Goal: Information Seeking & Learning: Compare options

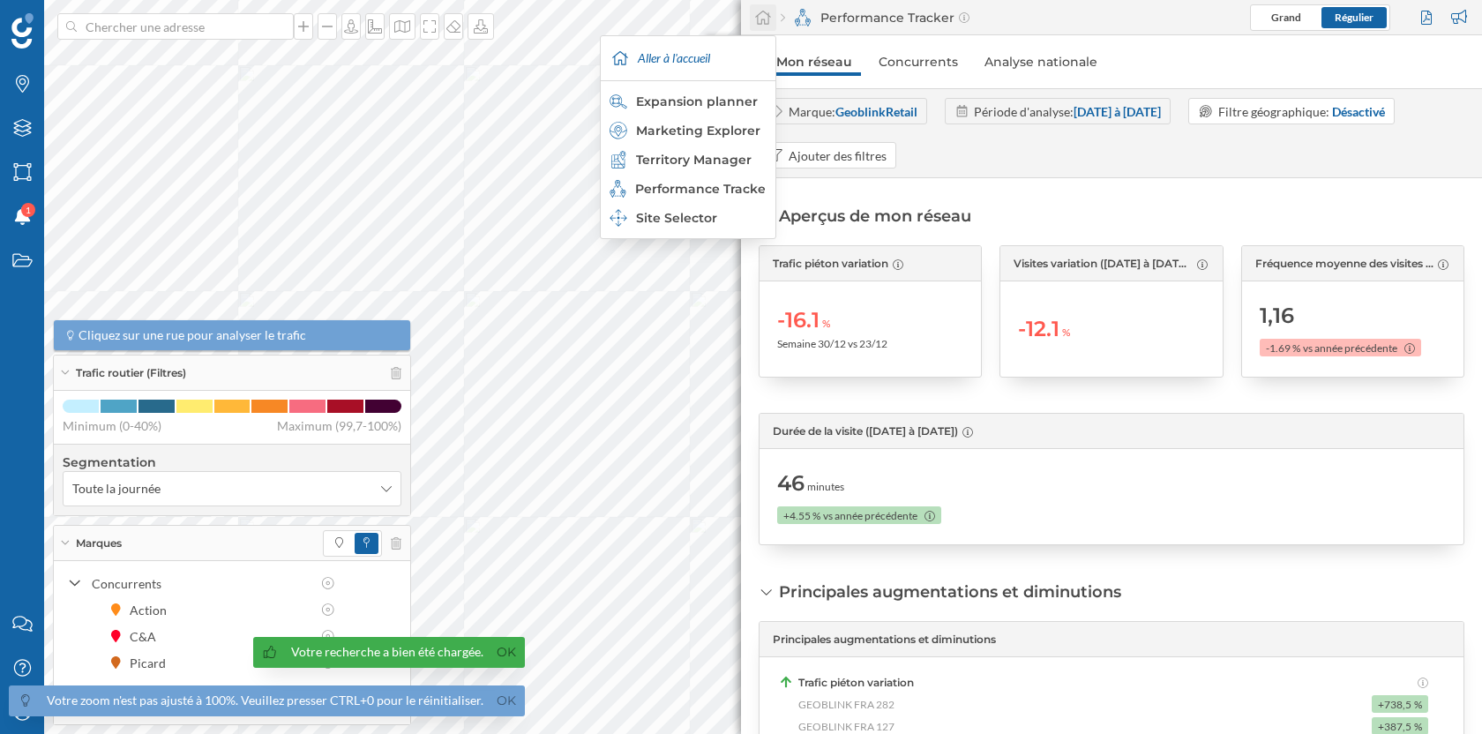
click at [763, 18] on icon at bounding box center [763, 18] width 18 height 16
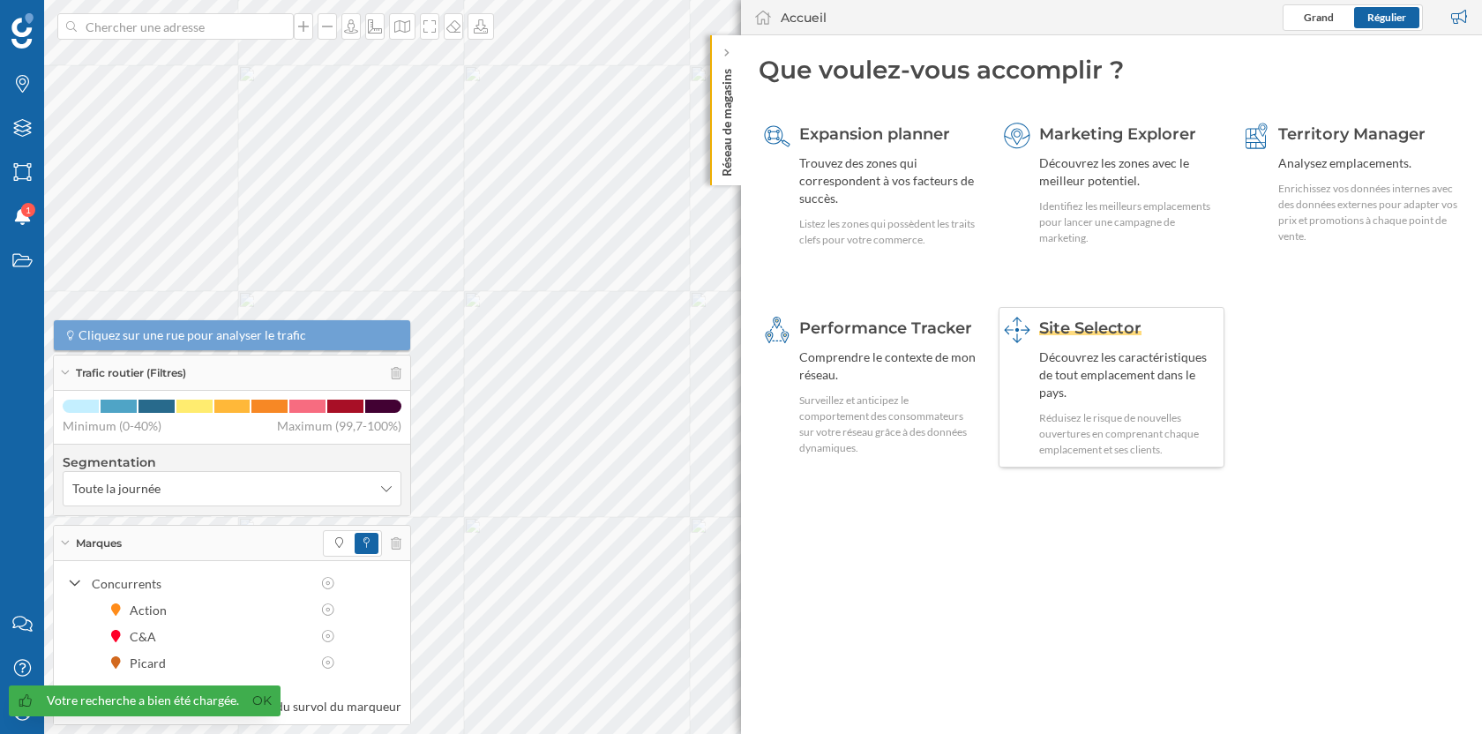
click at [1141, 341] on div "Site Selector Découvrez les caractéristiques de tout emplacement dans le pays. …" at bounding box center [1129, 387] width 181 height 141
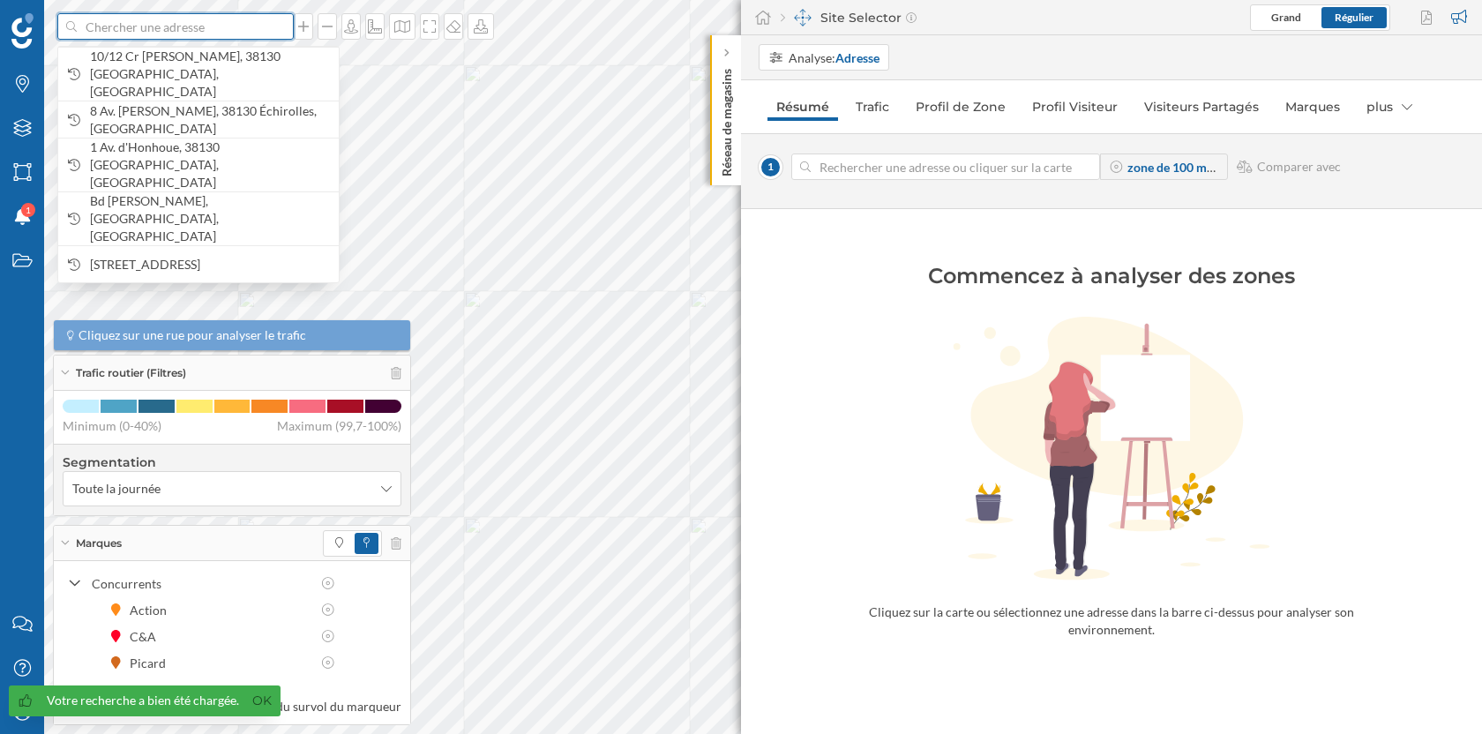
click at [200, 26] on input at bounding box center [176, 26] width 198 height 26
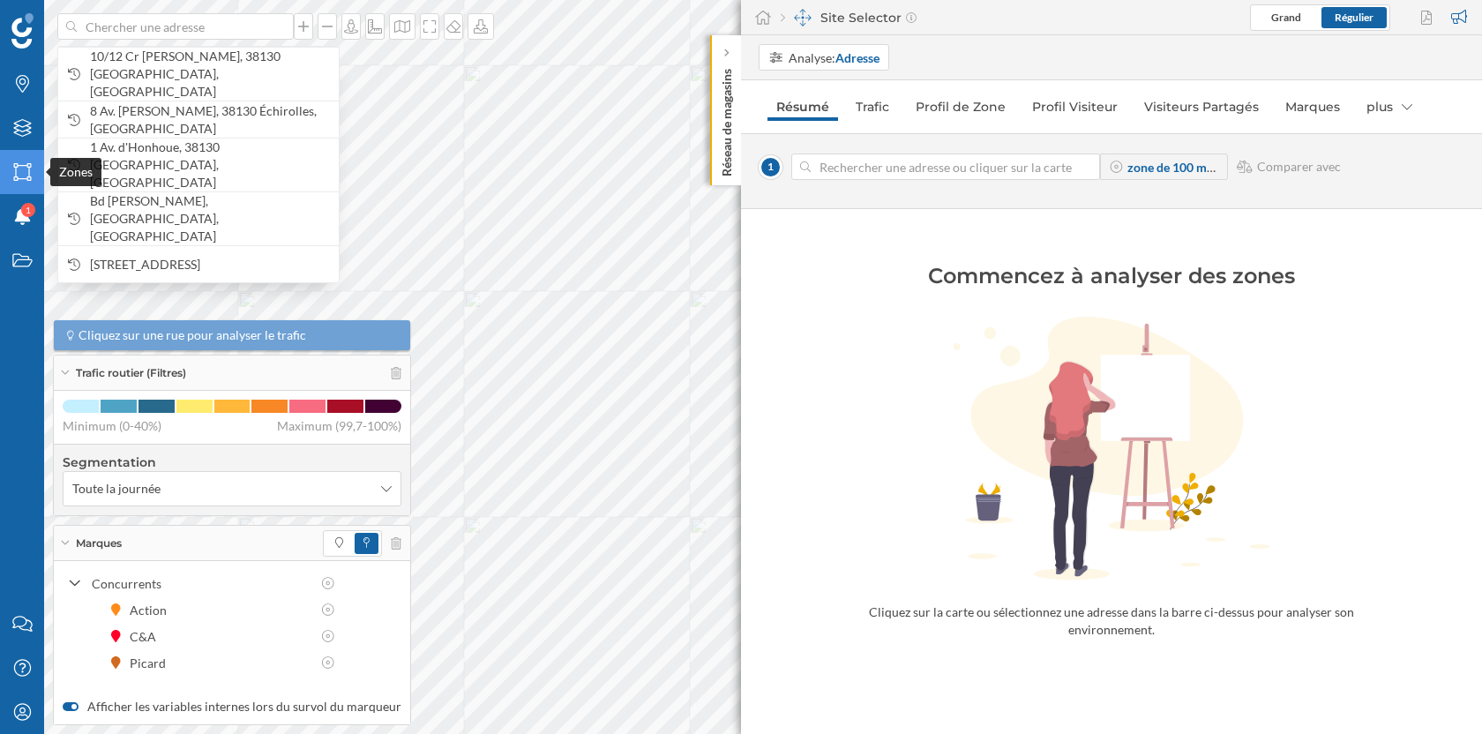
click at [23, 151] on div "Zones" at bounding box center [22, 172] width 44 height 44
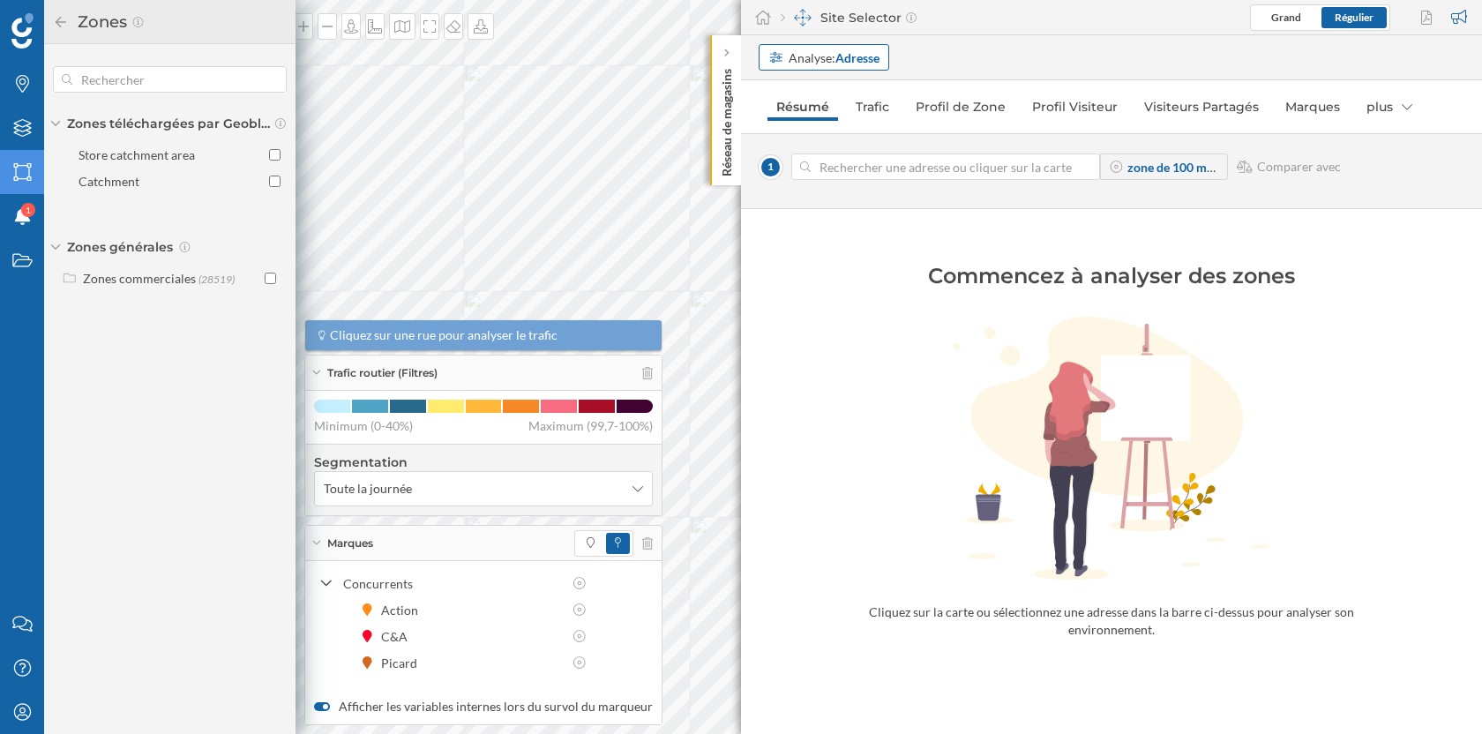
click at [864, 51] on strong "Adresse" at bounding box center [857, 57] width 44 height 15
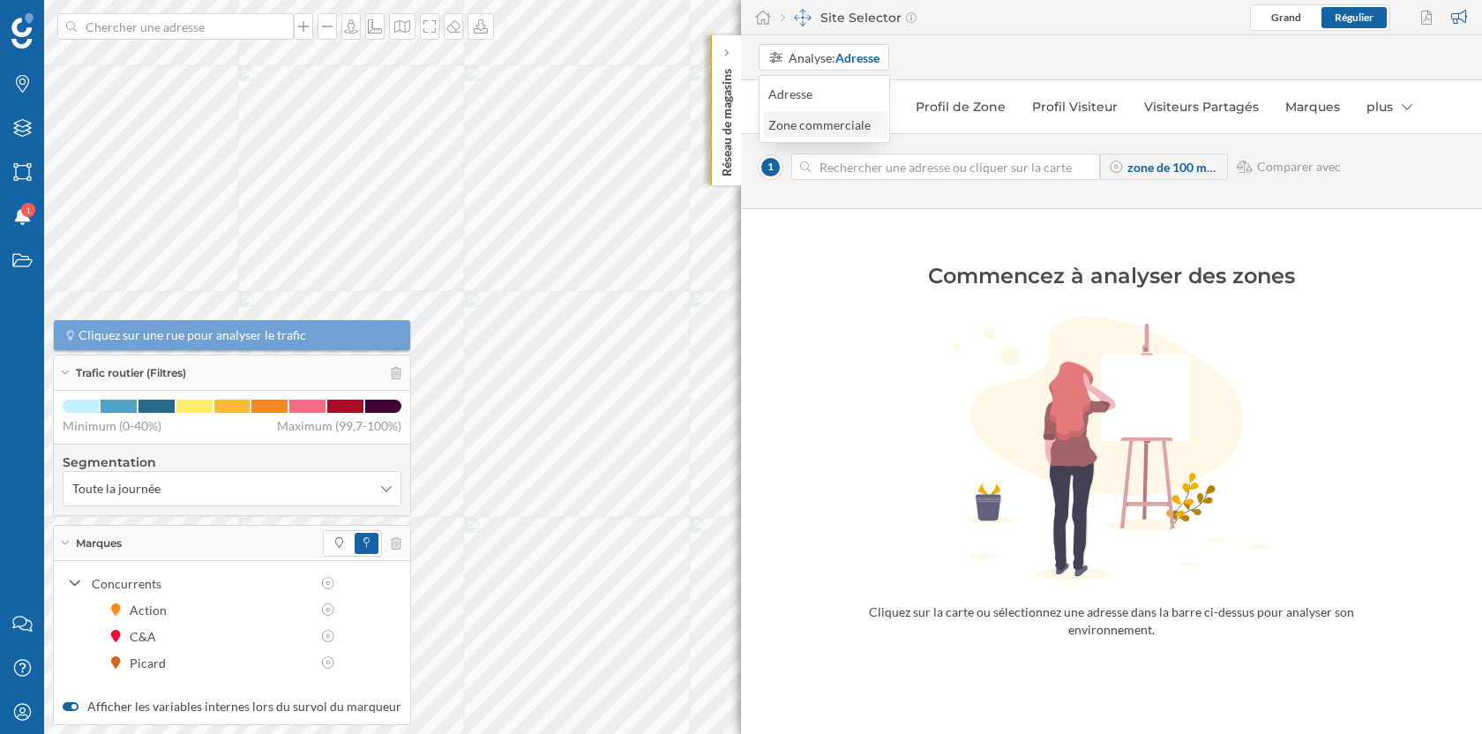
click at [830, 121] on div "Zone commerciale" at bounding box center [819, 124] width 102 height 15
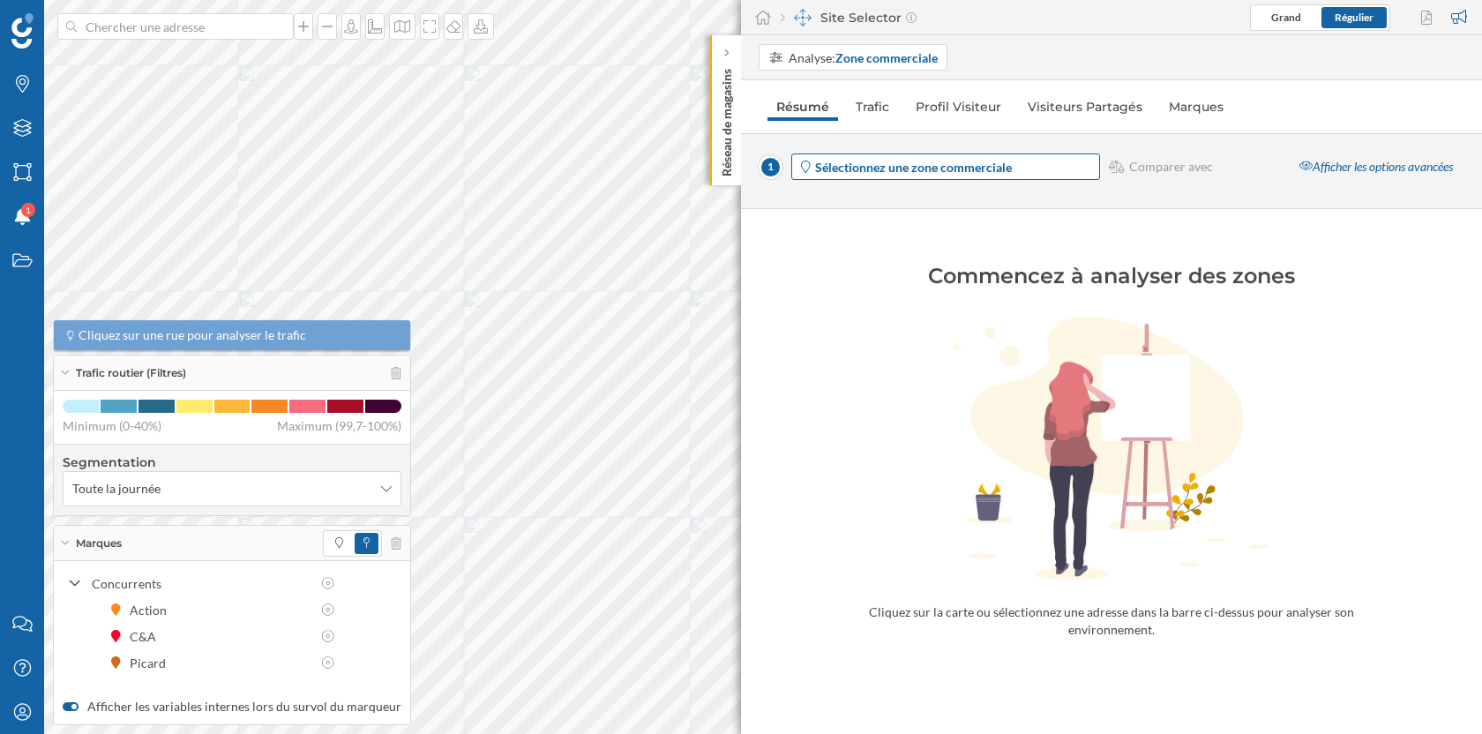
click at [920, 165] on strong "Sélectionnez une zone commerciale" at bounding box center [913, 167] width 197 height 15
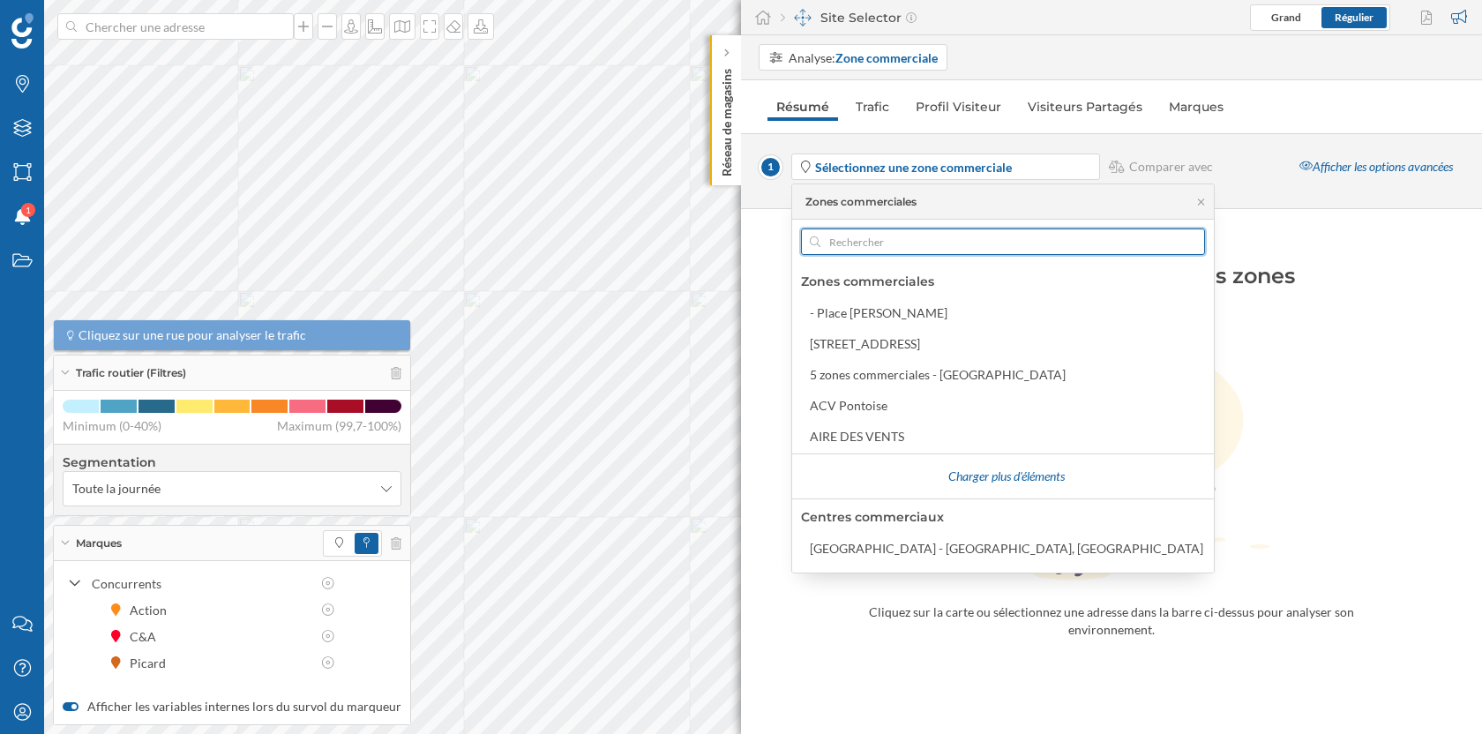
click at [876, 244] on input "text" at bounding box center [1002, 241] width 365 height 26
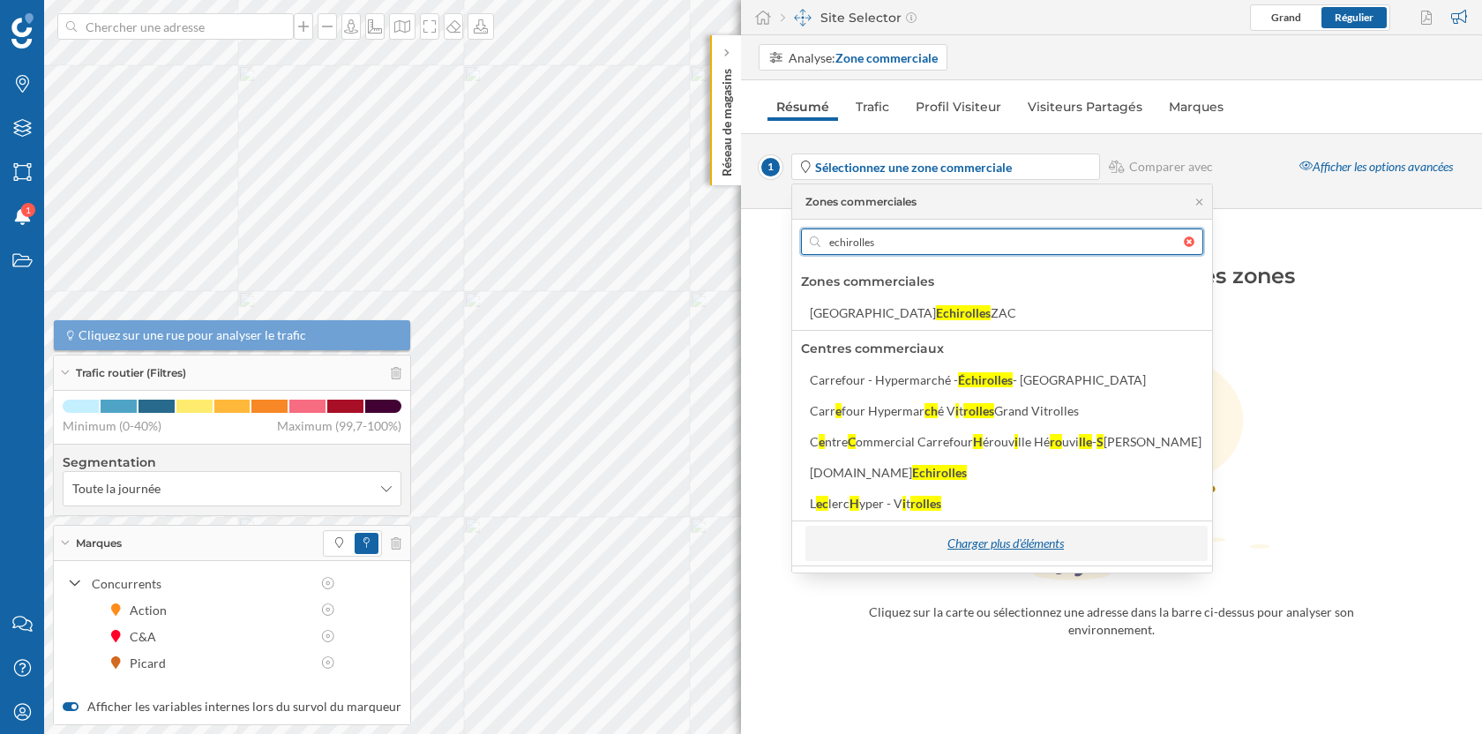
type input "echirolles"
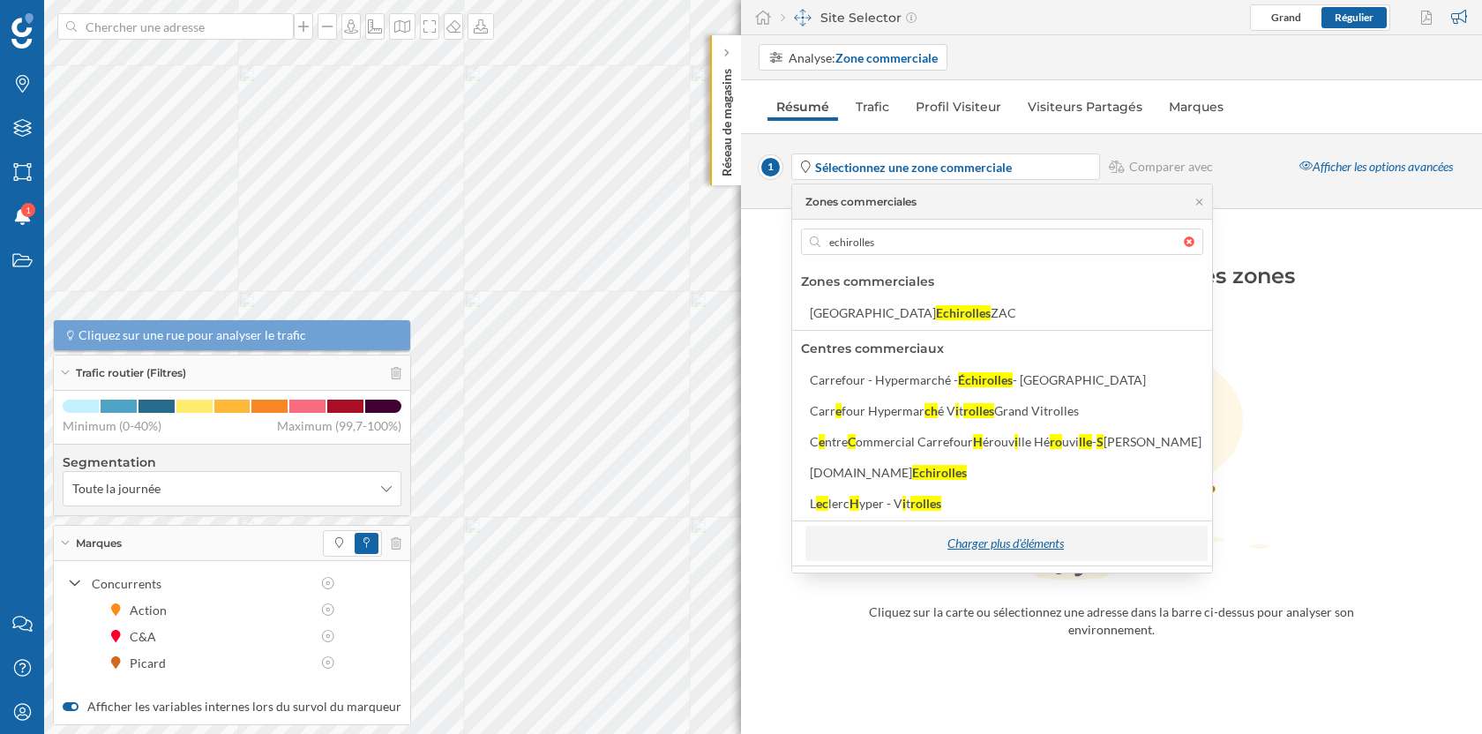
click at [986, 535] on div "Charger plus d'éléments" at bounding box center [1006, 543] width 392 height 26
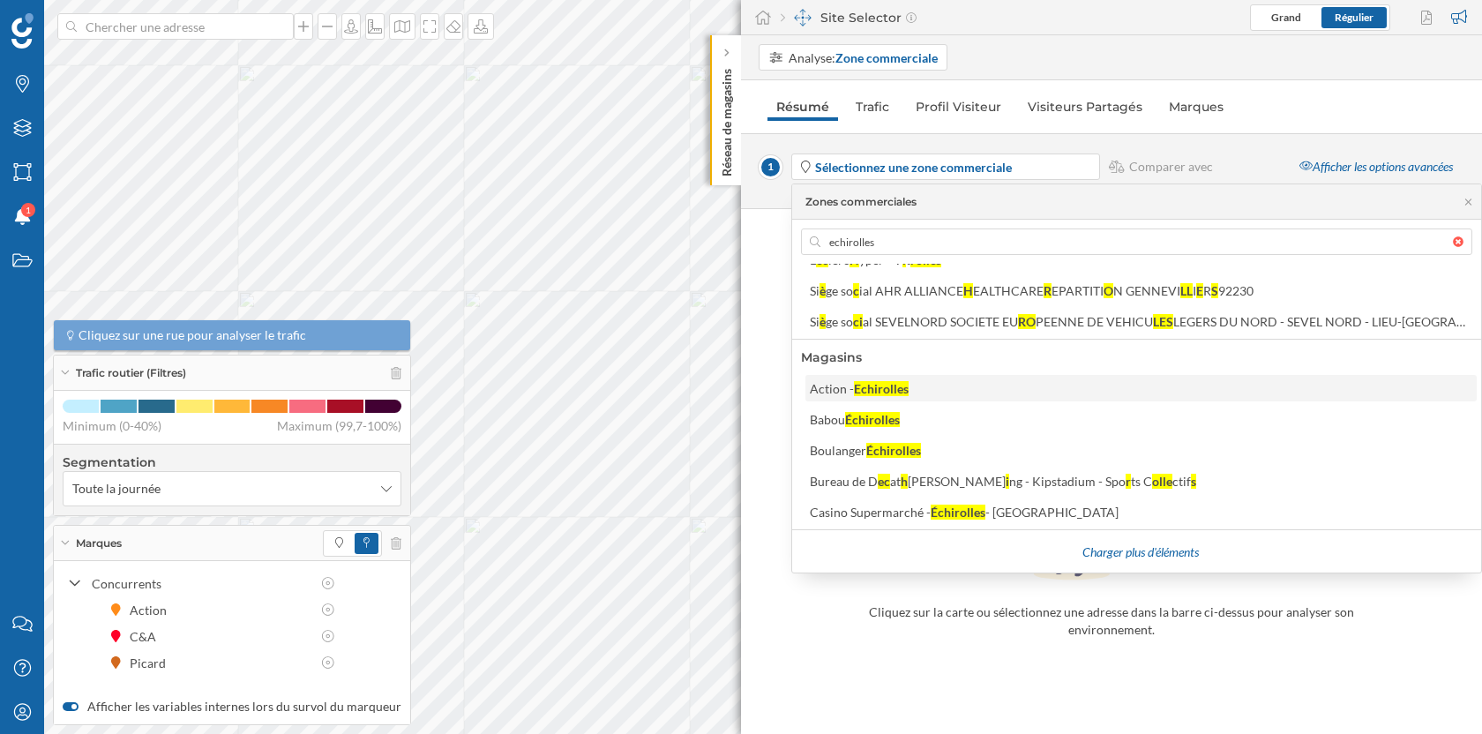
click at [882, 385] on div "Echirolles" at bounding box center [881, 388] width 55 height 15
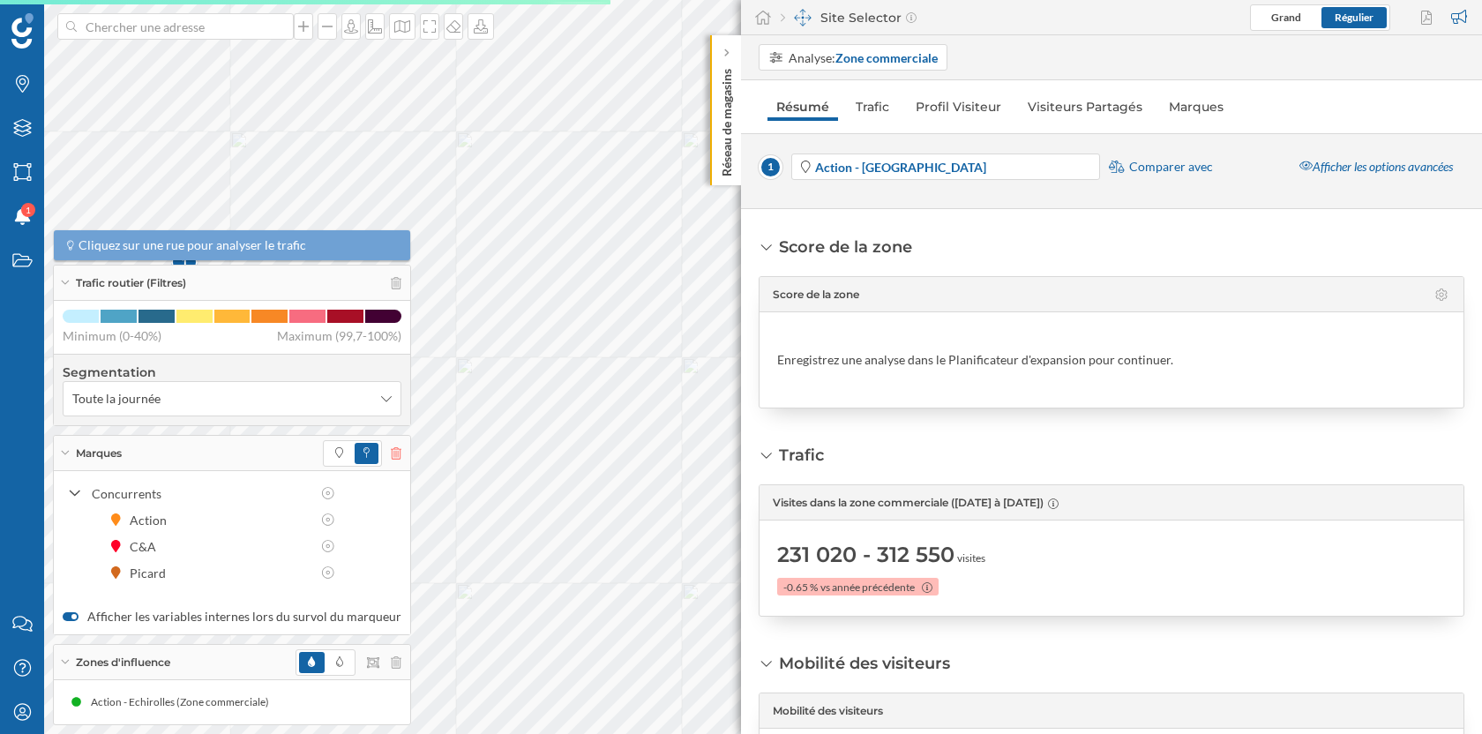
click at [393, 448] on icon at bounding box center [396, 453] width 11 height 12
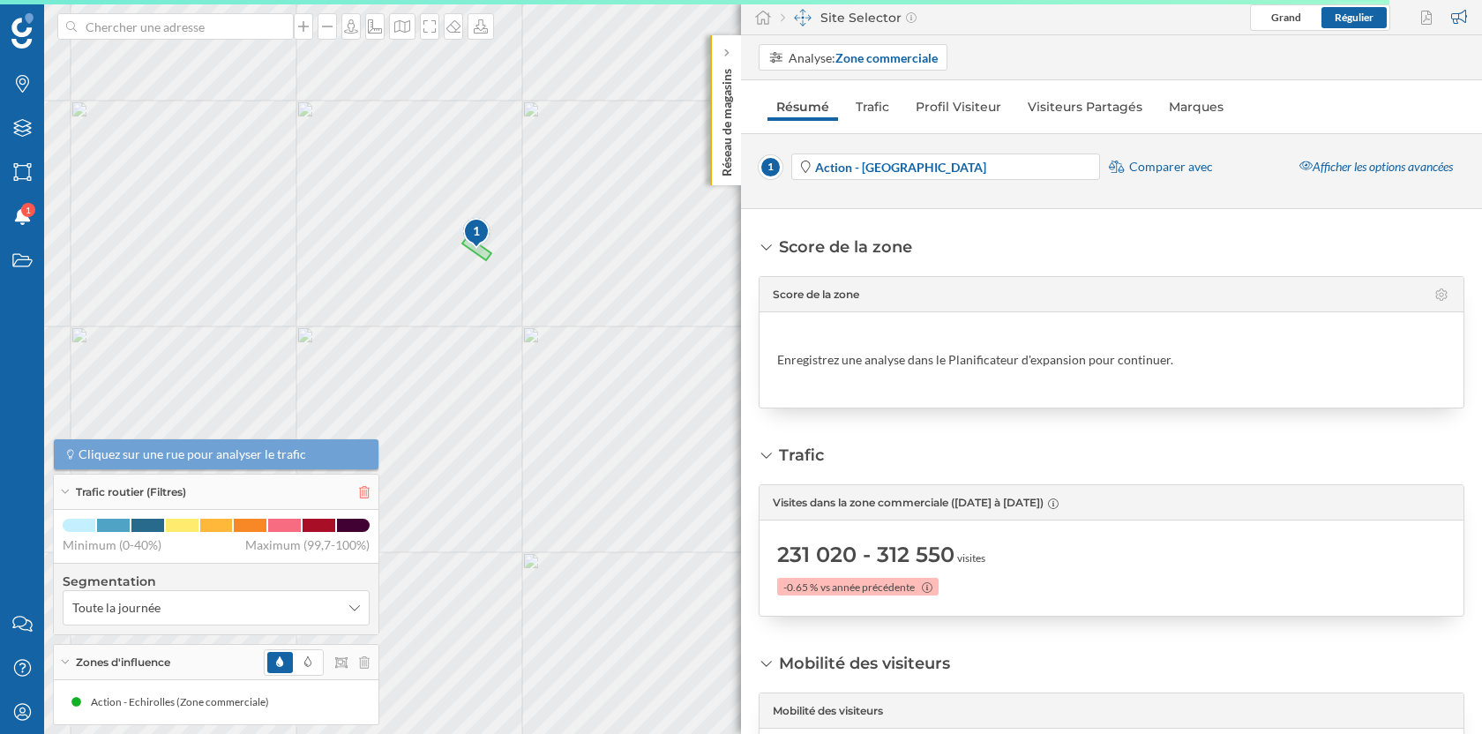
click at [365, 493] on icon at bounding box center [364, 492] width 11 height 12
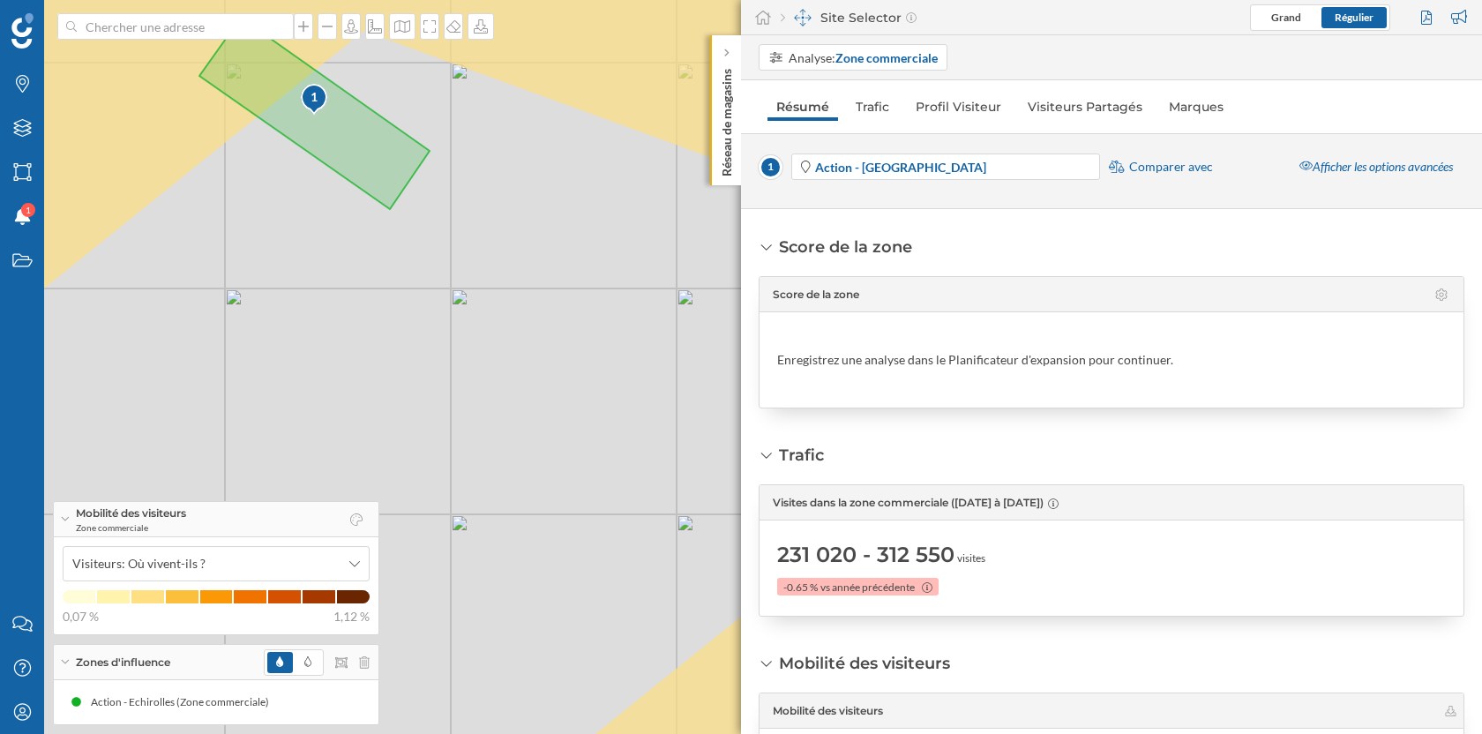
click at [1173, 168] on span "Comparer avec" at bounding box center [1171, 167] width 84 height 18
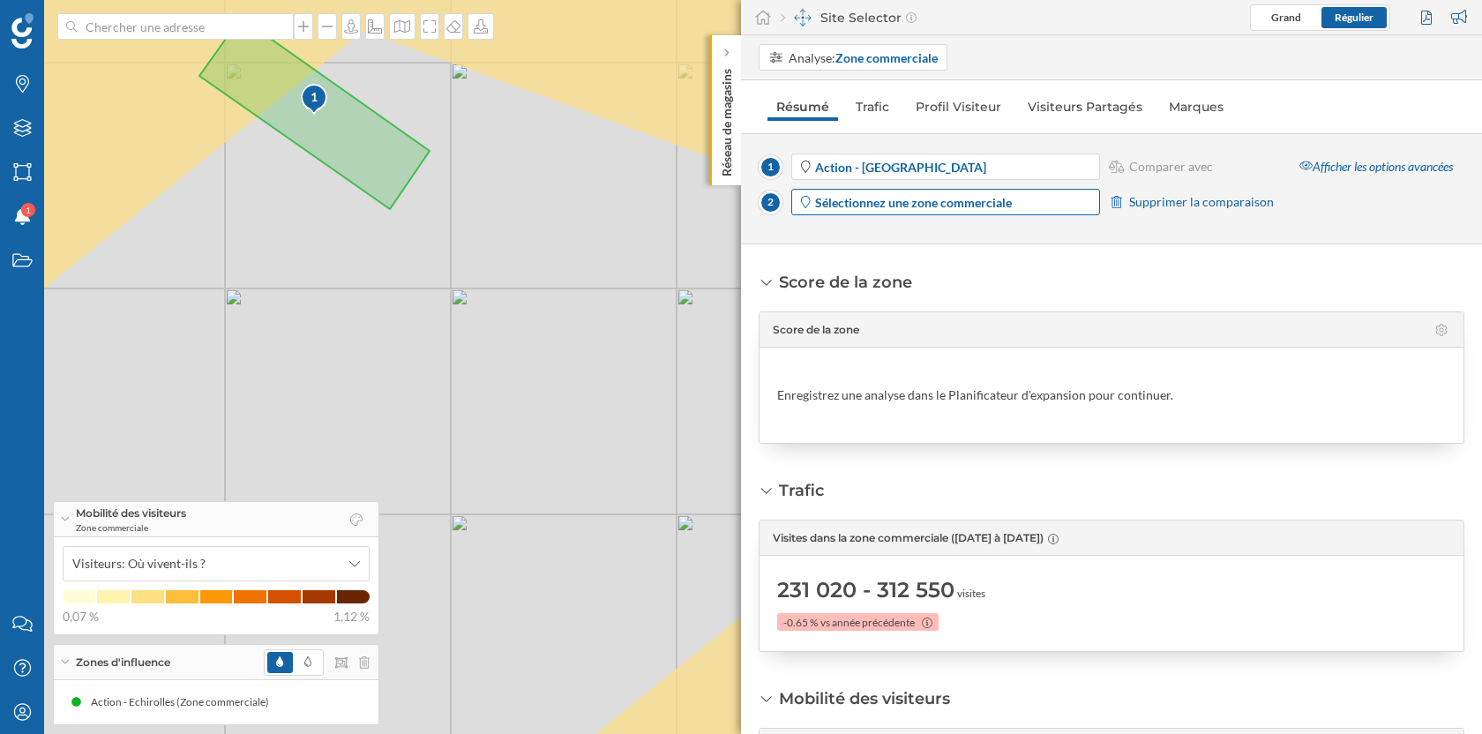
click at [924, 207] on strong "Sélectionnez une zone commerciale" at bounding box center [913, 202] width 197 height 15
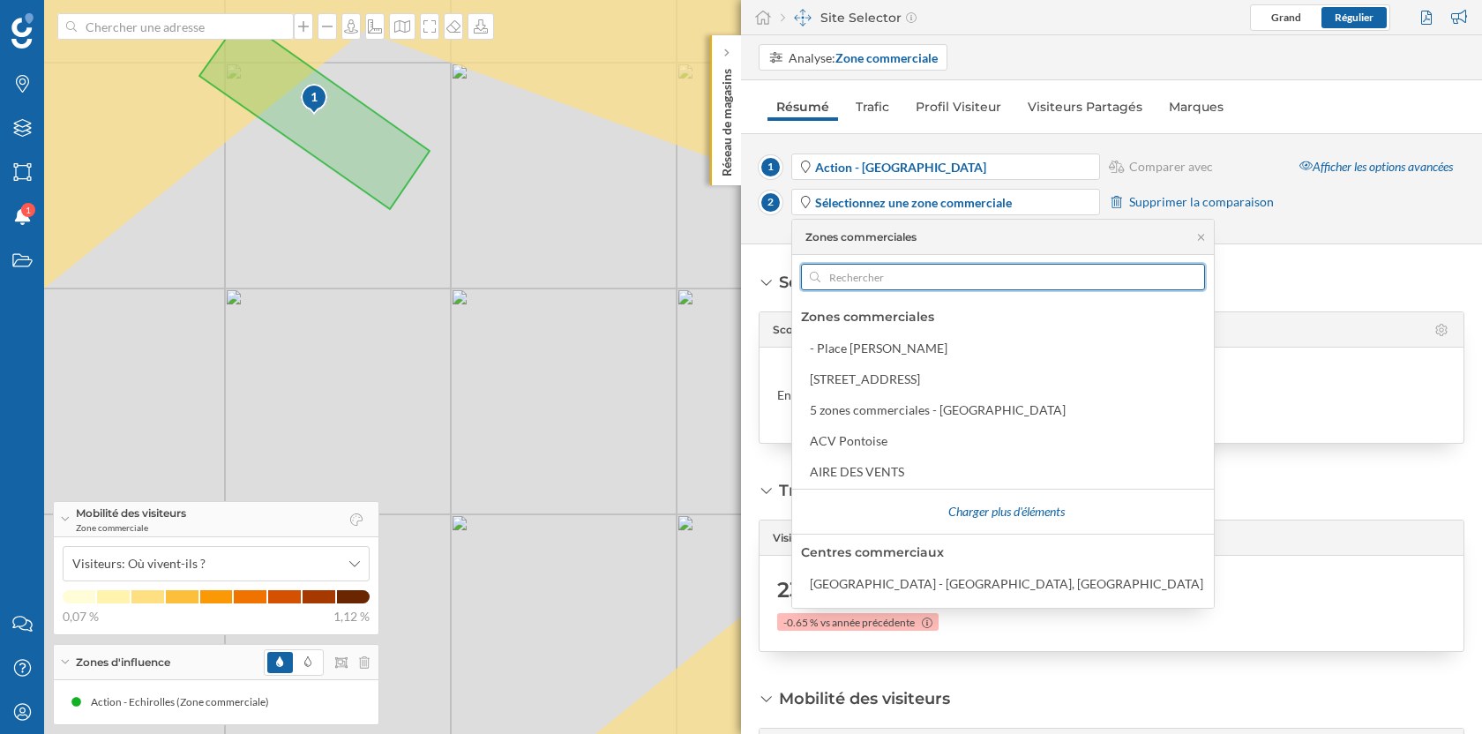
click at [915, 274] on input "text" at bounding box center [1002, 277] width 365 height 26
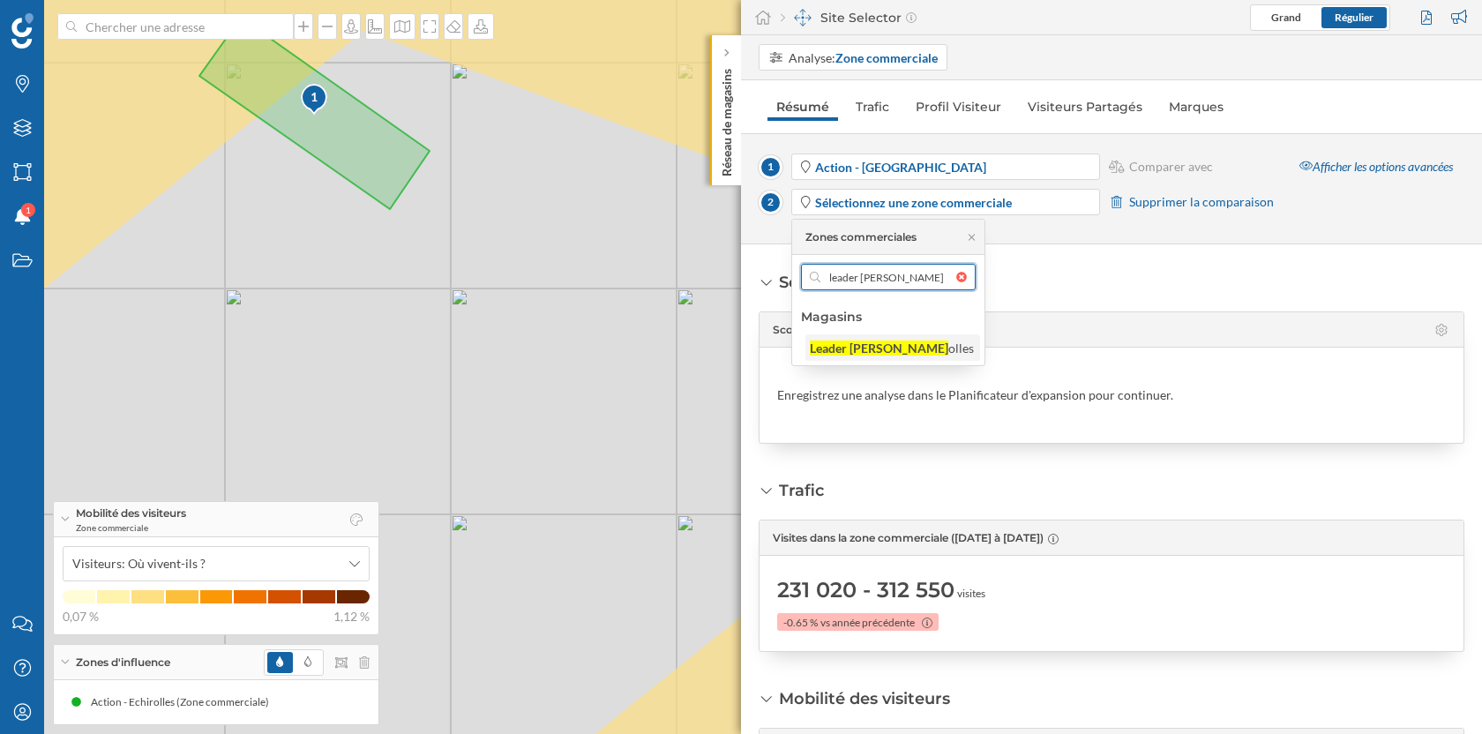
type input "leader [PERSON_NAME]"
click at [903, 345] on div "Leader [PERSON_NAME]" at bounding box center [879, 347] width 138 height 15
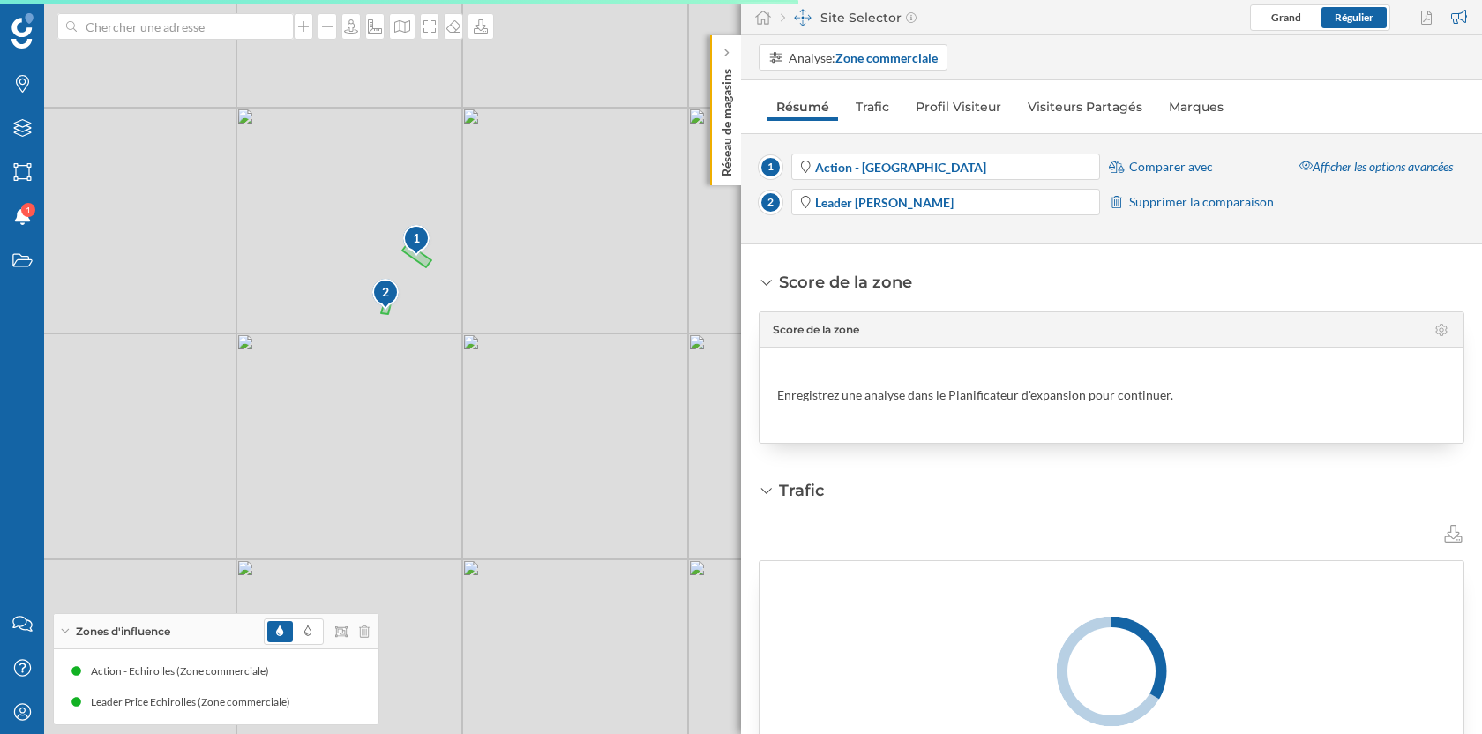
drag, startPoint x: 238, startPoint y: 297, endPoint x: 460, endPoint y: 339, distance: 225.3
click at [460, 339] on div "1 2 © Mapbox © OpenStreetMap Improve this map" at bounding box center [741, 367] width 1482 height 734
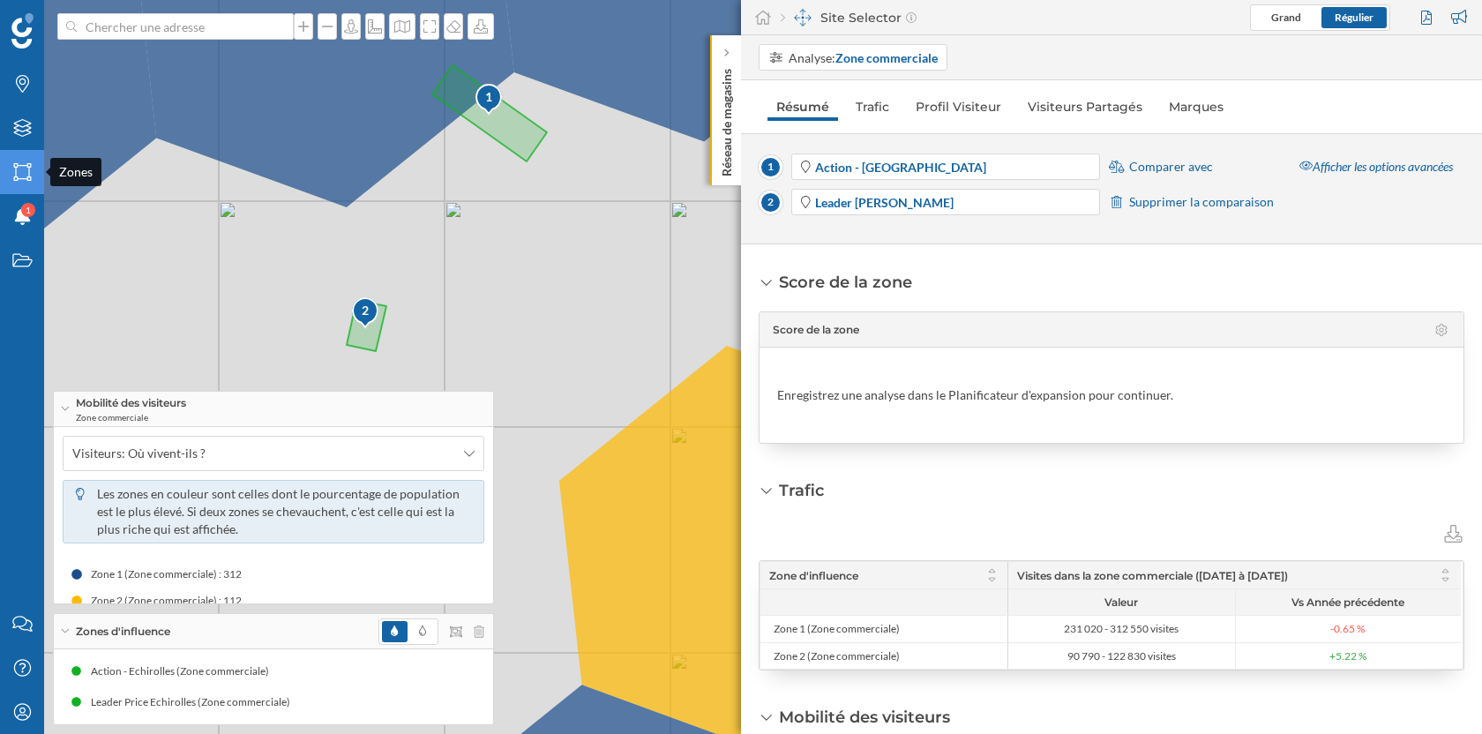
click at [31, 175] on icon "Zones" at bounding box center [22, 172] width 22 height 18
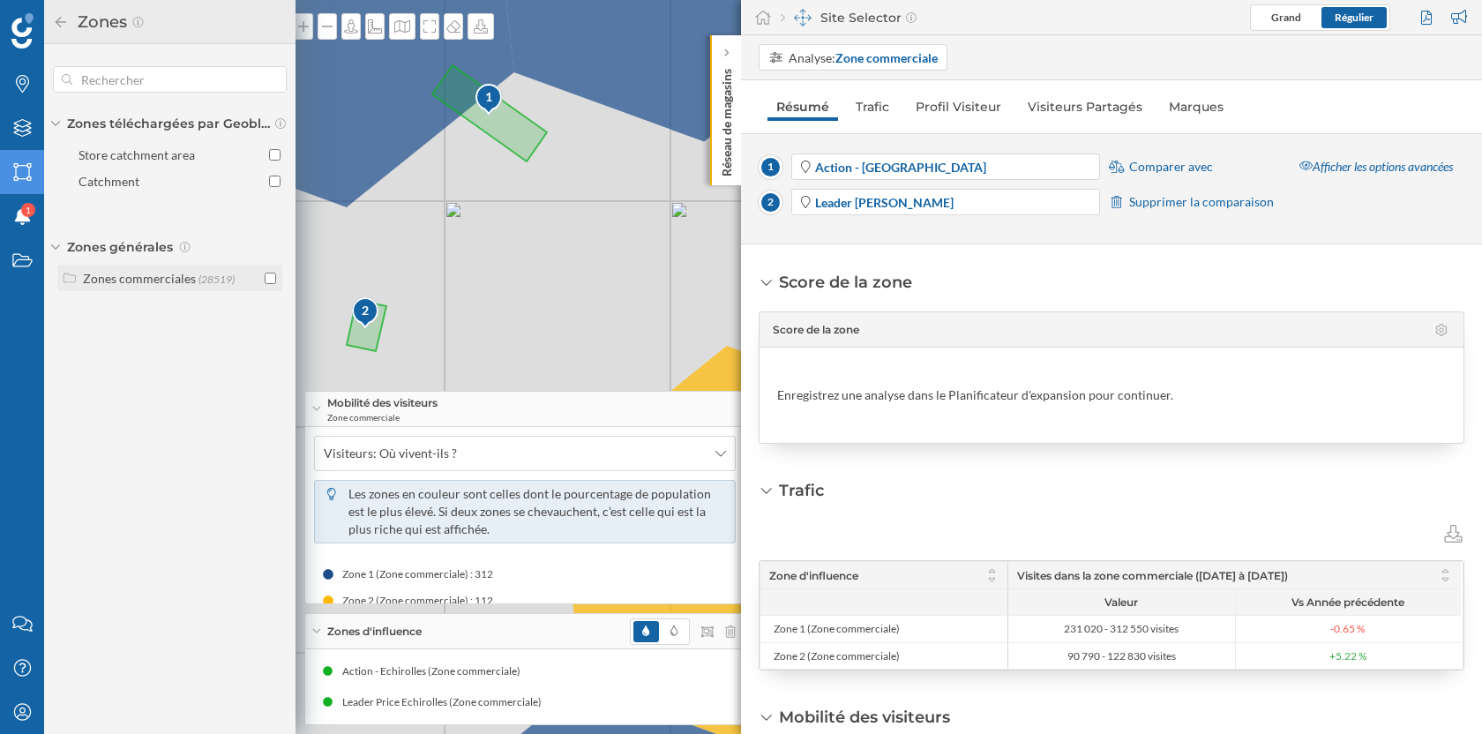
click at [193, 284] on label "Zones commerciales (28519)" at bounding box center [159, 278] width 152 height 19
click at [270, 345] on input "checkbox" at bounding box center [270, 350] width 11 height 11
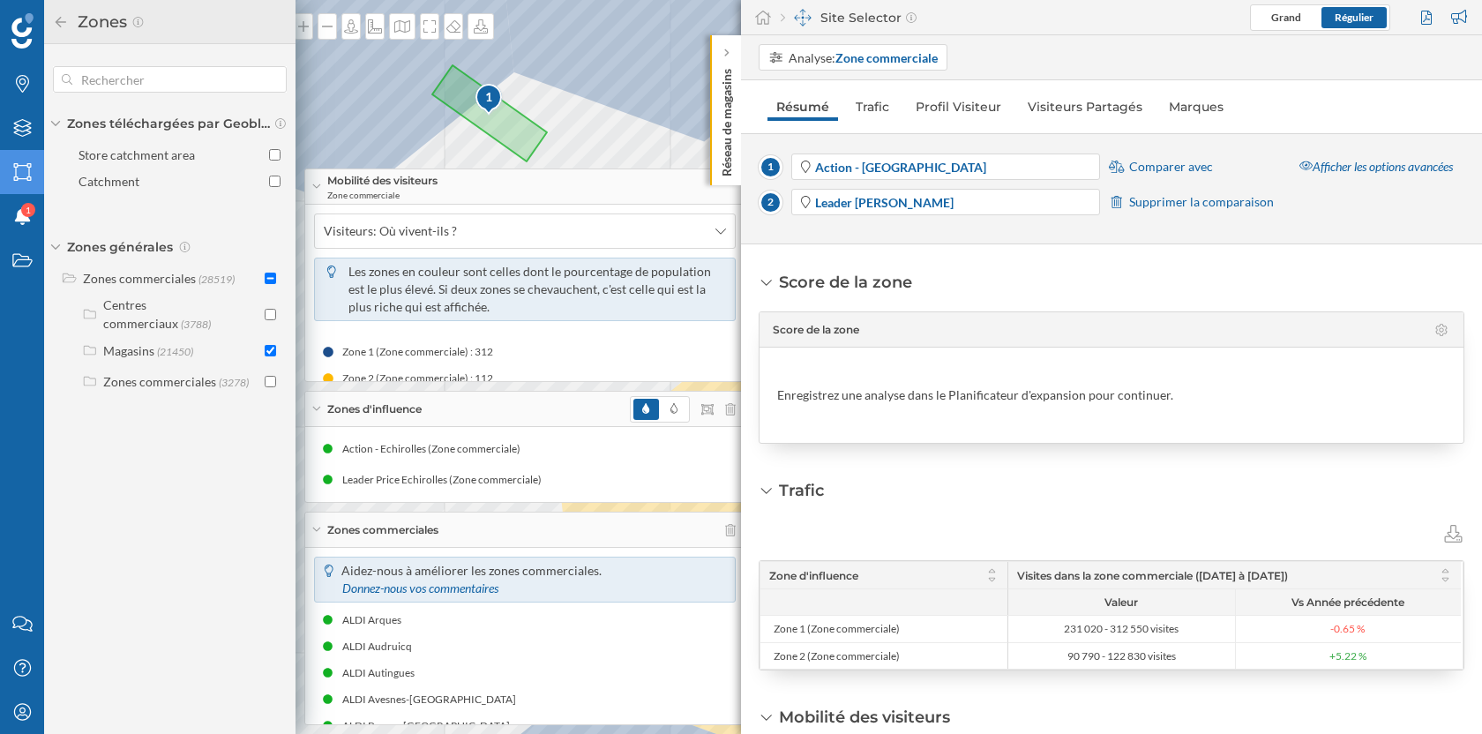
click at [59, 24] on icon at bounding box center [61, 22] width 16 height 12
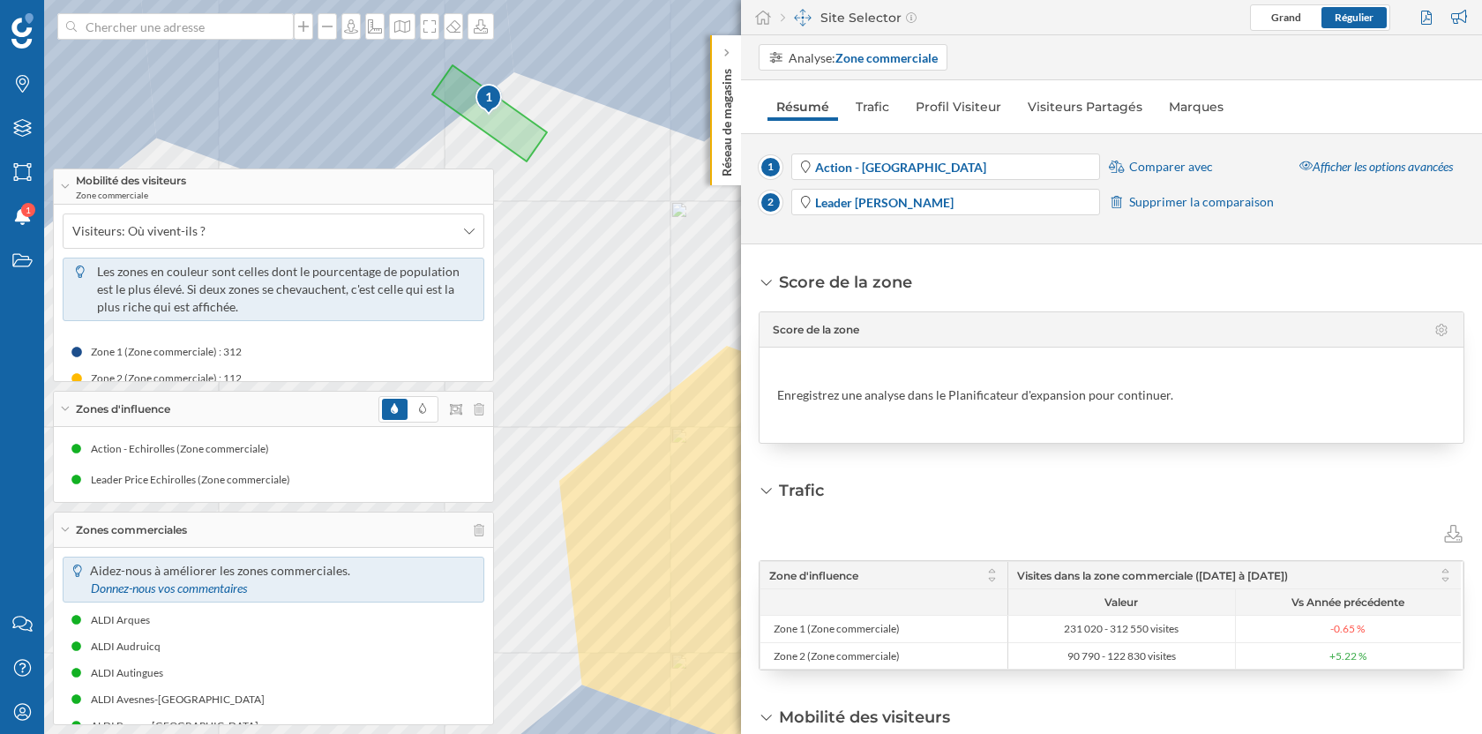
click at [65, 184] on div "Mobilité des visiteurs Zone commerciale" at bounding box center [273, 186] width 439 height 35
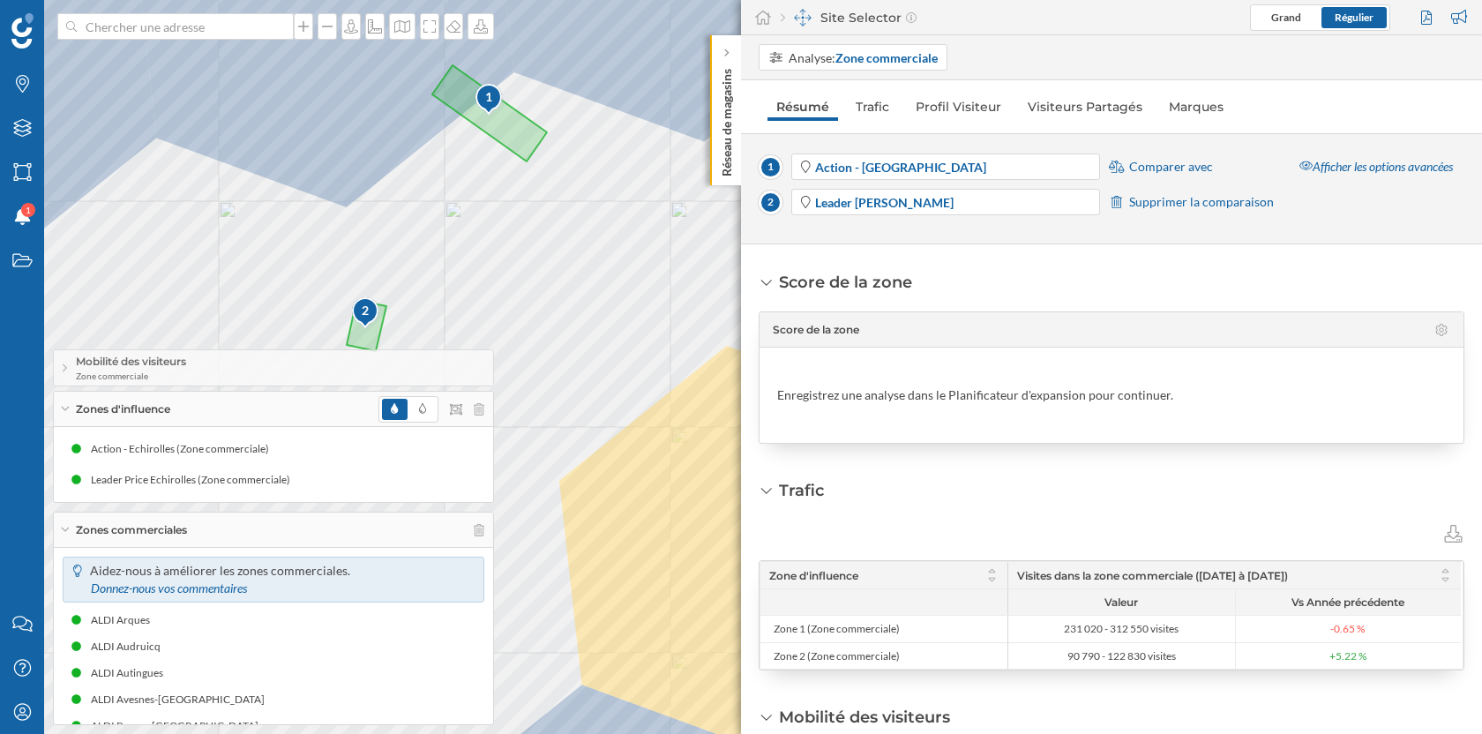
click at [63, 408] on icon at bounding box center [65, 409] width 10 height 4
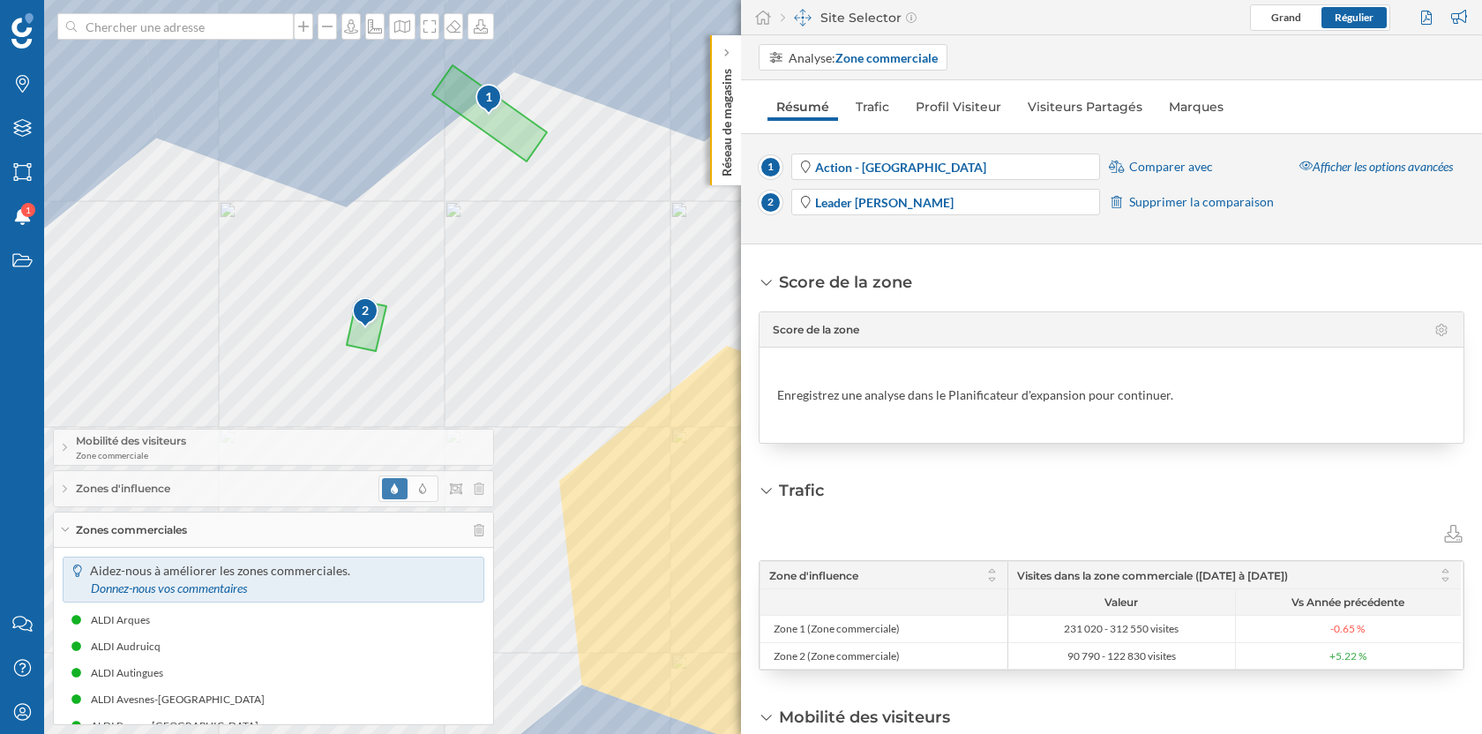
click at [67, 530] on icon at bounding box center [65, 530] width 10 height 4
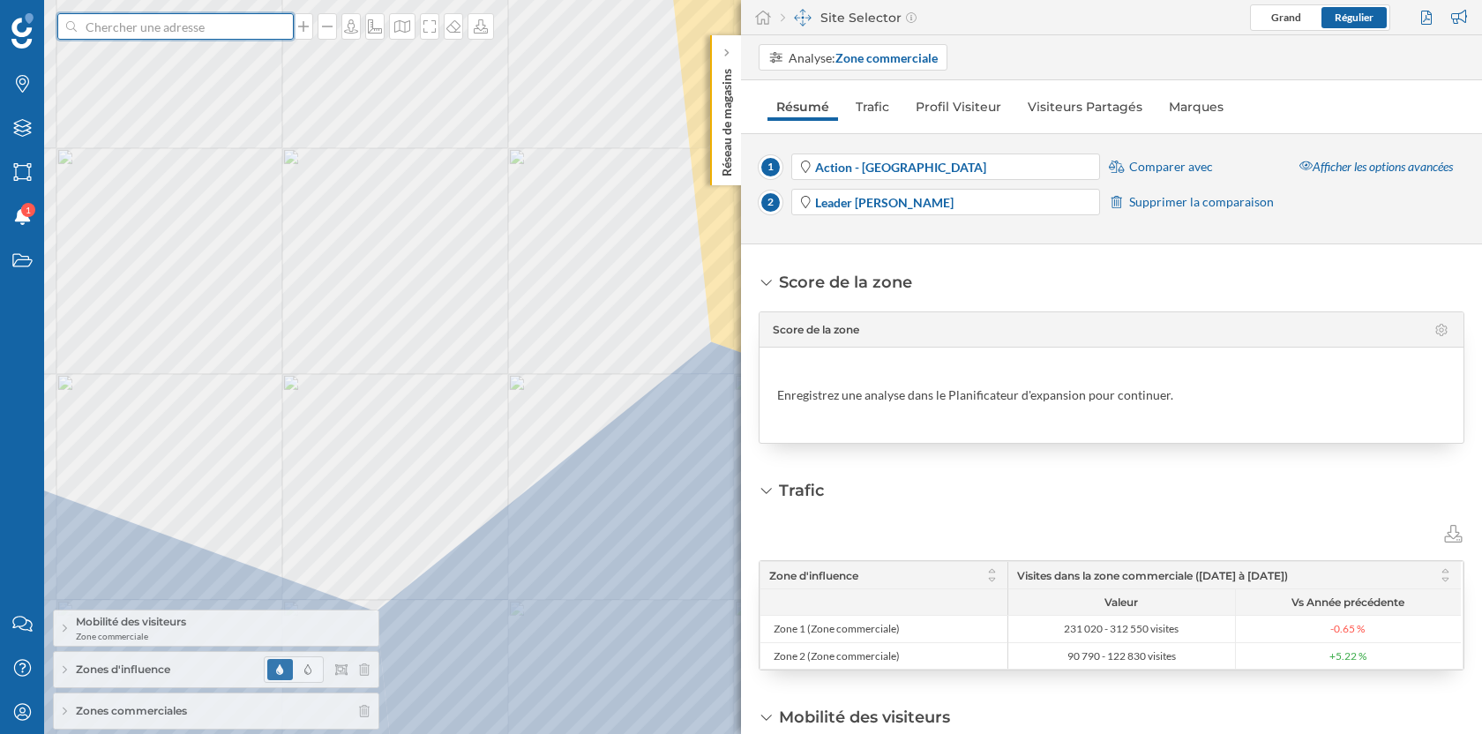
click at [211, 34] on input at bounding box center [176, 26] width 198 height 26
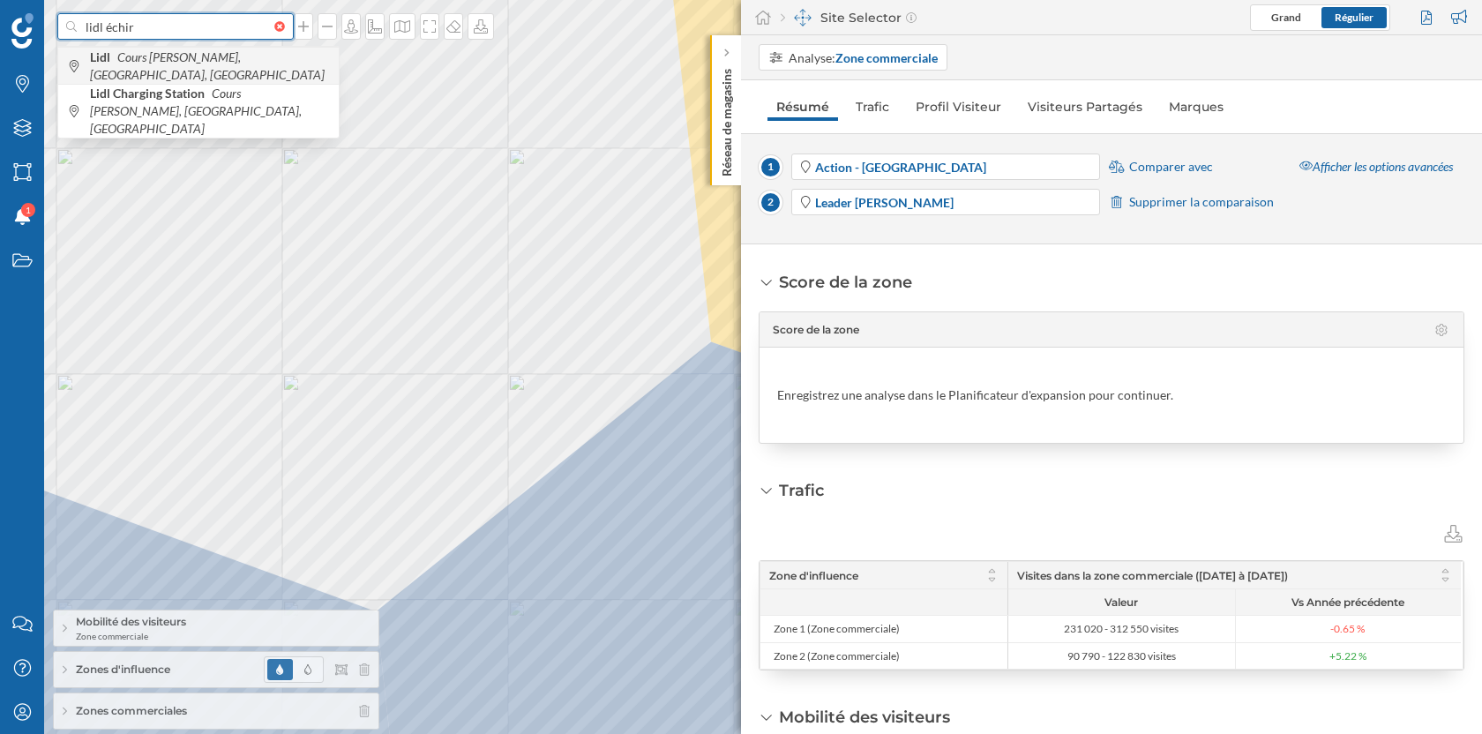
type input "lidl échir"
click at [210, 69] on icon "Cours [PERSON_NAME], [GEOGRAPHIC_DATA], [GEOGRAPHIC_DATA]" at bounding box center [207, 65] width 235 height 33
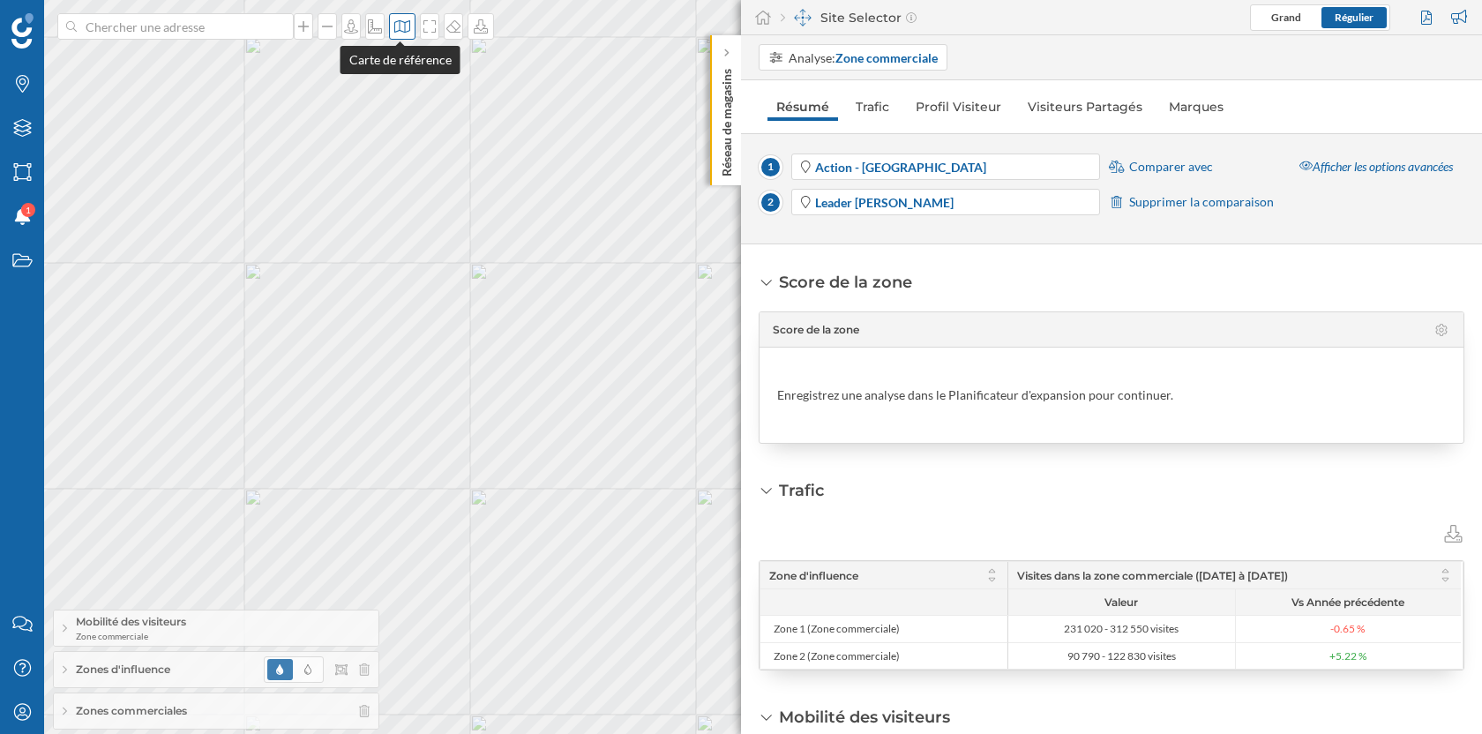
click at [400, 35] on div at bounding box center [402, 26] width 26 height 26
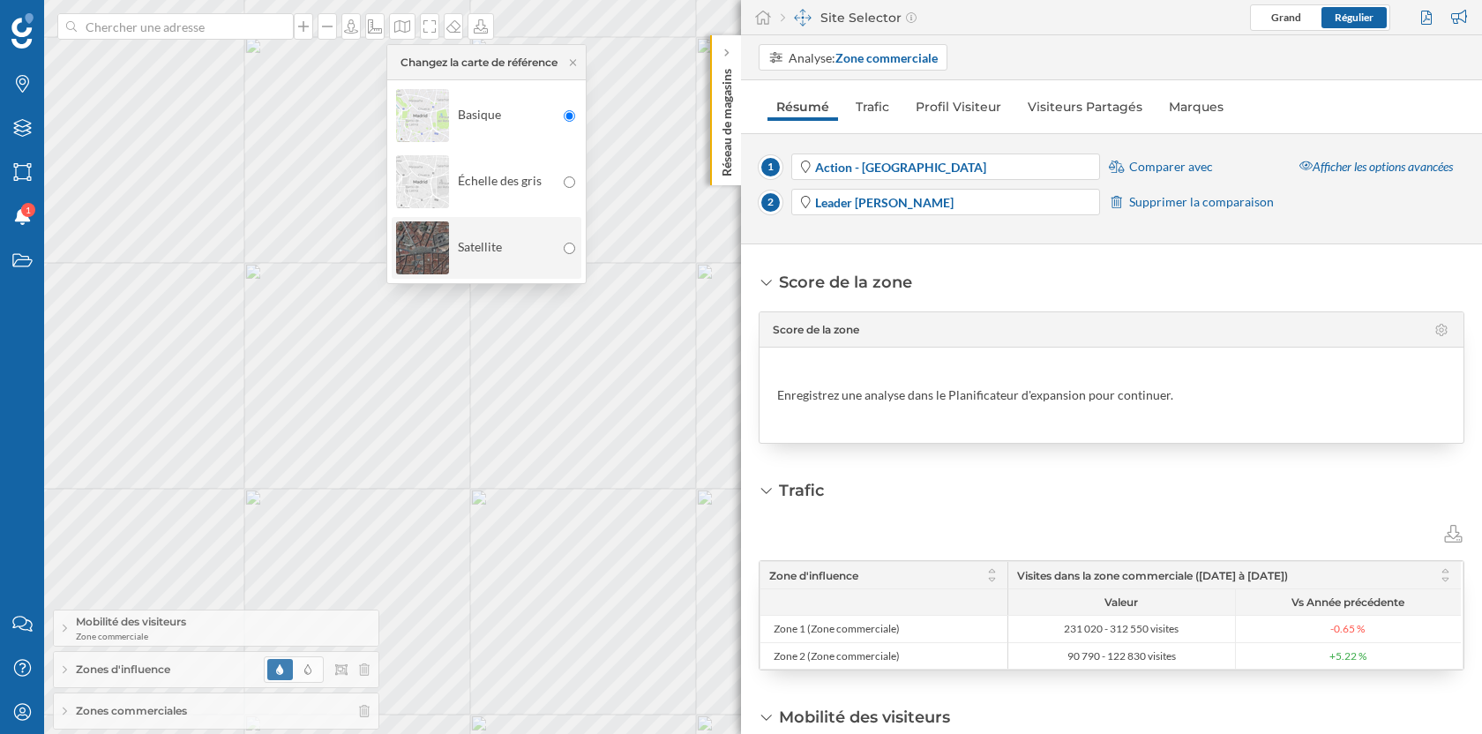
click at [468, 247] on div "Satellite" at bounding box center [475, 248] width 159 height 62
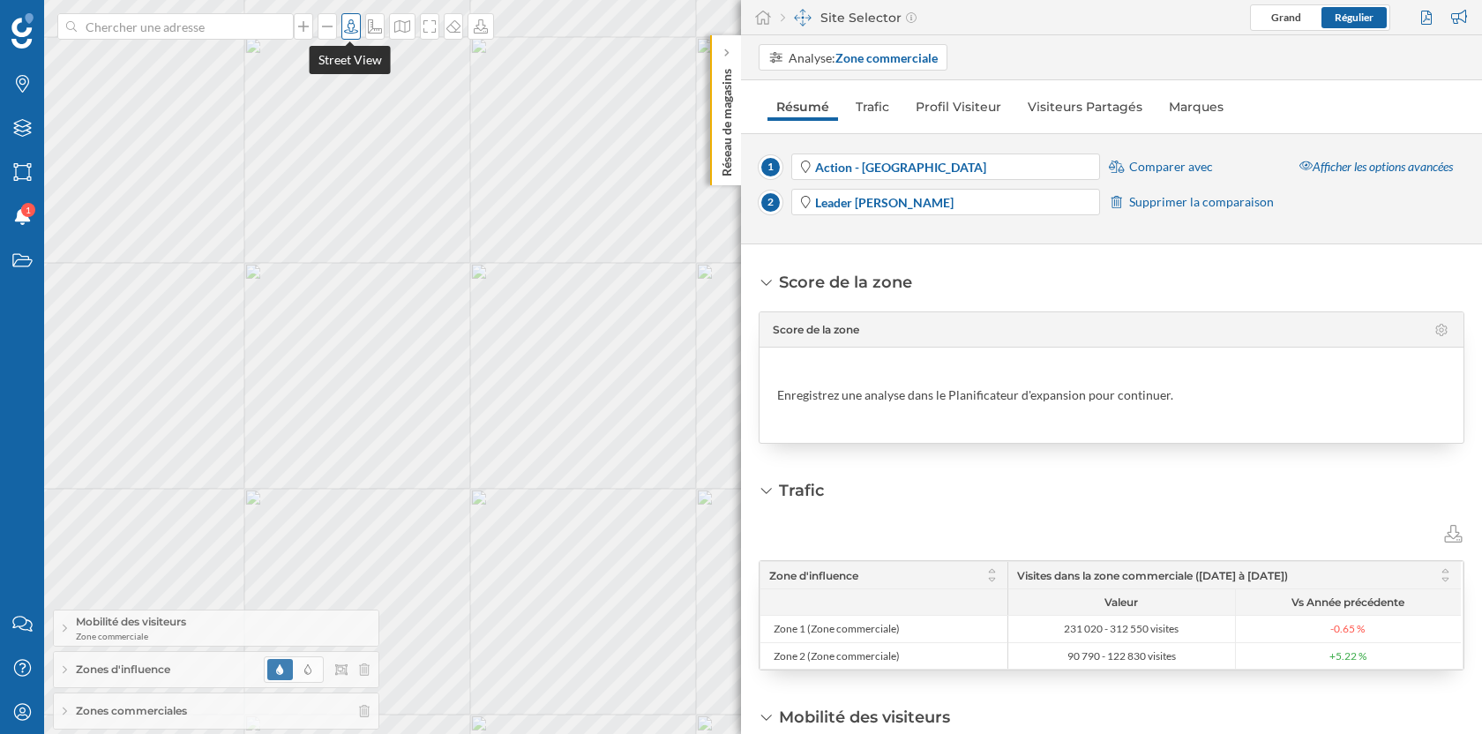
click at [342, 26] on icon at bounding box center [351, 26] width 18 height 14
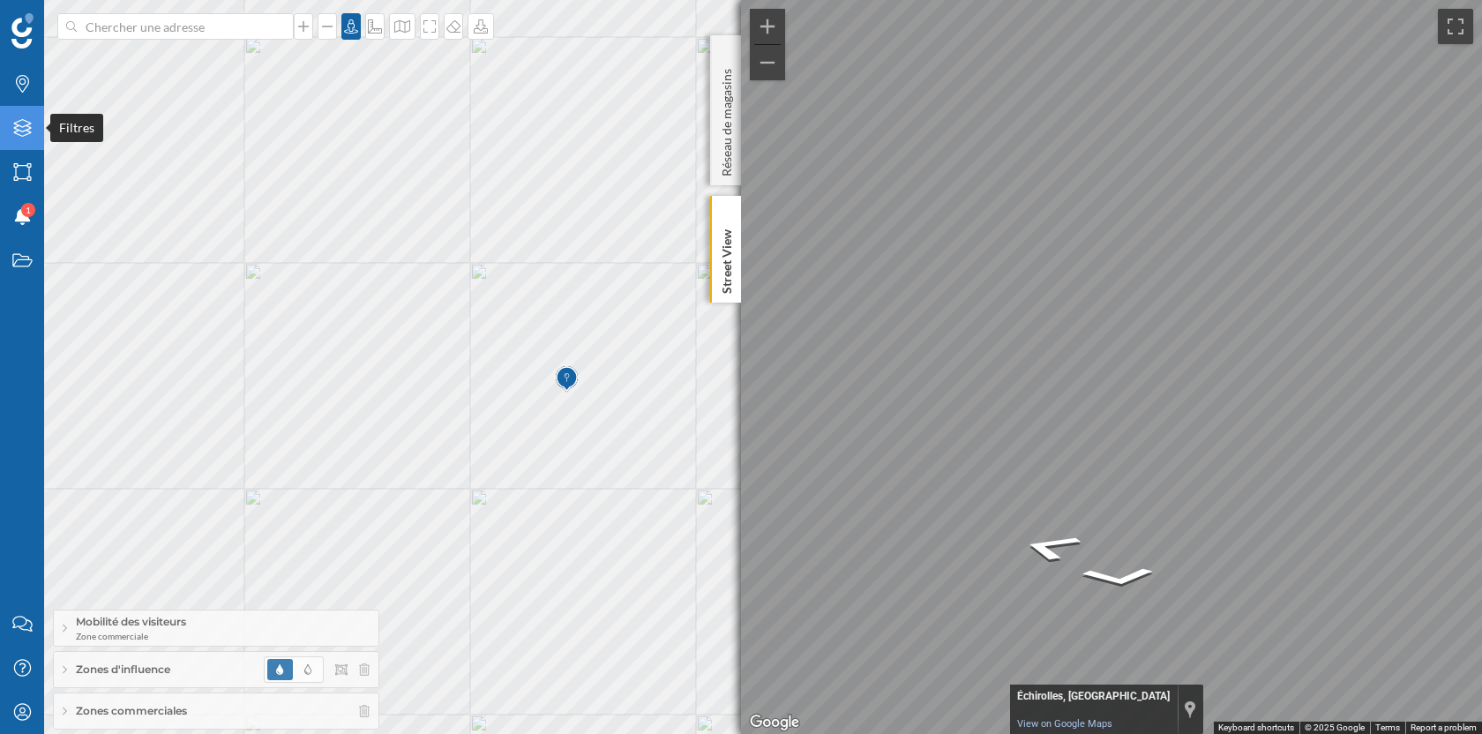
click at [14, 131] on icon "Filtres" at bounding box center [22, 128] width 22 height 18
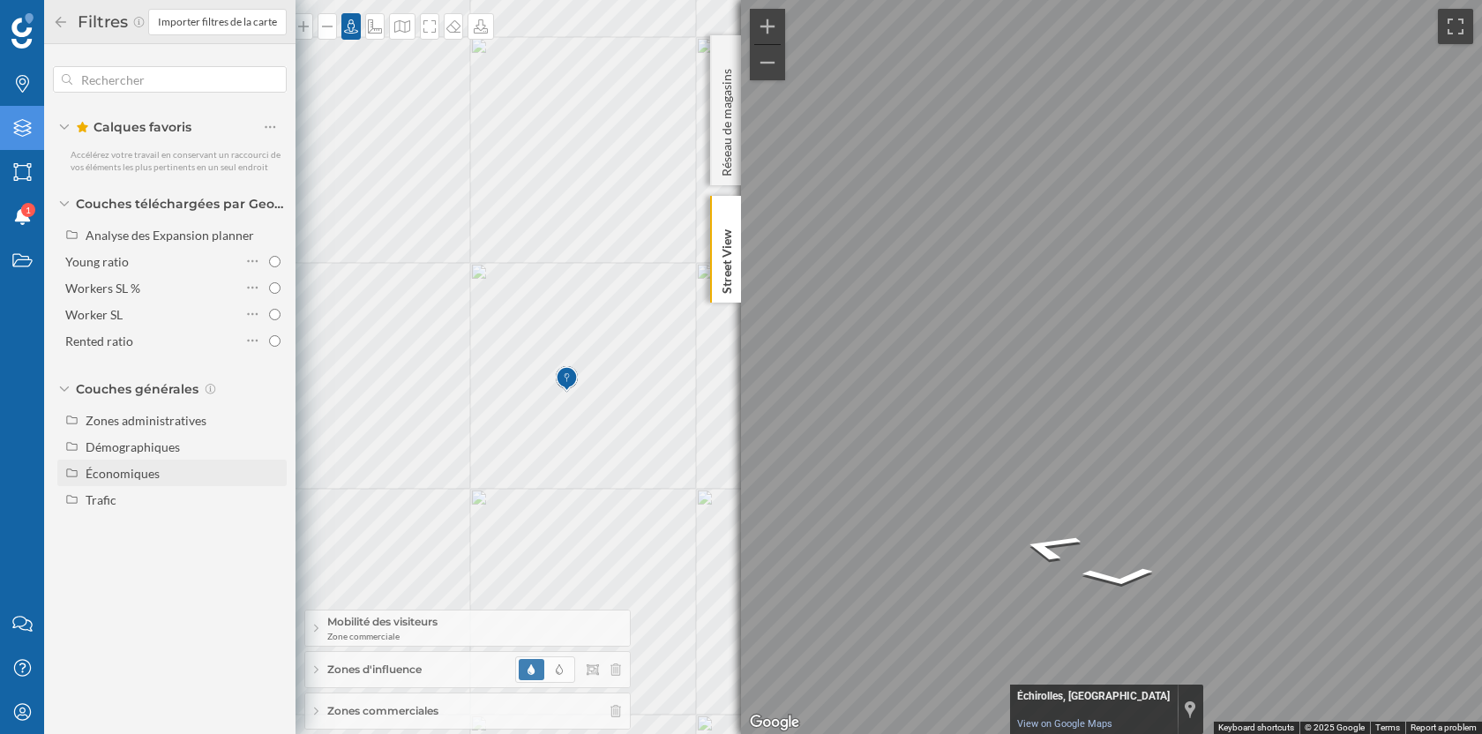
click at [172, 476] on div "Économiques" at bounding box center [183, 473] width 195 height 19
click at [348, 24] on icon at bounding box center [351, 26] width 14 height 14
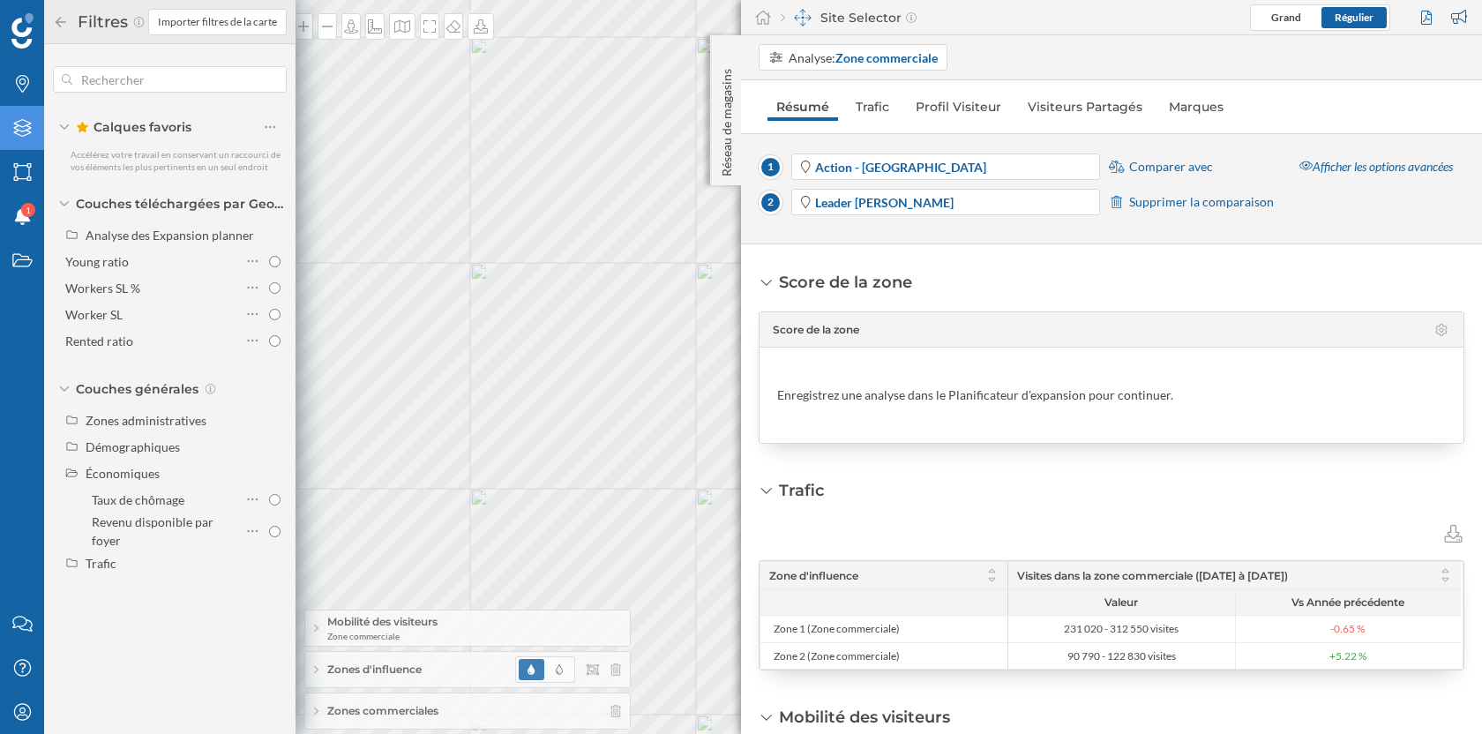
click at [59, 24] on icon at bounding box center [61, 22] width 16 height 12
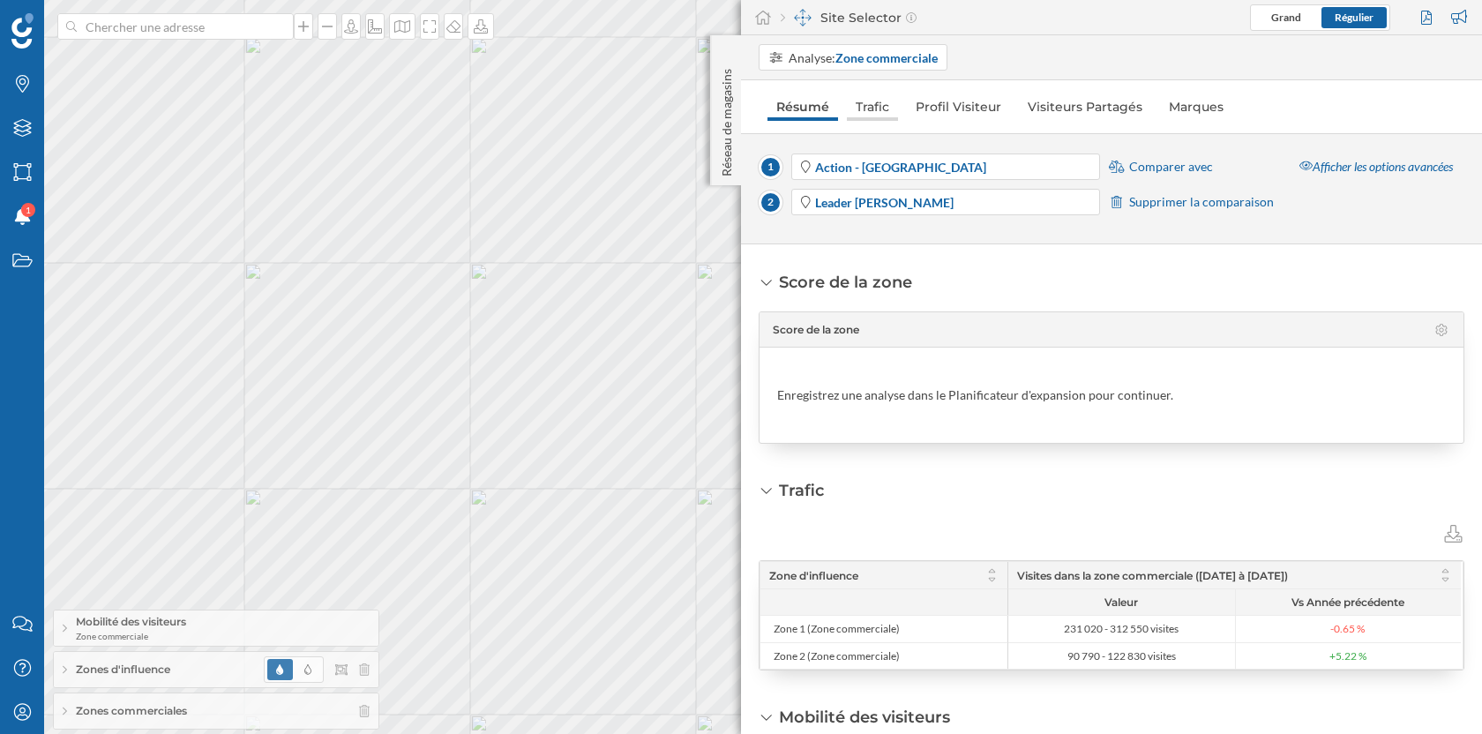
click at [878, 106] on link "Trafic" at bounding box center [872, 107] width 51 height 28
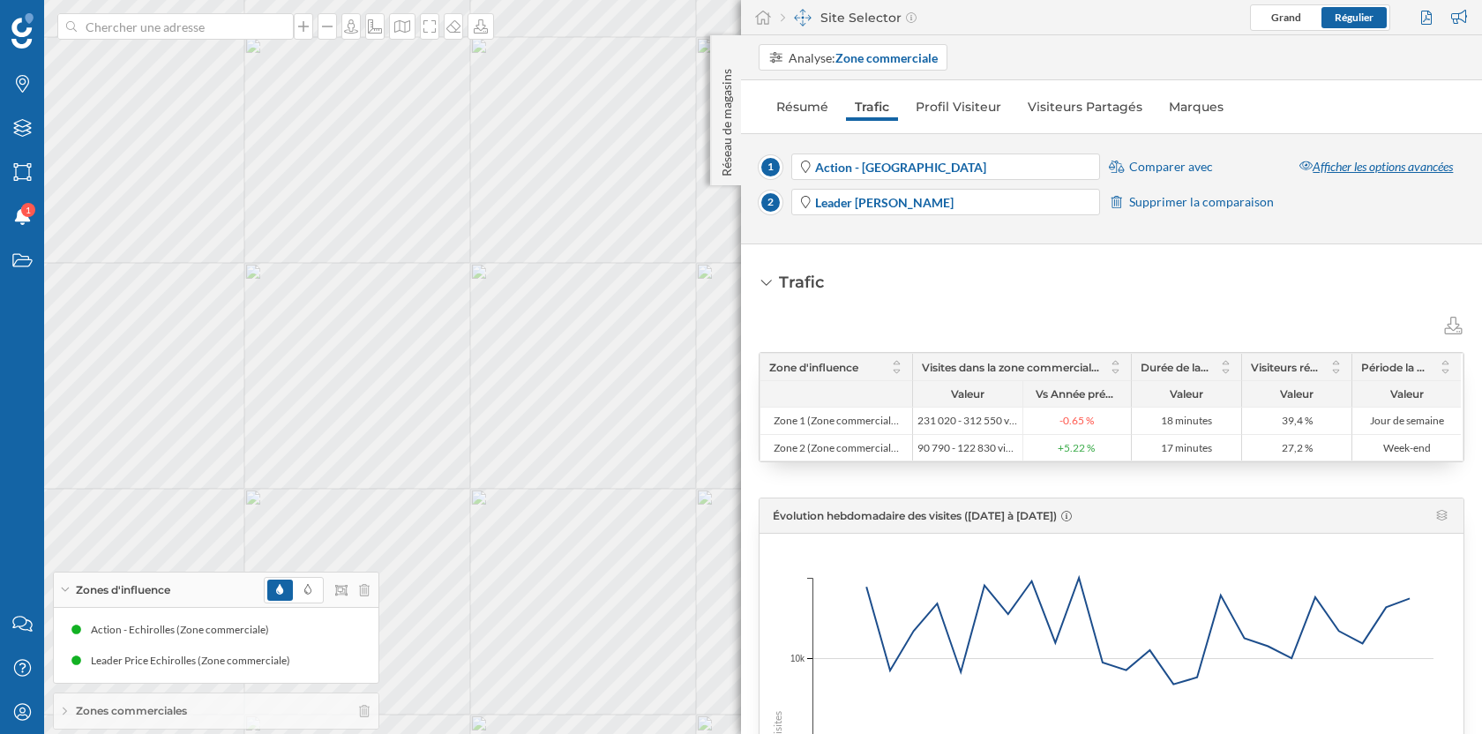
click at [1329, 166] on div "Afficher les options avancées" at bounding box center [1376, 166] width 176 height 26
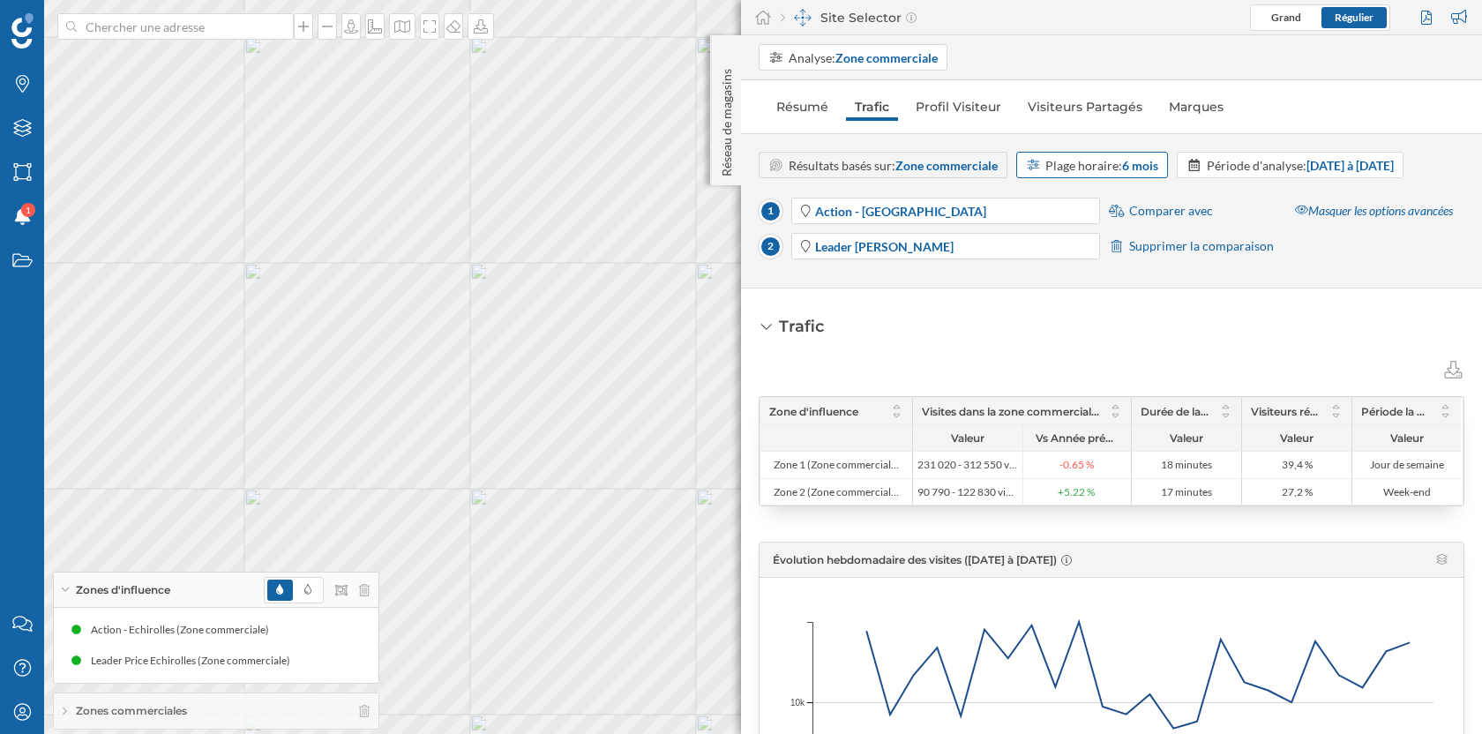
click at [1134, 169] on strong "6 mois" at bounding box center [1140, 165] width 36 height 15
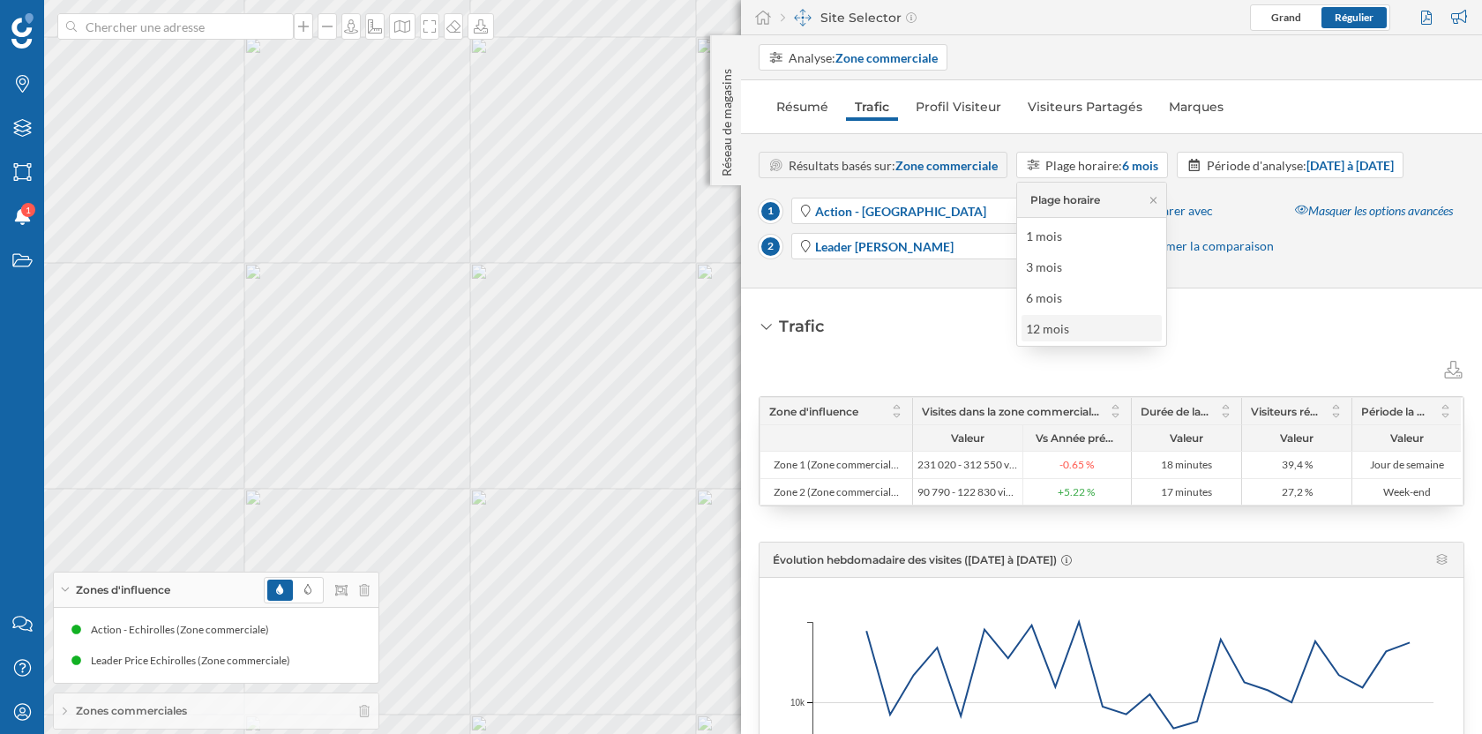
click at [1074, 330] on div "12 mois" at bounding box center [1052, 328] width 52 height 19
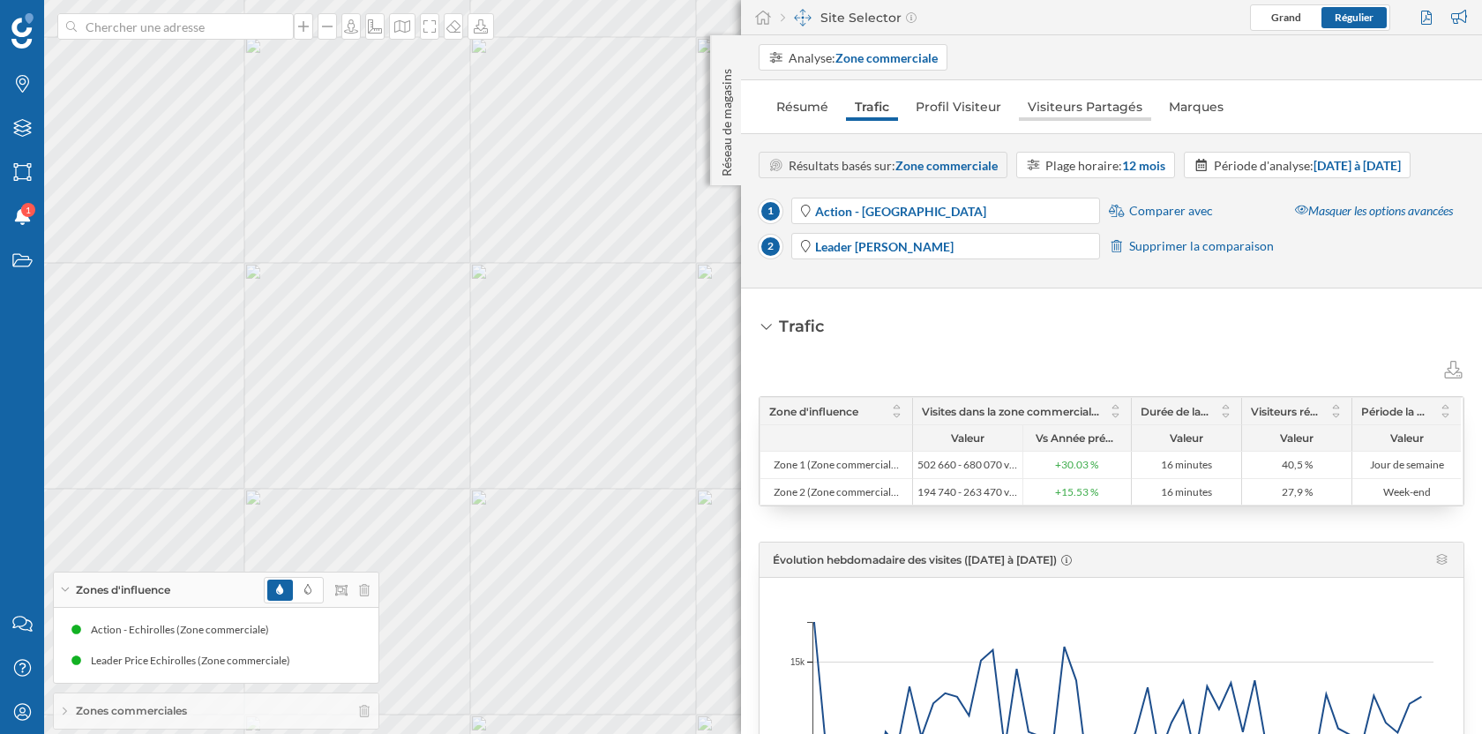
click at [1100, 105] on link "Visiteurs Partagés" at bounding box center [1085, 107] width 132 height 28
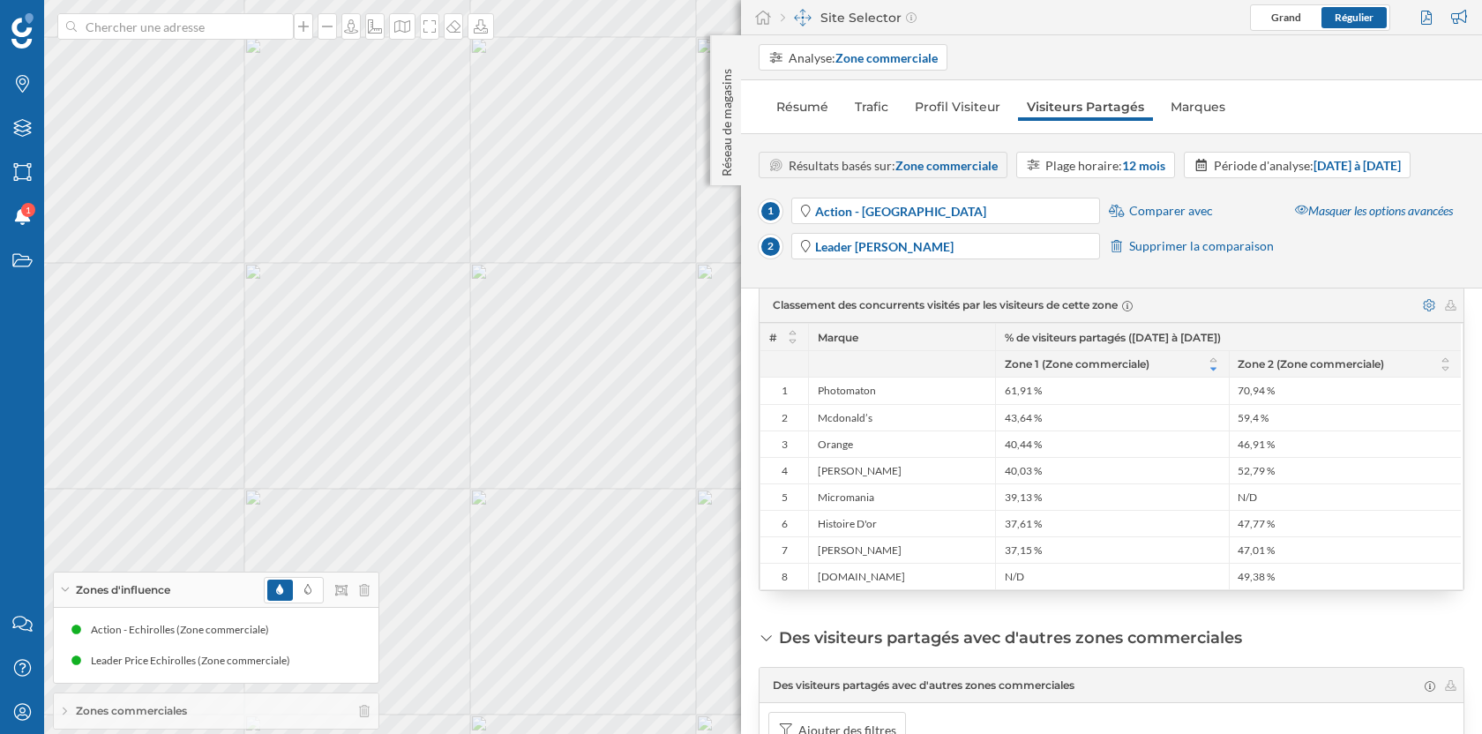
scroll to position [446, 0]
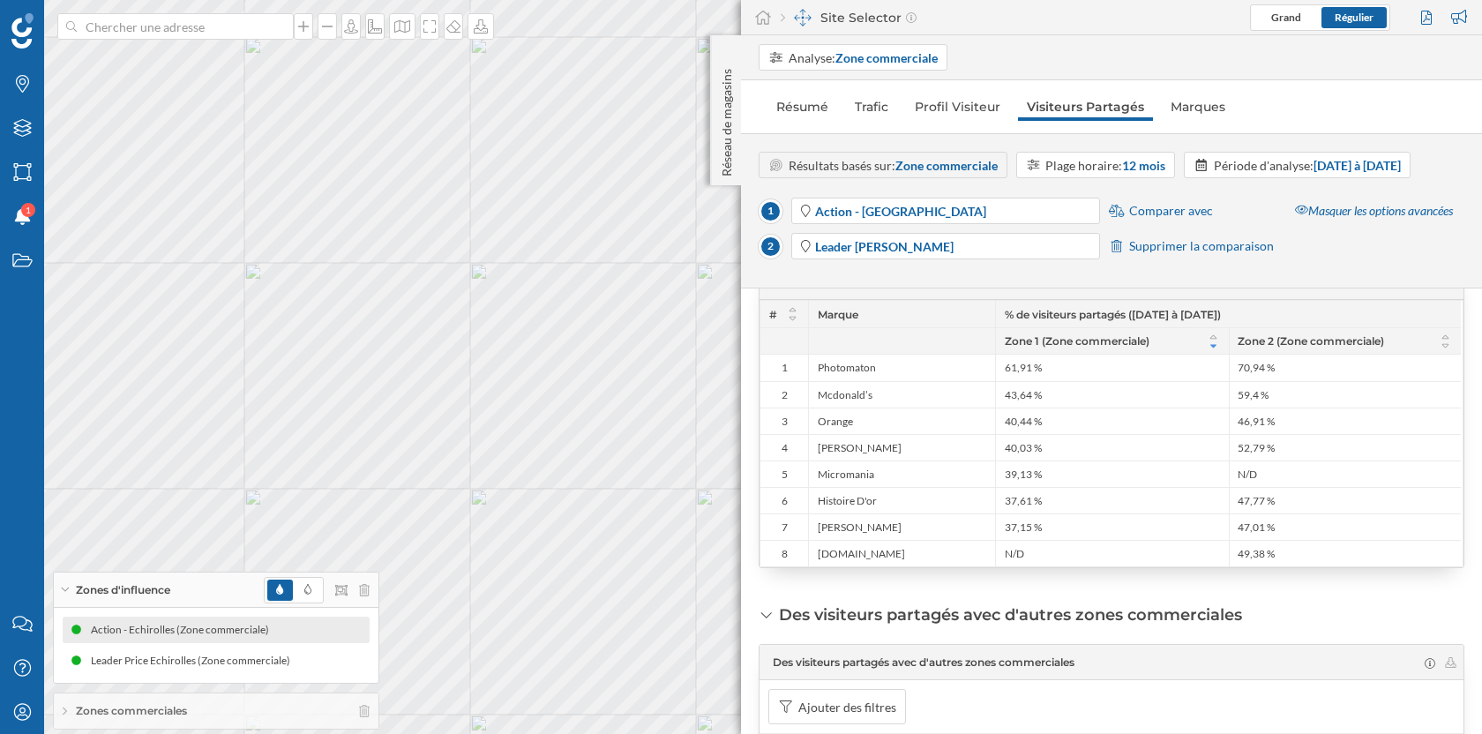
click at [317, 628] on div "Action - Echirolles (Zone commerciale)" at bounding box center [216, 630] width 307 height 26
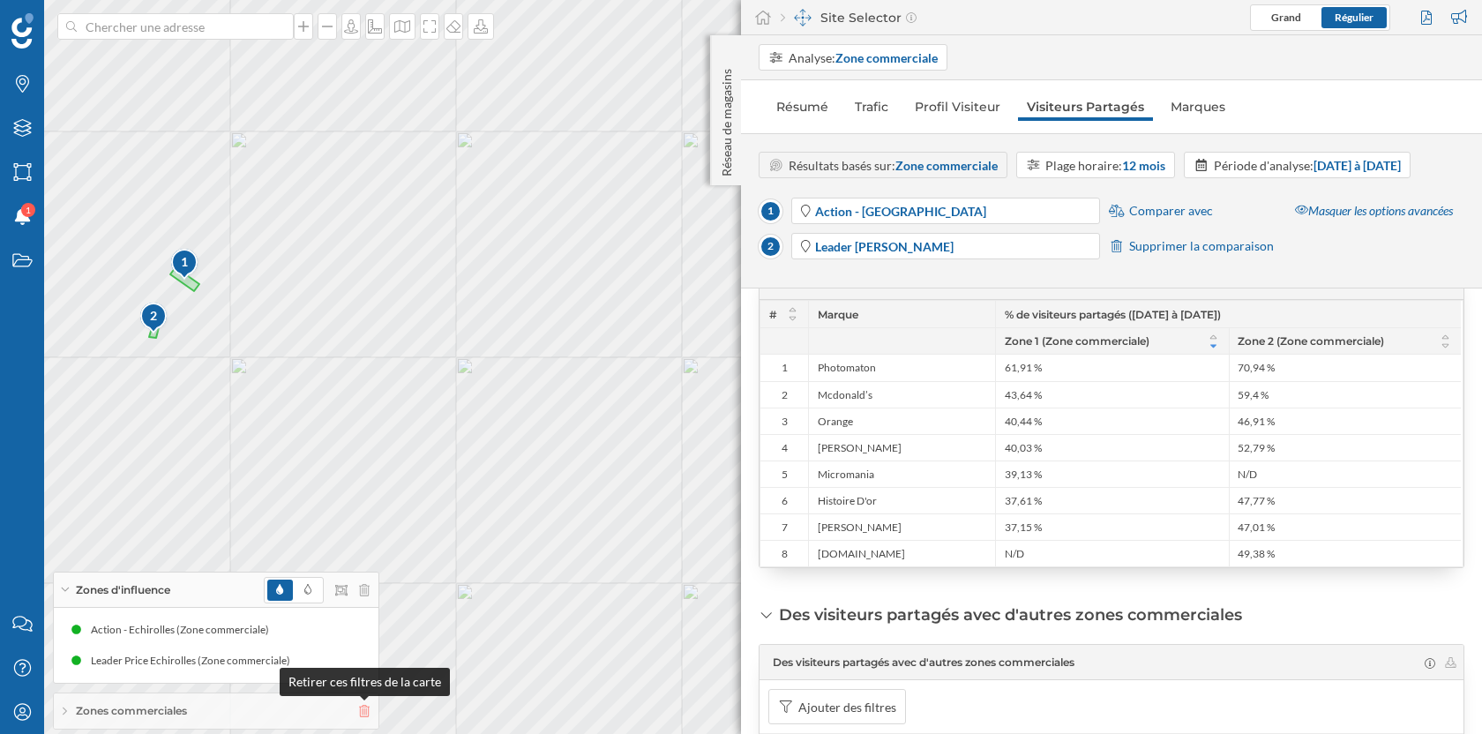
click at [368, 711] on icon at bounding box center [364, 711] width 11 height 12
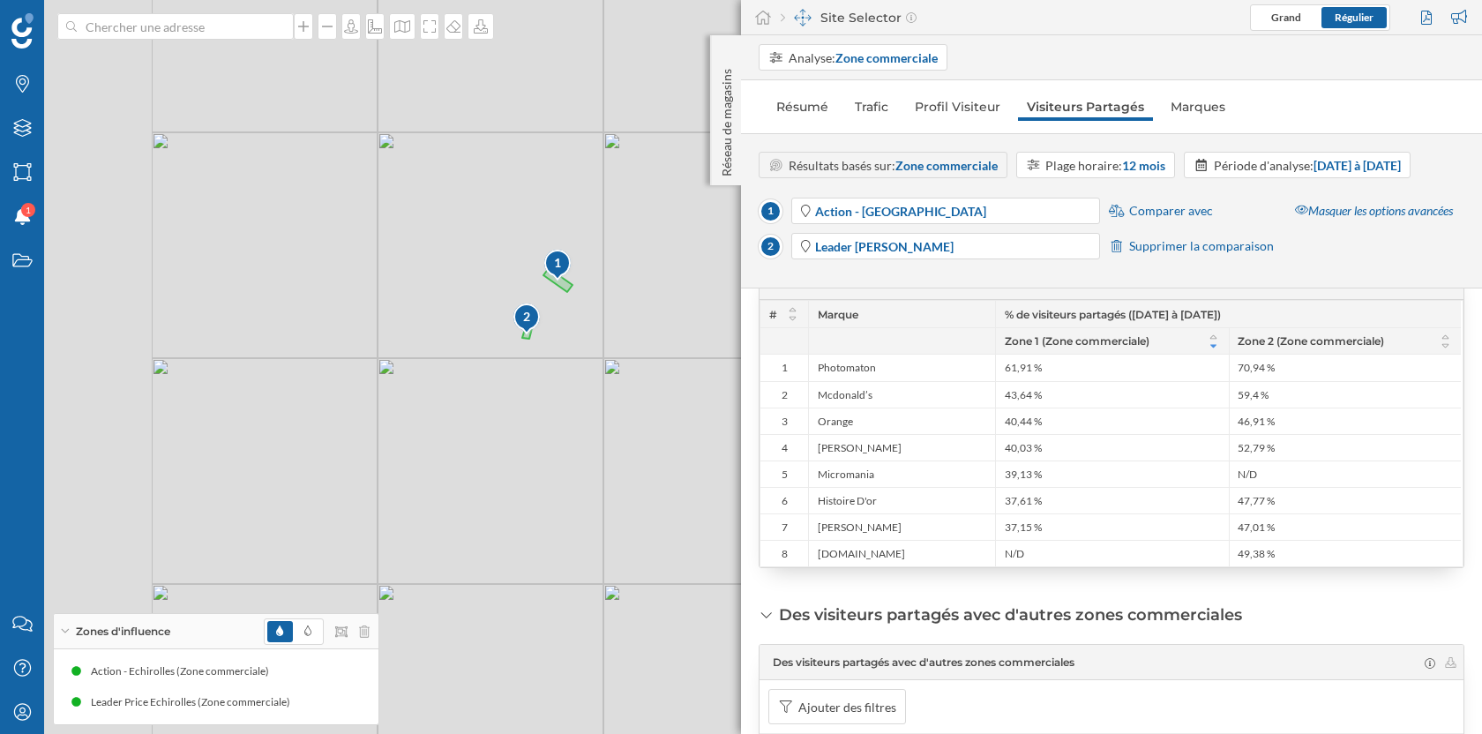
drag, startPoint x: 237, startPoint y: 453, endPoint x: 602, endPoint y: 454, distance: 364.3
click at [609, 454] on div "1 2 © Mapbox © OpenStreetMap Improve this map" at bounding box center [741, 367] width 1482 height 734
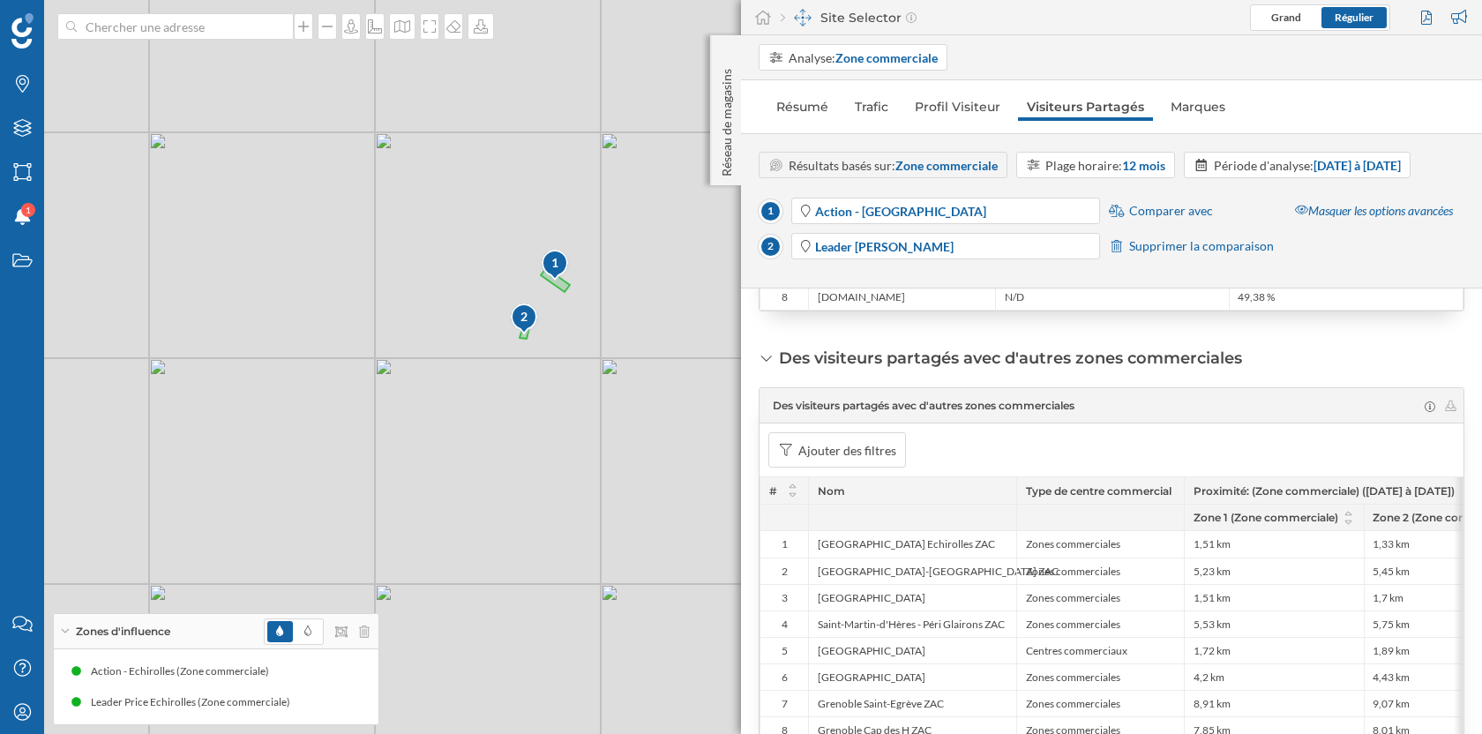
scroll to position [707, 0]
click at [851, 456] on div "Ajouter des filtres" at bounding box center [847, 447] width 98 height 19
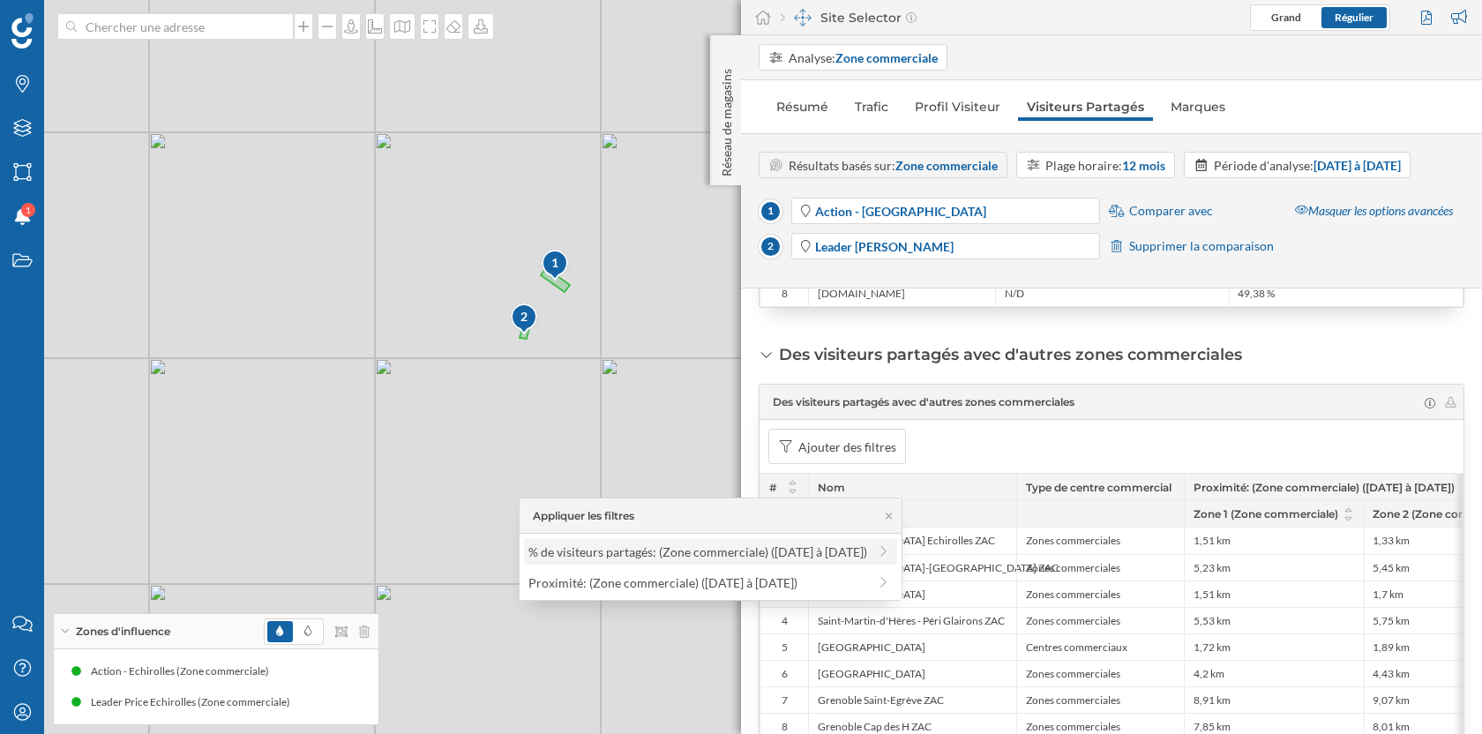
click at [736, 560] on div "% de visiteurs partagés: (Zone commerciale) ([DATE] à [DATE])" at bounding box center [711, 551] width 374 height 26
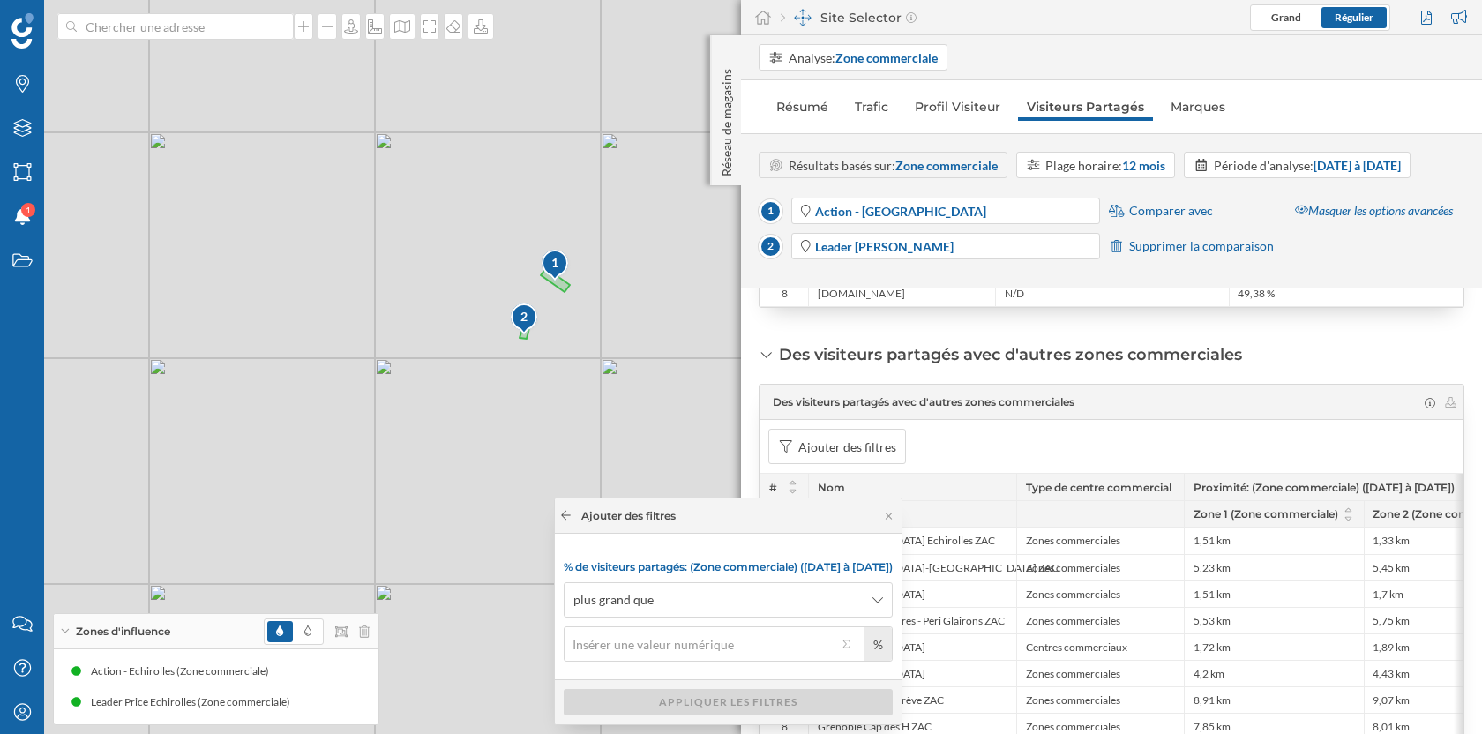
click at [559, 515] on icon at bounding box center [565, 515] width 13 height 11
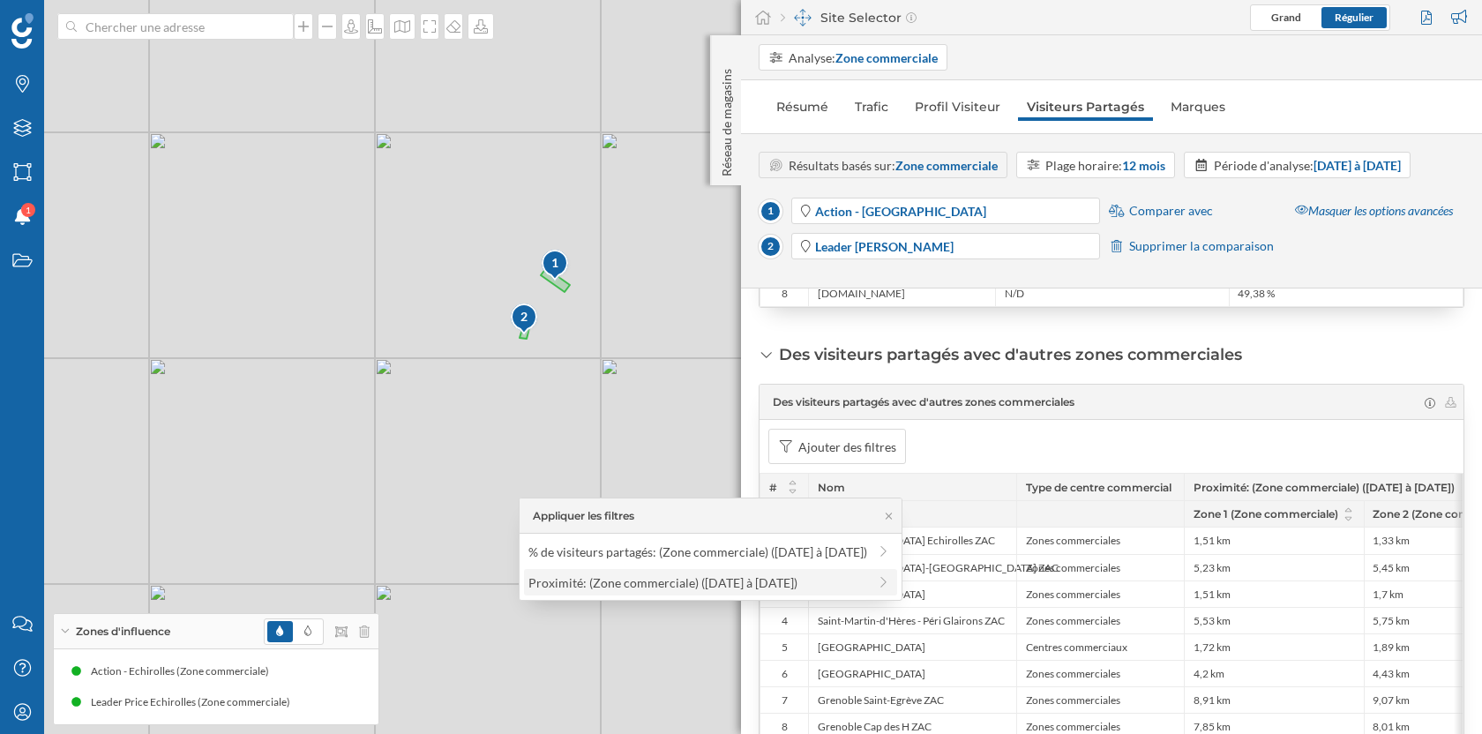
click at [675, 583] on div "Proximité: (Zone commerciale) ([DATE] à [DATE])" at bounding box center [662, 582] width 269 height 15
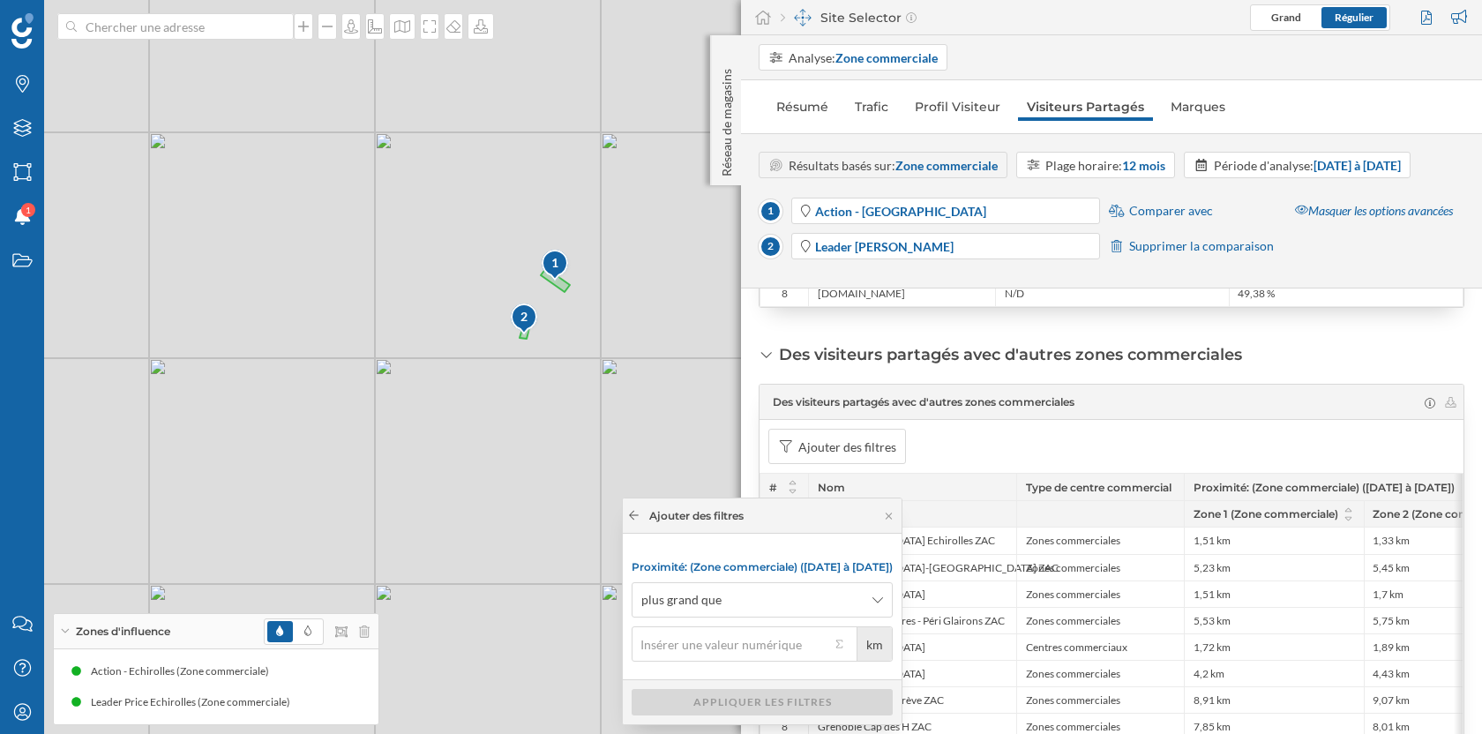
click at [627, 519] on icon at bounding box center [633, 515] width 13 height 11
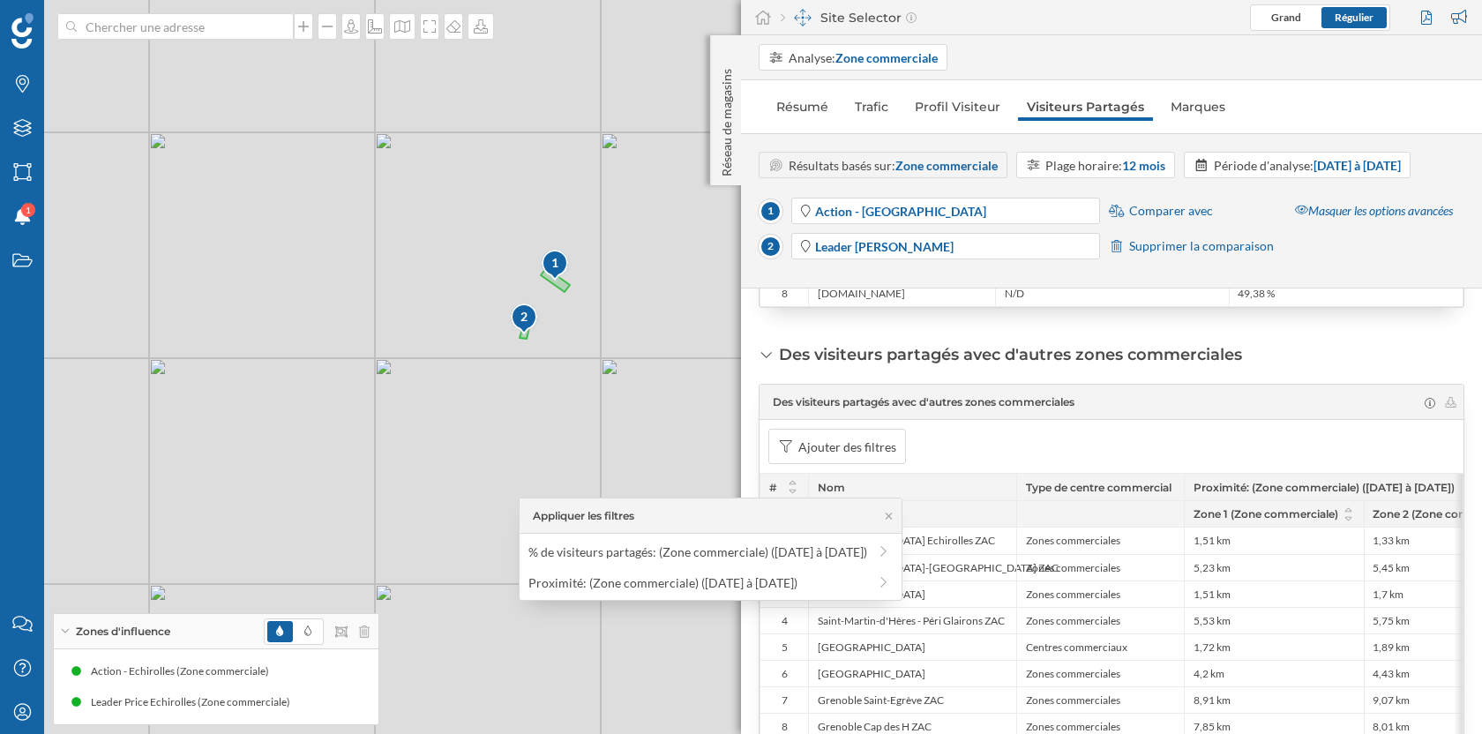
click at [1037, 459] on div "Ajouter des filtres" at bounding box center [1112, 446] width 704 height 53
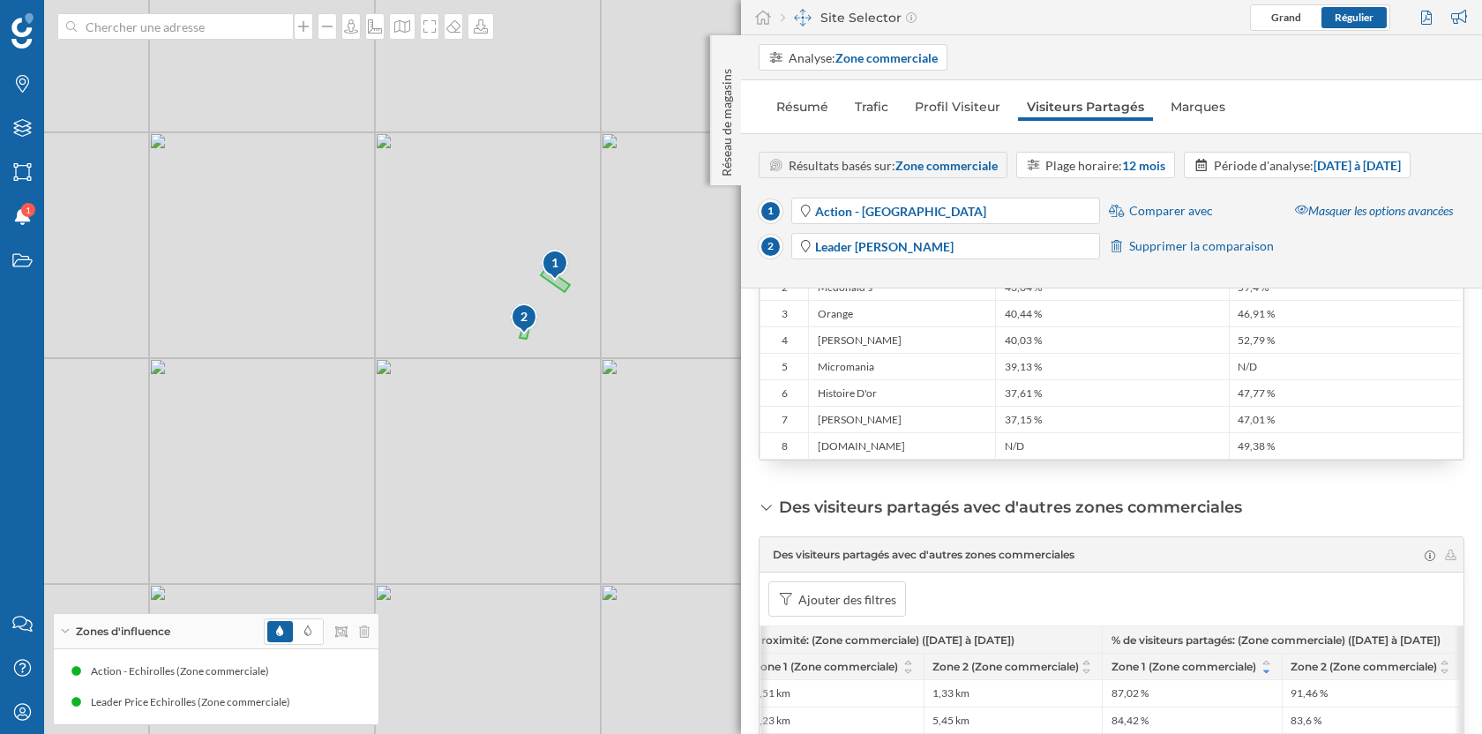
scroll to position [0, 0]
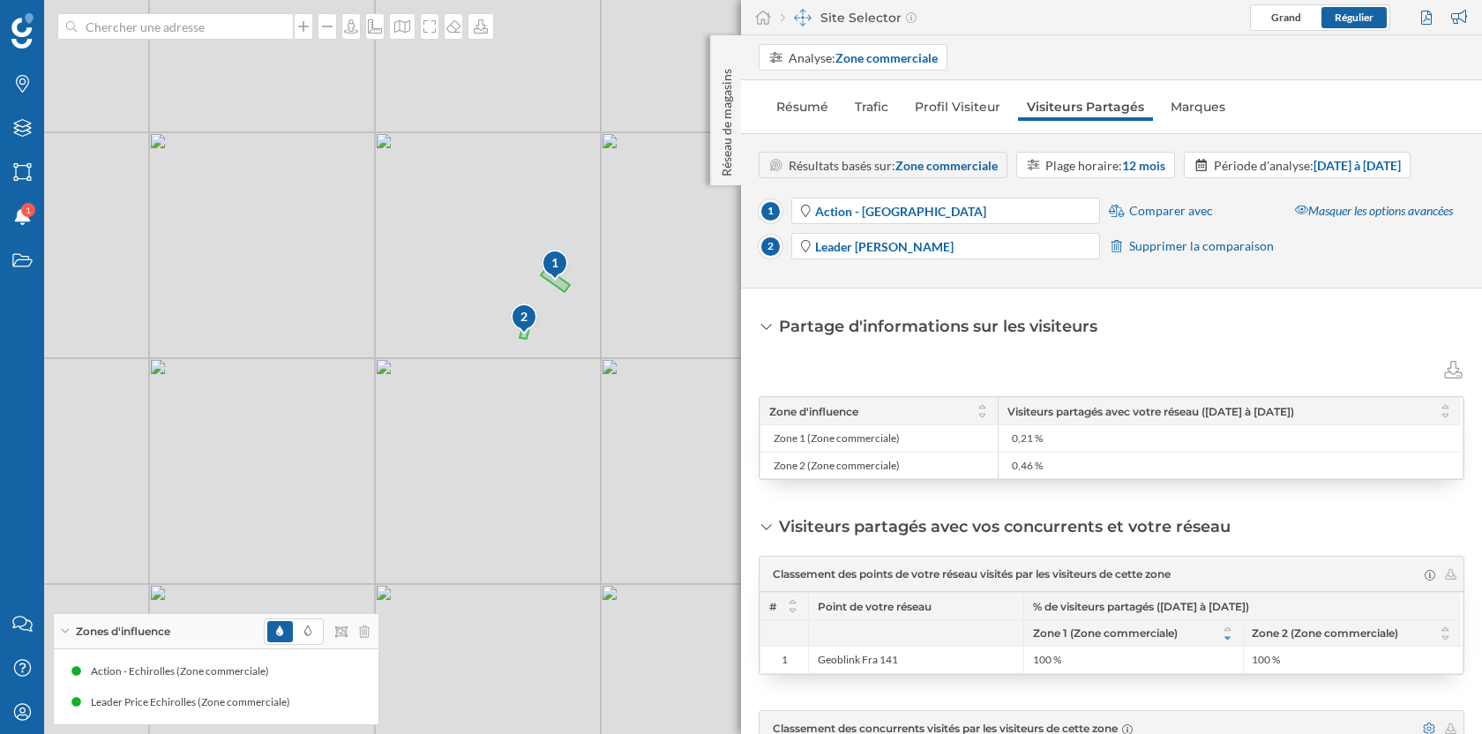
click at [962, 161] on strong "Zone commerciale" at bounding box center [946, 165] width 102 height 15
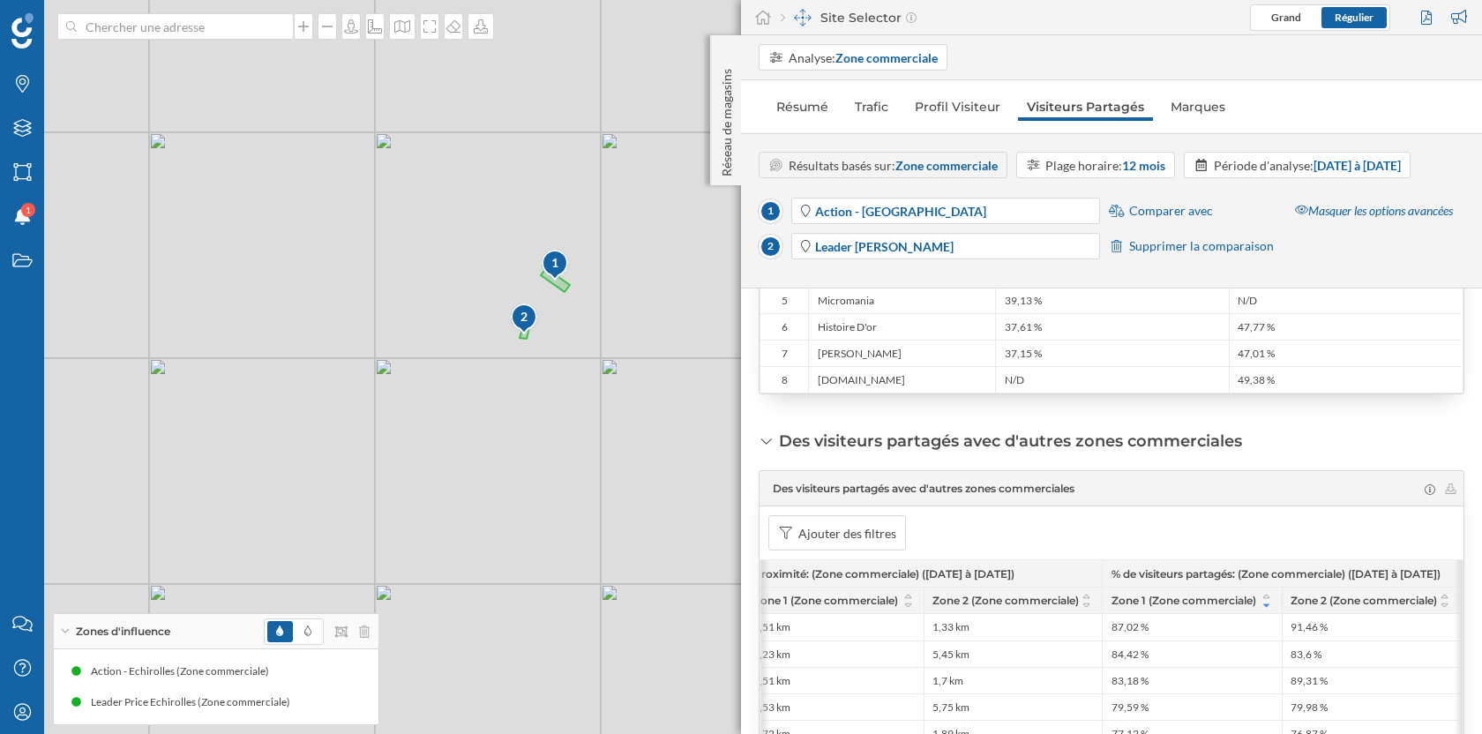
scroll to position [721, 0]
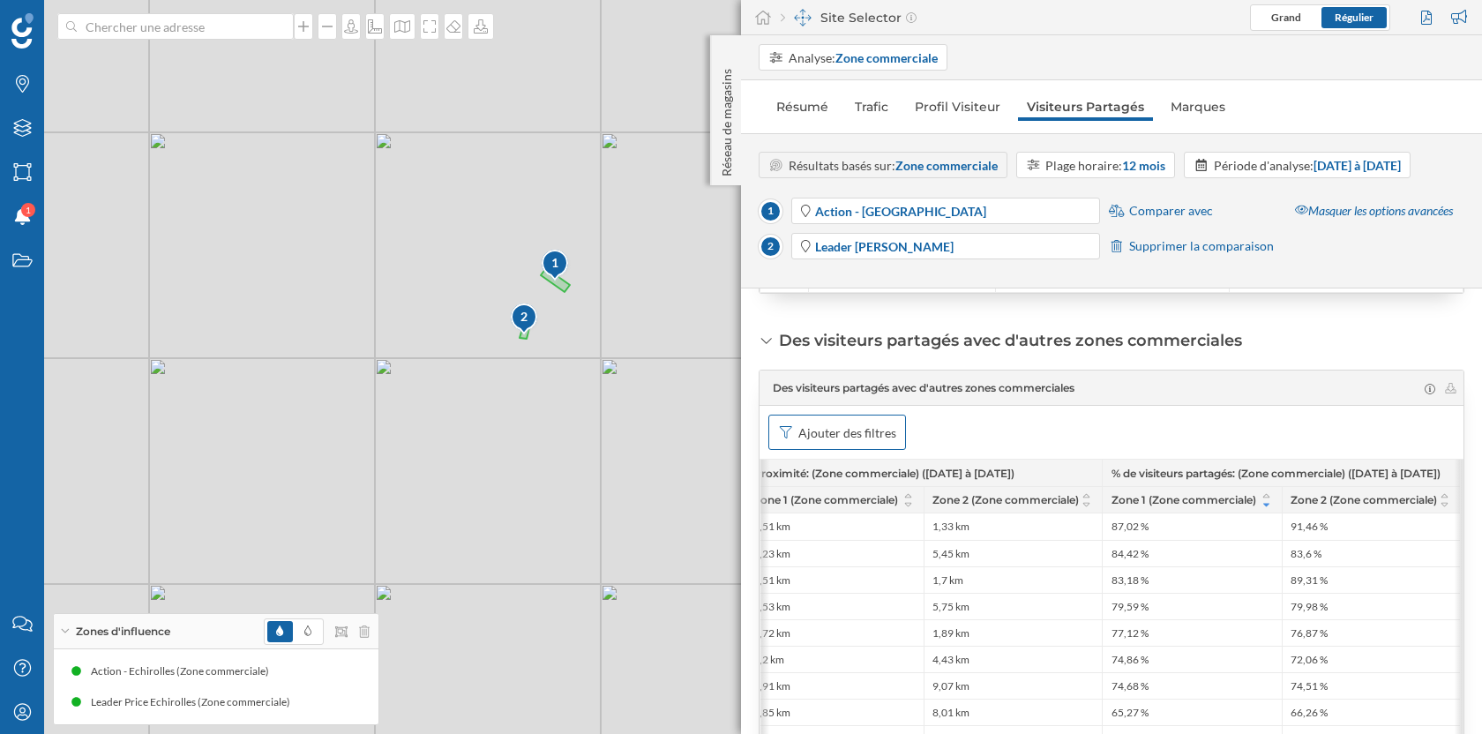
click at [839, 442] on div "Ajouter des filtres" at bounding box center [847, 432] width 98 height 19
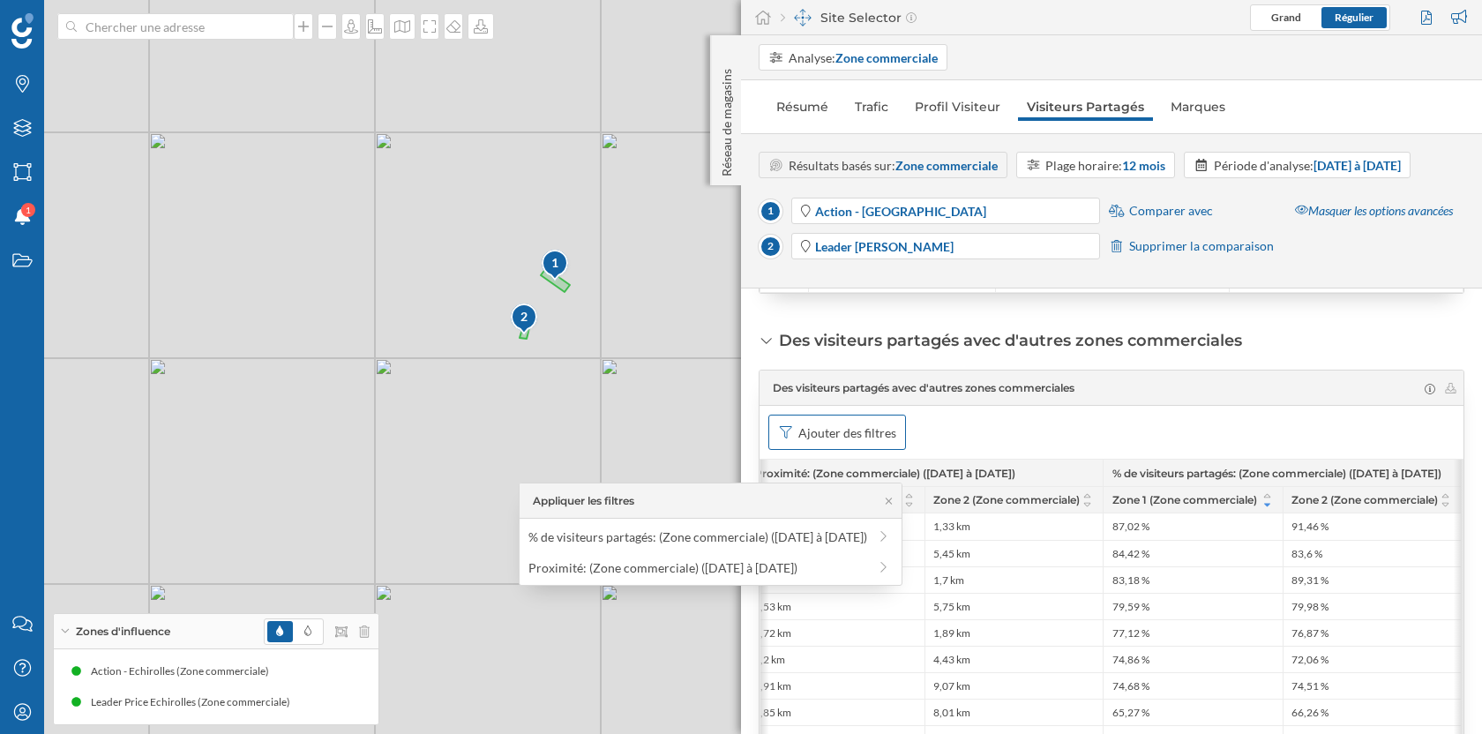
scroll to position [0, 438]
click at [799, 536] on div "% de visiteurs partagés: (Zone commerciale) ([DATE] à [DATE])" at bounding box center [697, 536] width 339 height 15
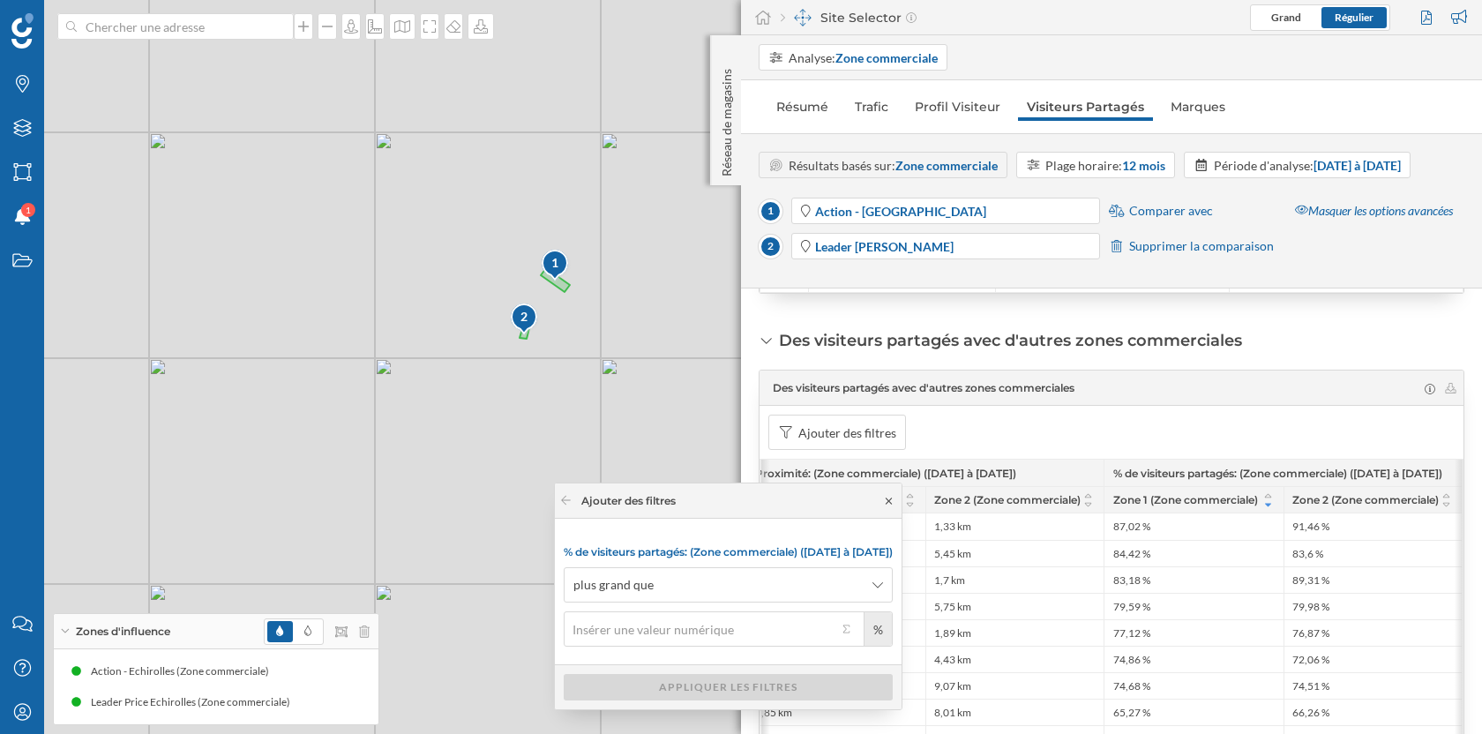
click at [888, 501] on icon at bounding box center [889, 501] width 6 height 6
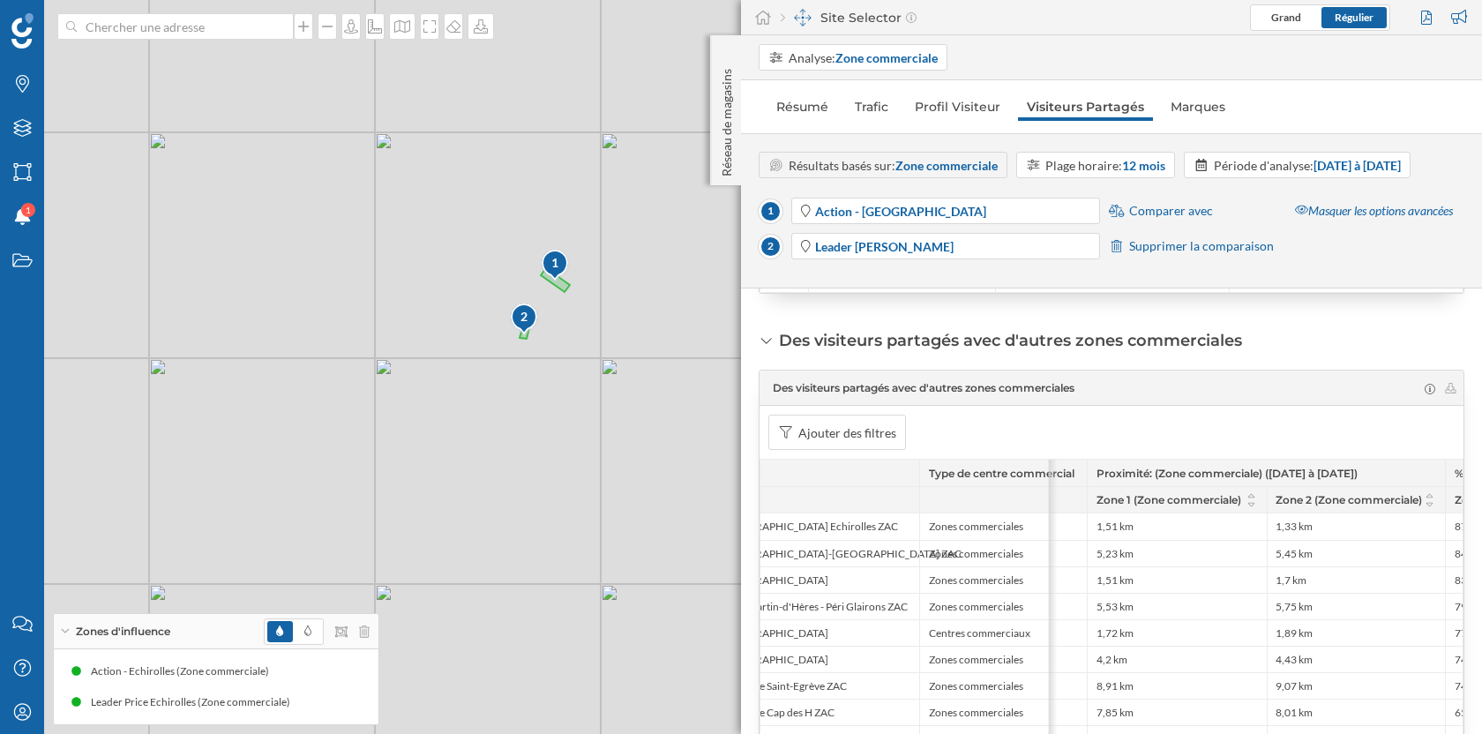
scroll to position [0, 0]
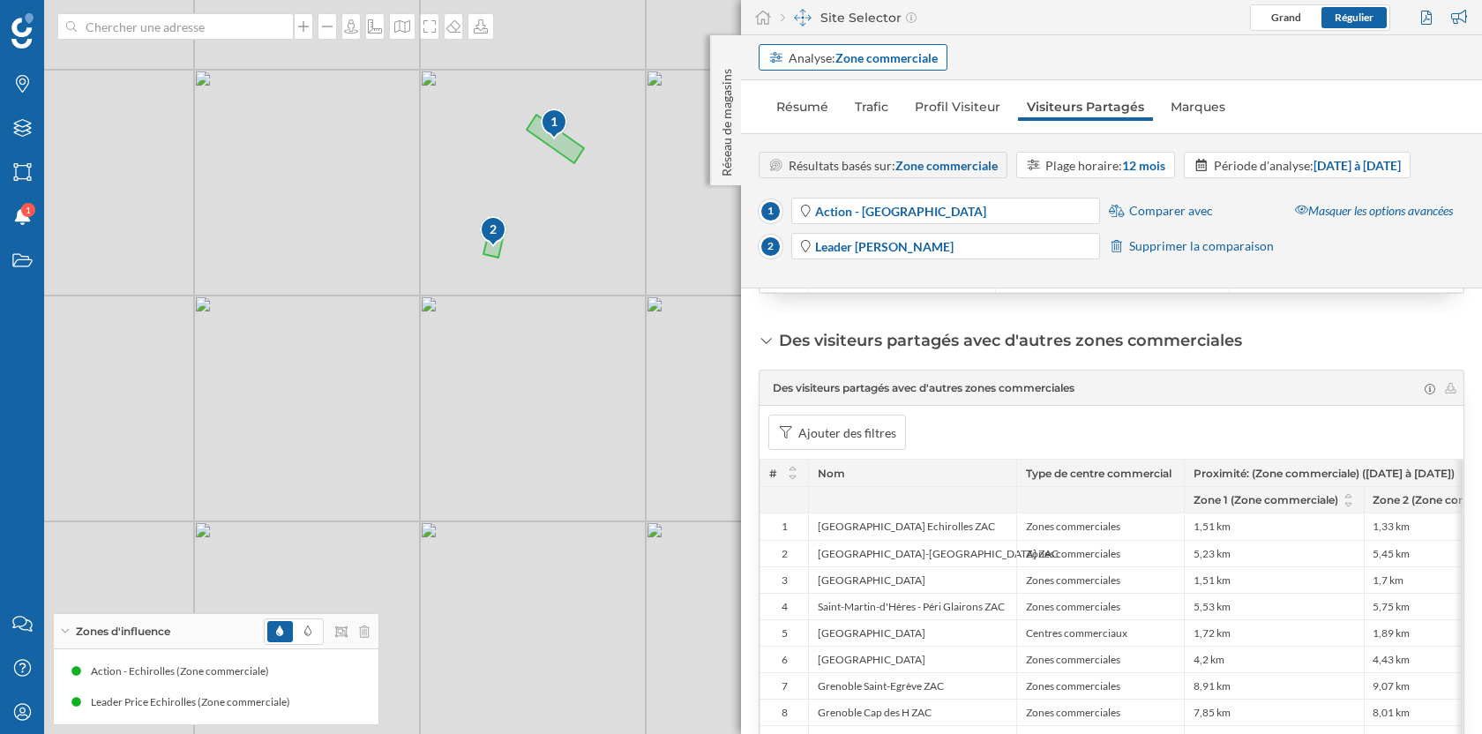
click at [859, 55] on strong "Zone commerciale" at bounding box center [886, 57] width 102 height 15
click at [819, 91] on div "Adresse" at bounding box center [794, 94] width 53 height 19
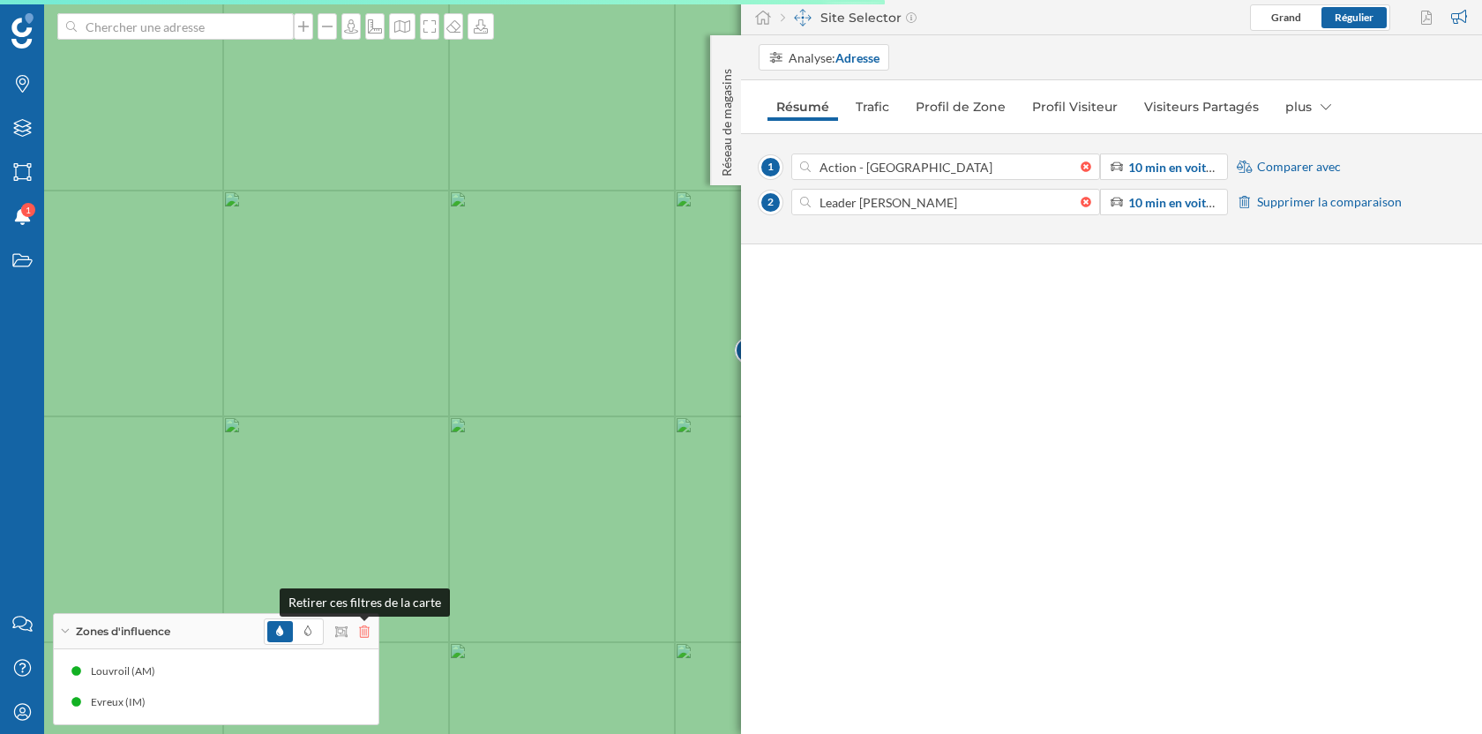
click at [366, 631] on icon at bounding box center [364, 631] width 11 height 12
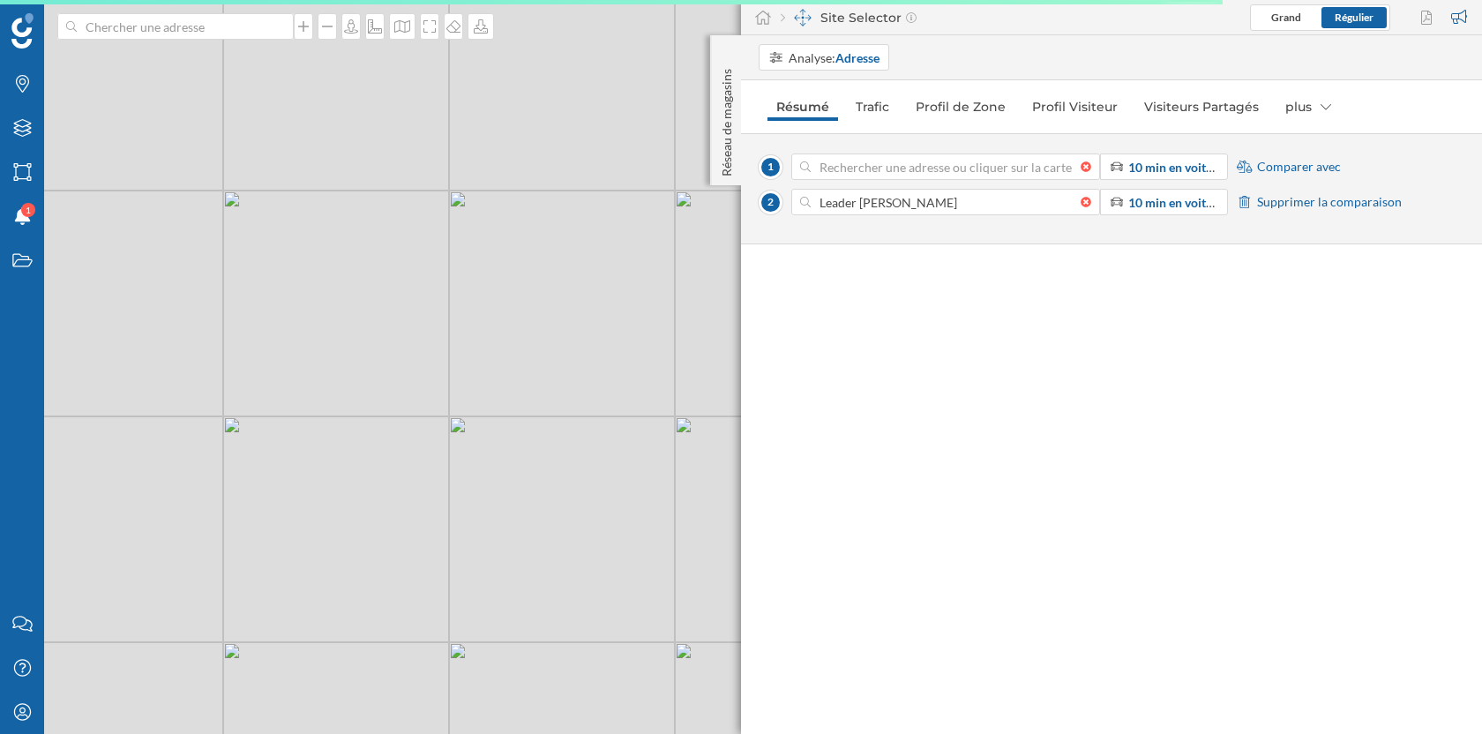
click at [1087, 167] on div at bounding box center [1090, 166] width 19 height 11
click at [1081, 167] on input at bounding box center [946, 166] width 270 height 26
click at [1087, 199] on div at bounding box center [1090, 202] width 19 height 11
click at [1081, 199] on input at bounding box center [946, 202] width 270 height 26
click at [159, 27] on input at bounding box center [176, 26] width 198 height 26
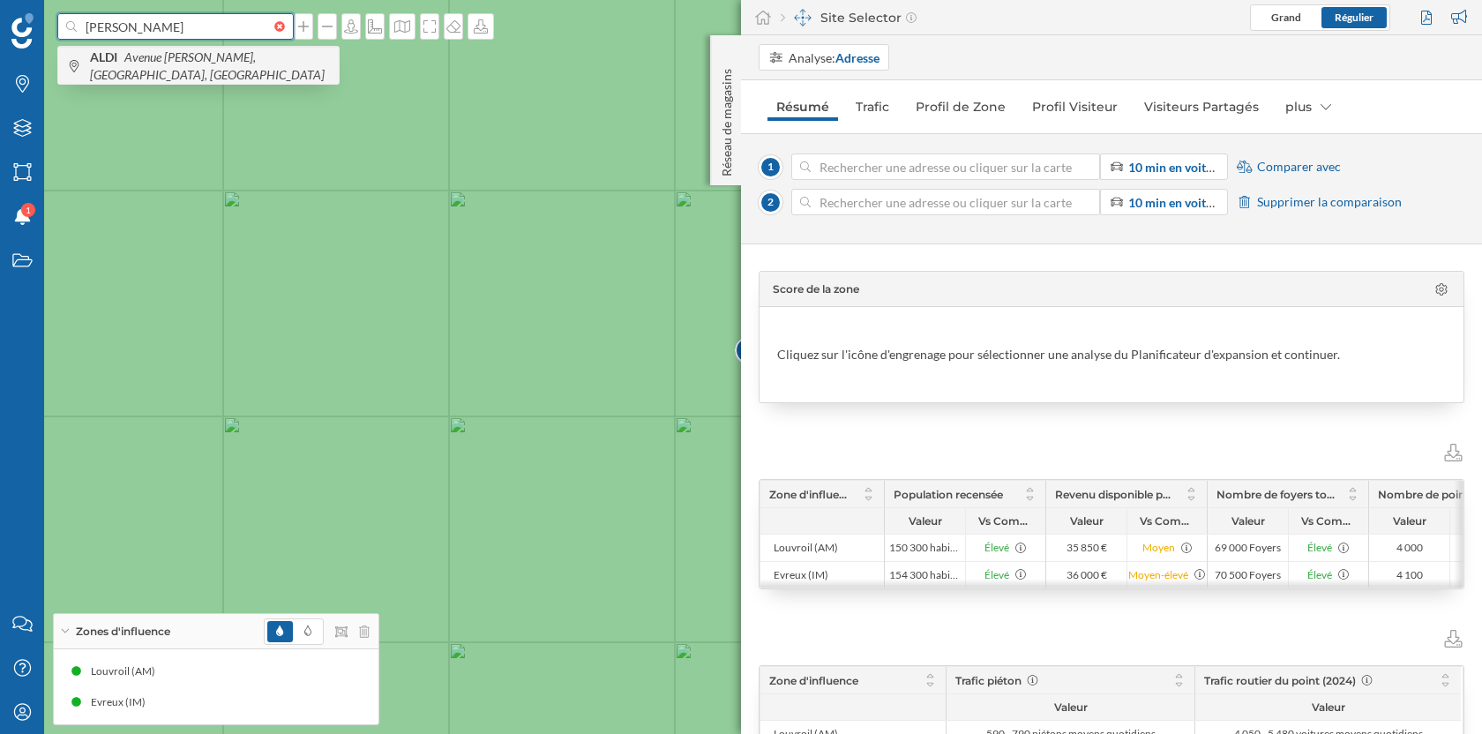
type input "[PERSON_NAME]"
click at [193, 66] on icon "Avenue [PERSON_NAME], [GEOGRAPHIC_DATA], [GEOGRAPHIC_DATA]" at bounding box center [207, 65] width 235 height 33
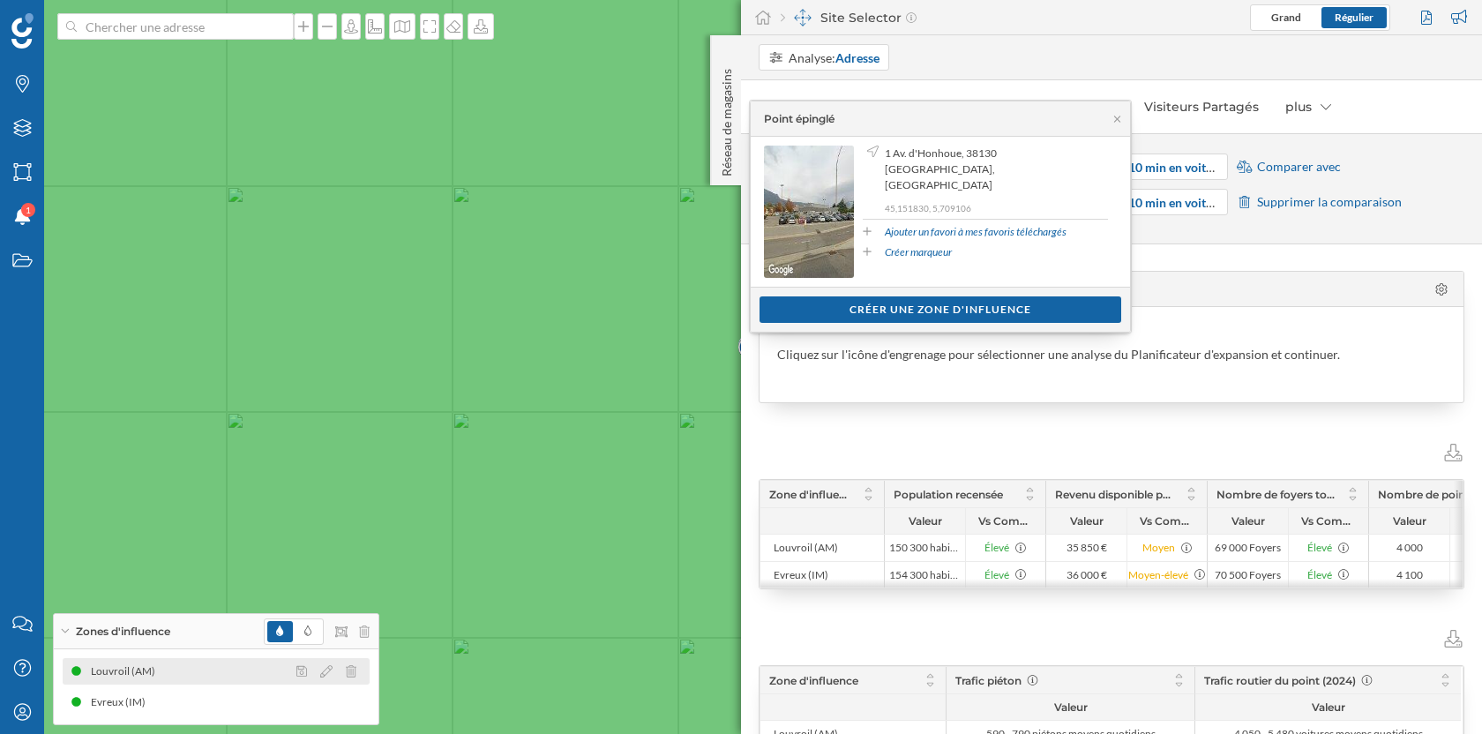
click at [358, 672] on div at bounding box center [331, 671] width 79 height 21
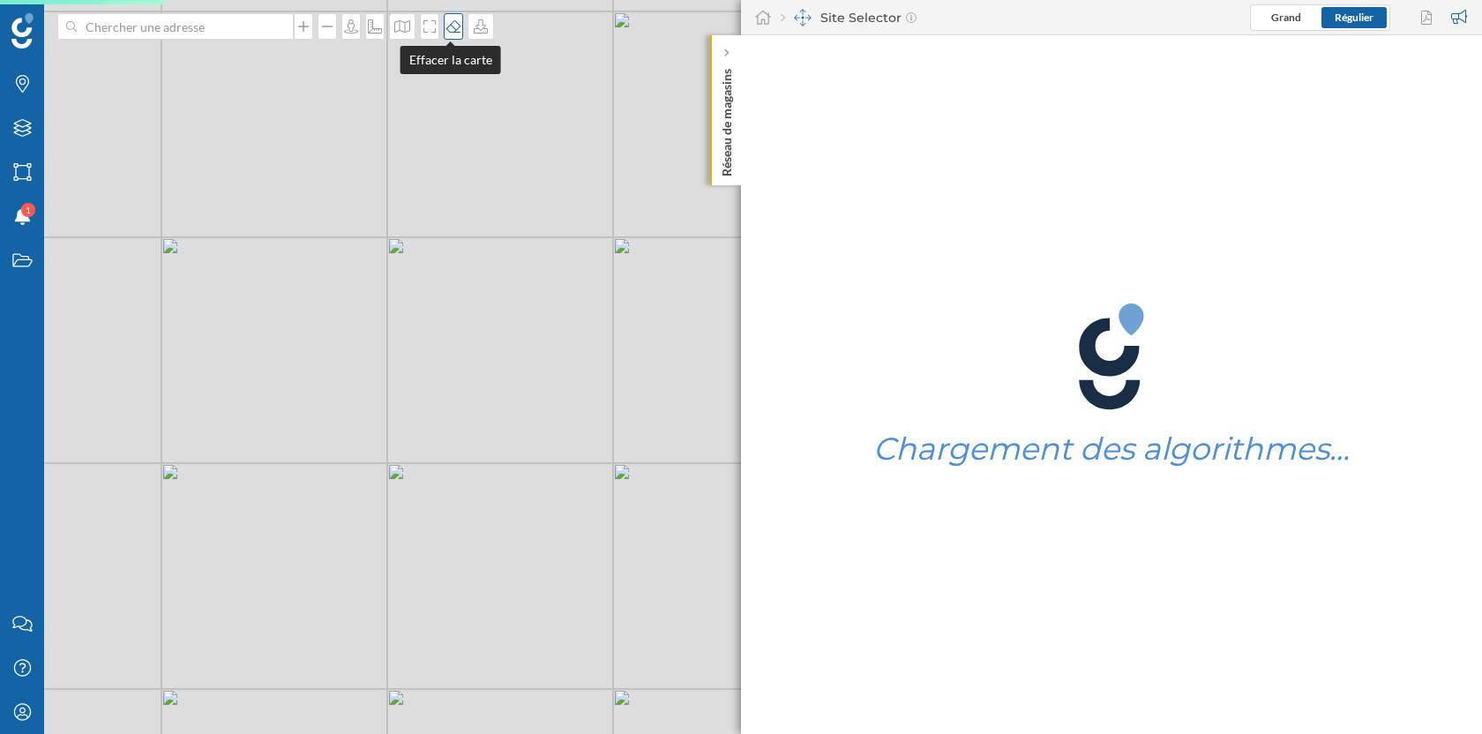
click at [444, 34] on div at bounding box center [453, 26] width 19 height 26
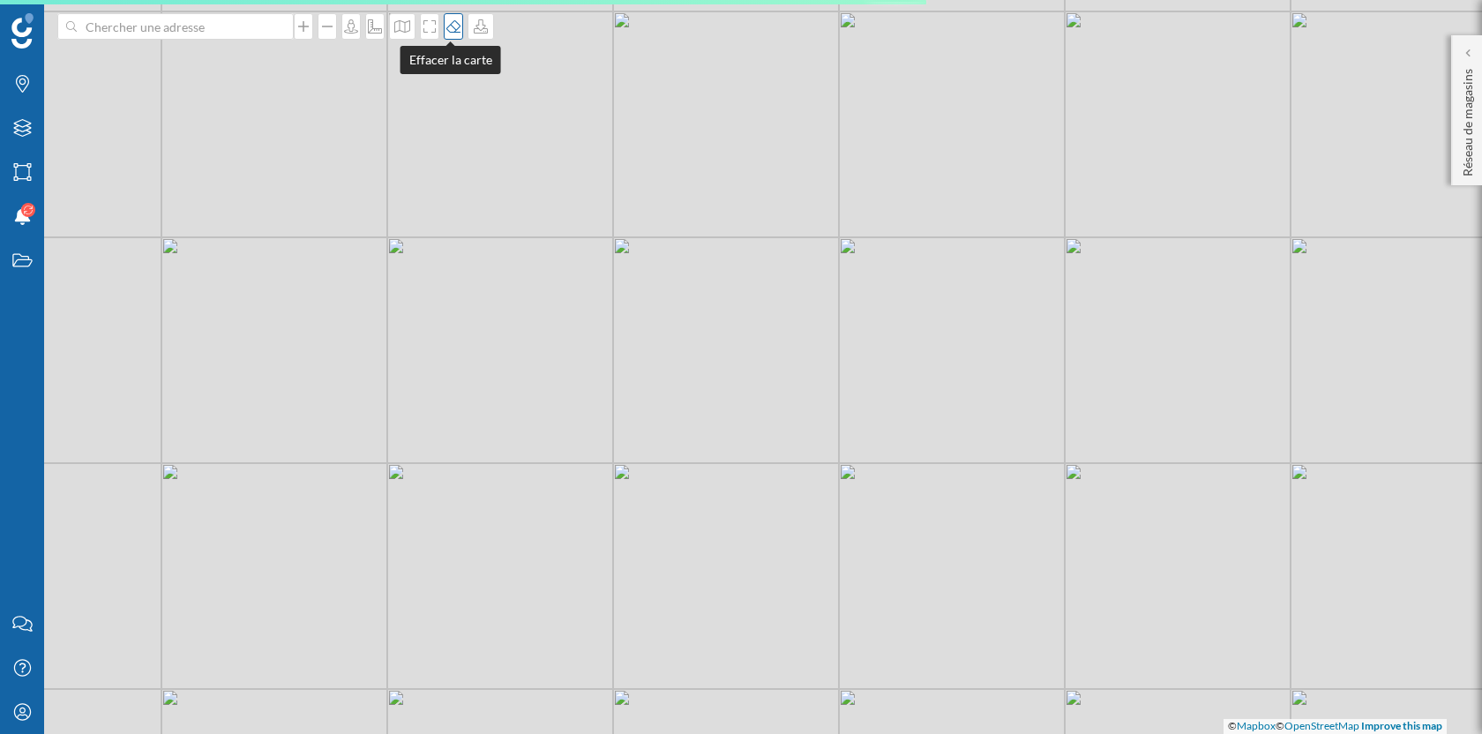
click at [444, 34] on div at bounding box center [453, 26] width 19 height 26
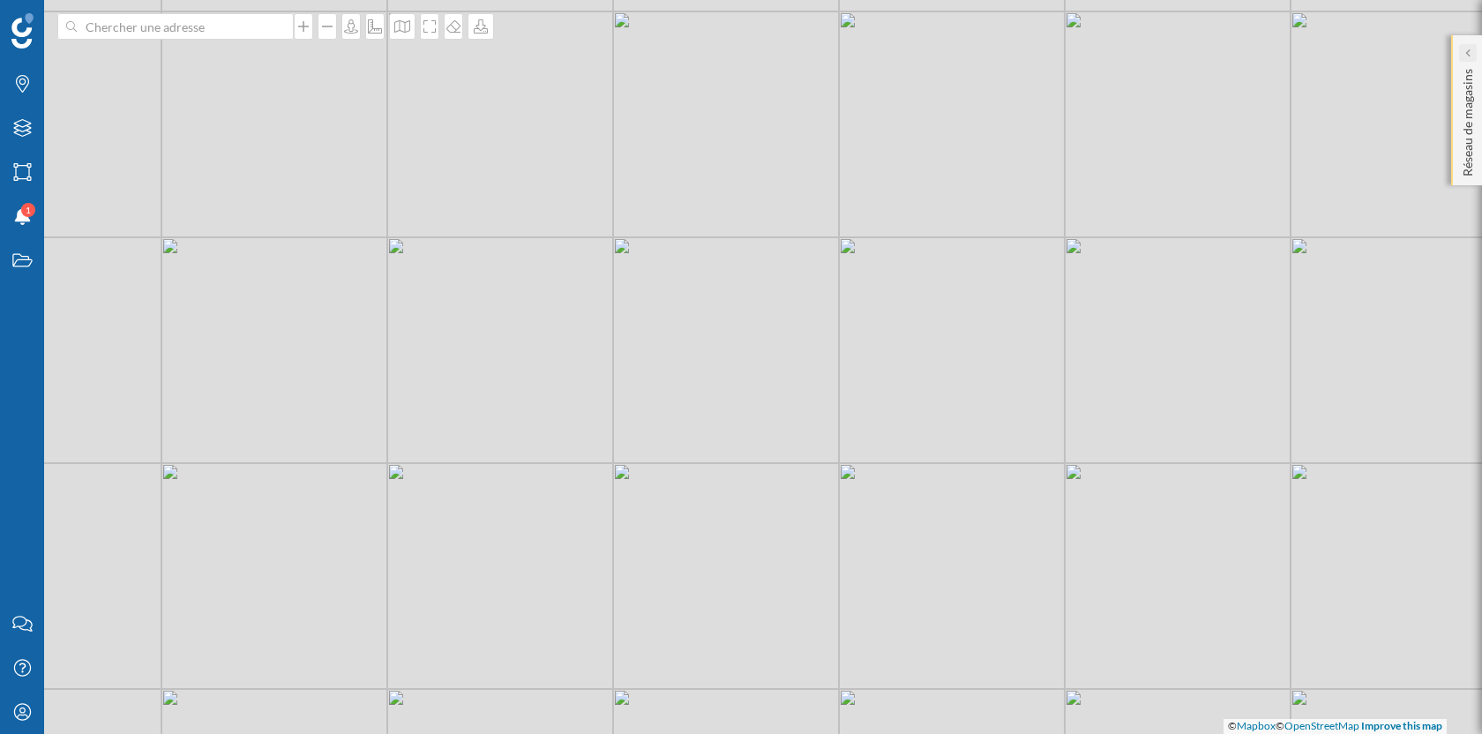
click at [1463, 46] on div at bounding box center [1468, 53] width 18 height 18
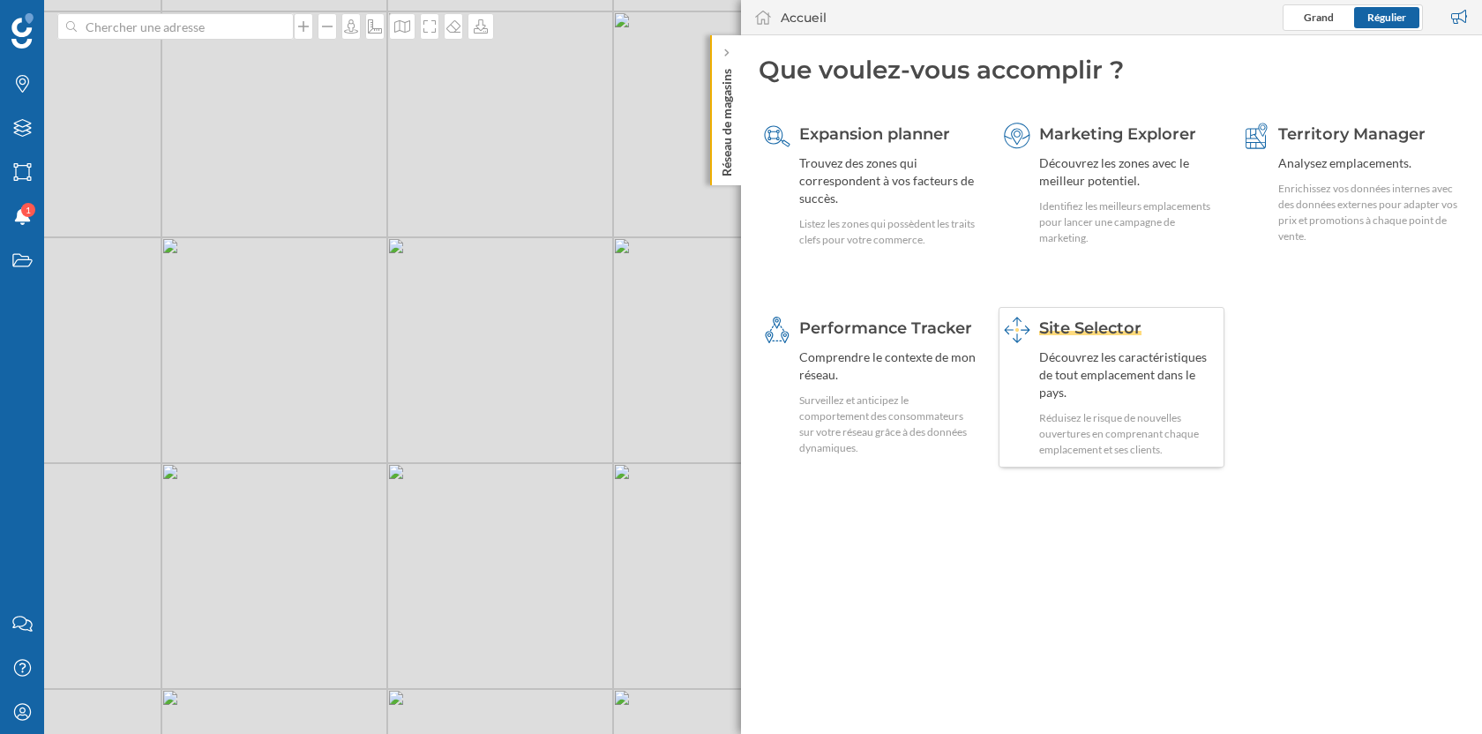
click at [1107, 389] on div "Site Selector Découvrez les caractéristiques de tout emplacement dans le pays. …" at bounding box center [1129, 387] width 181 height 141
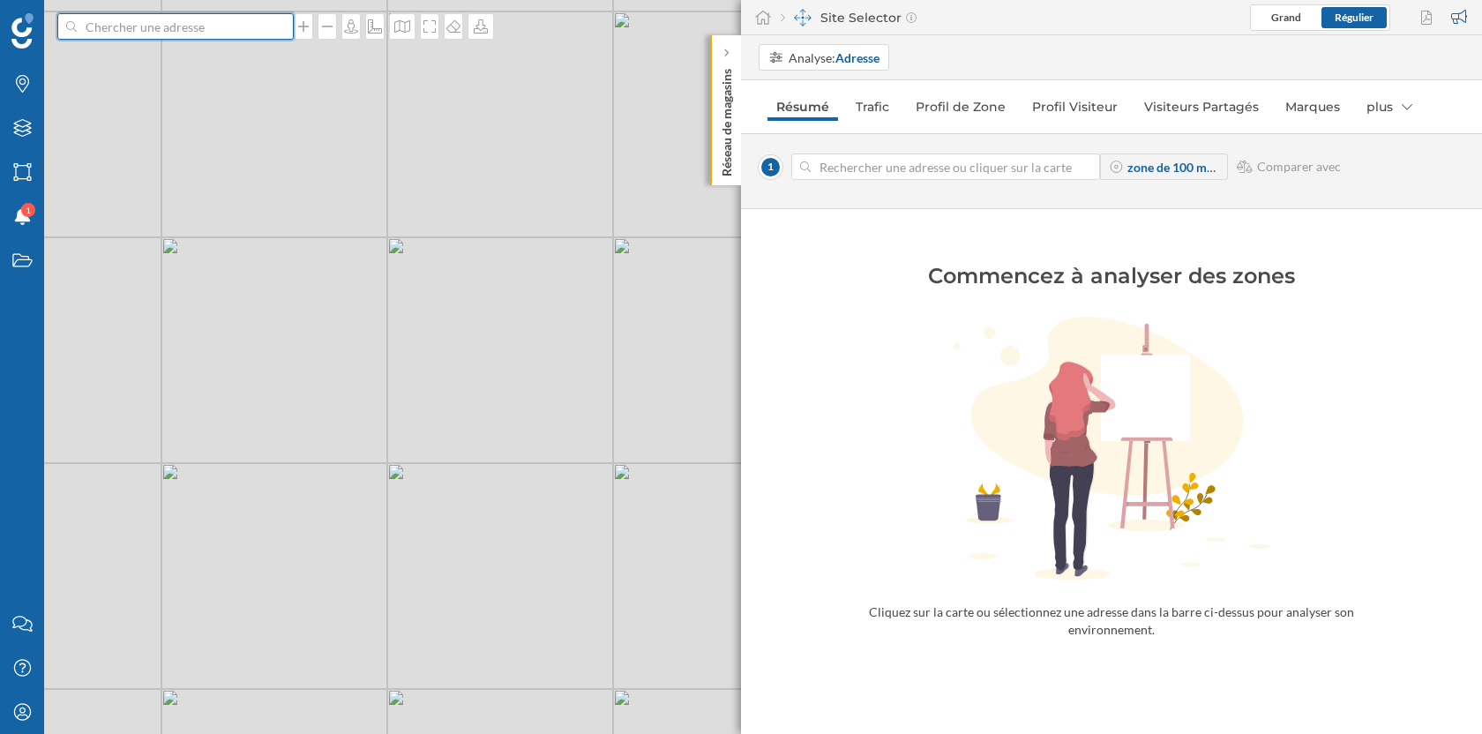
click at [205, 16] on input at bounding box center [176, 26] width 198 height 26
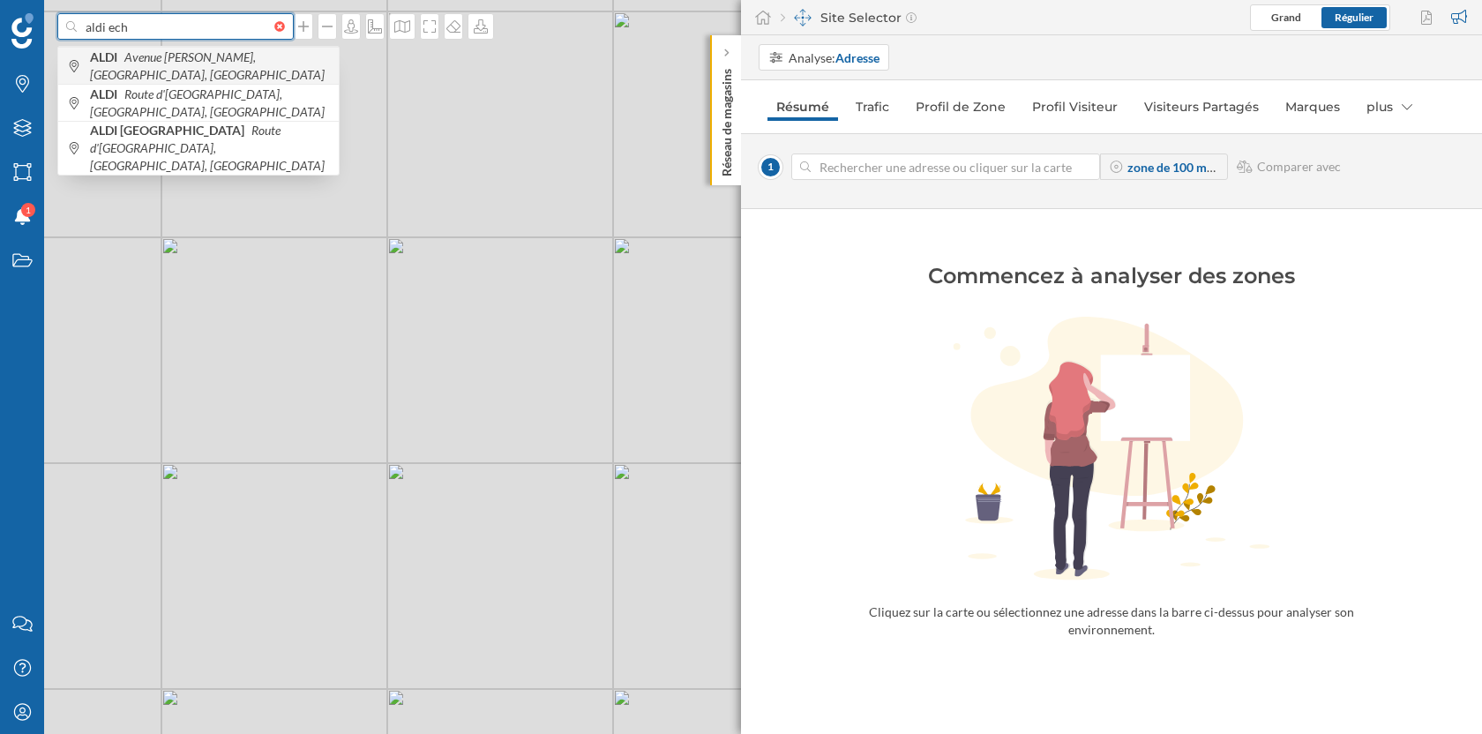
type input "aldi ech"
click at [230, 64] on icon "Avenue [PERSON_NAME], [GEOGRAPHIC_DATA], [GEOGRAPHIC_DATA]" at bounding box center [207, 65] width 235 height 33
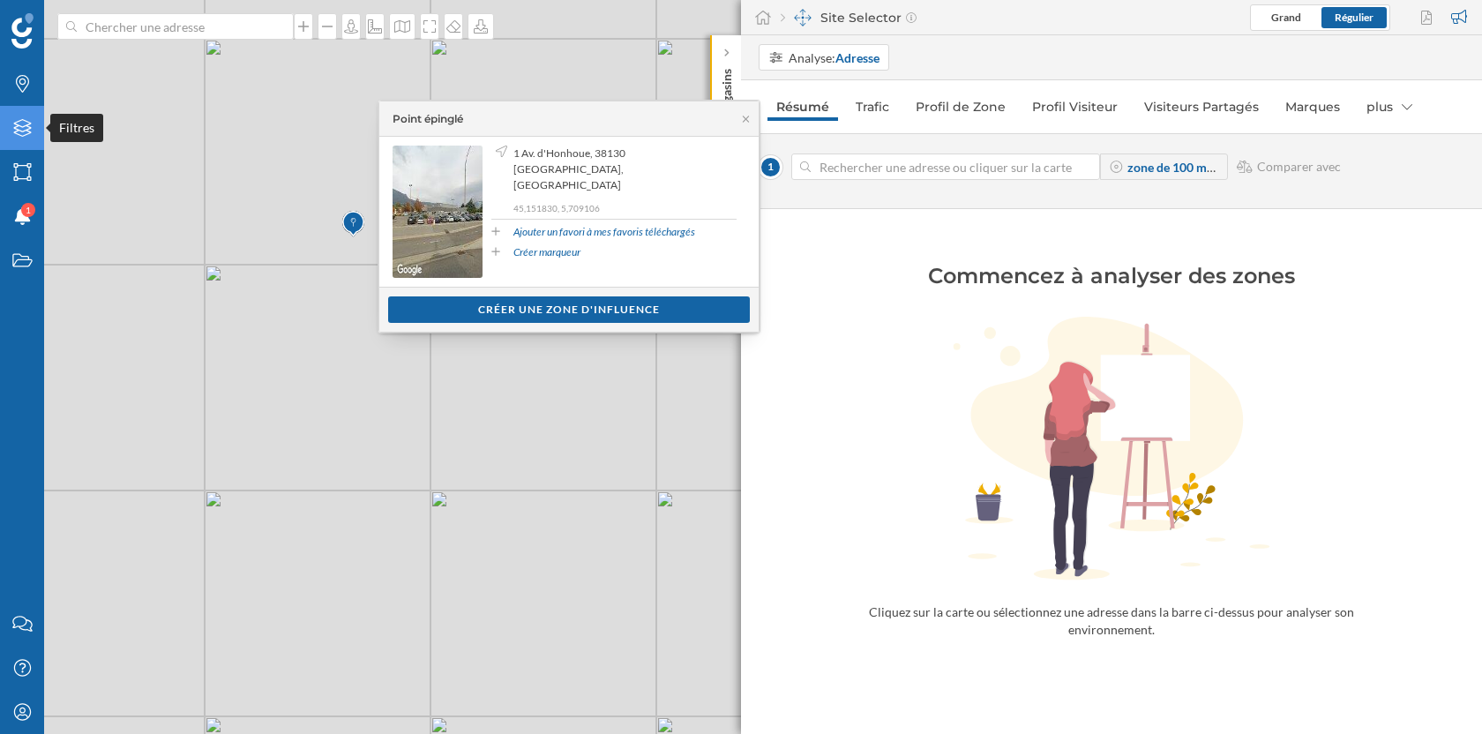
click at [14, 123] on icon at bounding box center [22, 128] width 18 height 18
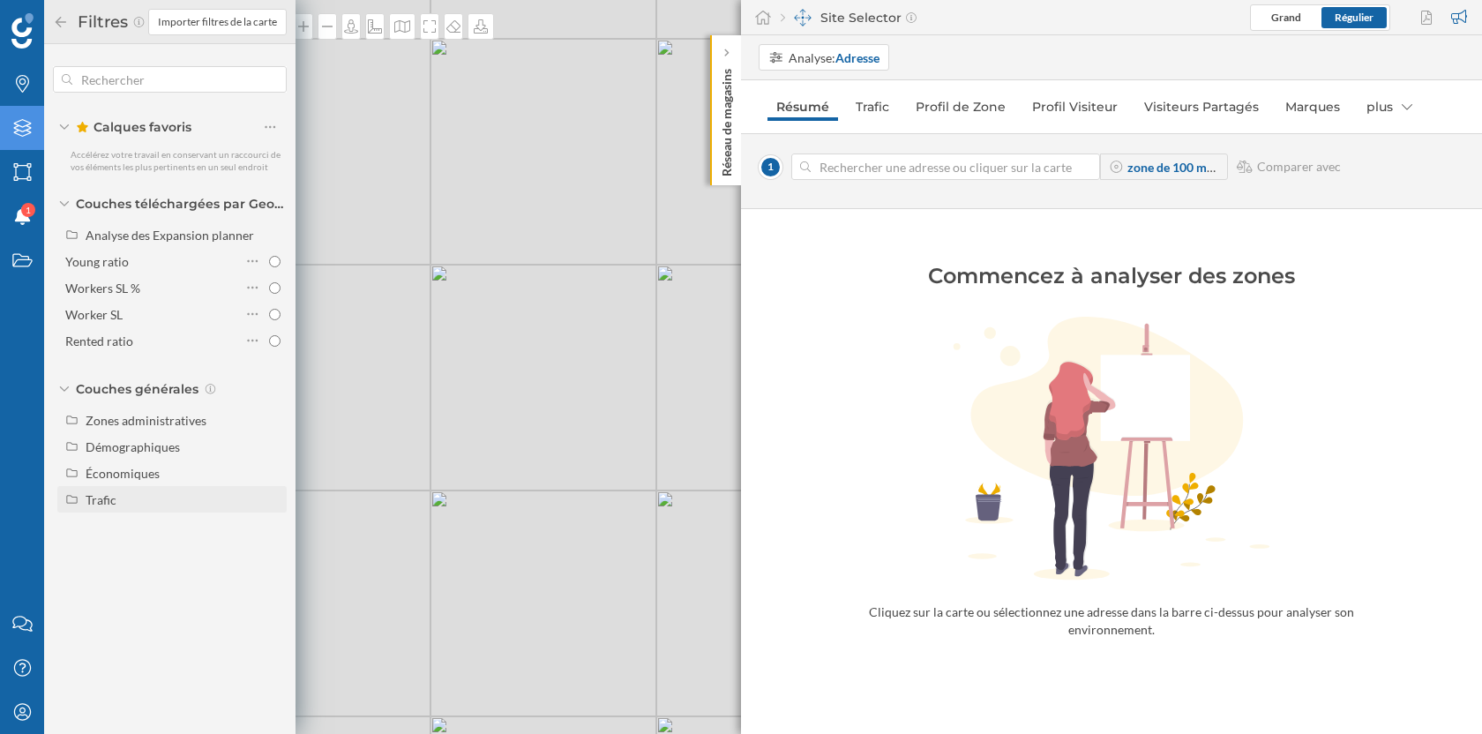
click at [151, 498] on div "Trafic" at bounding box center [183, 499] width 195 height 19
click at [276, 527] on input "Trafic routier" at bounding box center [274, 525] width 11 height 11
radio input "true"
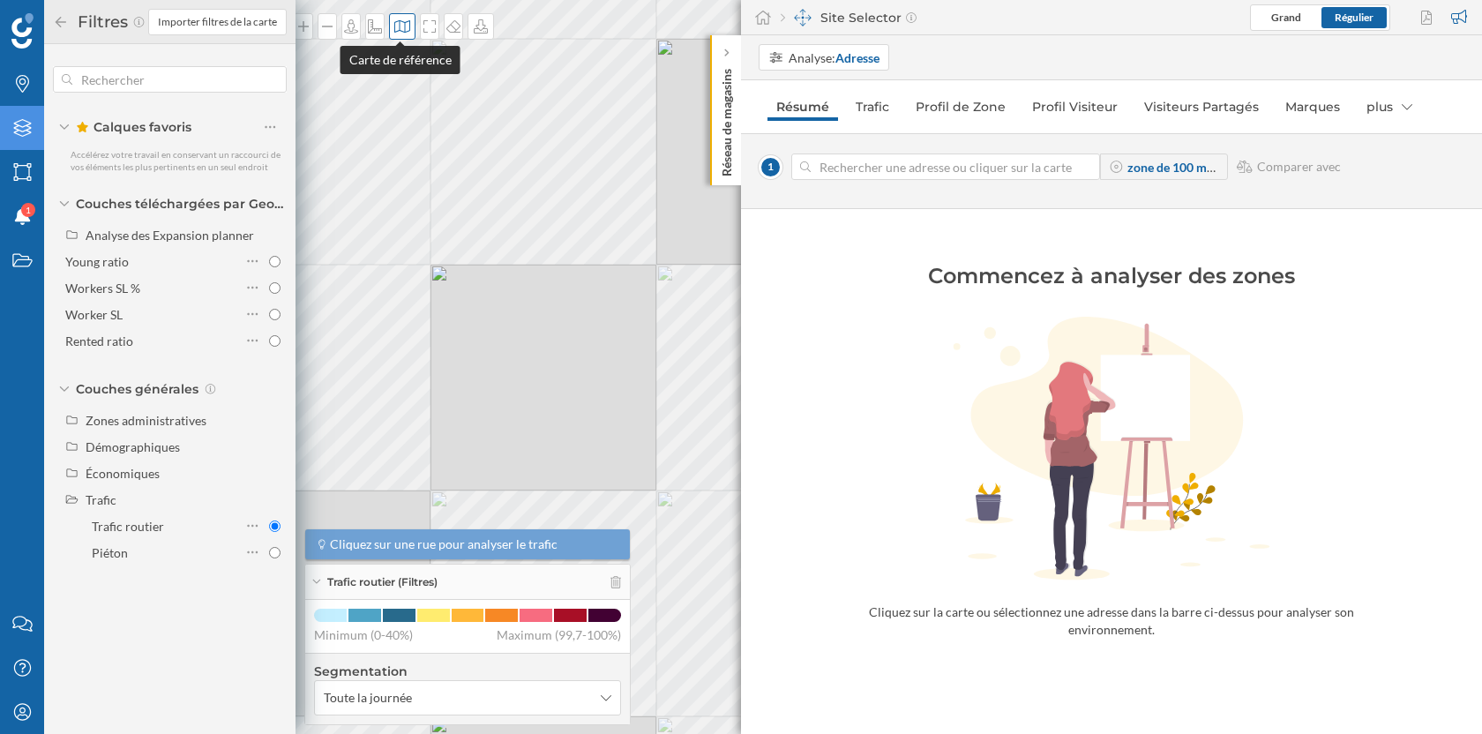
click at [400, 35] on div at bounding box center [402, 26] width 26 height 26
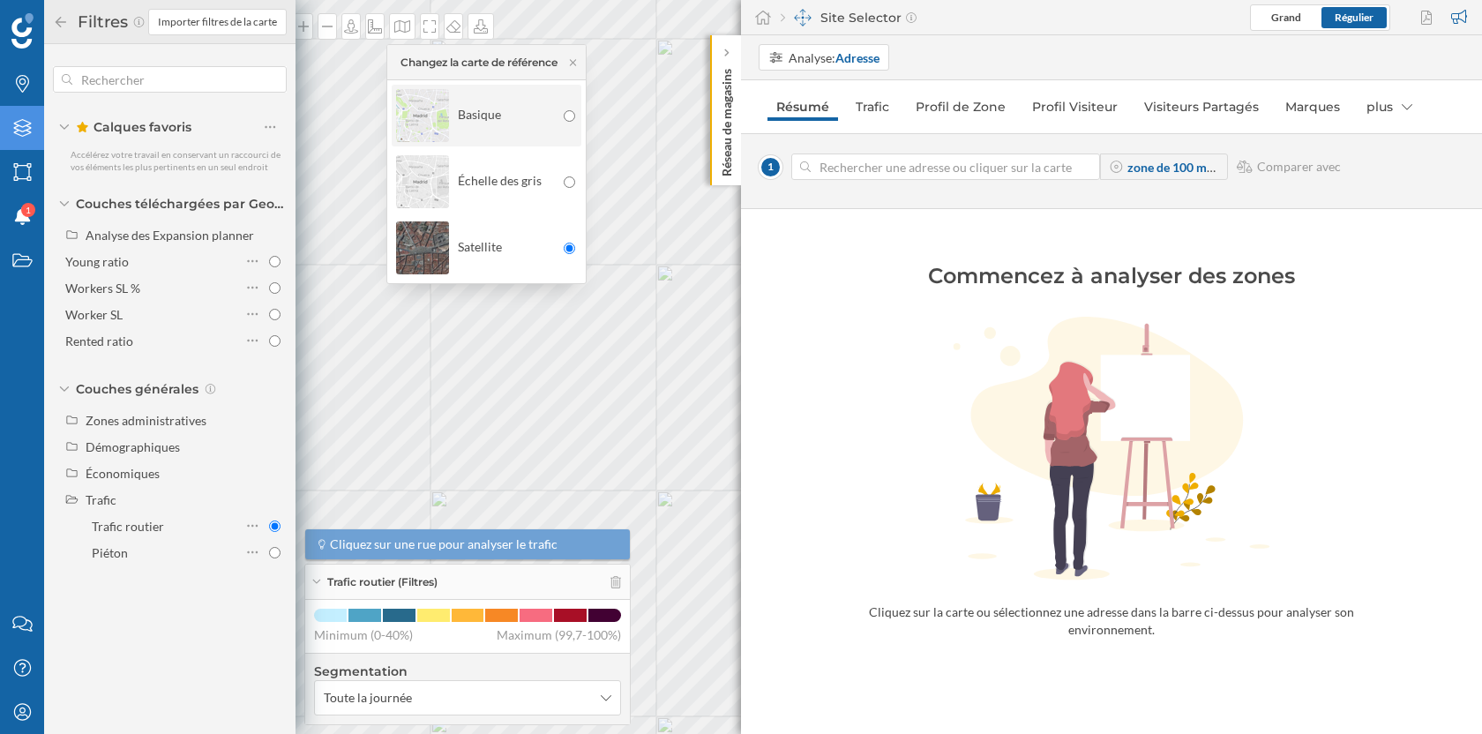
click at [514, 105] on div "Basique" at bounding box center [475, 116] width 159 height 62
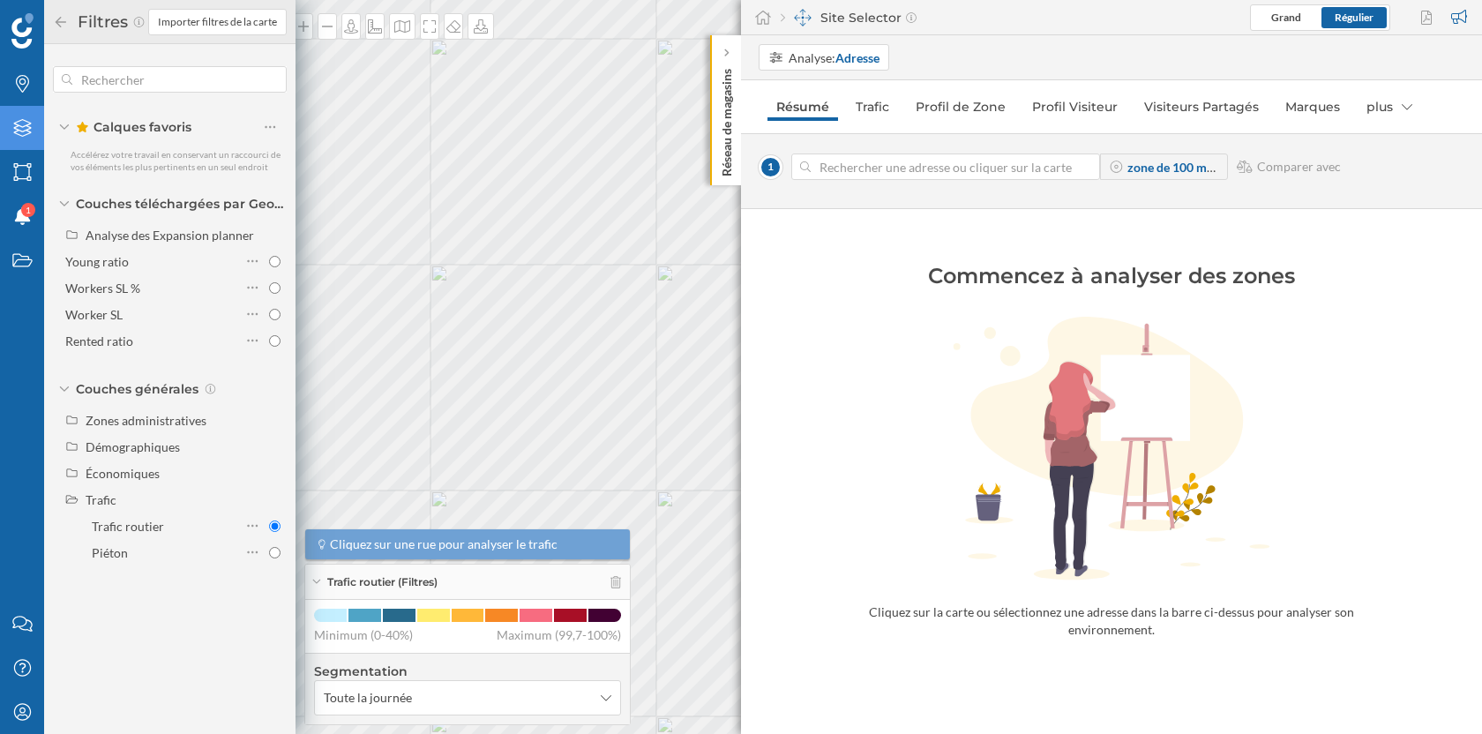
click at [55, 20] on icon at bounding box center [61, 22] width 16 height 12
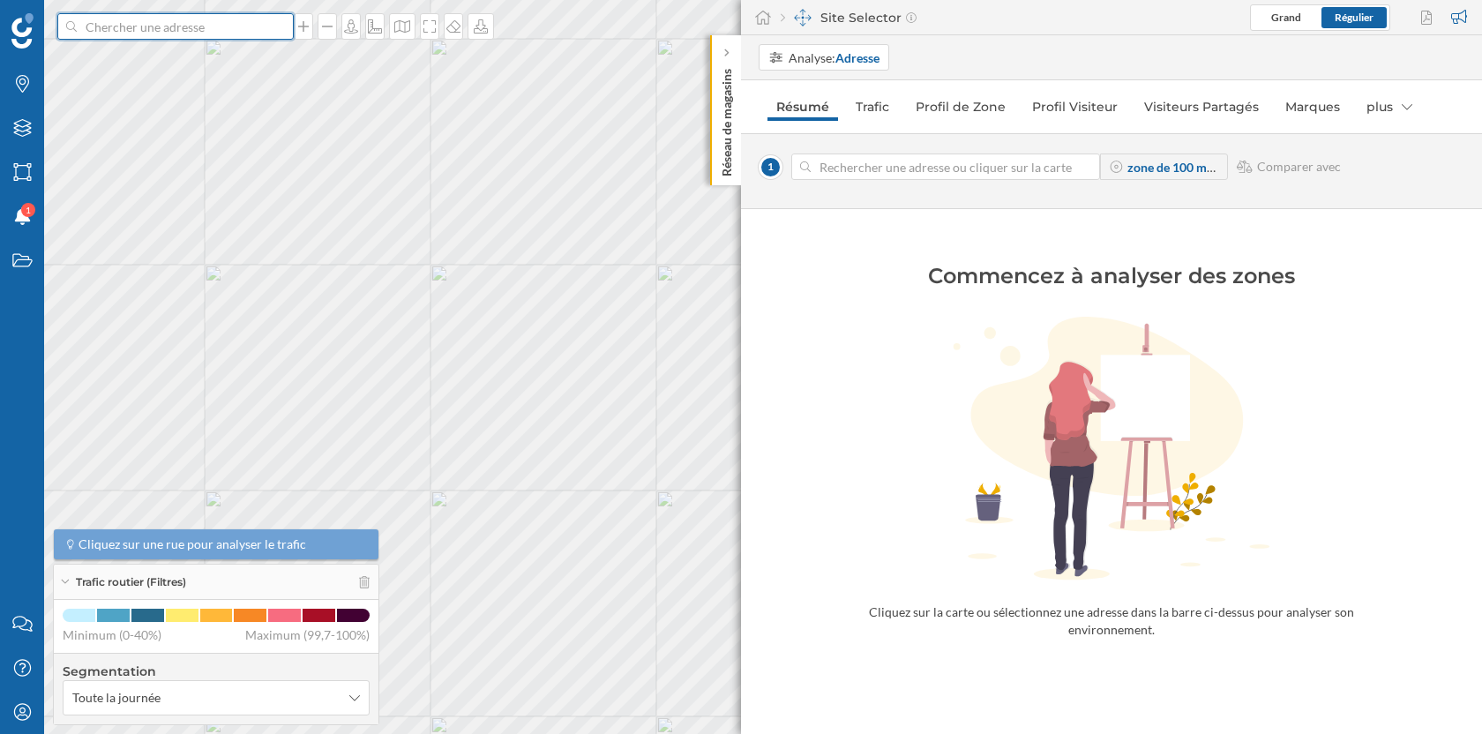
click at [181, 29] on input at bounding box center [176, 26] width 198 height 26
type input "[PERSON_NAME]"
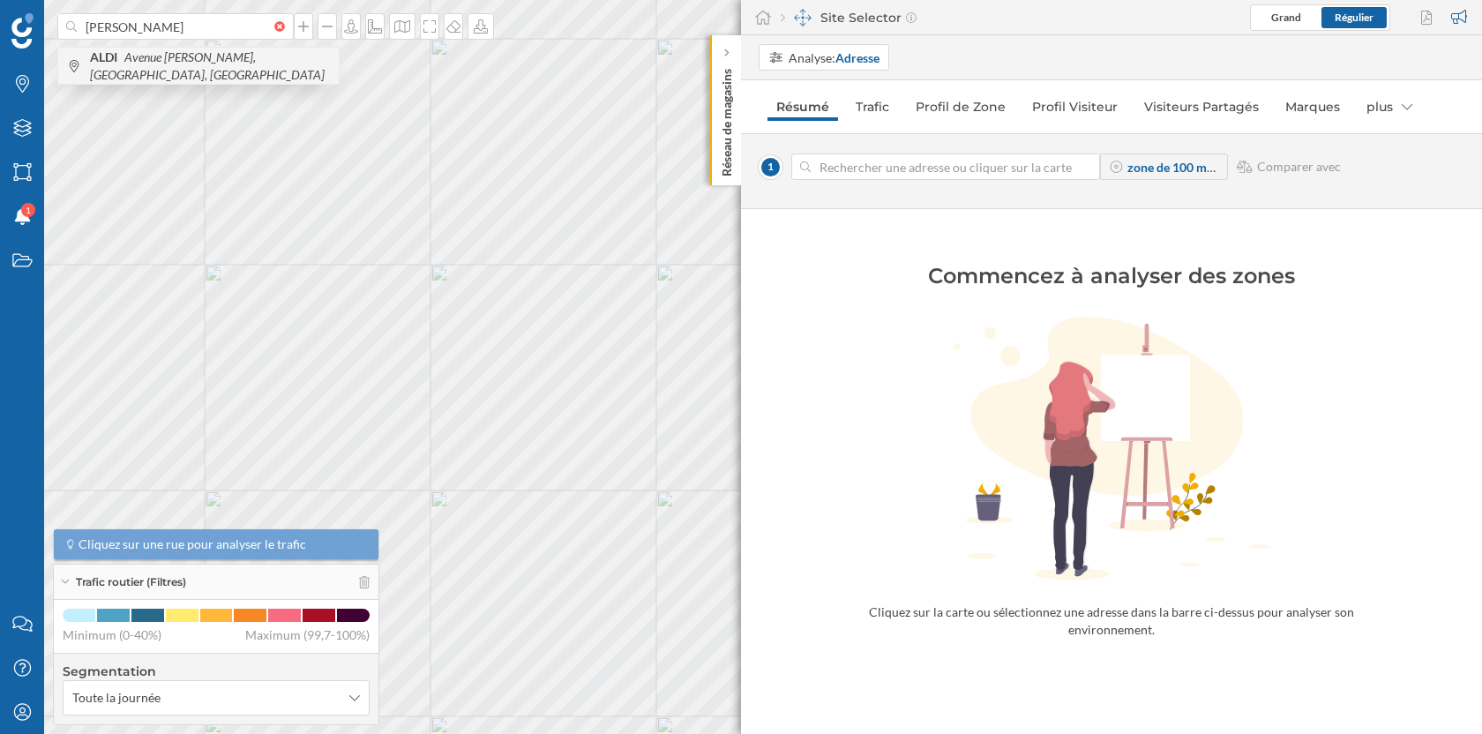
click at [203, 70] on icon "Avenue [PERSON_NAME], [GEOGRAPHIC_DATA], [GEOGRAPHIC_DATA]" at bounding box center [207, 65] width 235 height 33
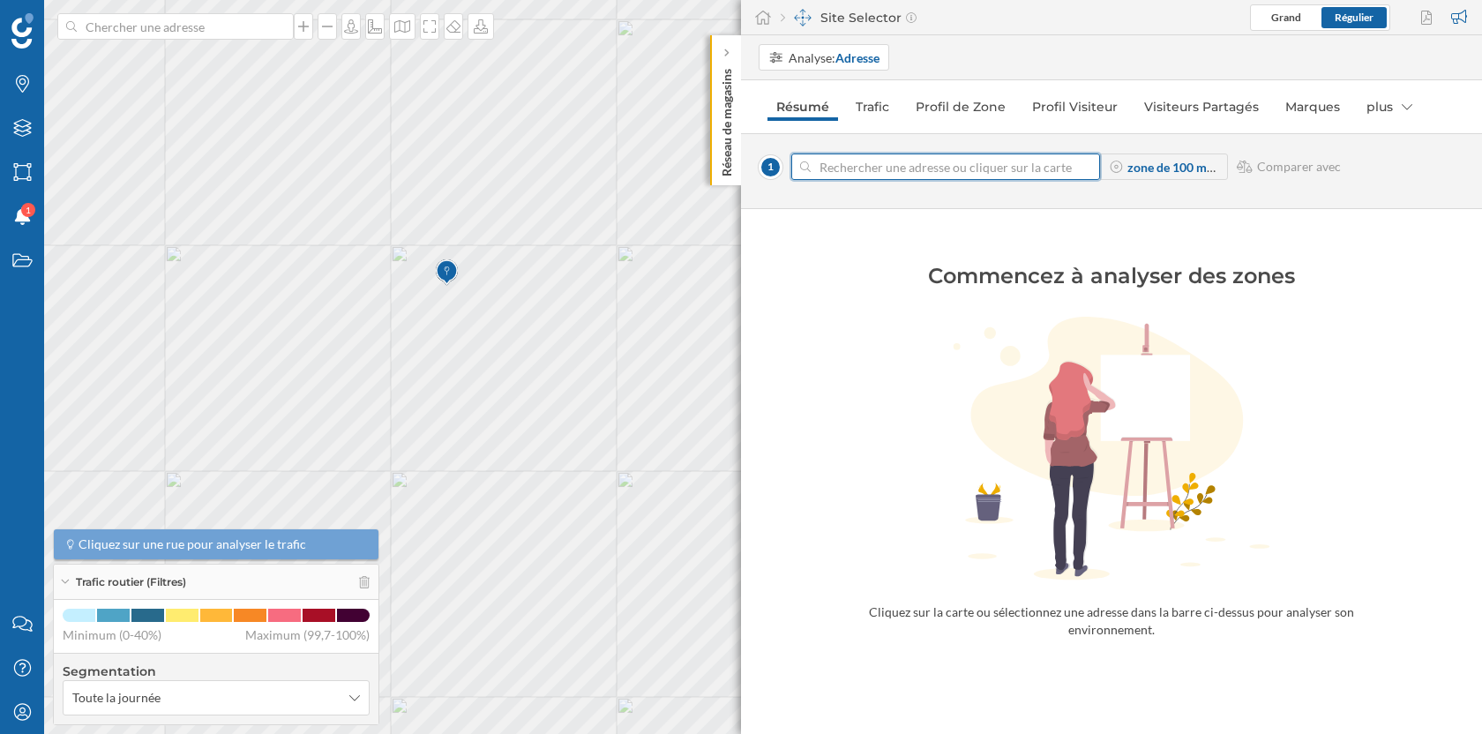
click at [933, 164] on input at bounding box center [946, 166] width 270 height 26
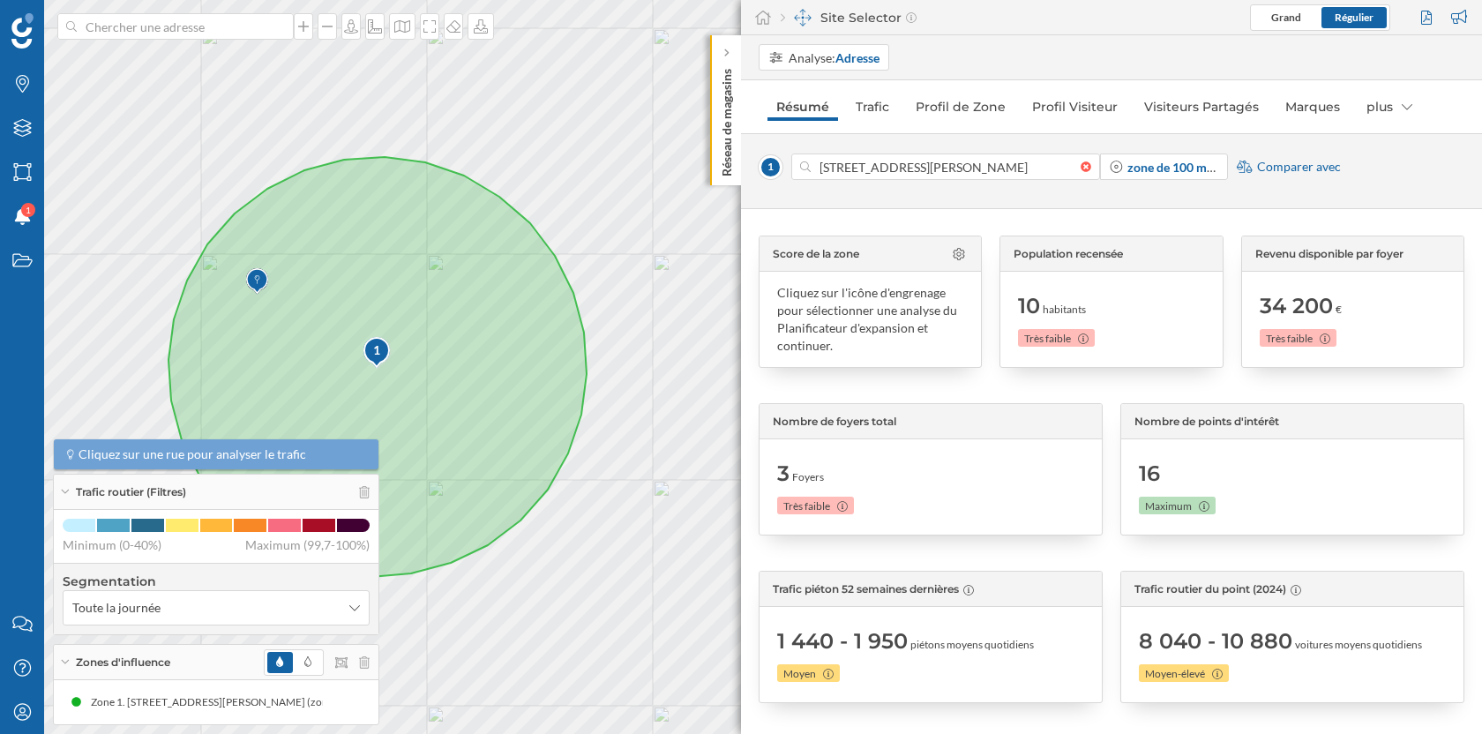
click at [1283, 171] on span "Comparer avec" at bounding box center [1299, 167] width 84 height 18
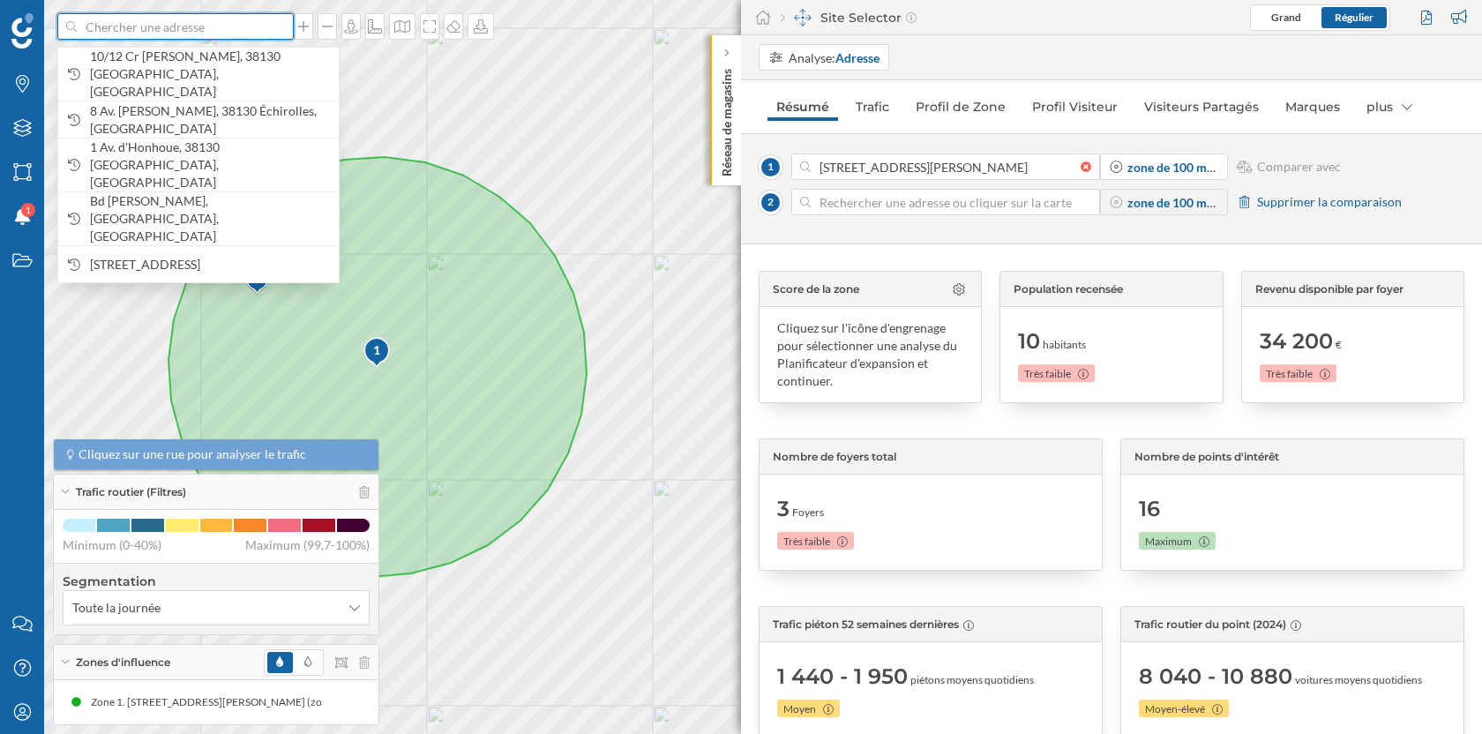
click at [124, 23] on input at bounding box center [176, 26] width 198 height 26
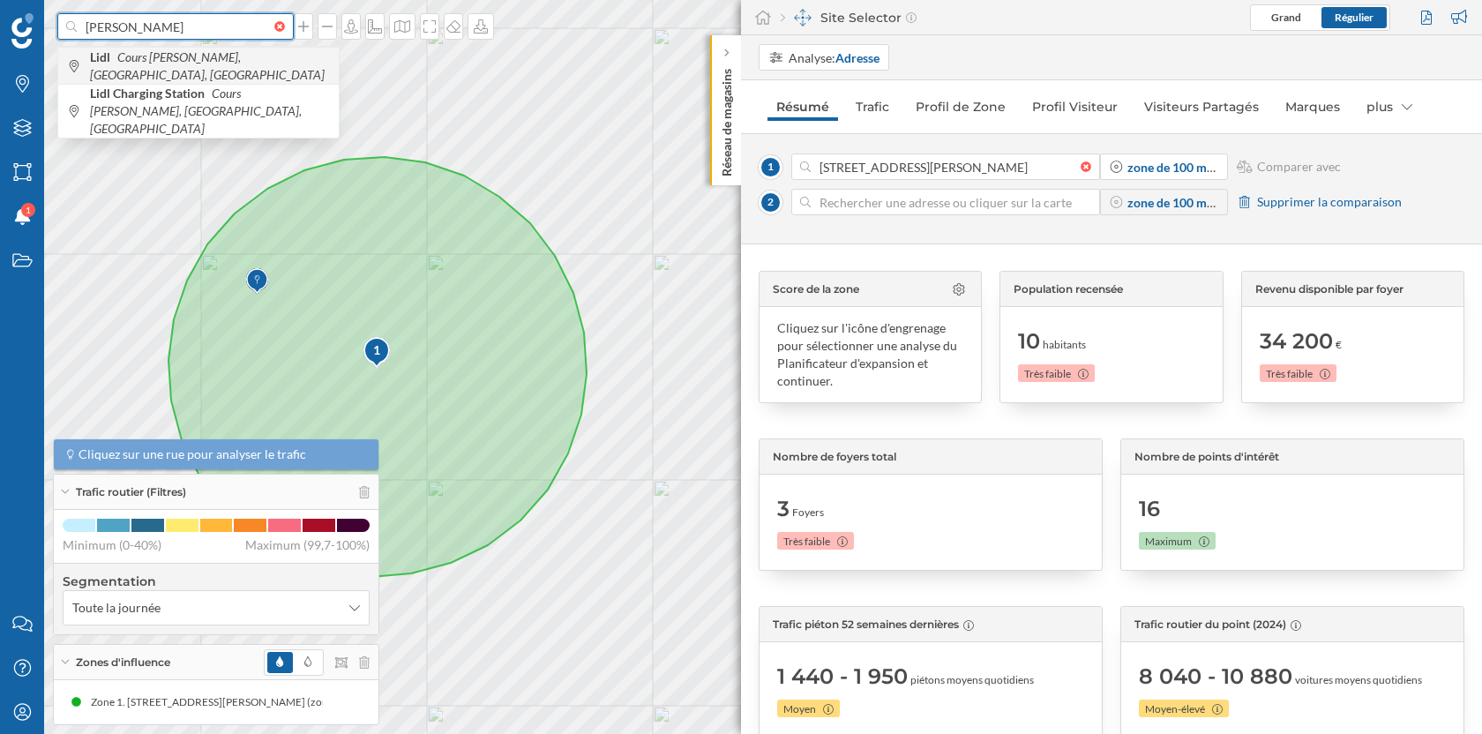
type input "[PERSON_NAME]"
click at [163, 56] on div "Lidl Cours [PERSON_NAME], [GEOGRAPHIC_DATA], [GEOGRAPHIC_DATA]" at bounding box center [198, 65] width 281 height 37
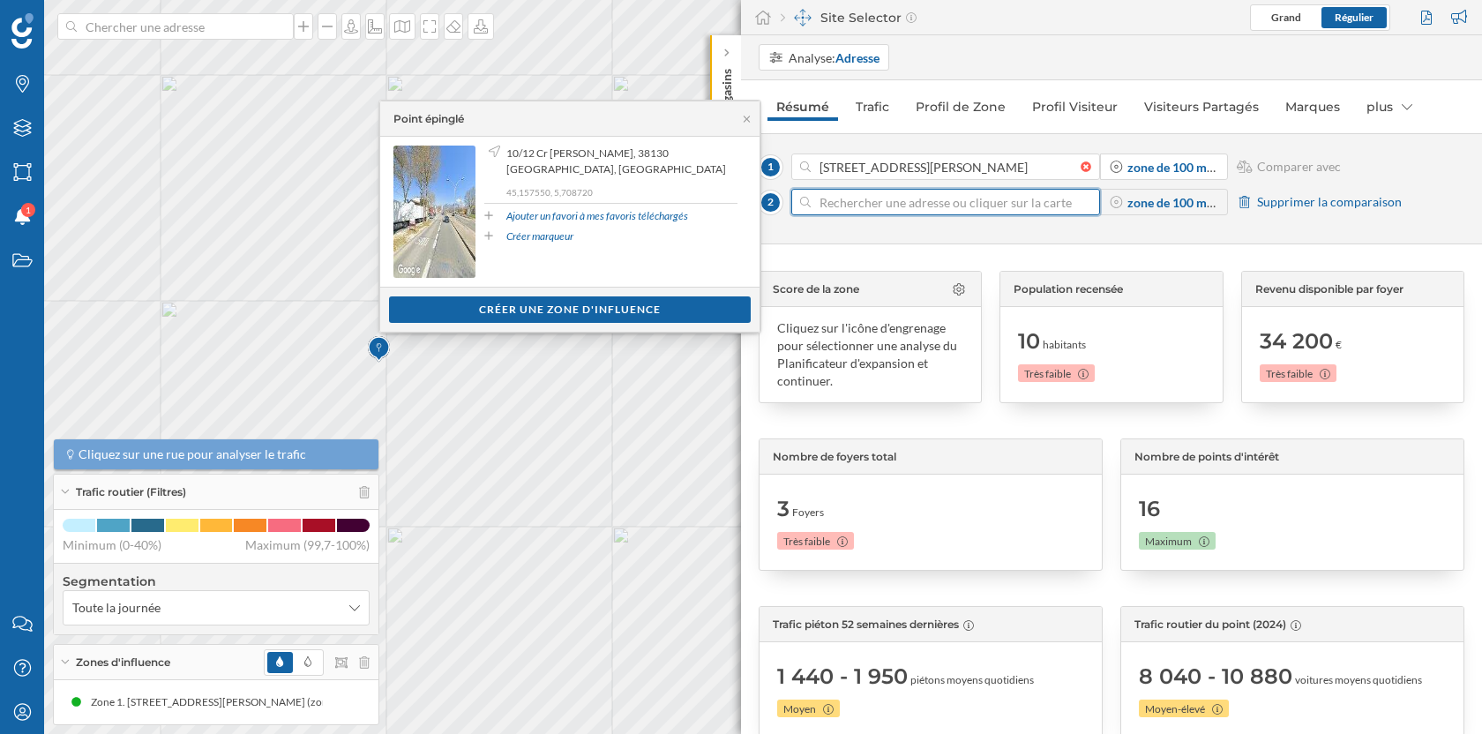
click at [904, 200] on input at bounding box center [946, 202] width 270 height 26
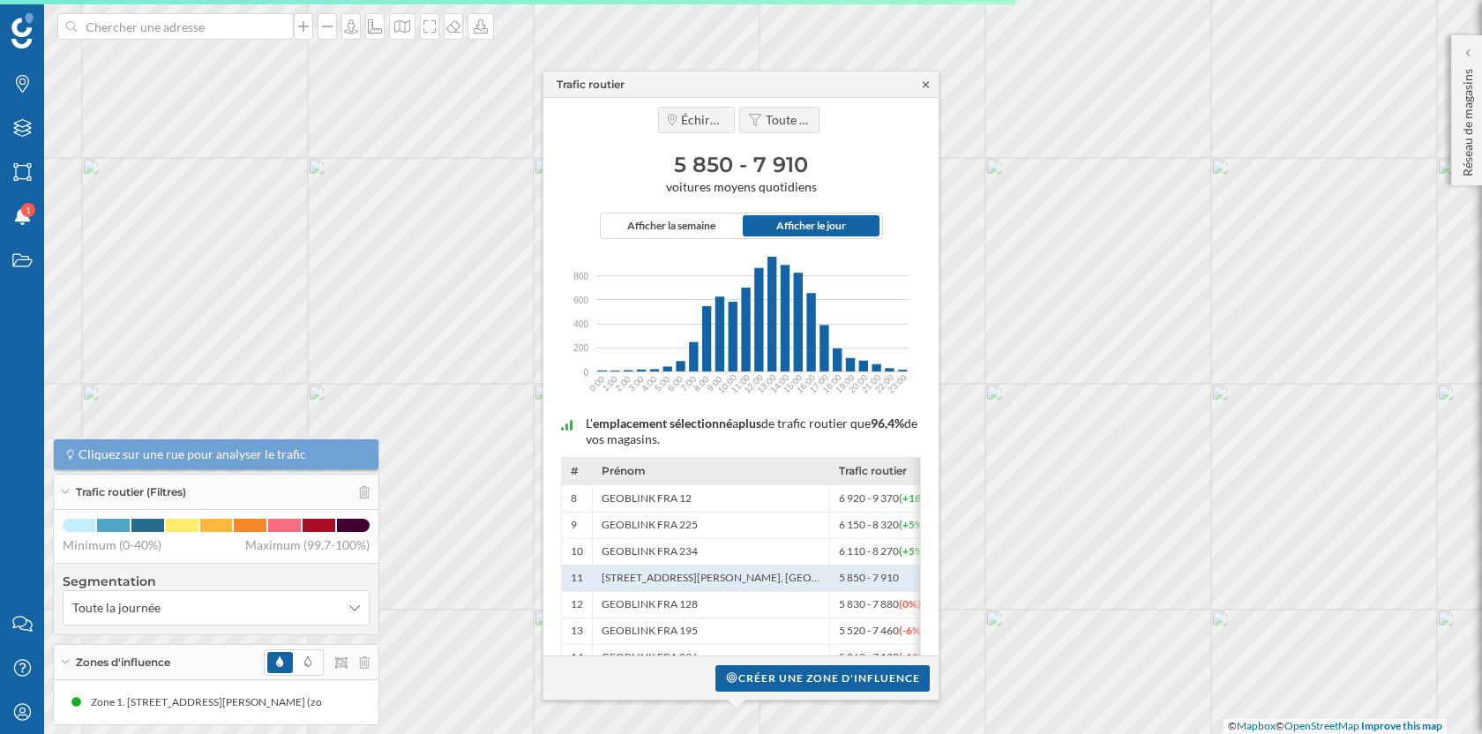
click at [925, 79] on icon at bounding box center [925, 84] width 13 height 11
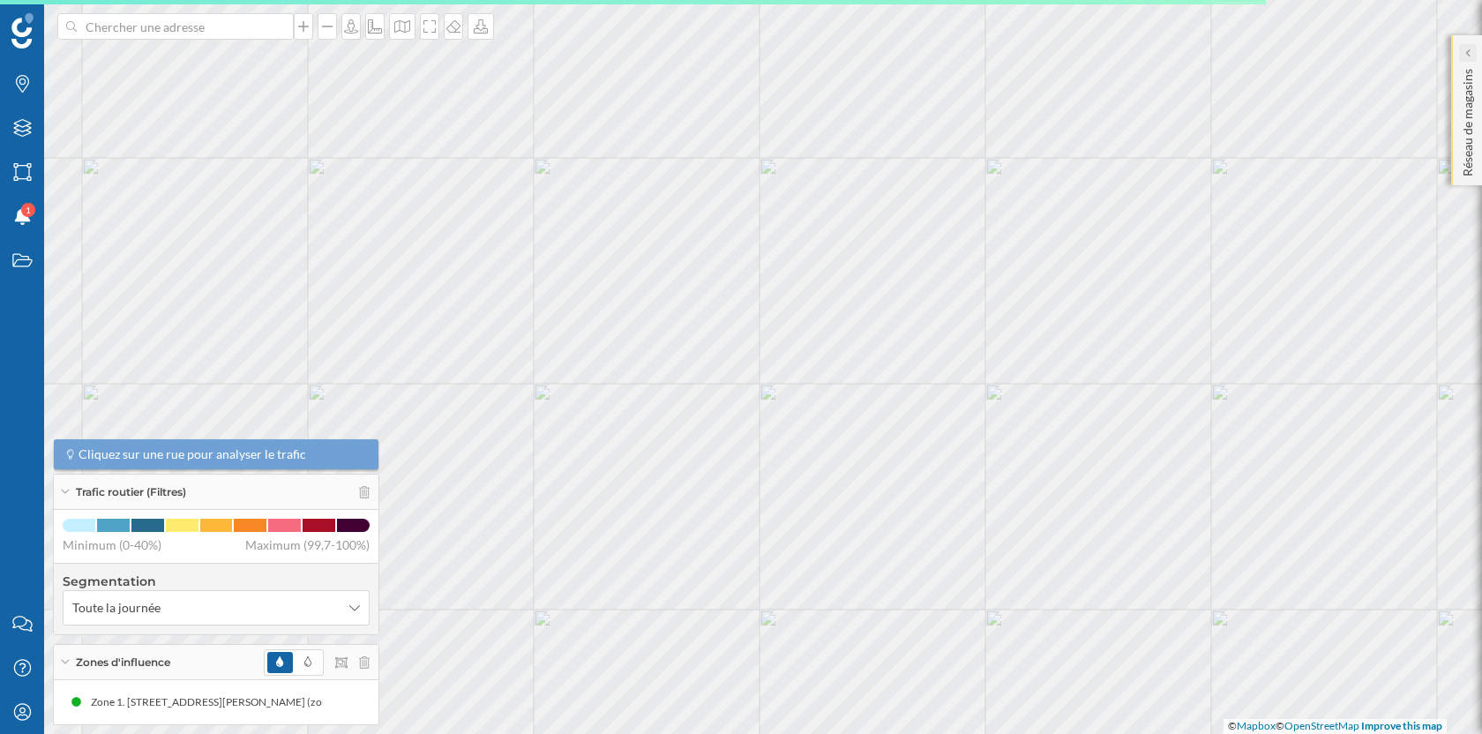
click at [1472, 49] on div at bounding box center [1468, 53] width 18 height 18
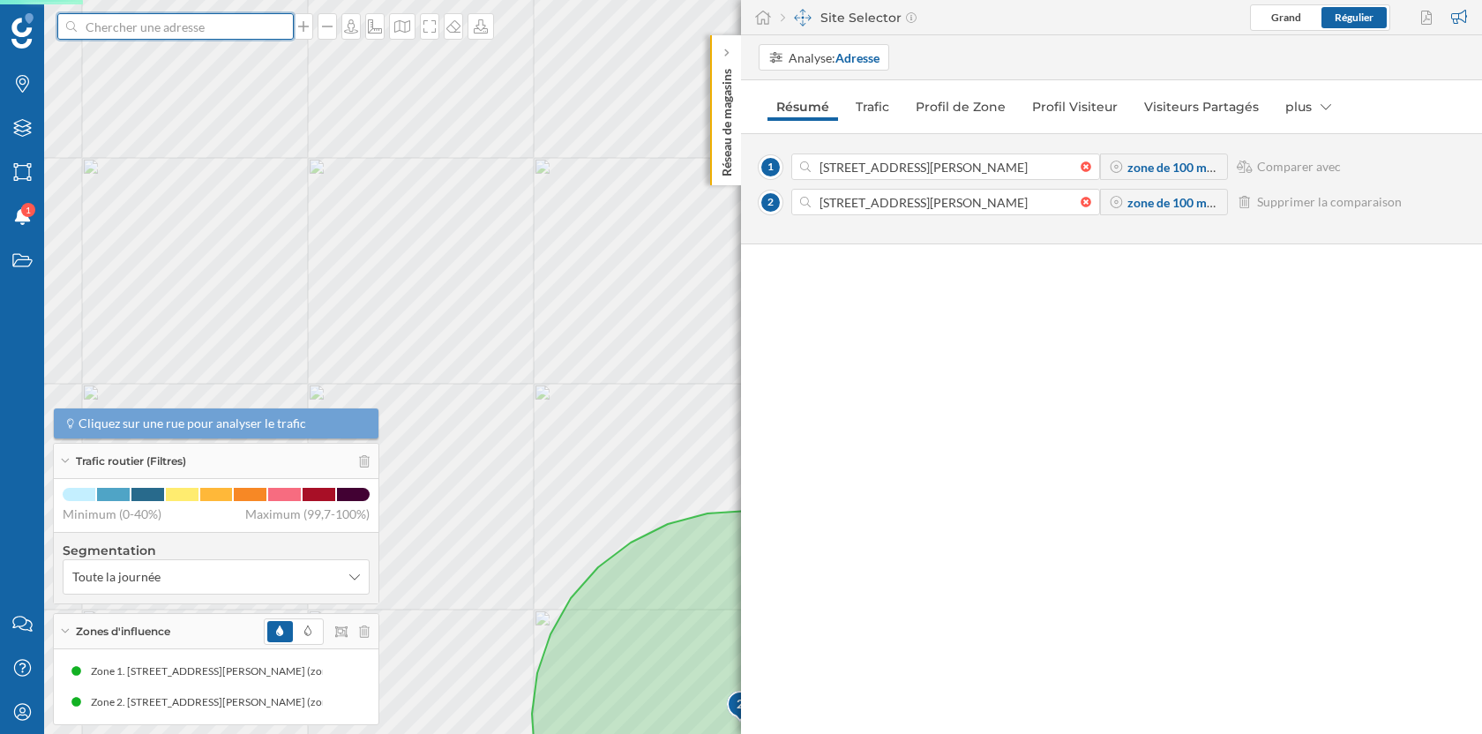
click at [240, 29] on input at bounding box center [176, 26] width 198 height 26
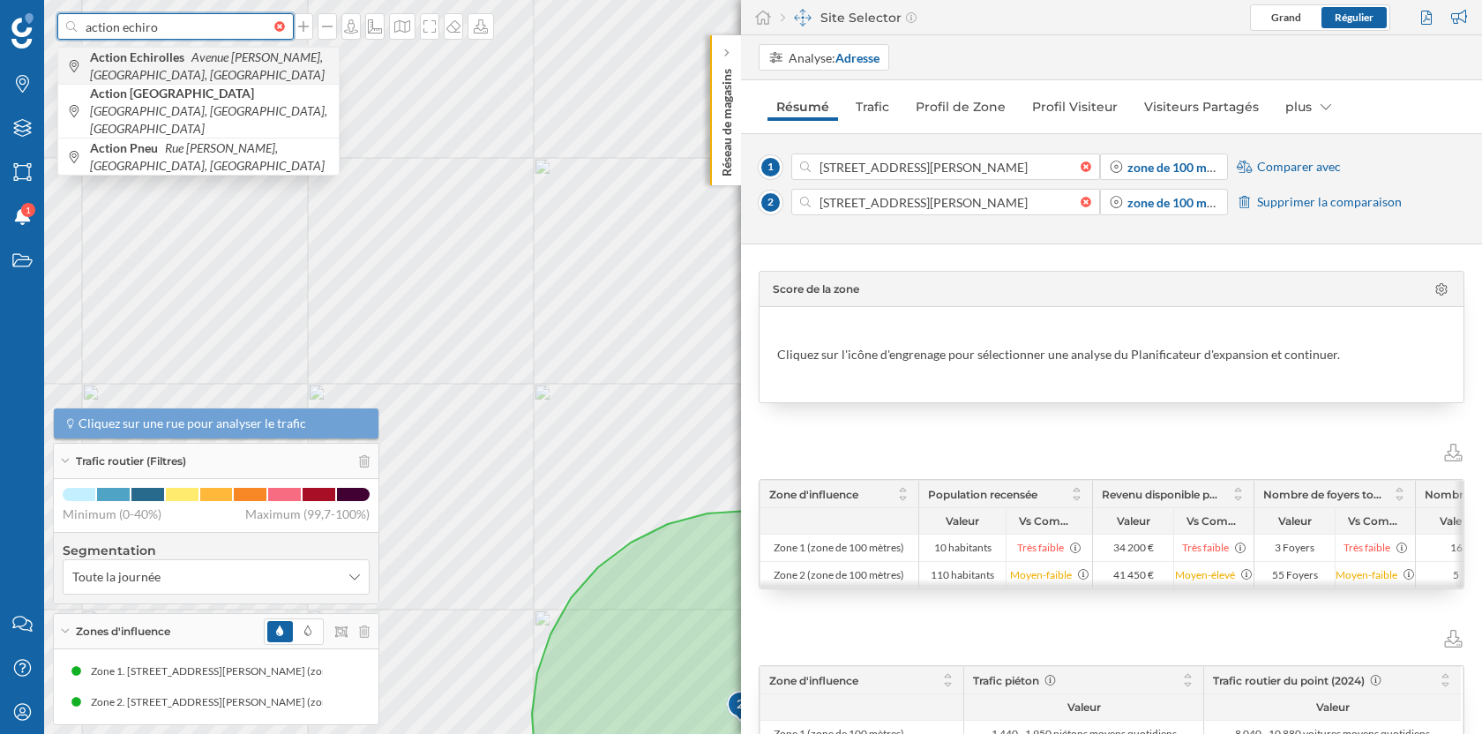
type input "action echiro"
click at [283, 55] on icon "Avenue [PERSON_NAME], [GEOGRAPHIC_DATA], [GEOGRAPHIC_DATA]" at bounding box center [207, 65] width 235 height 33
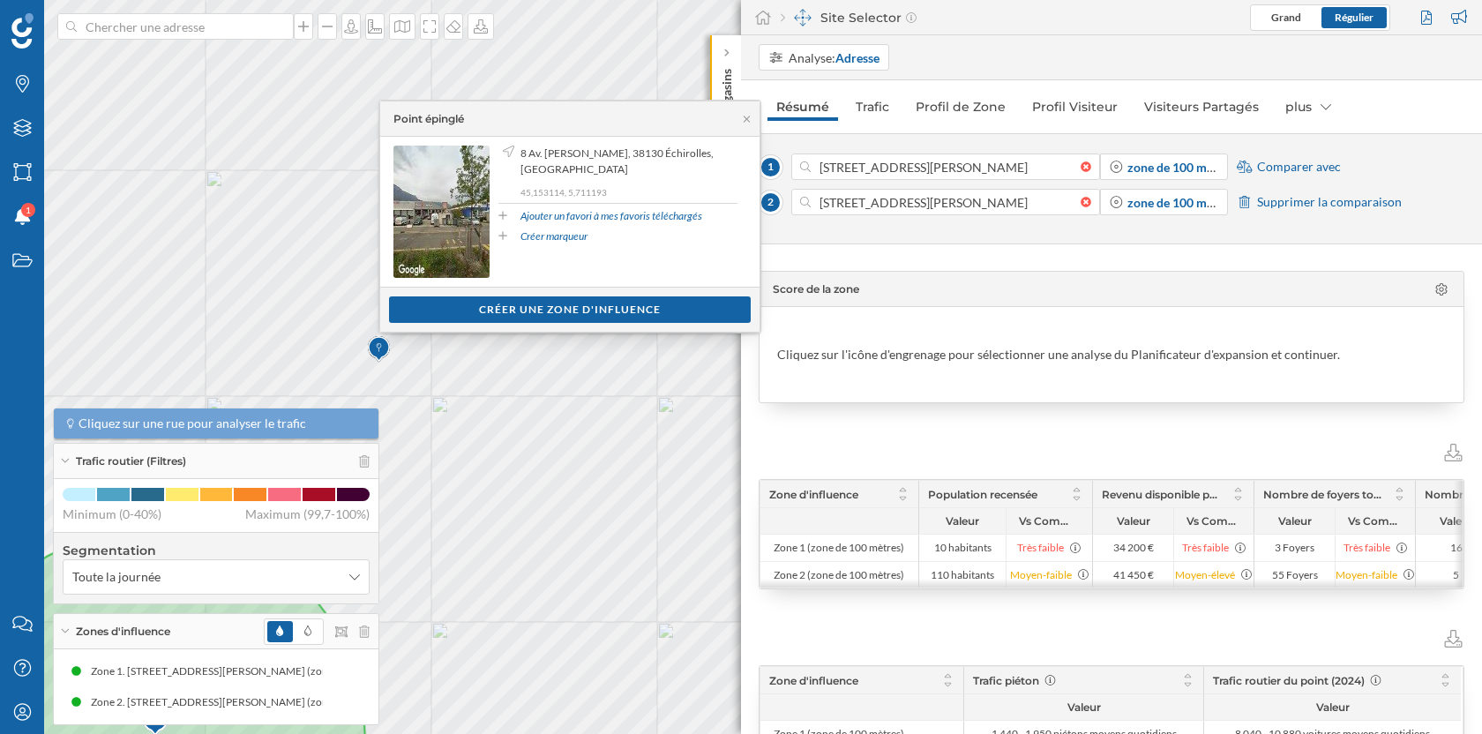
click at [1285, 163] on span "Comparer avec" at bounding box center [1299, 167] width 84 height 18
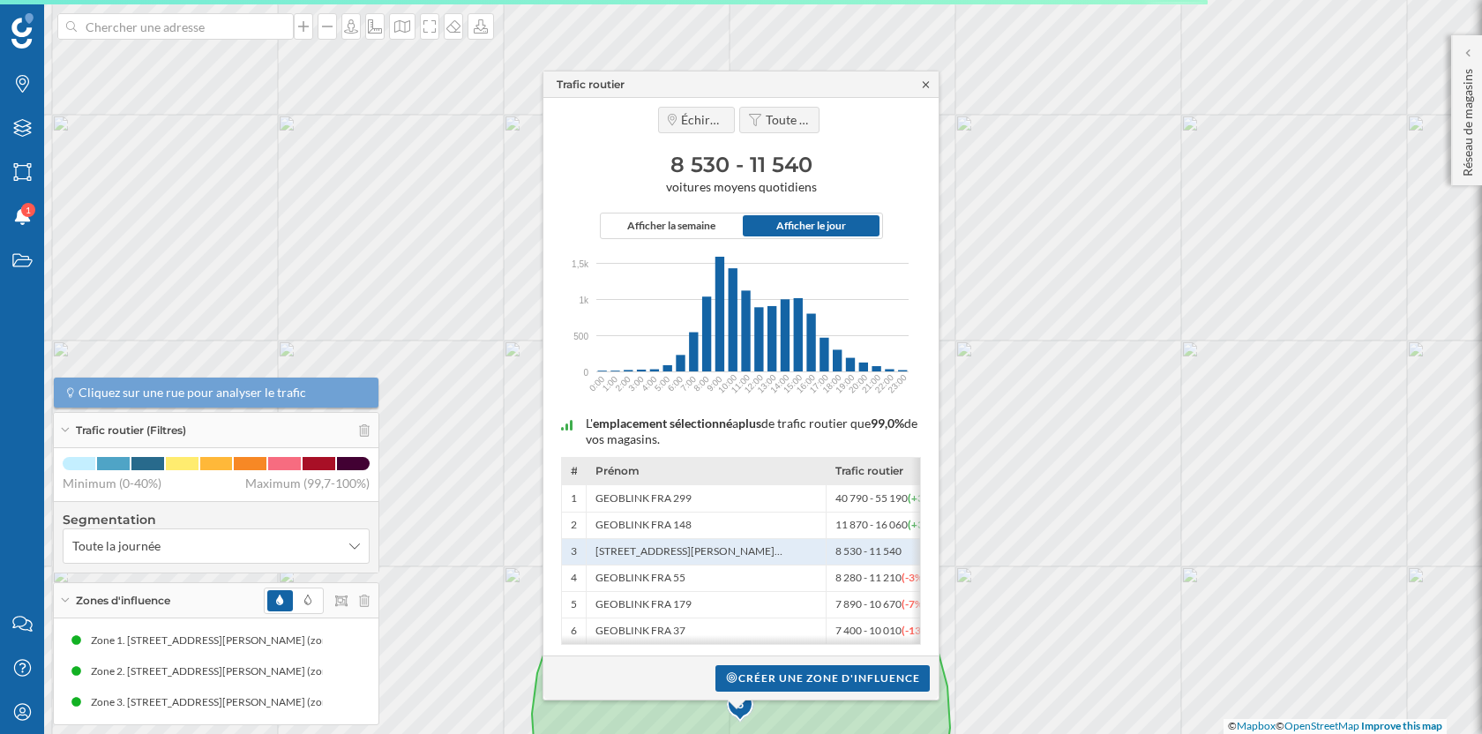
click at [928, 86] on icon at bounding box center [926, 84] width 6 height 6
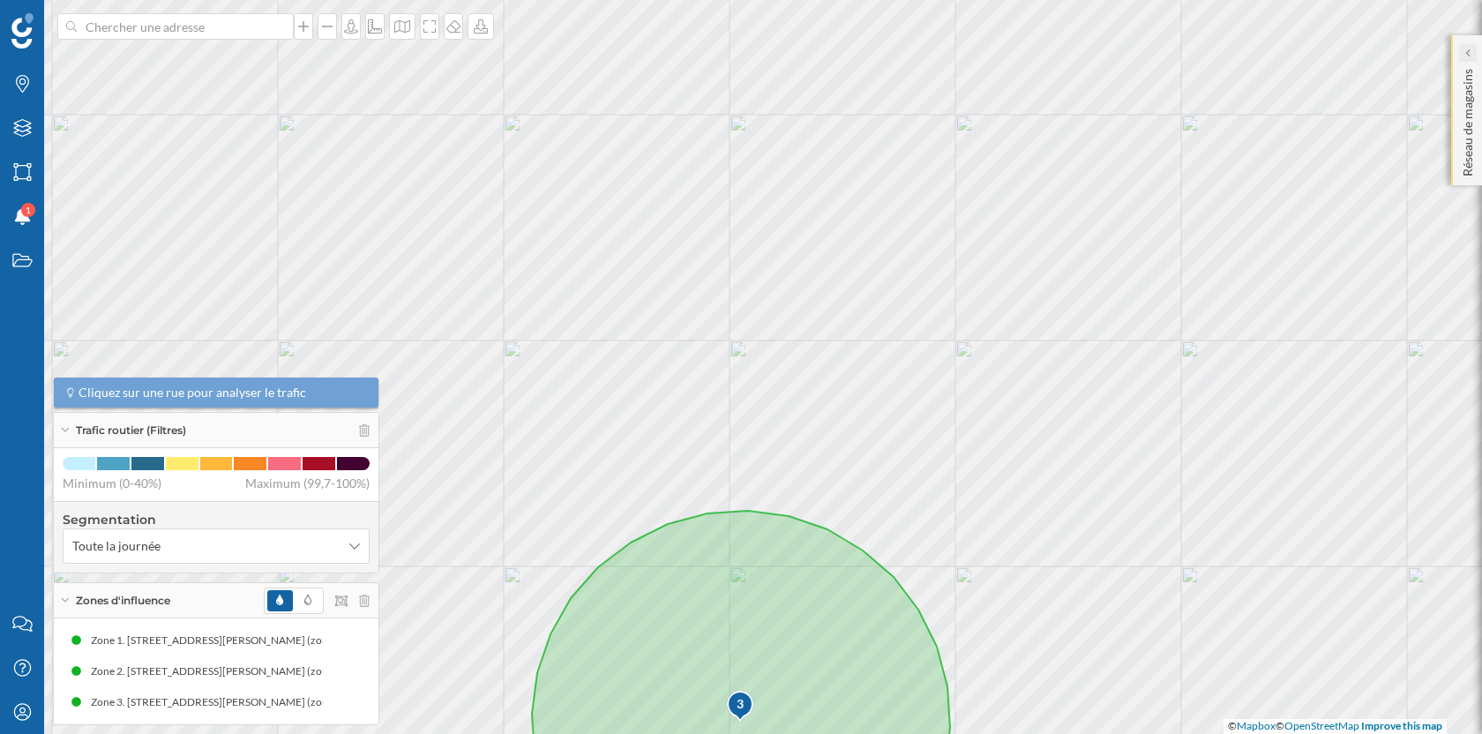
click at [1463, 48] on div at bounding box center [1468, 53] width 18 height 18
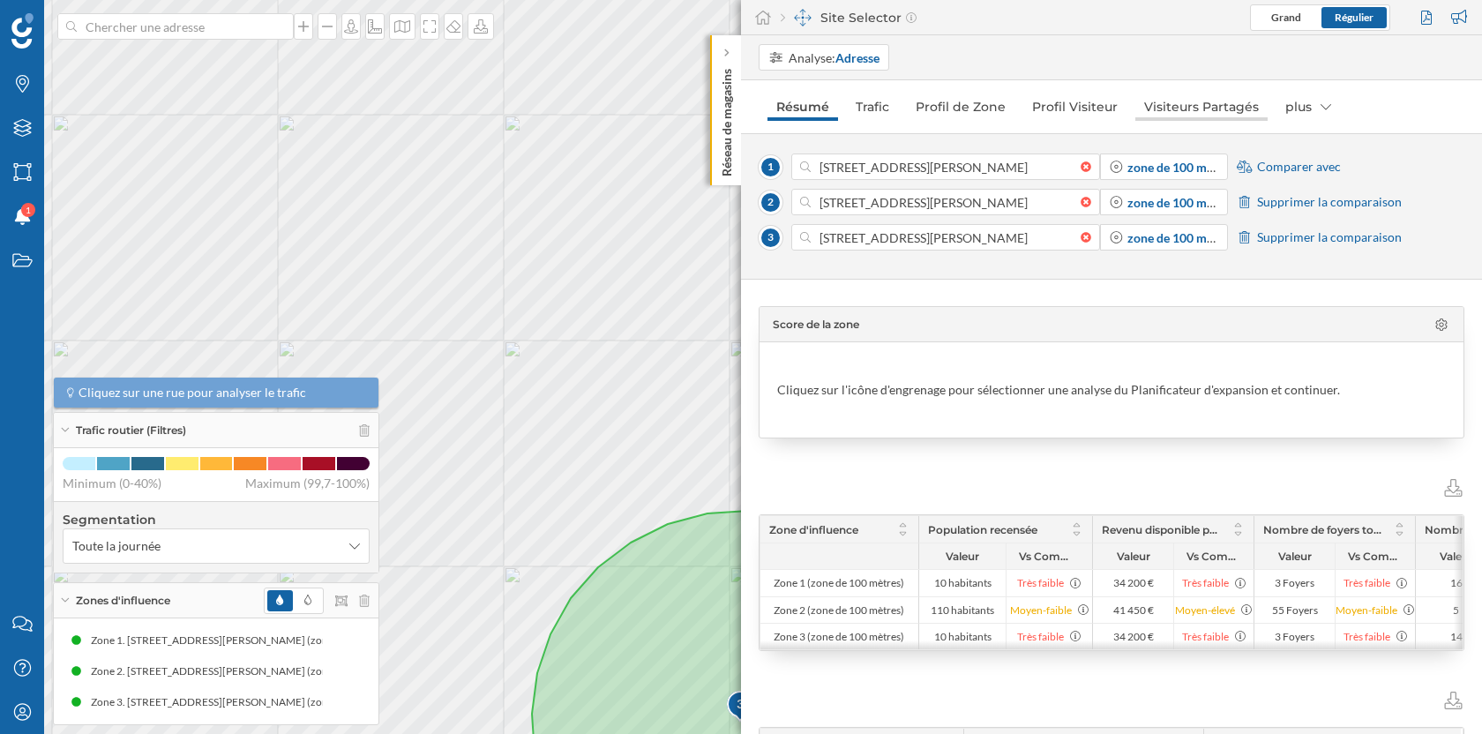
click at [1186, 101] on link "Visiteurs Partagés" at bounding box center [1201, 107] width 132 height 28
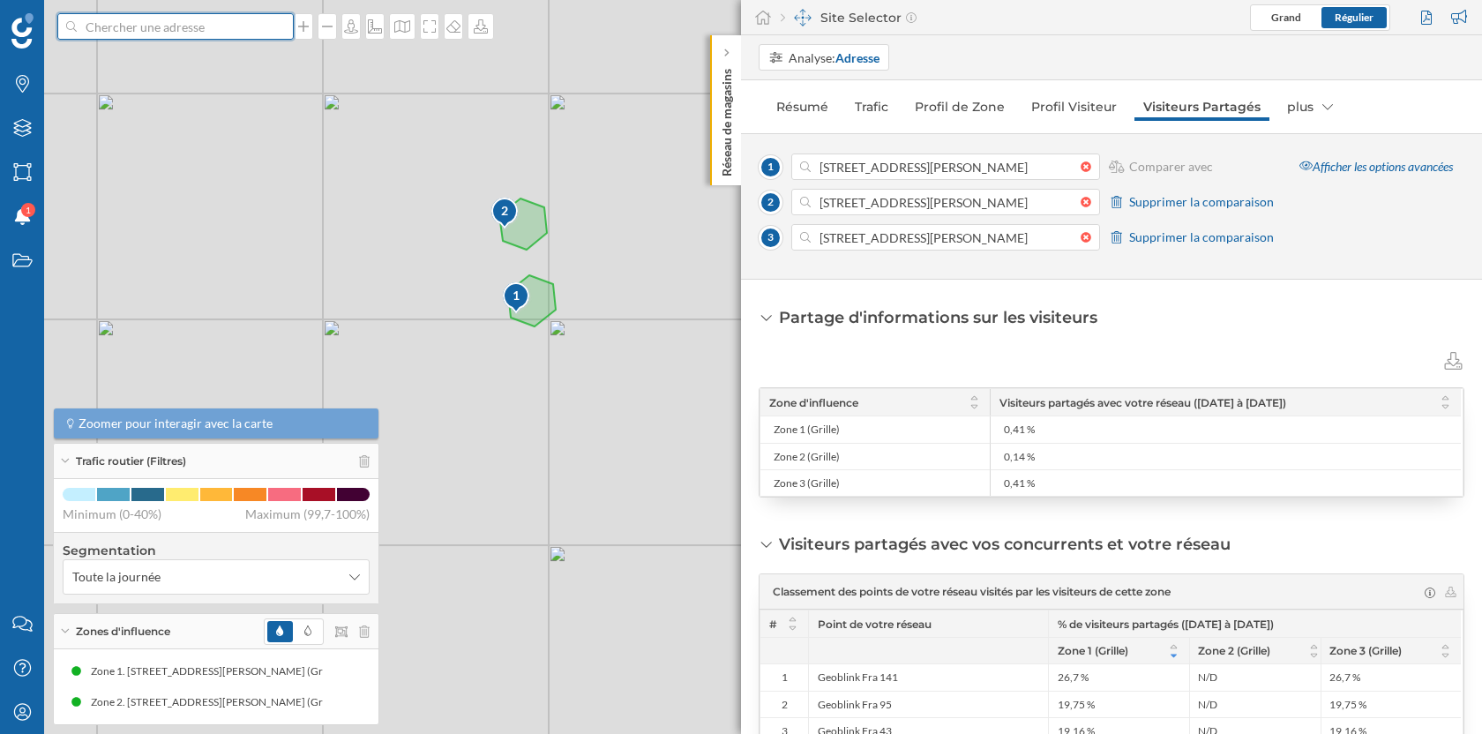
click at [216, 30] on input at bounding box center [176, 26] width 198 height 26
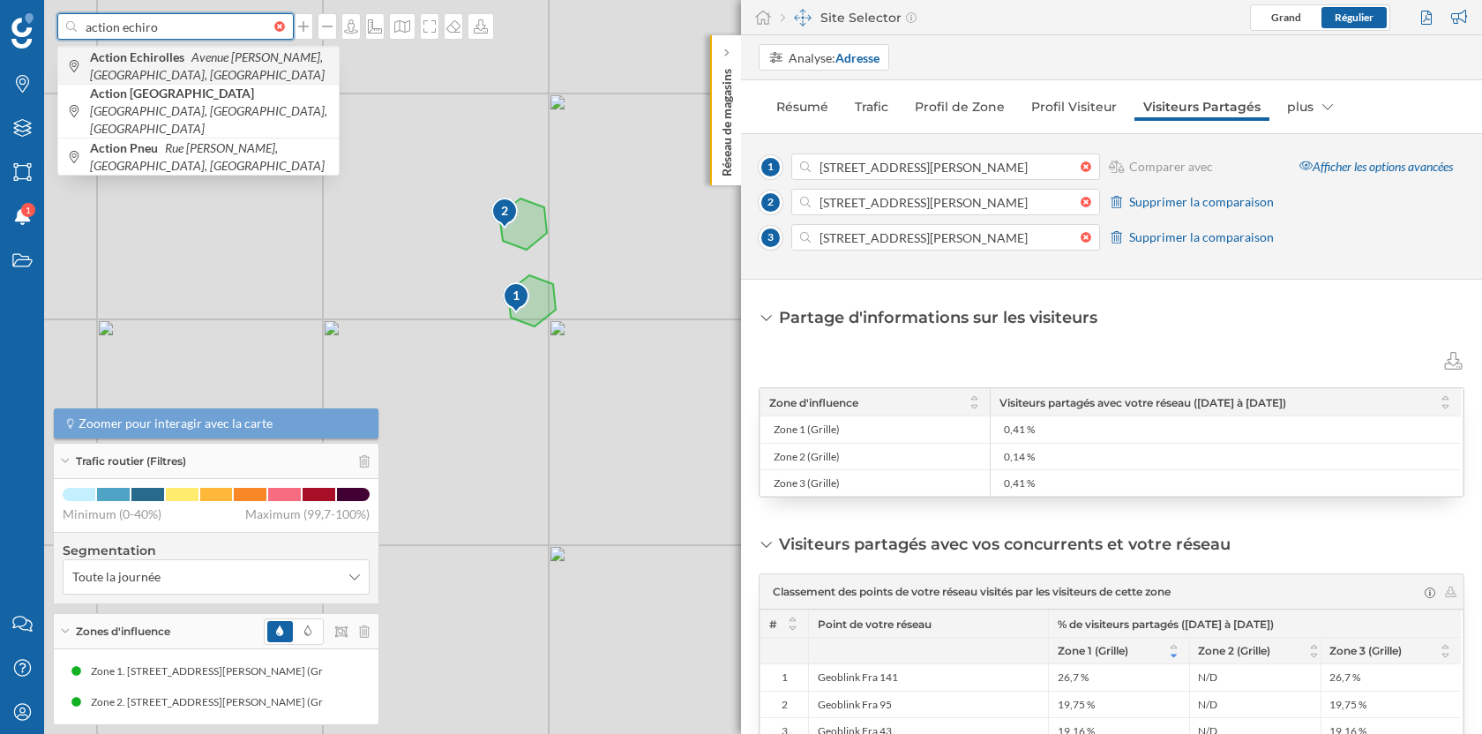
type input "action echiro"
click at [233, 70] on span "Action Echirolles Avenue [PERSON_NAME], [GEOGRAPHIC_DATA], [GEOGRAPHIC_DATA]" at bounding box center [210, 66] width 240 height 35
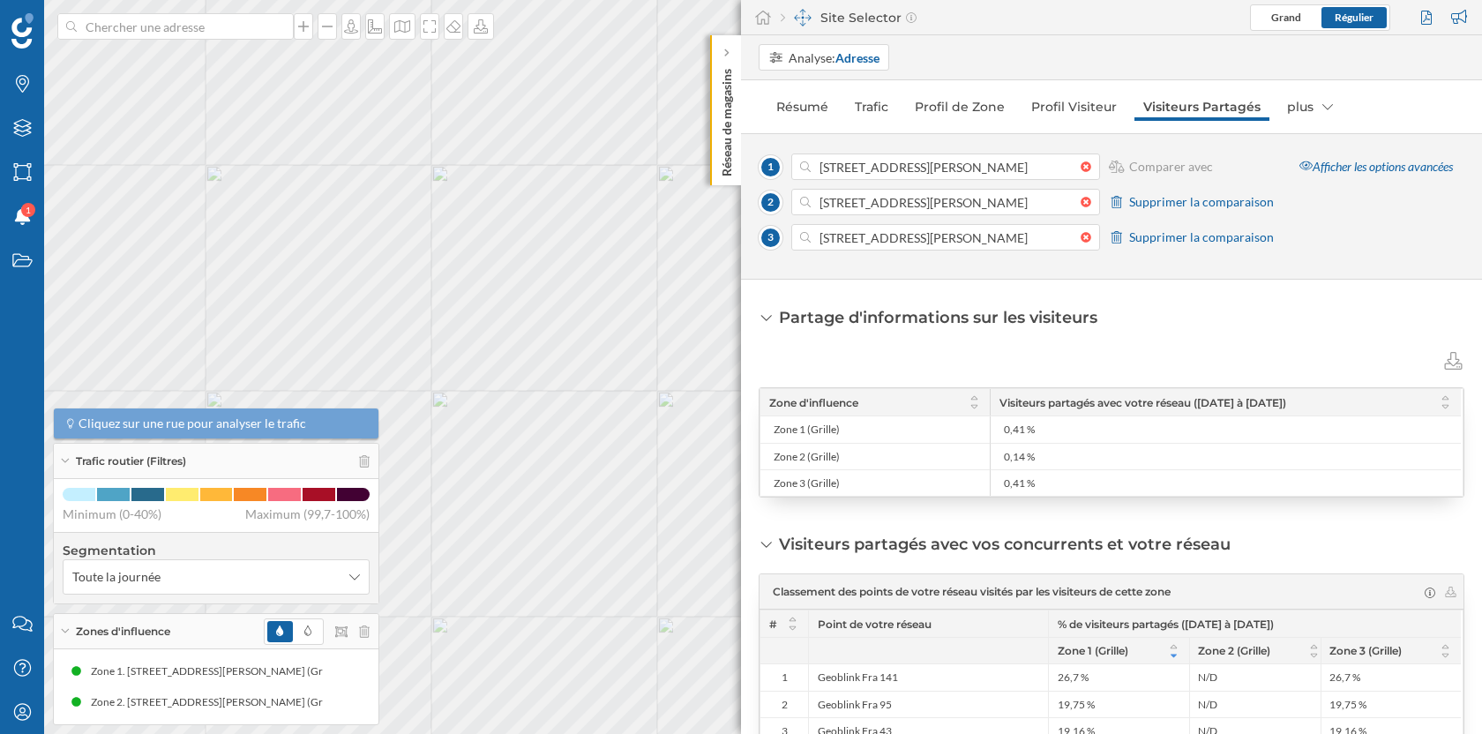
click at [713, 144] on div "Marques Filtres Zones Notifications 1 Travail Nous contacter Centre d'aide Mon …" at bounding box center [741, 367] width 1482 height 734
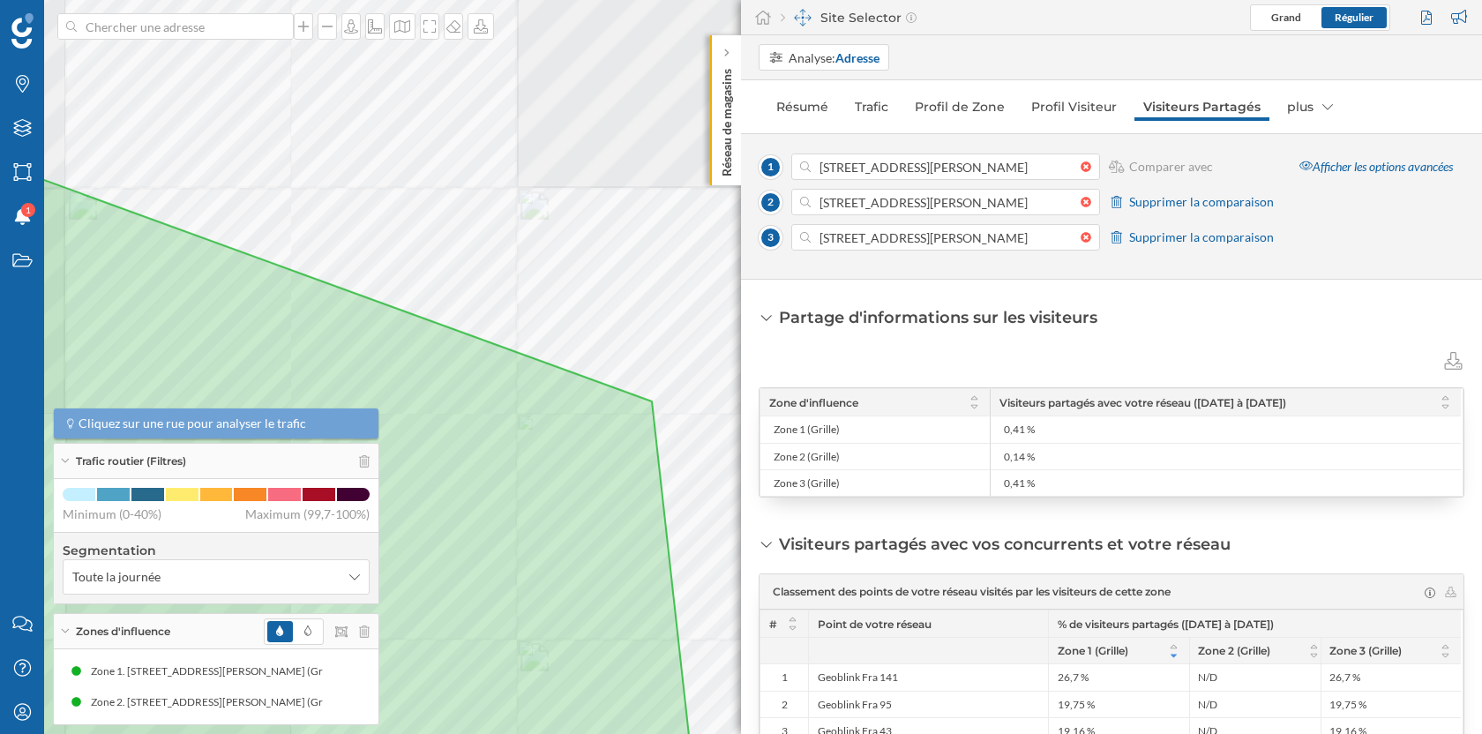
click at [767, 122] on div "Marques Filtres Zones Notifications 1 Travail Nous contacter Centre d'aide Mon …" at bounding box center [741, 367] width 1482 height 734
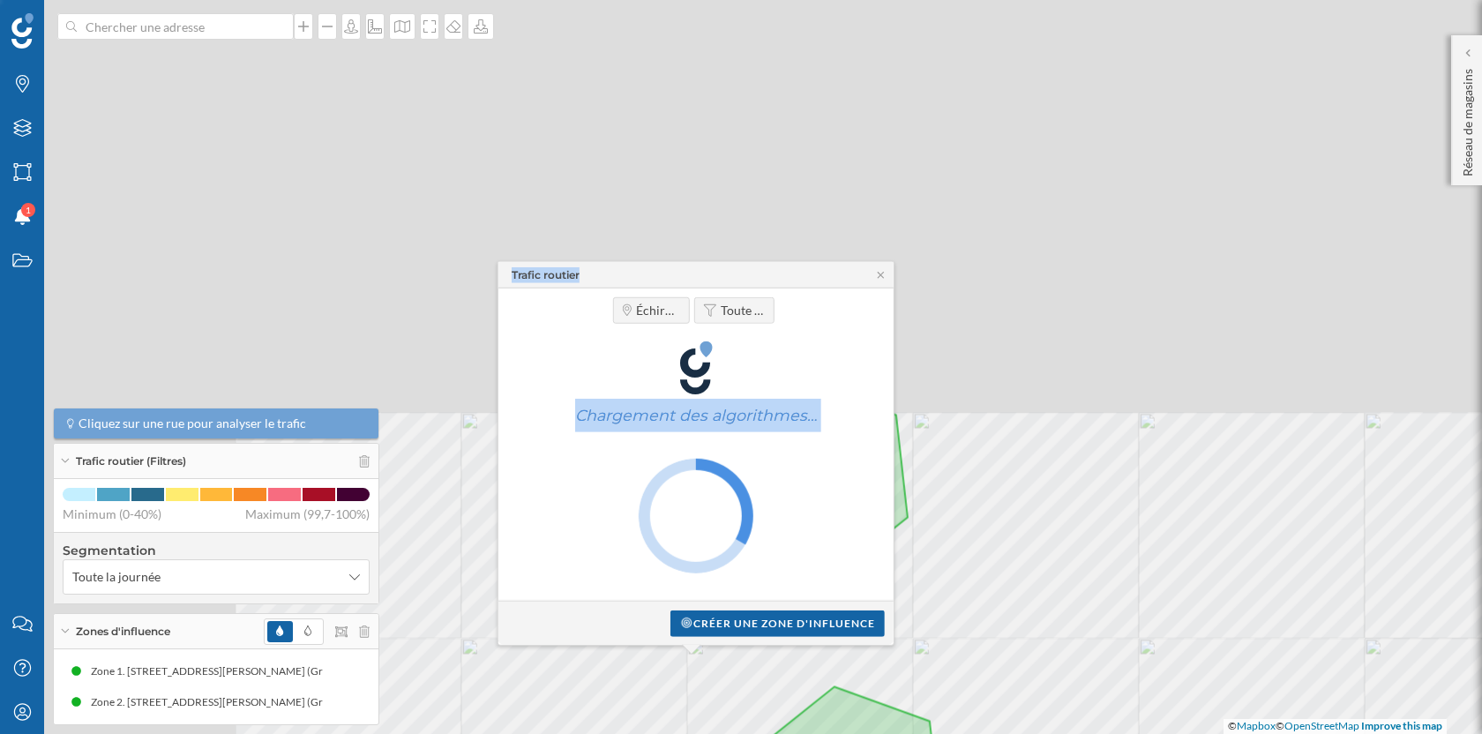
drag, startPoint x: 393, startPoint y: 316, endPoint x: 410, endPoint y: 174, distance: 143.1
click at [412, 174] on div "1 2 Trafic routier [GEOGRAPHIC_DATA] Toute la journée Chargement des algorithme…" at bounding box center [741, 367] width 1482 height 734
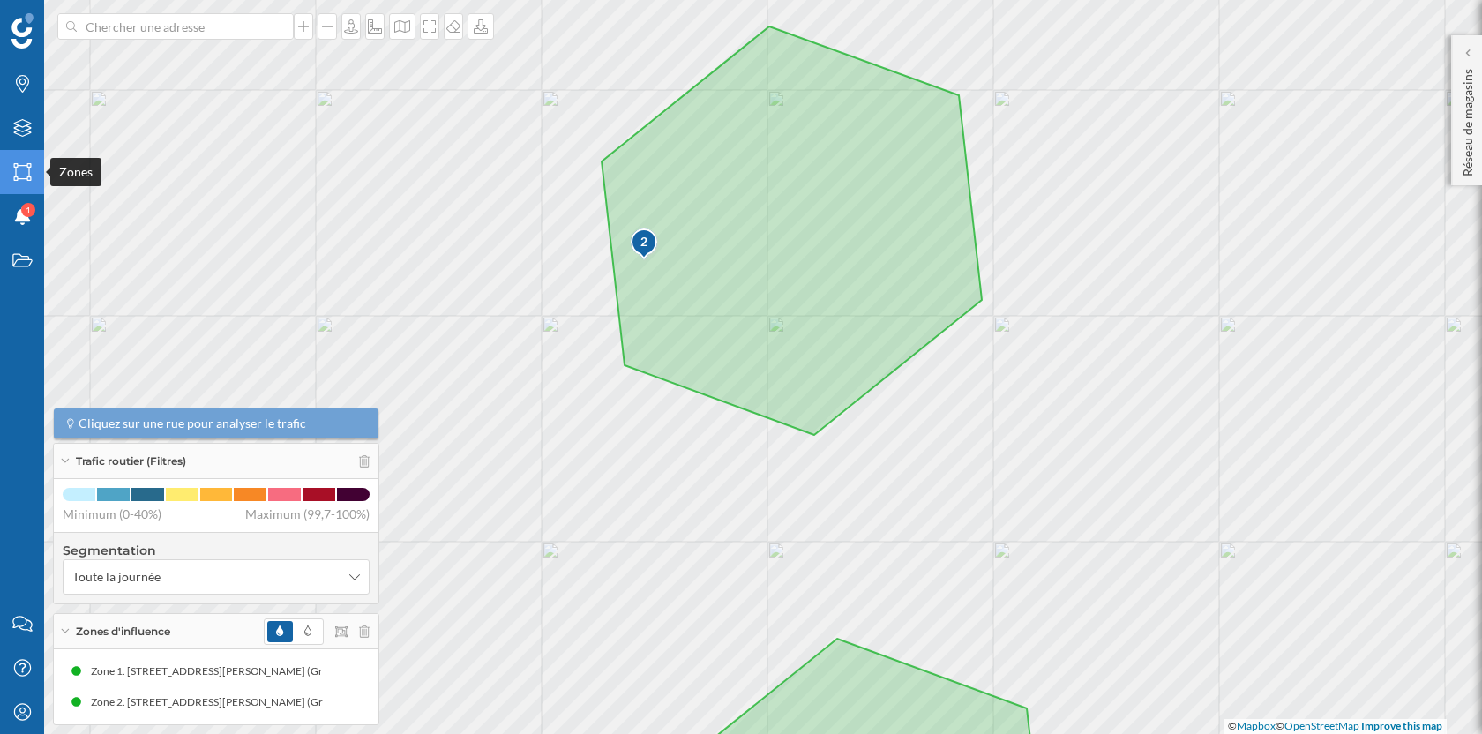
click at [18, 168] on icon "Zones" at bounding box center [22, 172] width 22 height 18
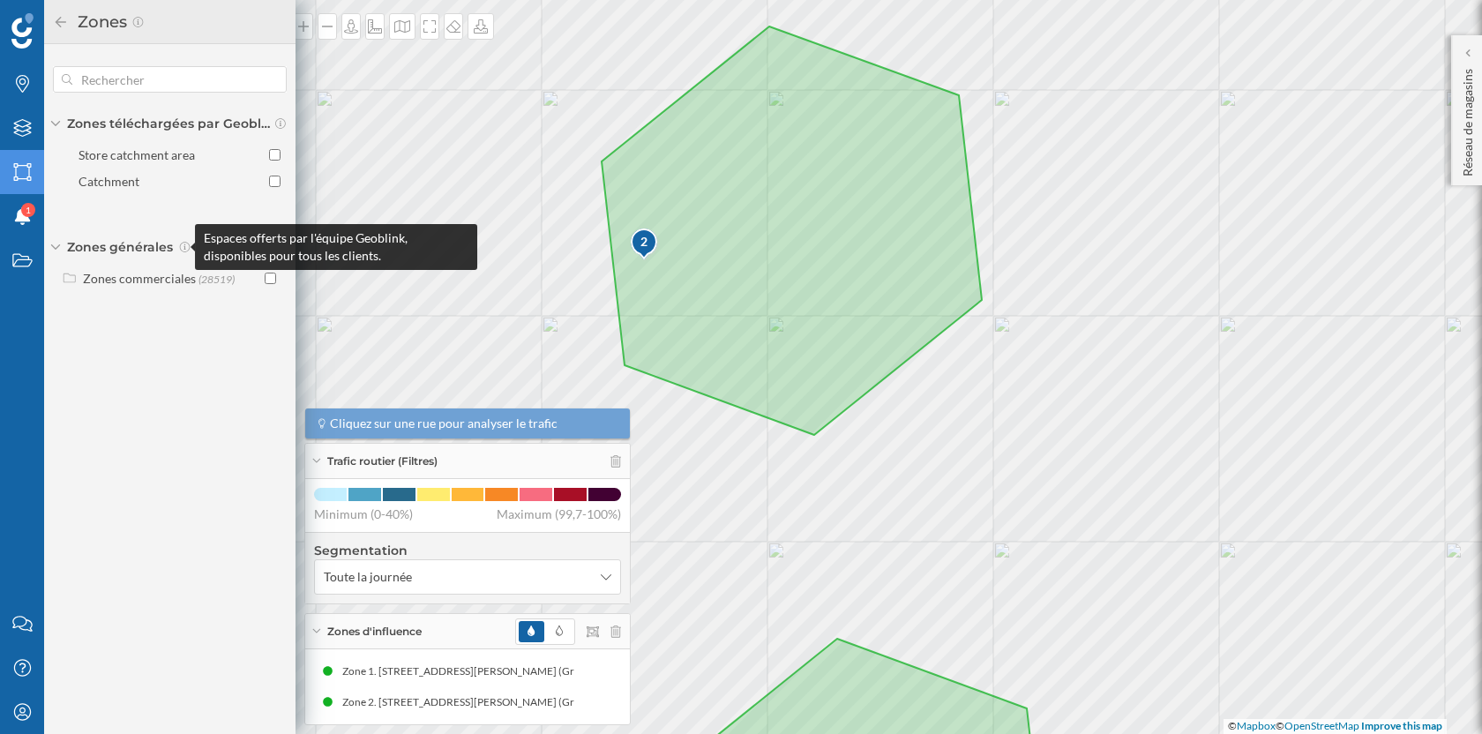
click at [189, 292] on div "Zones commerciales (28519)" at bounding box center [170, 280] width 234 height 40
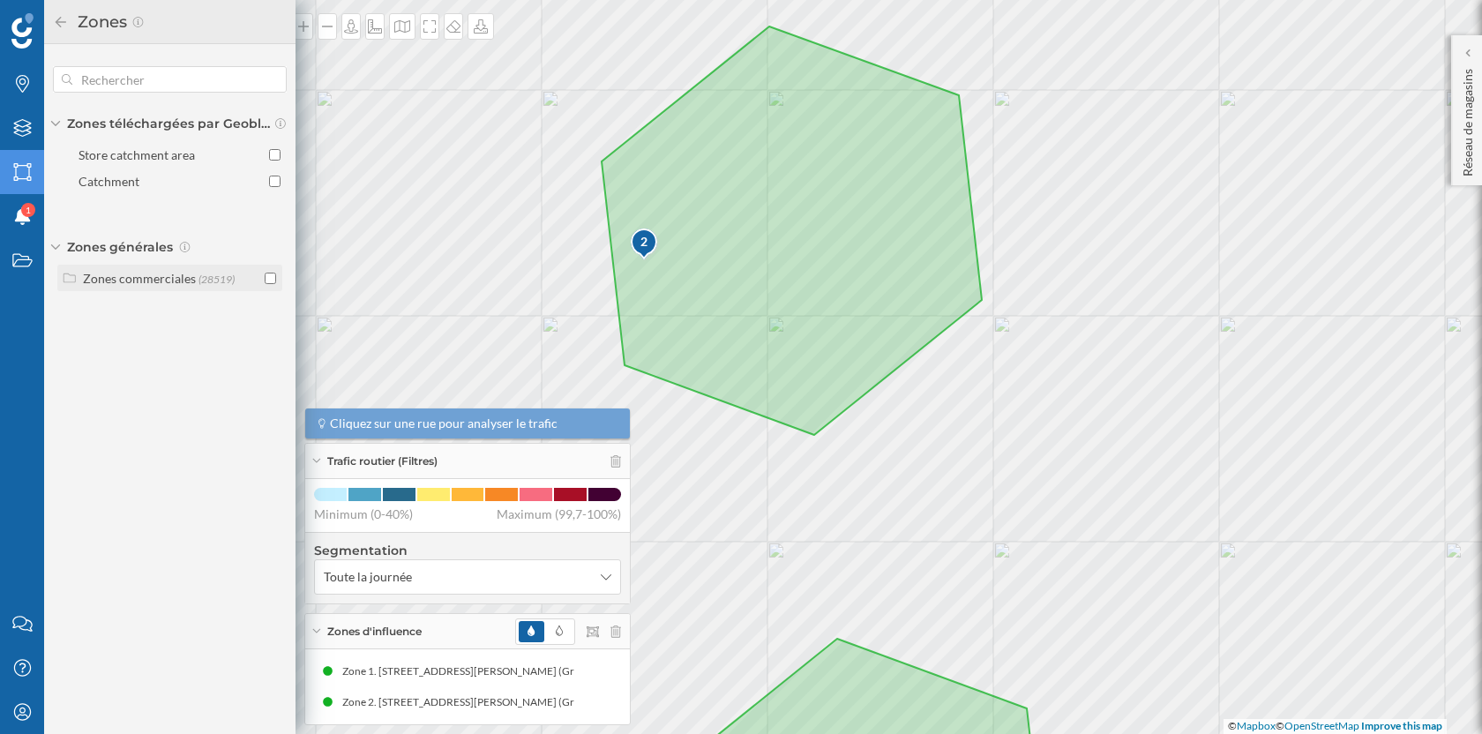
click at [194, 278] on label "Zones commerciales (28519)" at bounding box center [159, 278] width 152 height 19
click at [269, 278] on input "checkbox" at bounding box center [270, 278] width 11 height 11
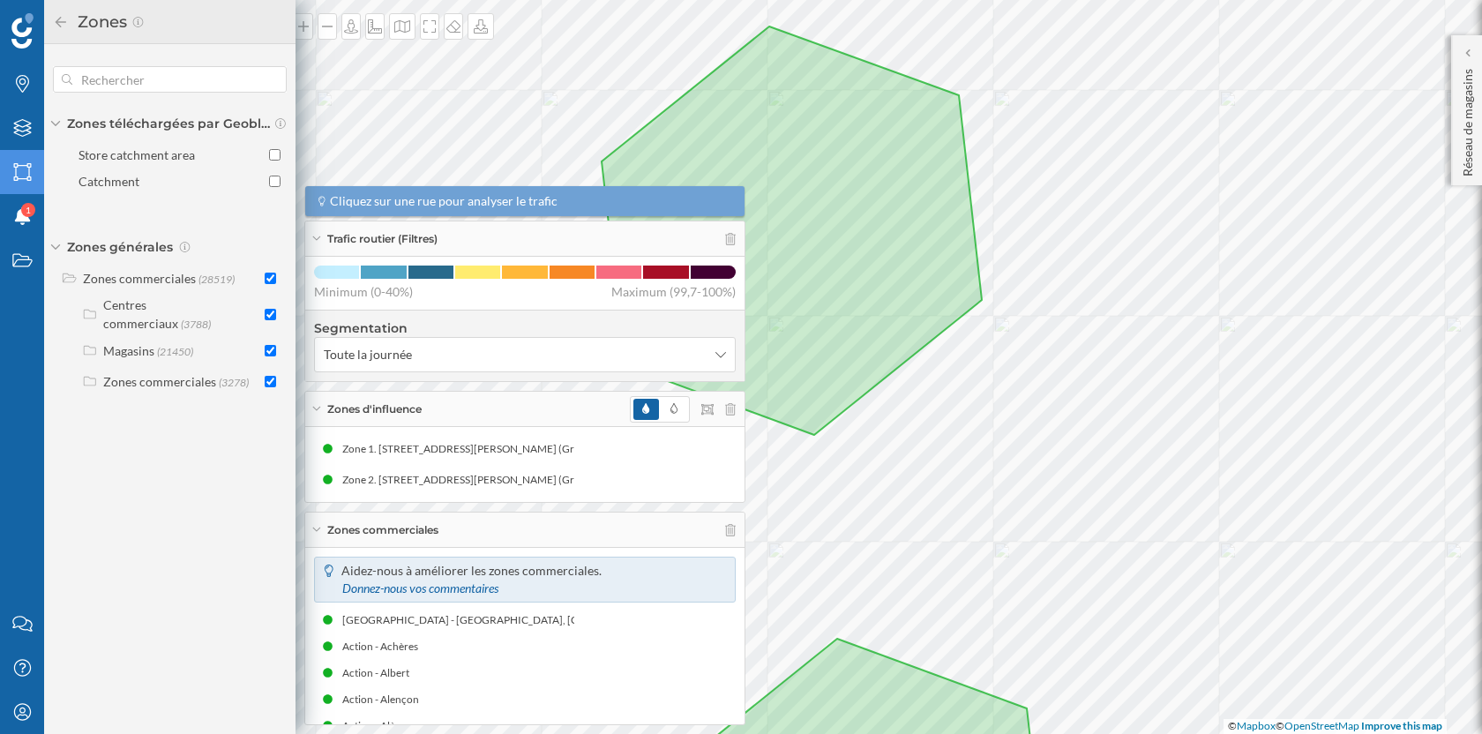
click at [320, 526] on div "Zones commerciales" at bounding box center [524, 530] width 439 height 35
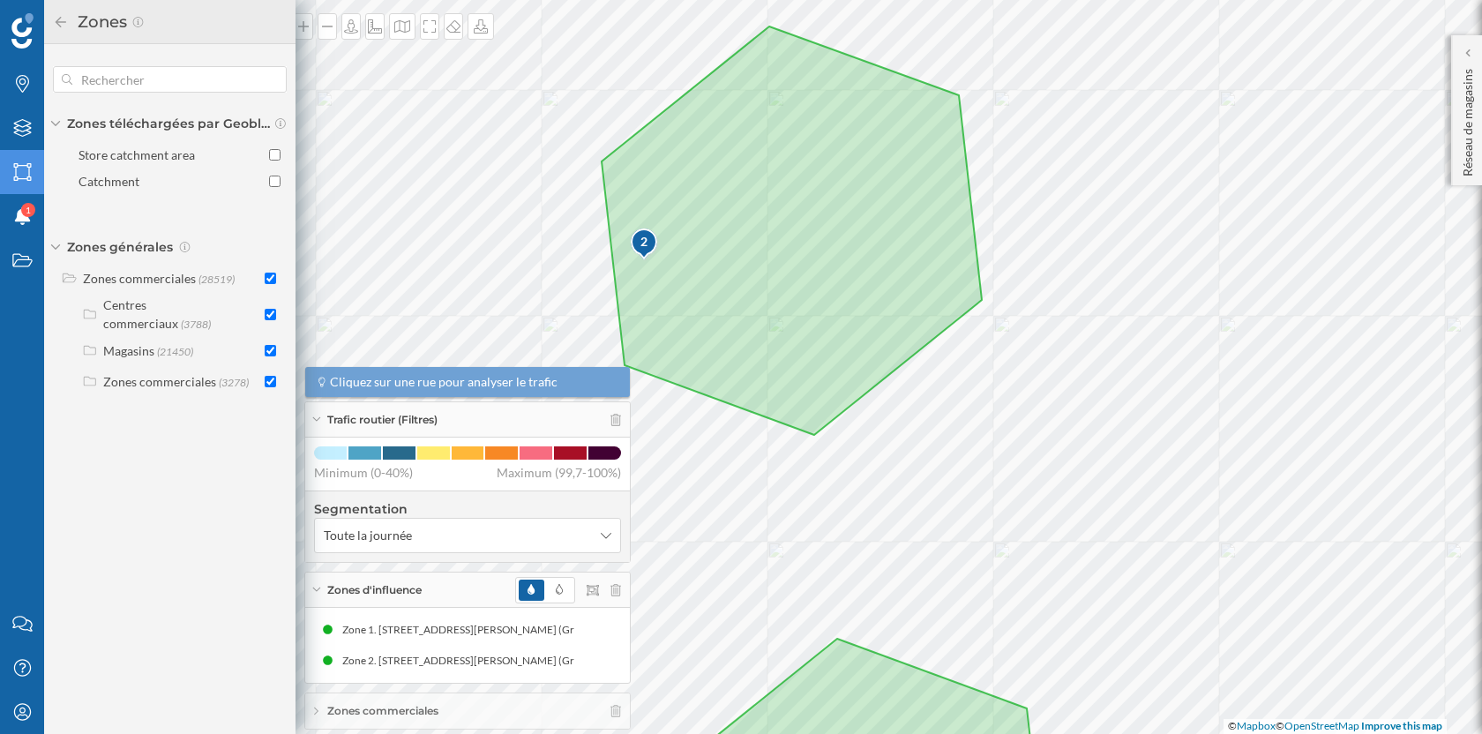
click at [315, 588] on icon at bounding box center [316, 589] width 10 height 4
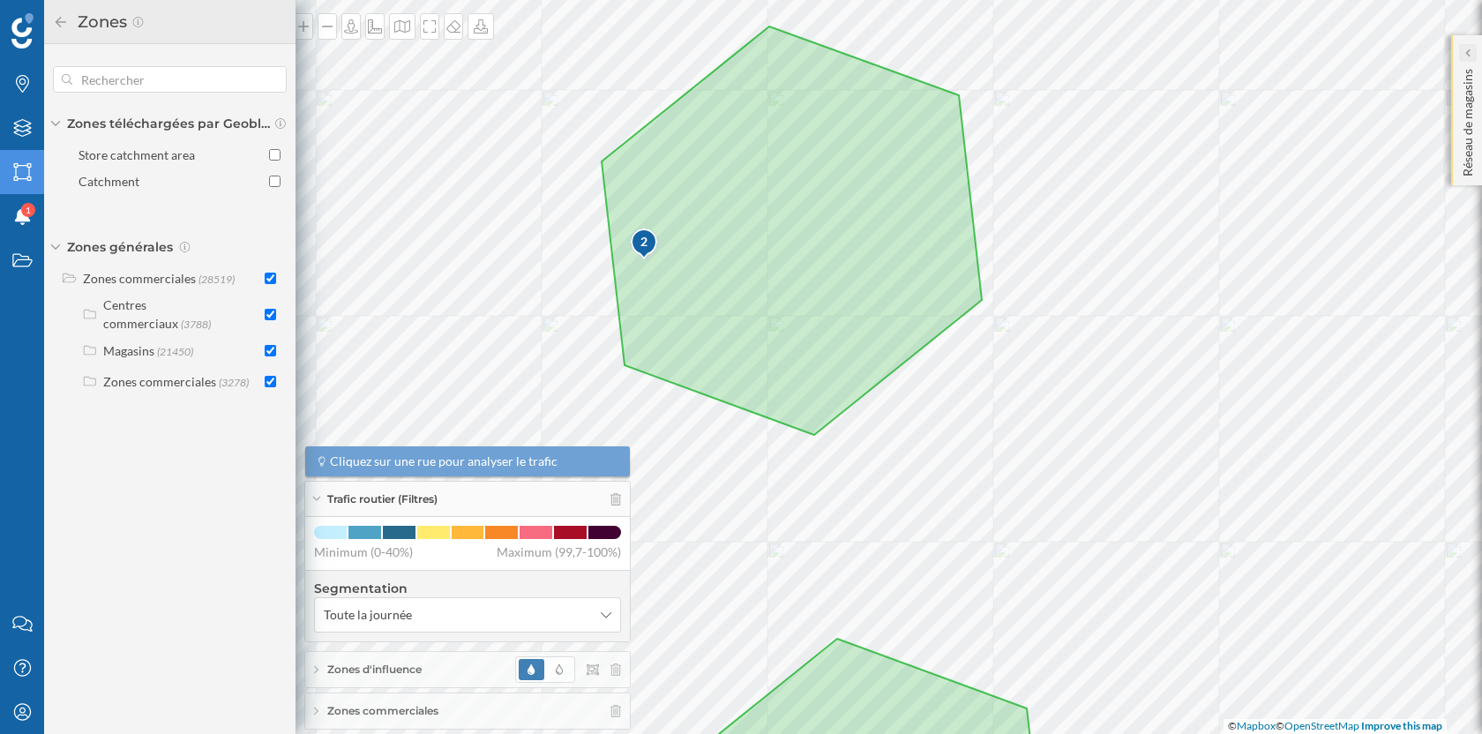
click at [1464, 44] on icon at bounding box center [1466, 53] width 5 height 18
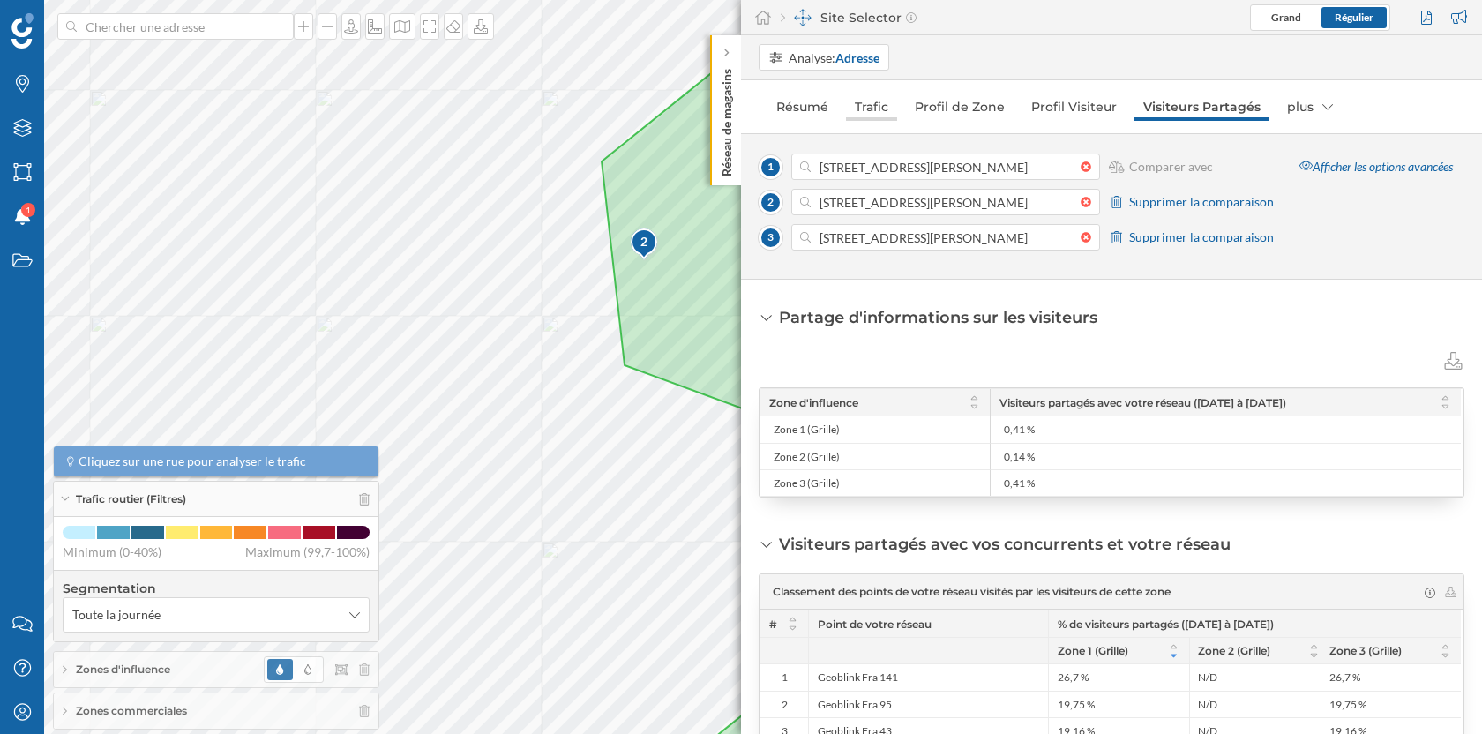
click at [881, 107] on link "Trafic" at bounding box center [871, 107] width 51 height 28
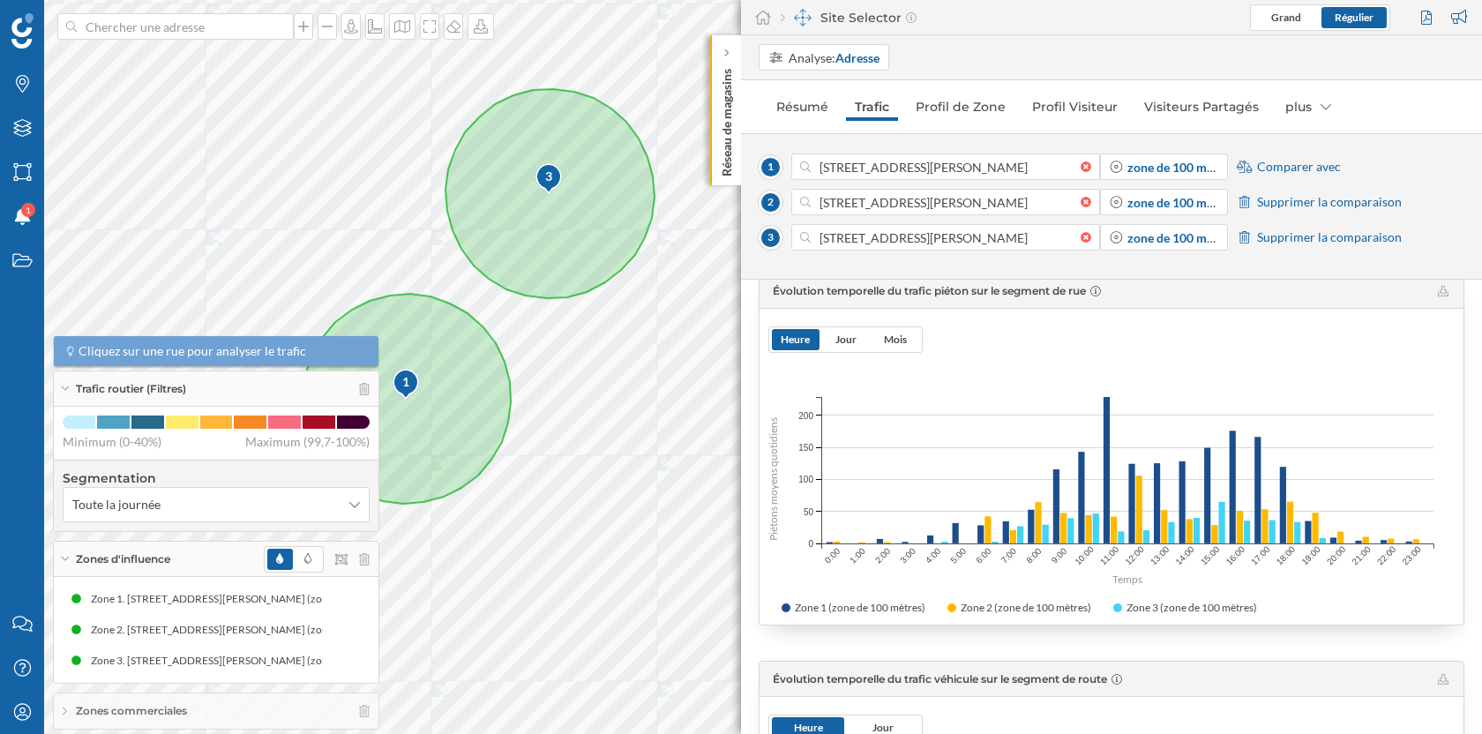
scroll to position [280, 0]
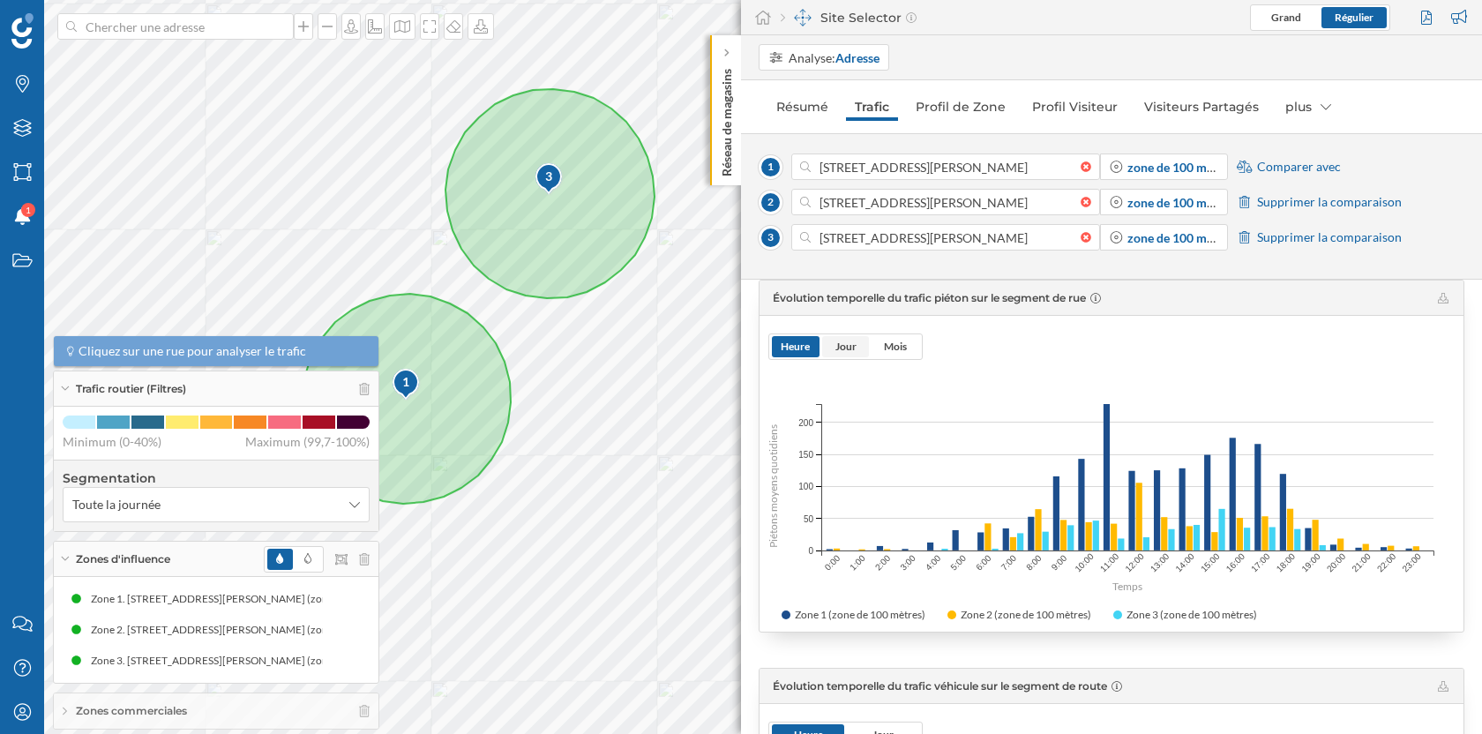
click at [837, 351] on span "Jour" at bounding box center [845, 346] width 21 height 13
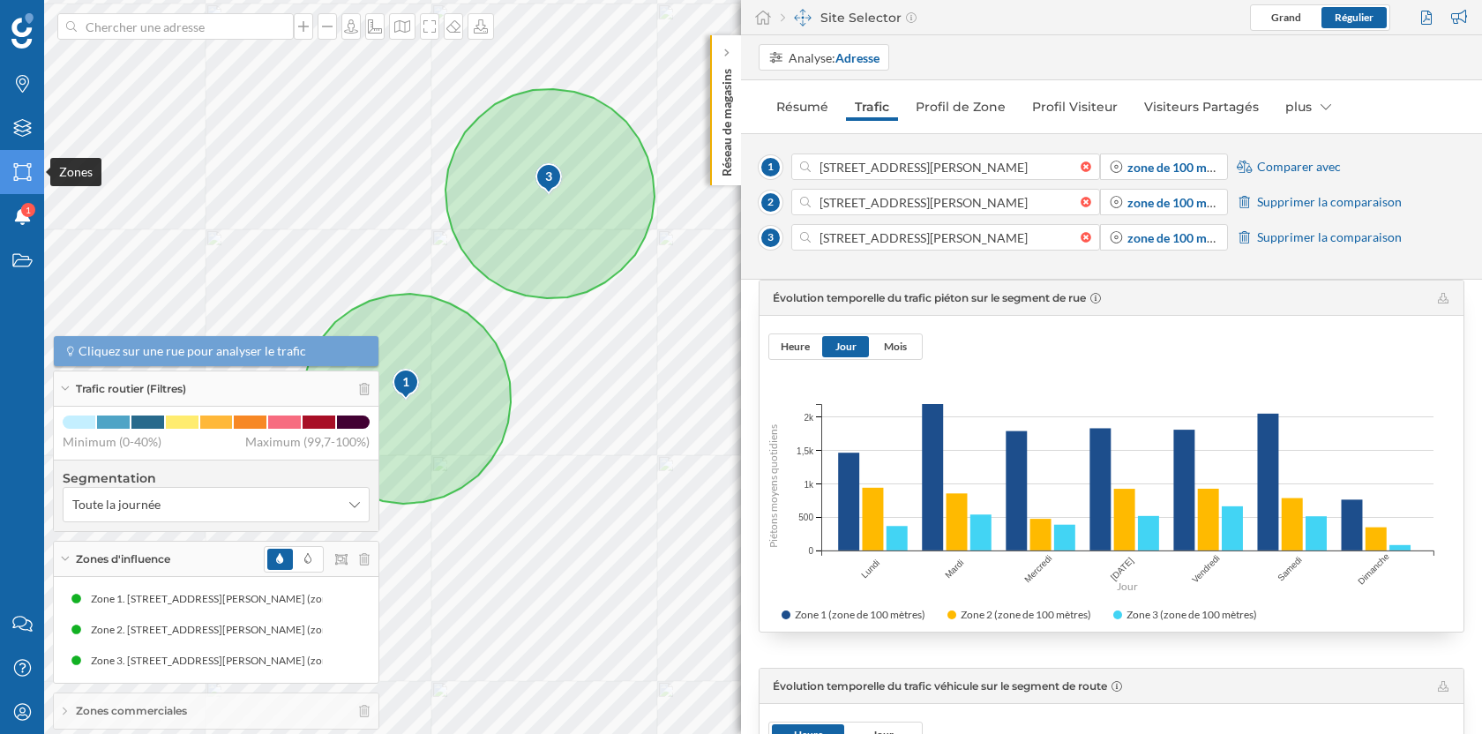
click at [16, 175] on icon "Zones" at bounding box center [22, 172] width 22 height 18
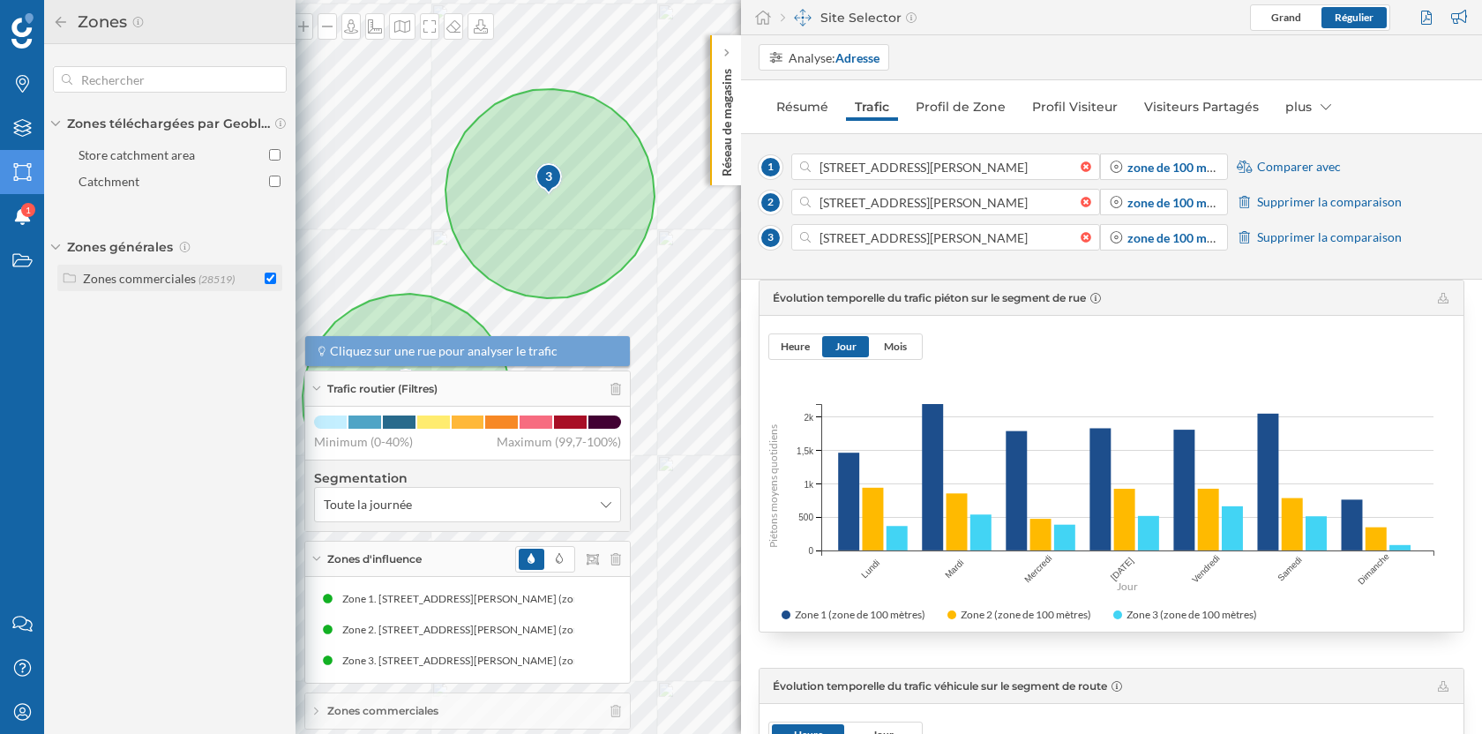
click at [272, 277] on input "checkbox" at bounding box center [270, 278] width 11 height 11
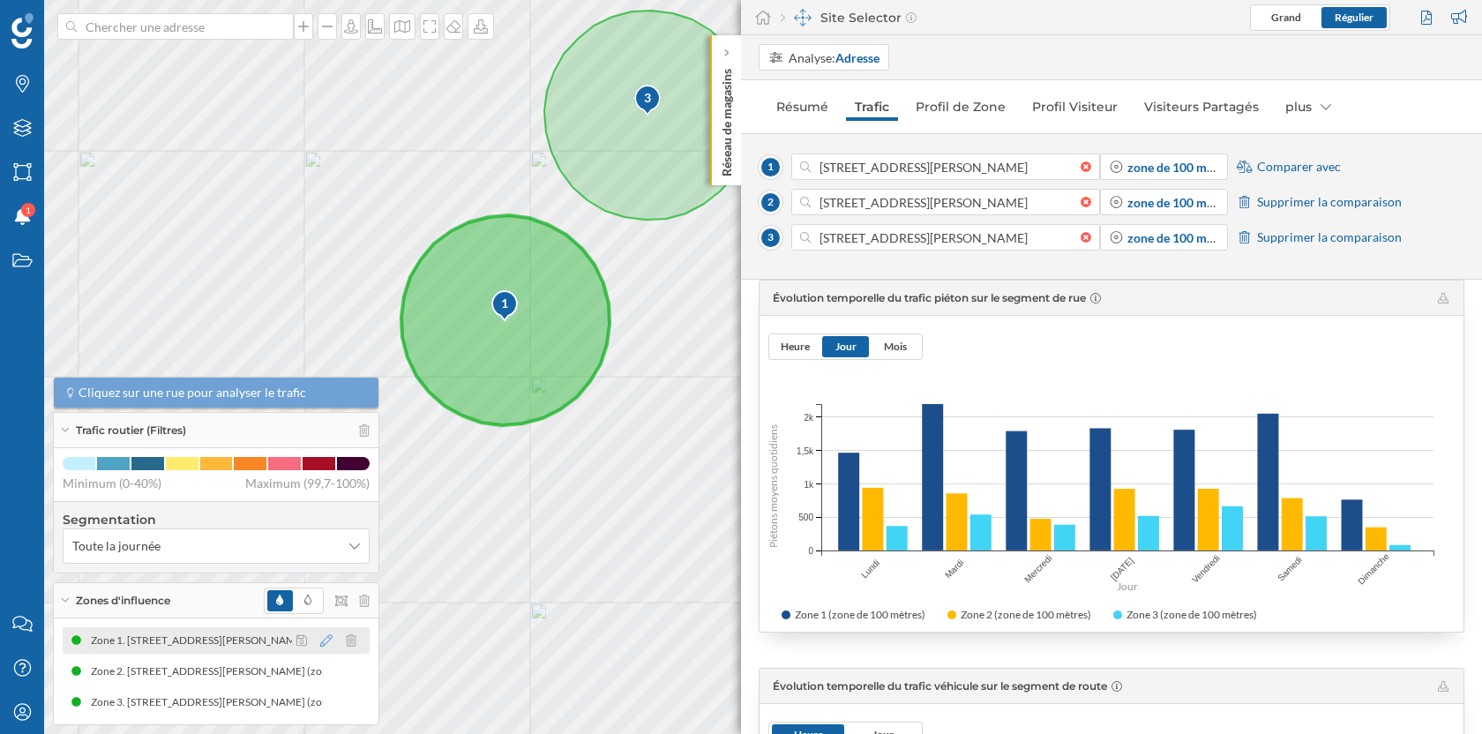
click at [324, 643] on icon at bounding box center [326, 640] width 12 height 12
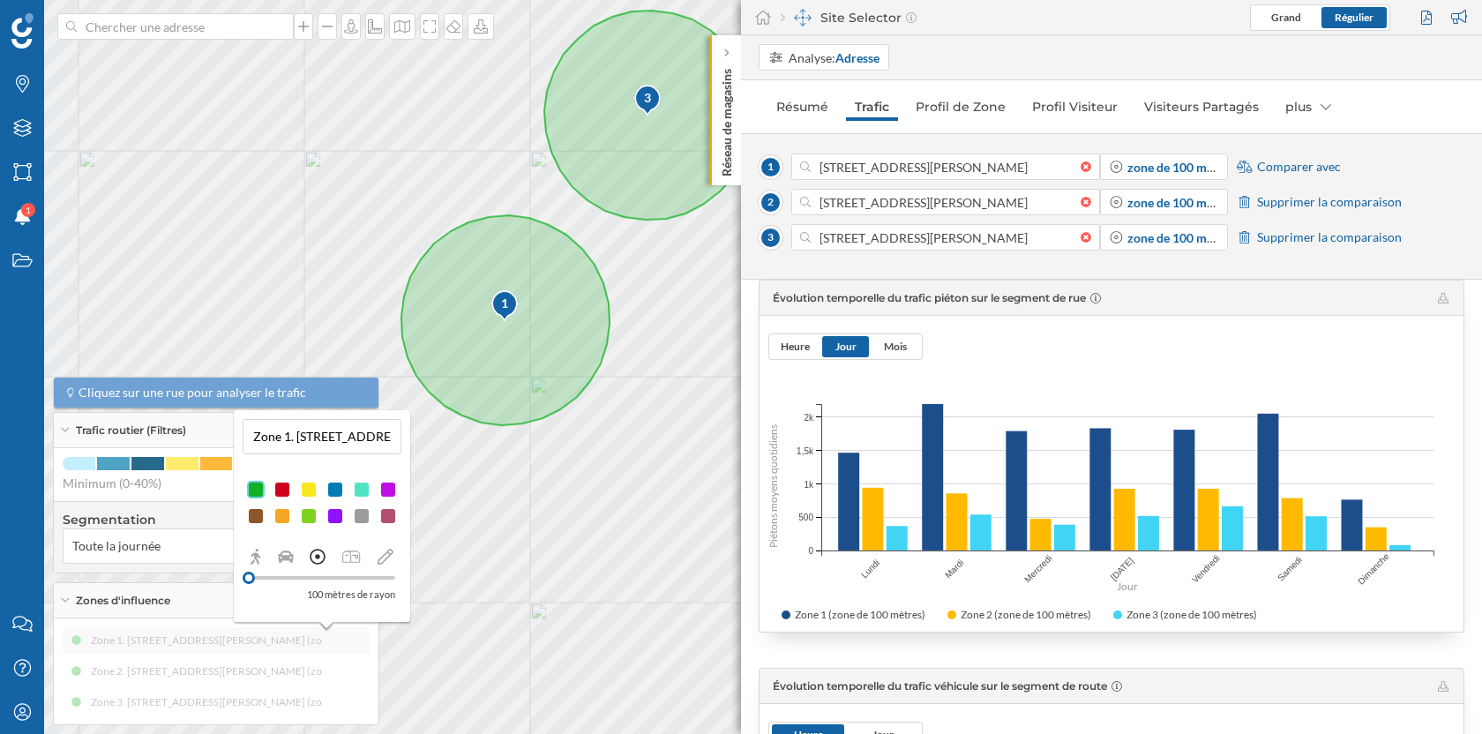
click at [333, 427] on input "Zone 1. [STREET_ADDRESS][PERSON_NAME] (zone de rayon 100 mètres)" at bounding box center [322, 436] width 148 height 26
type input "Aldi"
click at [283, 489] on div at bounding box center [282, 490] width 18 height 18
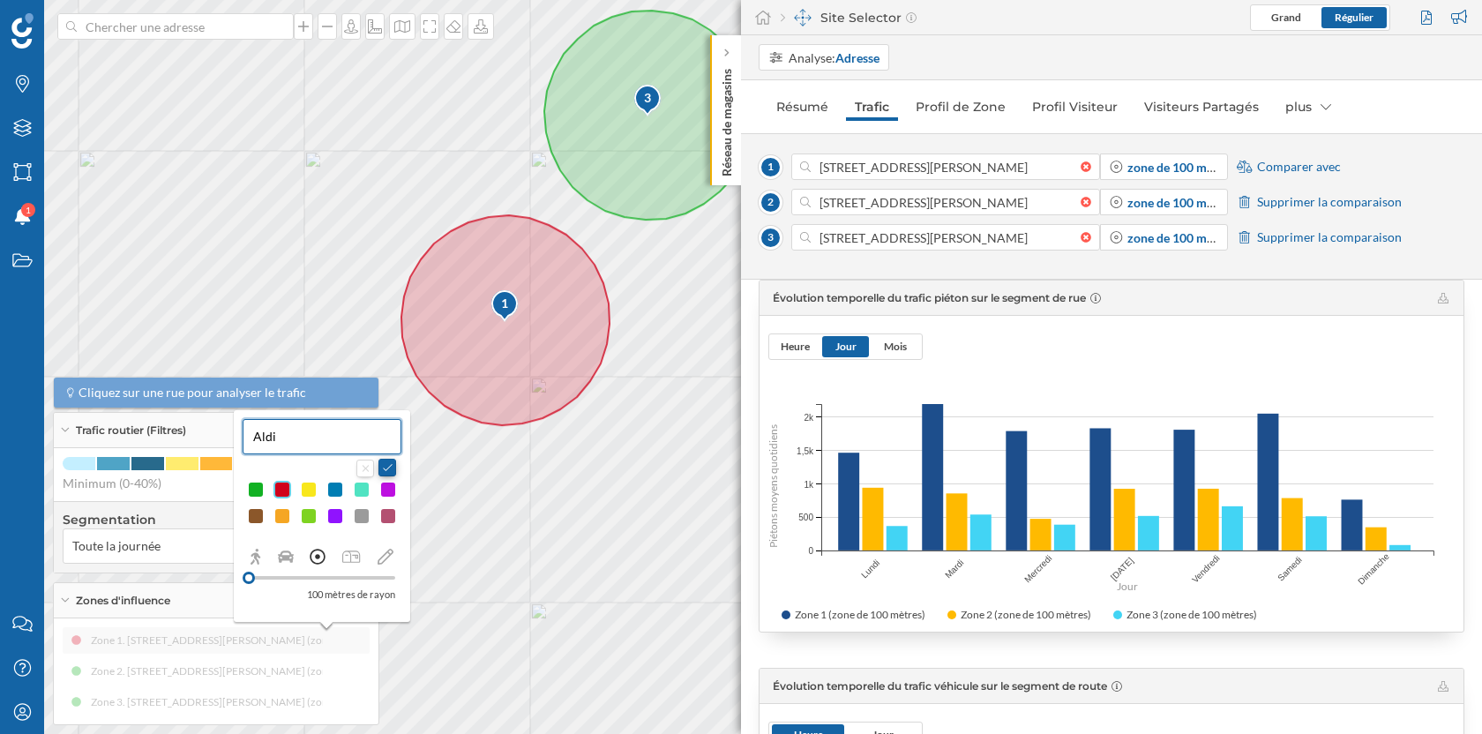
click at [387, 468] on button at bounding box center [387, 468] width 18 height 18
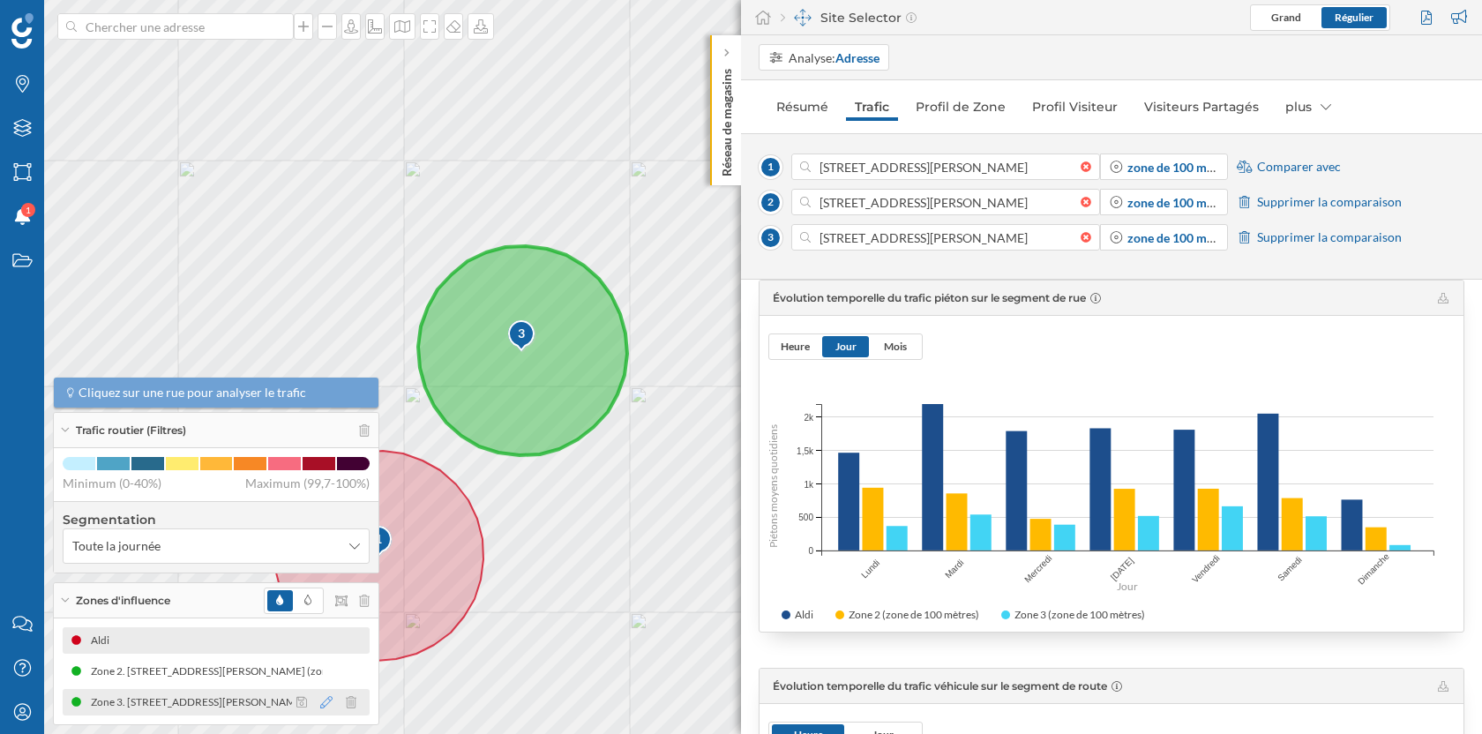
click at [329, 703] on icon at bounding box center [326, 702] width 12 height 12
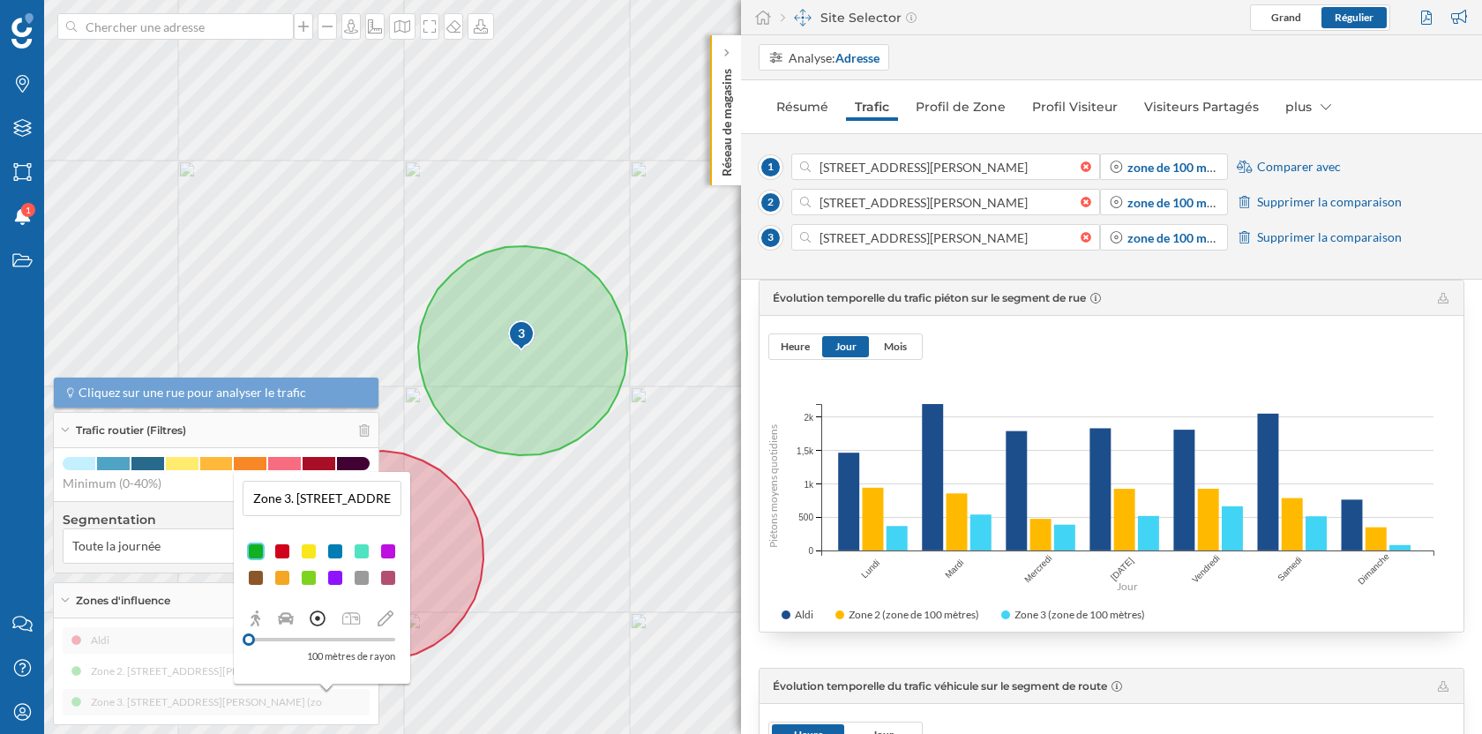
click at [337, 550] on div at bounding box center [335, 552] width 18 height 18
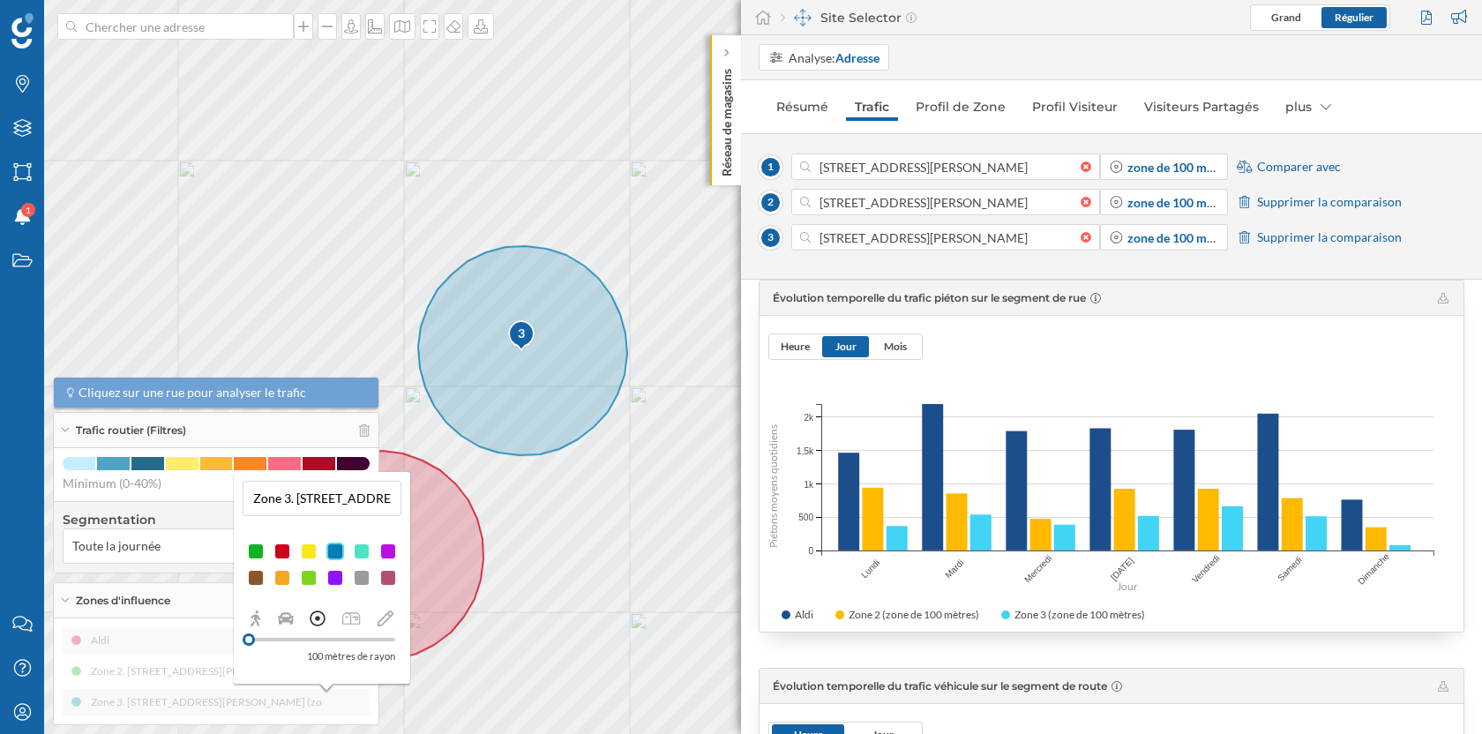
click at [316, 502] on input "Zone 3. [STREET_ADDRESS][PERSON_NAME] (zone de rayon 100 mètres)" at bounding box center [322, 498] width 148 height 26
type input "Action"
click at [390, 528] on button at bounding box center [387, 529] width 18 height 18
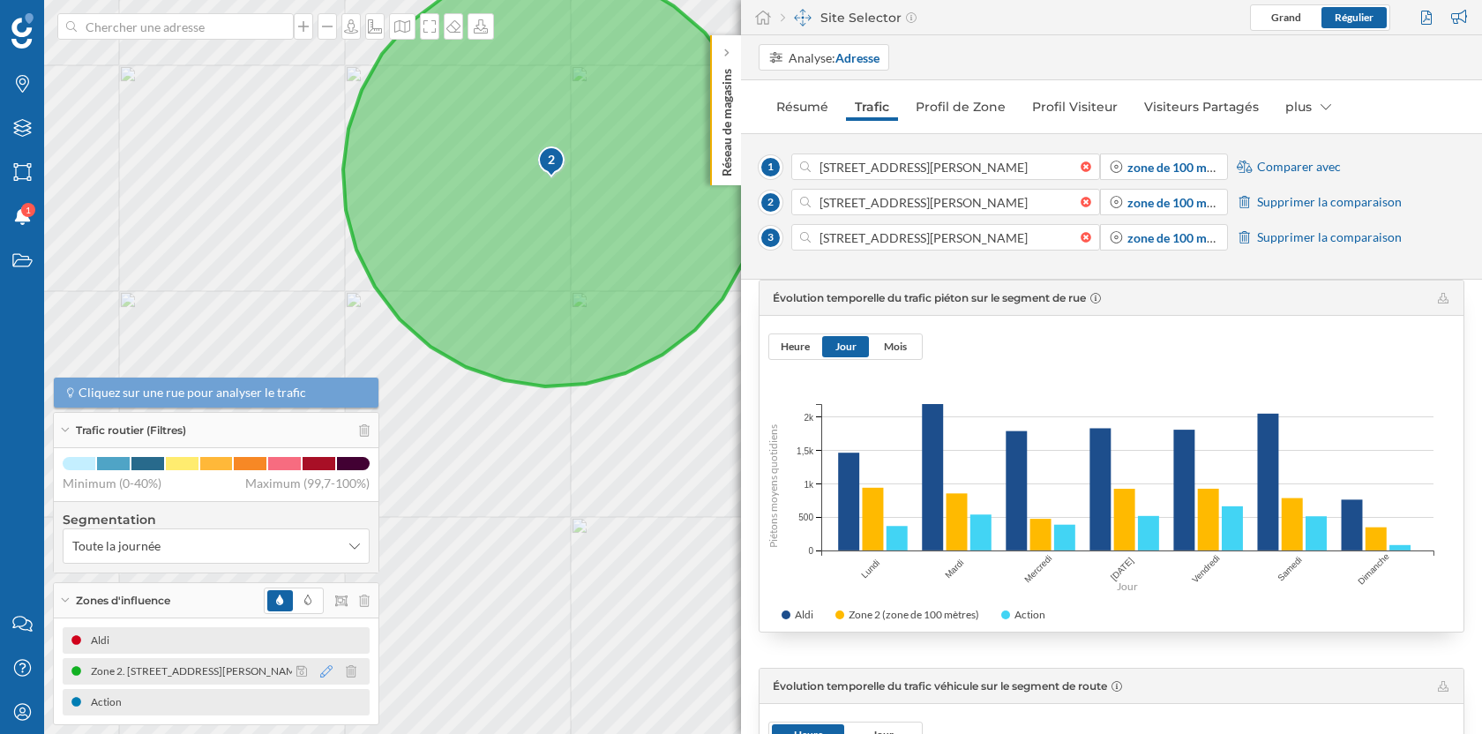
click at [324, 671] on icon at bounding box center [326, 671] width 12 height 12
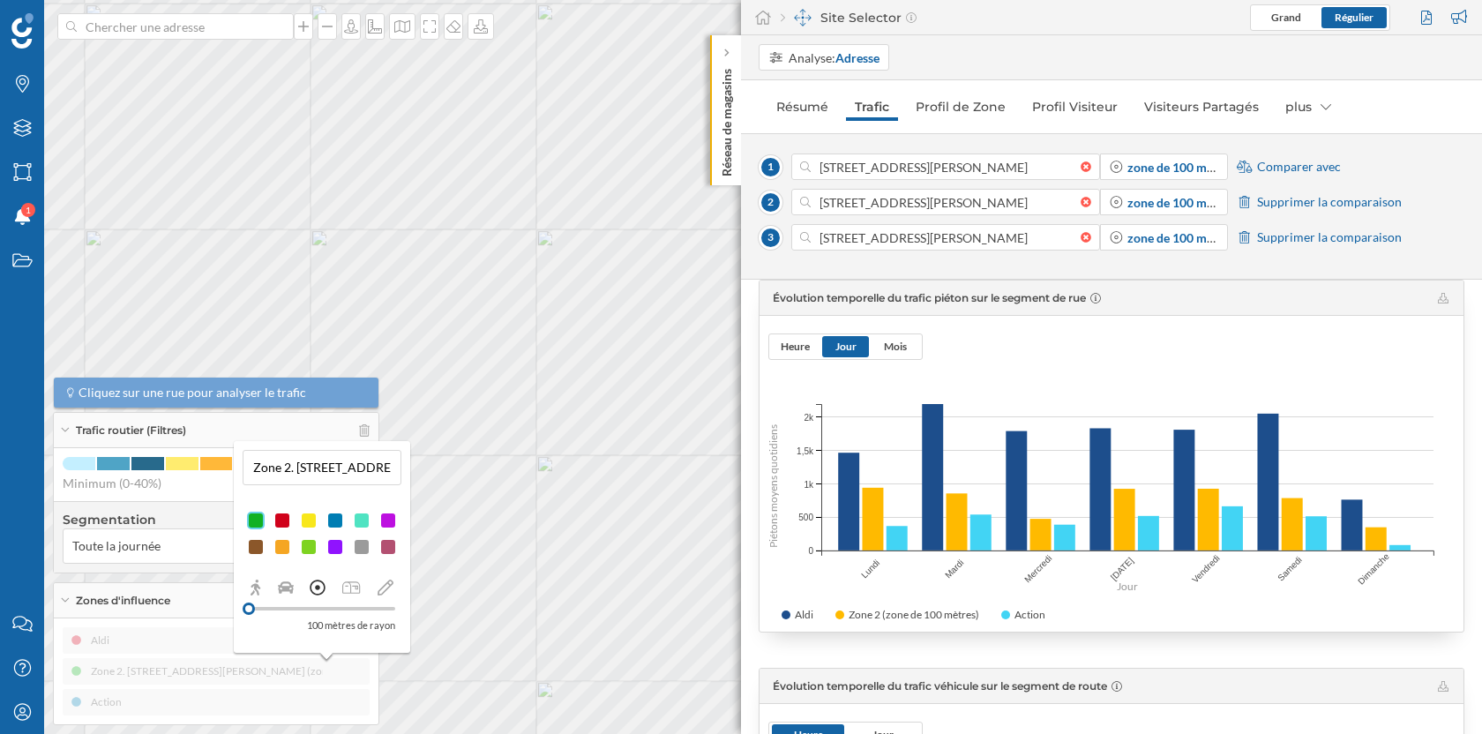
click at [539, 0] on html "Marques Filtres Zones Notifications 1 Travail Nous contacter Centre d'aide Mon …" at bounding box center [741, 367] width 1482 height 734
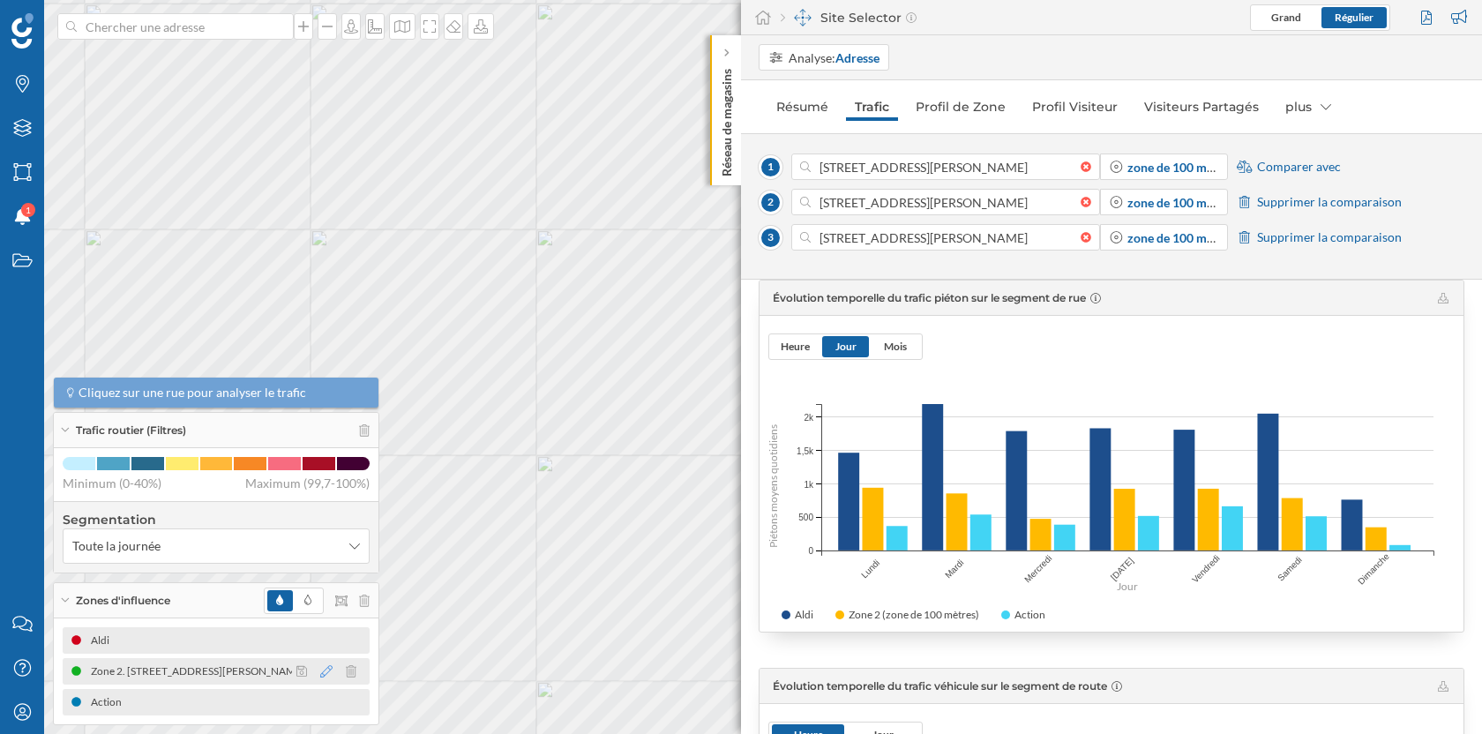
click at [326, 666] on icon at bounding box center [326, 671] width 12 height 12
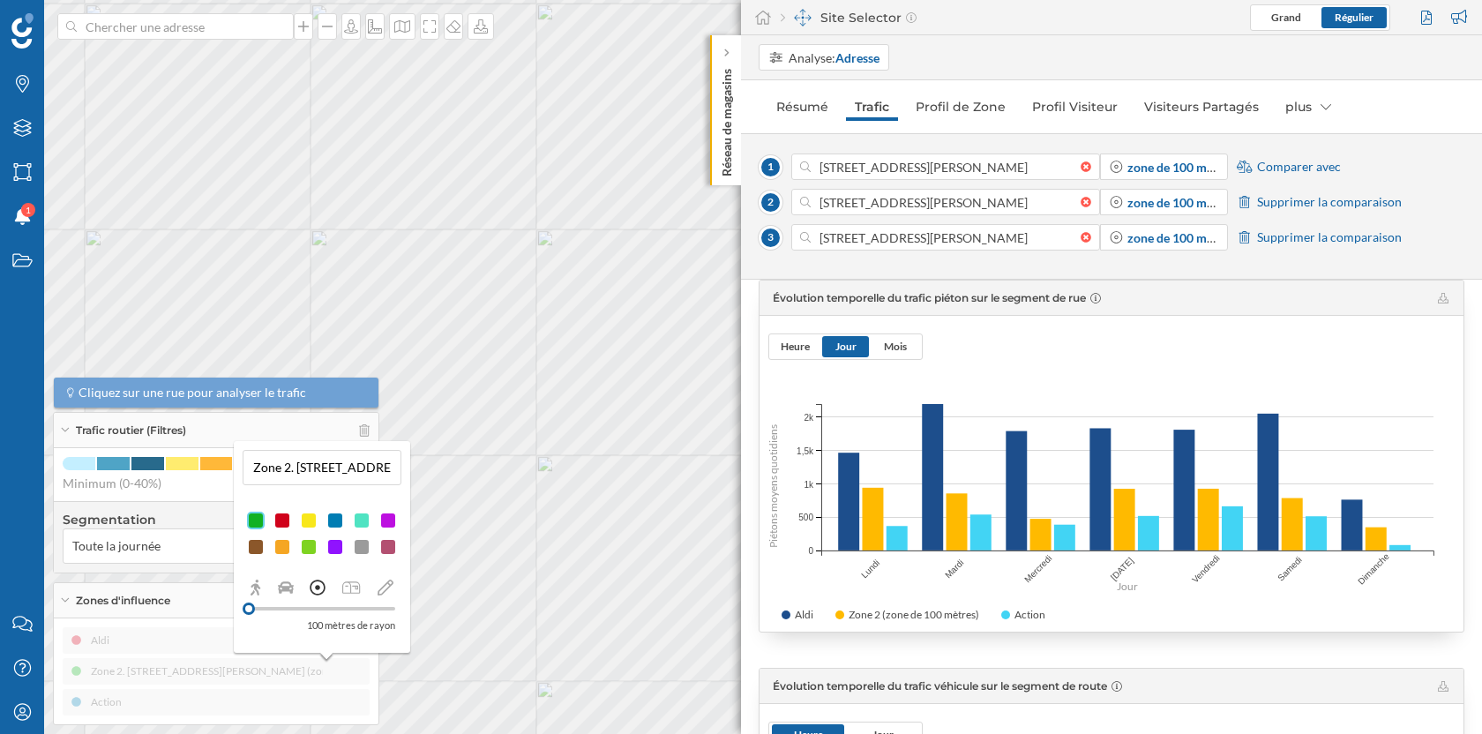
click at [296, 469] on input "Zone 2. [STREET_ADDRESS][PERSON_NAME] (zone de rayon 100 mètres)" at bounding box center [322, 467] width 148 height 26
type input "Lidl"
click at [385, 498] on button at bounding box center [387, 499] width 18 height 18
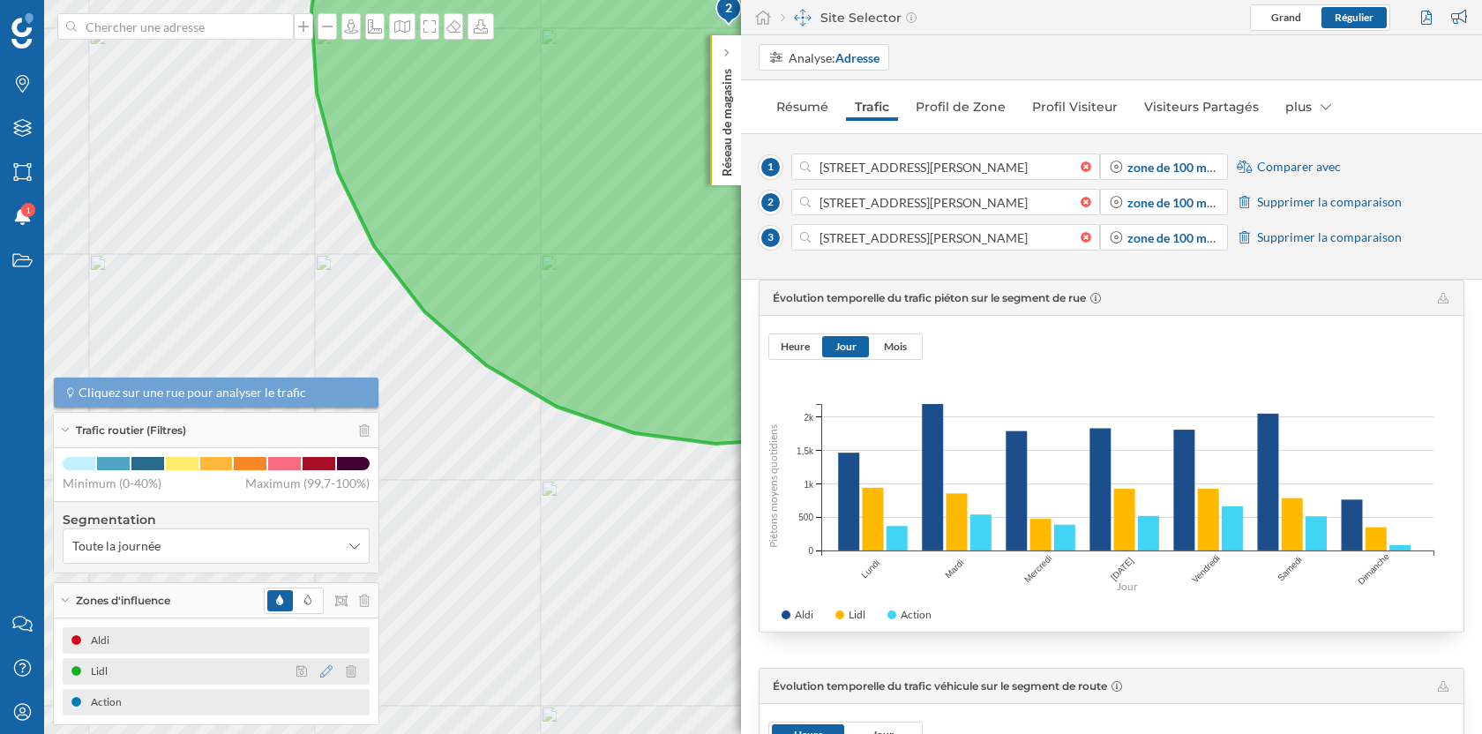
click at [326, 669] on icon at bounding box center [326, 671] width 12 height 12
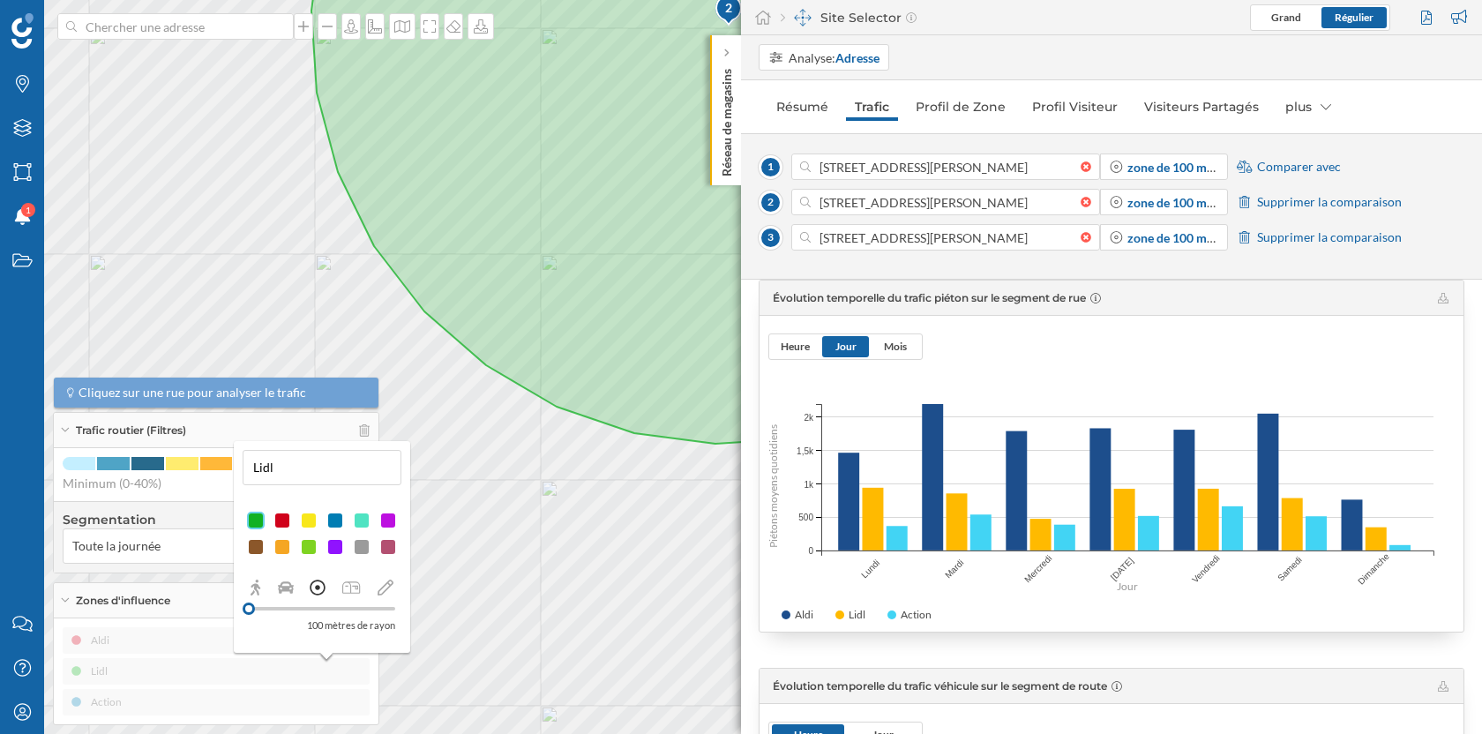
click at [308, 476] on input "Lidl" at bounding box center [322, 467] width 148 height 26
type input "Lidl - Tronçon pair"
click at [386, 500] on button at bounding box center [387, 499] width 18 height 18
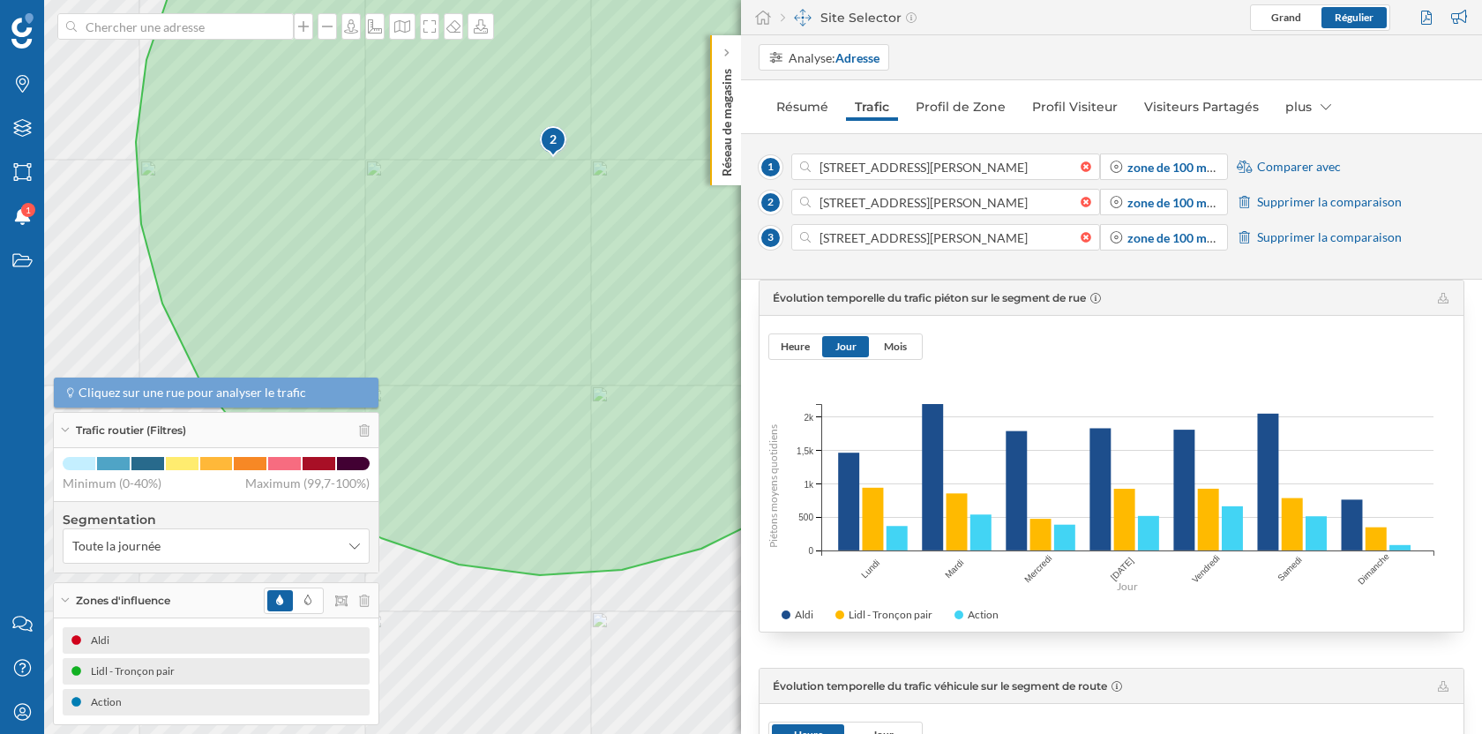
click at [1305, 164] on span "Comparer avec" at bounding box center [1299, 167] width 84 height 18
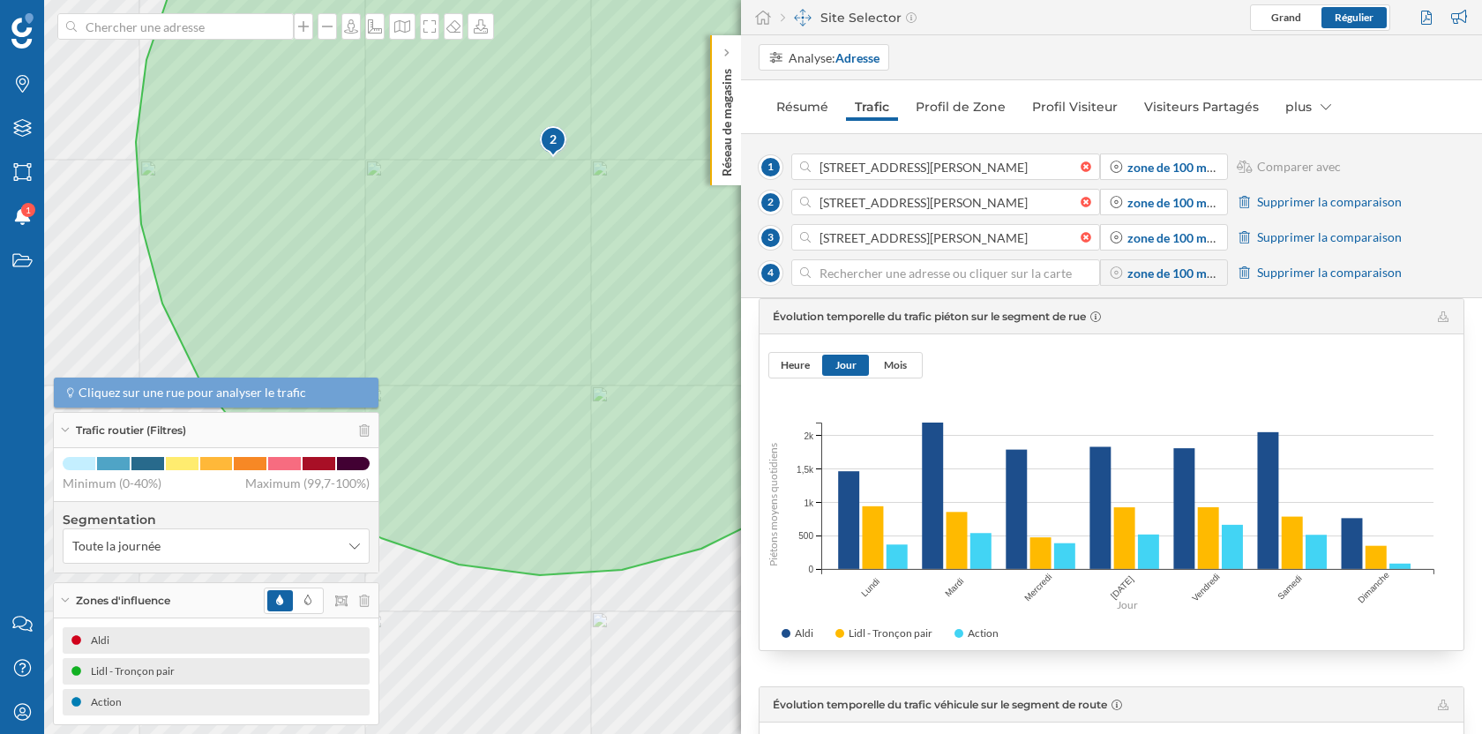
click at [906, 269] on input at bounding box center [946, 272] width 270 height 26
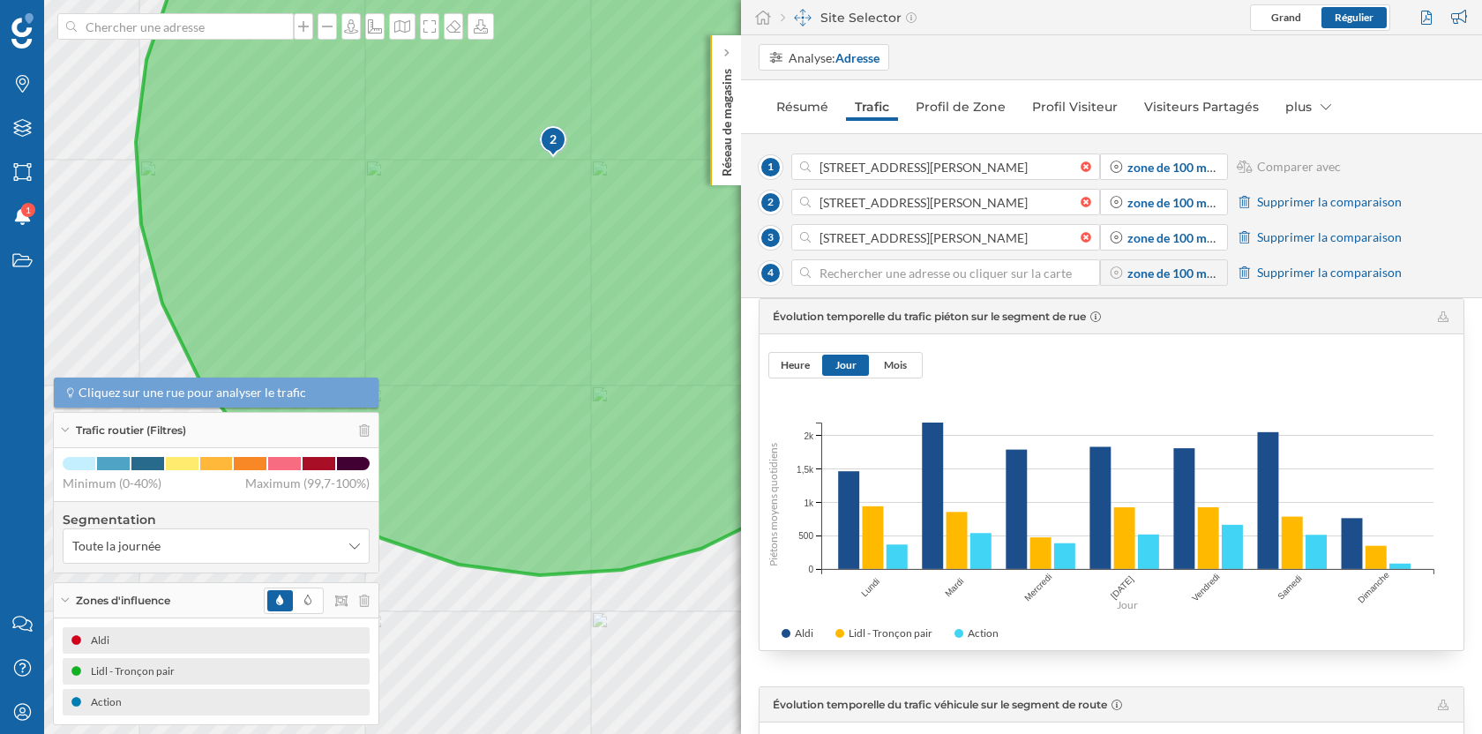
click at [592, 182] on icon at bounding box center [554, 250] width 836 height 650
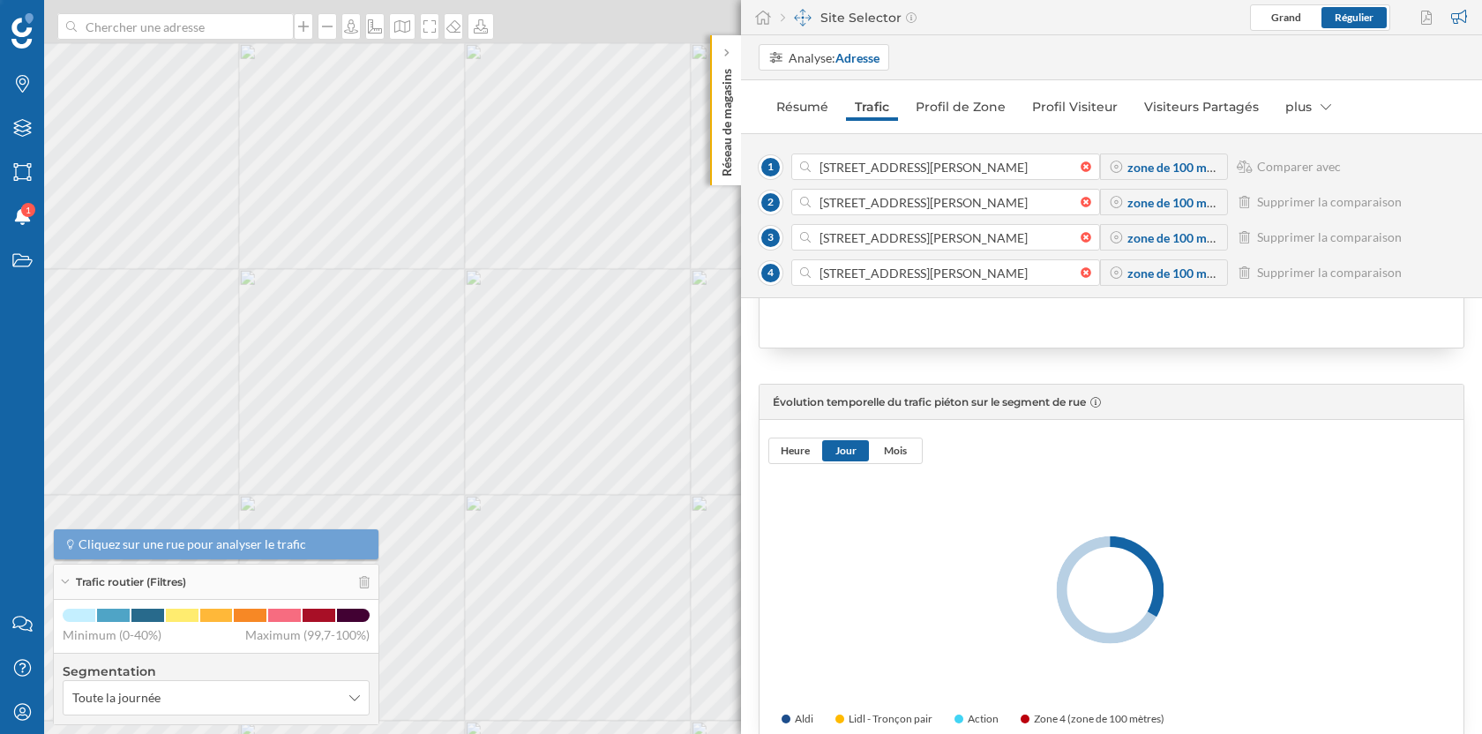
scroll to position [363, 0]
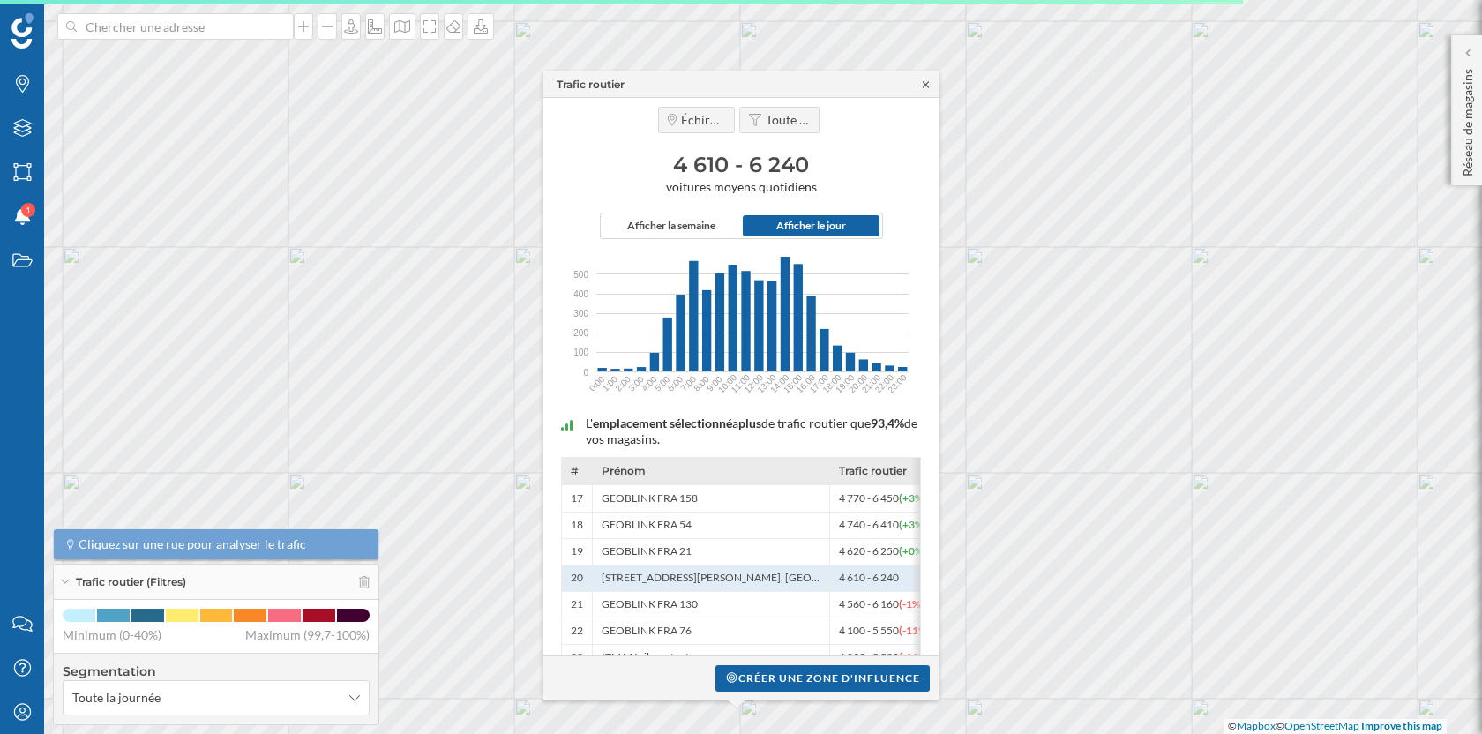
click at [924, 84] on icon at bounding box center [925, 84] width 13 height 11
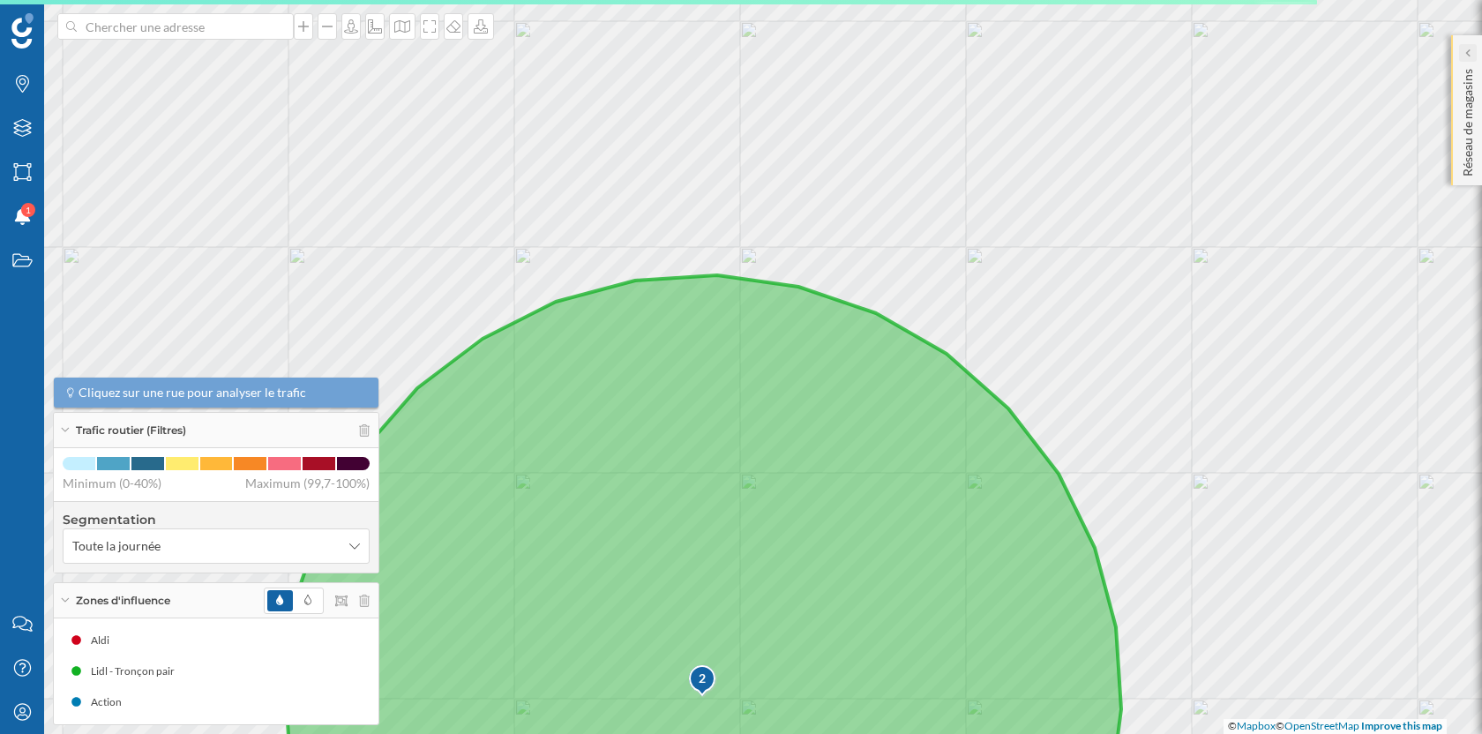
click at [1465, 49] on icon at bounding box center [1466, 53] width 5 height 9
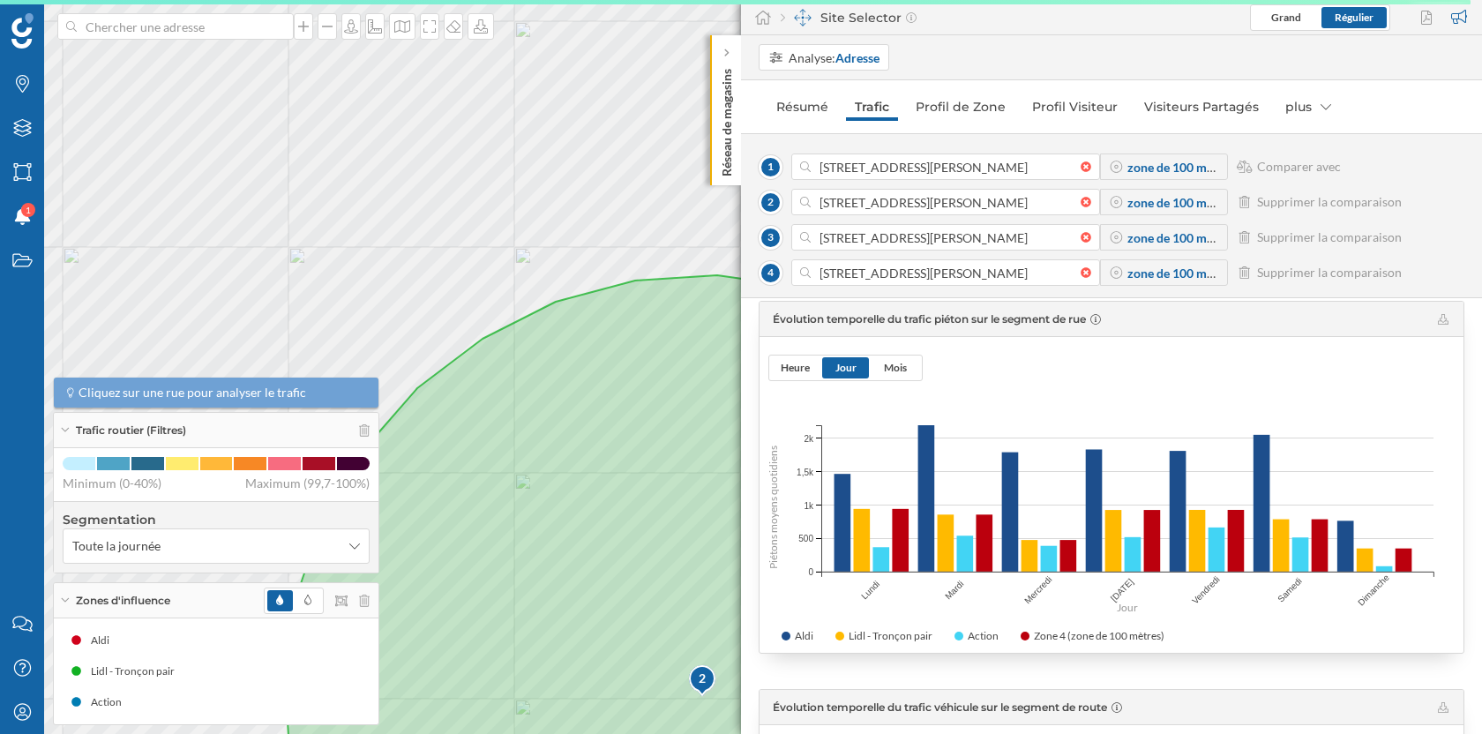
click at [1154, 314] on div "Évolution temporelle du trafic piéton sur le segment de rue" at bounding box center [1111, 318] width 676 height 13
drag, startPoint x: 770, startPoint y: 274, endPoint x: 770, endPoint y: 185, distance: 89.1
click at [770, 185] on div "1 [STREET_ADDRESS][PERSON_NAME] zone de 100 mètres Comparer avec 2 [STREET_ADDR…" at bounding box center [1112, 223] width 706 height 141
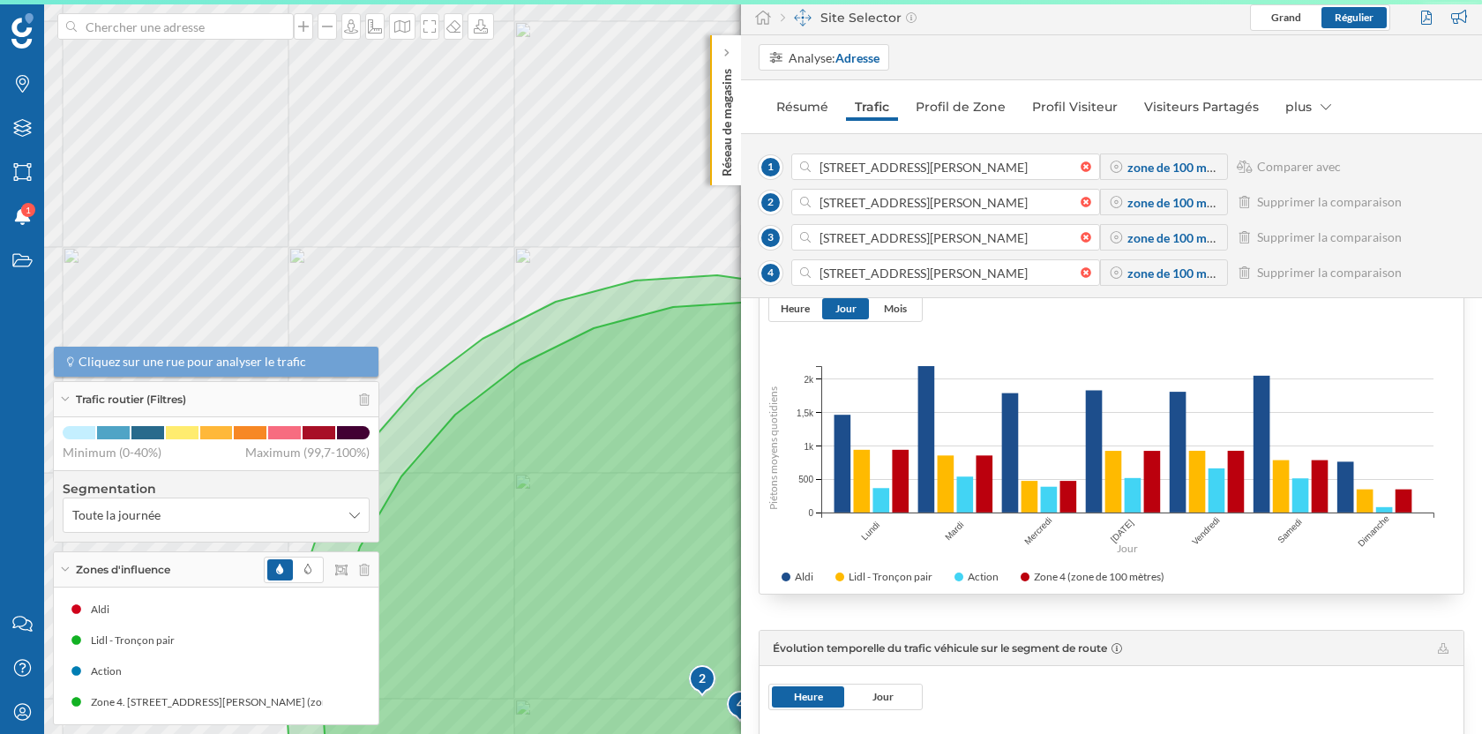
scroll to position [306, 0]
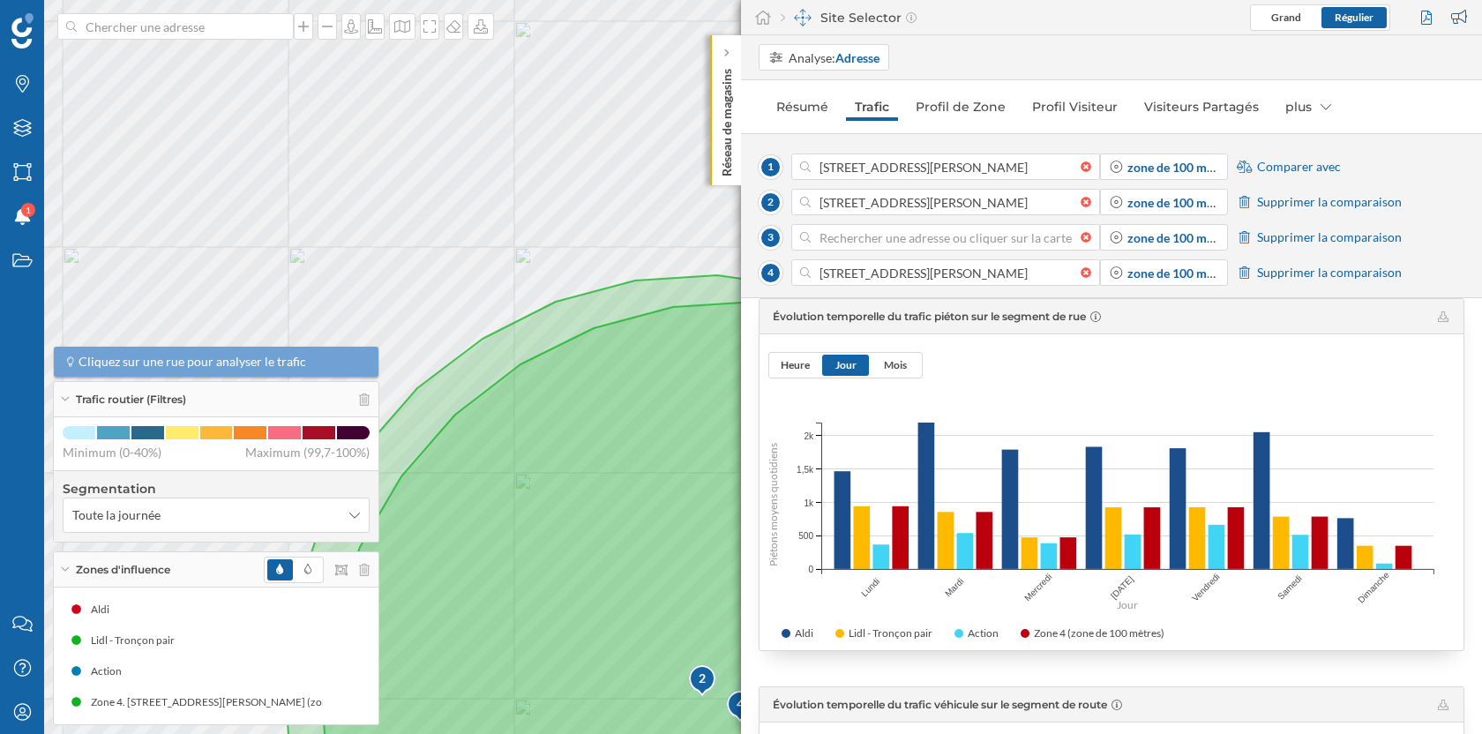
click at [1085, 239] on div at bounding box center [1090, 237] width 19 height 11
click at [1244, 237] on icon at bounding box center [1245, 237] width 16 height 12
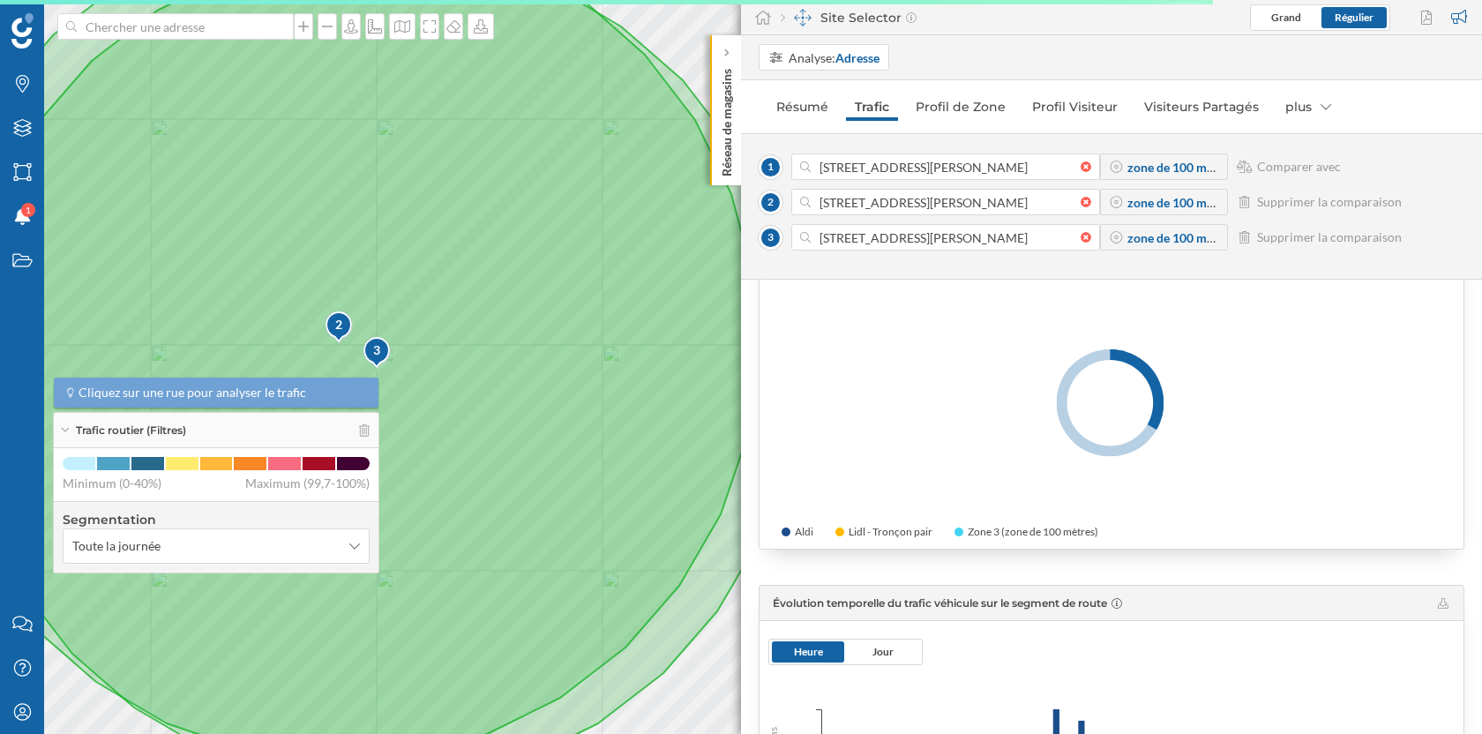
scroll to position [280, 0]
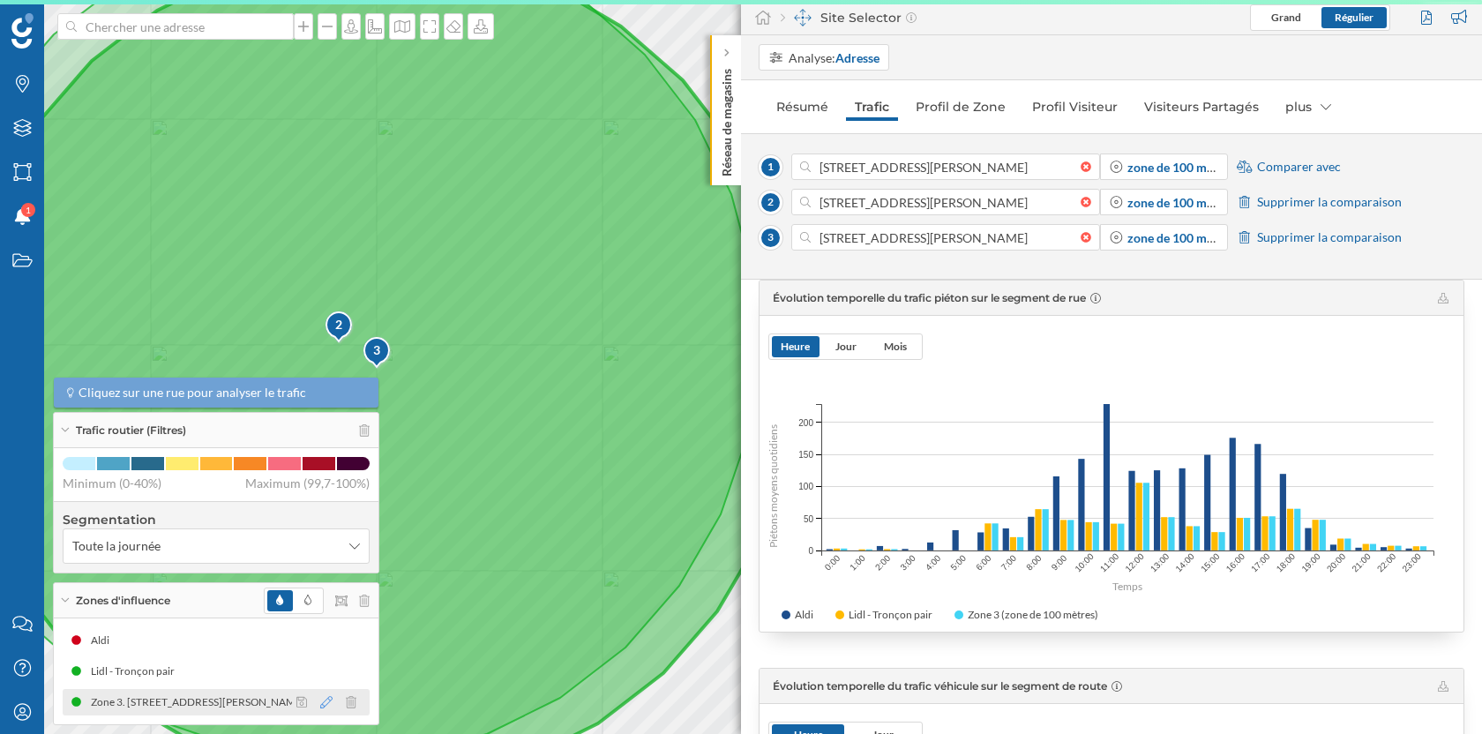
click at [326, 701] on icon at bounding box center [326, 702] width 12 height 12
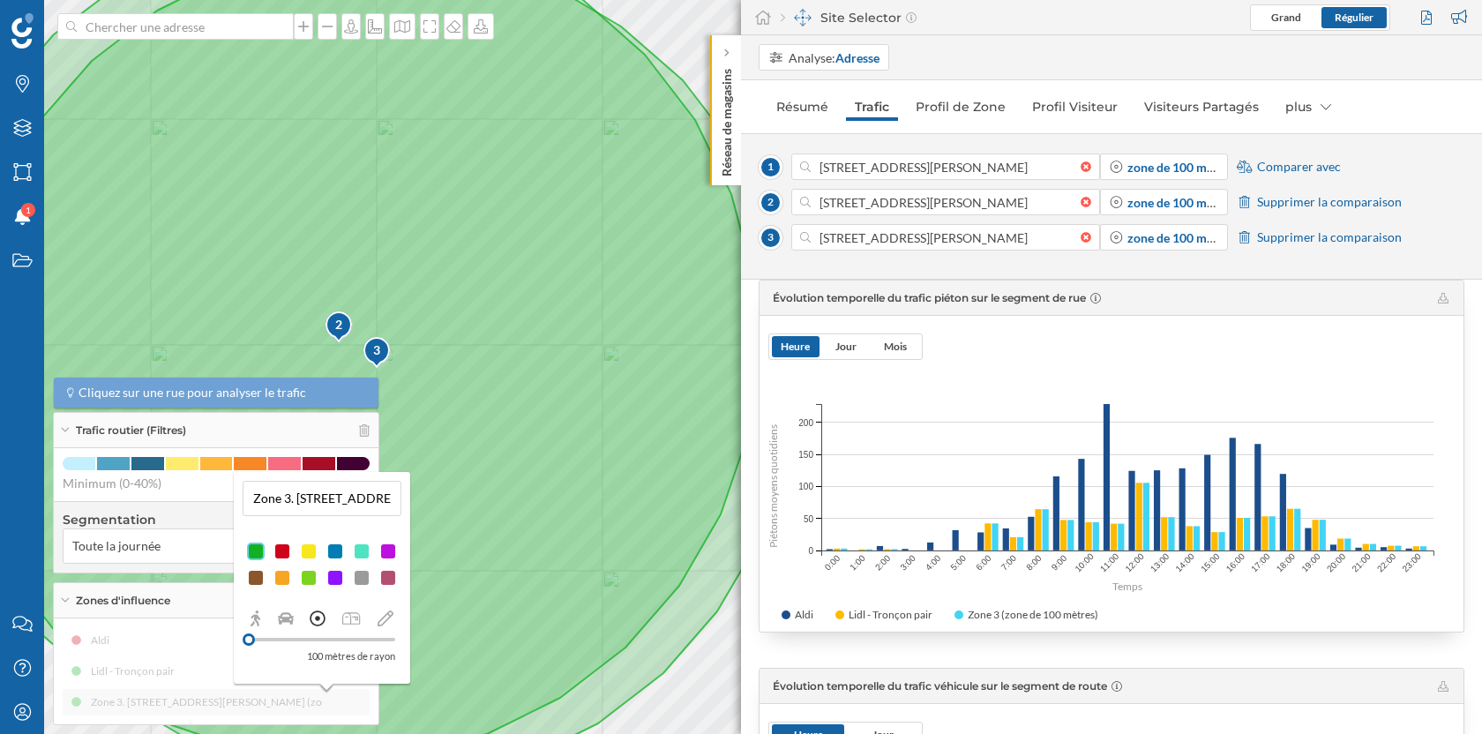
click at [283, 506] on input "Zone 3. [STREET_ADDRESS][PERSON_NAME] (zone de rayon 100 mètres)" at bounding box center [322, 498] width 148 height 26
type input "Lidl - Tronçon impair"
click at [385, 528] on button at bounding box center [387, 529] width 18 height 18
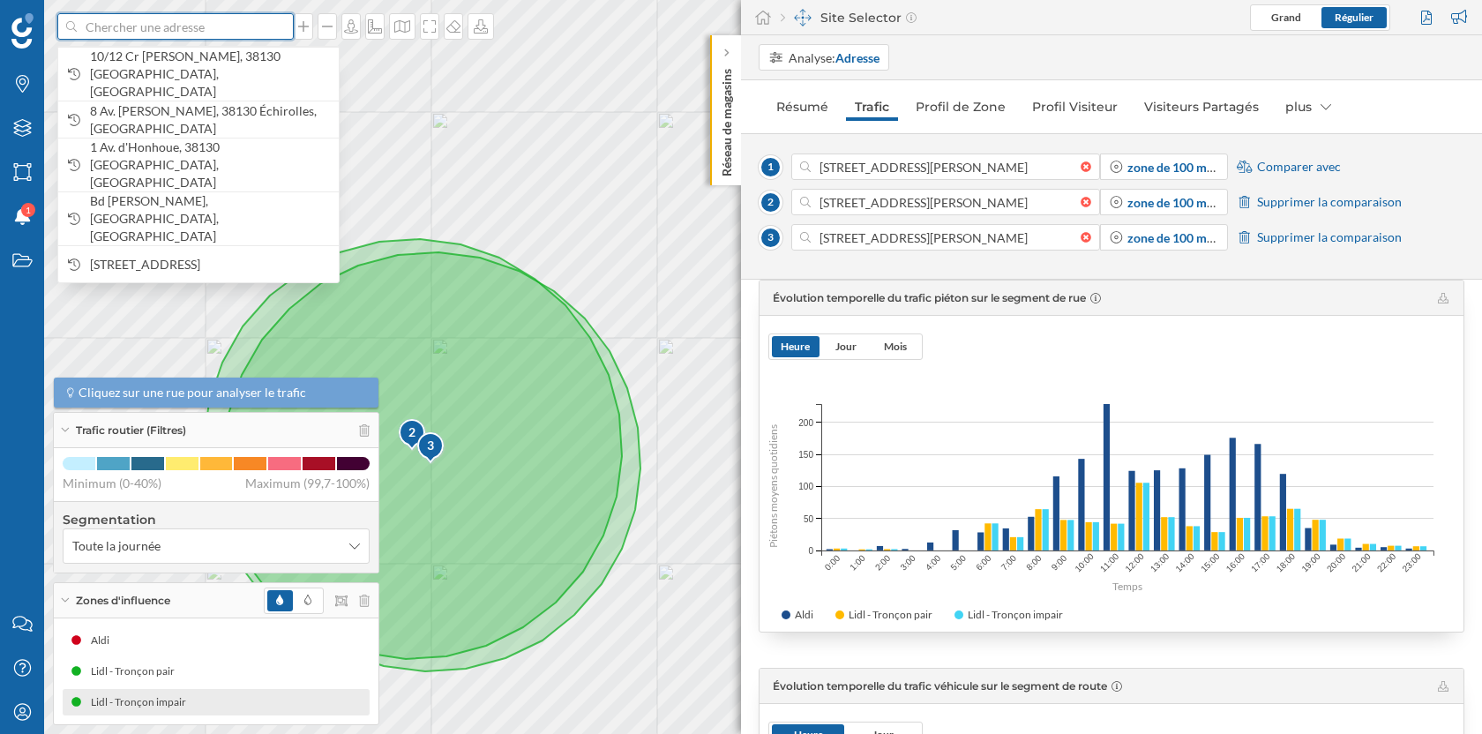
click at [181, 30] on input at bounding box center [176, 26] width 198 height 26
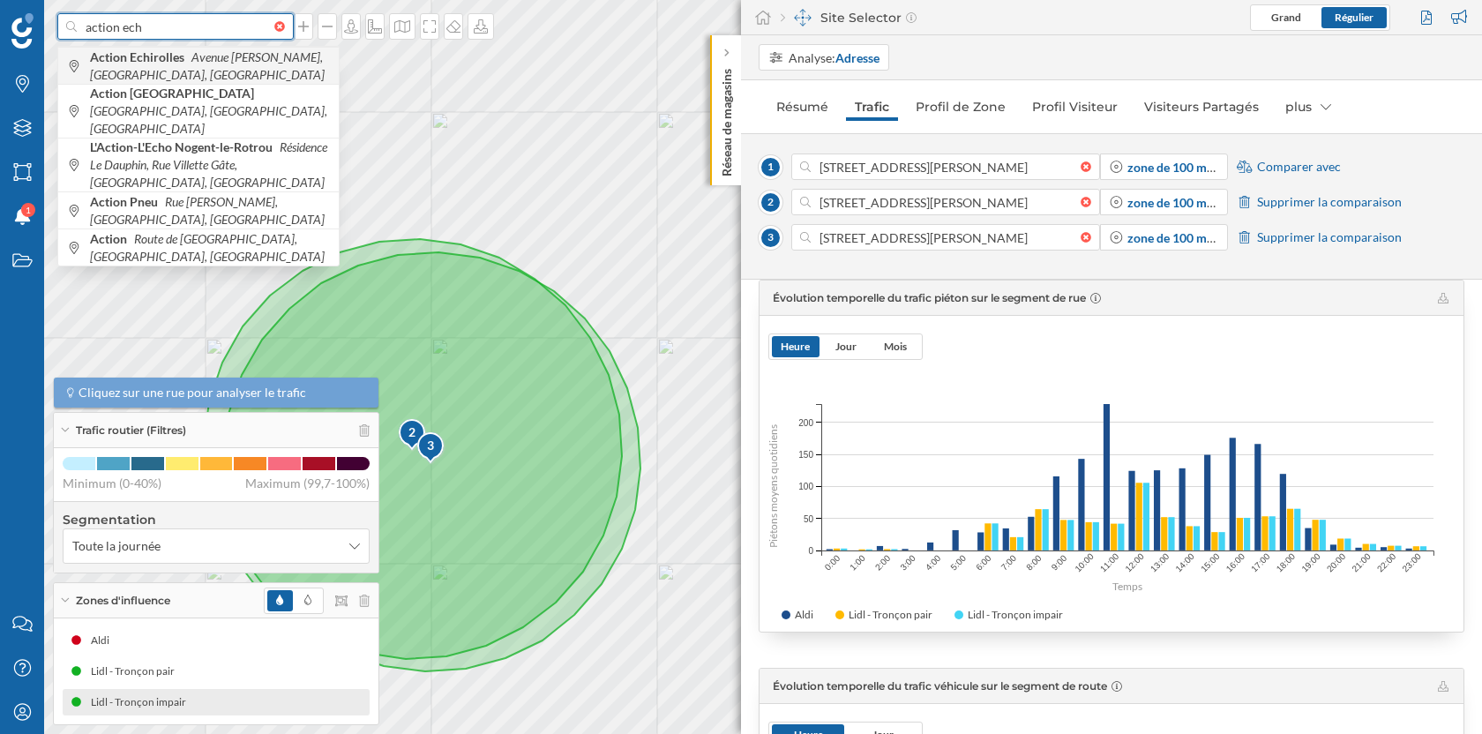
type input "action ech"
click at [212, 54] on icon "Avenue [PERSON_NAME], [GEOGRAPHIC_DATA], [GEOGRAPHIC_DATA]" at bounding box center [207, 65] width 235 height 33
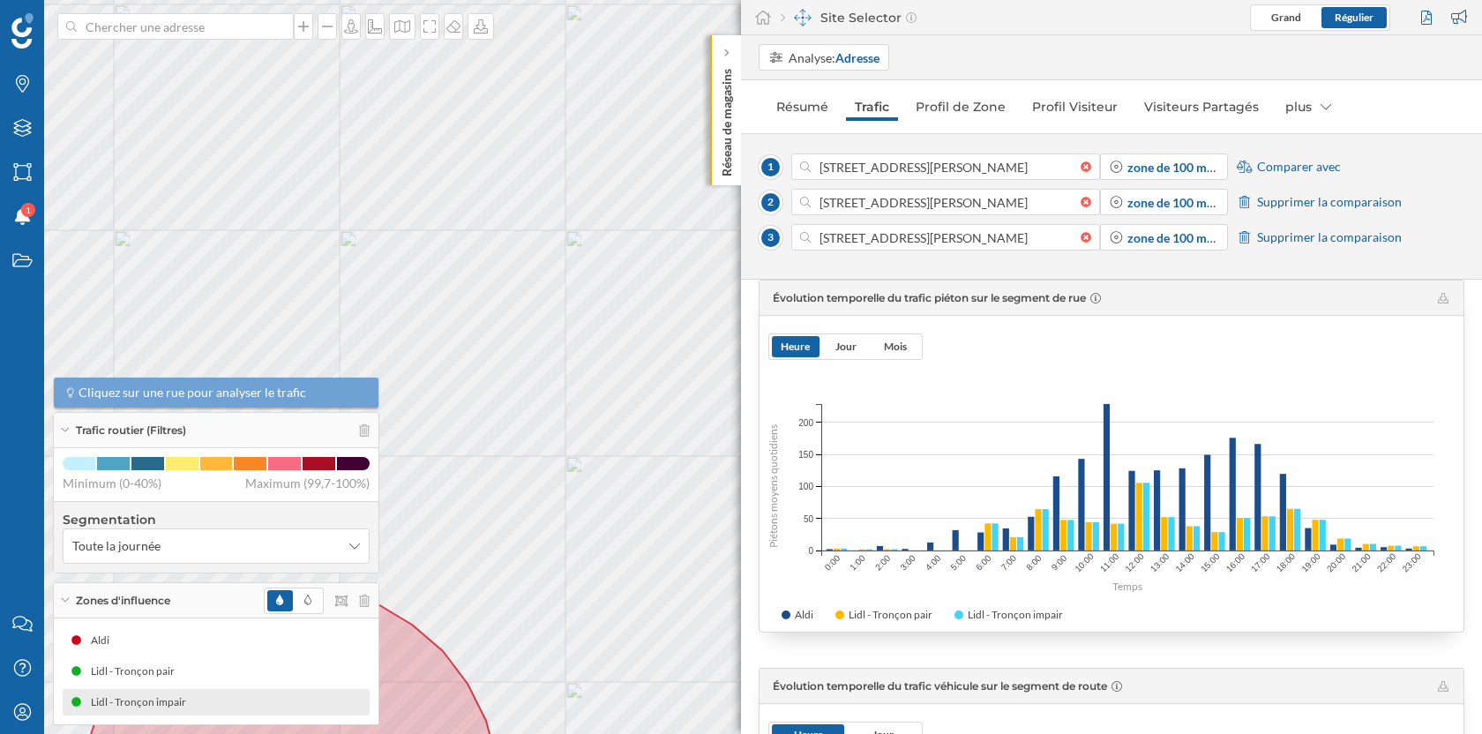
click at [1289, 169] on span "Comparer avec" at bounding box center [1299, 167] width 84 height 18
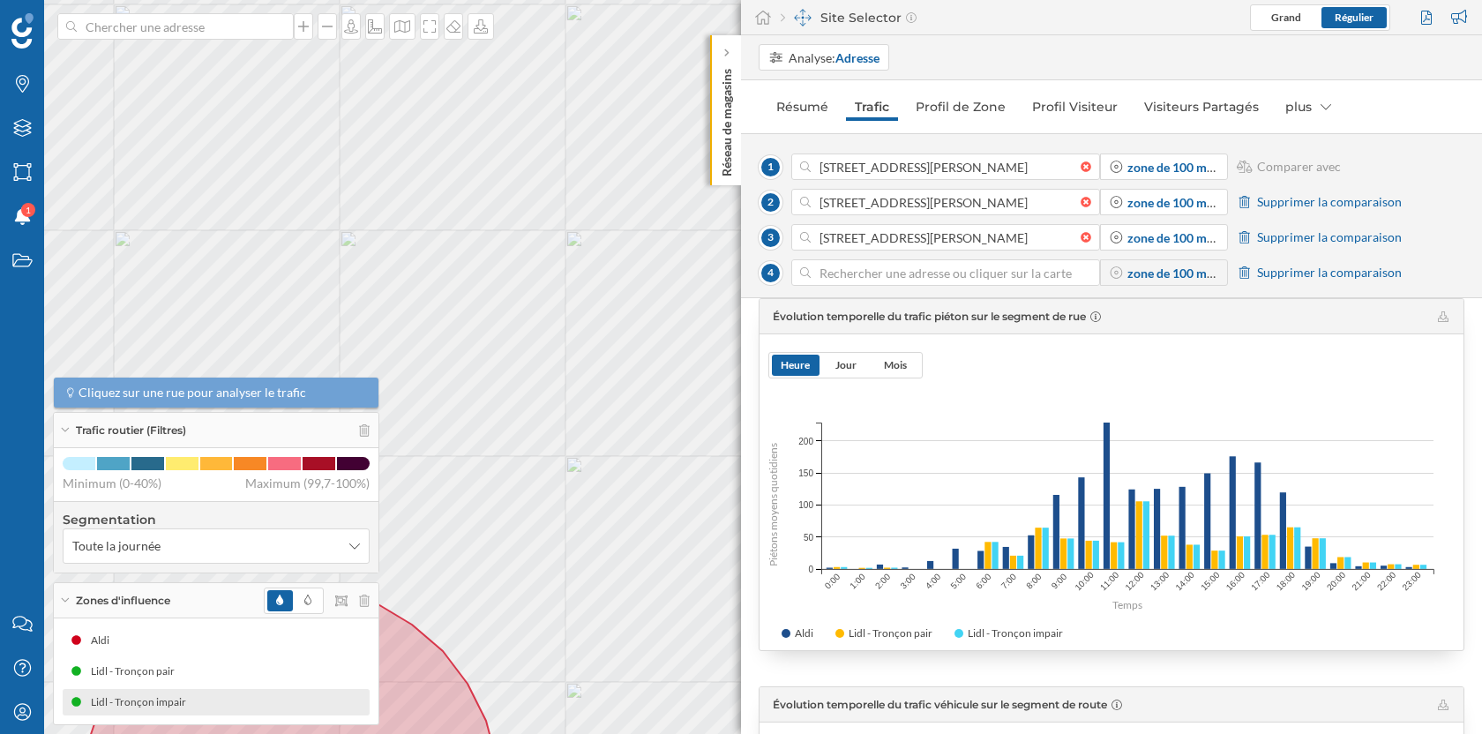
click at [879, 280] on input at bounding box center [946, 272] width 270 height 26
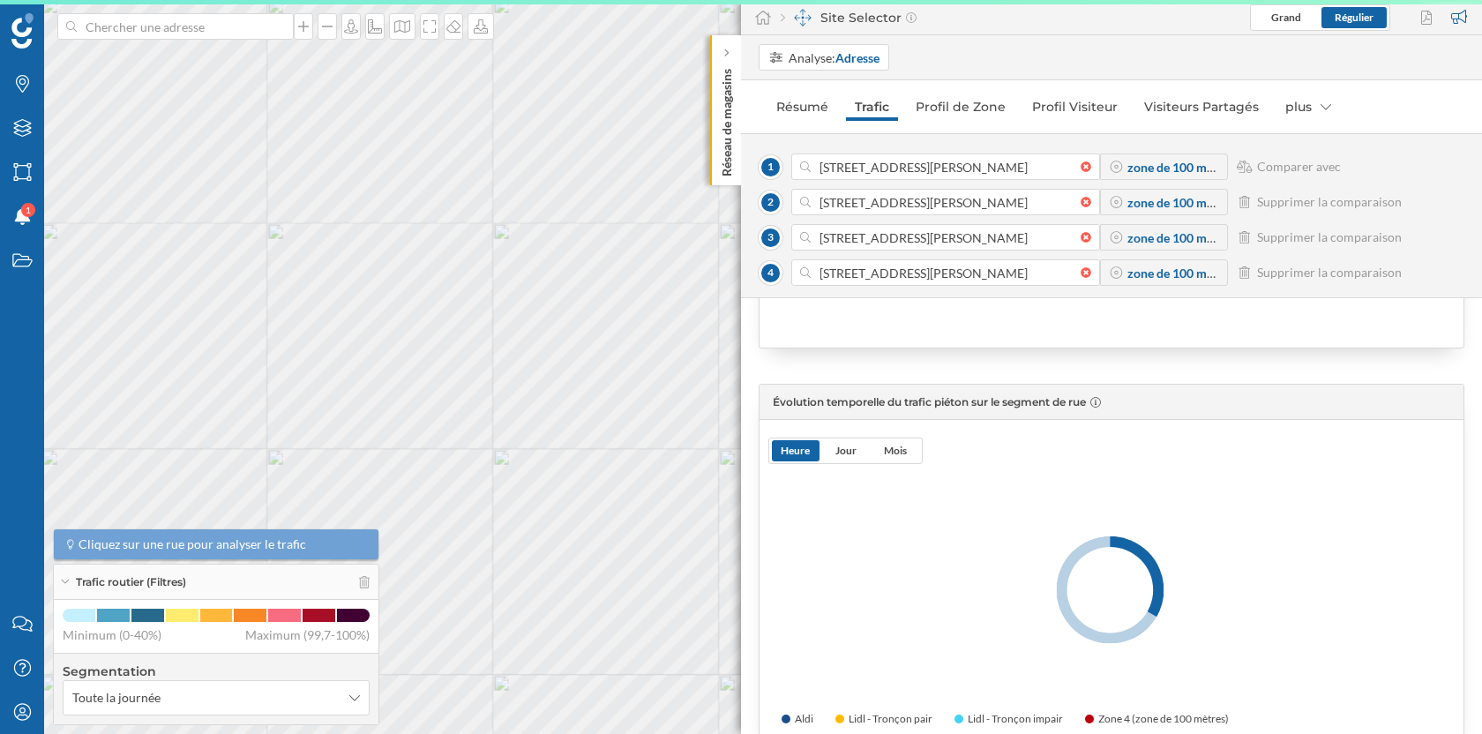
scroll to position [363, 0]
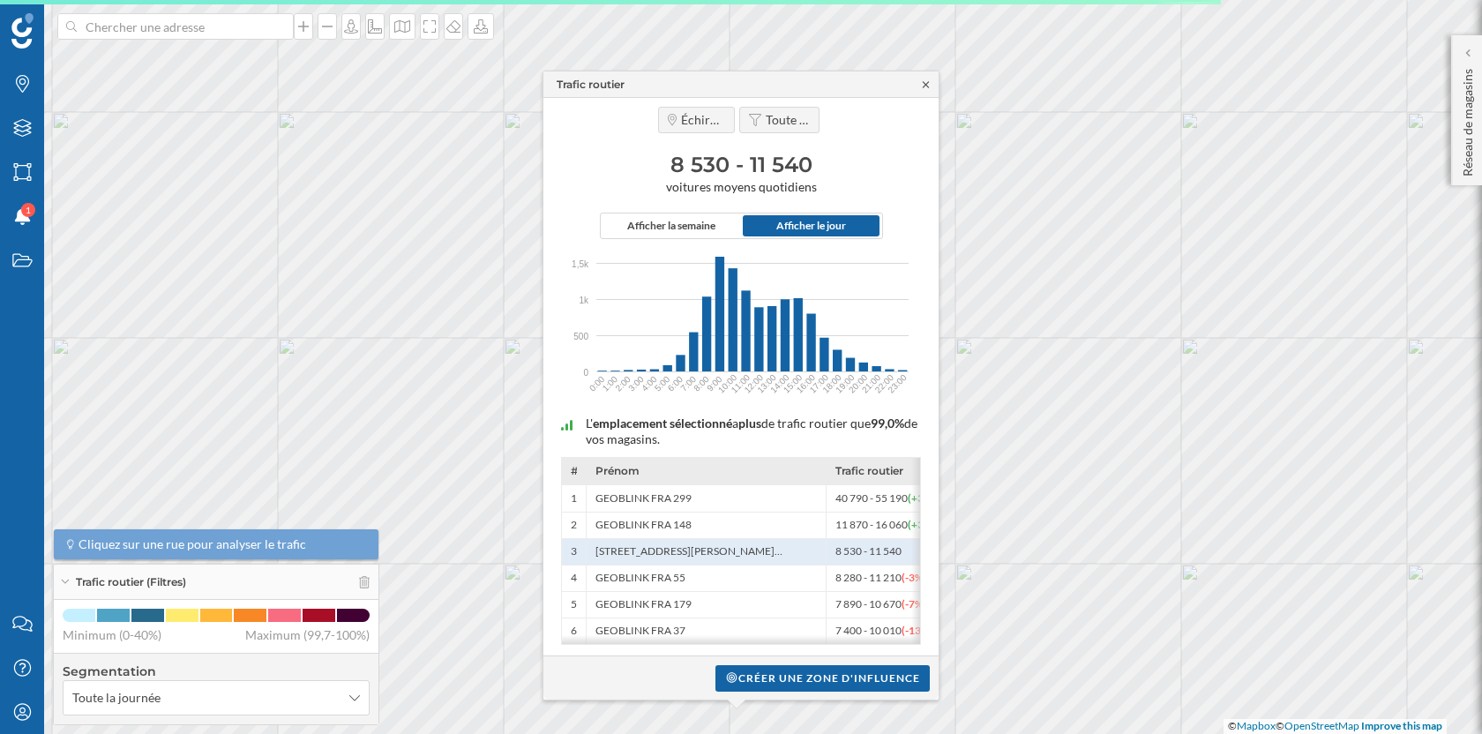
click at [925, 84] on icon at bounding box center [926, 84] width 6 height 6
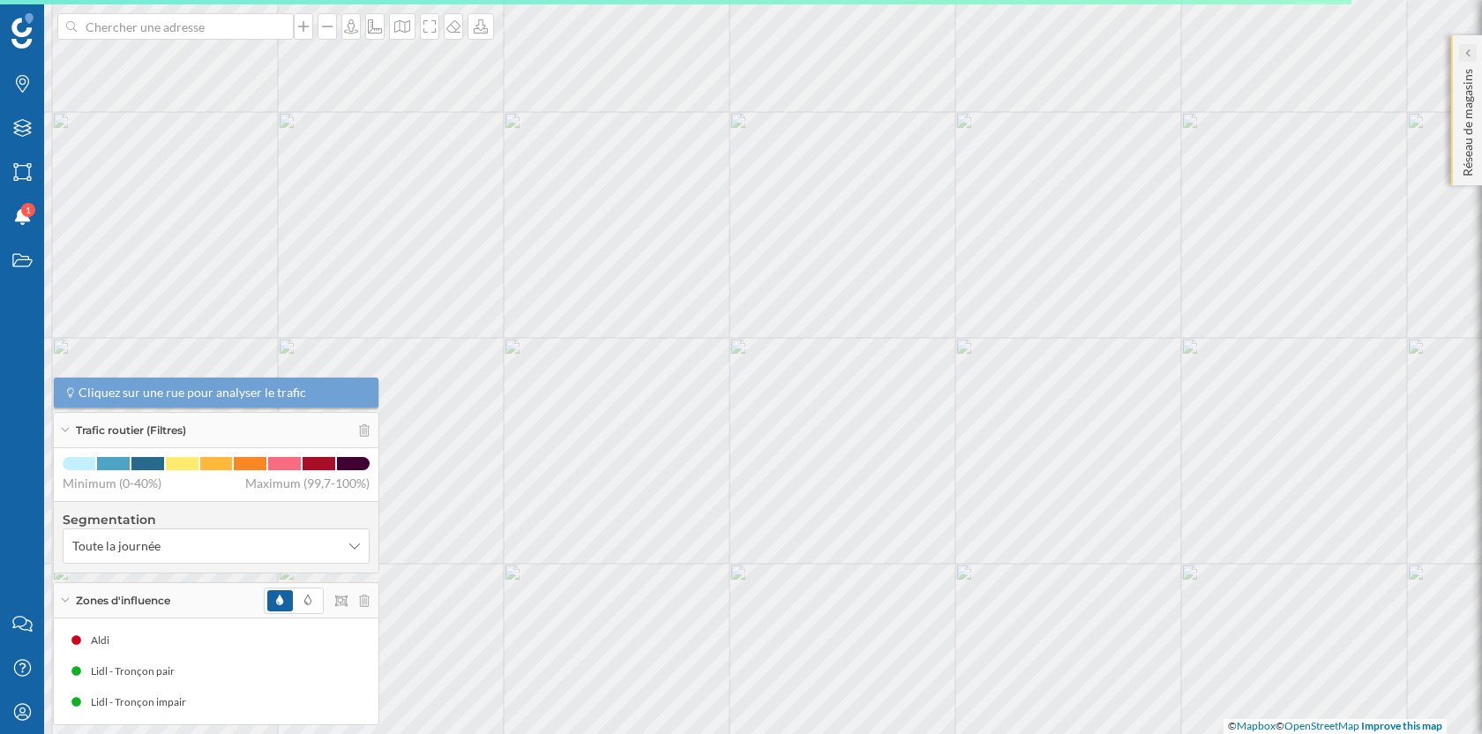
click at [1469, 52] on icon at bounding box center [1466, 53] width 5 height 9
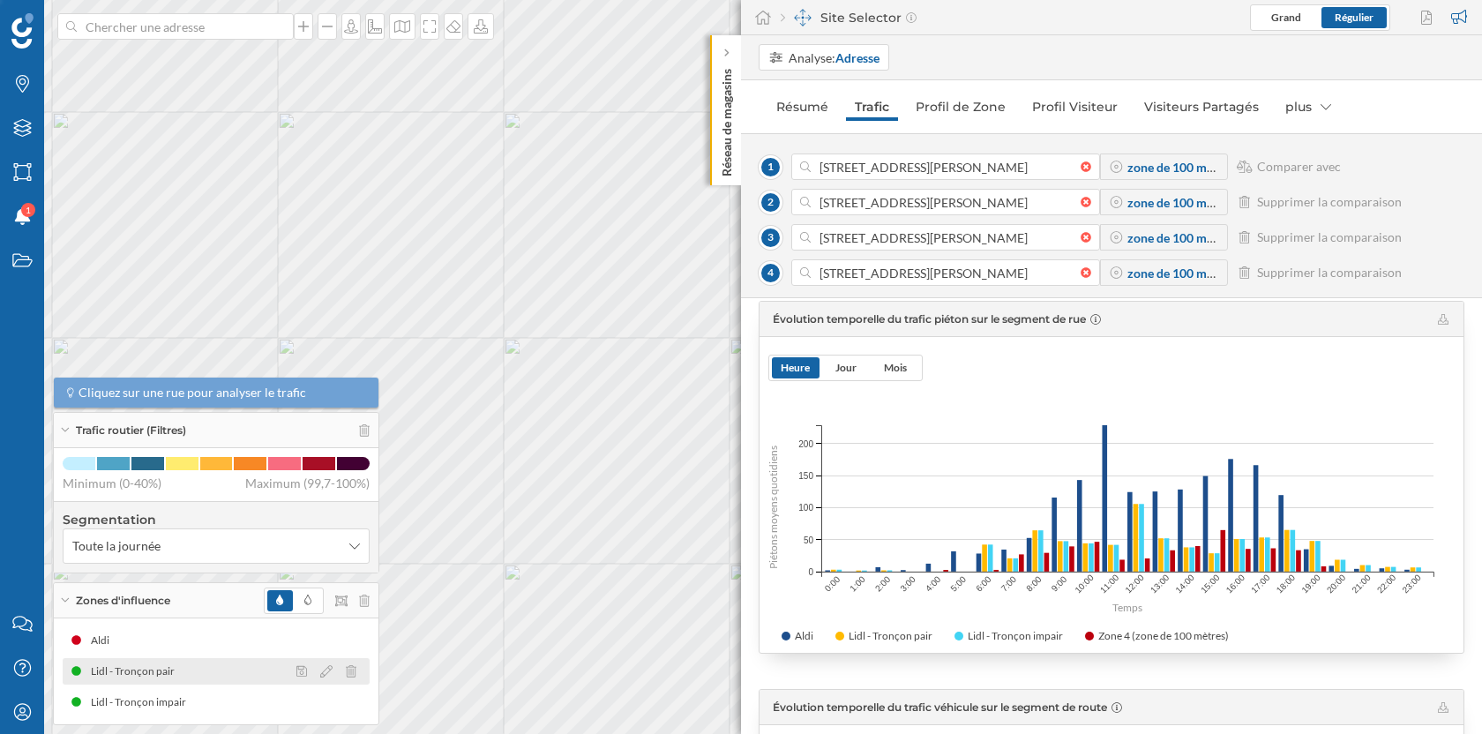
scroll to position [306, 0]
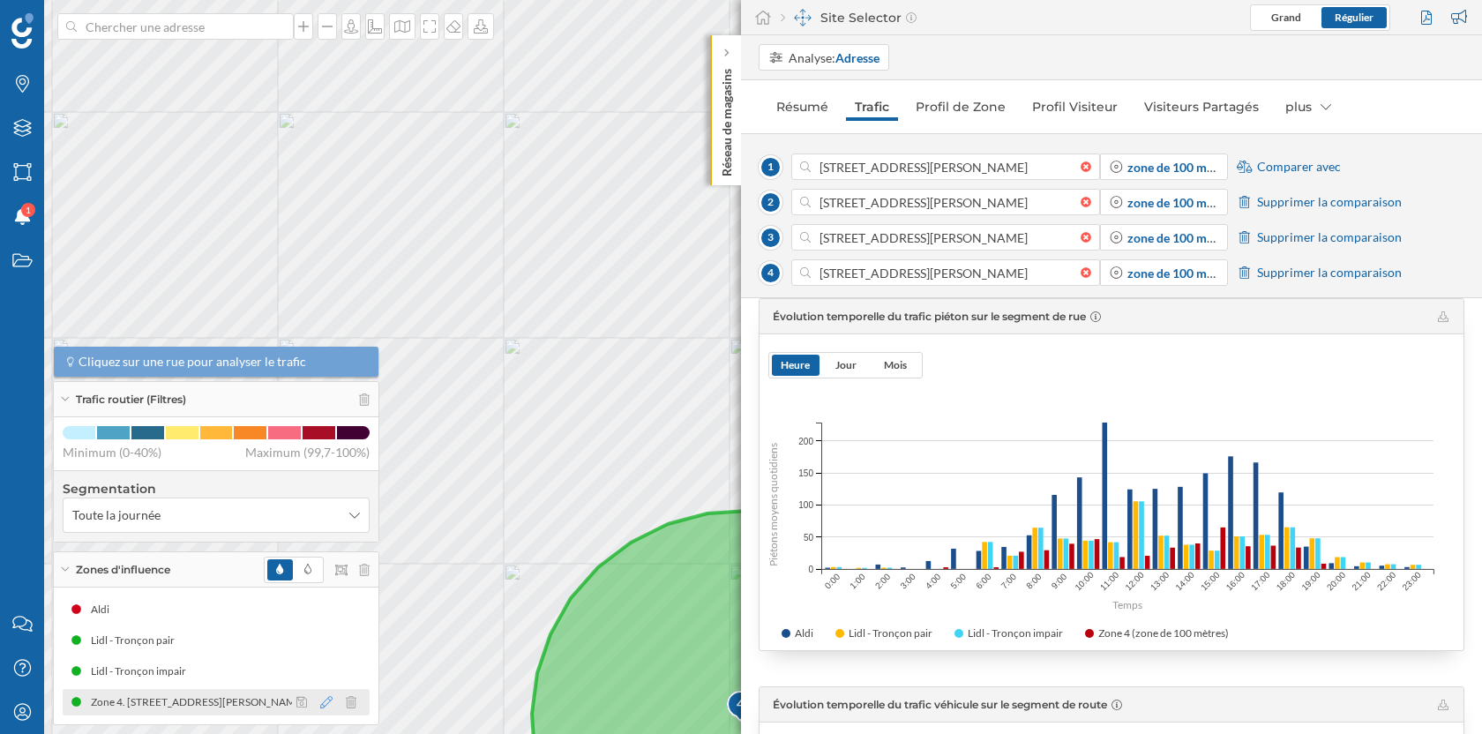
click at [326, 704] on icon at bounding box center [326, 702] width 12 height 12
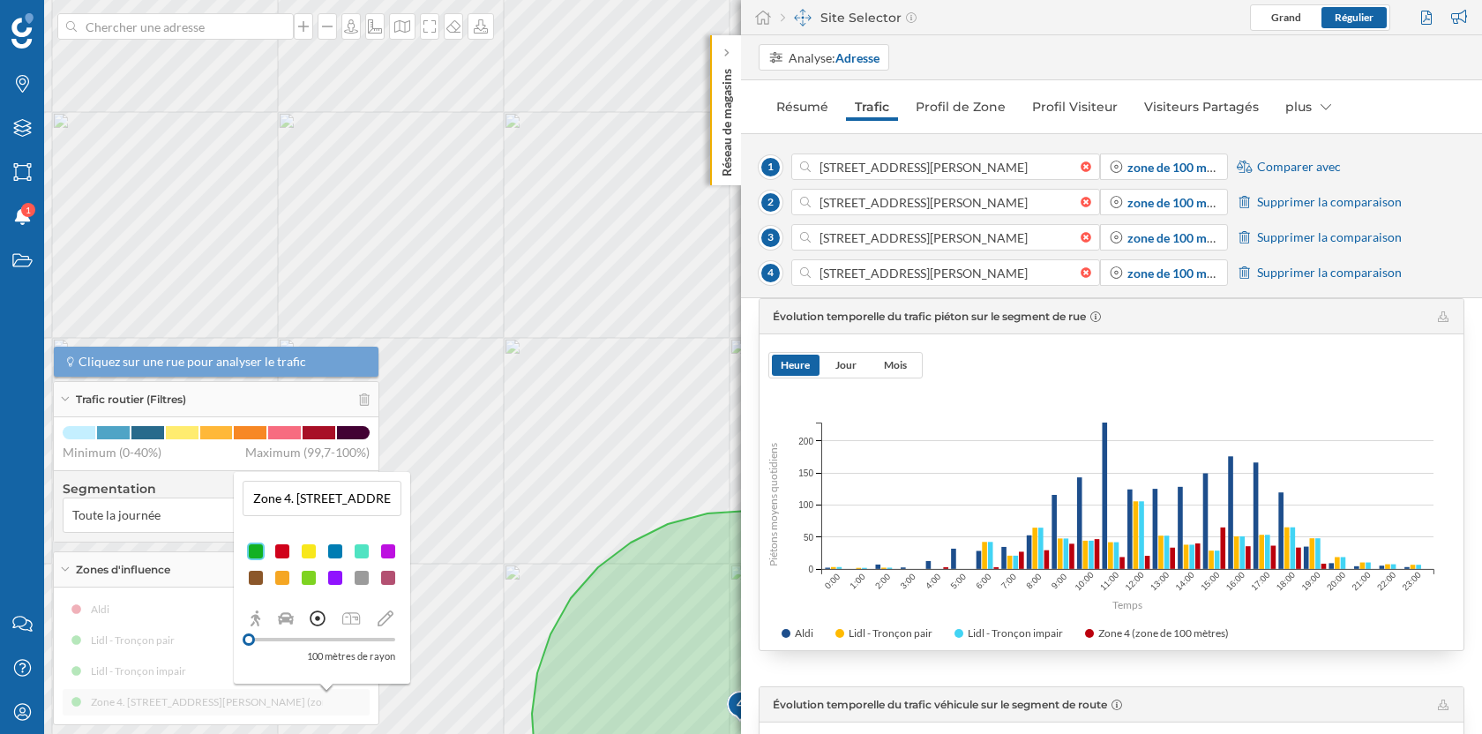
click at [311, 488] on input "Zone 4. [STREET_ADDRESS][PERSON_NAME] (zone de rayon 100 mètres)" at bounding box center [322, 498] width 148 height 26
type input "Action"
click at [336, 552] on div at bounding box center [335, 552] width 18 height 18
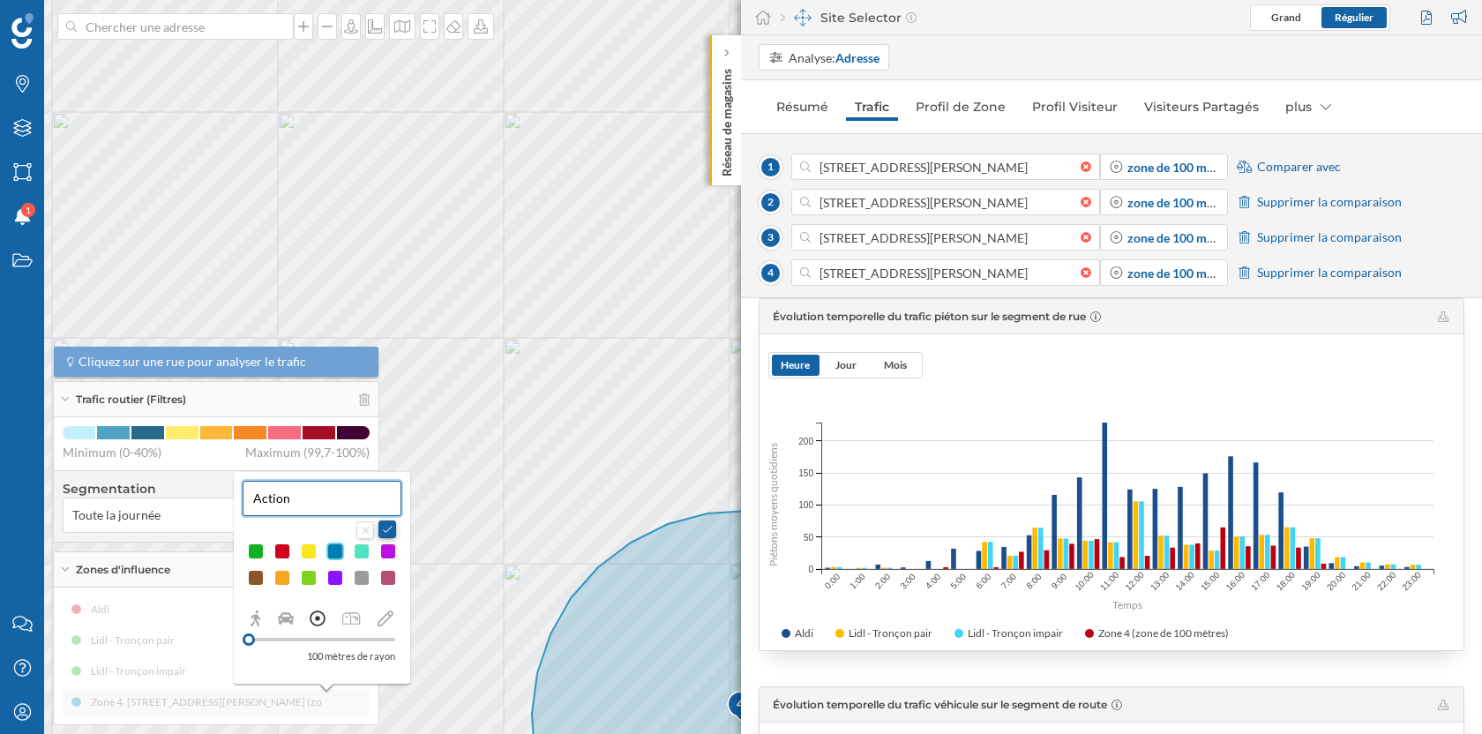
click at [388, 530] on button at bounding box center [387, 529] width 18 height 18
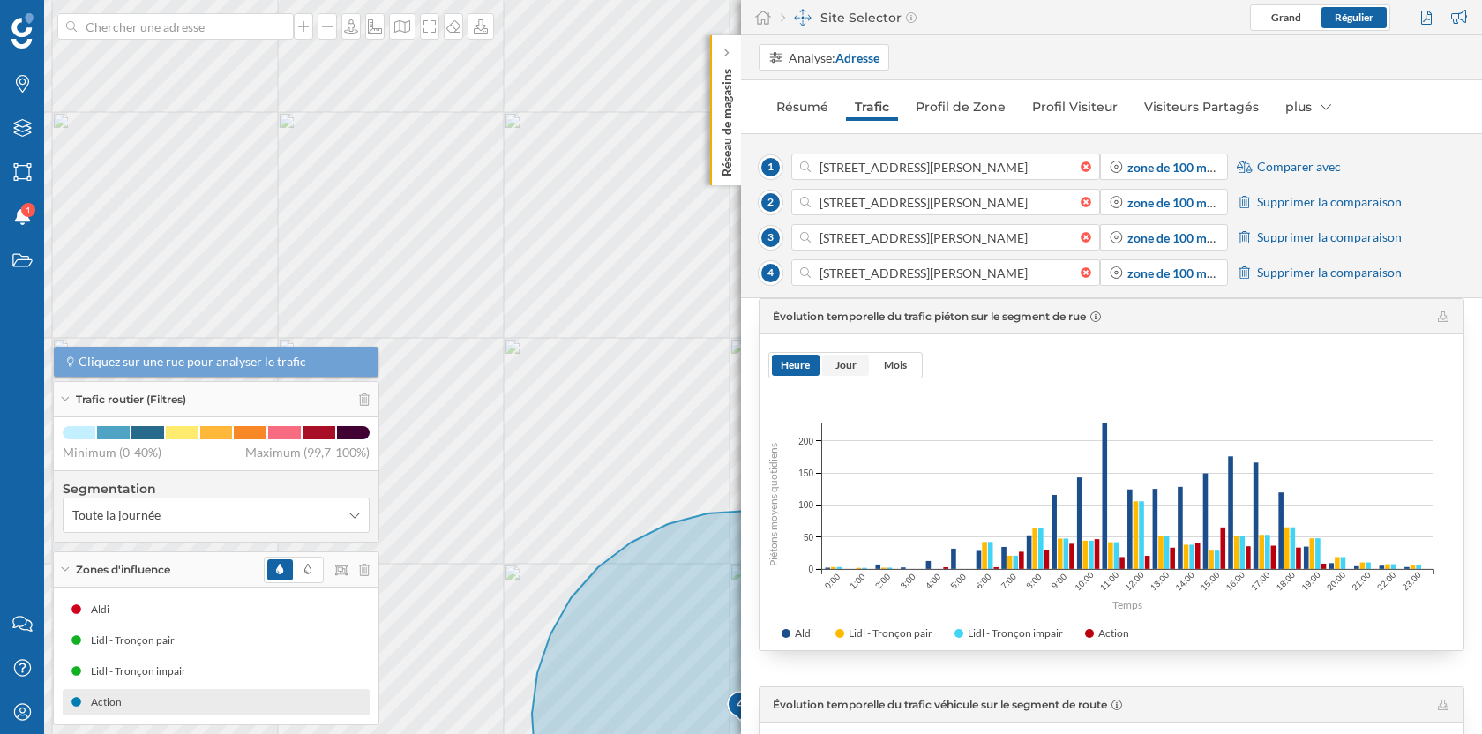
click at [855, 369] on span "Jour" at bounding box center [846, 365] width 48 height 21
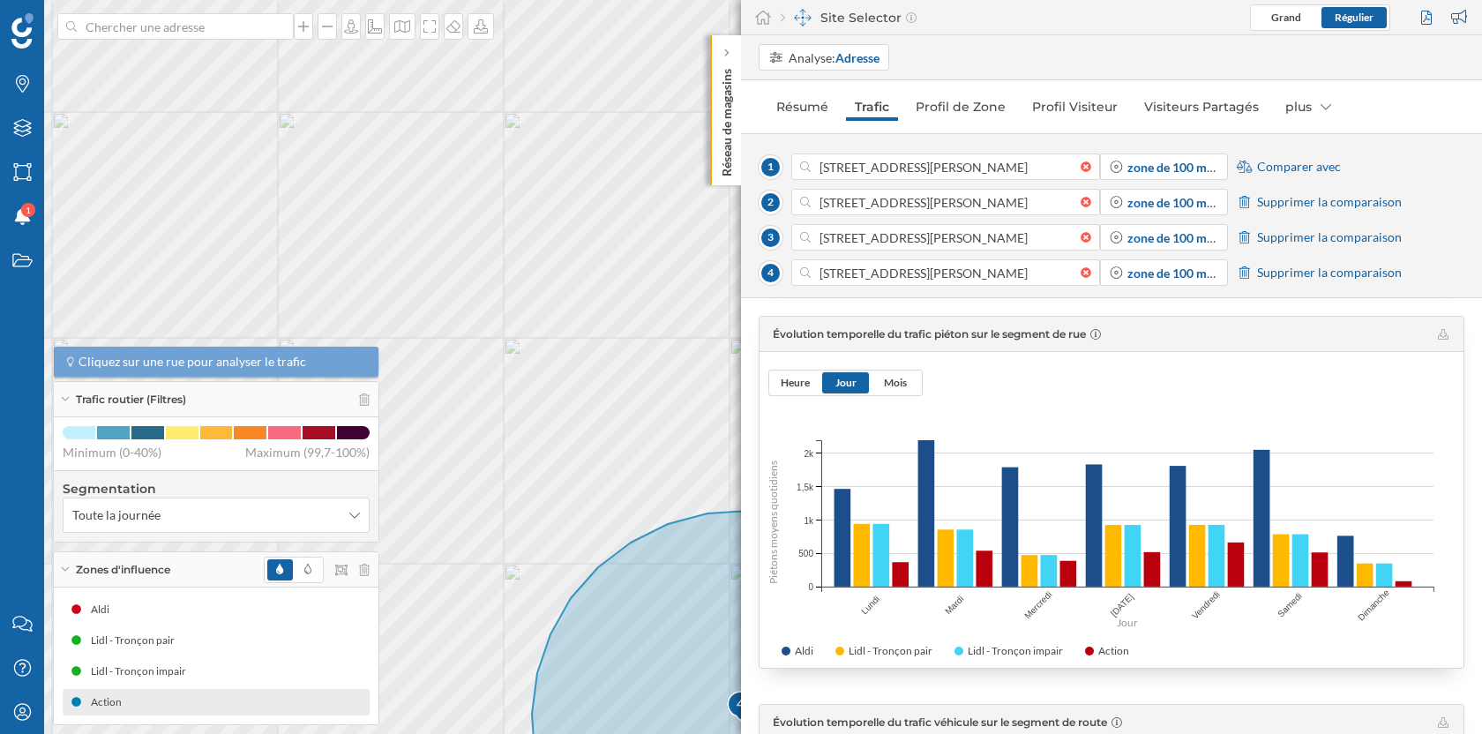
scroll to position [282, 0]
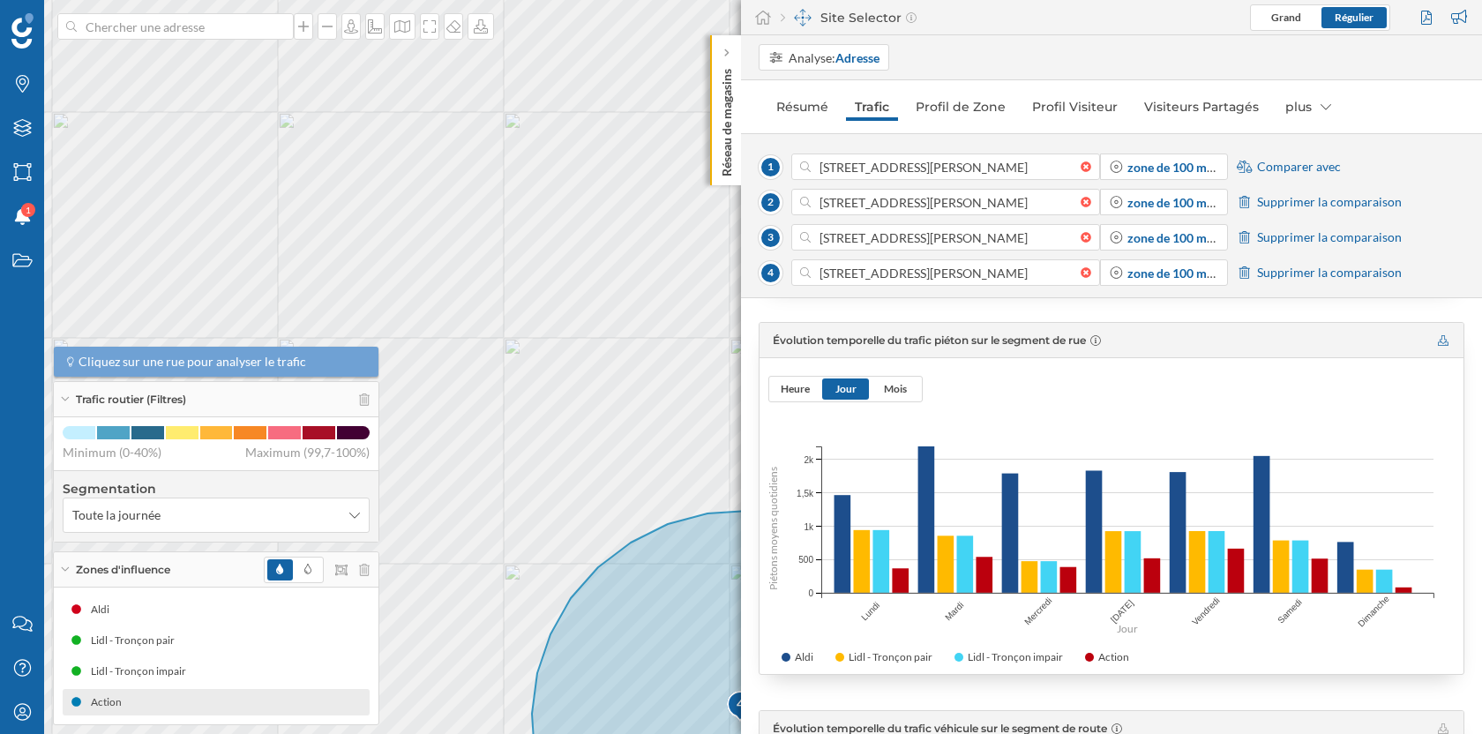
click at [1441, 342] on icon at bounding box center [1443, 340] width 11 height 11
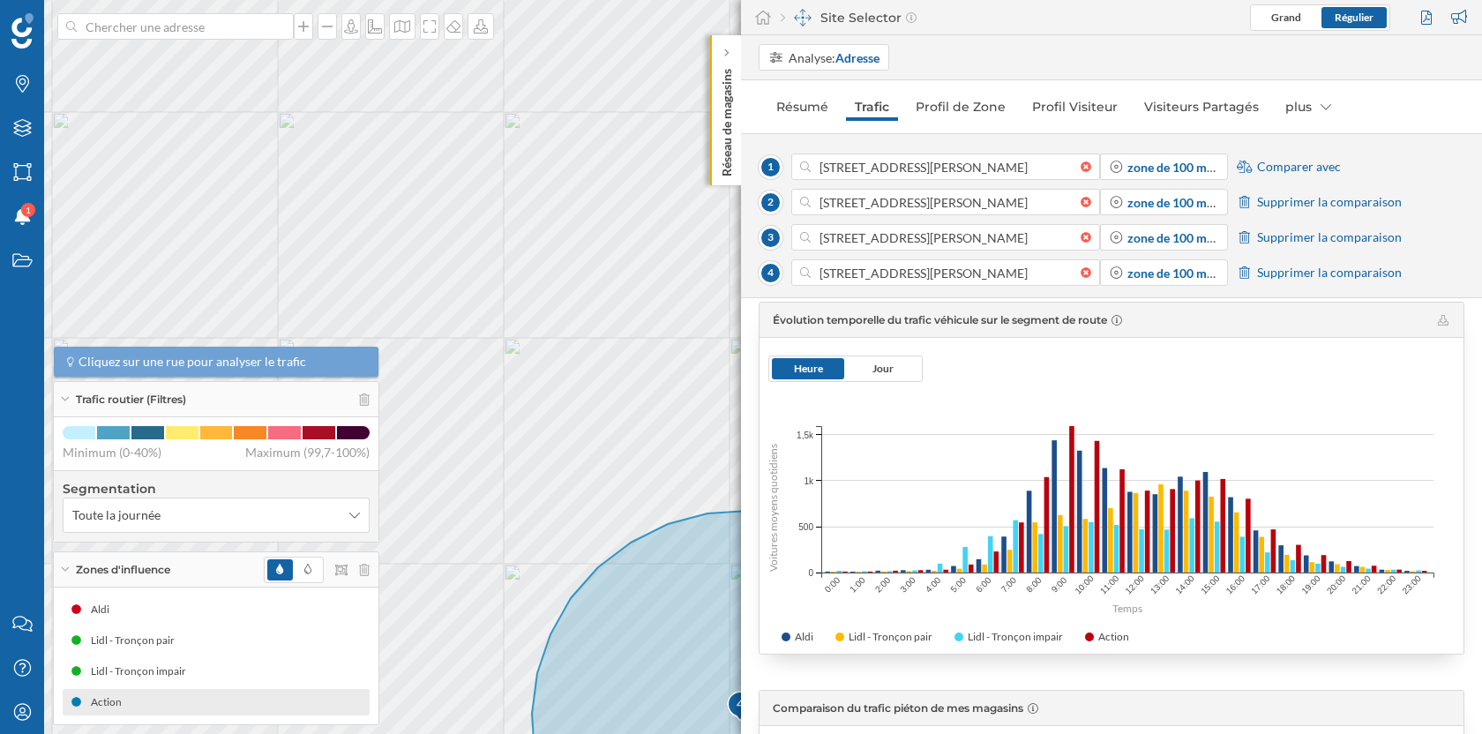
scroll to position [692, 0]
click at [887, 368] on span "Jour" at bounding box center [882, 366] width 21 height 13
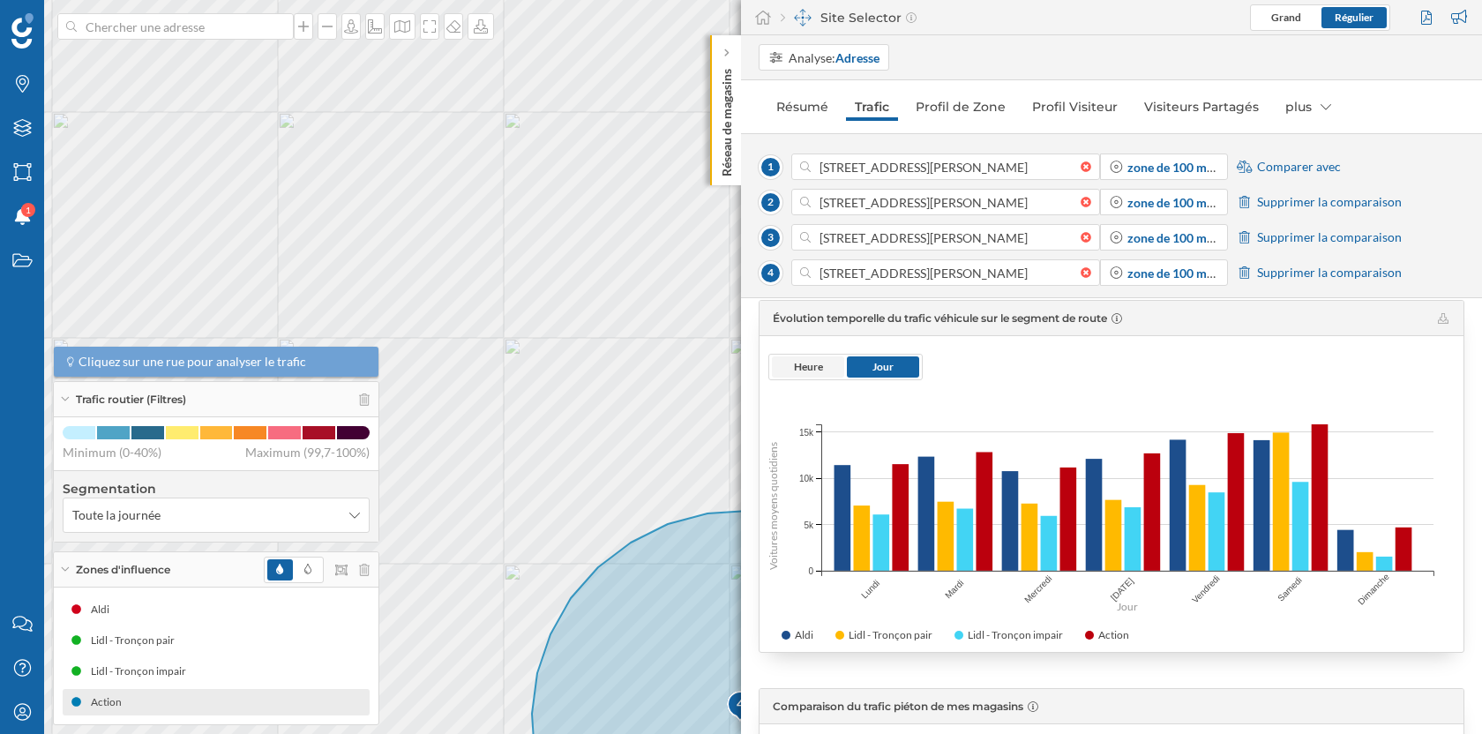
click at [818, 368] on span "Heure" at bounding box center [808, 366] width 29 height 13
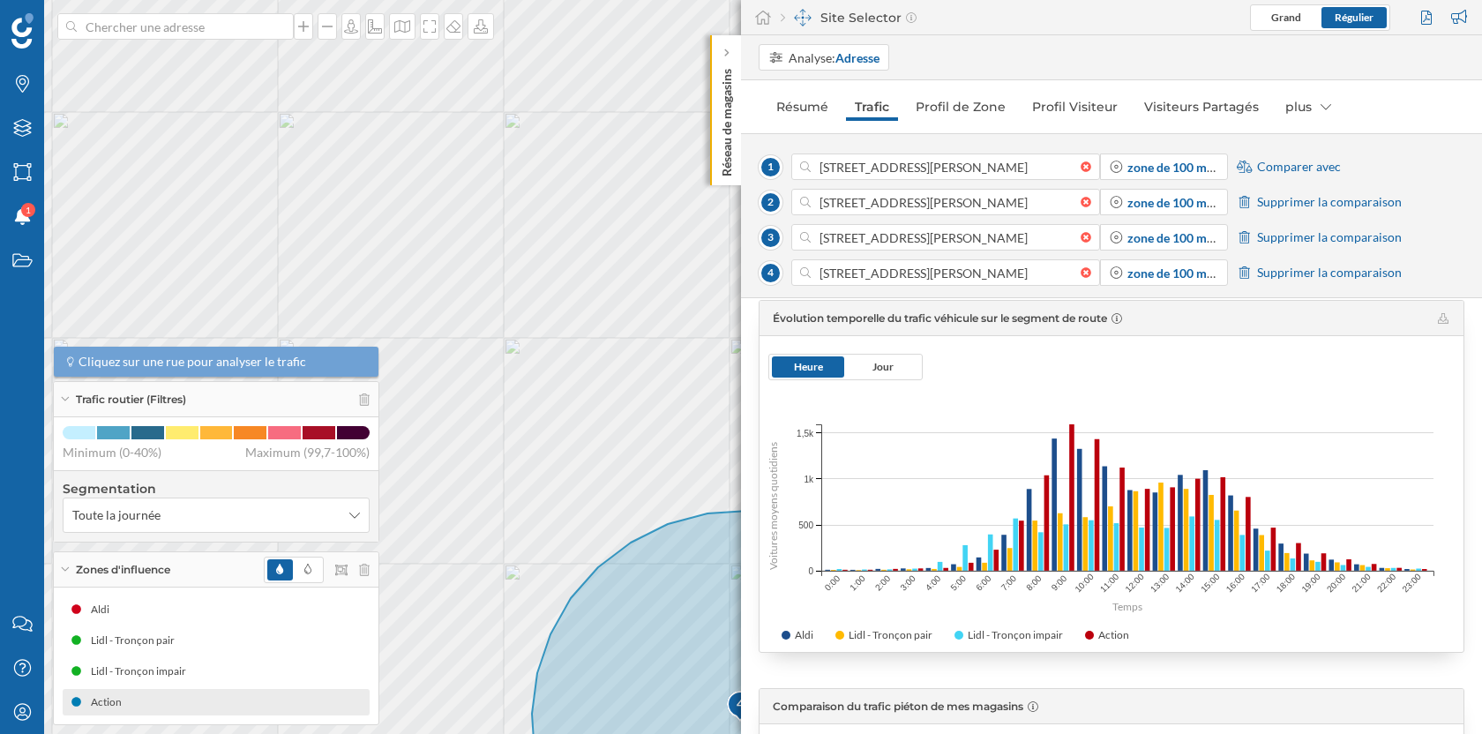
click at [1446, 317] on div "Évolution temporelle du trafic véhicule sur le segment de route" at bounding box center [1112, 318] width 704 height 35
click at [1440, 318] on icon at bounding box center [1443, 318] width 11 height 11
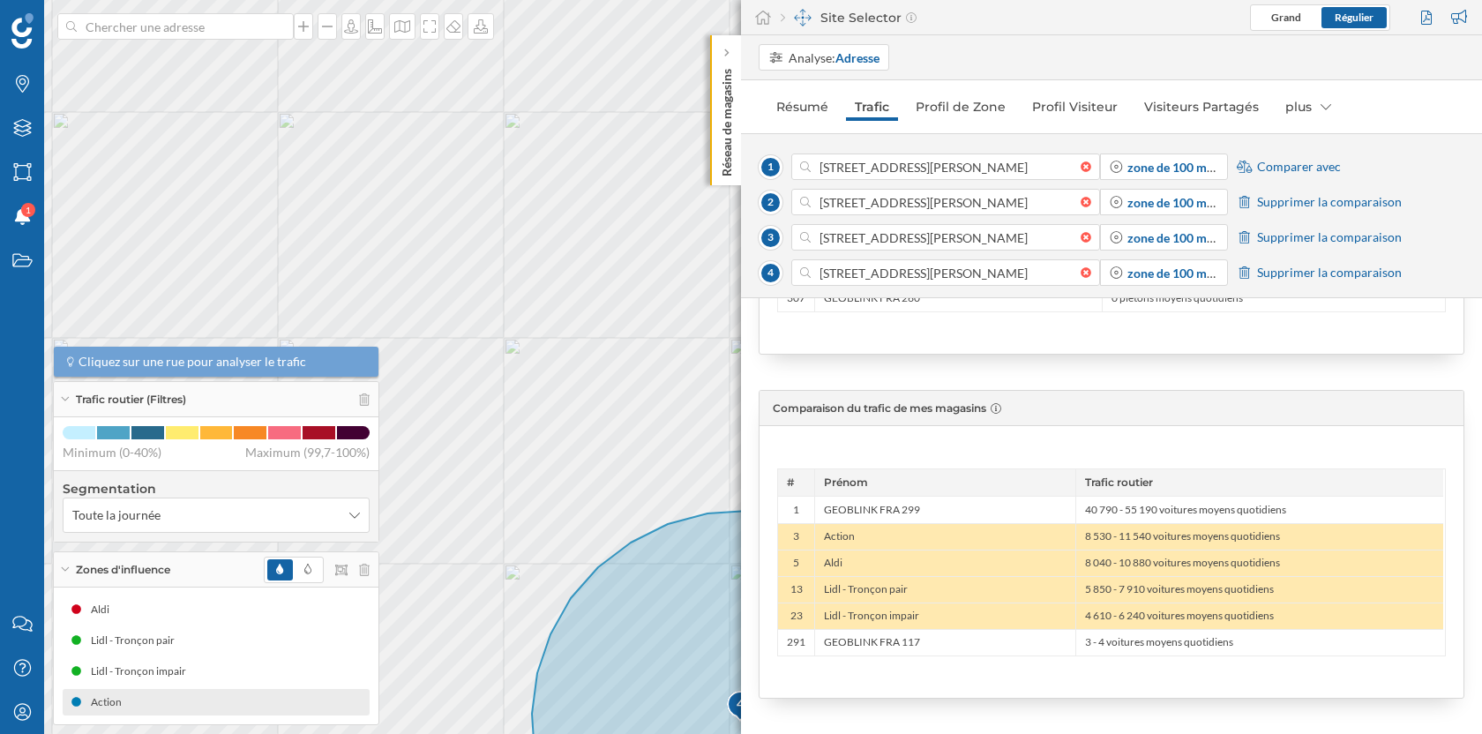
scroll to position [0, 0]
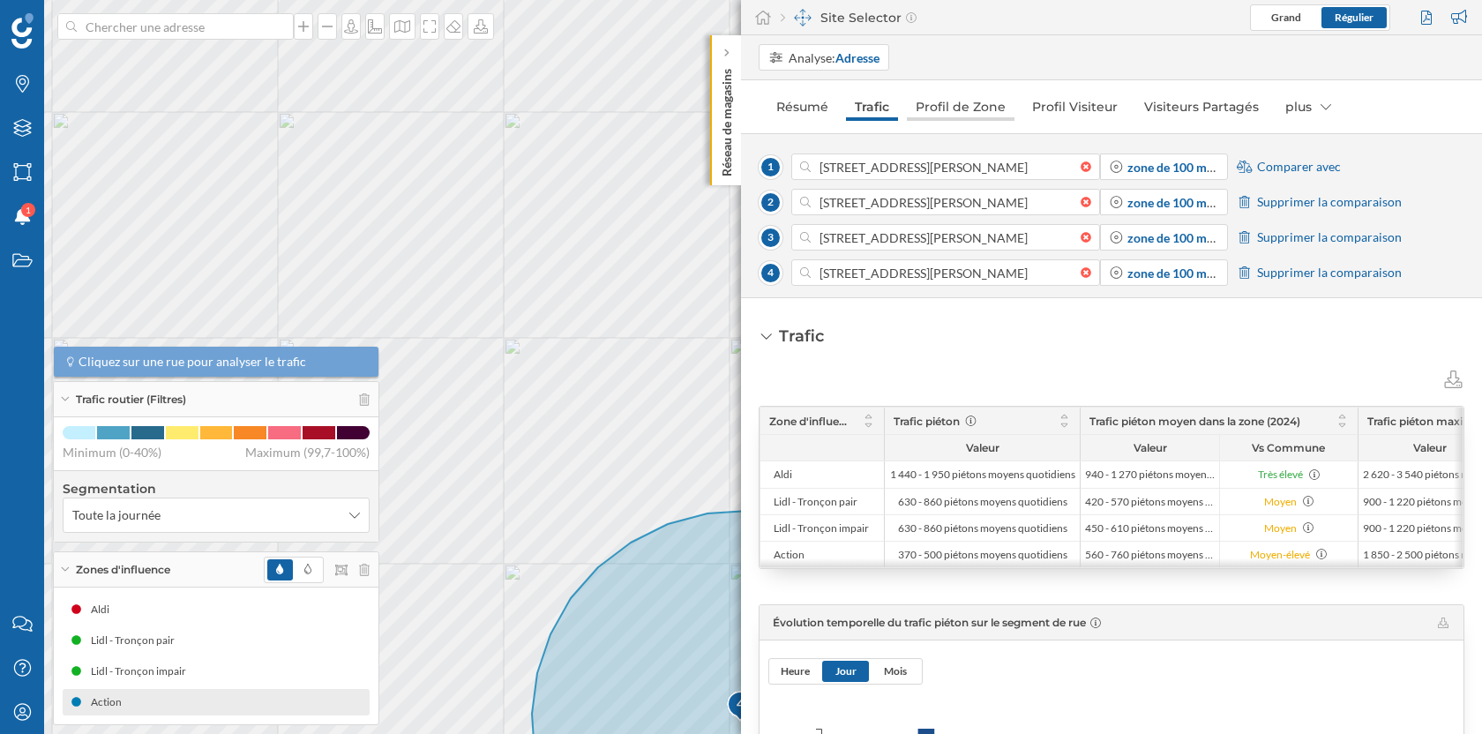
click at [942, 111] on link "Profil de Zone" at bounding box center [961, 107] width 108 height 28
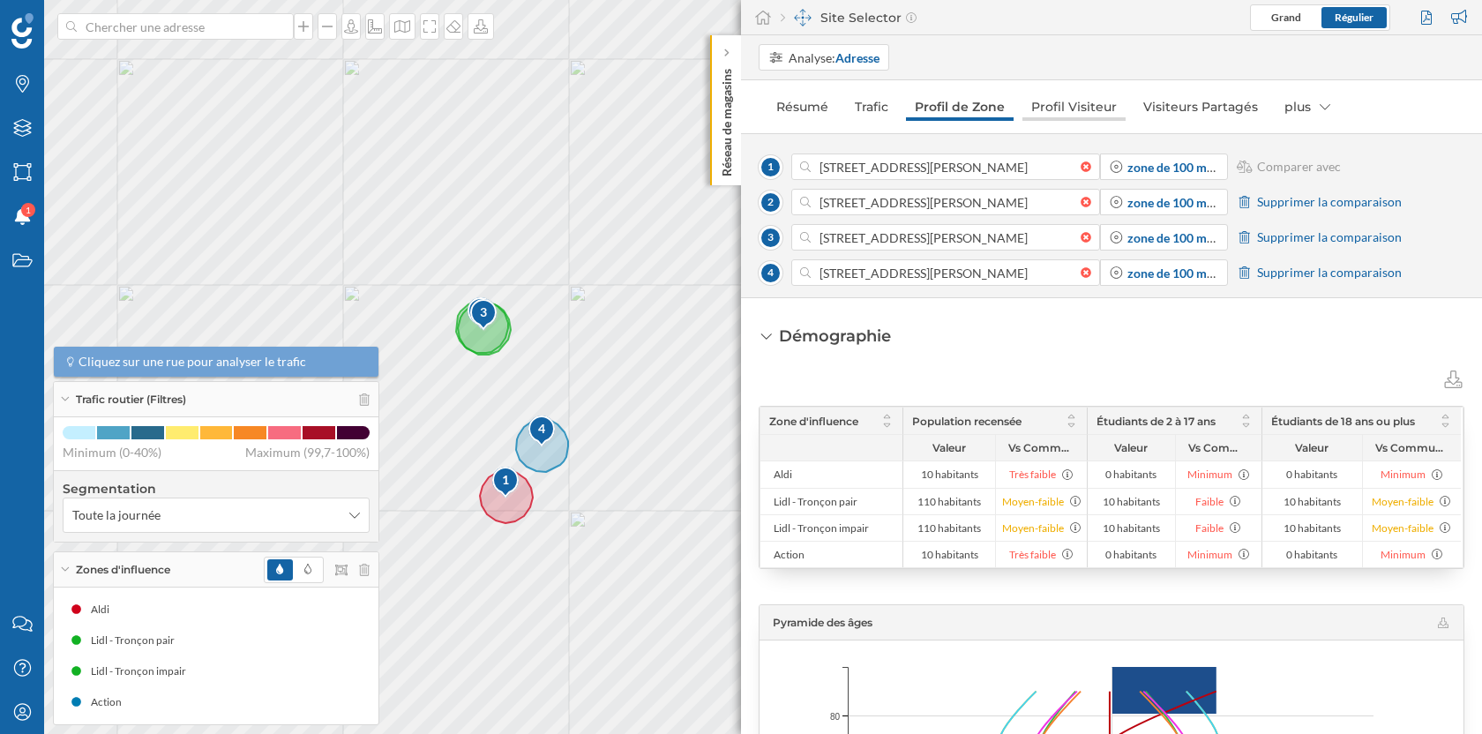
click at [1067, 111] on link "Profil Visiteur" at bounding box center [1073, 107] width 103 height 28
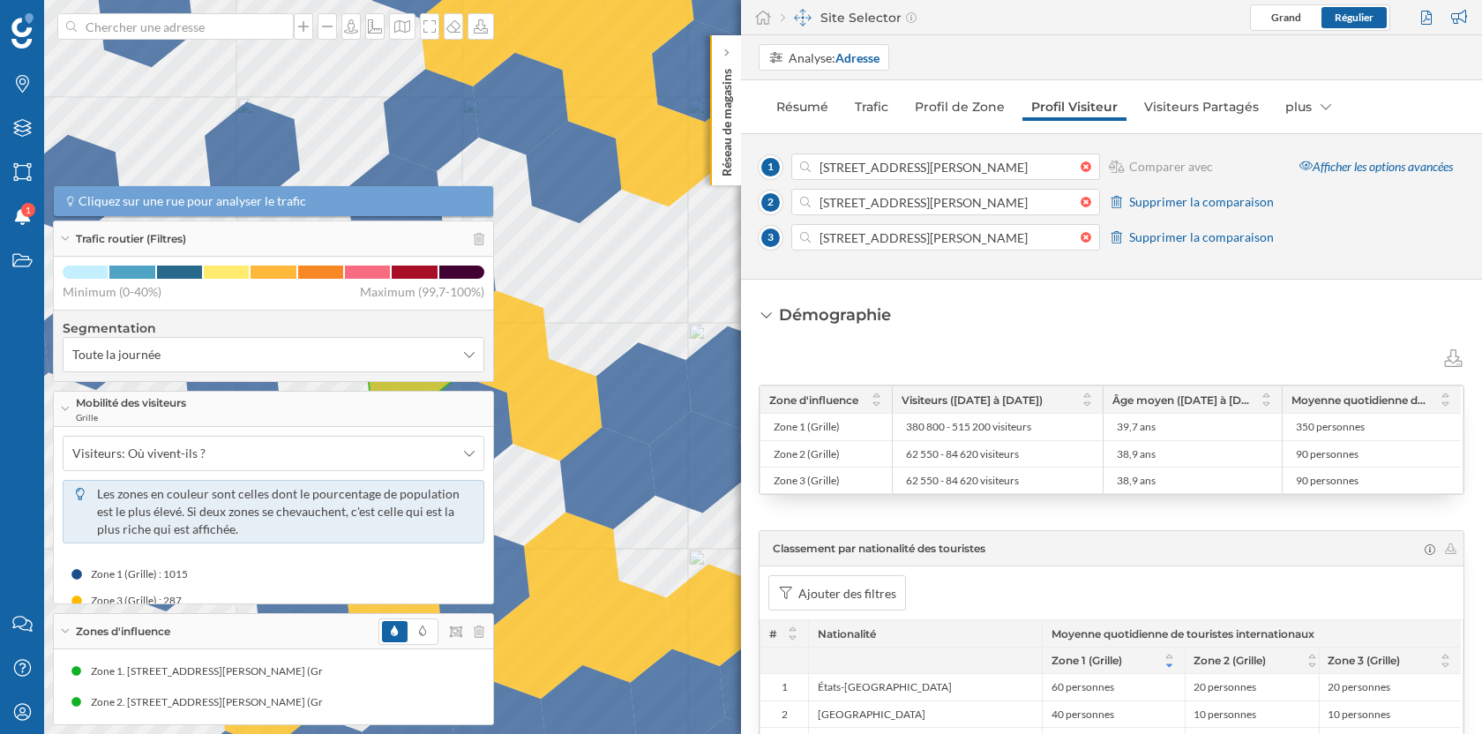
scroll to position [19, 0]
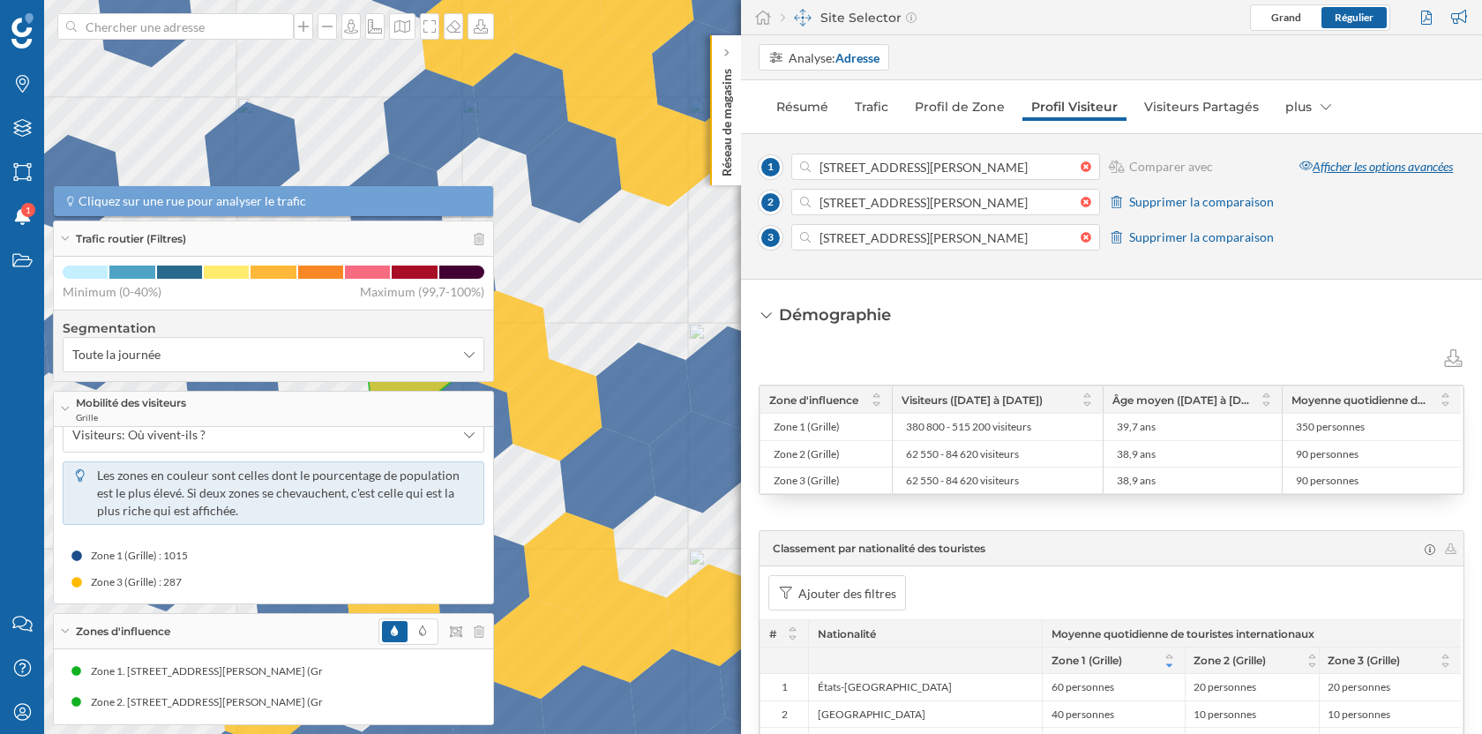
click at [1372, 165] on div "Afficher les options avancées" at bounding box center [1376, 166] width 176 height 26
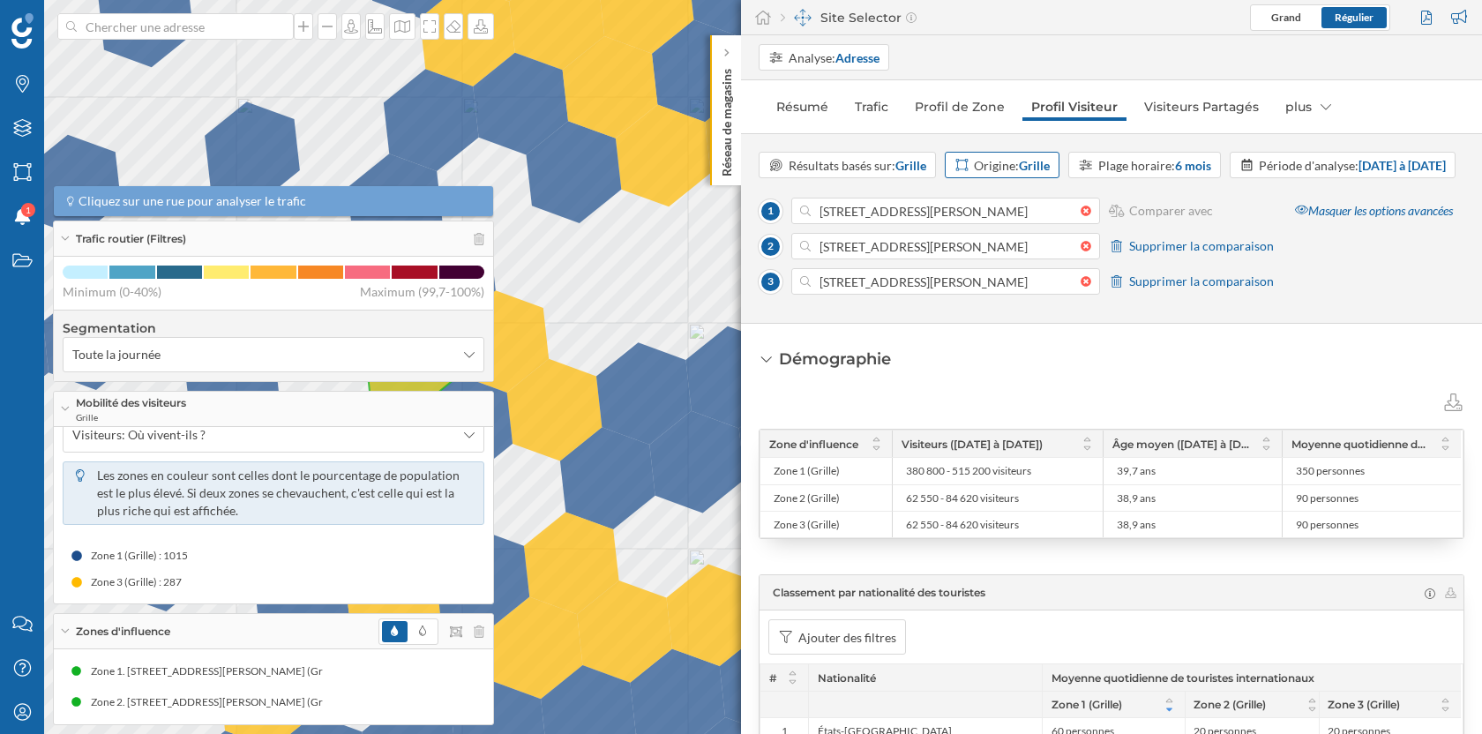
click at [1036, 172] on div "Origine: Grille" at bounding box center [1012, 165] width 76 height 19
click at [1002, 296] on div "Code postal" at bounding box center [986, 297] width 65 height 15
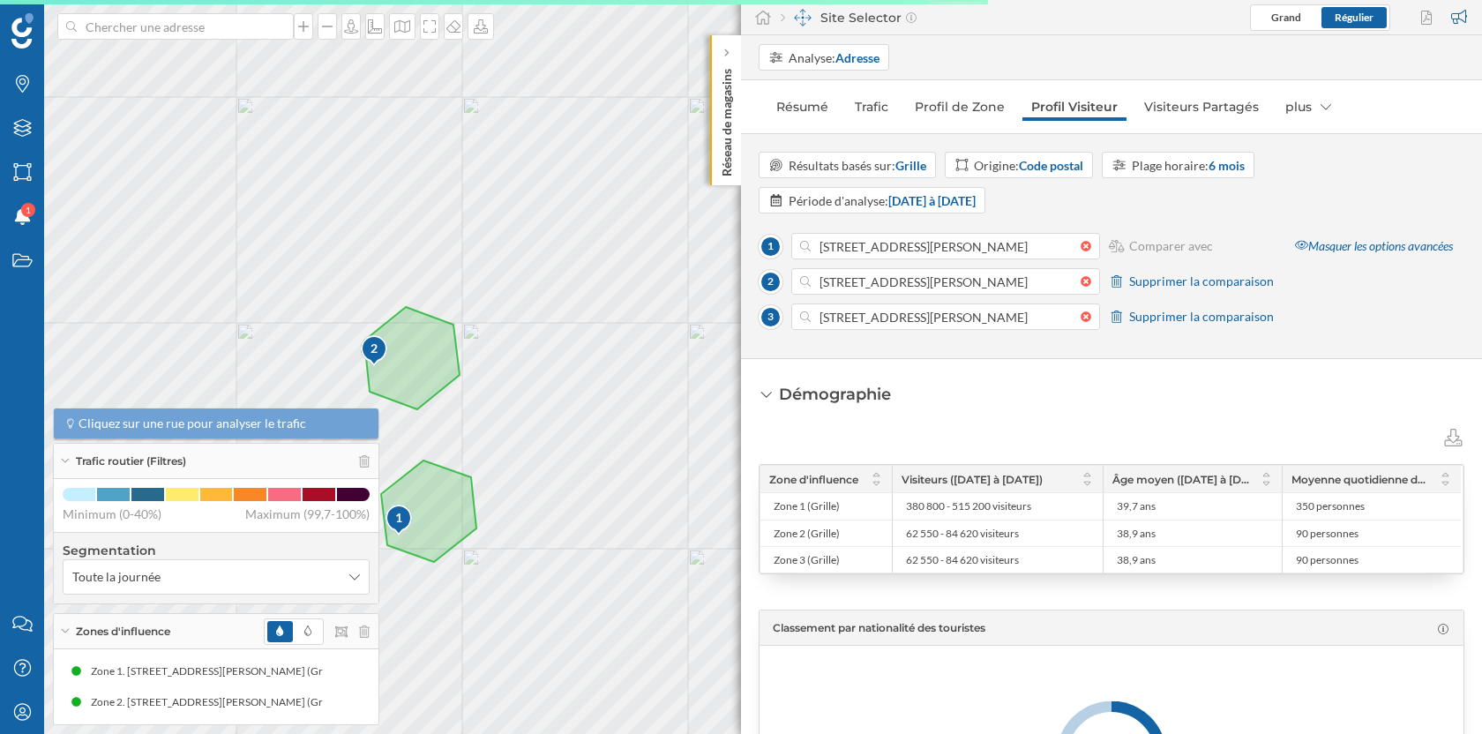
click at [1222, 177] on div "Résultats basés sur: Grille Origine: Code postal Plage horaire: 6 mois Période …" at bounding box center [1112, 183] width 706 height 62
click at [1230, 161] on strong "6 mois" at bounding box center [1227, 165] width 36 height 15
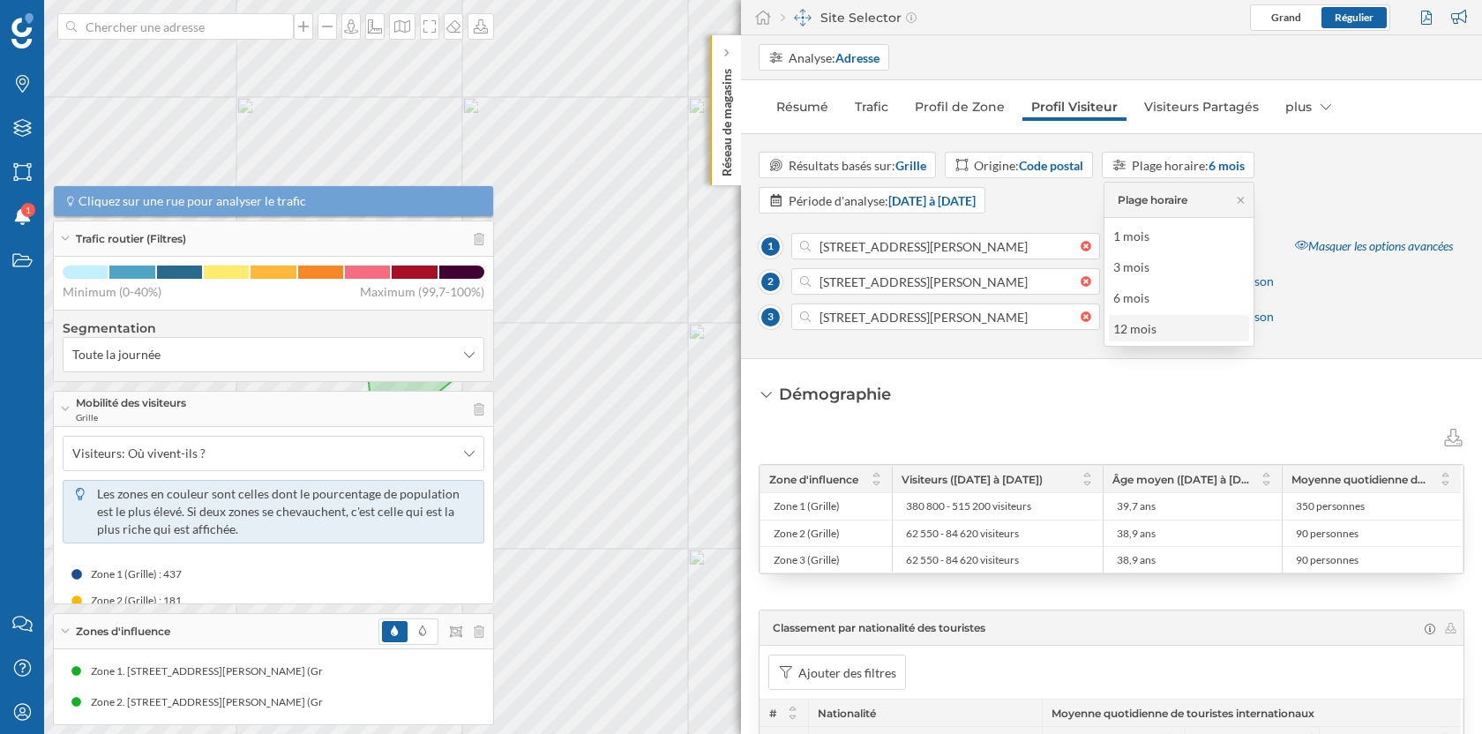
click at [1166, 325] on div "12 mois" at bounding box center [1178, 328] width 130 height 19
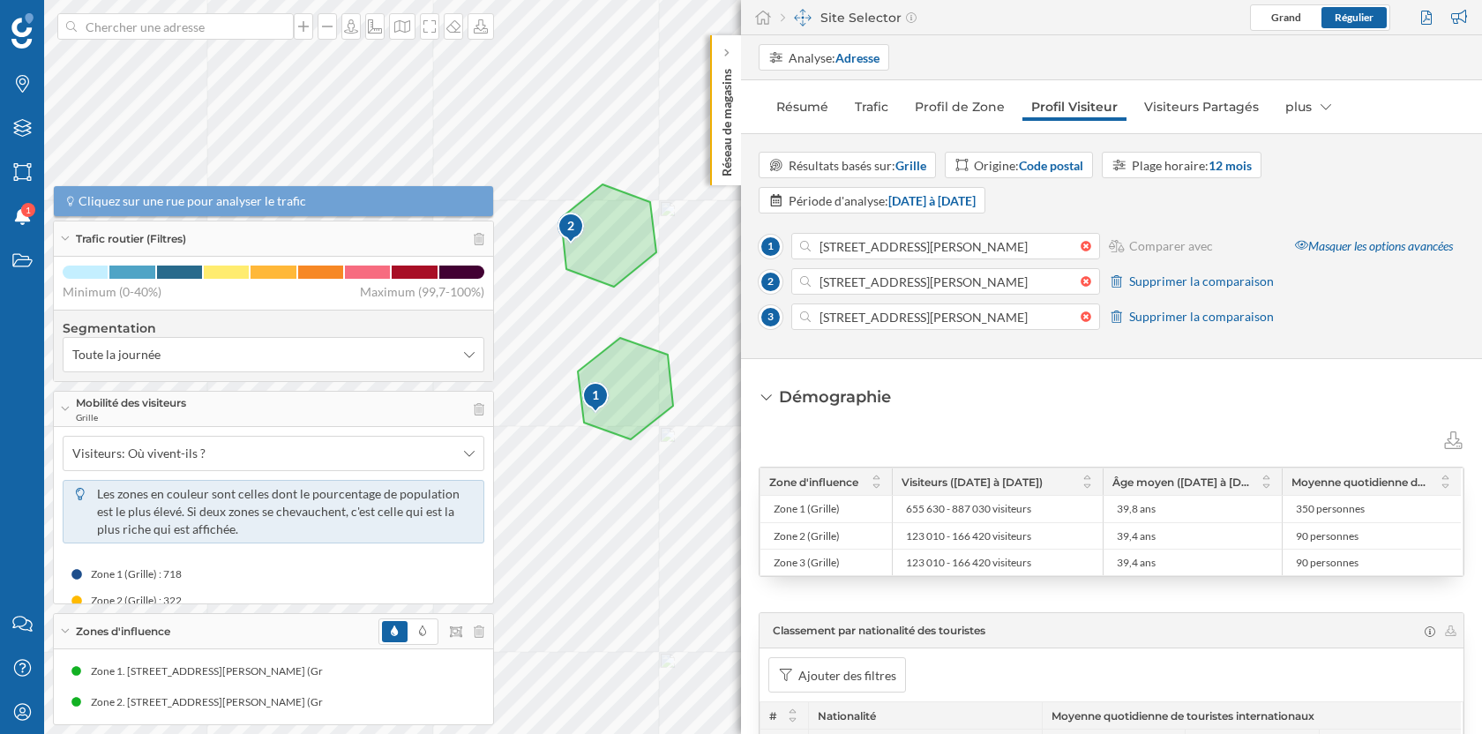
click at [757, 389] on div "Marques Filtres Zones Notifications 1 Travail Nous contacter Centre d'aide Mon …" at bounding box center [741, 367] width 1482 height 734
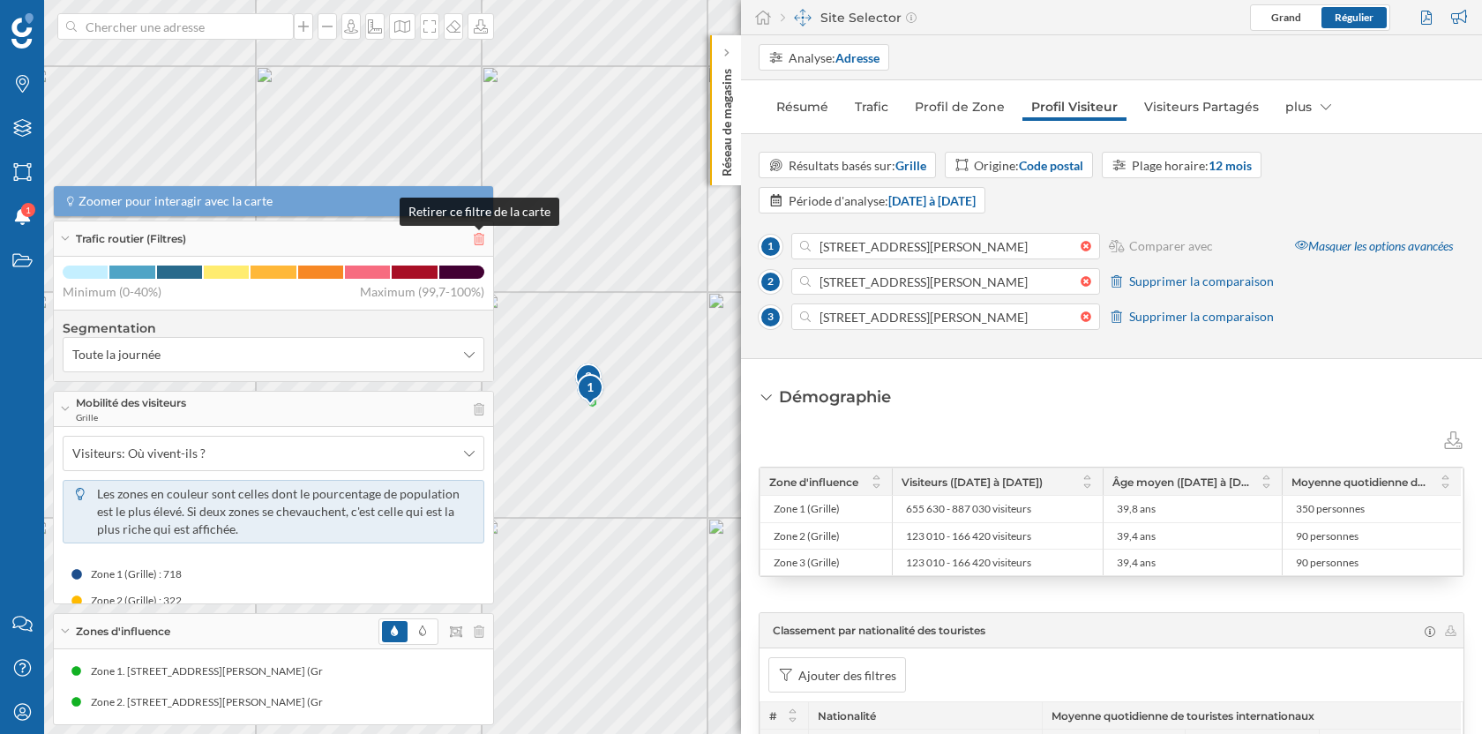
click at [476, 240] on icon at bounding box center [479, 239] width 11 height 12
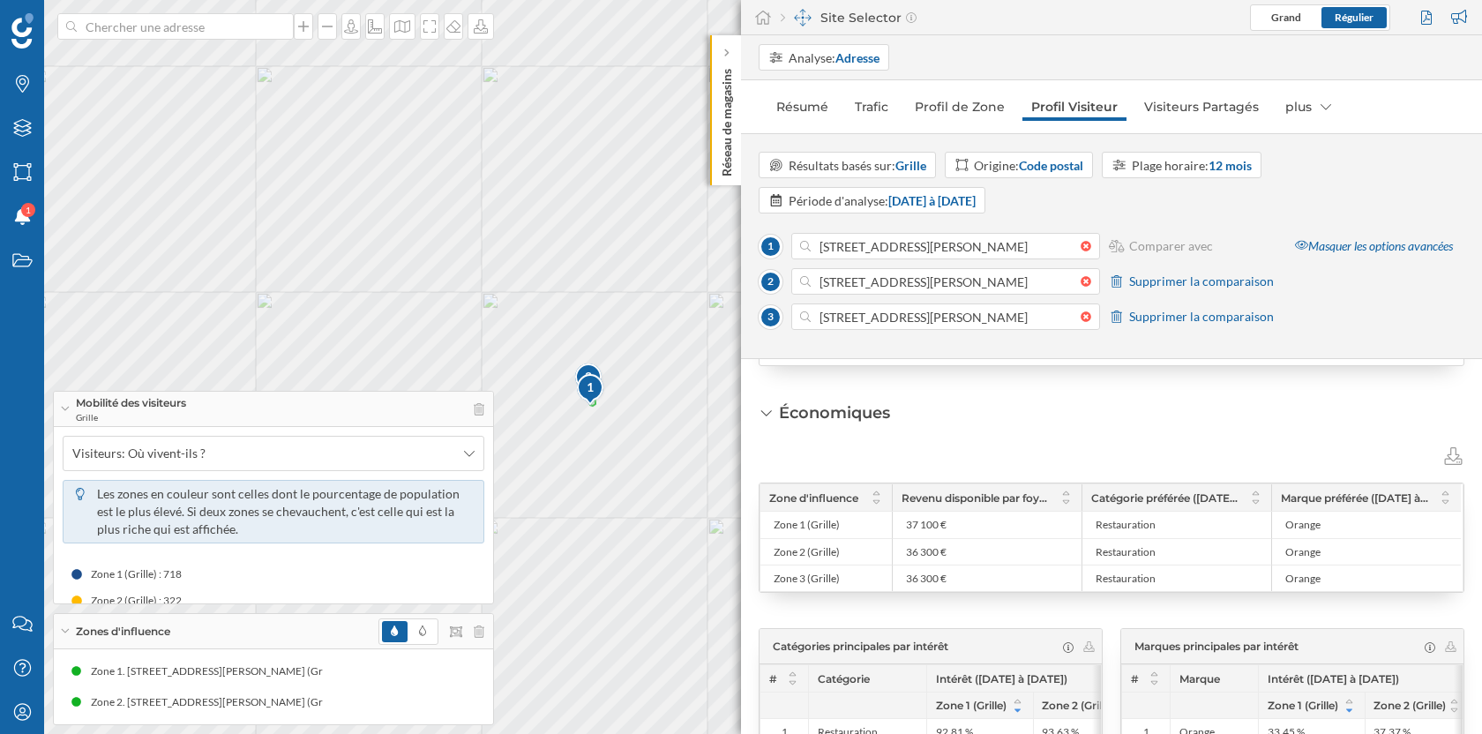
scroll to position [2051, 0]
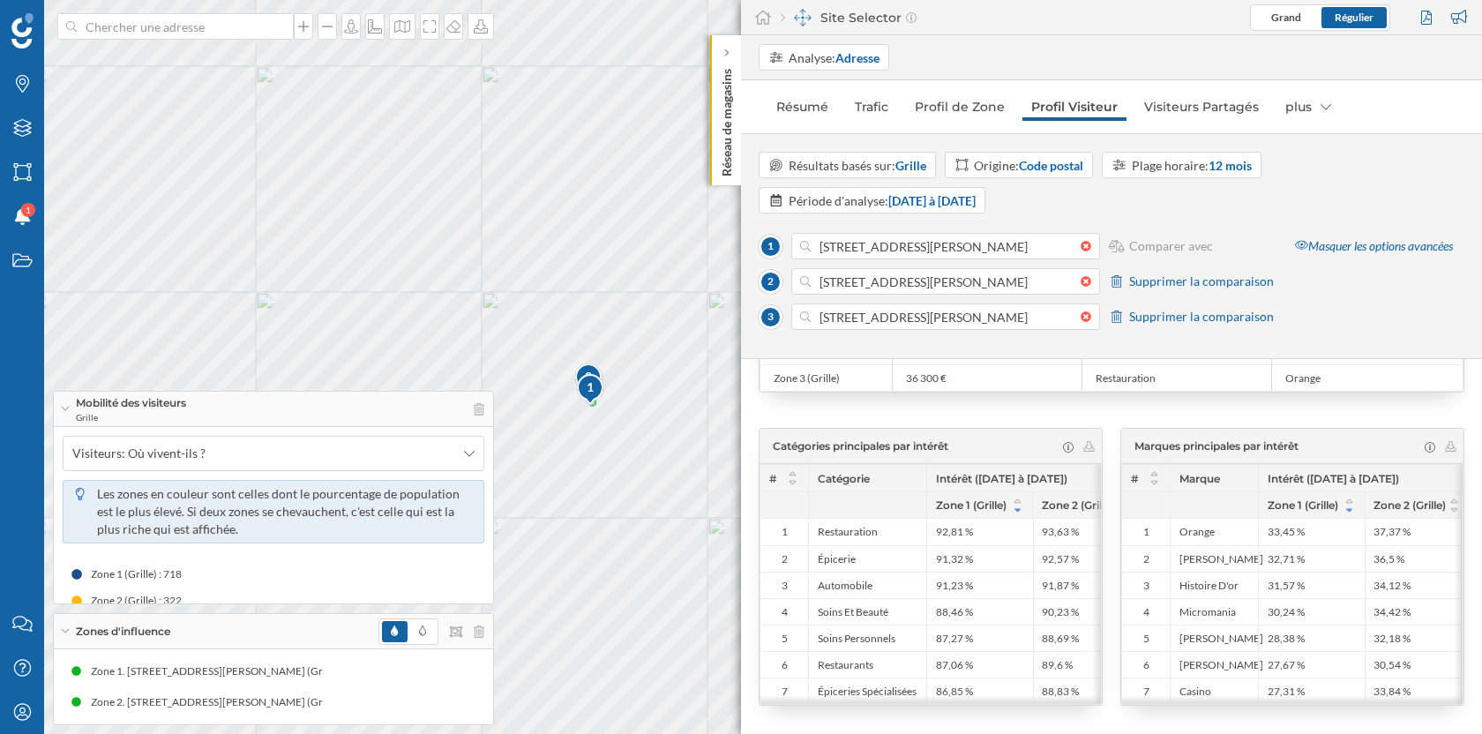
scroll to position [2241, 0]
click at [1016, 165] on div "Origine: Code postal" at bounding box center [1028, 165] width 109 height 19
click at [1007, 246] on div "Grille" at bounding box center [1019, 235] width 139 height 26
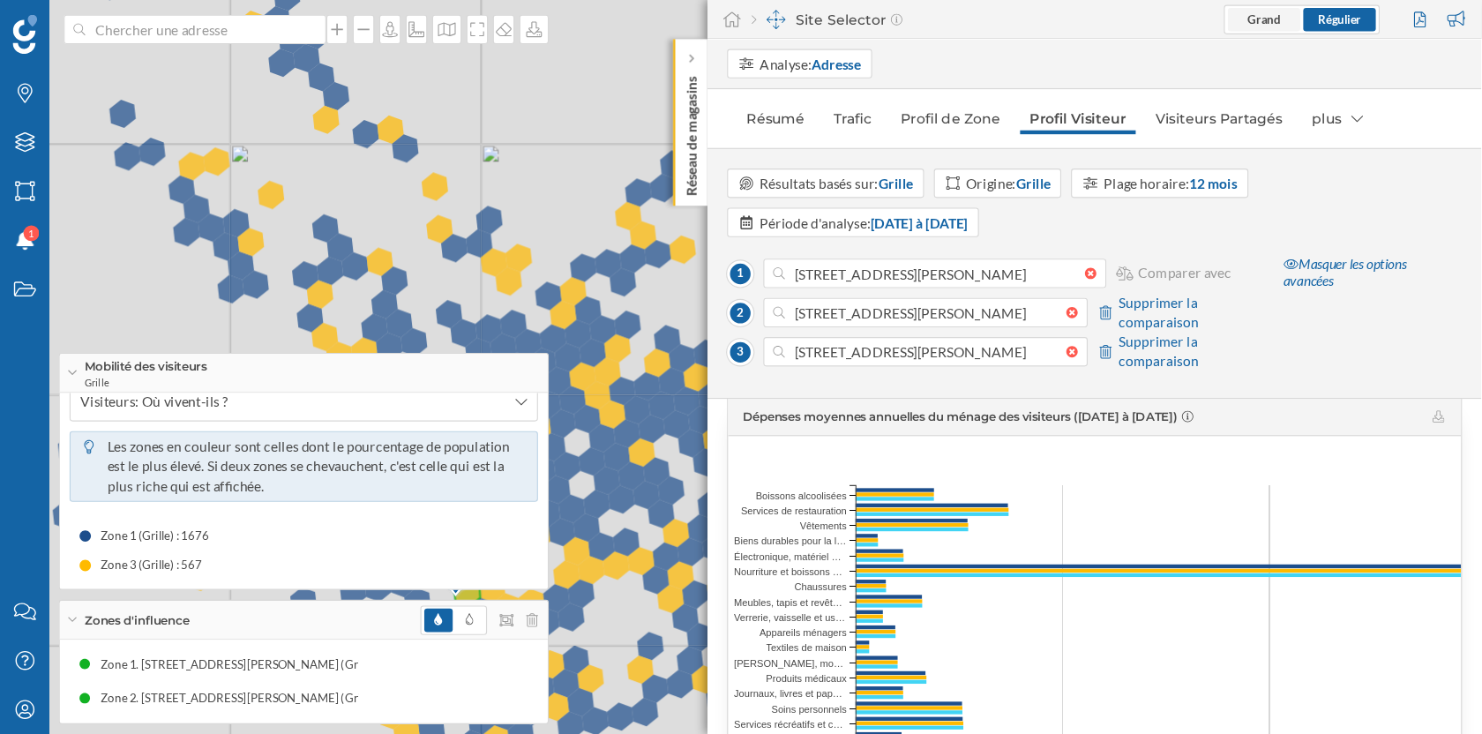
scroll to position [3103, 0]
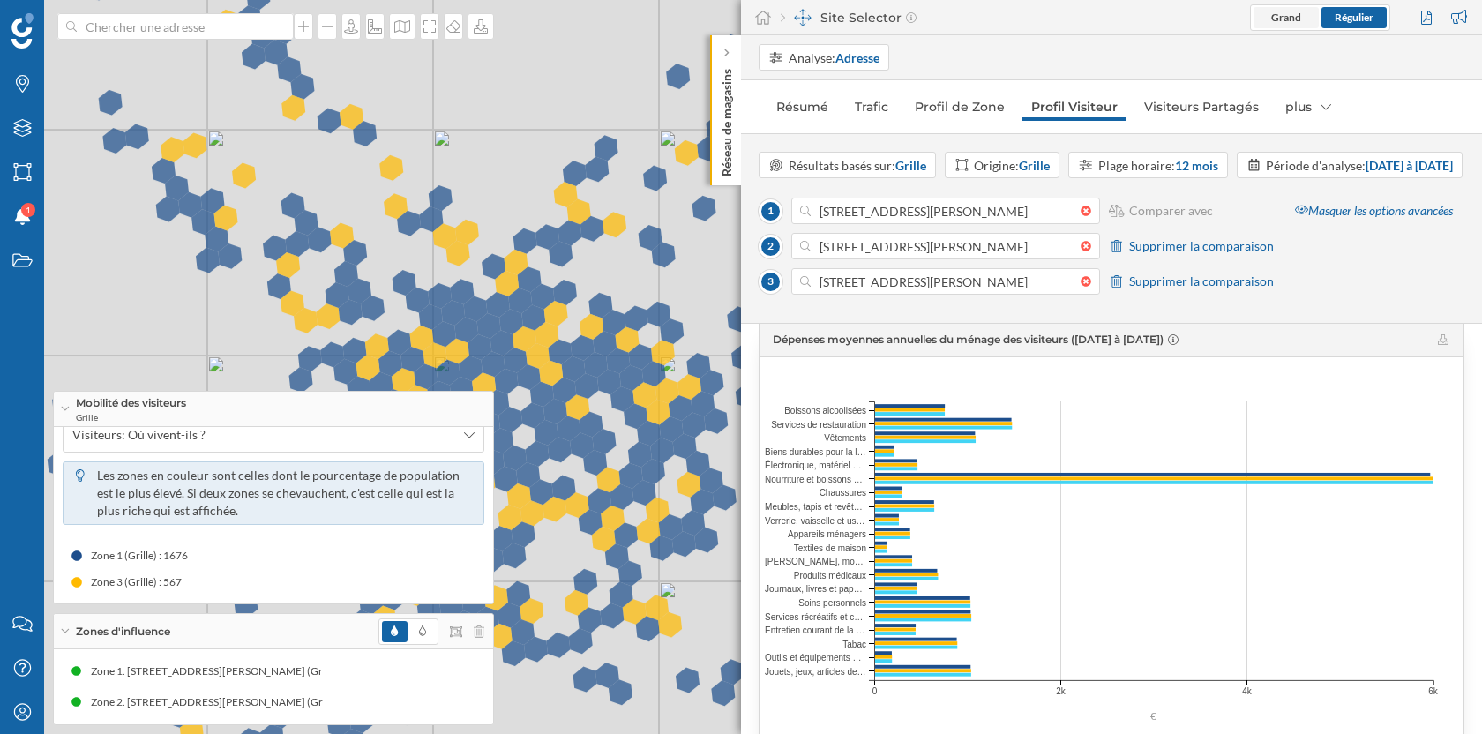
click at [1284, 22] on span "Grand" at bounding box center [1286, 17] width 30 height 13
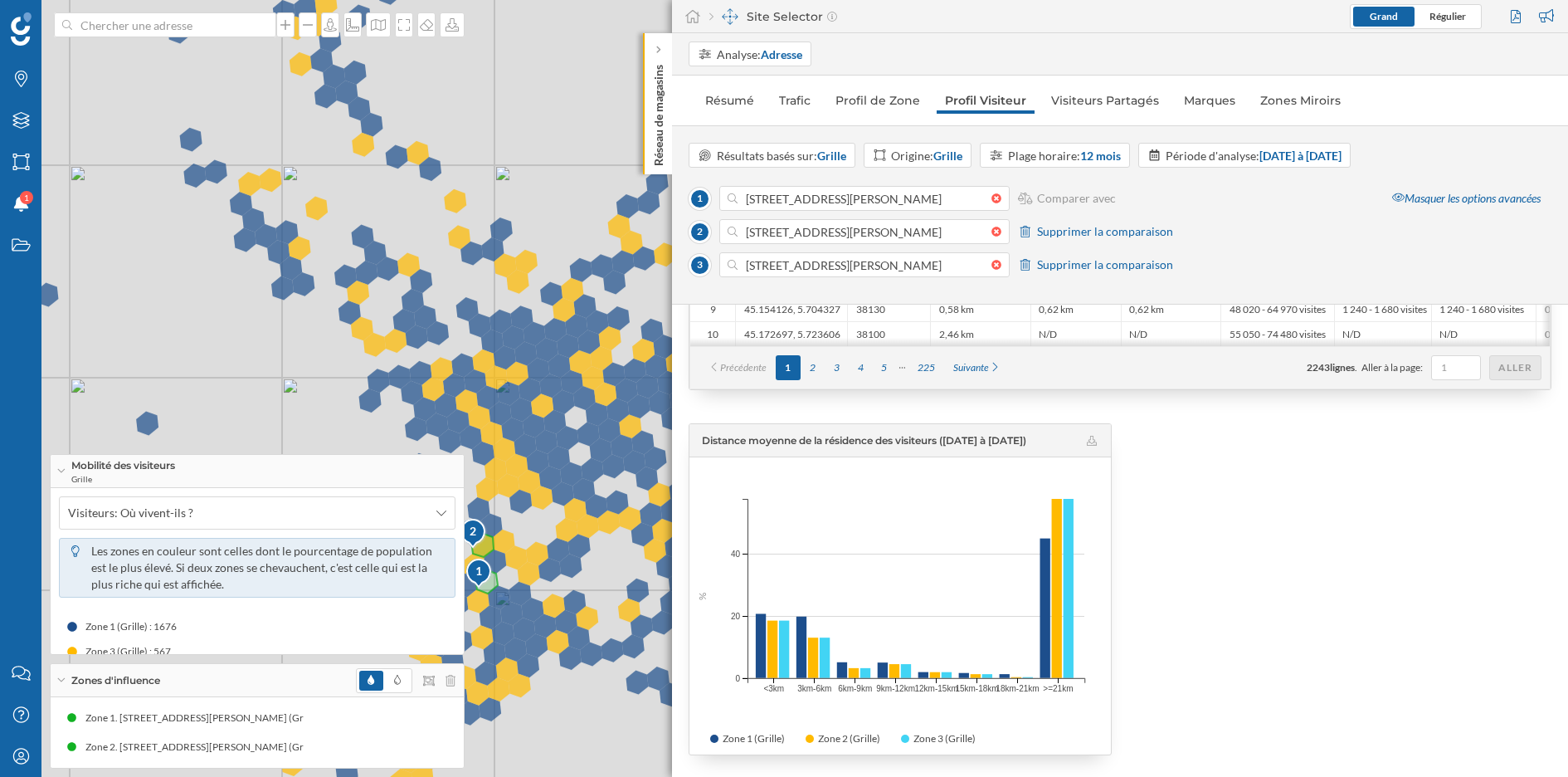
scroll to position [3455, 0]
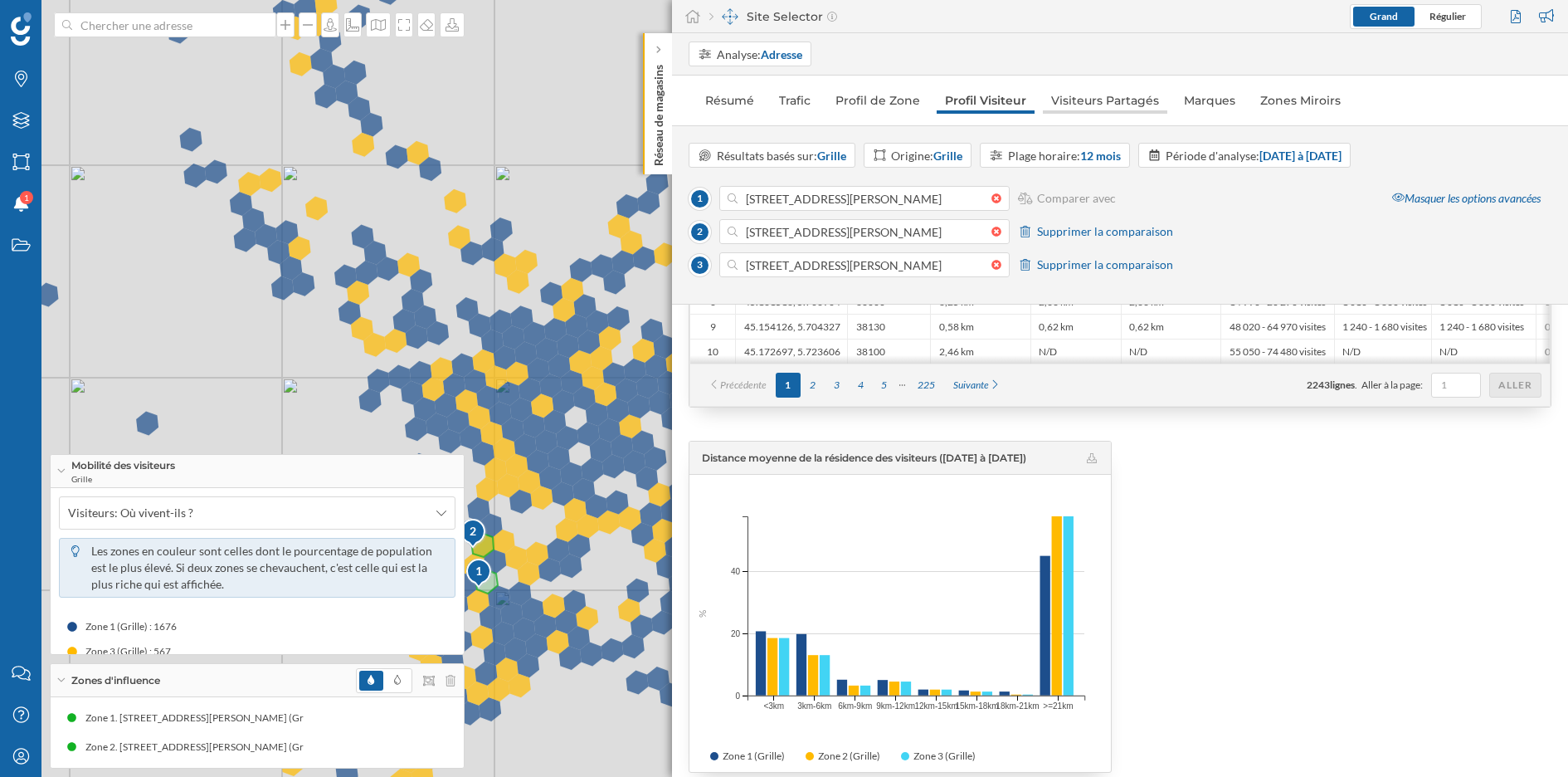
click at [1108, 104] on link "Visiteurs Partagés" at bounding box center [1105, 101] width 124 height 26
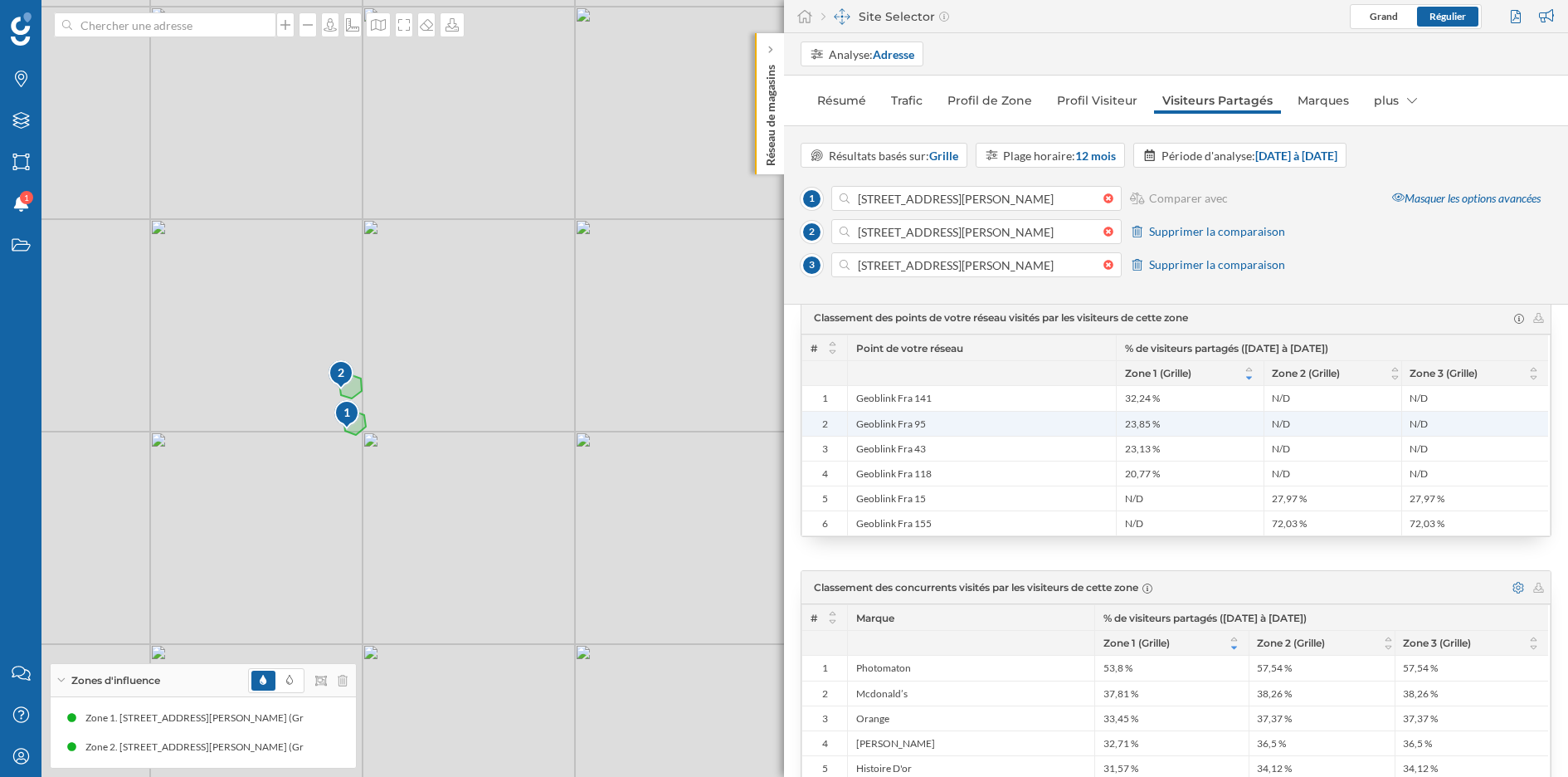
scroll to position [388, 0]
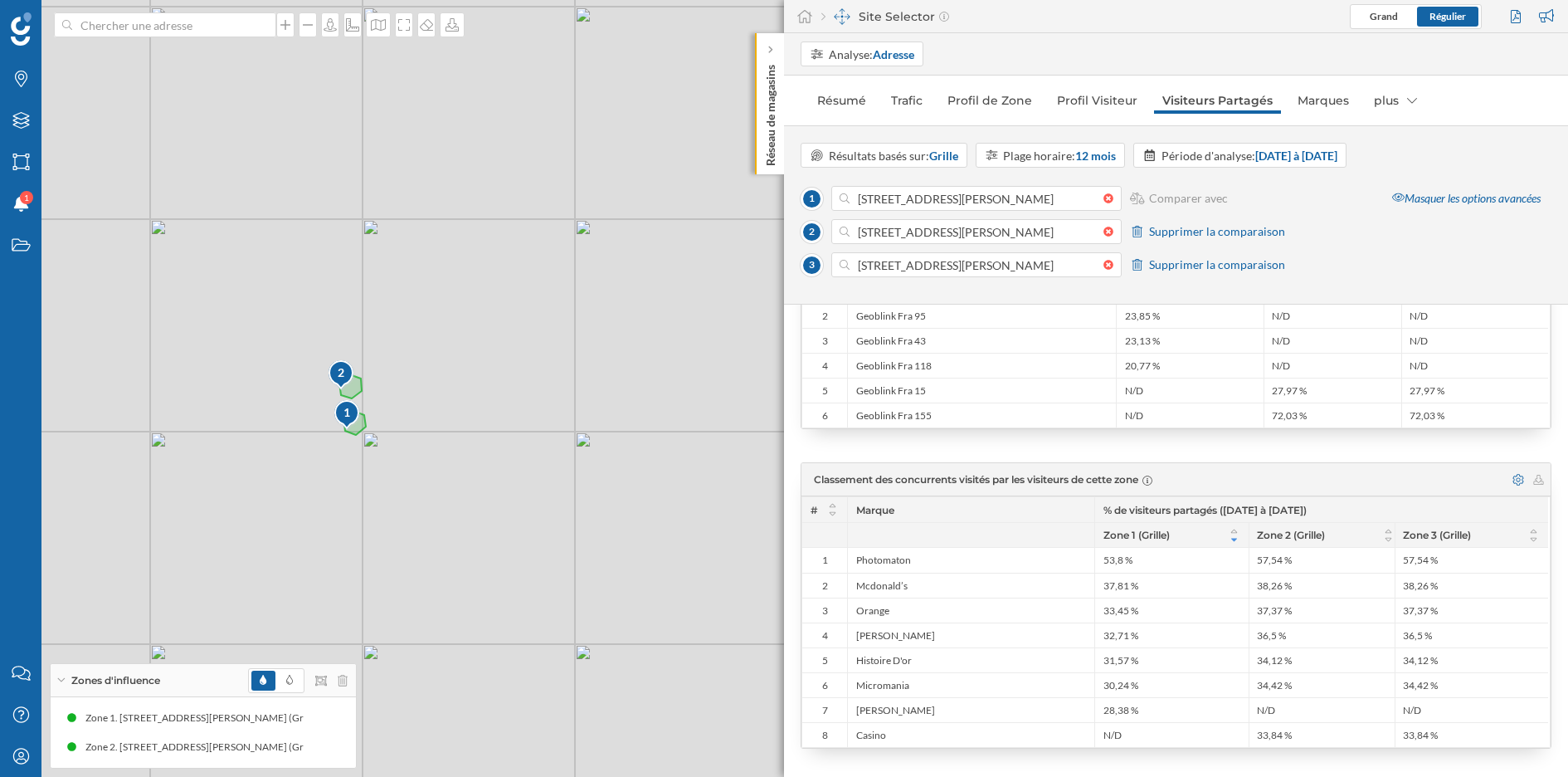
click at [1393, 471] on div at bounding box center [1361, 481] width 348 height 24
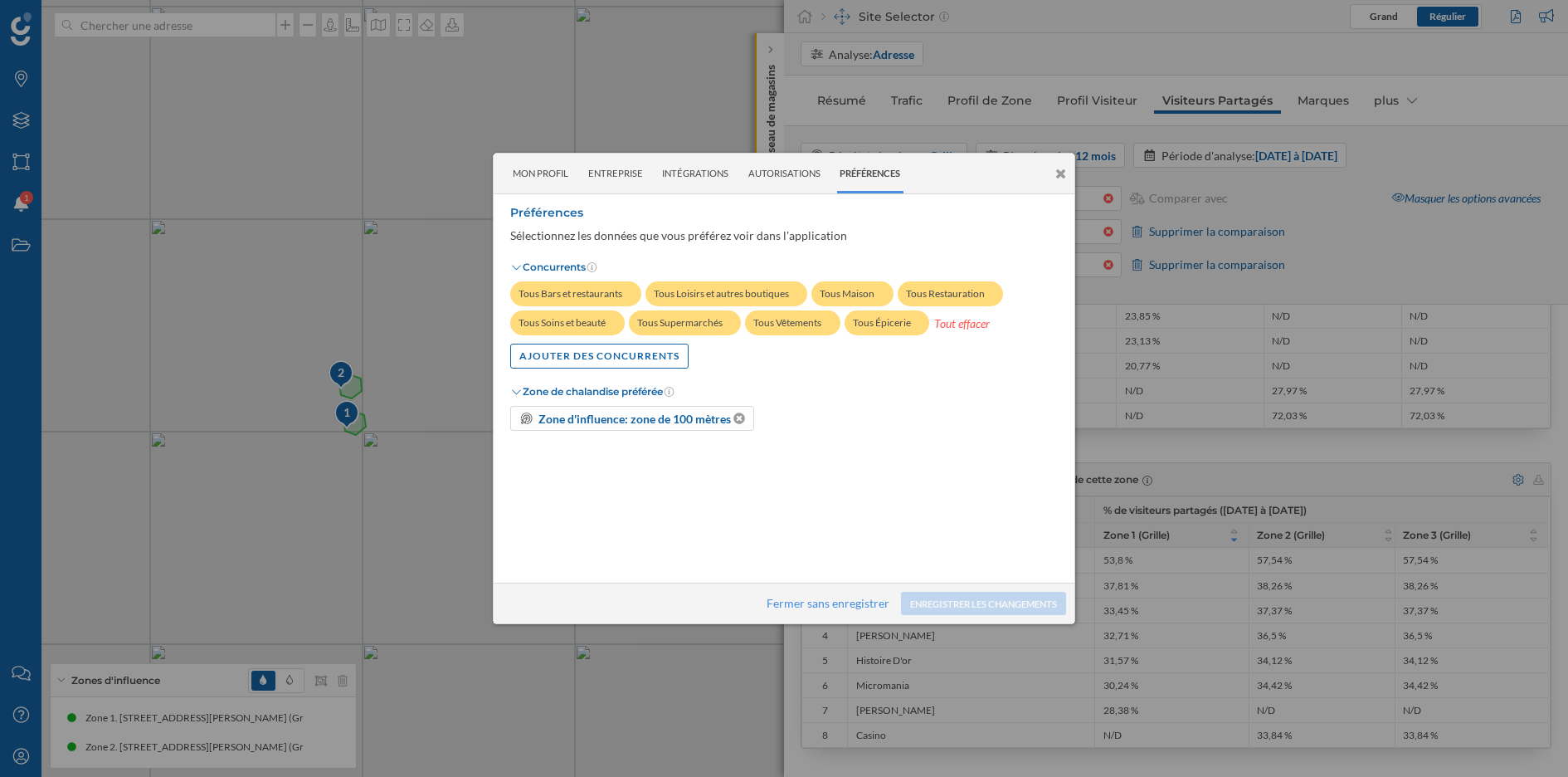
click at [1056, 177] on icon at bounding box center [1060, 173] width 10 height 14
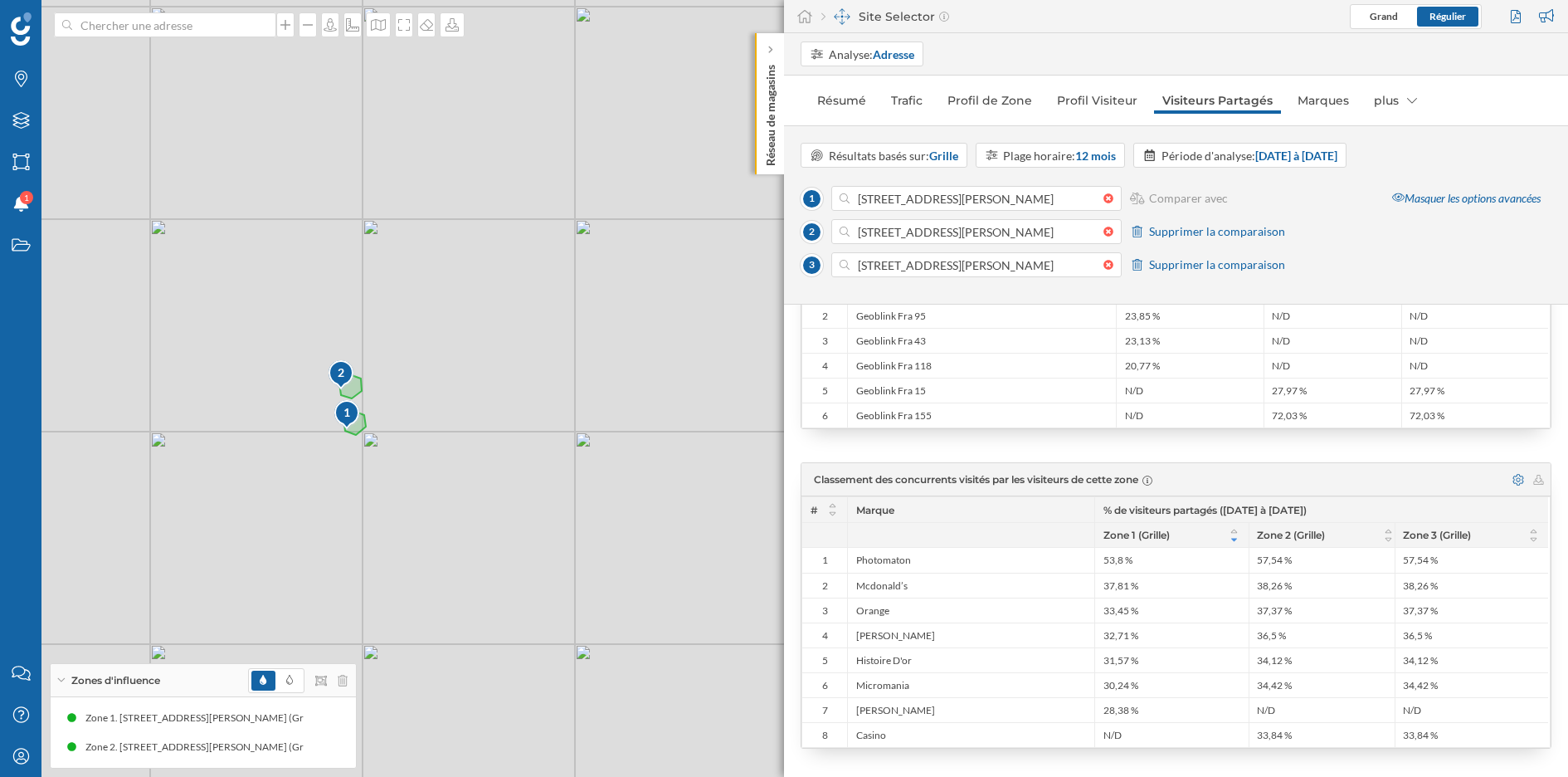
click at [1393, 471] on div at bounding box center [1361, 481] width 348 height 24
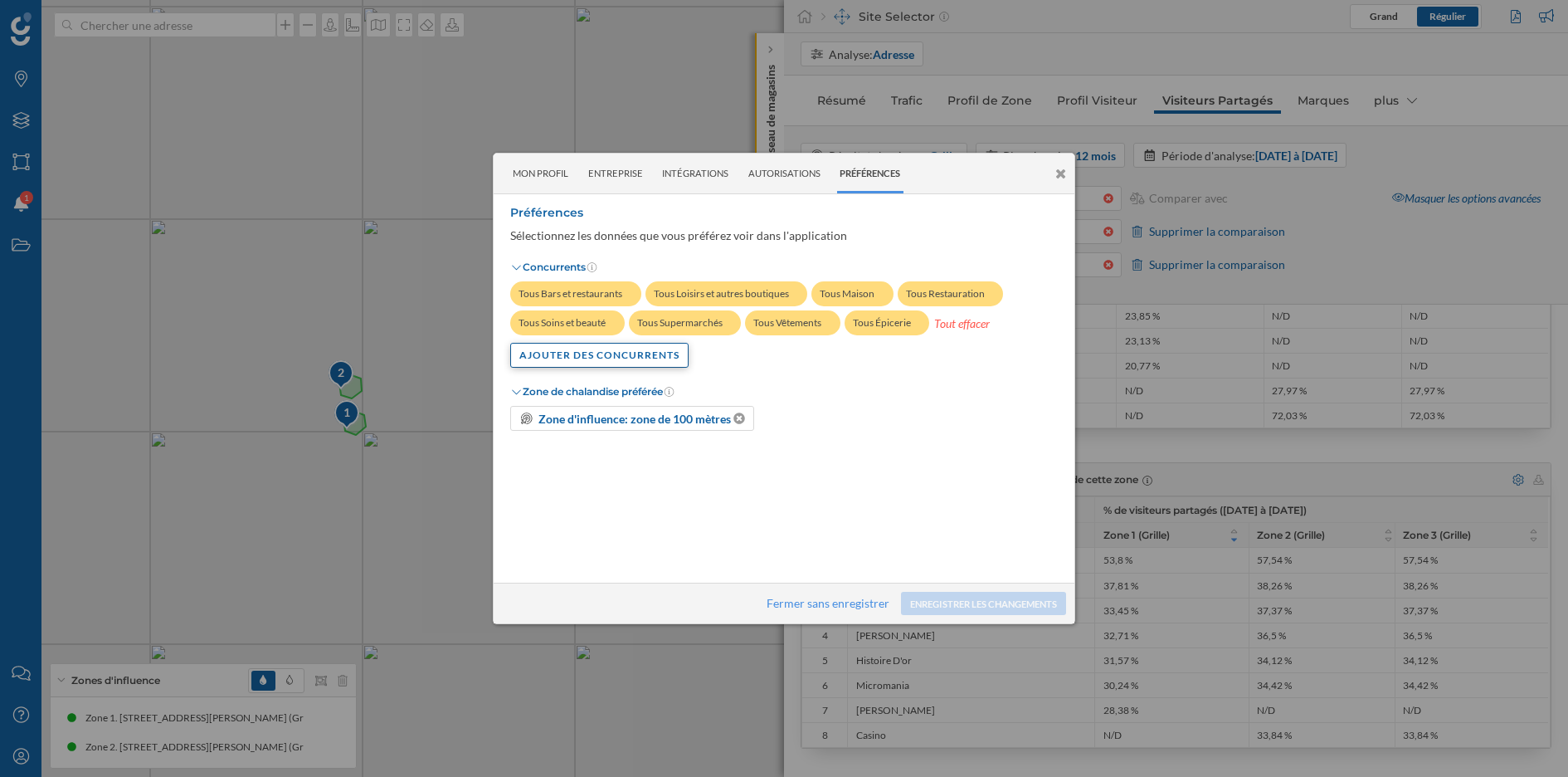
click at [601, 360] on div "Ajouter Des Concurrents" at bounding box center [600, 355] width 179 height 24
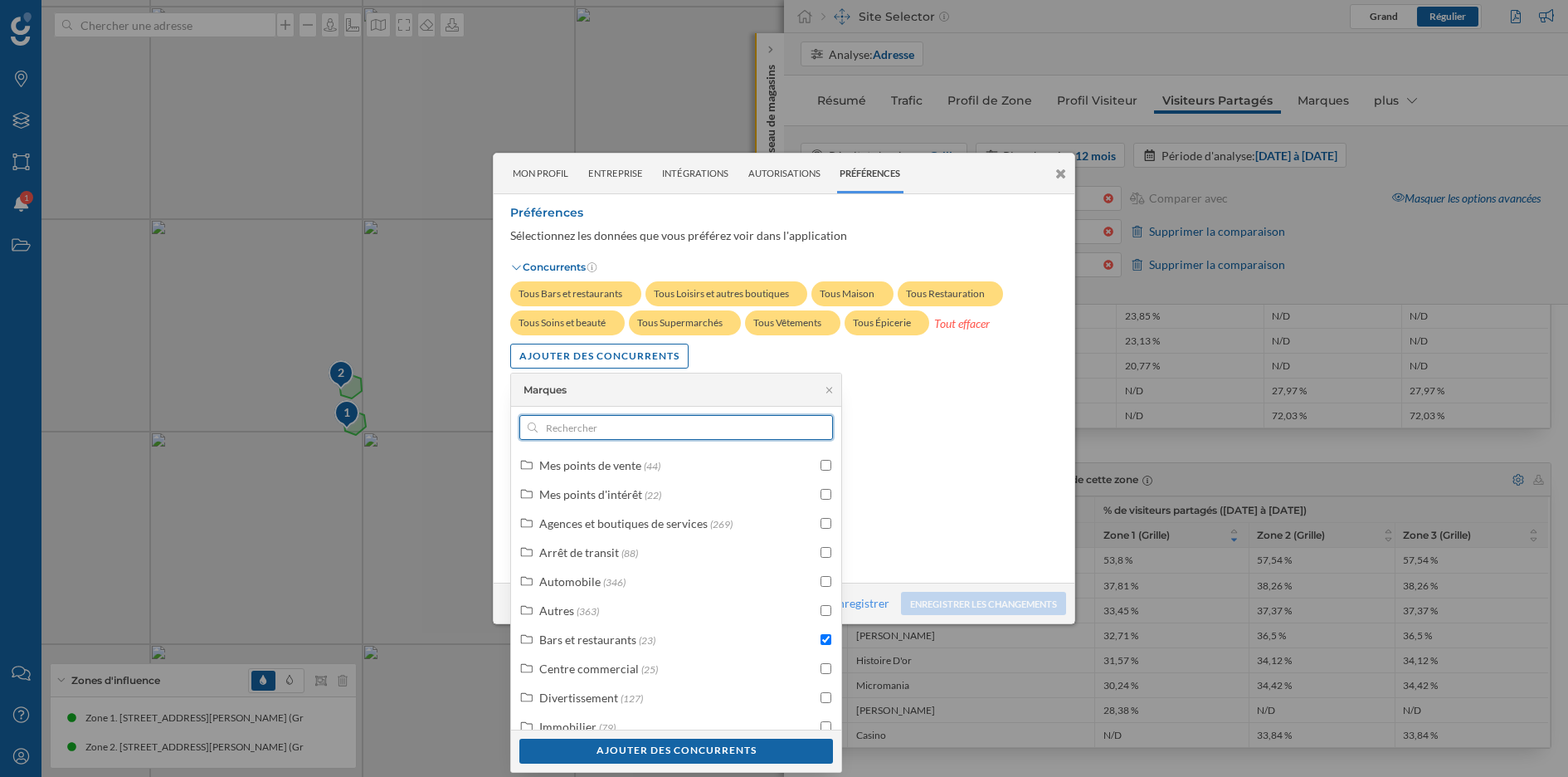
click at [616, 428] on input "text" at bounding box center [676, 427] width 277 height 24
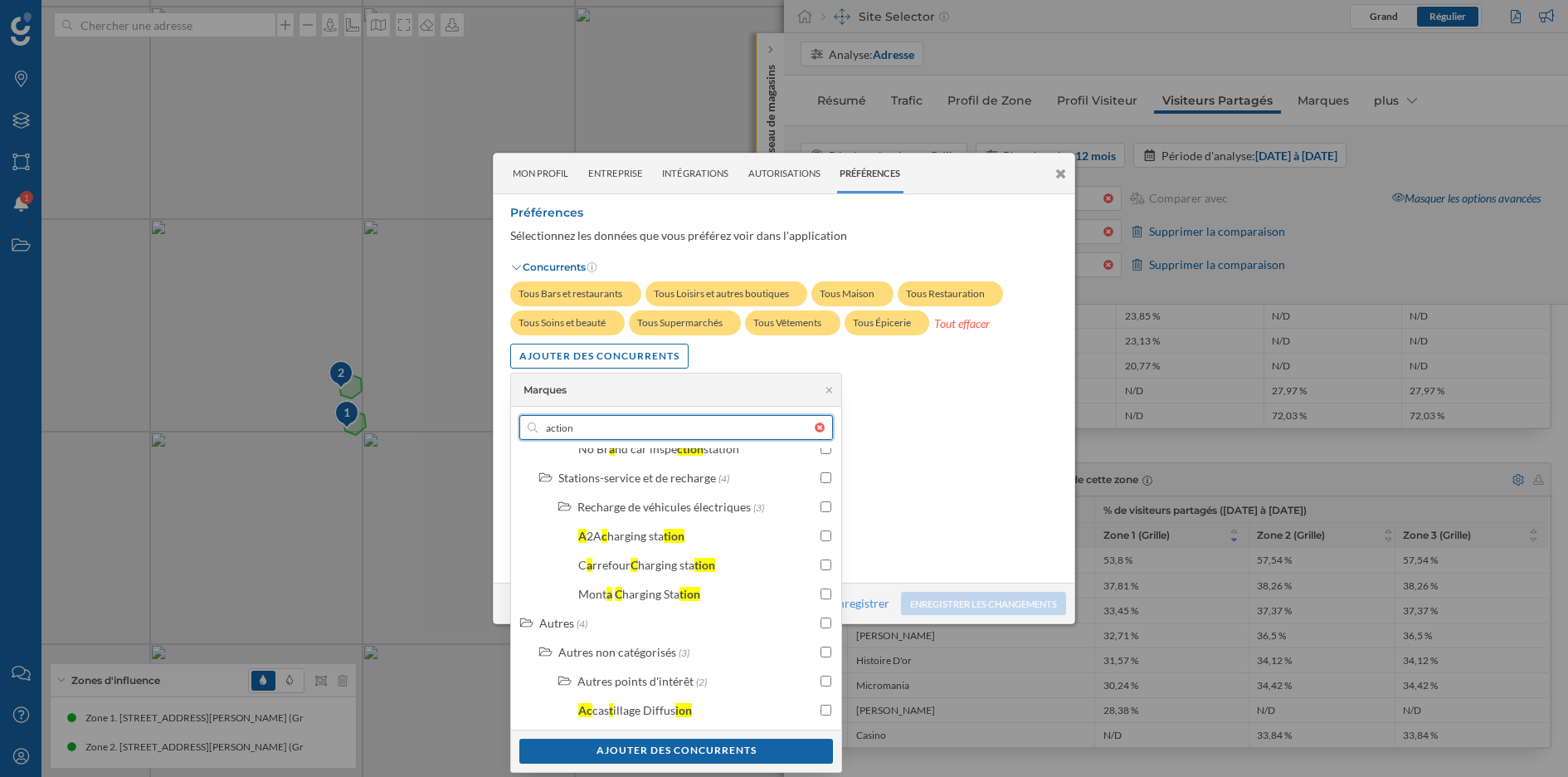
scroll to position [380, 0]
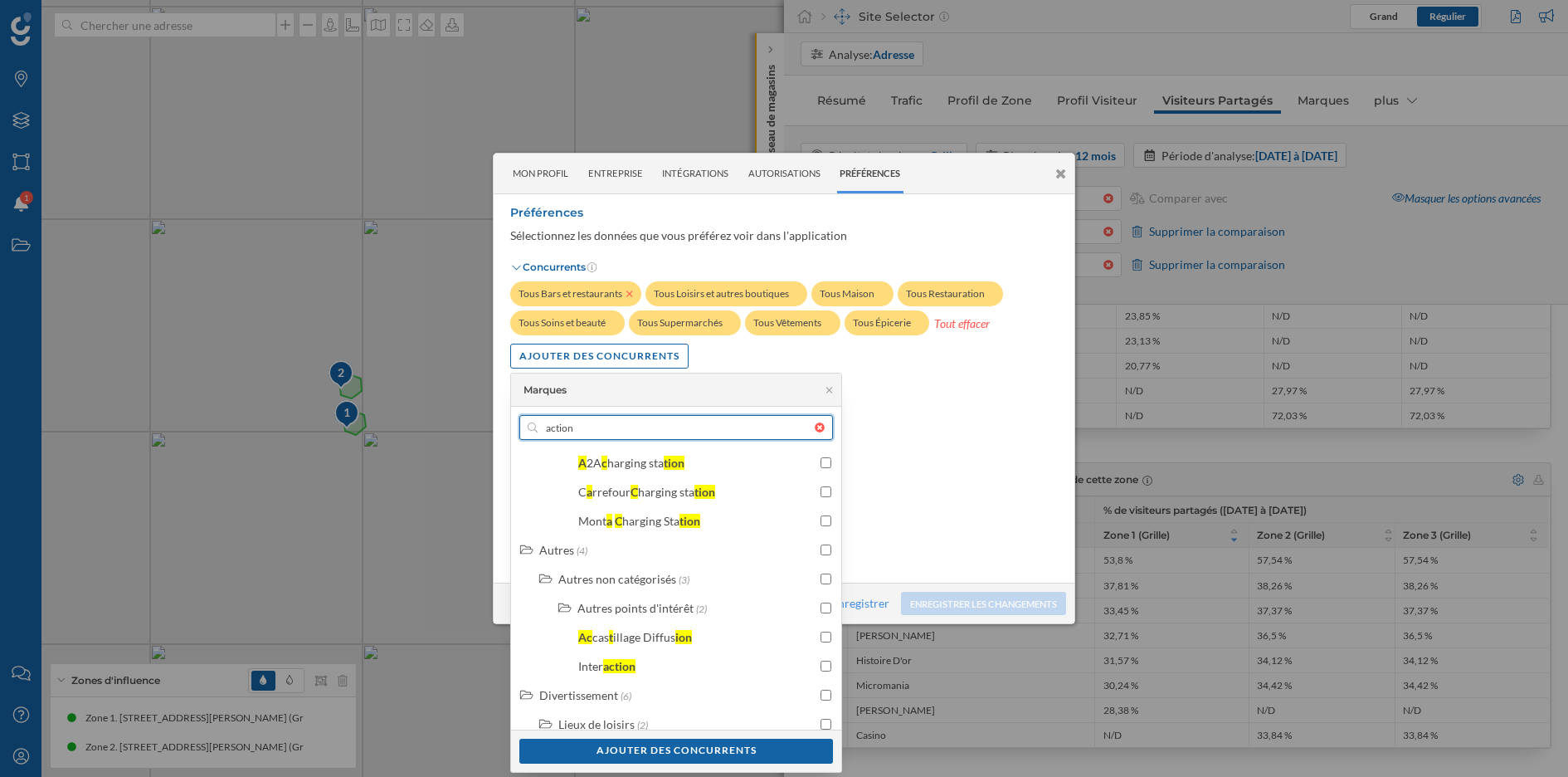
type input "action"
click at [630, 293] on icon at bounding box center [629, 294] width 6 height 6
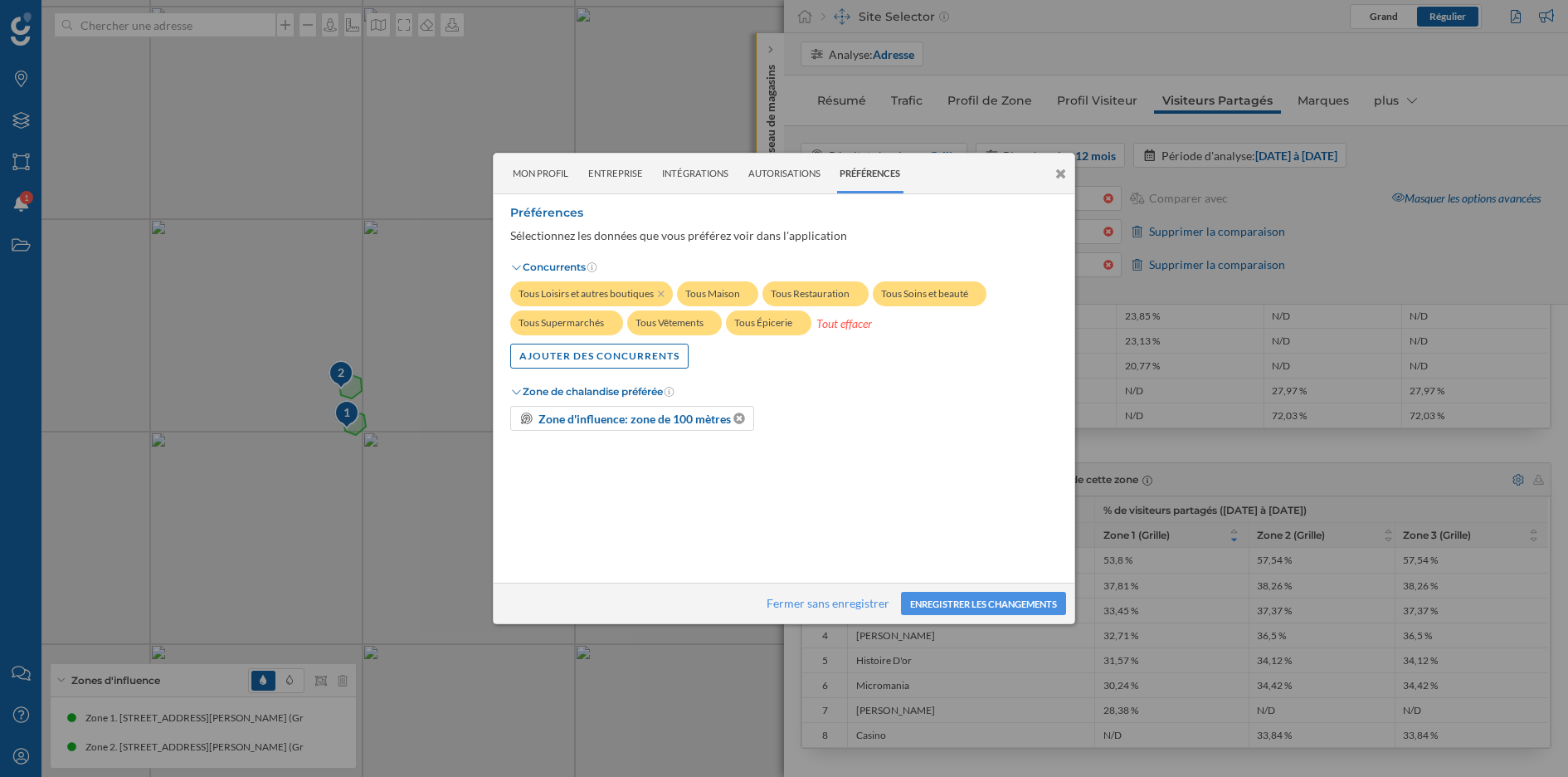
click at [665, 296] on div "Tous Loisirs et autres boutiques" at bounding box center [592, 293] width 163 height 24
click at [660, 296] on icon at bounding box center [661, 293] width 7 height 10
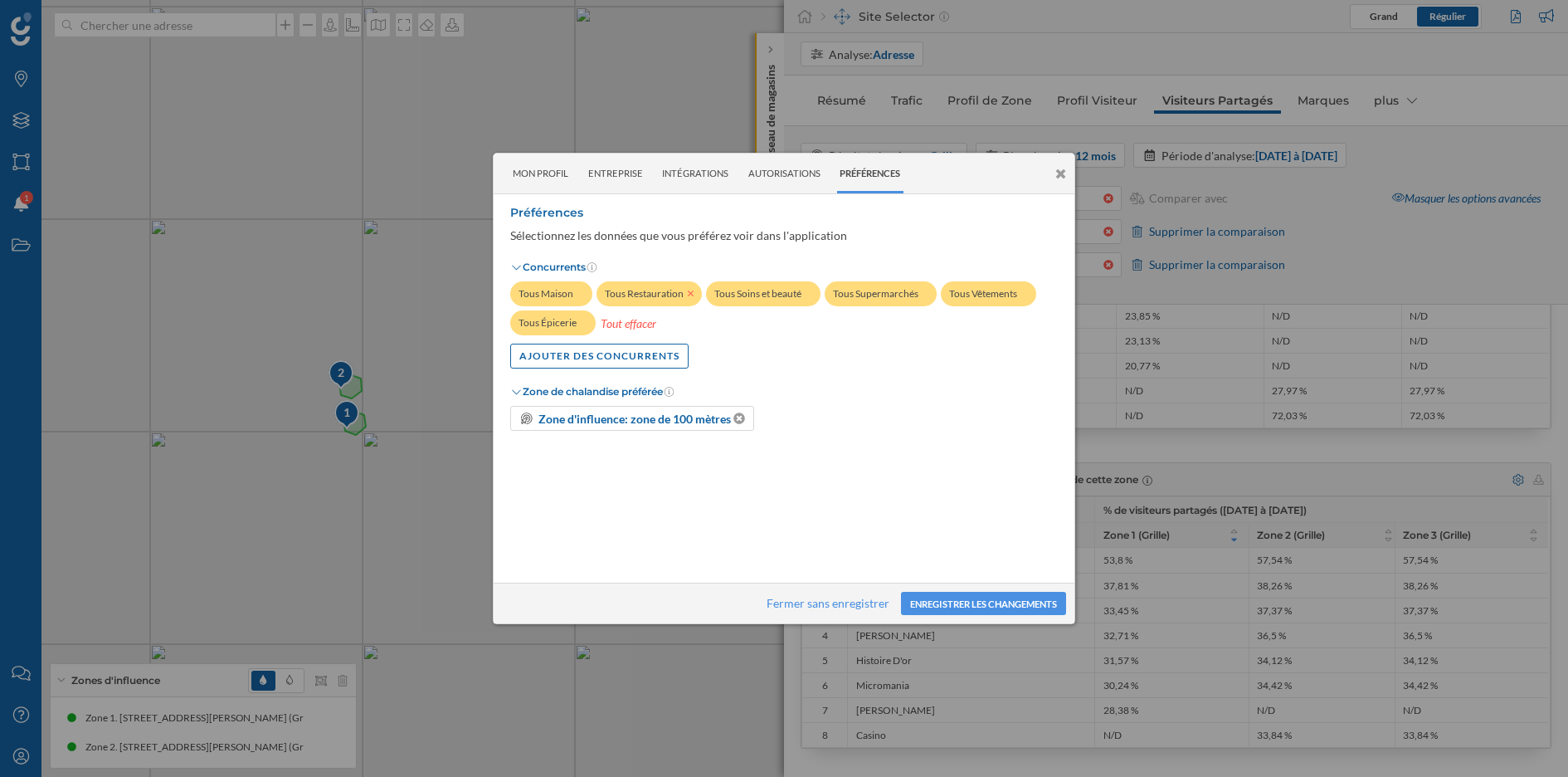
click at [688, 293] on icon at bounding box center [690, 294] width 6 height 6
click at [542, 327] on div "Tout effacer" at bounding box center [539, 323] width 57 height 24
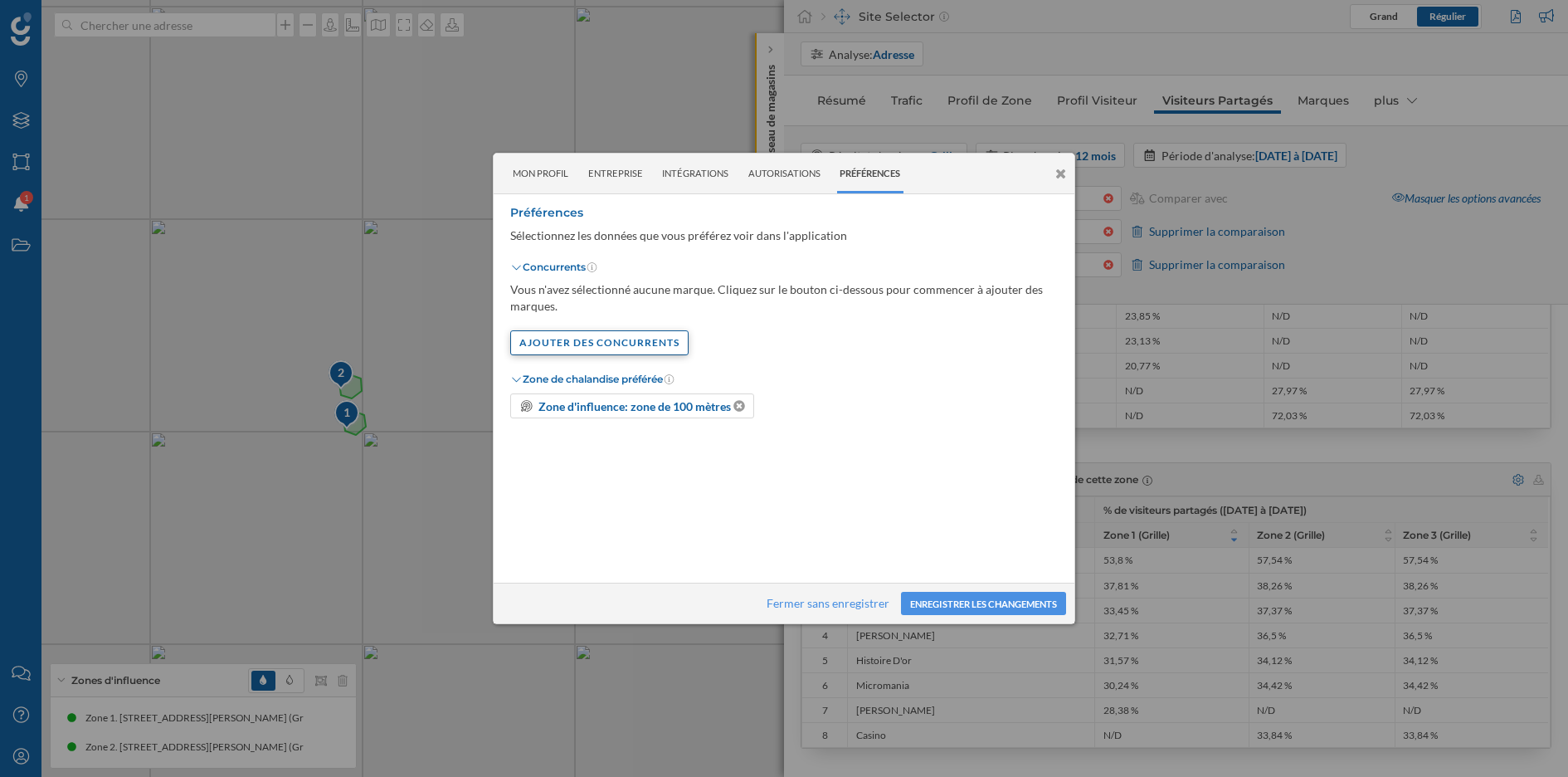
click at [600, 345] on div "Ajouter Des Concurrents" at bounding box center [600, 342] width 179 height 24
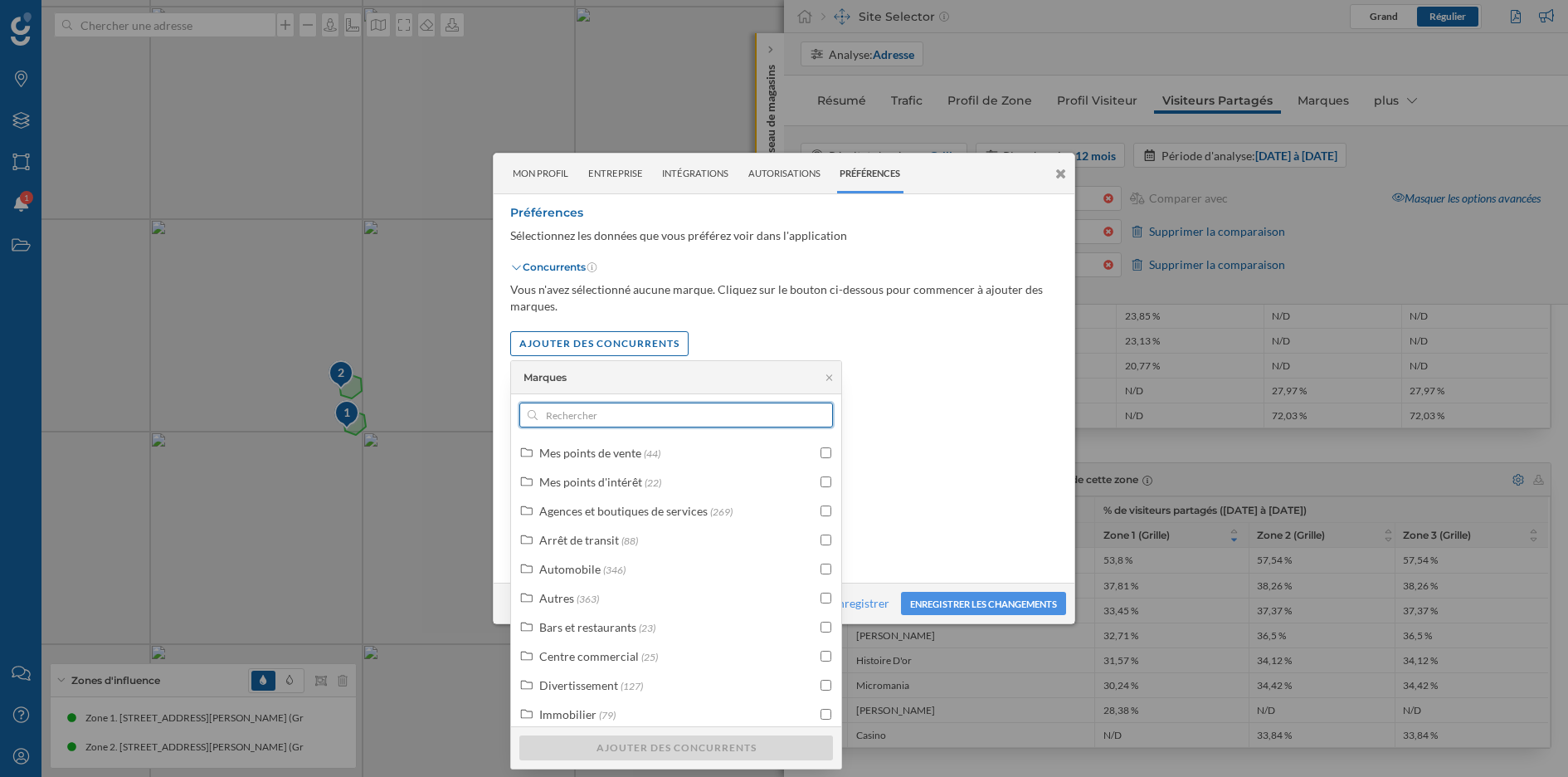
click at [640, 414] on input "text" at bounding box center [676, 415] width 277 height 24
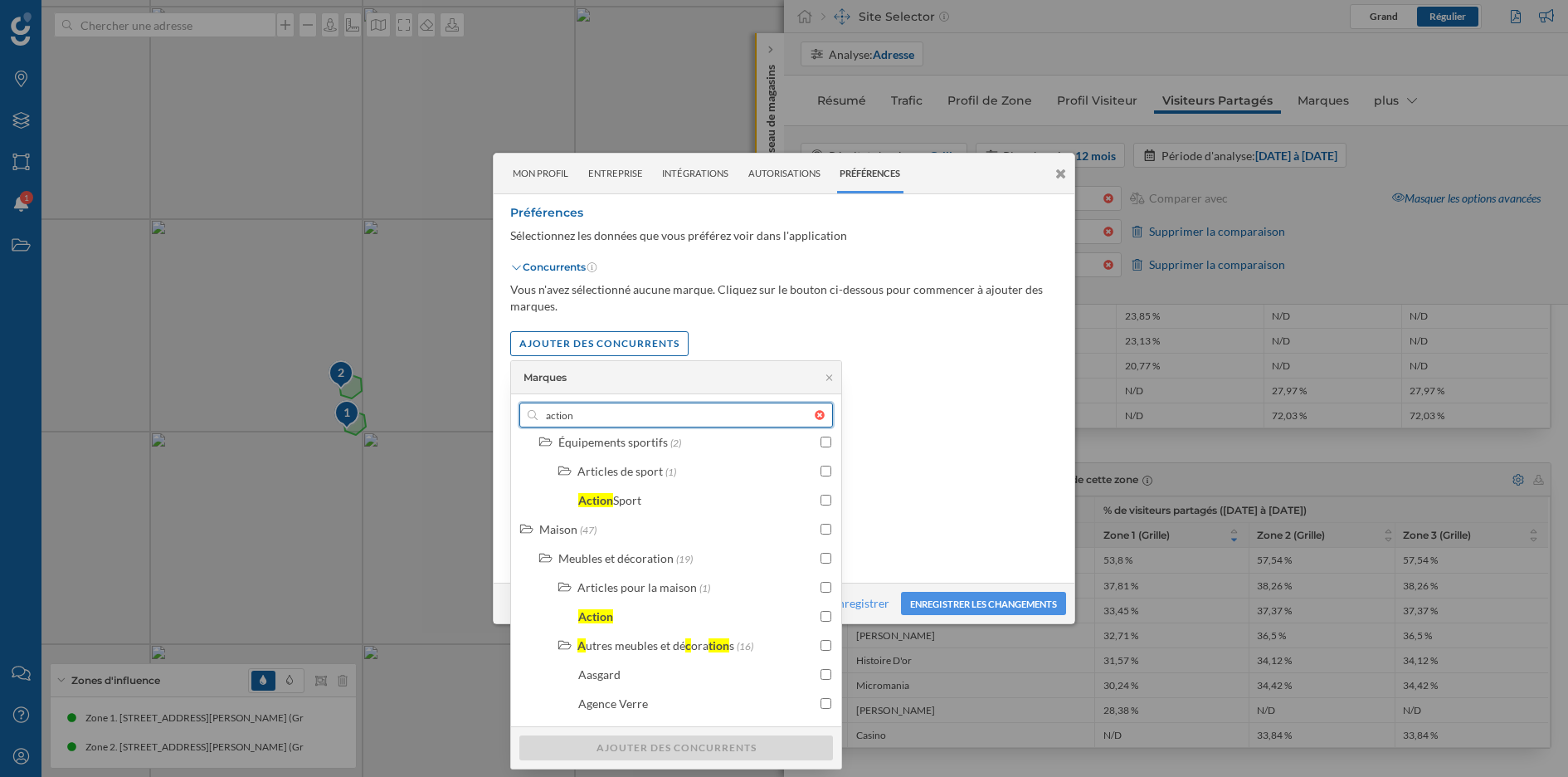
scroll to position [1836, 0]
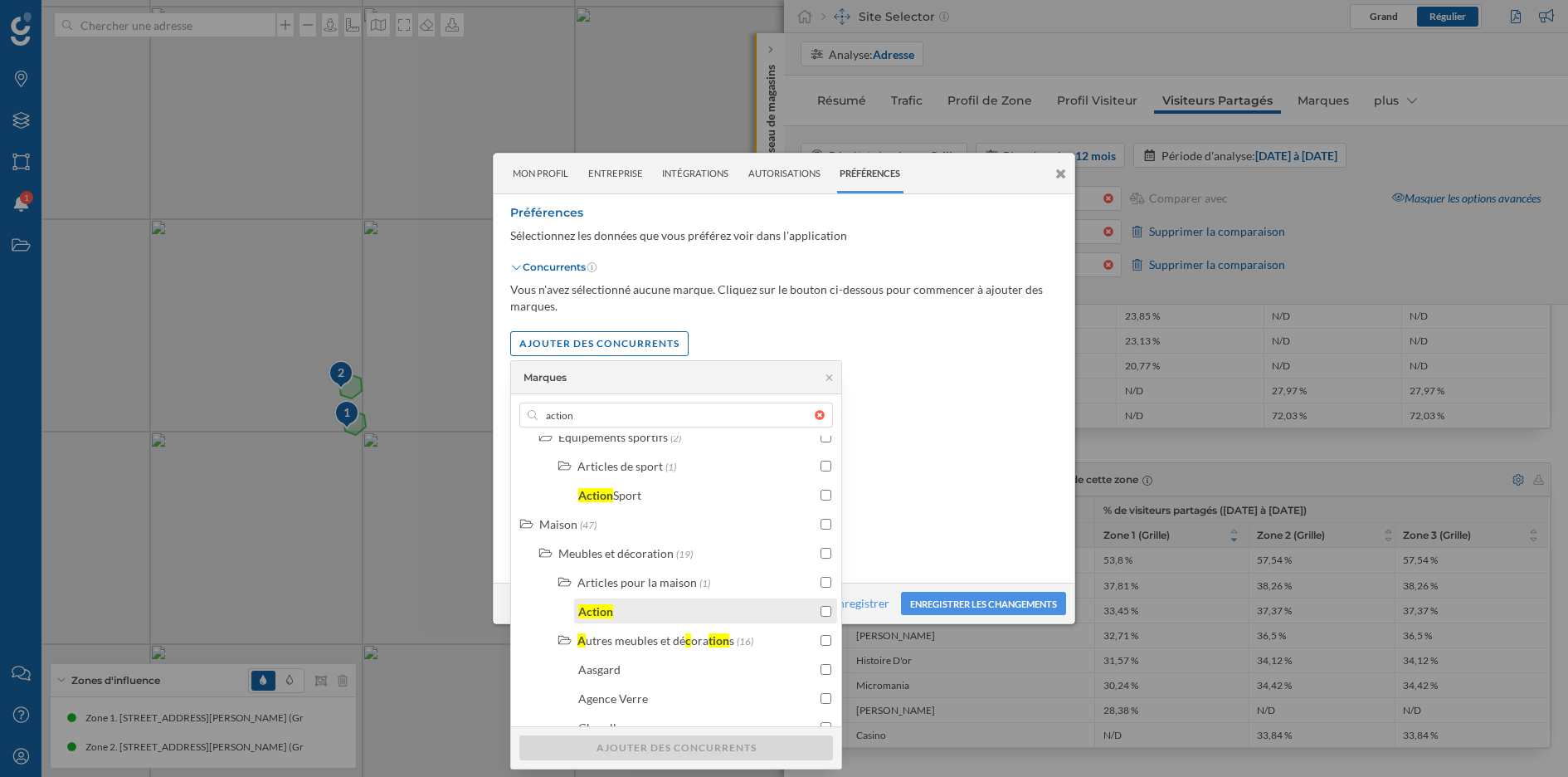
click at [820, 610] on input "checkbox" at bounding box center [825, 610] width 10 height 10
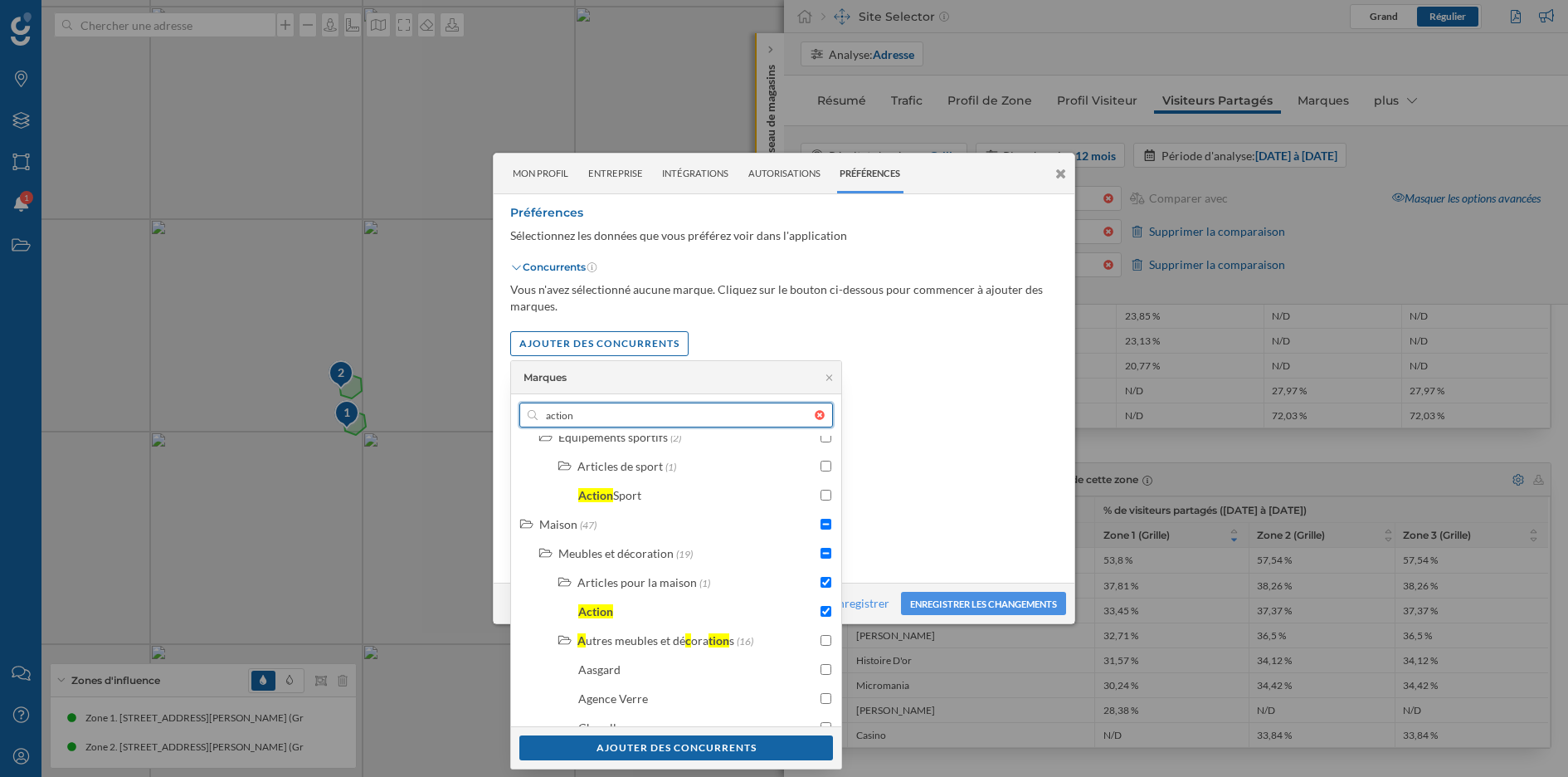
click at [629, 409] on input "action" at bounding box center [676, 415] width 277 height 24
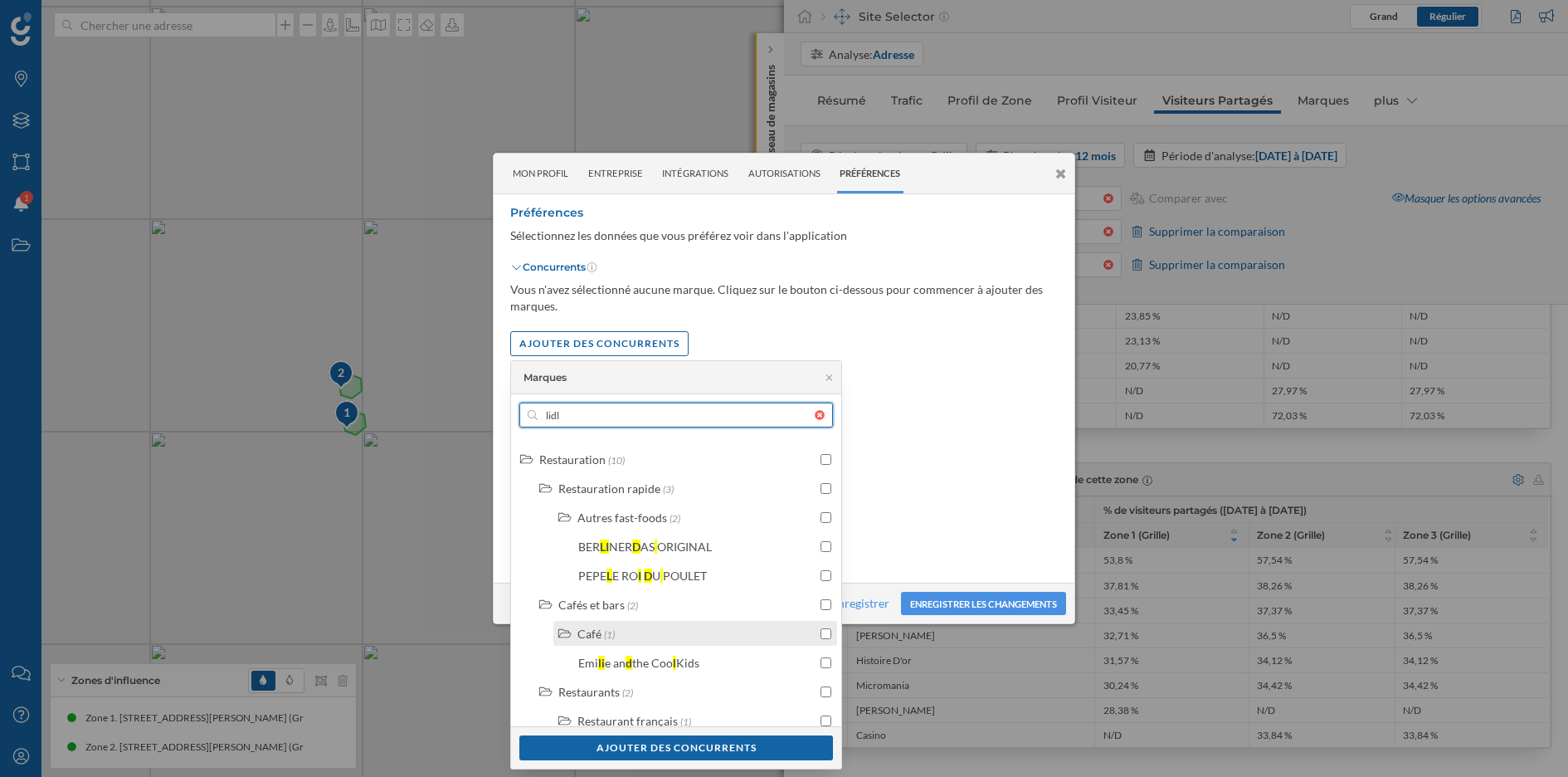
scroll to position [1821, 0]
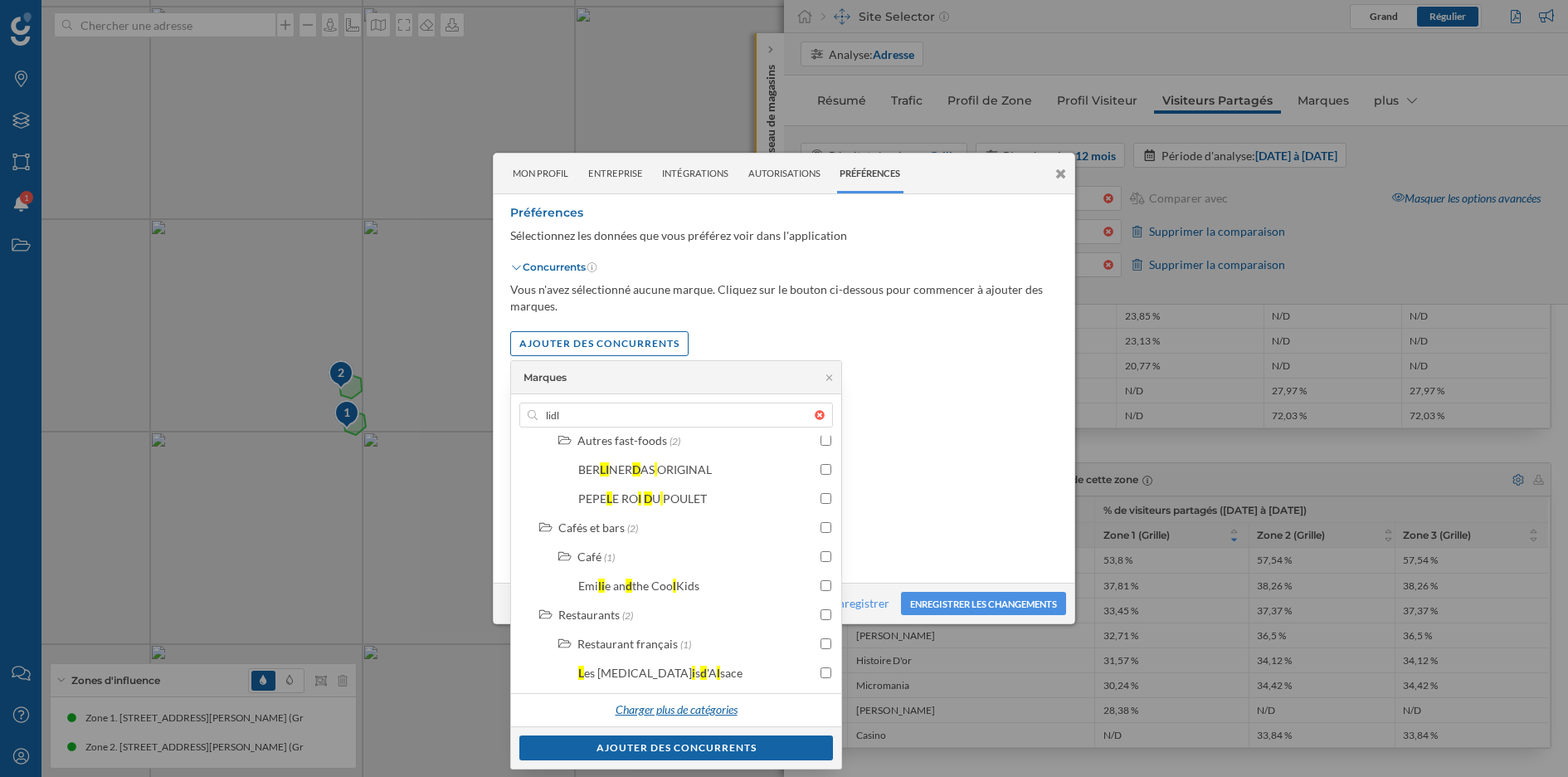
click at [681, 690] on div "Charger plus de catégories" at bounding box center [676, 710] width 143 height 24
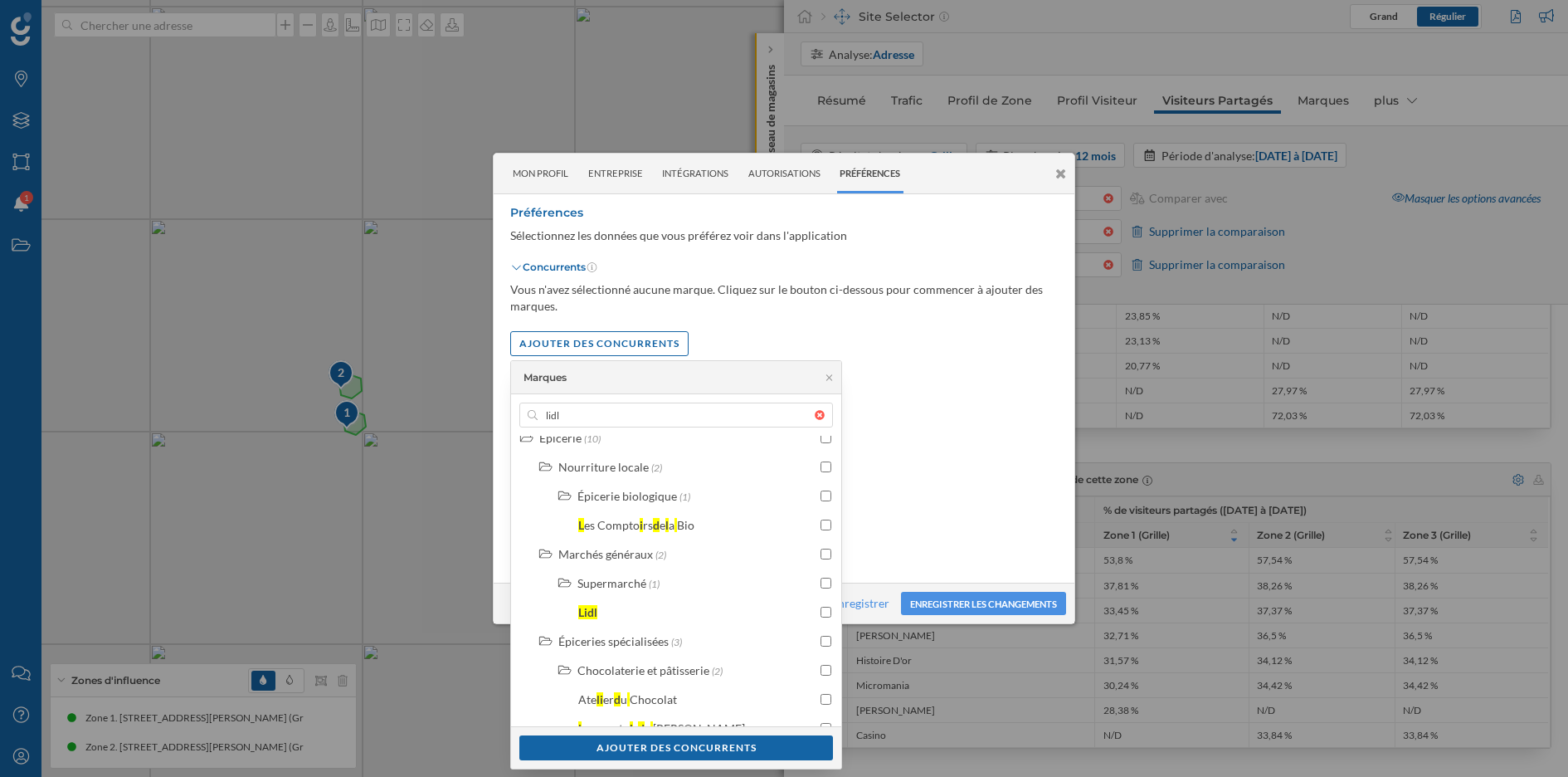
scroll to position [2427, 0]
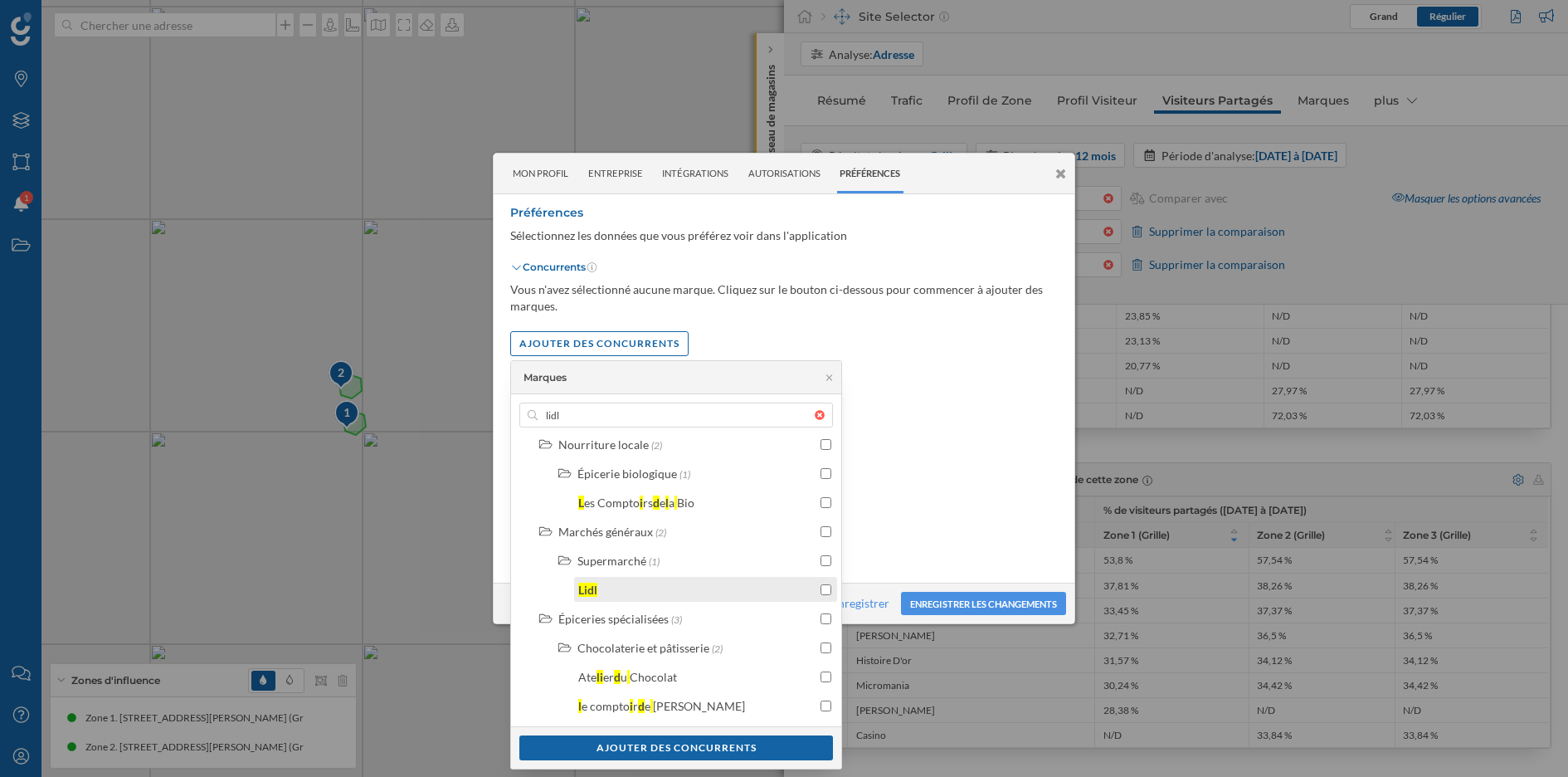
click at [822, 588] on input "checkbox" at bounding box center [825, 589] width 10 height 10
click at [594, 420] on input "lidl" at bounding box center [676, 415] width 277 height 24
type input "ald"
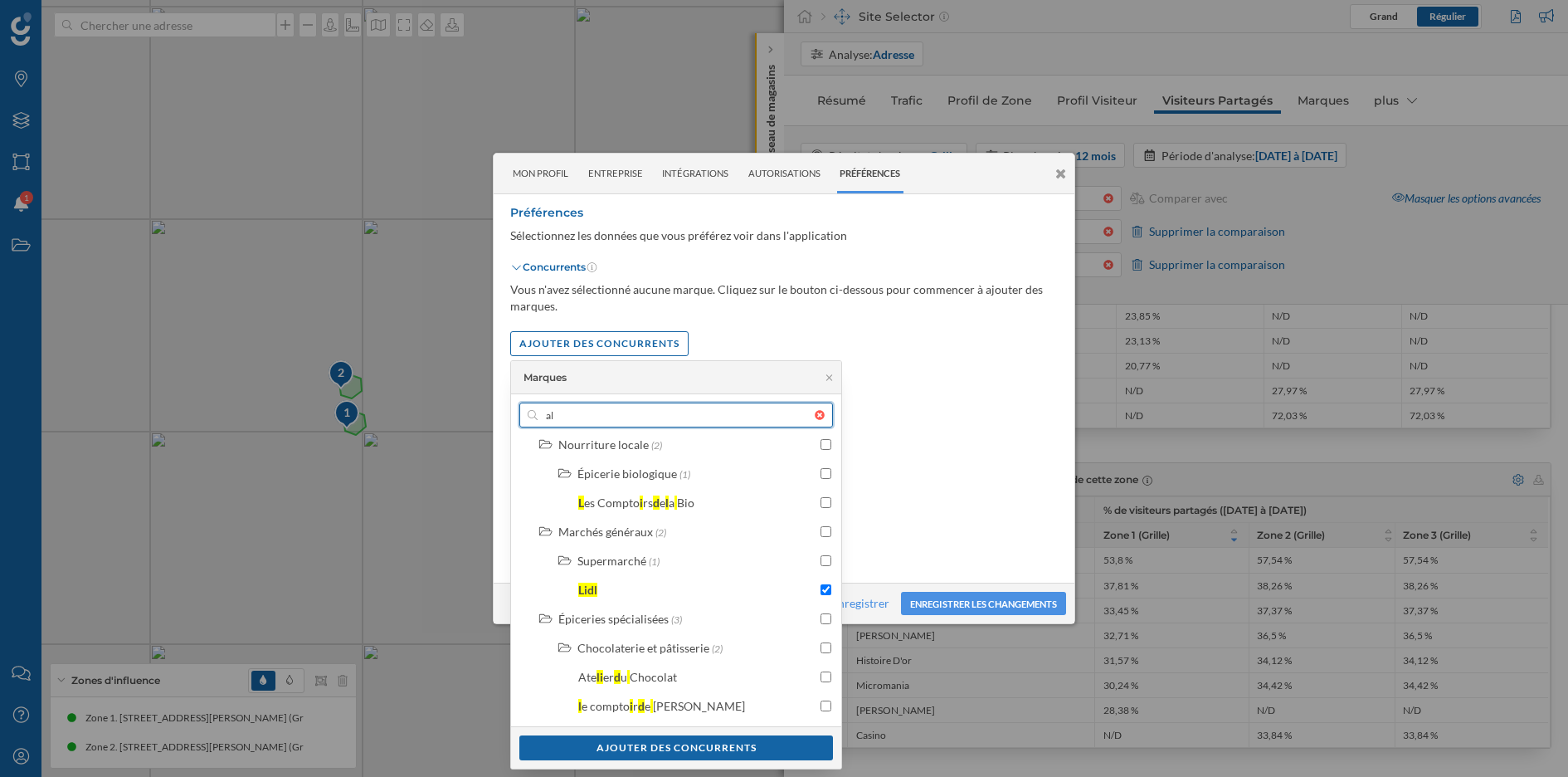
checkbox input "false"
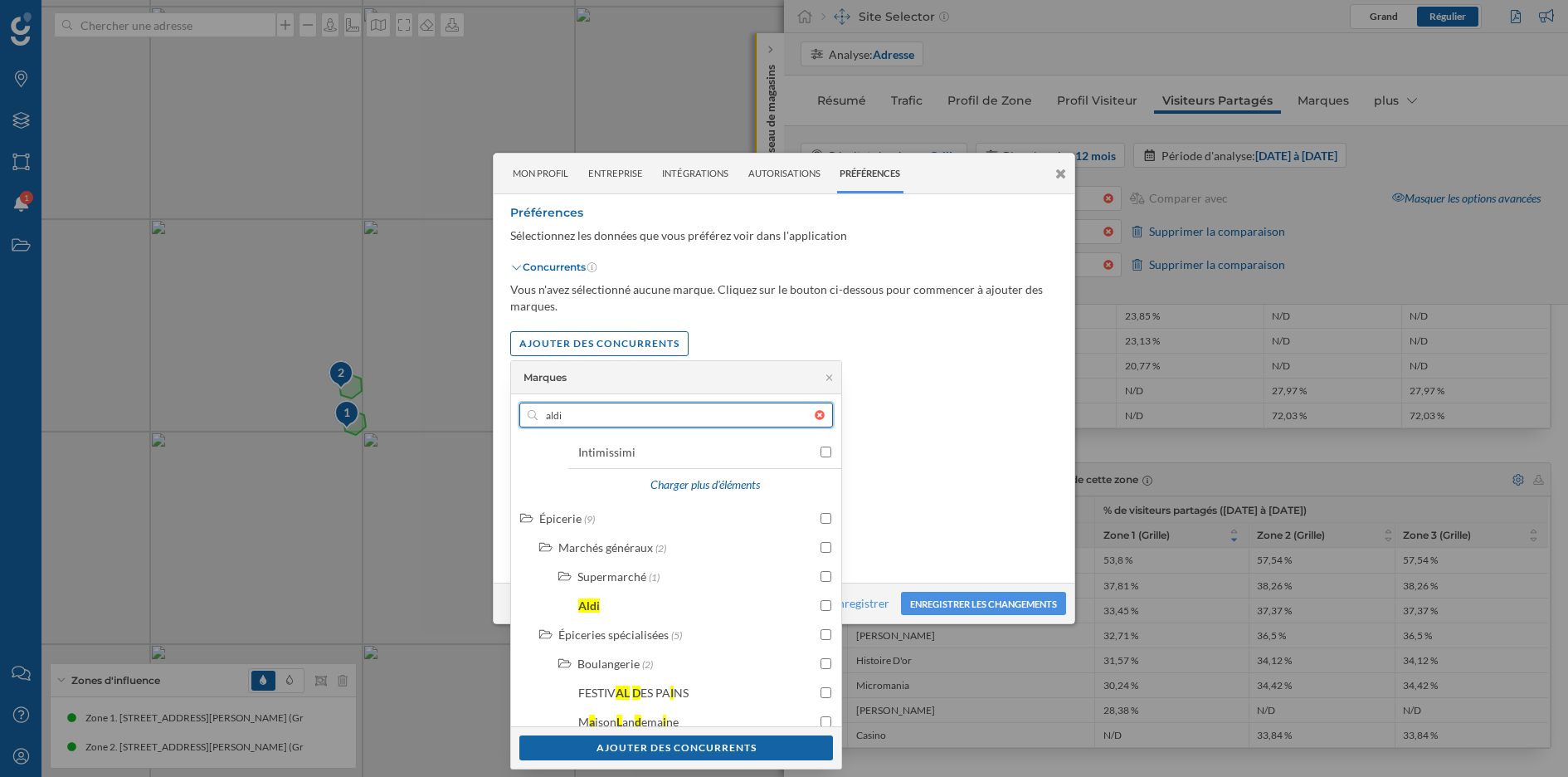
scroll to position [2749, 0]
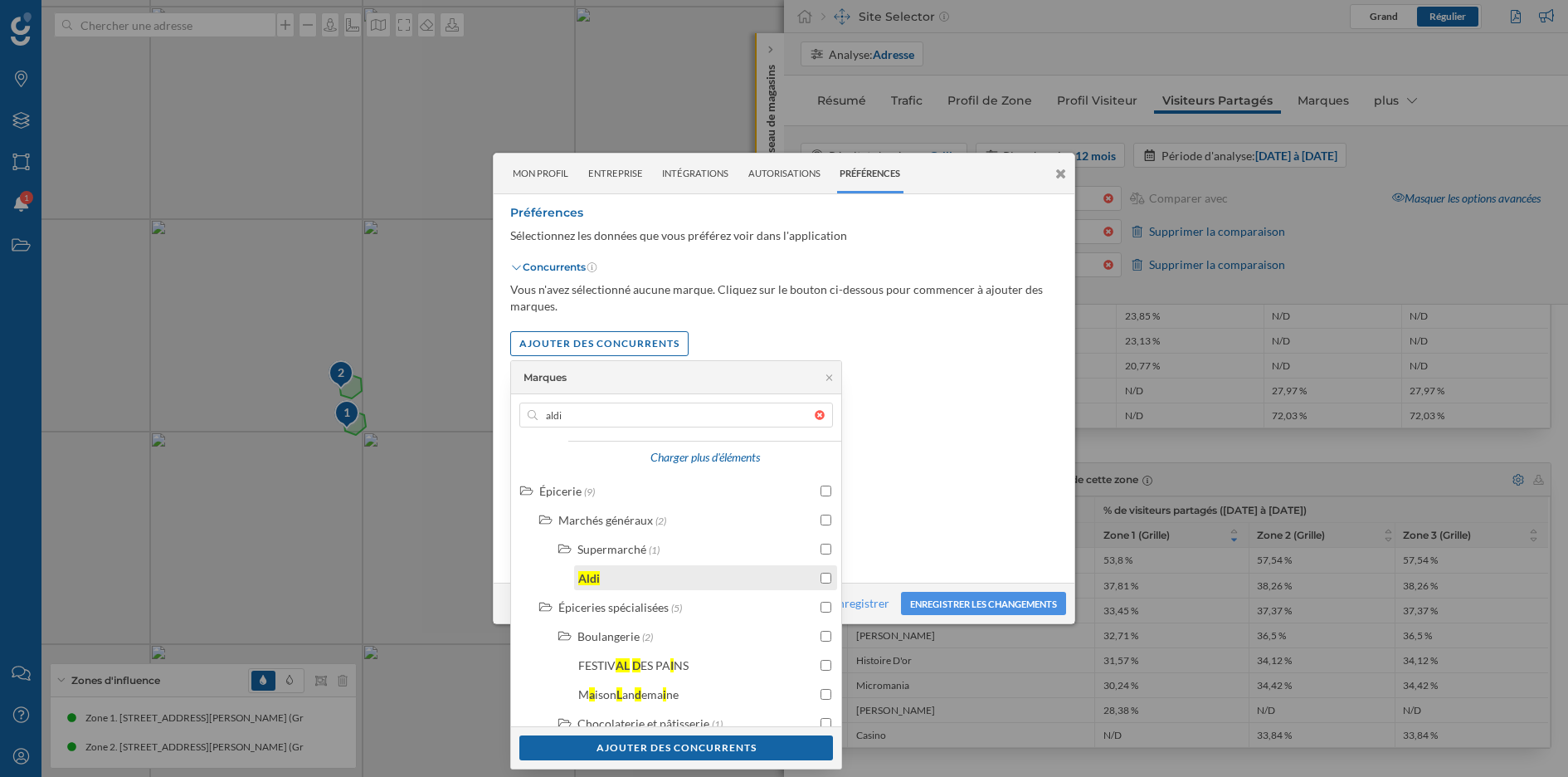
click at [820, 578] on input "checkbox" at bounding box center [825, 578] width 10 height 10
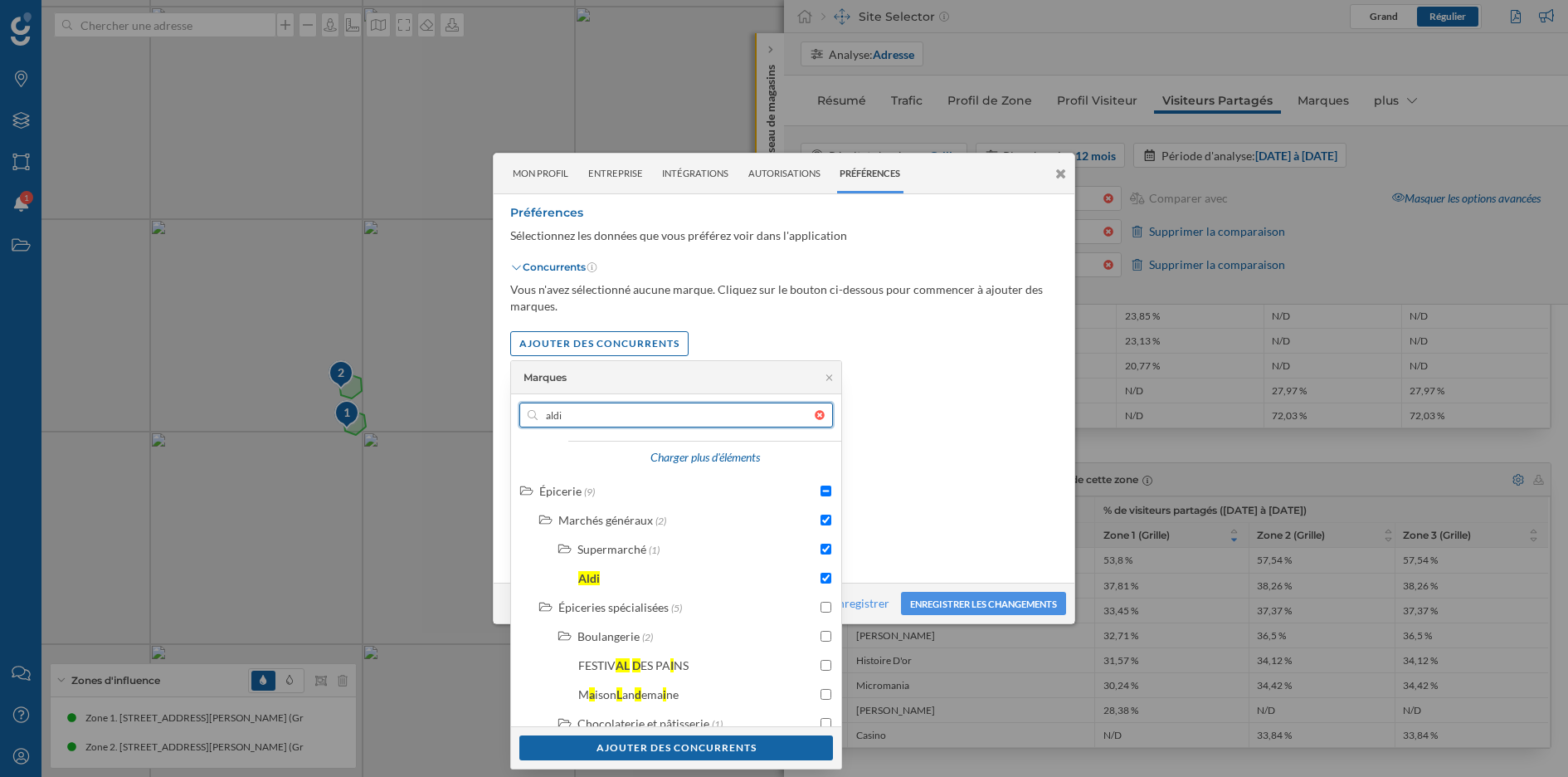
click at [603, 412] on input "aldi" at bounding box center [676, 415] width 277 height 24
type input "lea"
checkbox input "false"
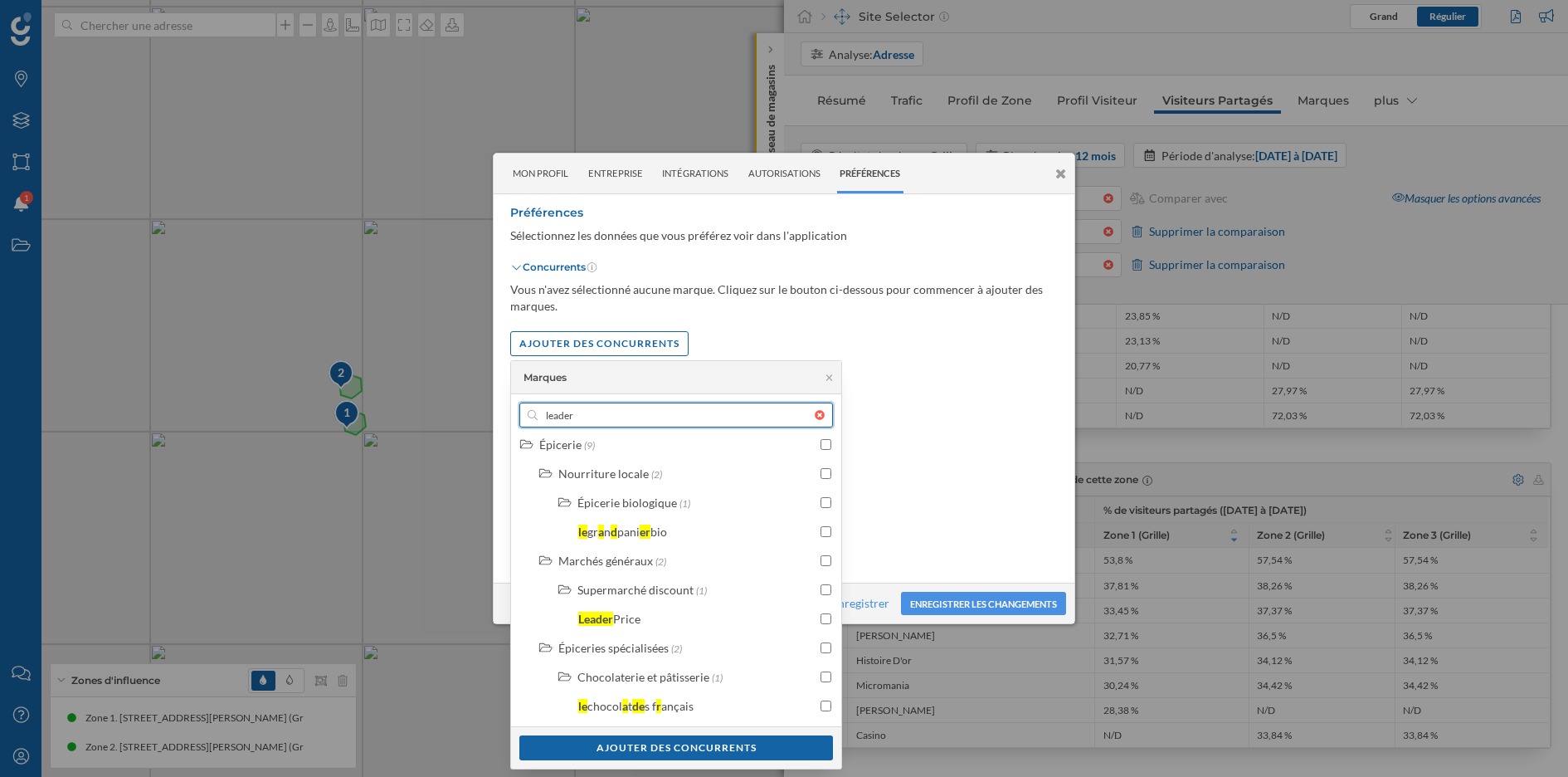
scroll to position [764, 0]
type input "leader"
click at [820, 616] on input "checkbox" at bounding box center [825, 618] width 10 height 10
click at [736, 690] on div "Ajouter Des Concurrents" at bounding box center [675, 747] width 313 height 24
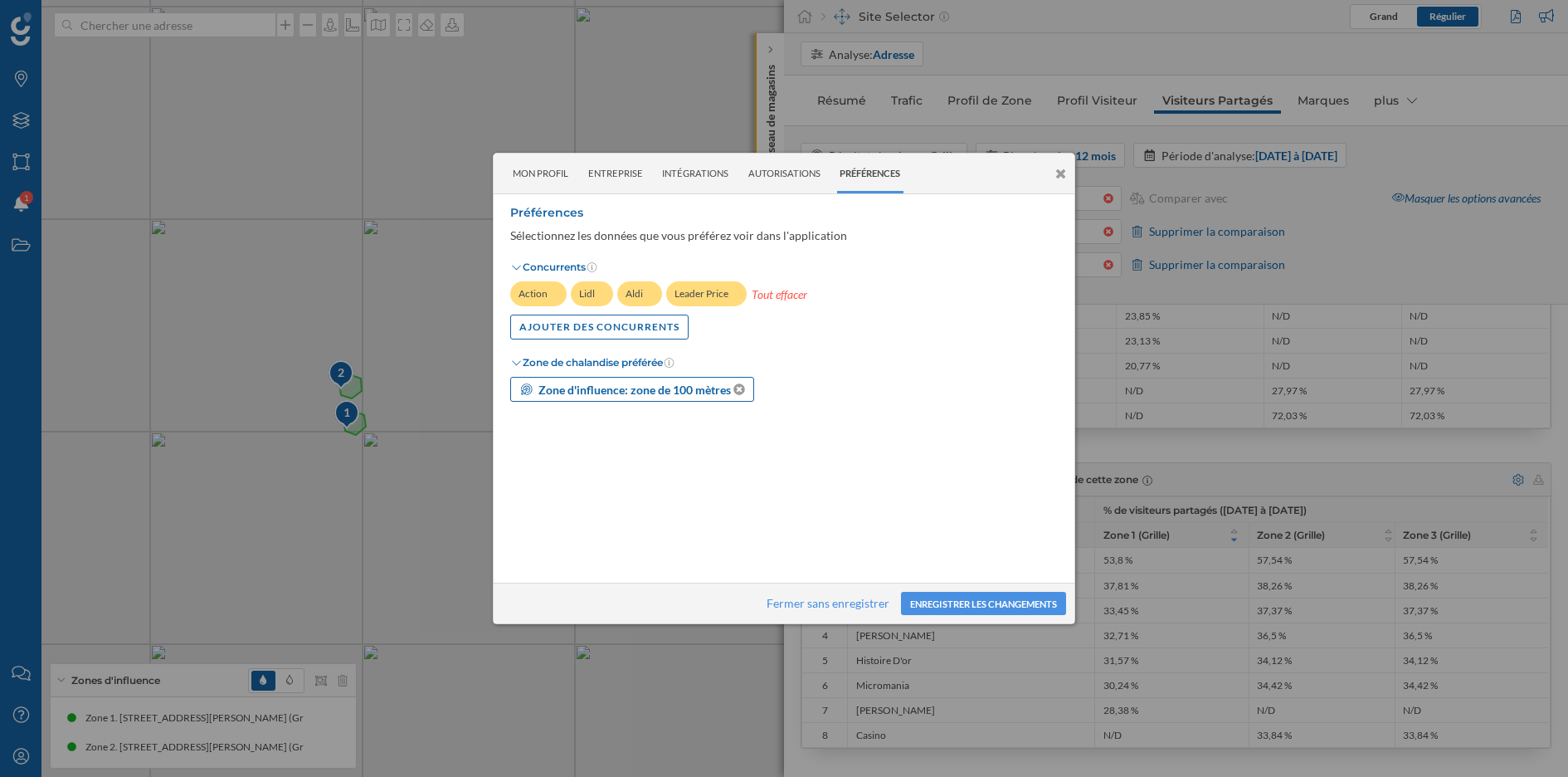
click at [670, 390] on strong "Zone d'influence: zone de 100 mètres" at bounding box center [634, 389] width 193 height 14
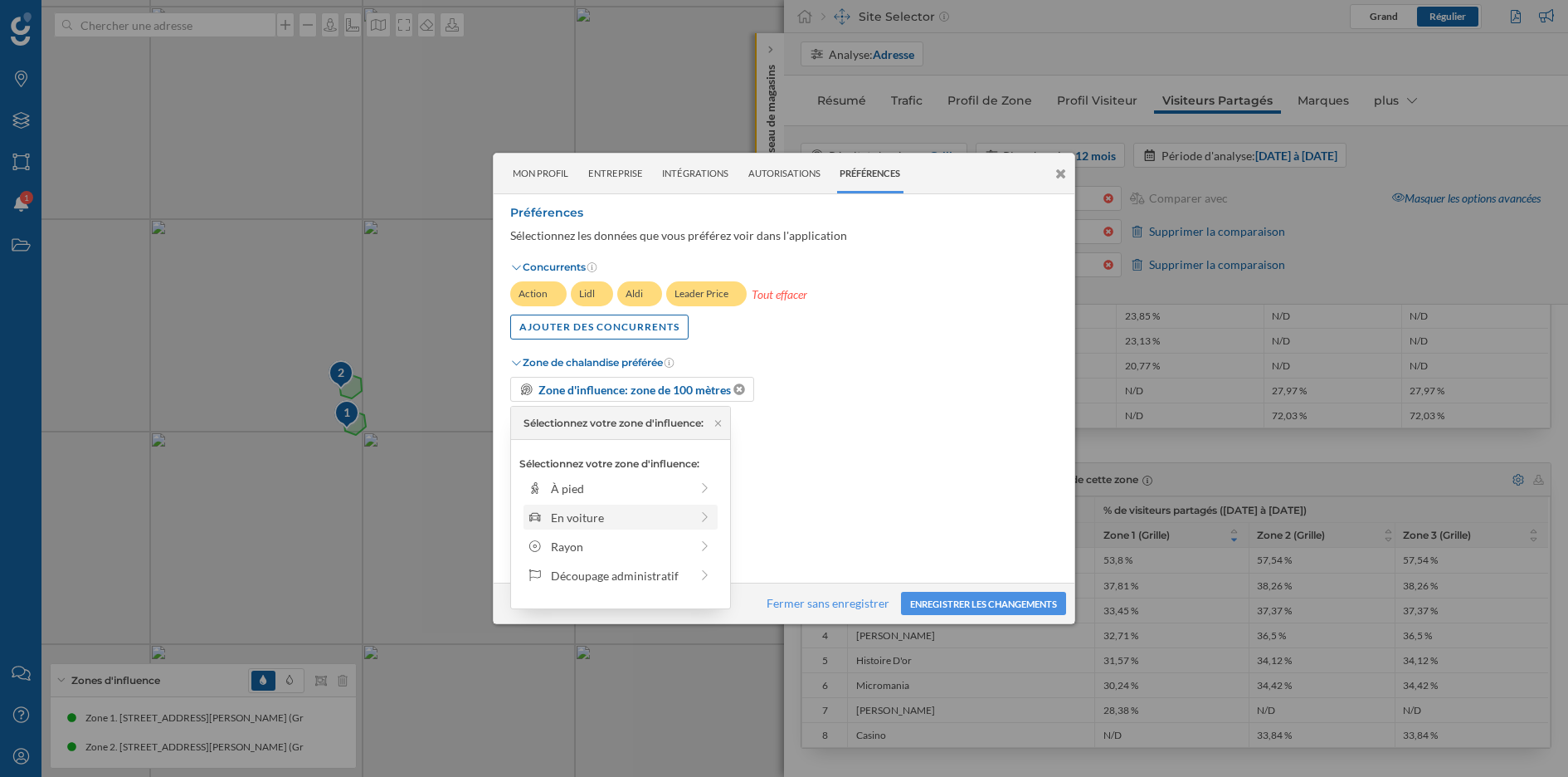
click at [627, 517] on div "En voiture" at bounding box center [620, 517] width 138 height 18
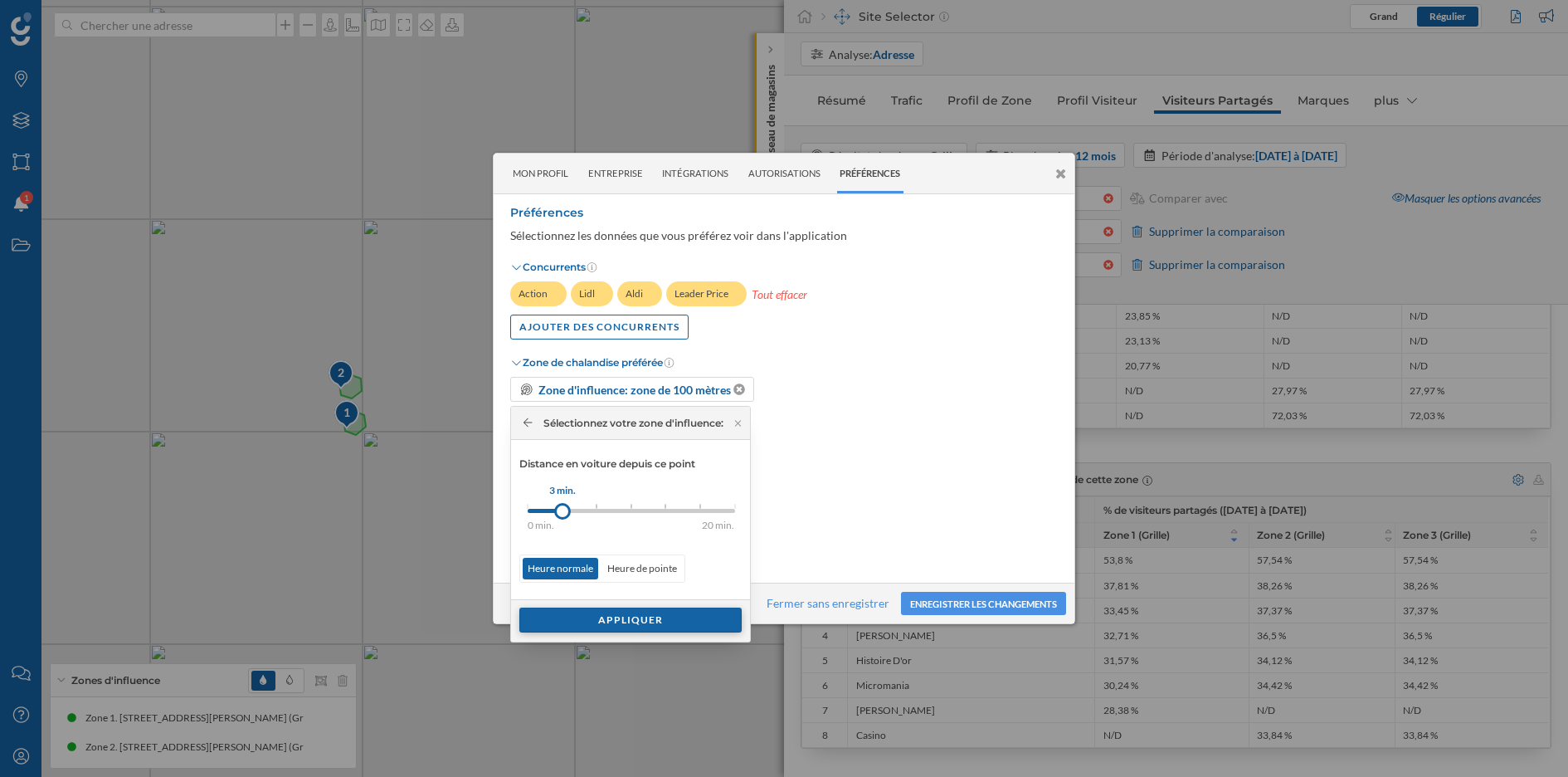
click at [618, 622] on div "Appliquer" at bounding box center [630, 620] width 222 height 24
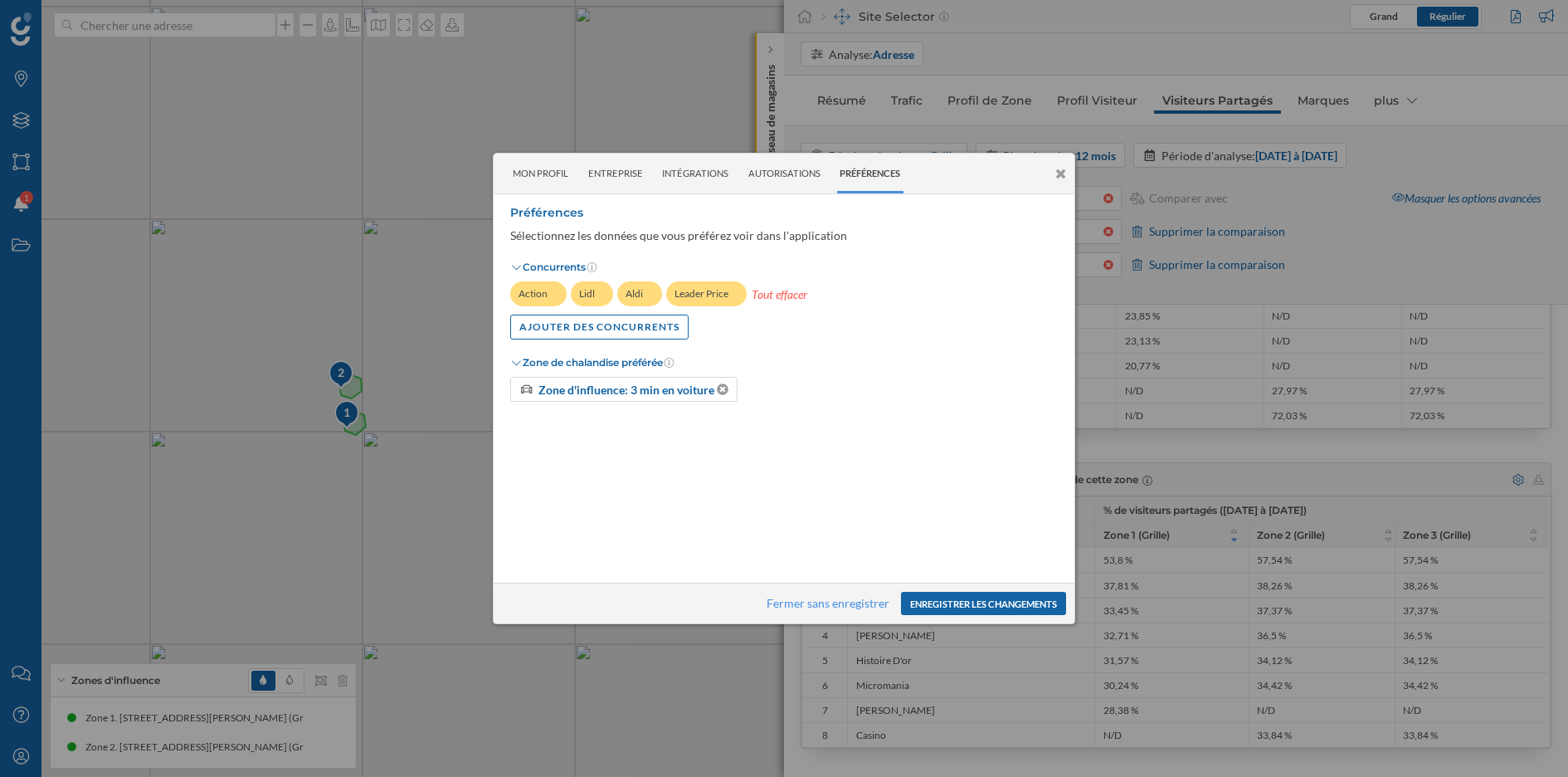
click at [954, 606] on button "Enregistrer les changements" at bounding box center [984, 603] width 166 height 24
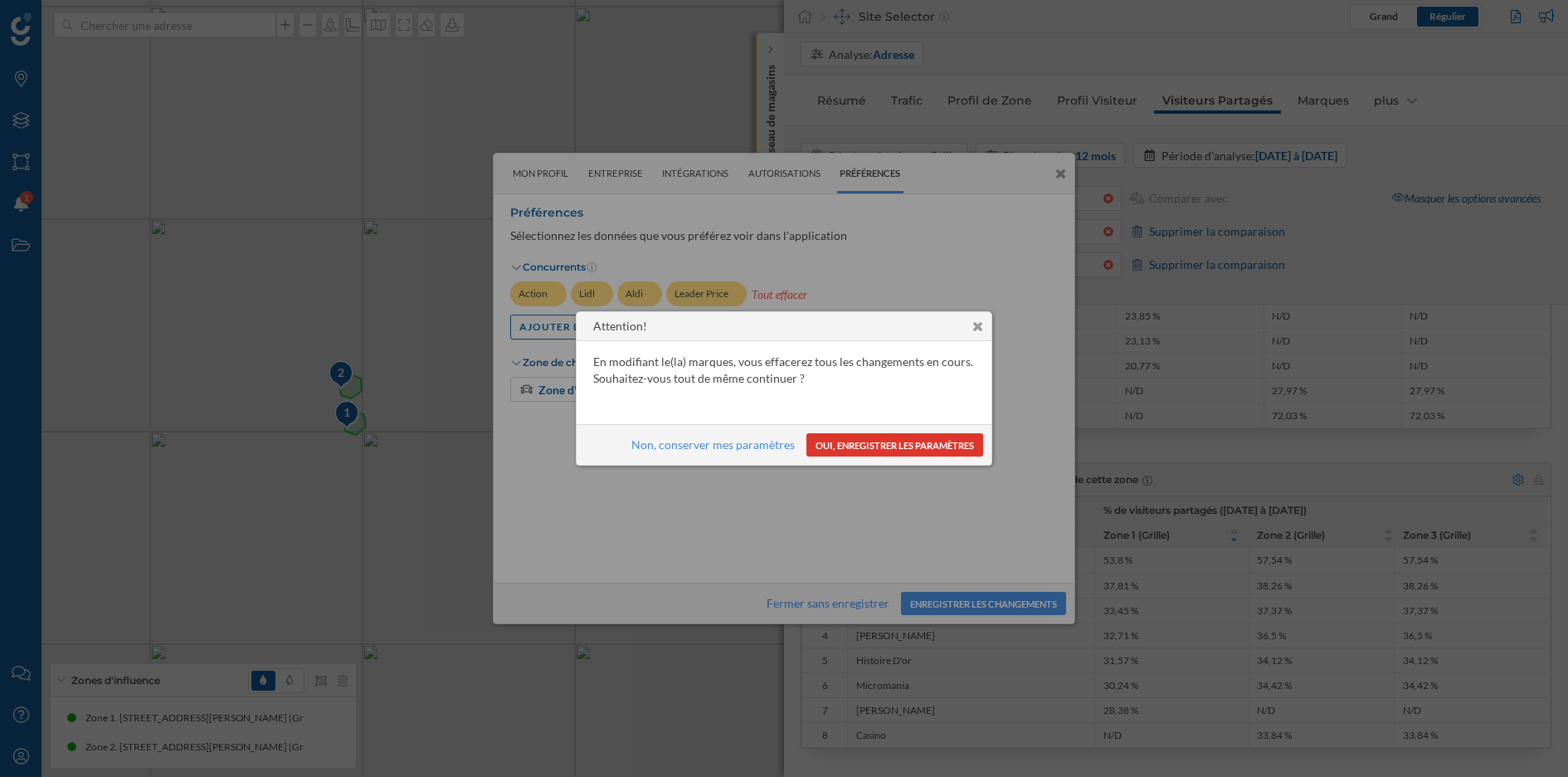
click at [936, 451] on button "Oui, enregistrer les paramètres" at bounding box center [895, 444] width 177 height 24
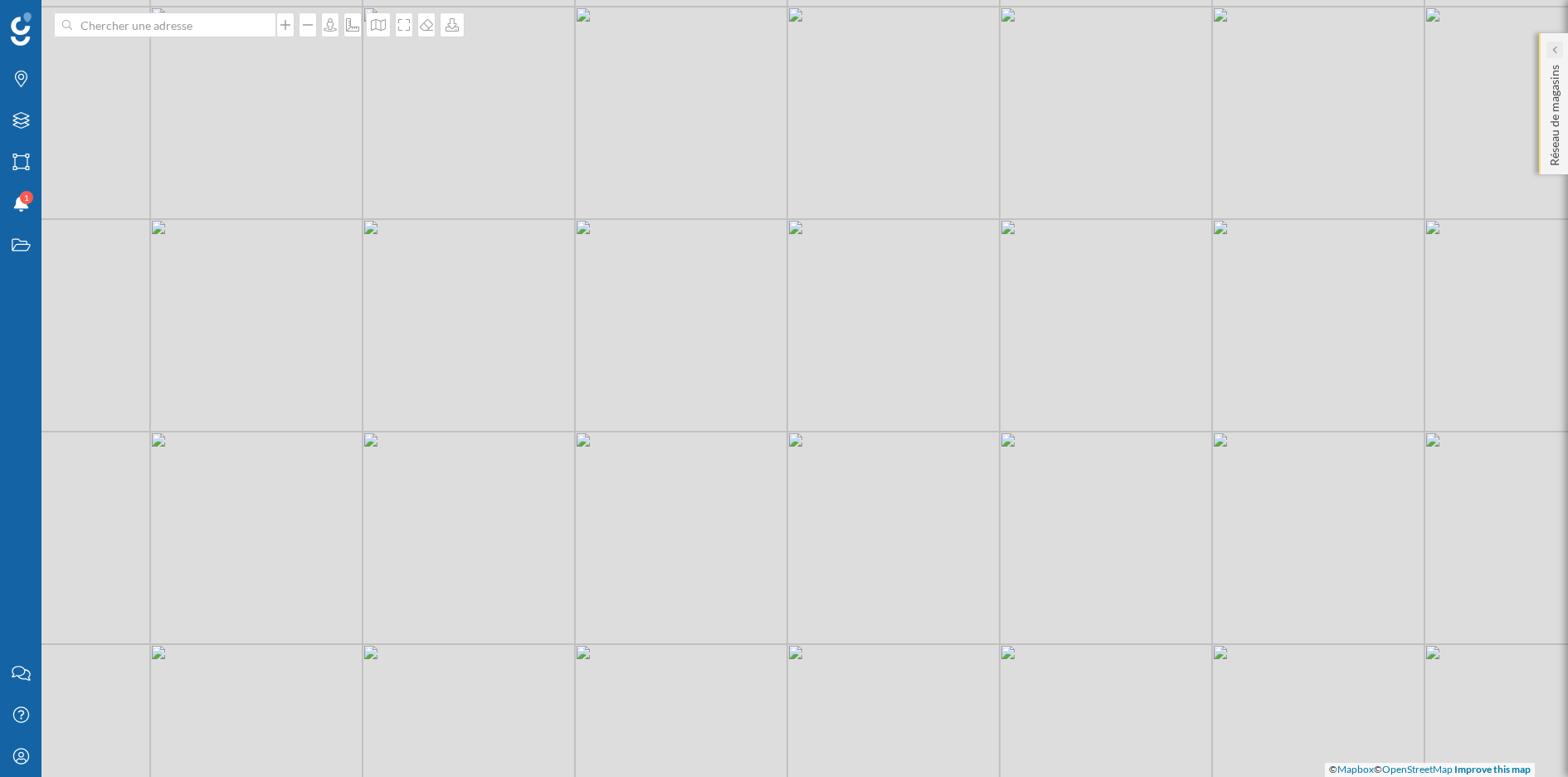
click at [1393, 49] on div at bounding box center [1555, 50] width 17 height 17
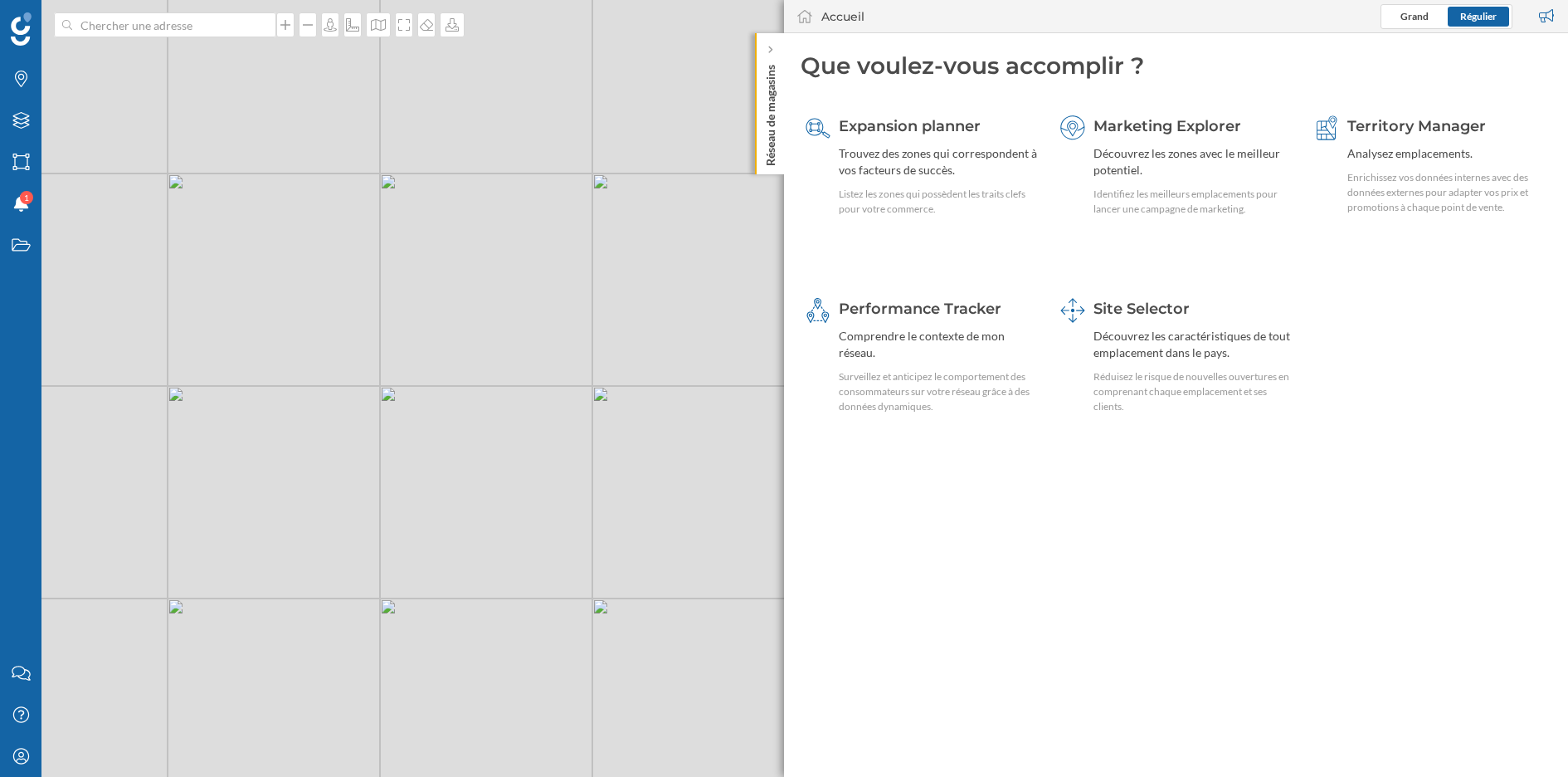
drag, startPoint x: 374, startPoint y: 255, endPoint x: 604, endPoint y: 421, distance: 283.6
click at [604, 421] on div "© Mapbox © OpenStreetMap Improve this map" at bounding box center [784, 388] width 1568 height 777
click at [1113, 399] on div "Réduisez le risque de nouvelles ouvertures en comprenant chaque emplacement et …" at bounding box center [1194, 392] width 199 height 45
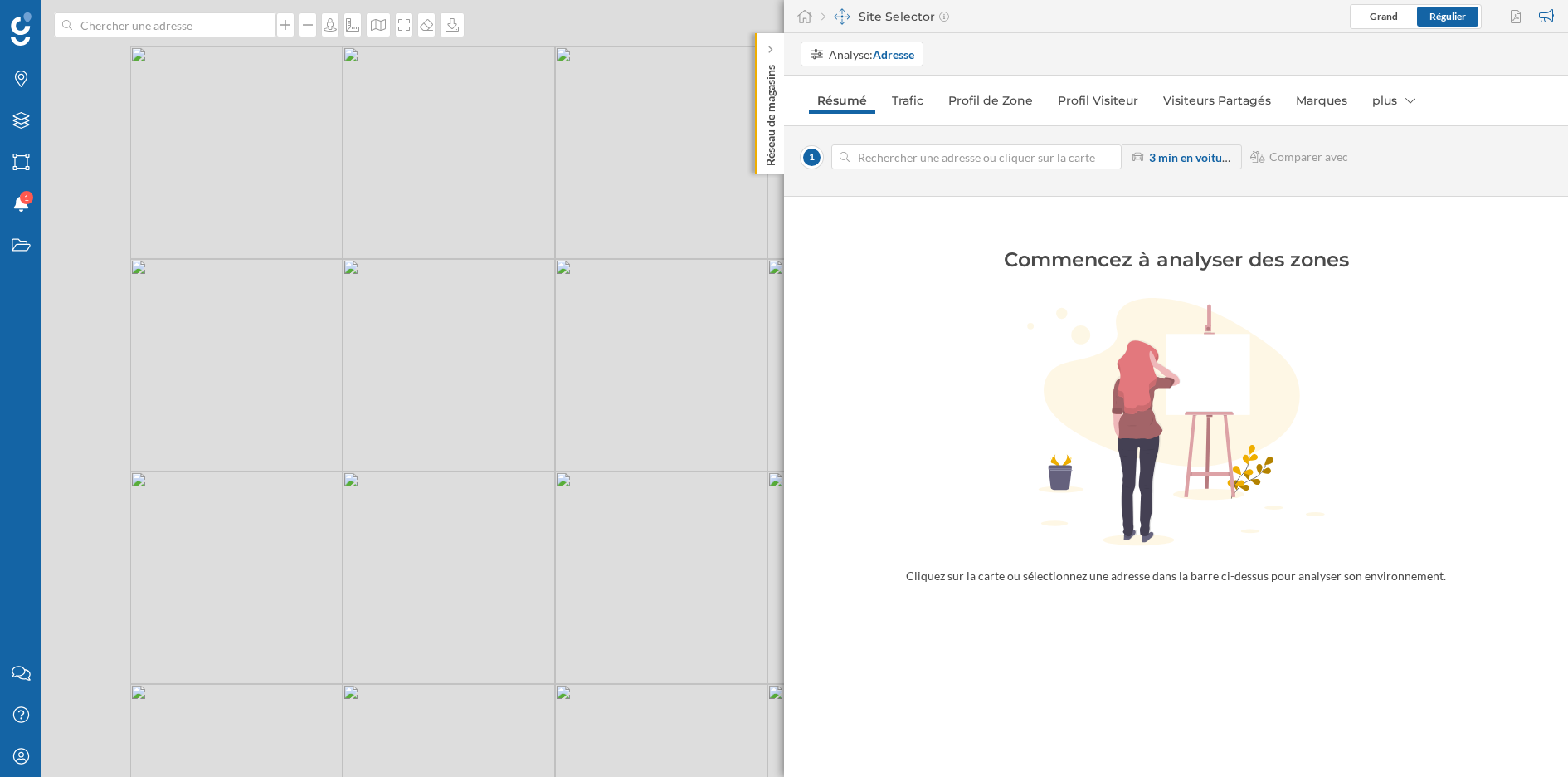
drag, startPoint x: 269, startPoint y: 158, endPoint x: 454, endPoint y: 253, distance: 208.0
click at [454, 253] on div "© Mapbox © OpenStreetMap Improve this map" at bounding box center [784, 388] width 1568 height 777
click at [210, 33] on input at bounding box center [166, 24] width 186 height 24
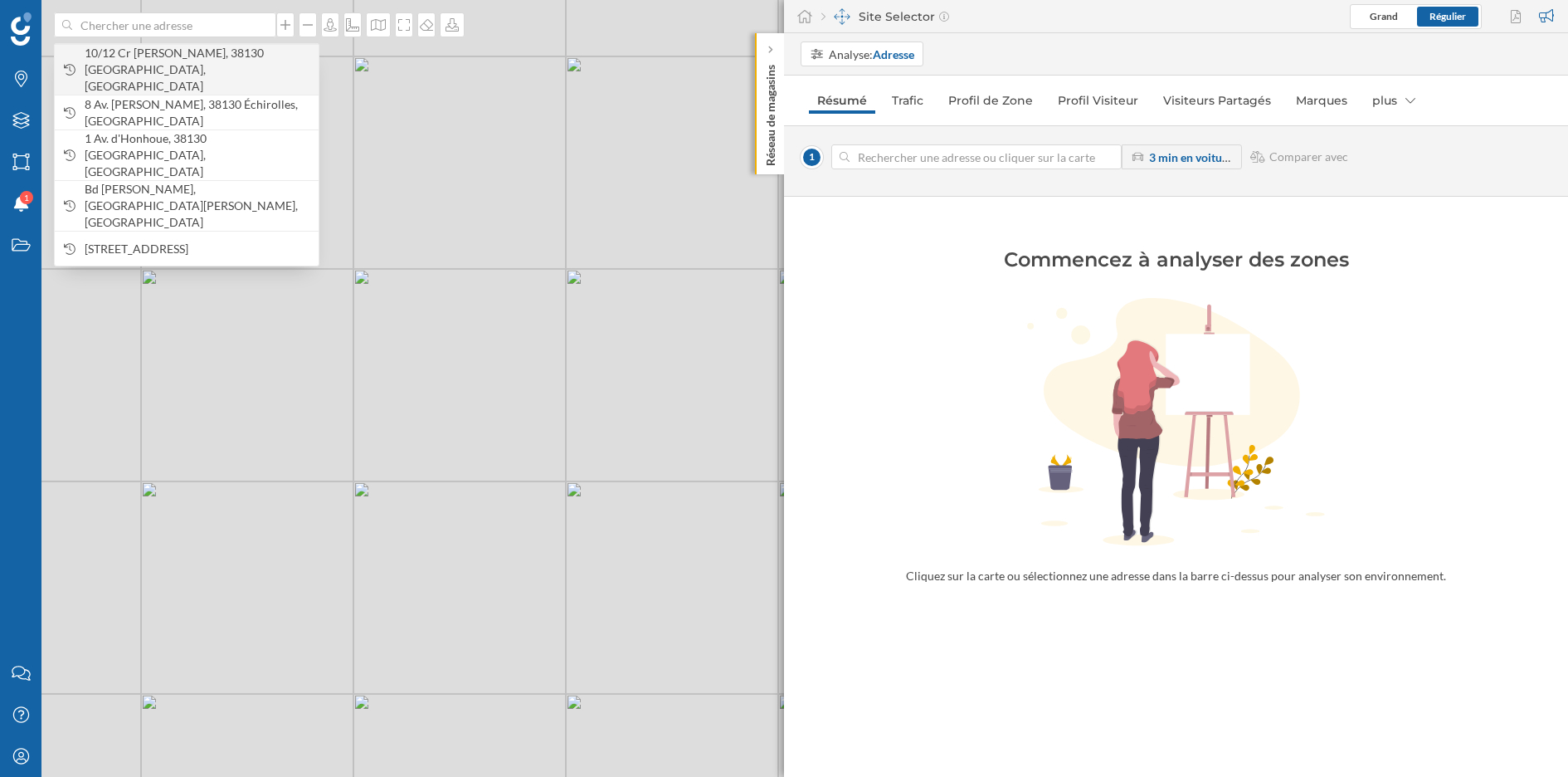
click at [214, 52] on span "10/12 Cr [PERSON_NAME], 38130 [GEOGRAPHIC_DATA], [GEOGRAPHIC_DATA]" at bounding box center [198, 70] width 226 height 50
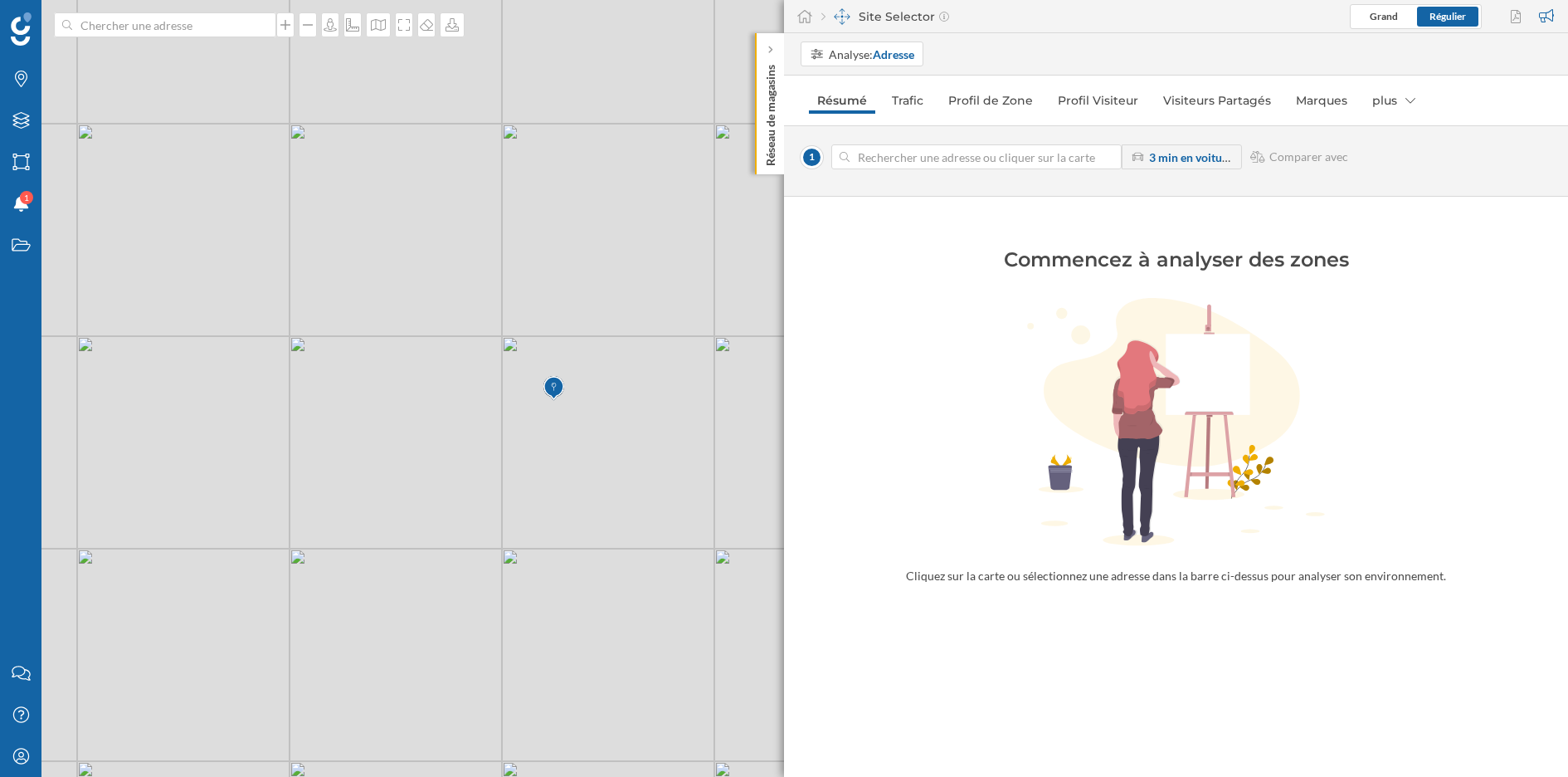
drag, startPoint x: 232, startPoint y: 348, endPoint x: 830, endPoint y: 535, distance: 626.6
click at [830, 535] on div "Marques Filtres Zones Notifications 1 Travail Nous contacter Centre d'aide Mon …" at bounding box center [784, 388] width 1568 height 777
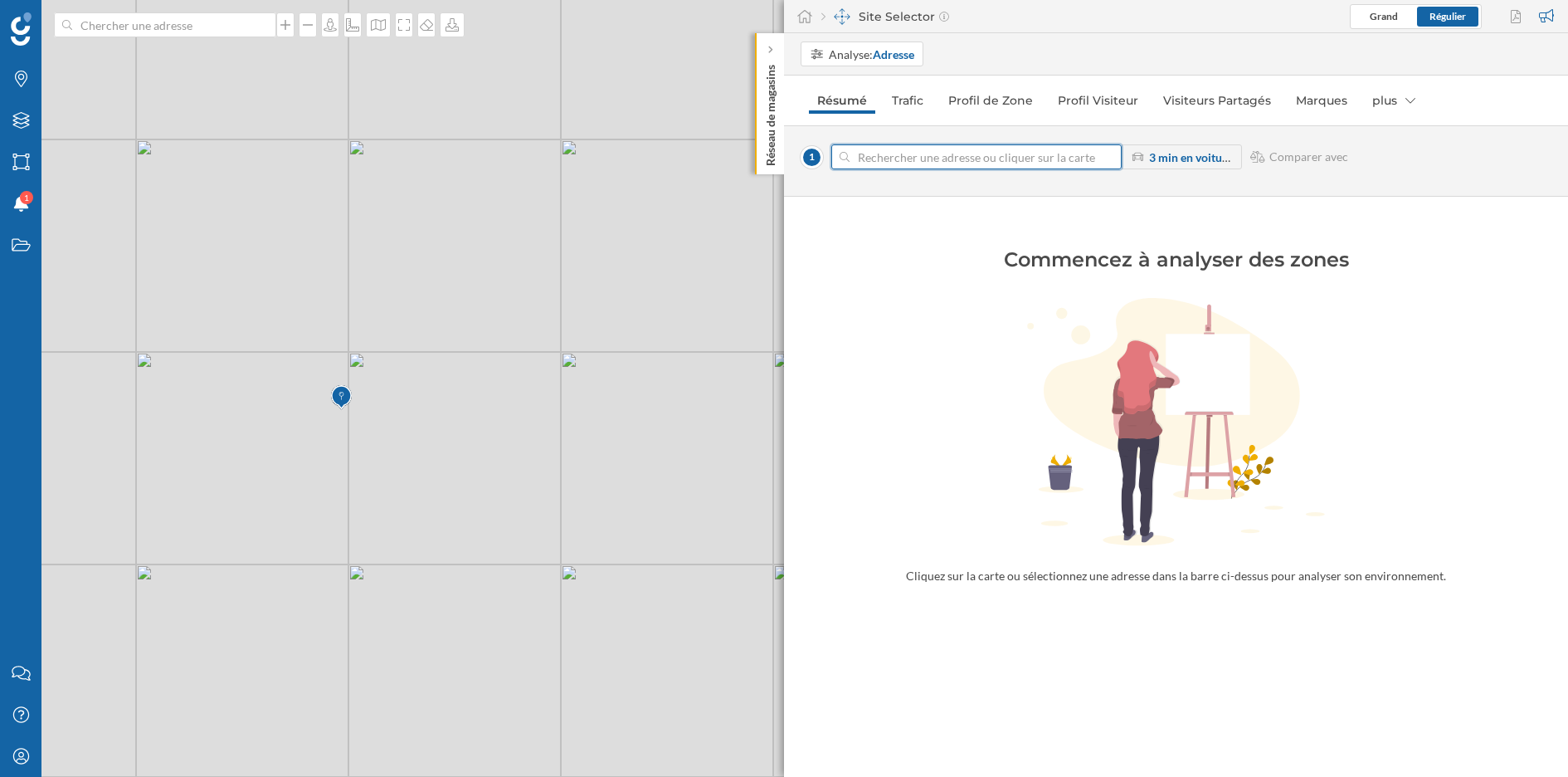
click at [915, 151] on input at bounding box center [976, 156] width 254 height 24
click at [15, 106] on div "Filtres" at bounding box center [21, 120] width 41 height 41
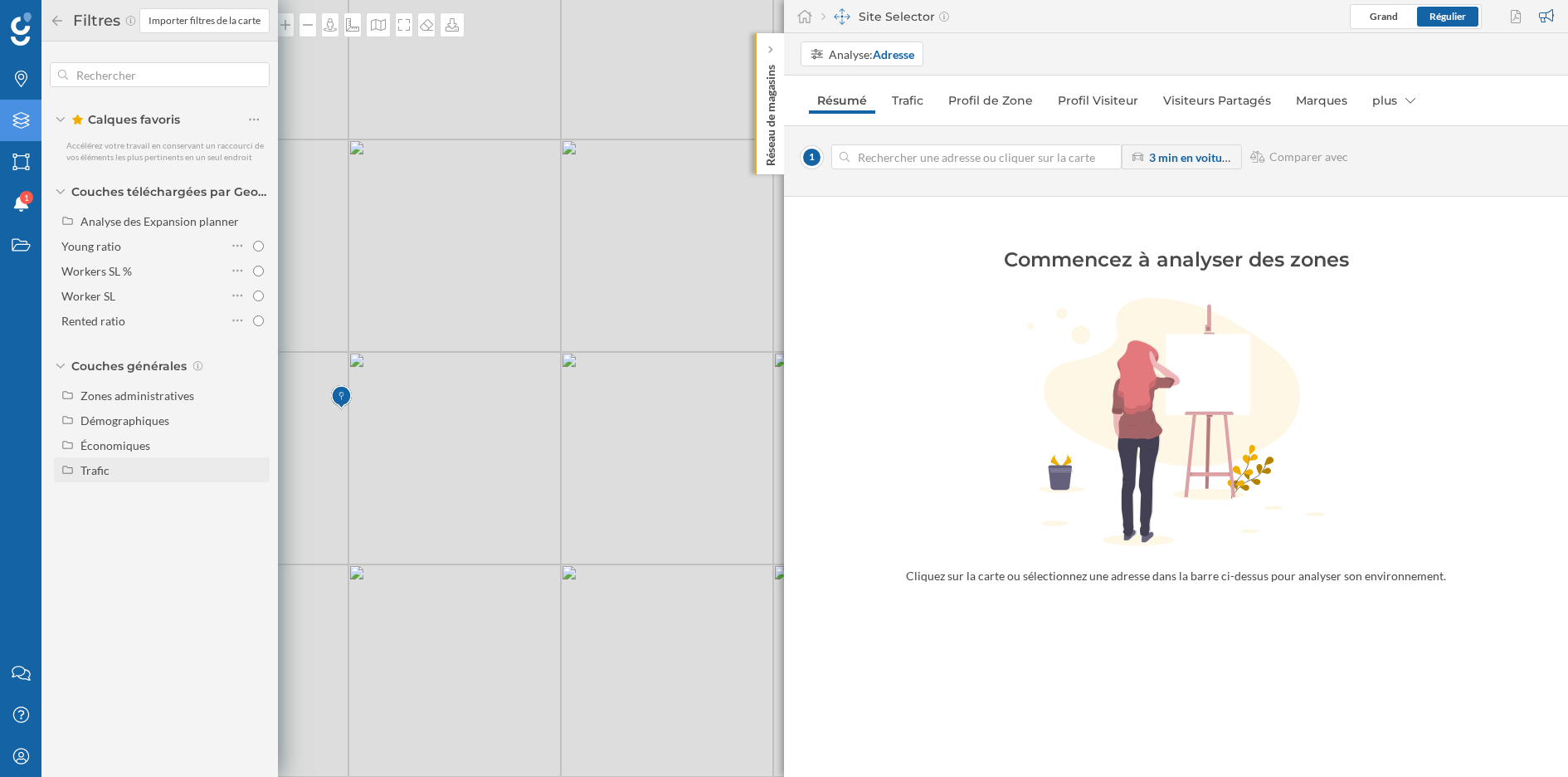
click at [135, 467] on div "Trafic" at bounding box center [172, 469] width 183 height 18
click at [168, 496] on div "Trafic routier" at bounding box center [144, 495] width 116 height 18
click at [253, 496] on input "Trafic routier" at bounding box center [258, 494] width 10 height 10
radio input "true"
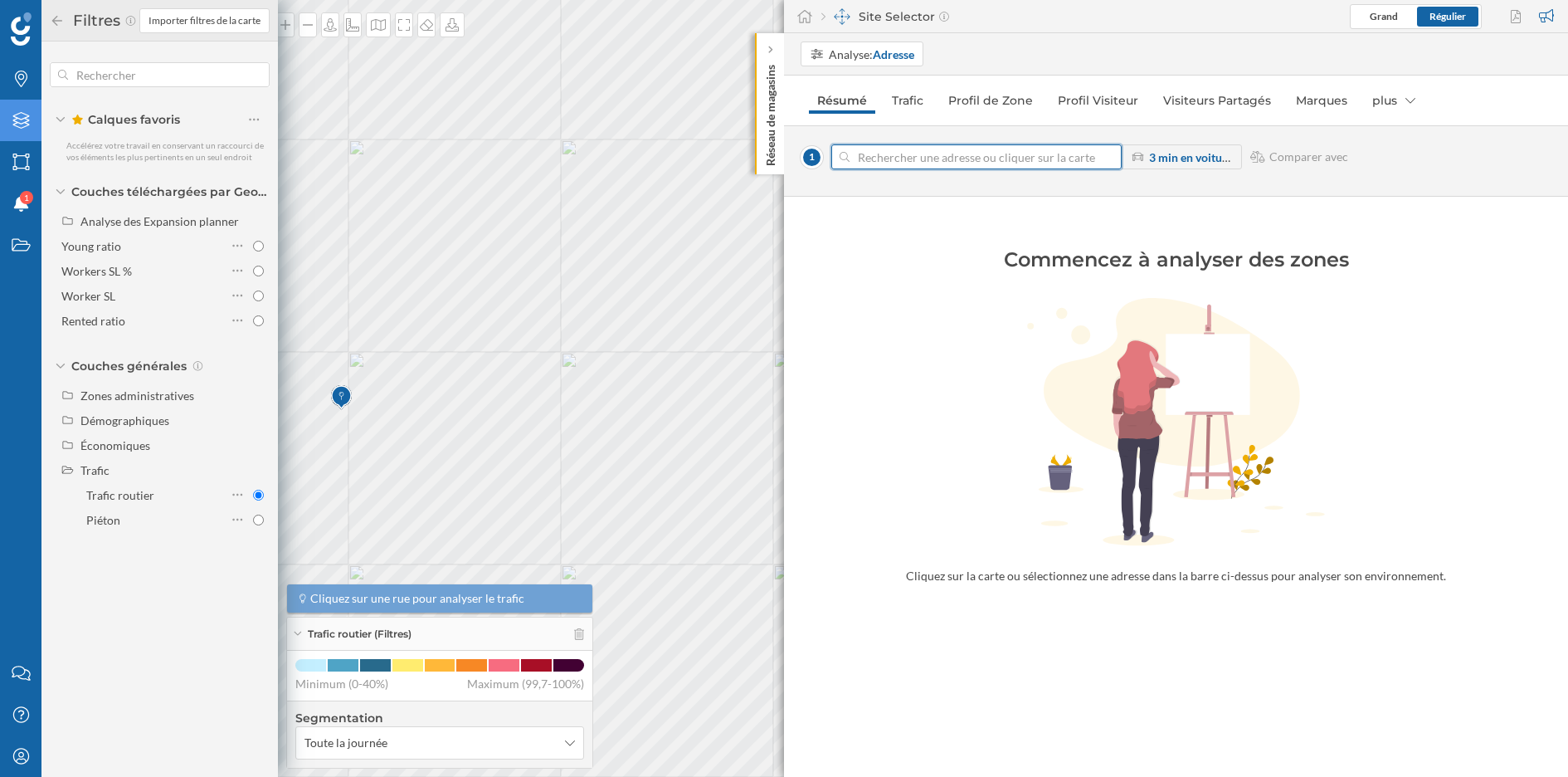
click at [899, 147] on input at bounding box center [976, 156] width 254 height 24
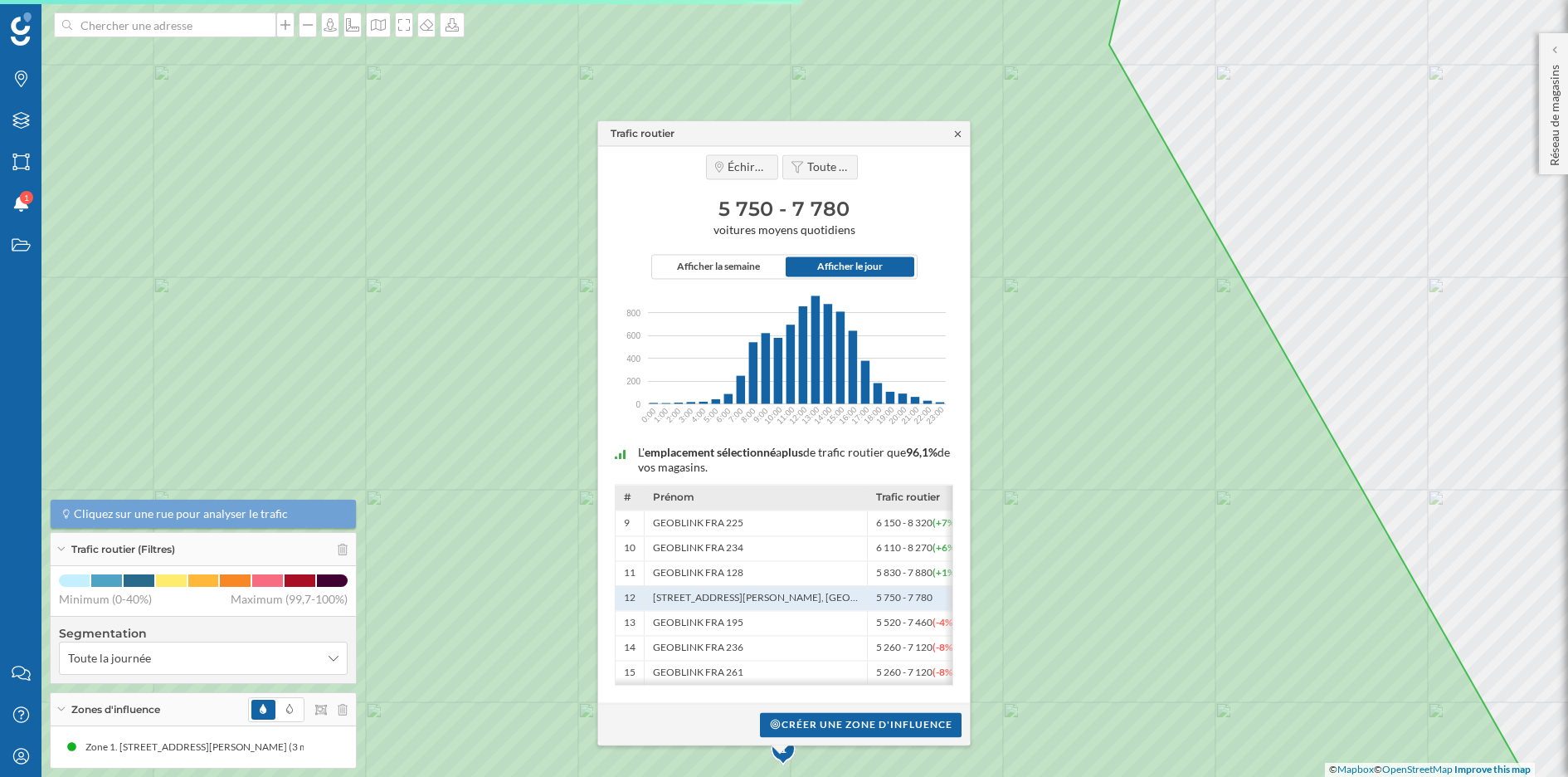
click at [958, 129] on icon at bounding box center [958, 134] width 12 height 10
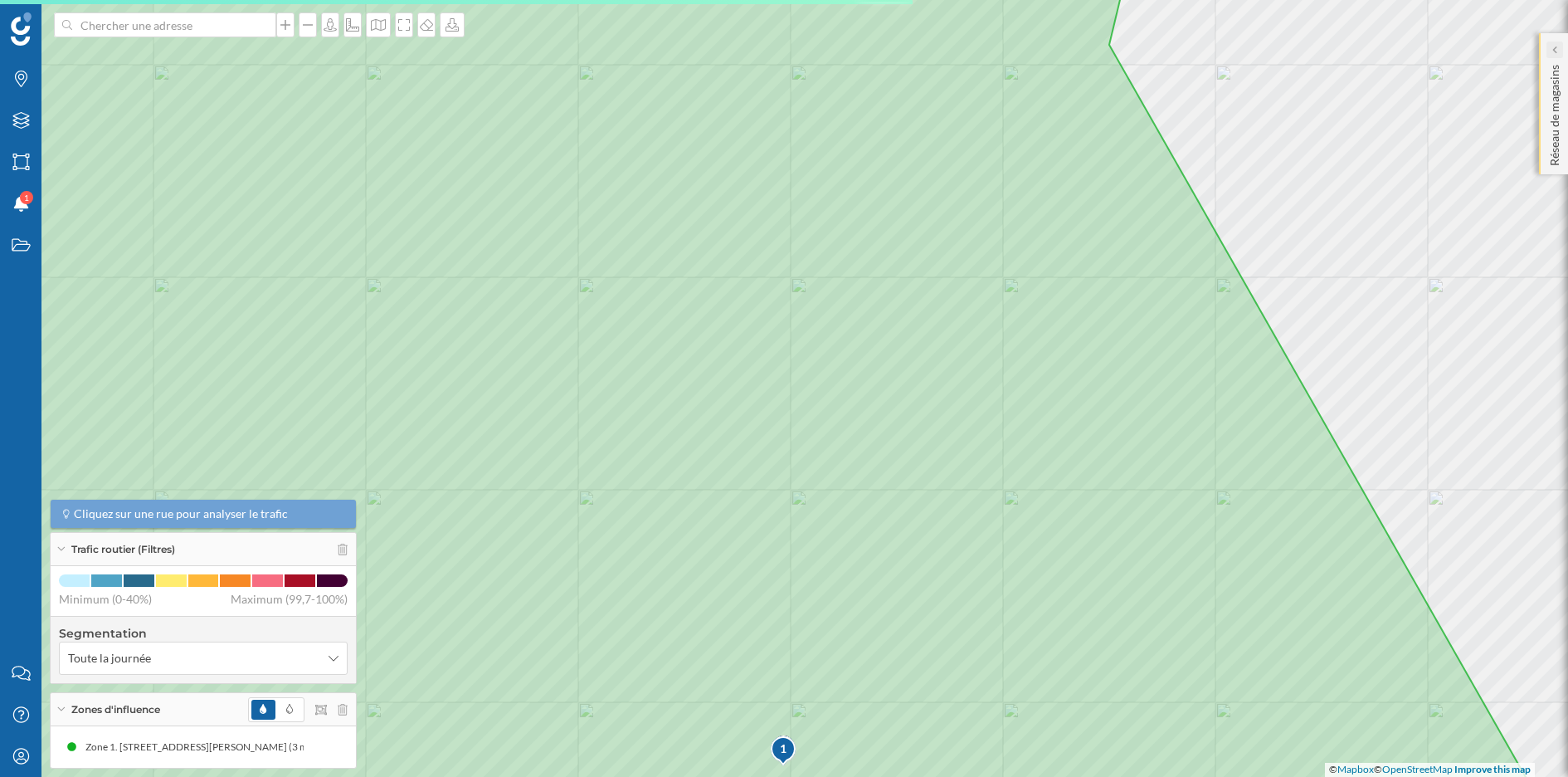
click at [1393, 53] on div at bounding box center [1555, 50] width 17 height 17
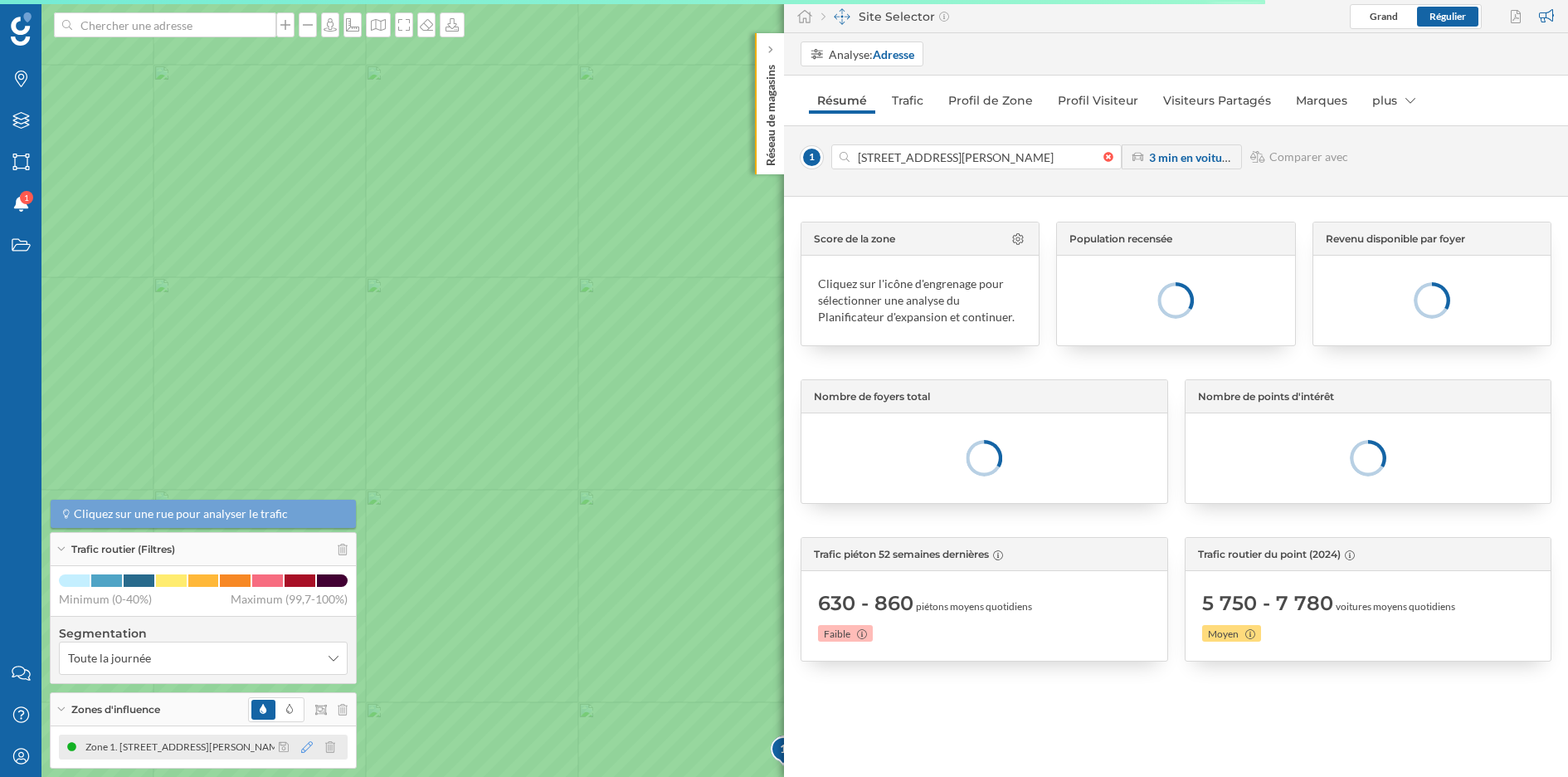
click at [307, 690] on icon at bounding box center [307, 747] width 11 height 11
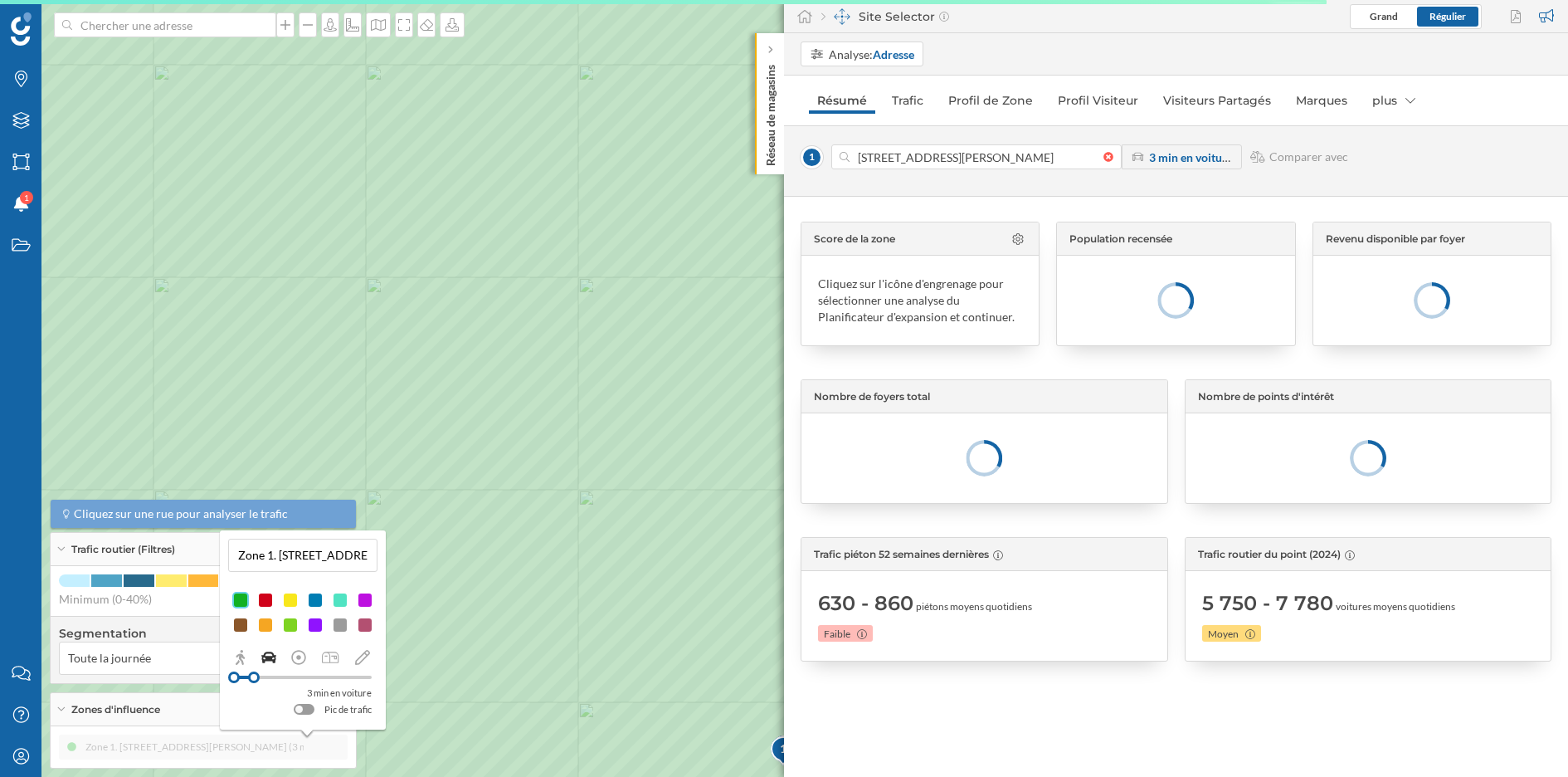
click at [297, 552] on input "Zone 1. 10 Cours Jean Jaurès, 38130 Échirolles, France (3 min En voiture)" at bounding box center [303, 555] width 139 height 24
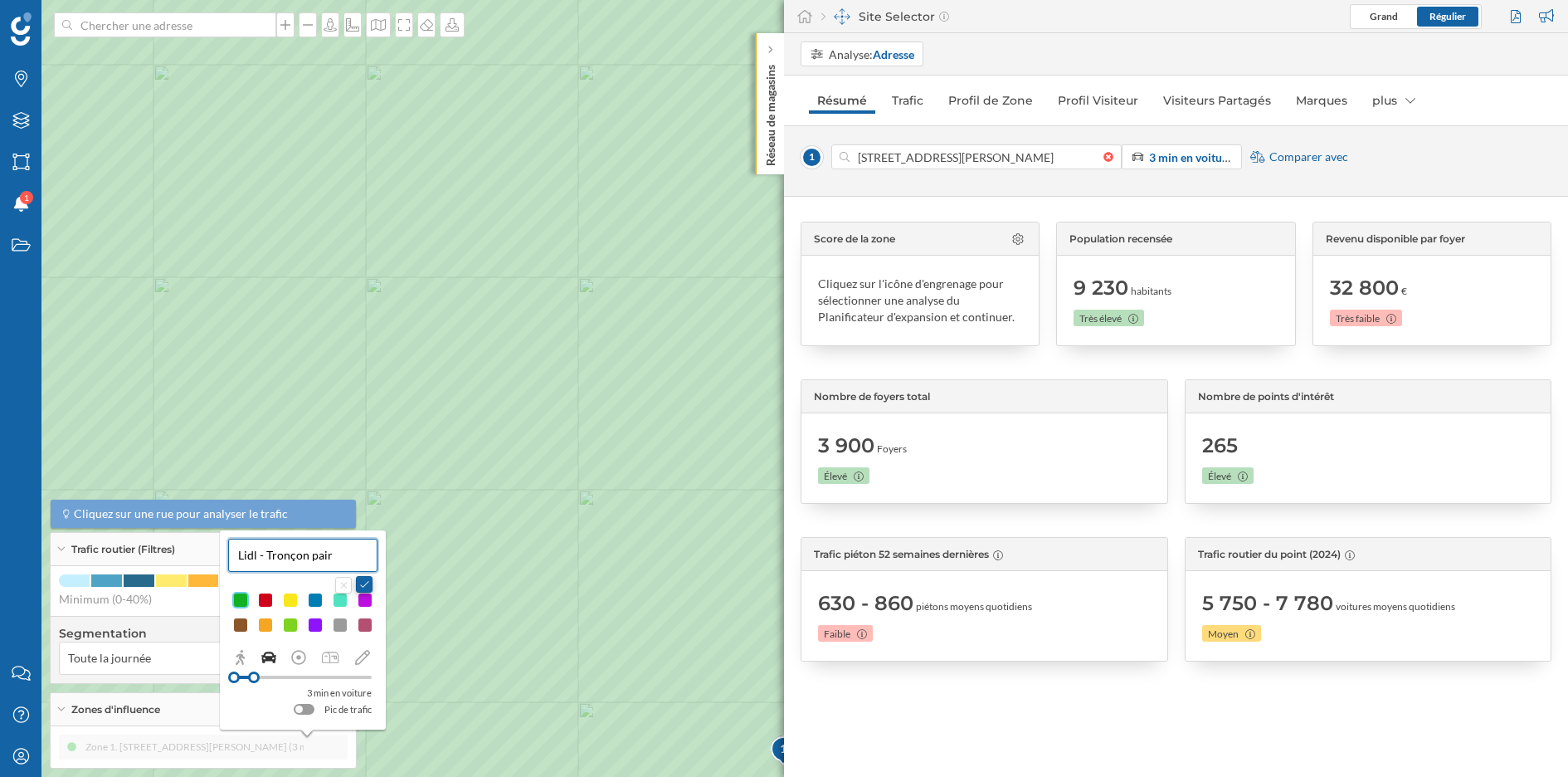
type input "Lidl - Tronçon pair"
click at [365, 586] on button at bounding box center [364, 584] width 17 height 17
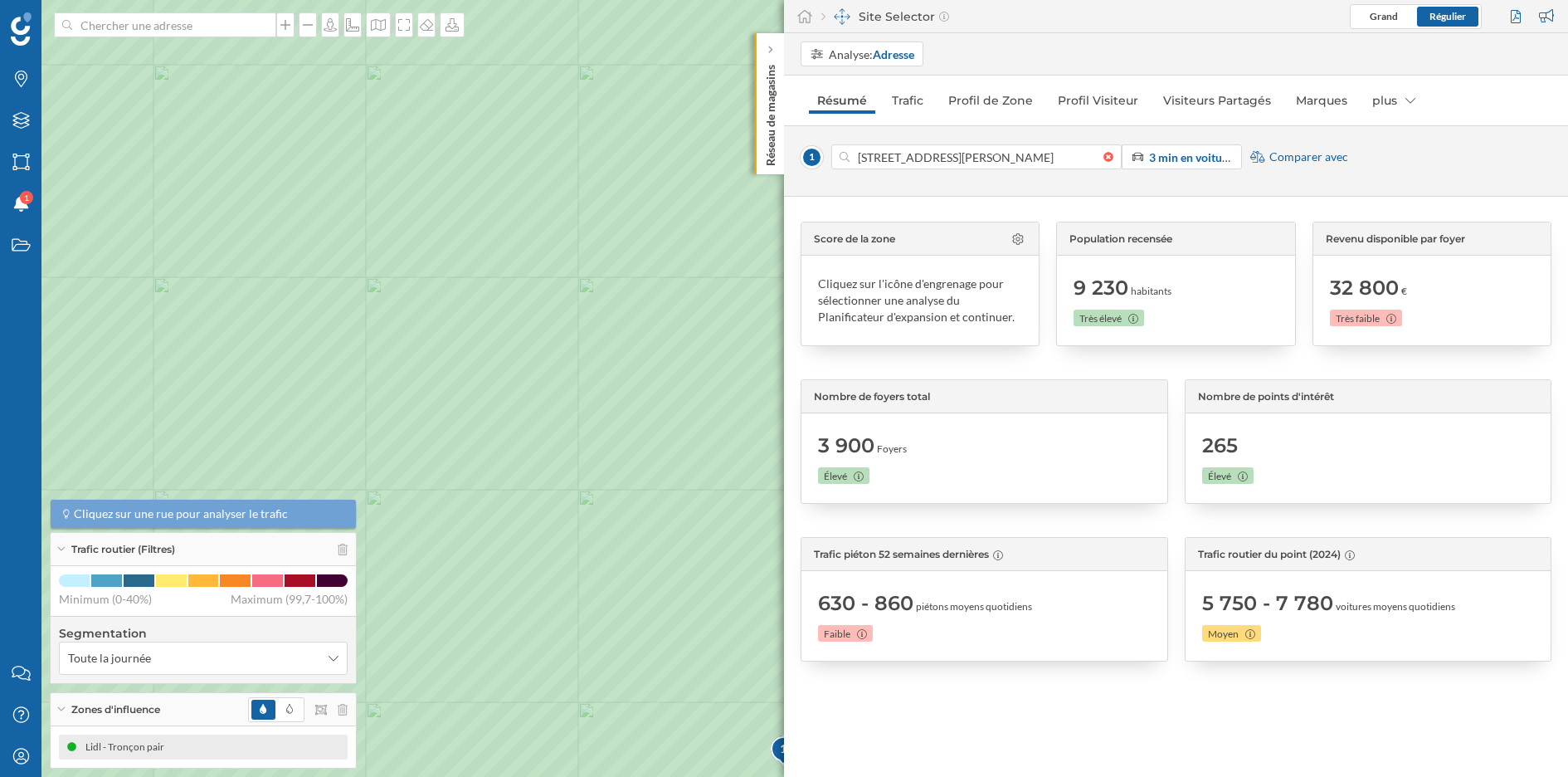
click at [1312, 151] on span "Comparer avec" at bounding box center [1309, 157] width 79 height 17
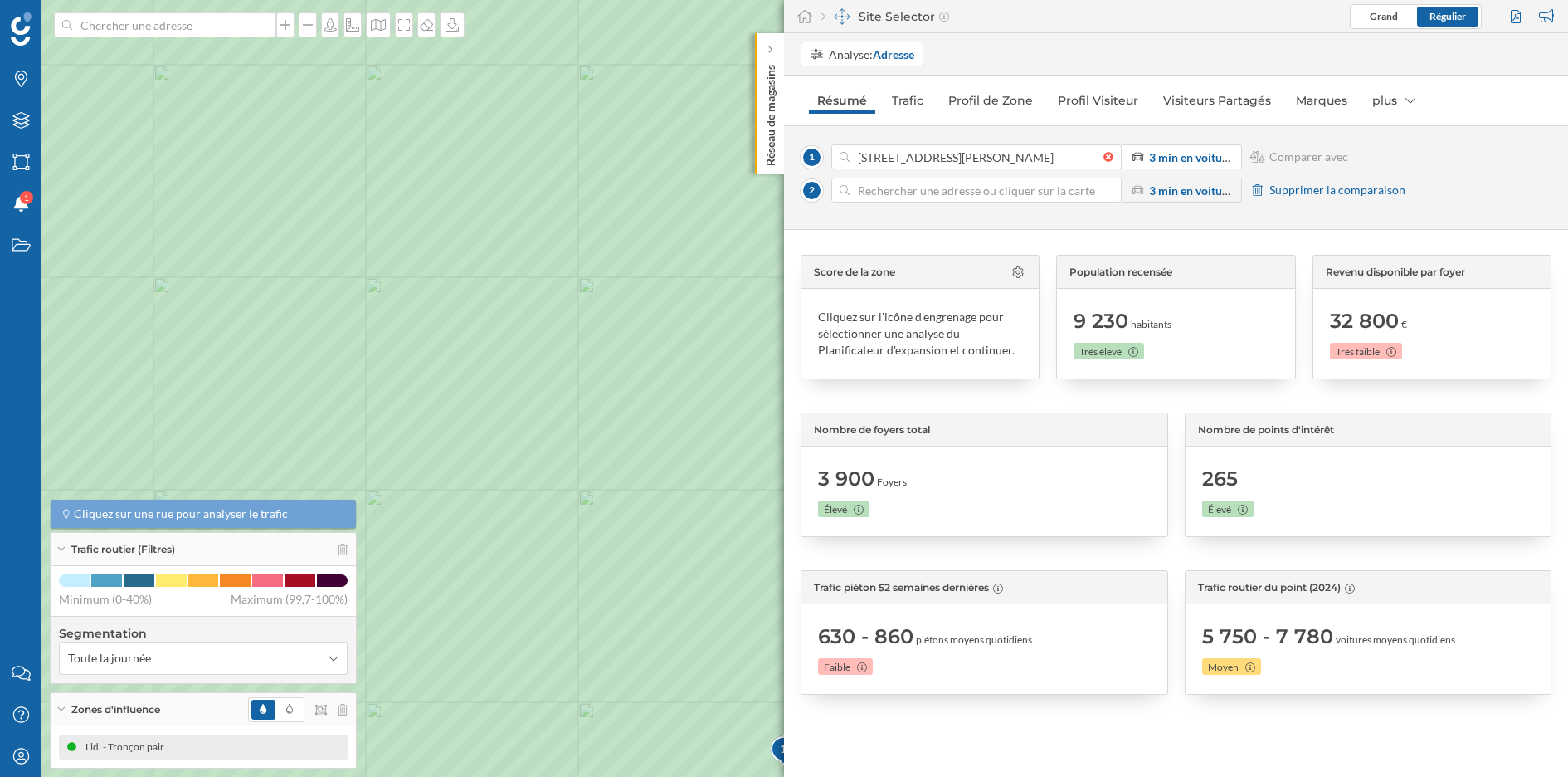
click at [940, 191] on input at bounding box center [976, 190] width 254 height 24
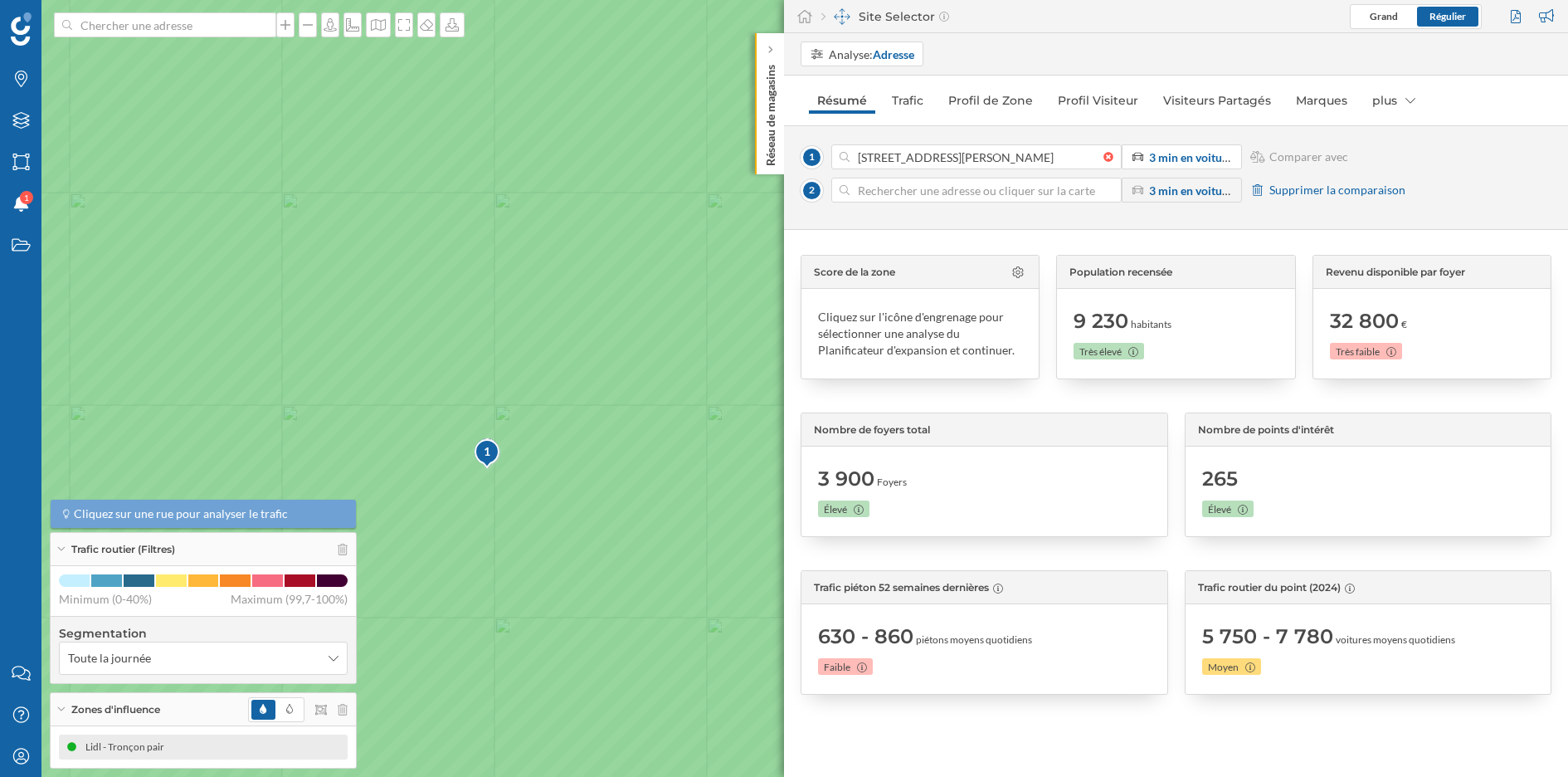
click at [501, 500] on icon at bounding box center [784, 388] width 1889 height 939
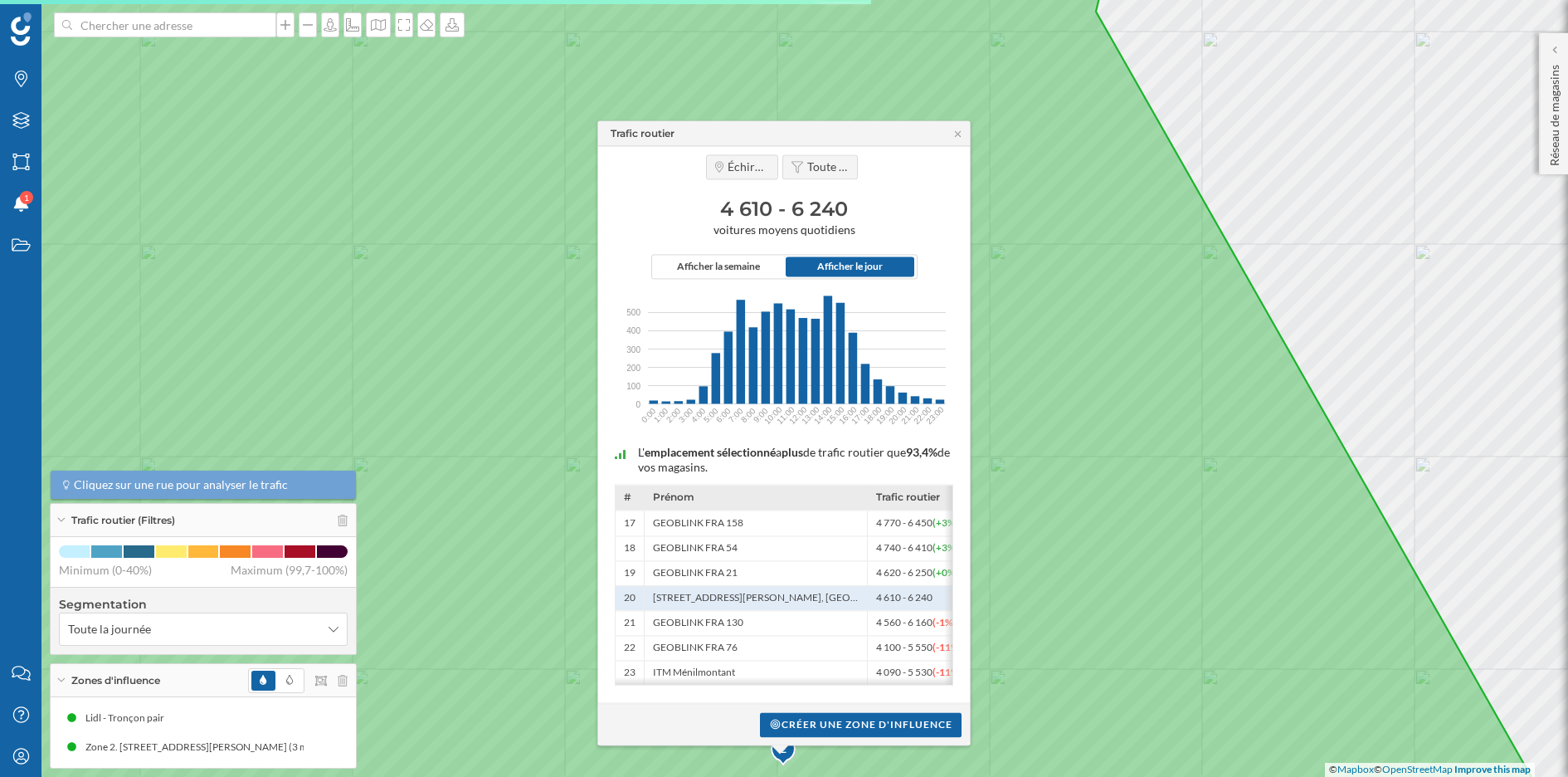
click at [957, 255] on div "Afficher la semaine Afficher le jour 500 500 400 400 300 300 200 200 100 100 0 …" at bounding box center [784, 338] width 356 height 166
click at [958, 132] on icon at bounding box center [958, 134] width 12 height 10
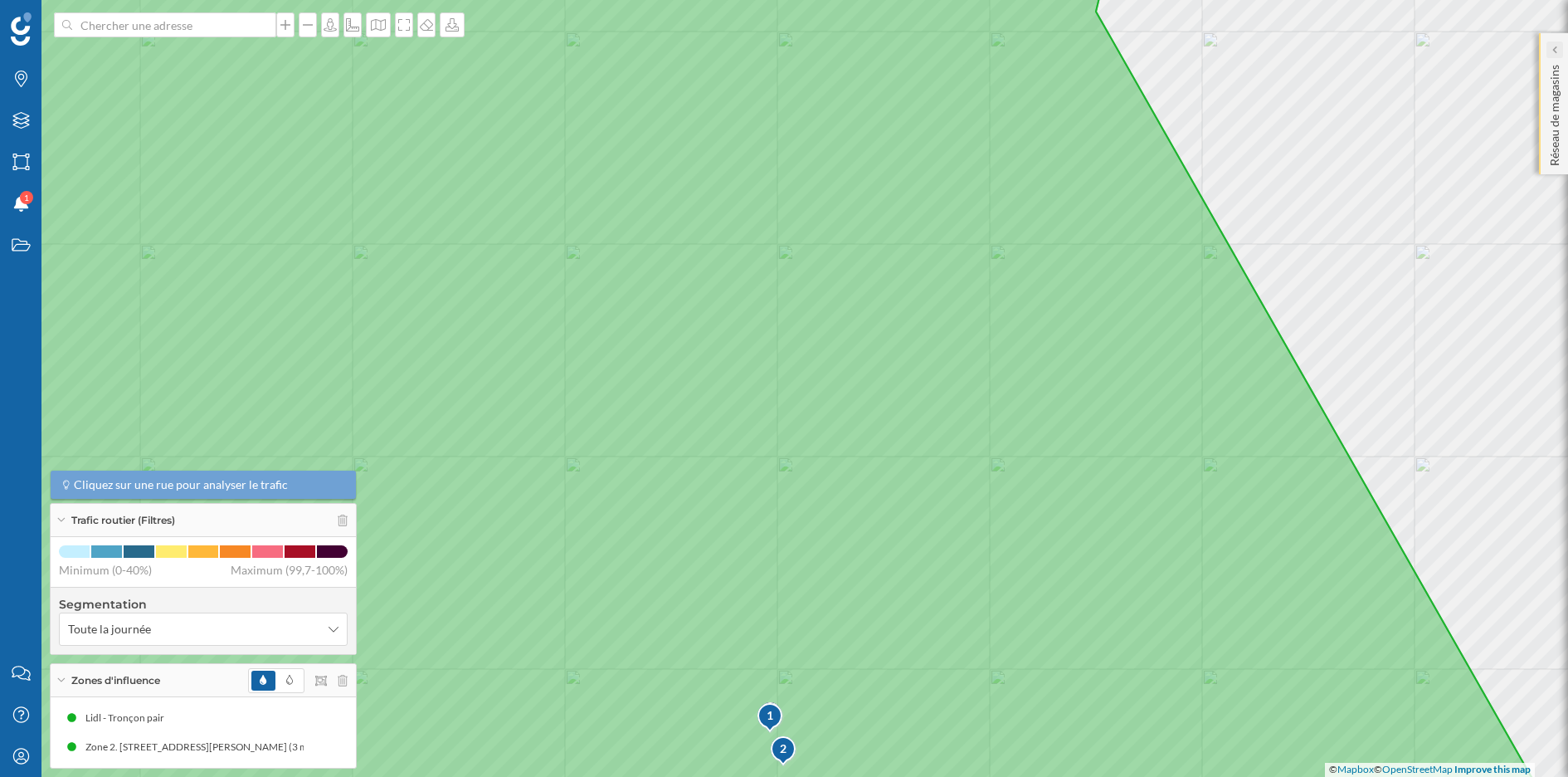
click at [1393, 50] on icon at bounding box center [1554, 50] width 4 height 8
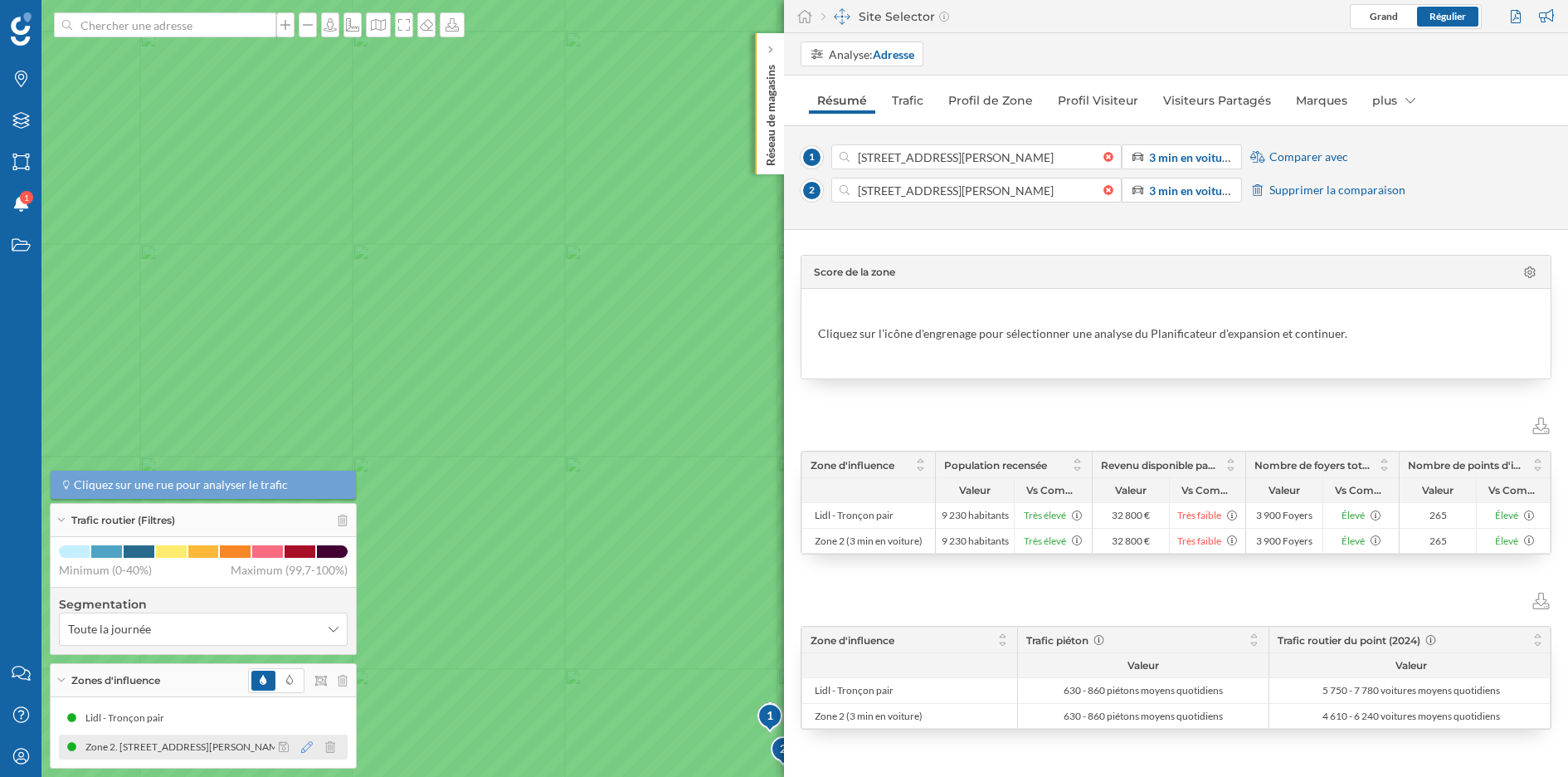
click at [309, 690] on icon at bounding box center [307, 747] width 11 height 11
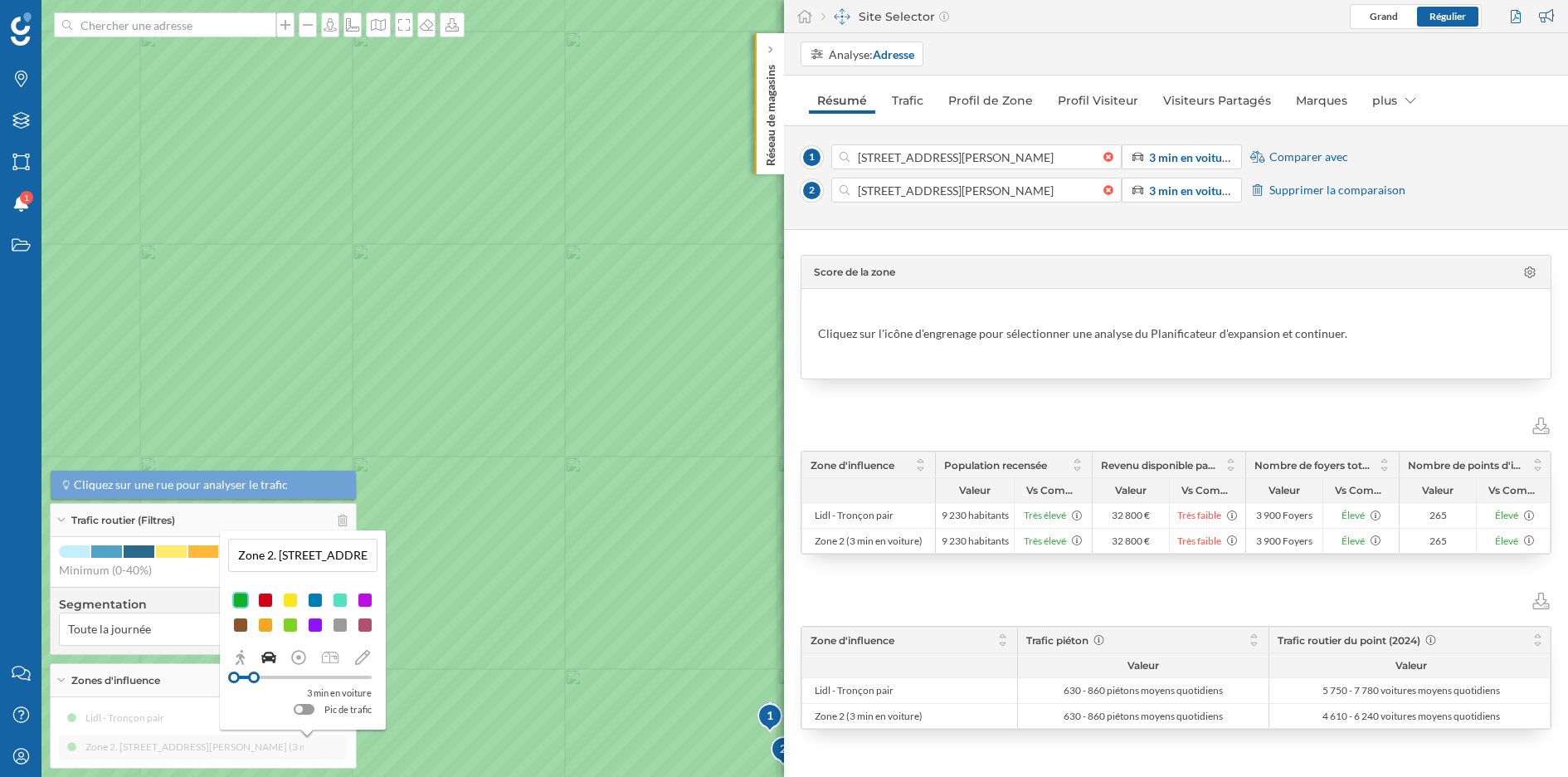
click at [291, 547] on input "Zone 2. 12 Cours Jean Jaurès, 38130 Échirolles, France (3 min En voiture)" at bounding box center [303, 555] width 139 height 24
type input "Lidl - Tronçon impair"
click at [364, 585] on button at bounding box center [364, 584] width 17 height 17
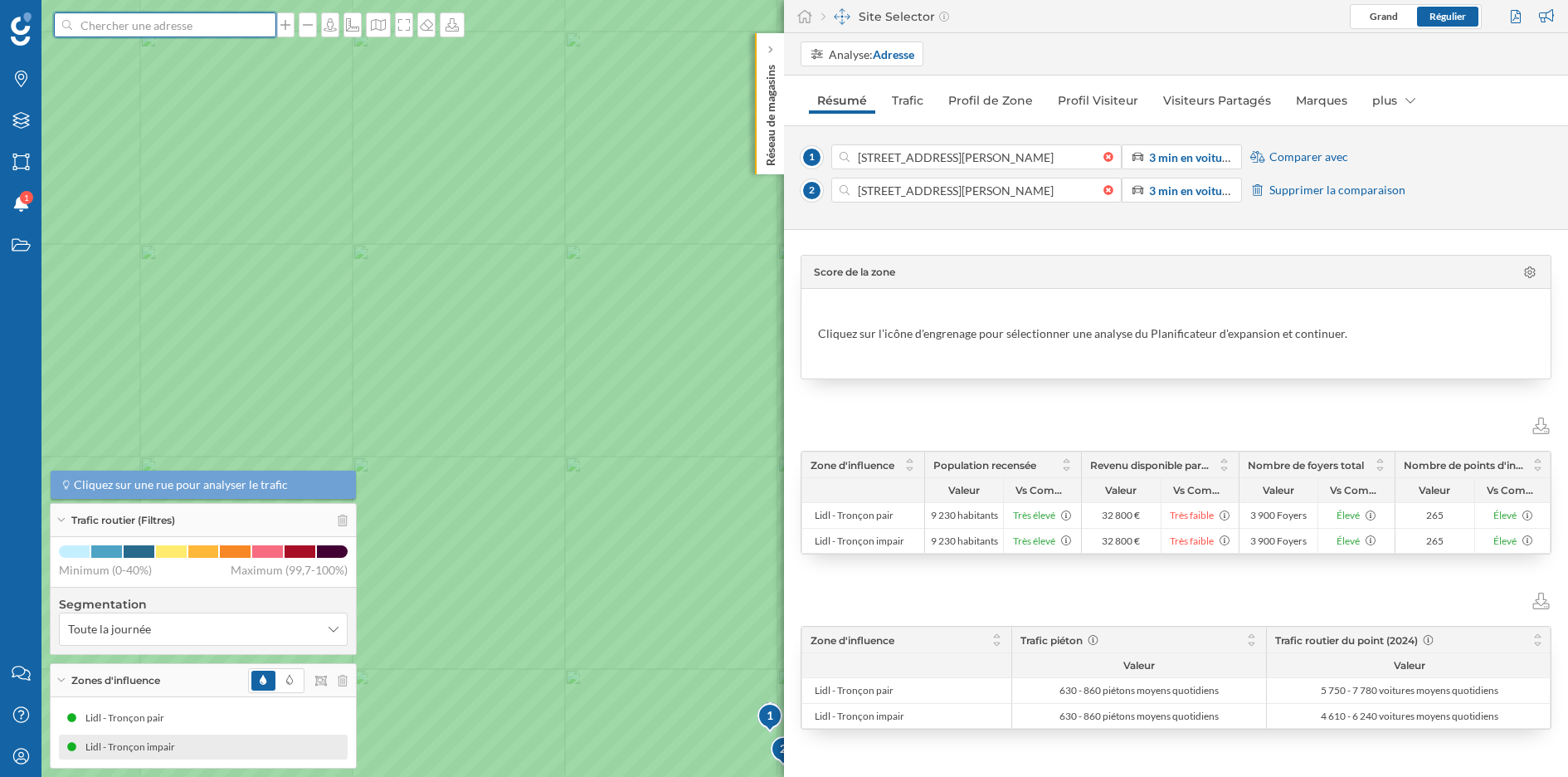
click at [199, 24] on input at bounding box center [166, 24] width 186 height 24
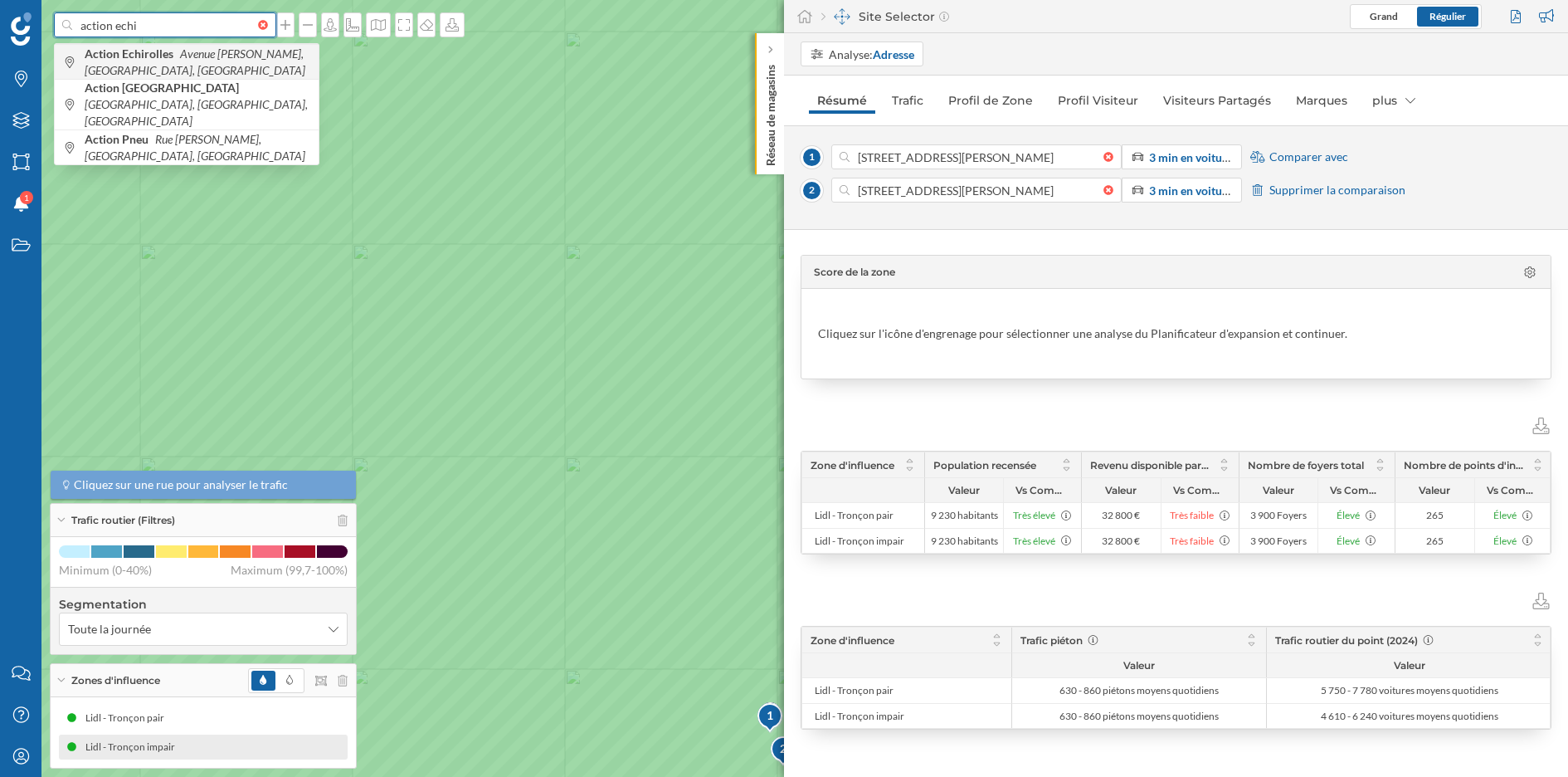
type input "action echi"
click at [194, 62] on span "Action Echirolles Avenue [PERSON_NAME], [GEOGRAPHIC_DATA], [GEOGRAPHIC_DATA]" at bounding box center [198, 62] width 226 height 33
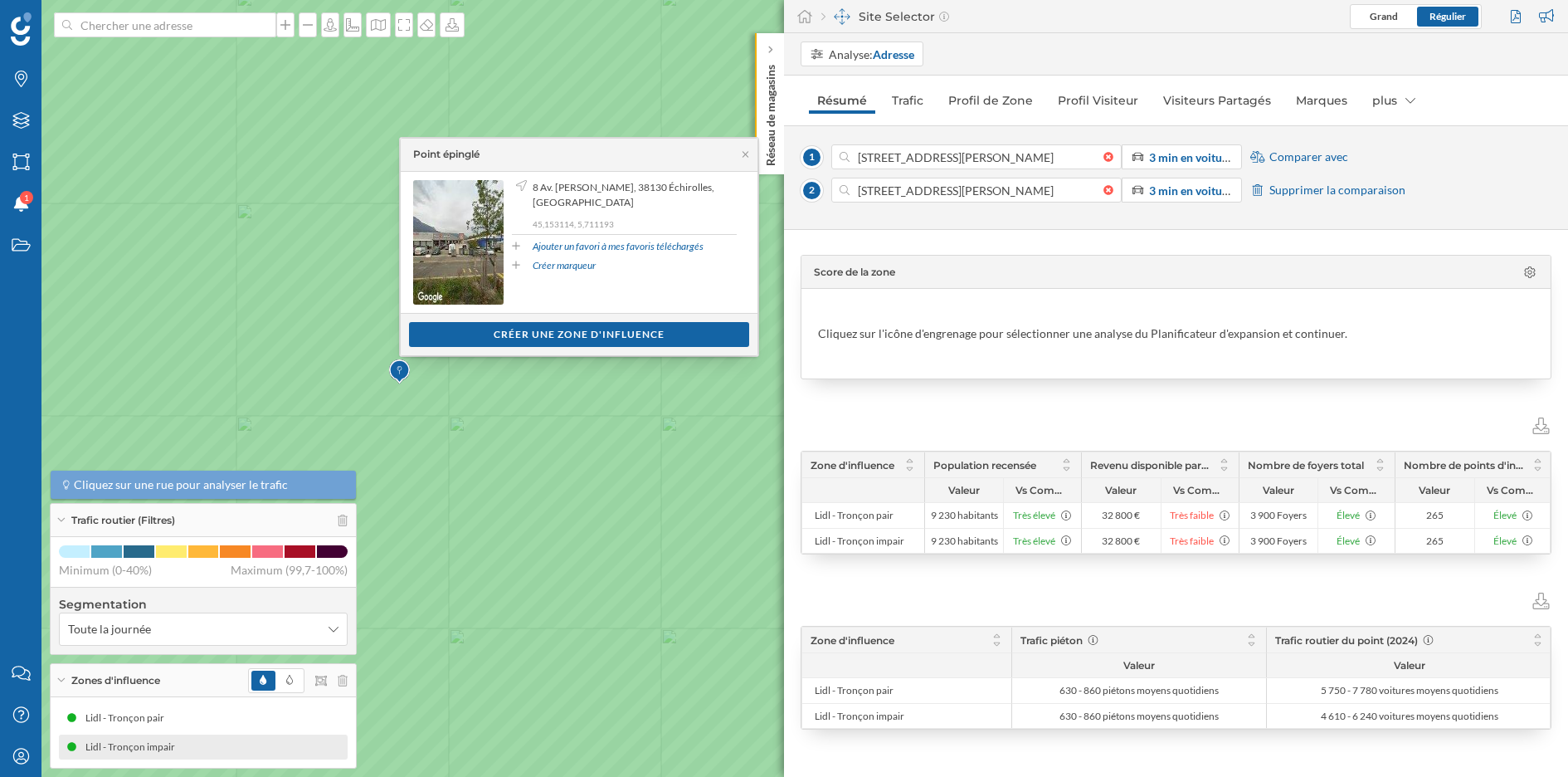
click at [1320, 151] on span "Comparer avec" at bounding box center [1309, 157] width 79 height 17
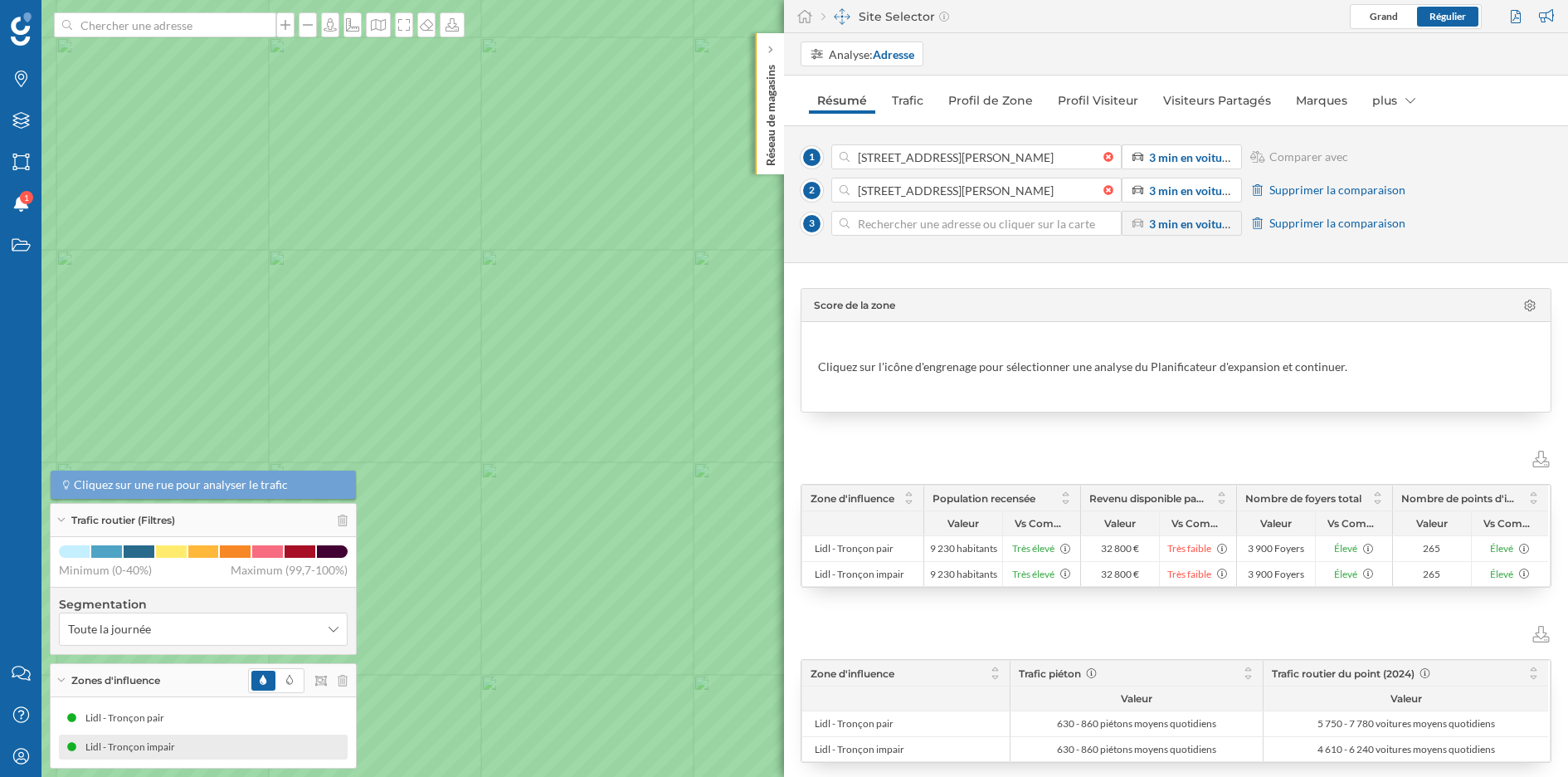
click at [994, 222] on input at bounding box center [976, 223] width 254 height 24
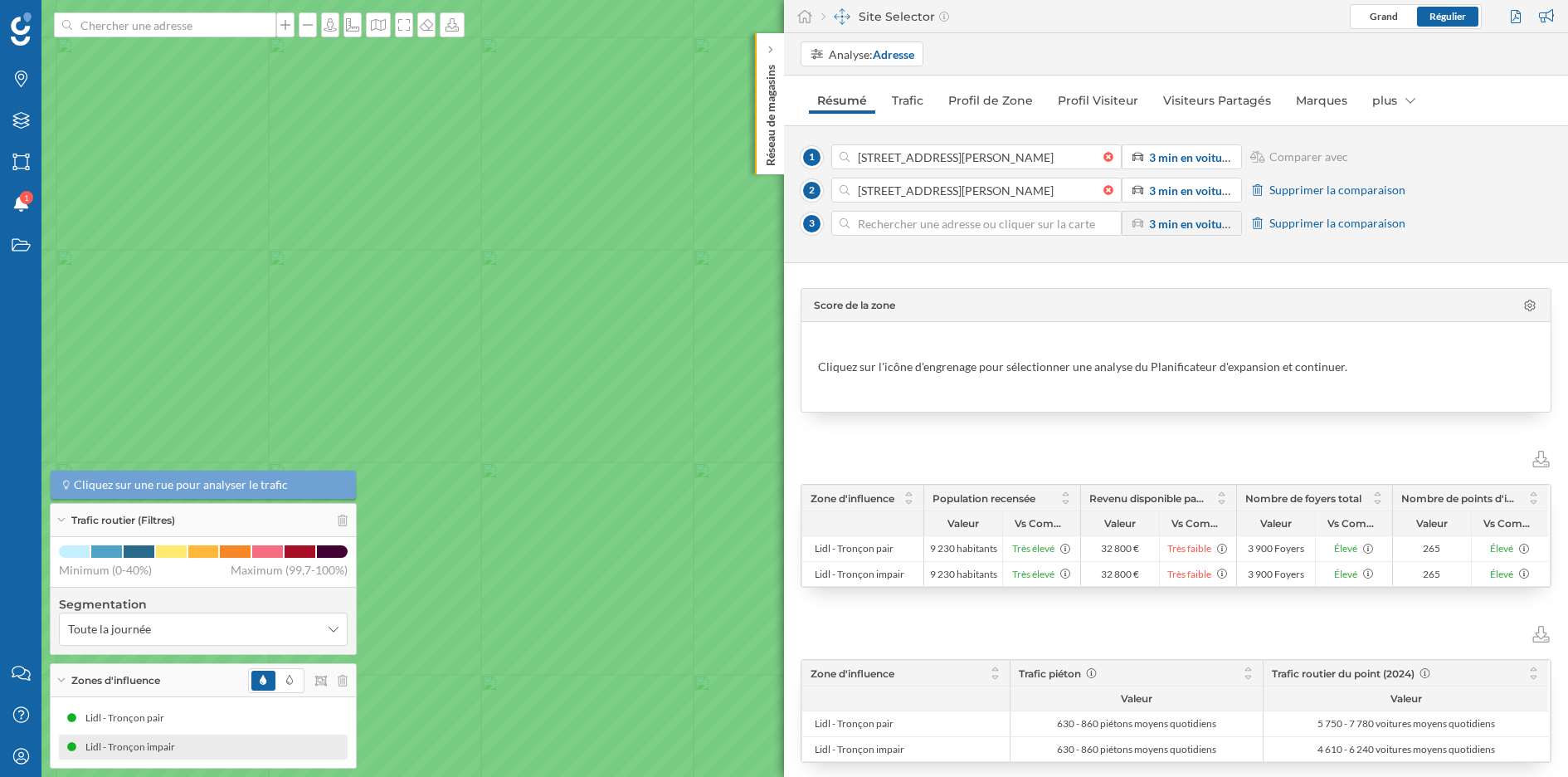
click at [503, 324] on icon at bounding box center [784, 388] width 1885 height 935
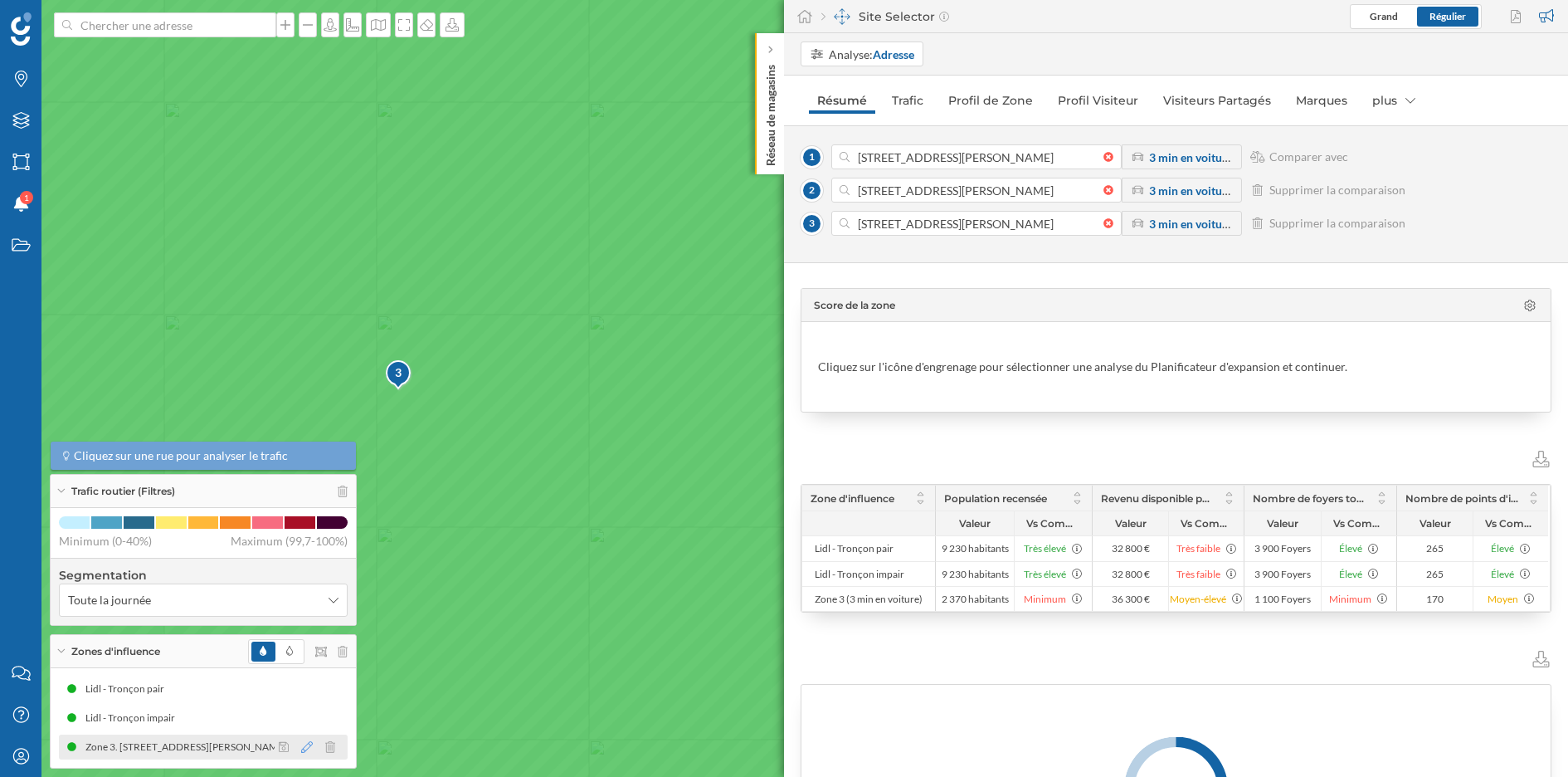
click at [310, 690] on icon at bounding box center [307, 747] width 11 height 11
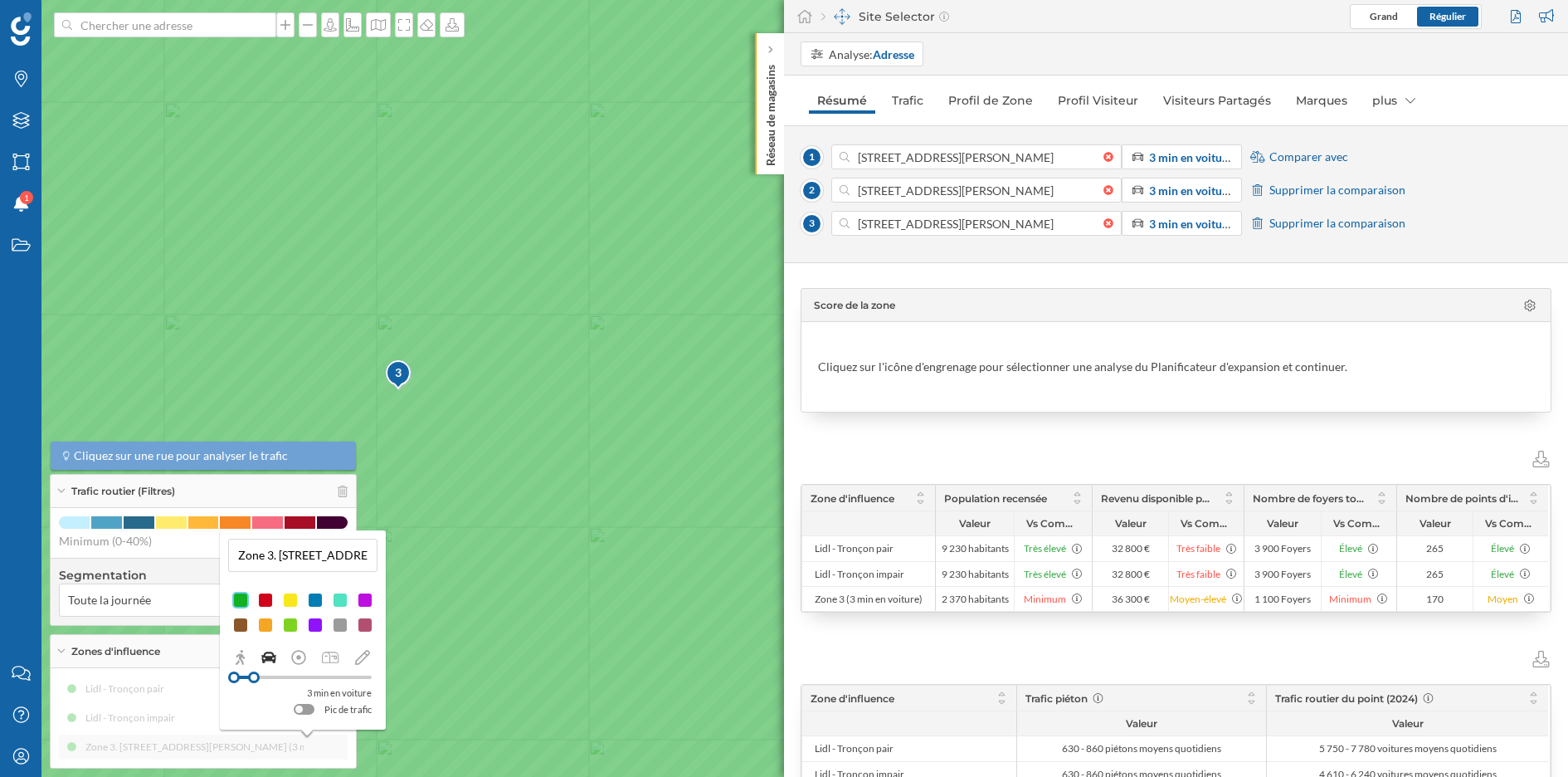
click at [304, 554] on input "Zone 3. 5 Avenue Victor Hugo, 38130 Échirolles, France (3 min En voiture)" at bounding box center [303, 555] width 139 height 24
type input "Action"
click at [261, 595] on div at bounding box center [265, 600] width 17 height 17
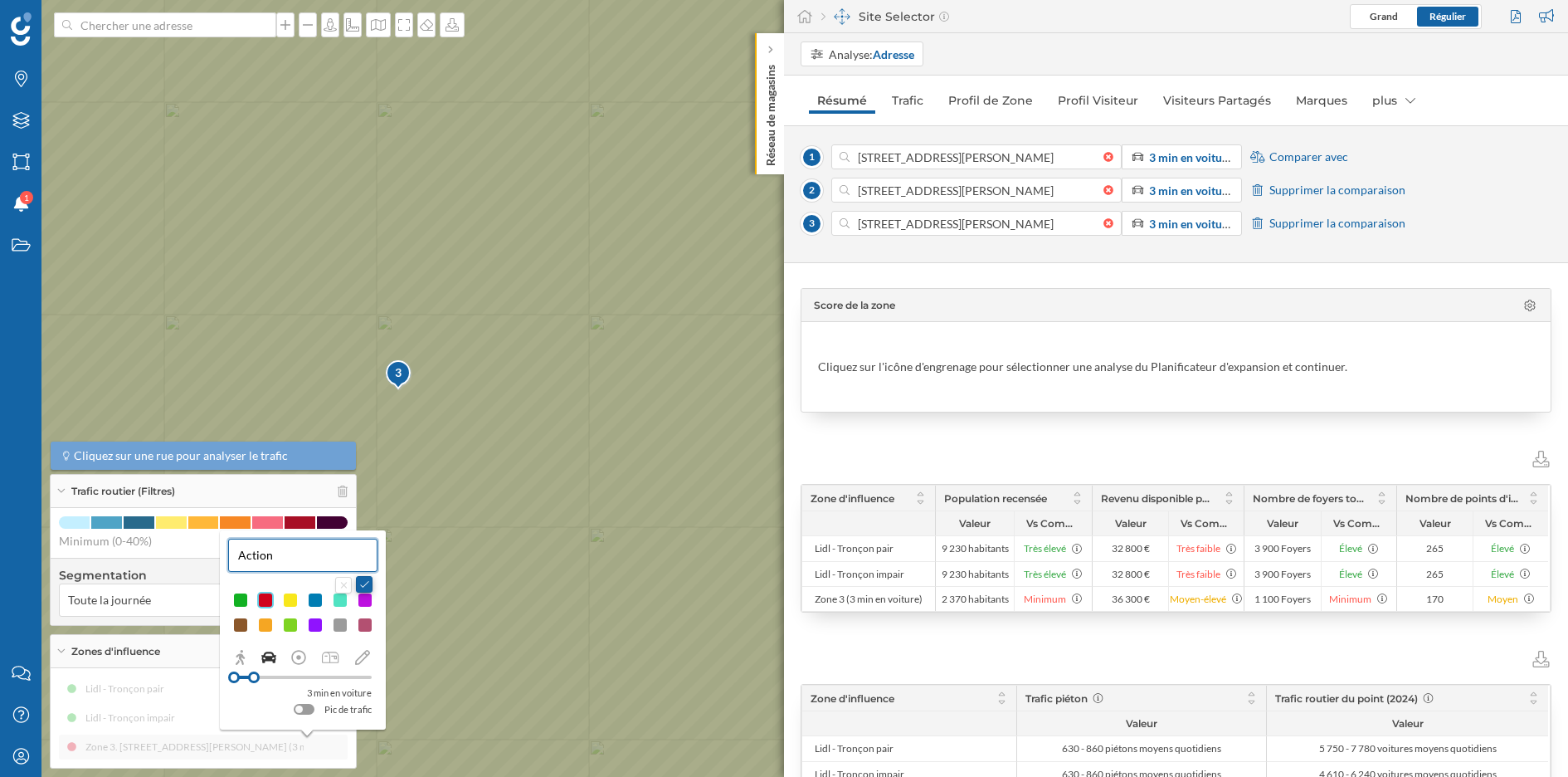
click at [367, 585] on button at bounding box center [364, 584] width 17 height 17
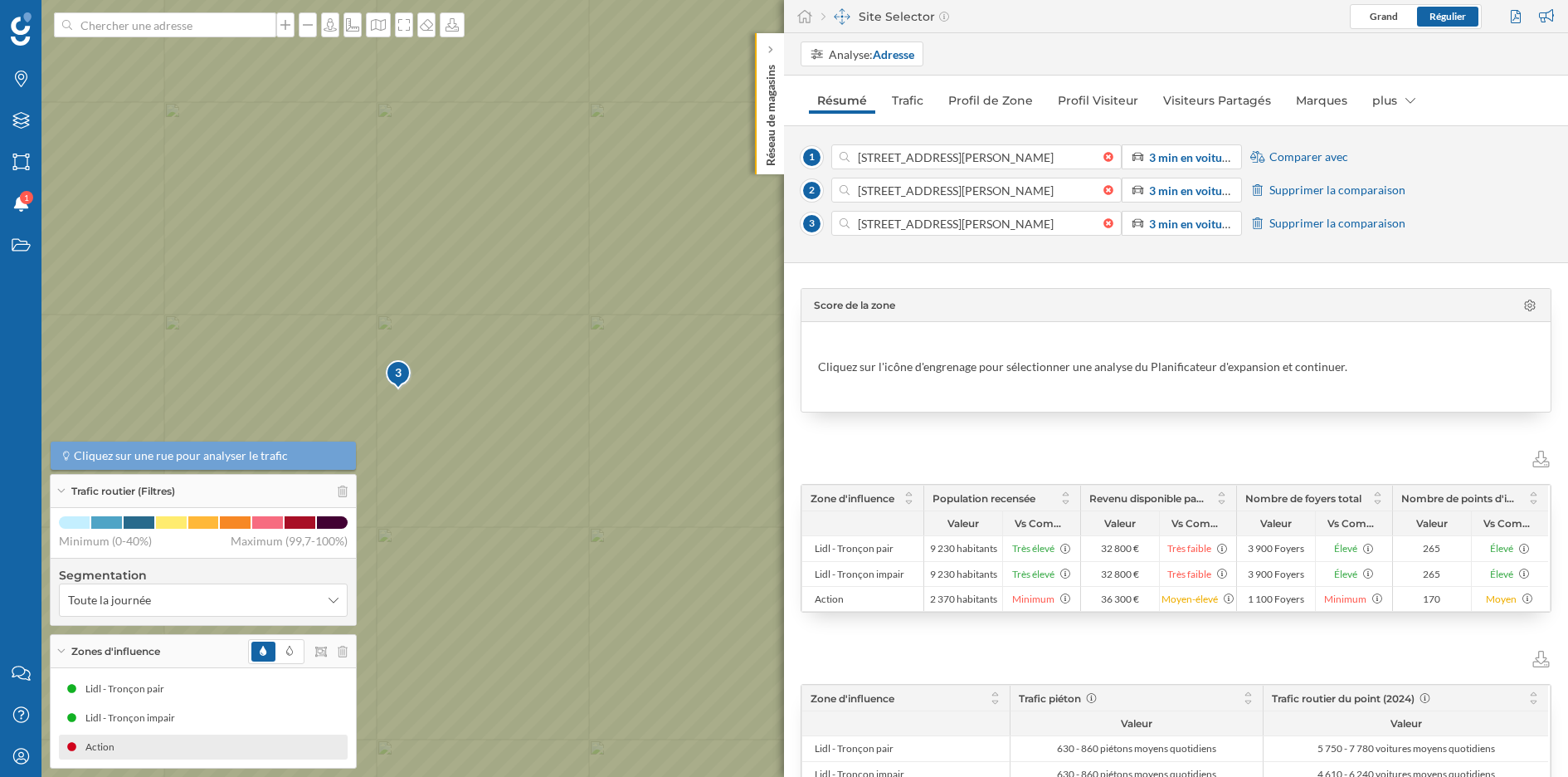
click at [1317, 151] on span "Comparer avec" at bounding box center [1309, 157] width 79 height 17
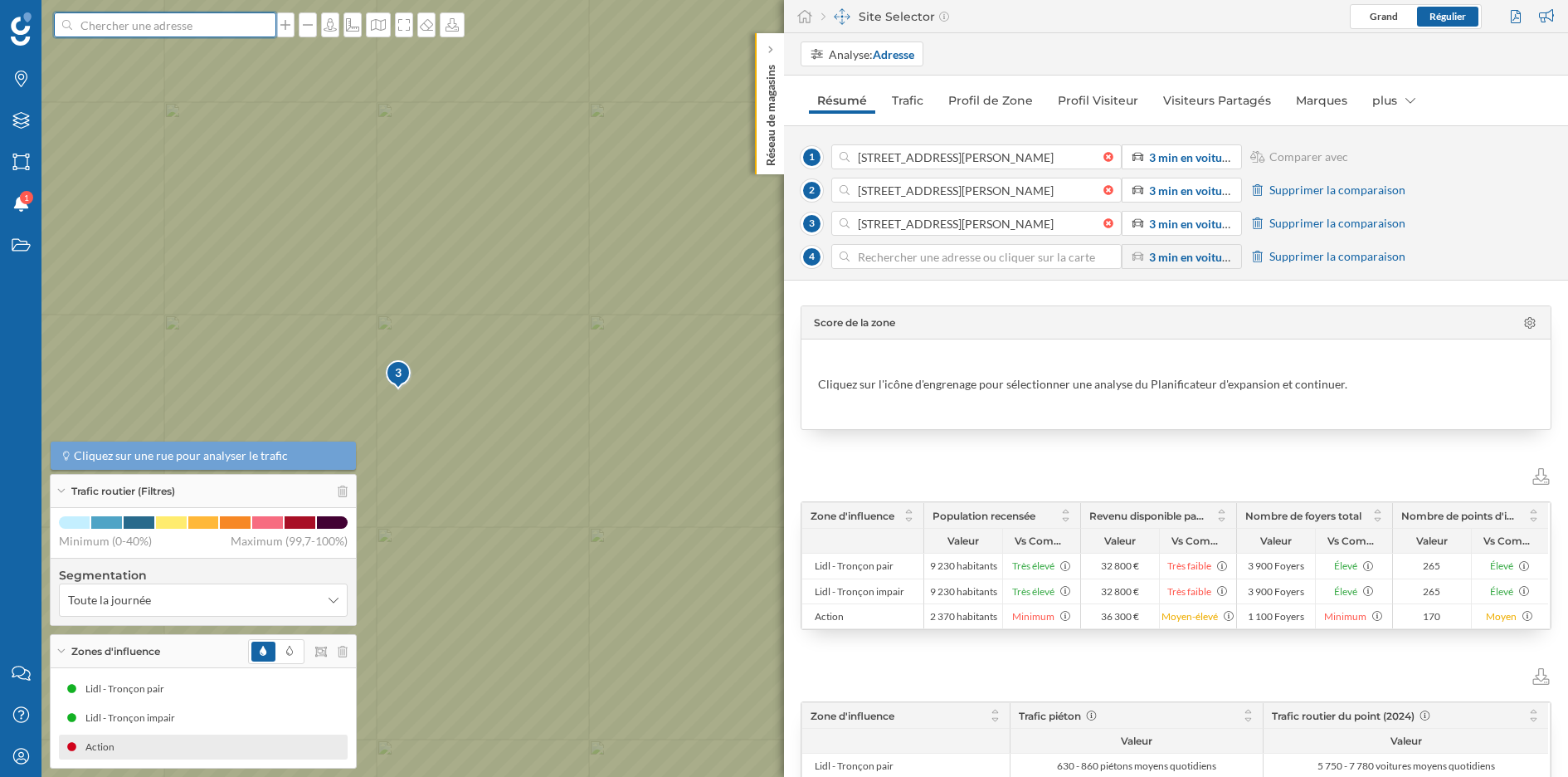
click at [146, 18] on input at bounding box center [166, 24] width 186 height 24
type input "aldi echi"
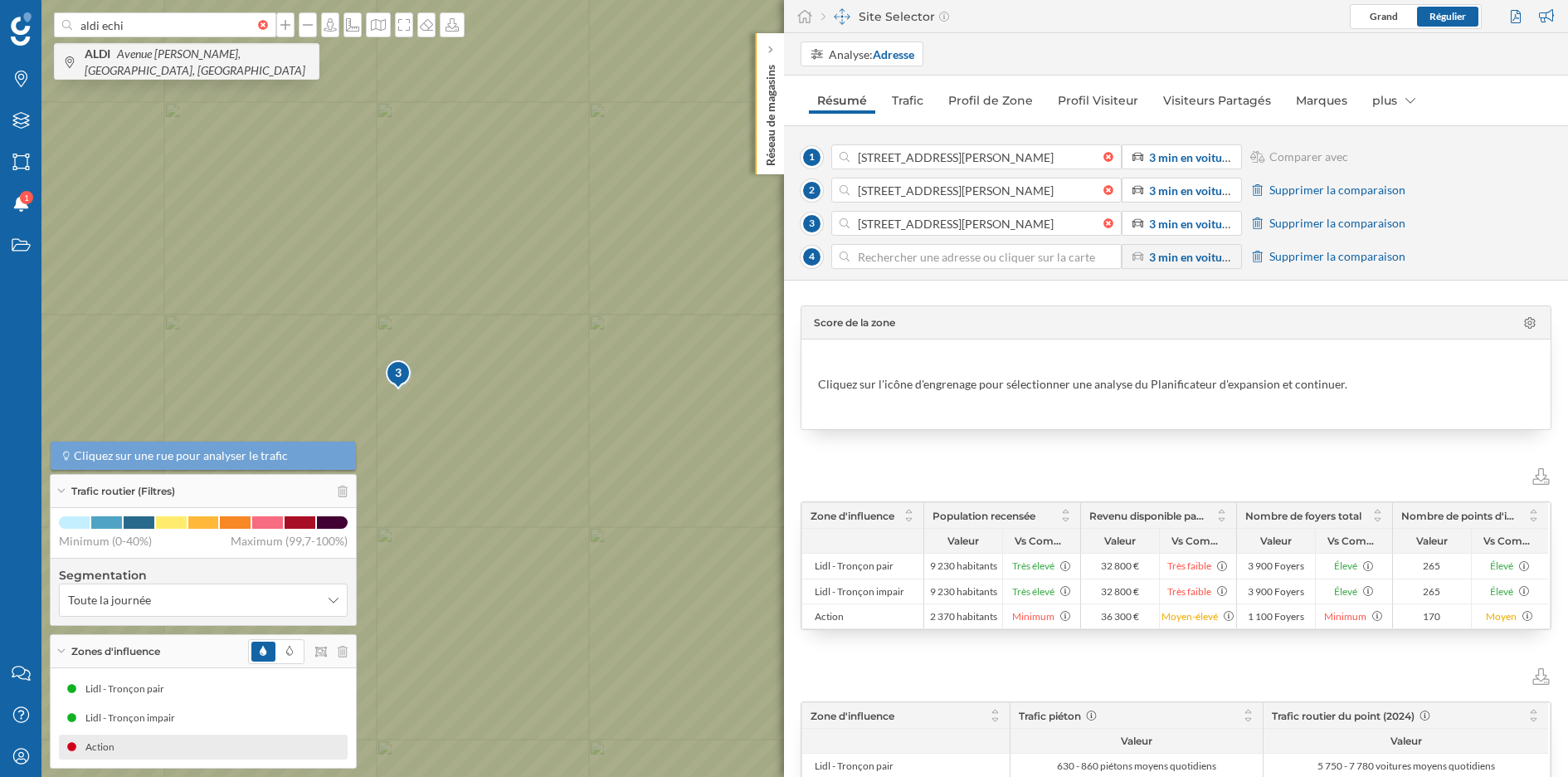
click at [188, 62] on icon "Avenue [PERSON_NAME], [GEOGRAPHIC_DATA], [GEOGRAPHIC_DATA]" at bounding box center [195, 61] width 221 height 31
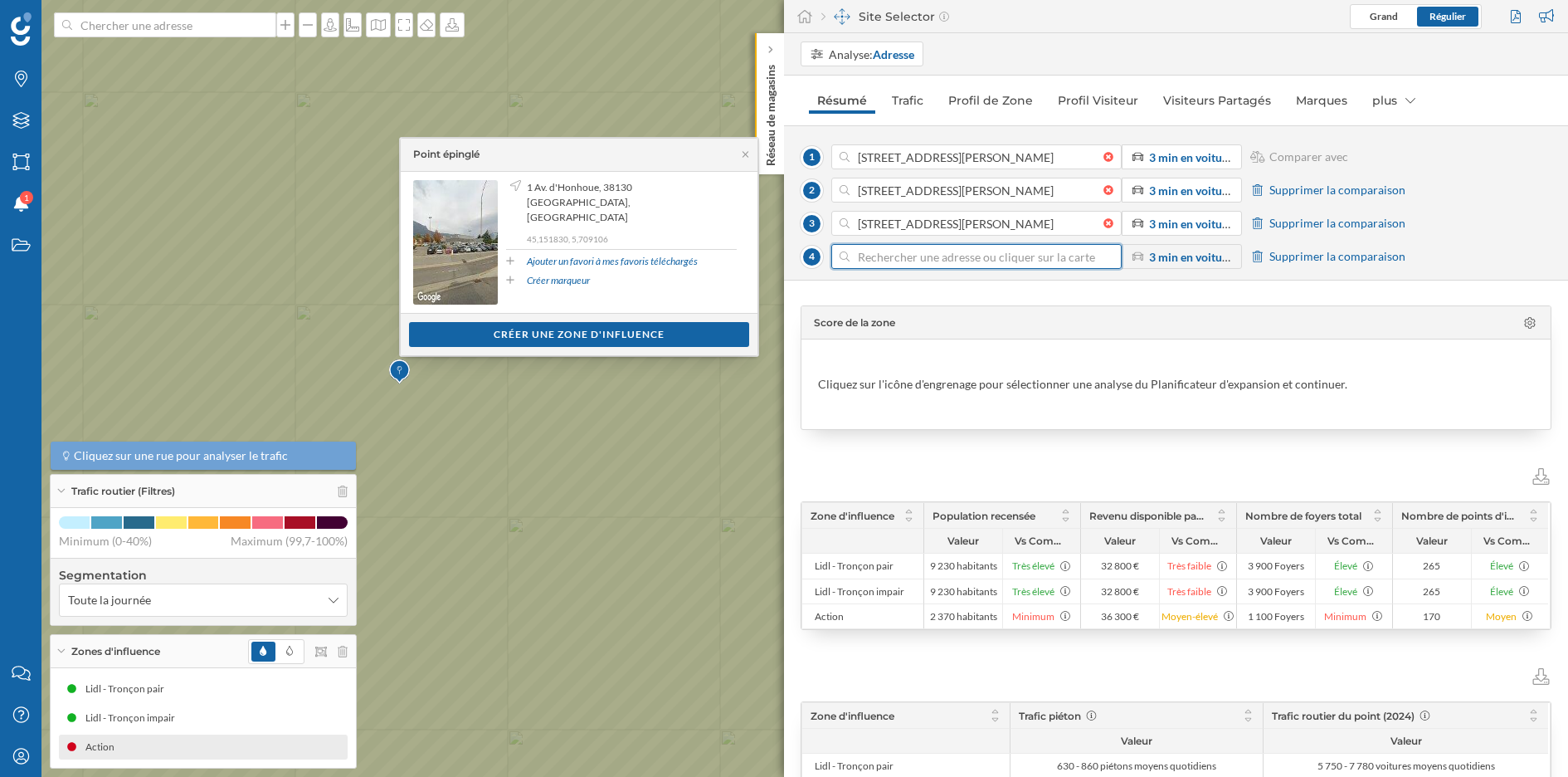
click at [902, 250] on input at bounding box center [976, 256] width 254 height 24
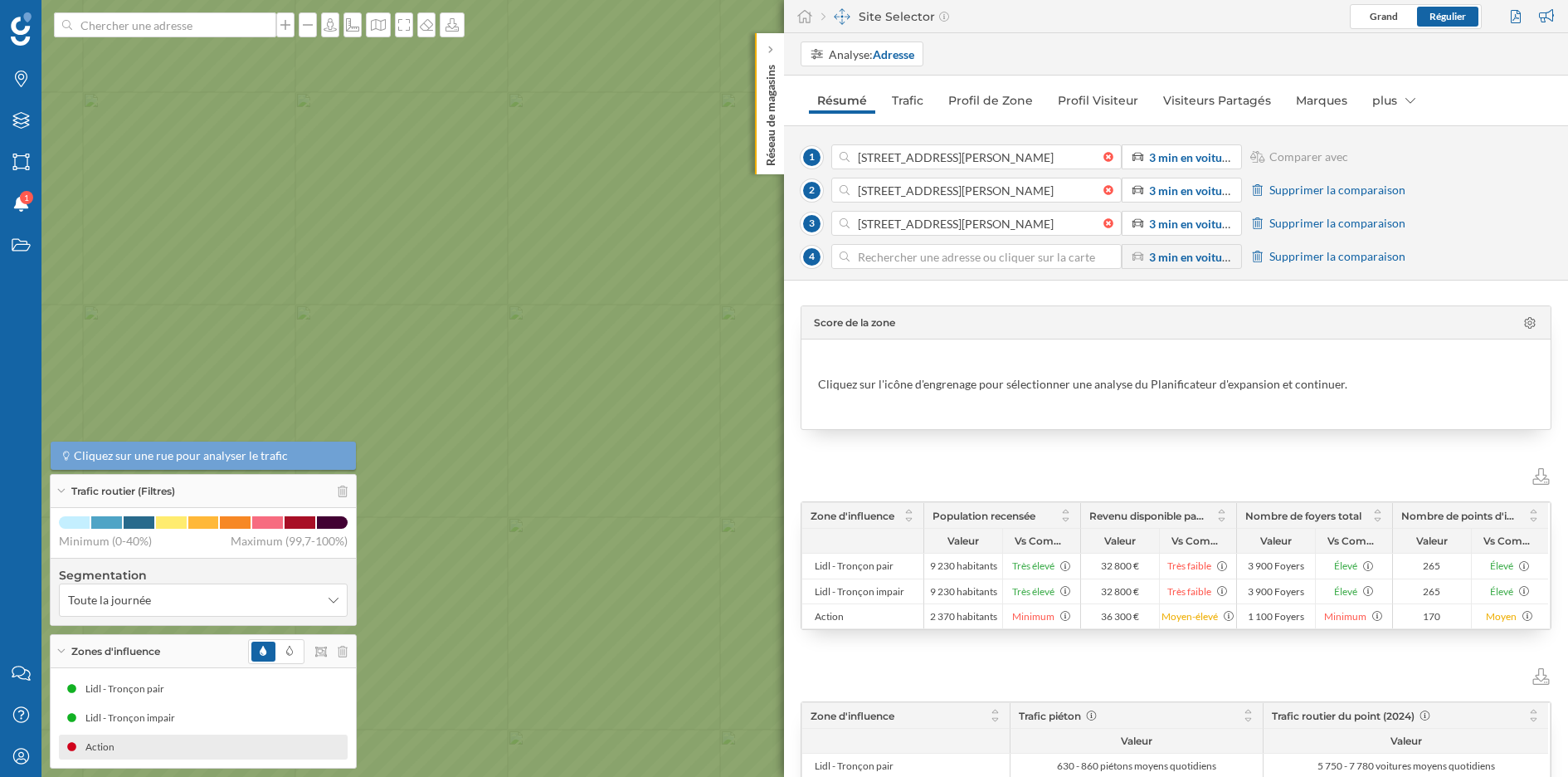
click at [658, 472] on icon at bounding box center [784, 388] width 1885 height 935
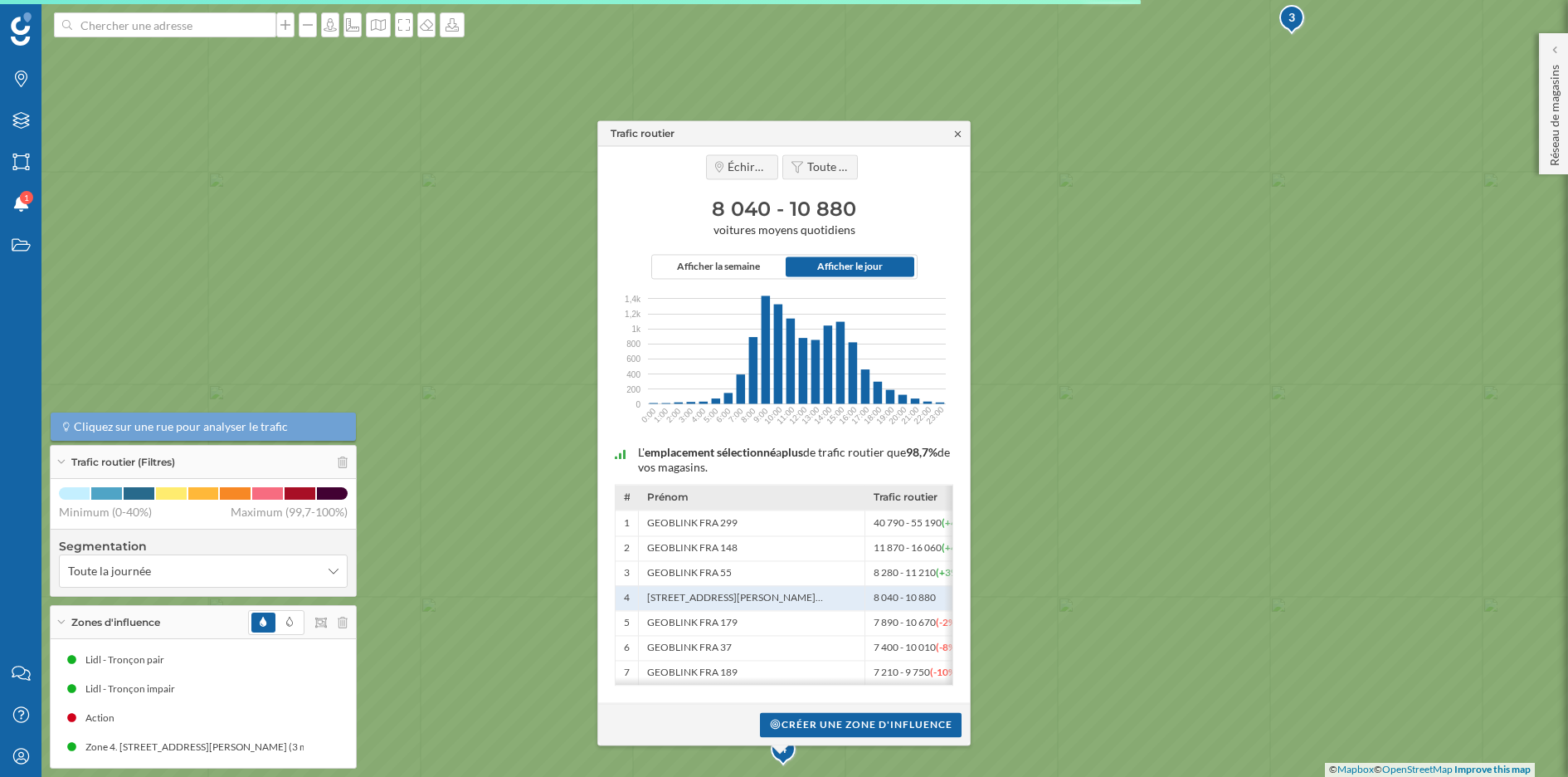
click at [957, 129] on icon at bounding box center [958, 134] width 12 height 10
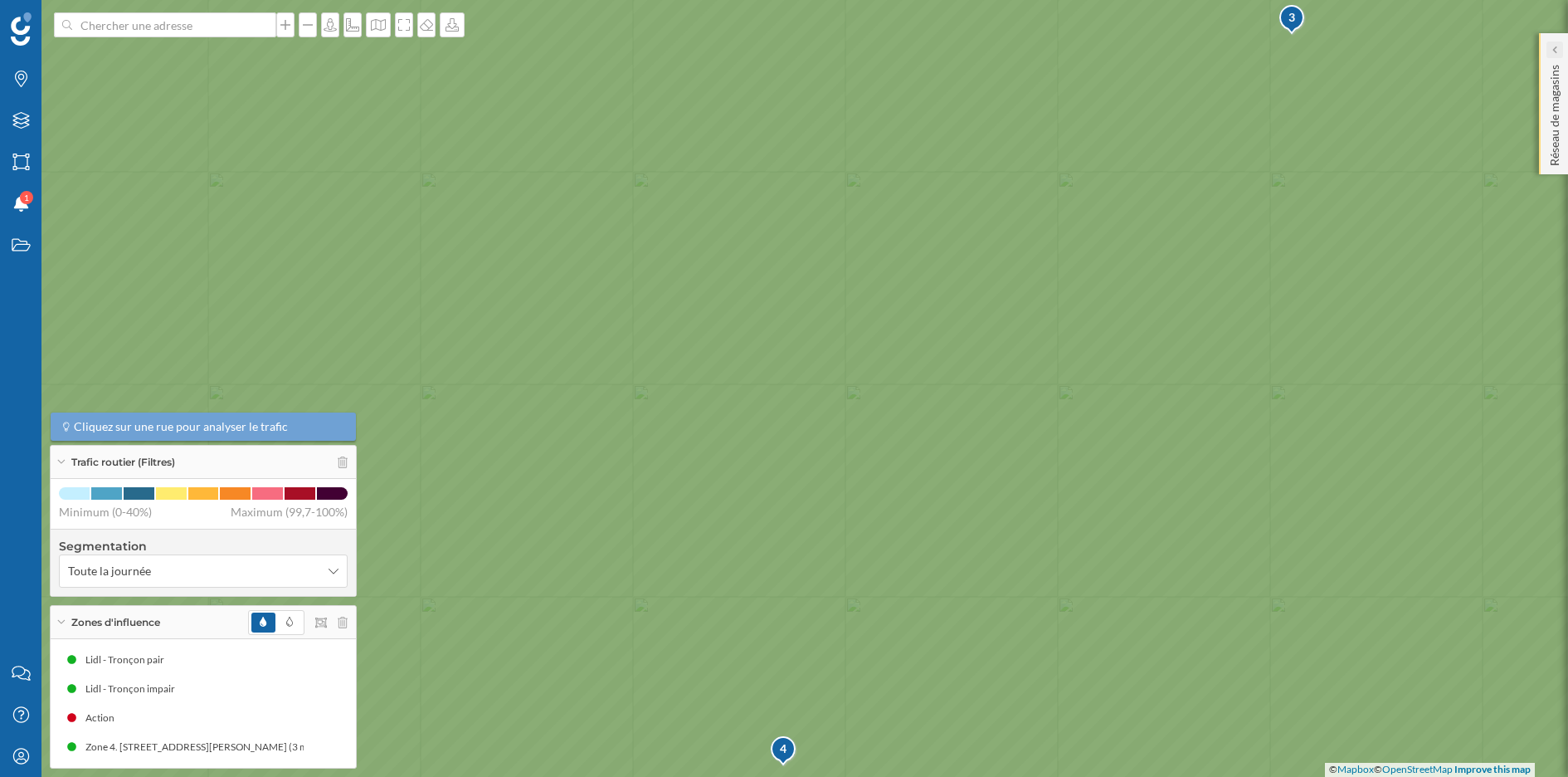
click at [1393, 50] on icon at bounding box center [1554, 50] width 4 height 8
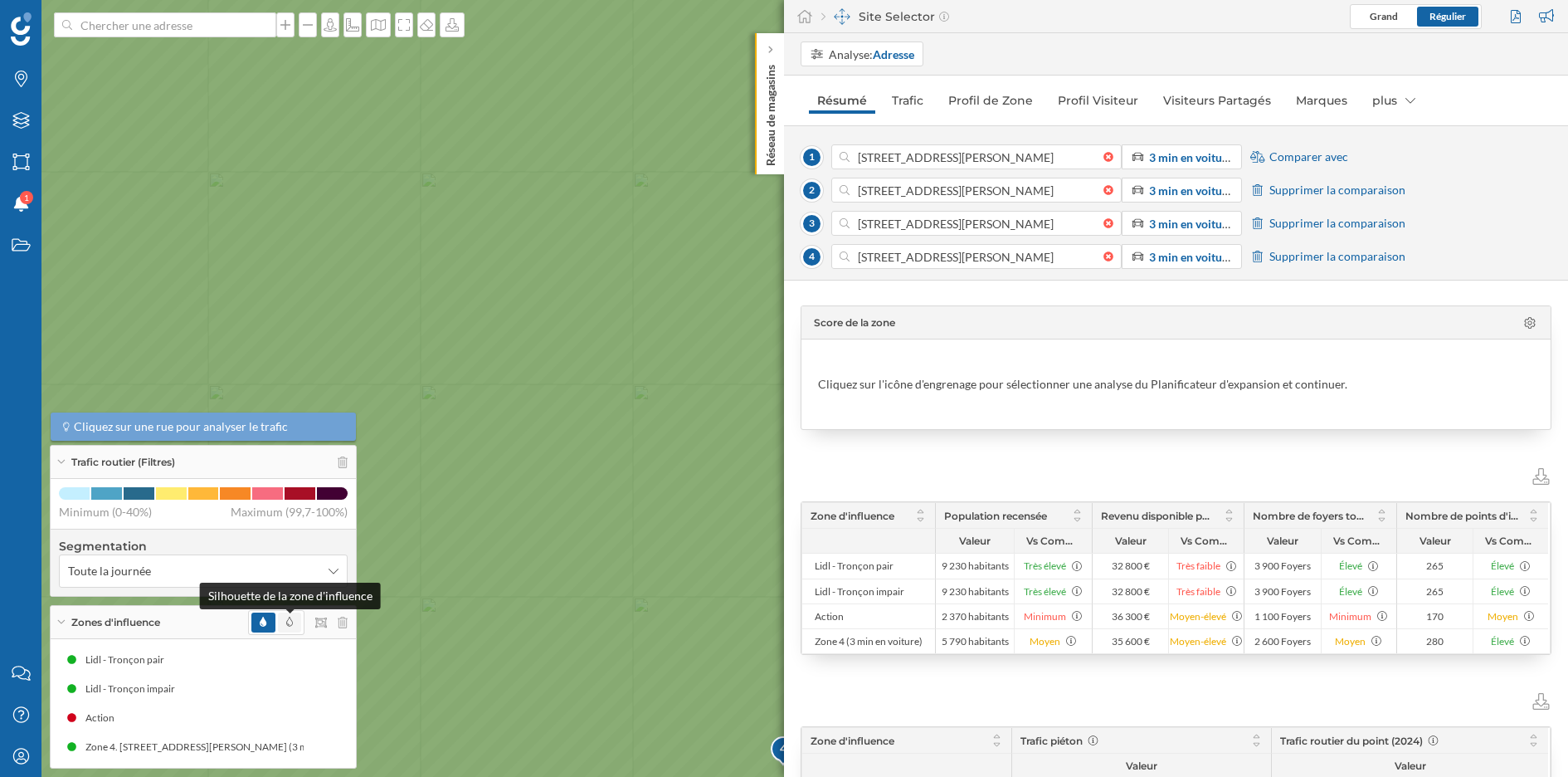
click at [287, 623] on icon at bounding box center [289, 621] width 7 height 10
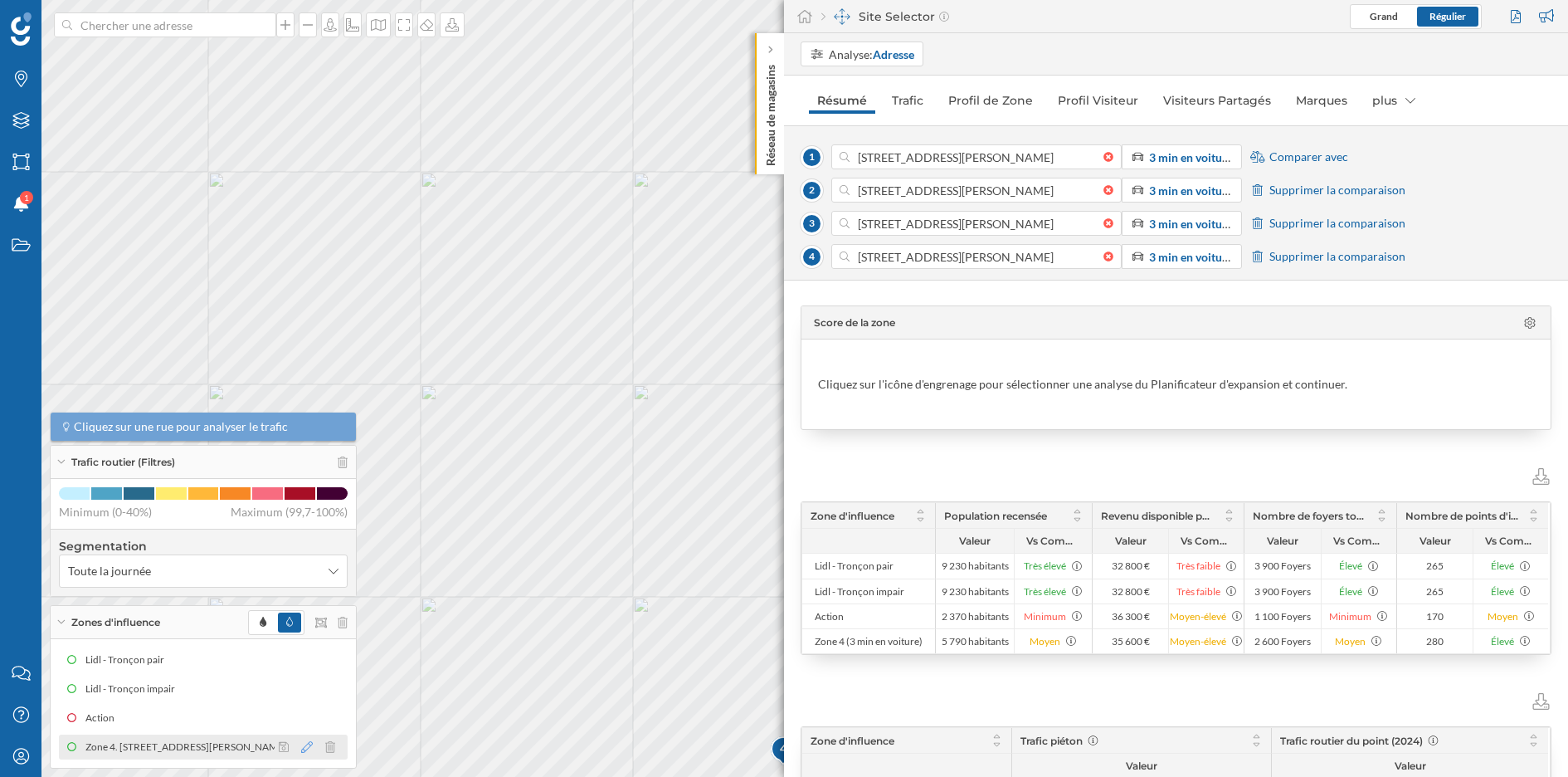
click at [303, 690] on icon at bounding box center [307, 747] width 11 height 11
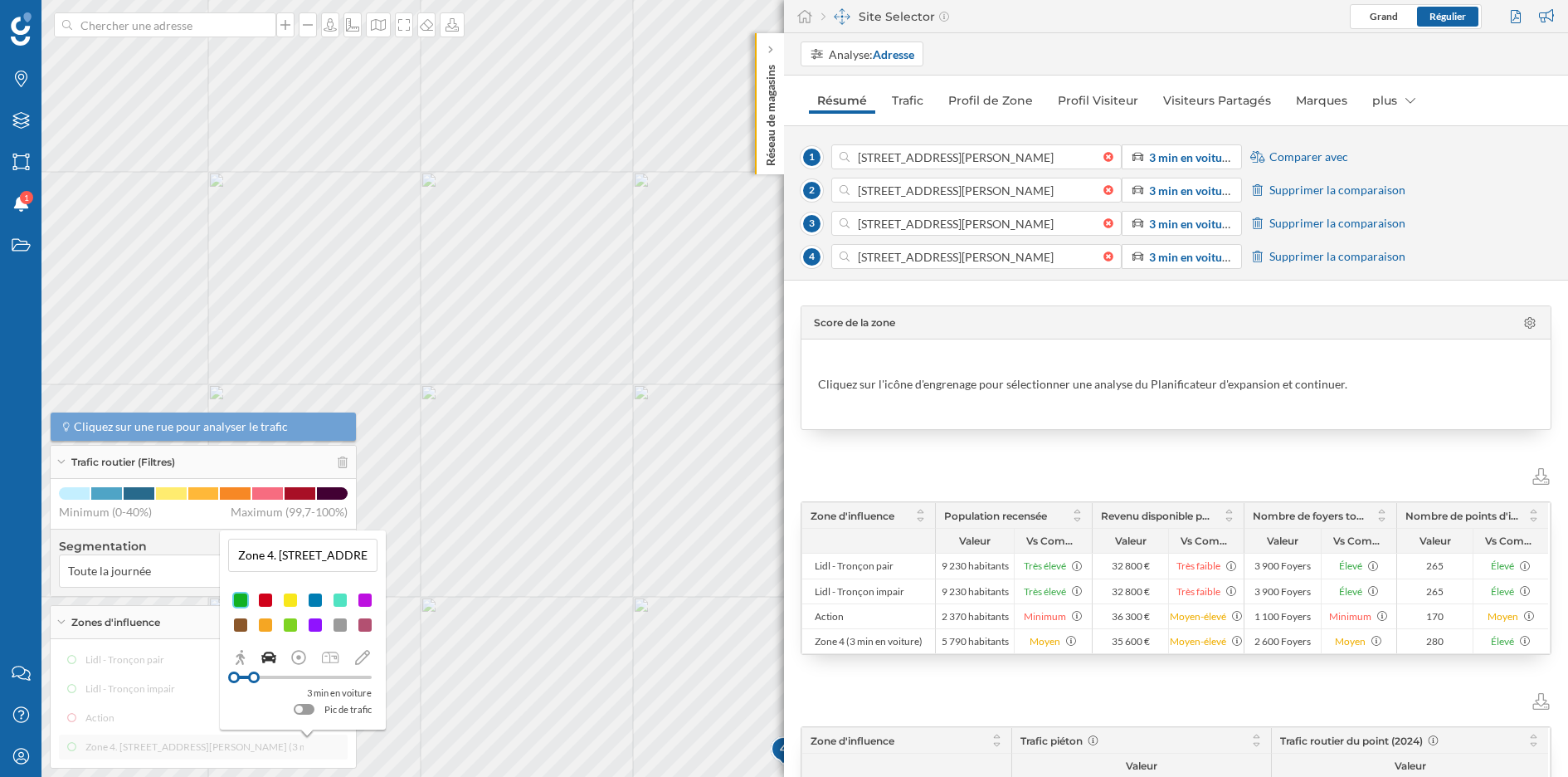
click at [305, 550] on input "Zone 4. 13a Avenue Victor Hugo, 38130 Échirolles, France (3 min En voiture)" at bounding box center [303, 555] width 139 height 24
type input "Aldi"
click at [317, 600] on div at bounding box center [315, 600] width 17 height 17
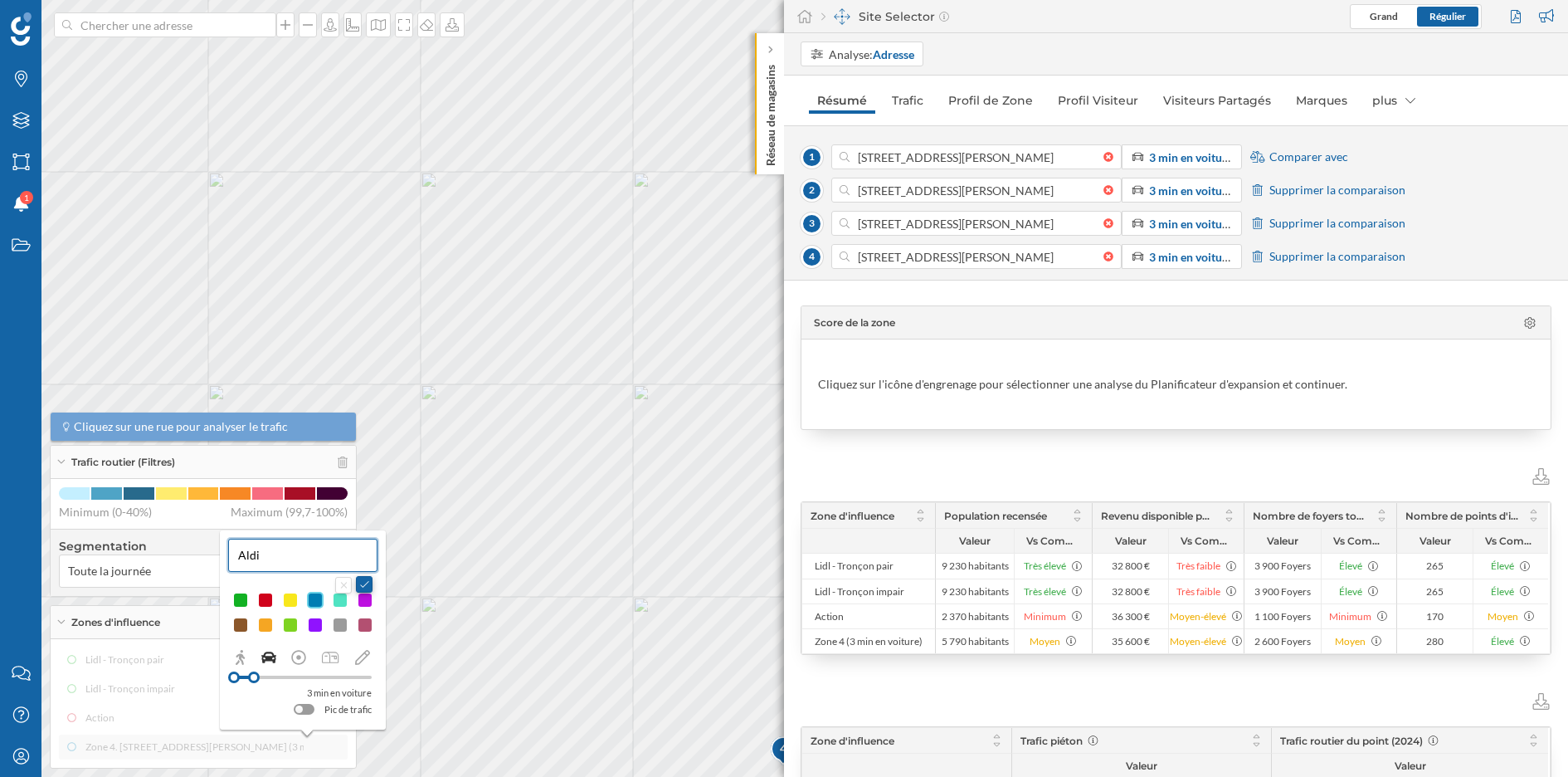
click at [366, 586] on button at bounding box center [364, 584] width 17 height 17
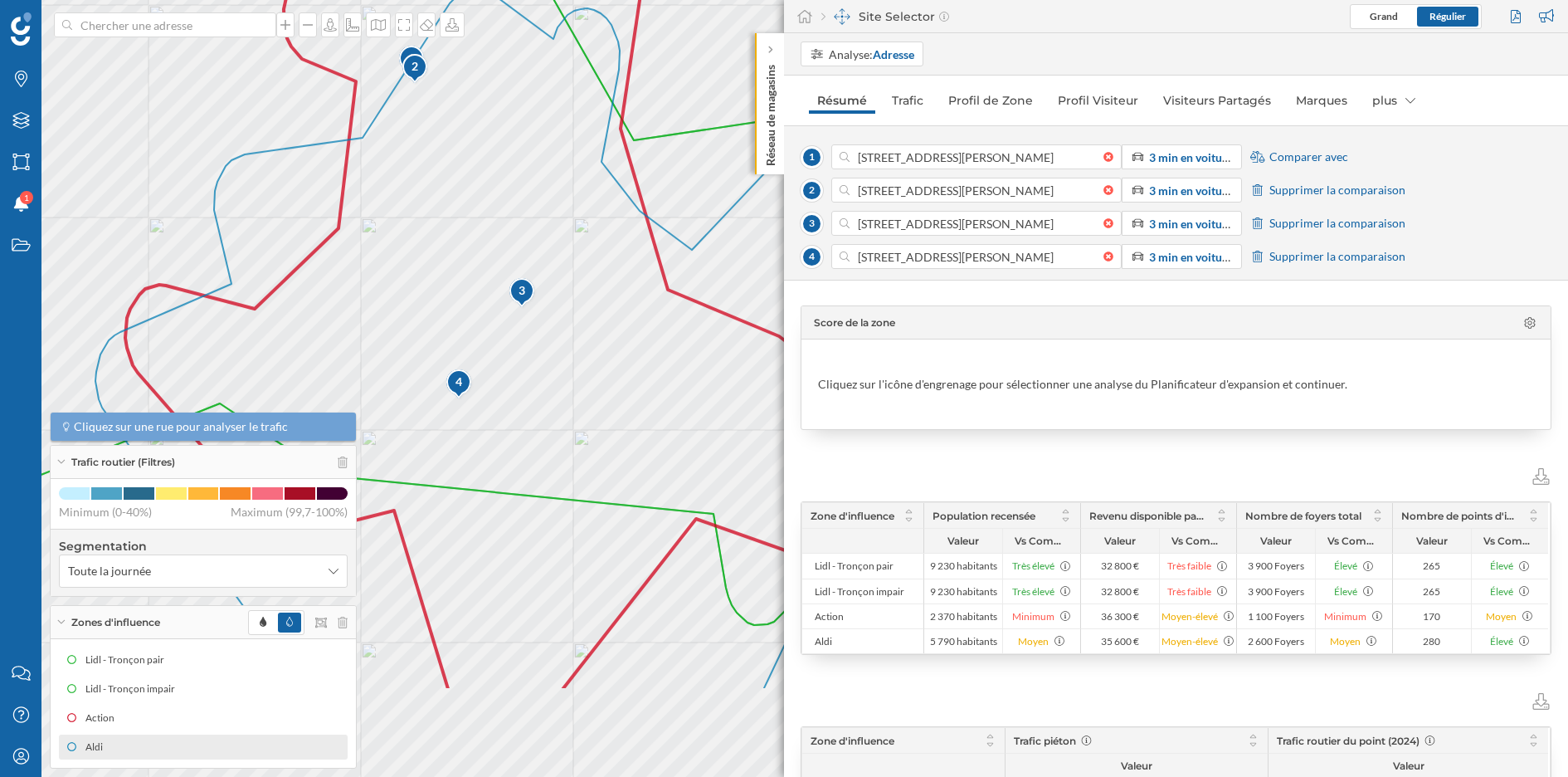
drag, startPoint x: 642, startPoint y: 525, endPoint x: 450, endPoint y: 358, distance: 254.5
click at [450, 358] on icon at bounding box center [575, 339] width 960 height 702
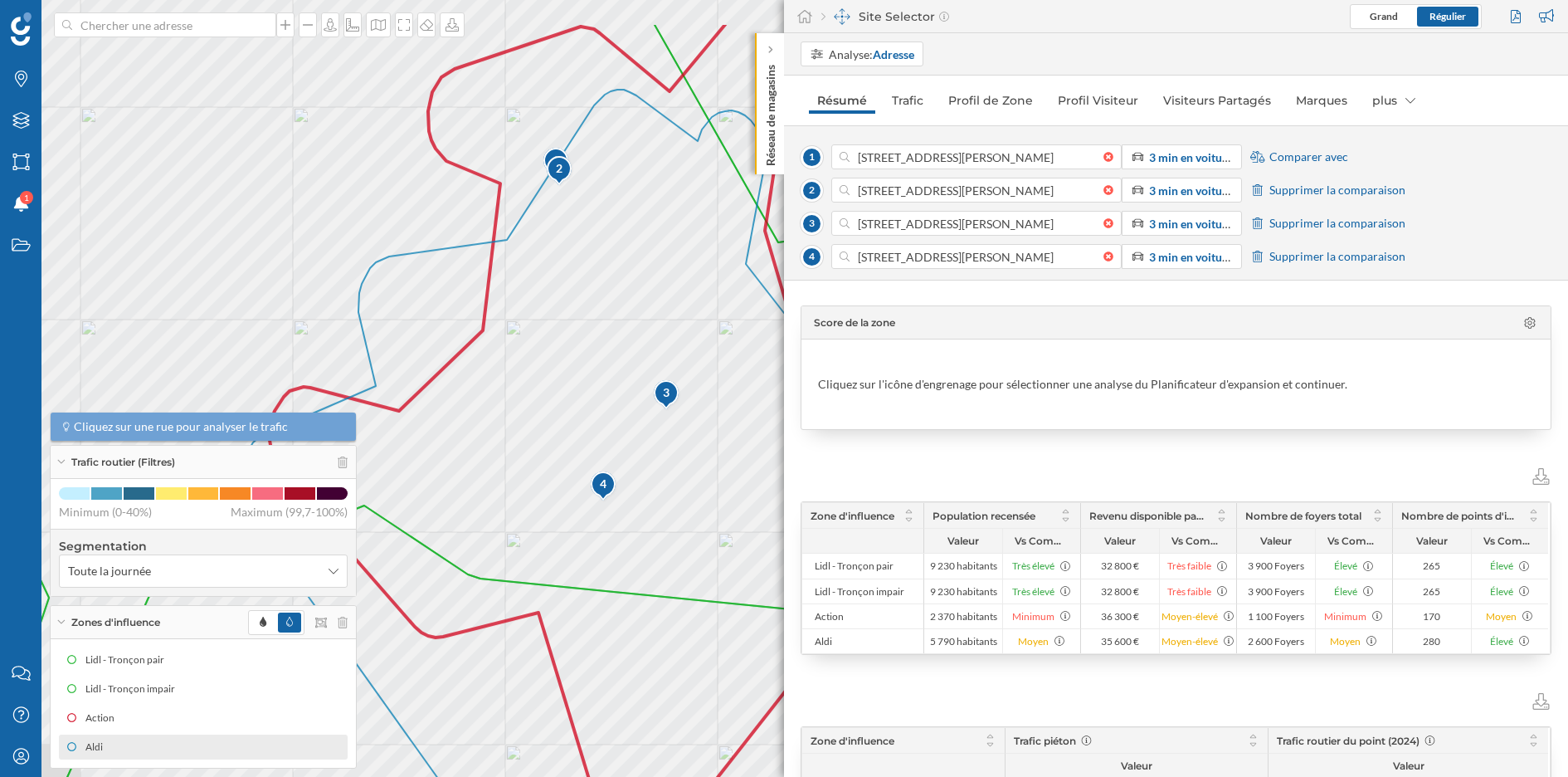
drag, startPoint x: 414, startPoint y: 246, endPoint x: 560, endPoint y: 349, distance: 178.7
click at [560, 349] on icon at bounding box center [720, 524] width 960 height 869
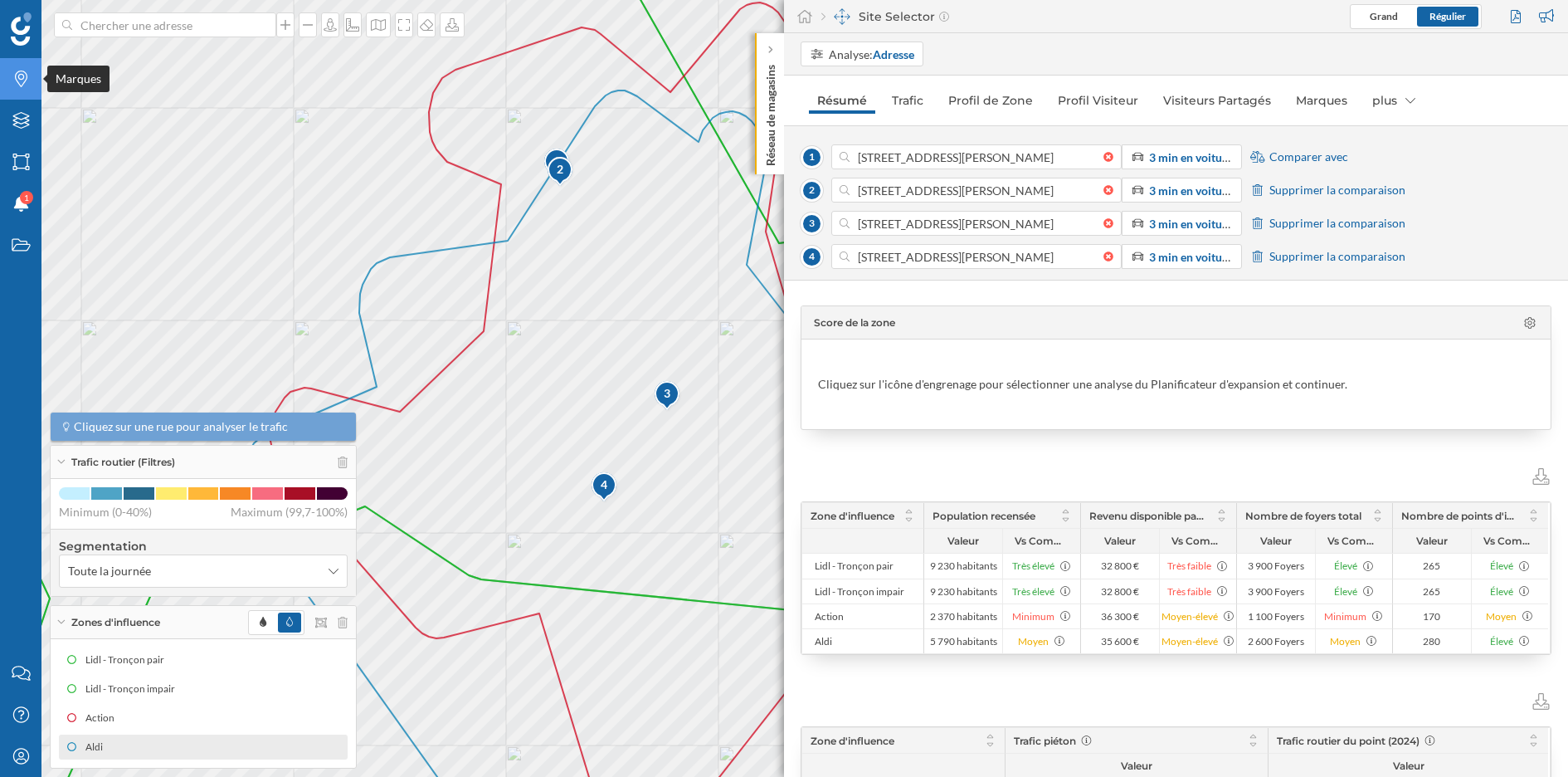
click at [19, 85] on icon at bounding box center [21, 79] width 12 height 17
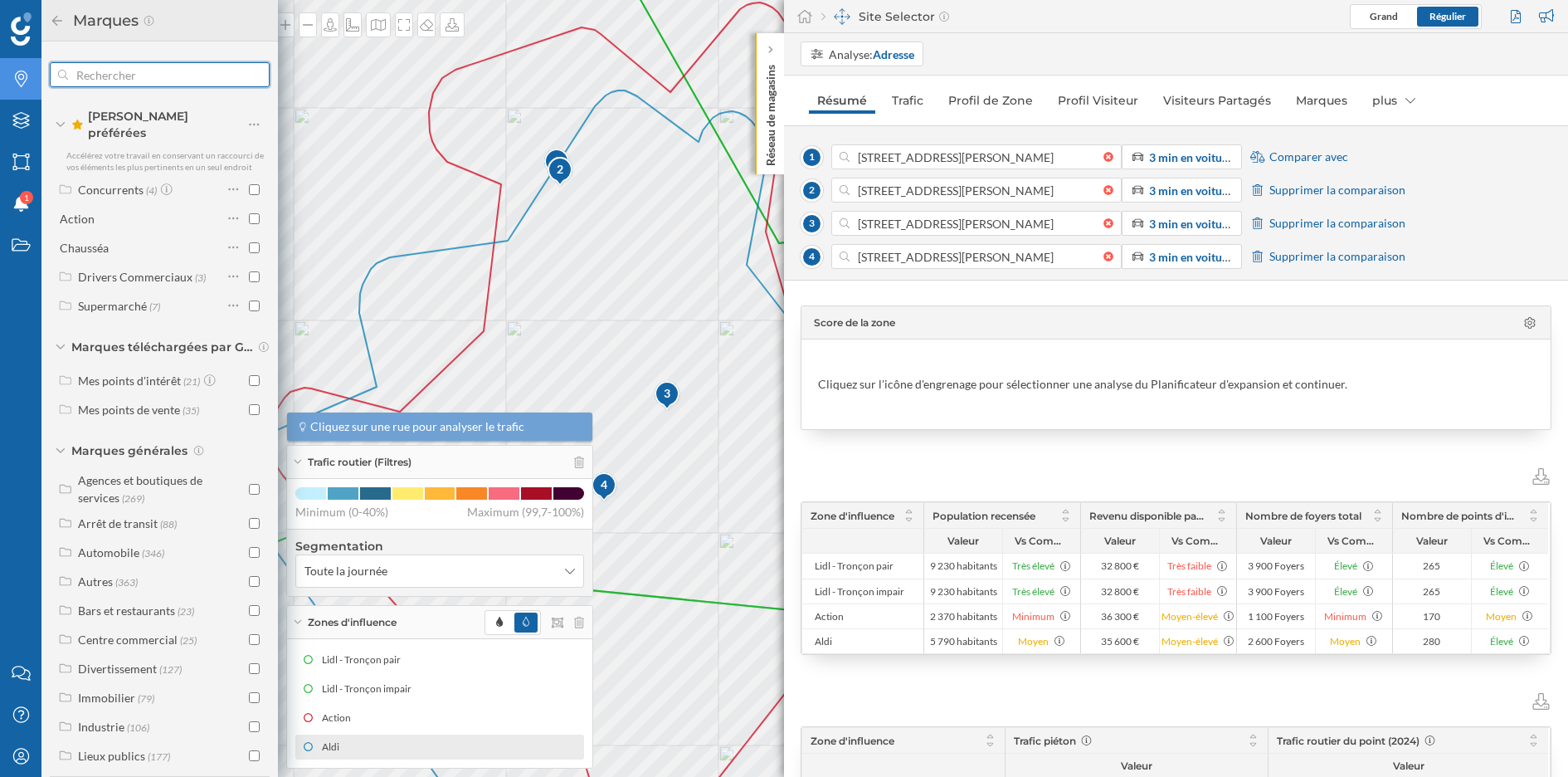
click at [122, 74] on input "text" at bounding box center [159, 74] width 183 height 33
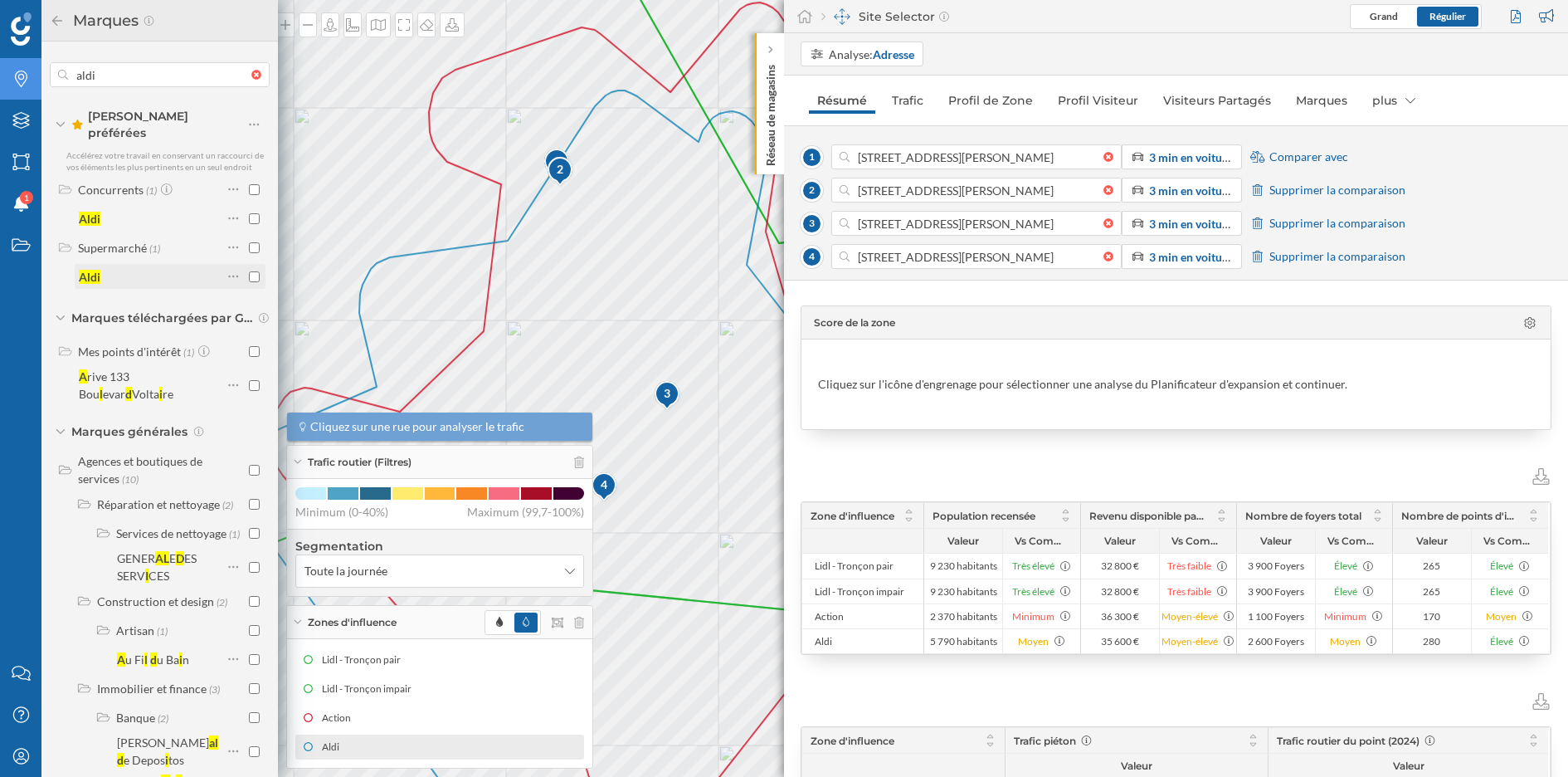
click at [250, 271] on input "checkbox" at bounding box center [254, 276] width 10 height 10
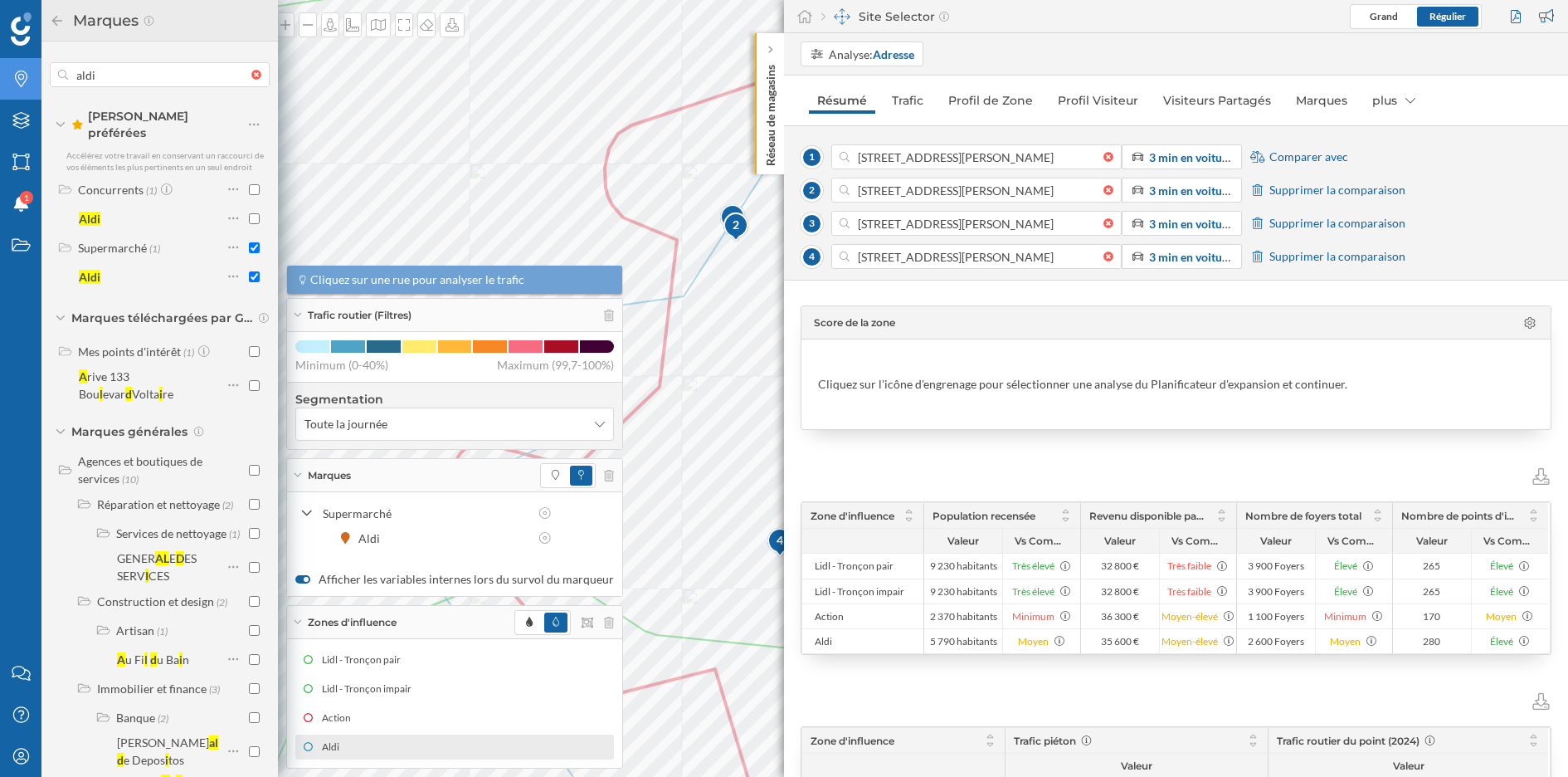
click at [858, 154] on div "Marques Filtres Zones Notifications 1 Travail Nous contacter Centre d'aide Mon …" at bounding box center [784, 388] width 1568 height 777
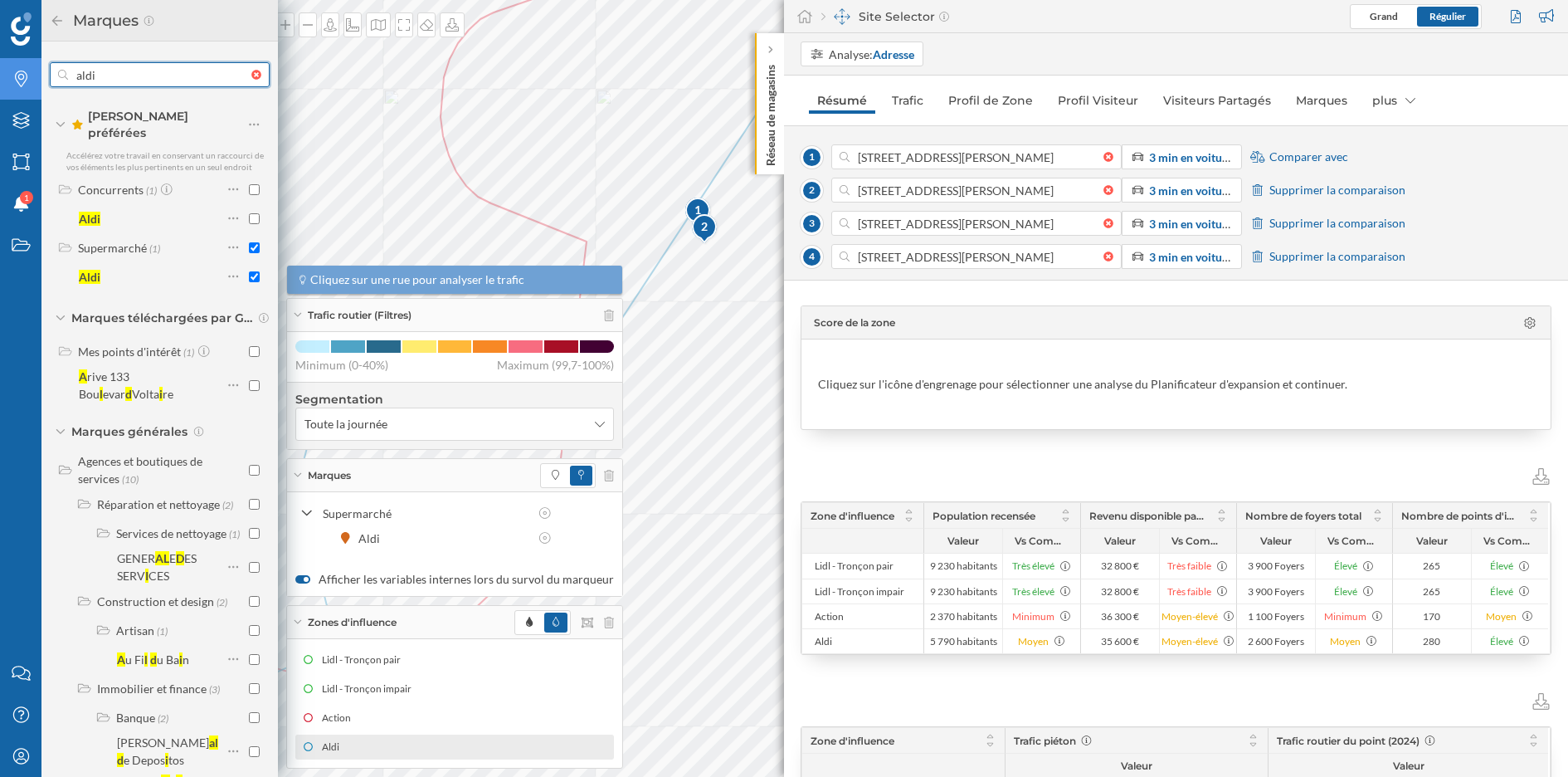
click at [141, 71] on input "aldi" at bounding box center [159, 74] width 183 height 33
type input "lidl"
checkbox input "false"
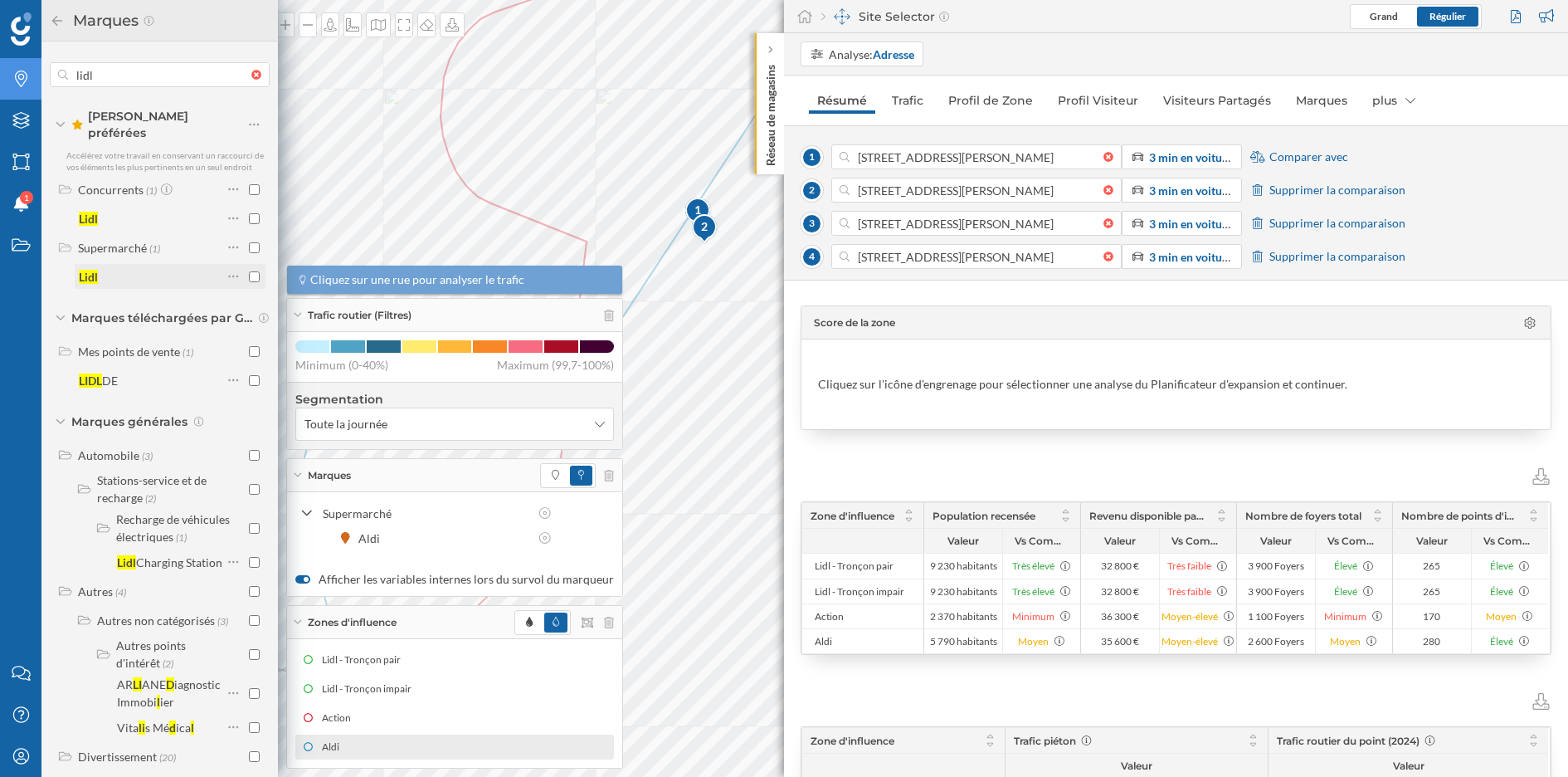
click at [250, 271] on input "checkbox" at bounding box center [254, 276] width 10 height 10
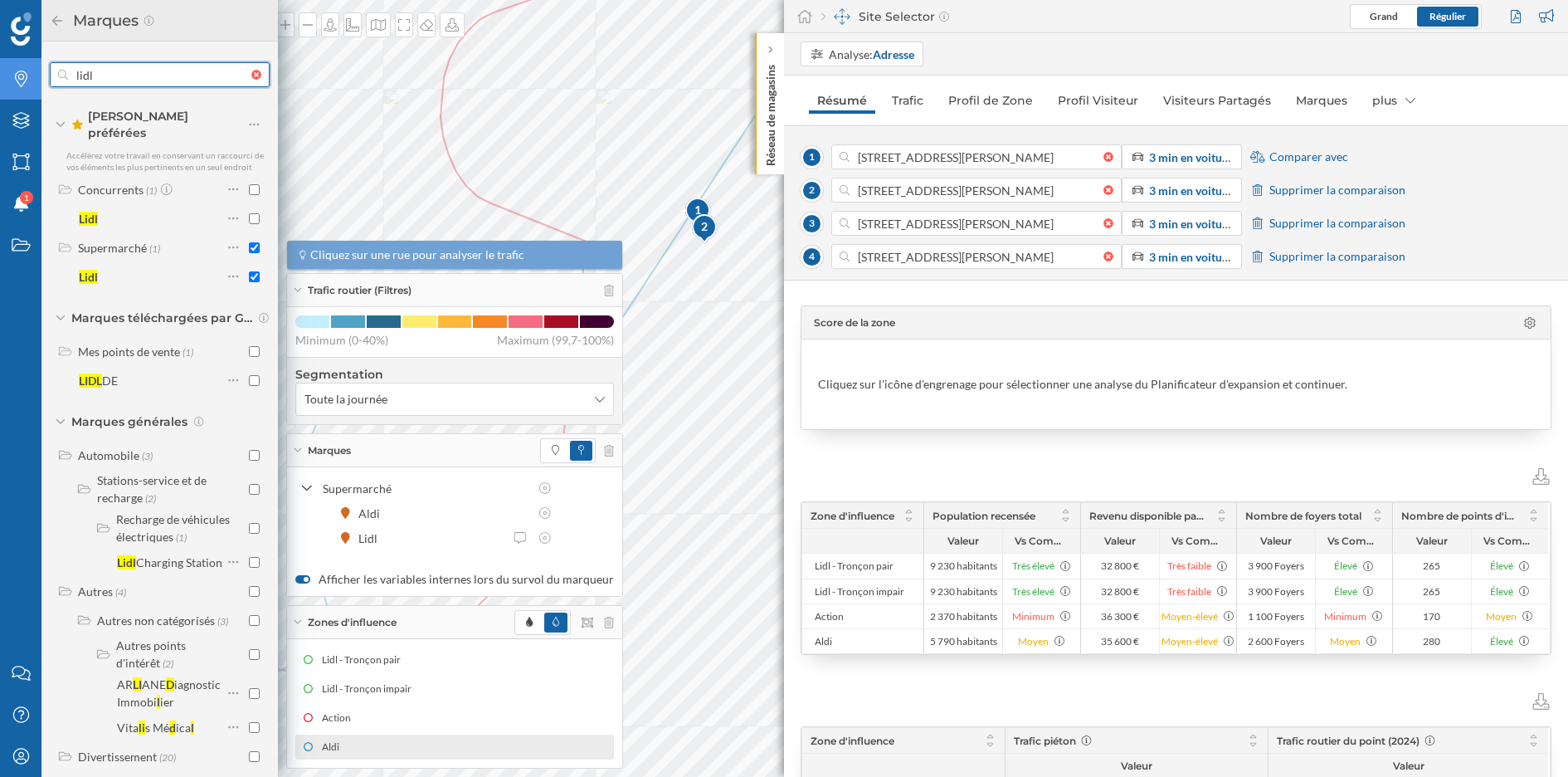
click at [137, 81] on input "lidl" at bounding box center [159, 74] width 183 height 33
type input "actio"
checkbox input "false"
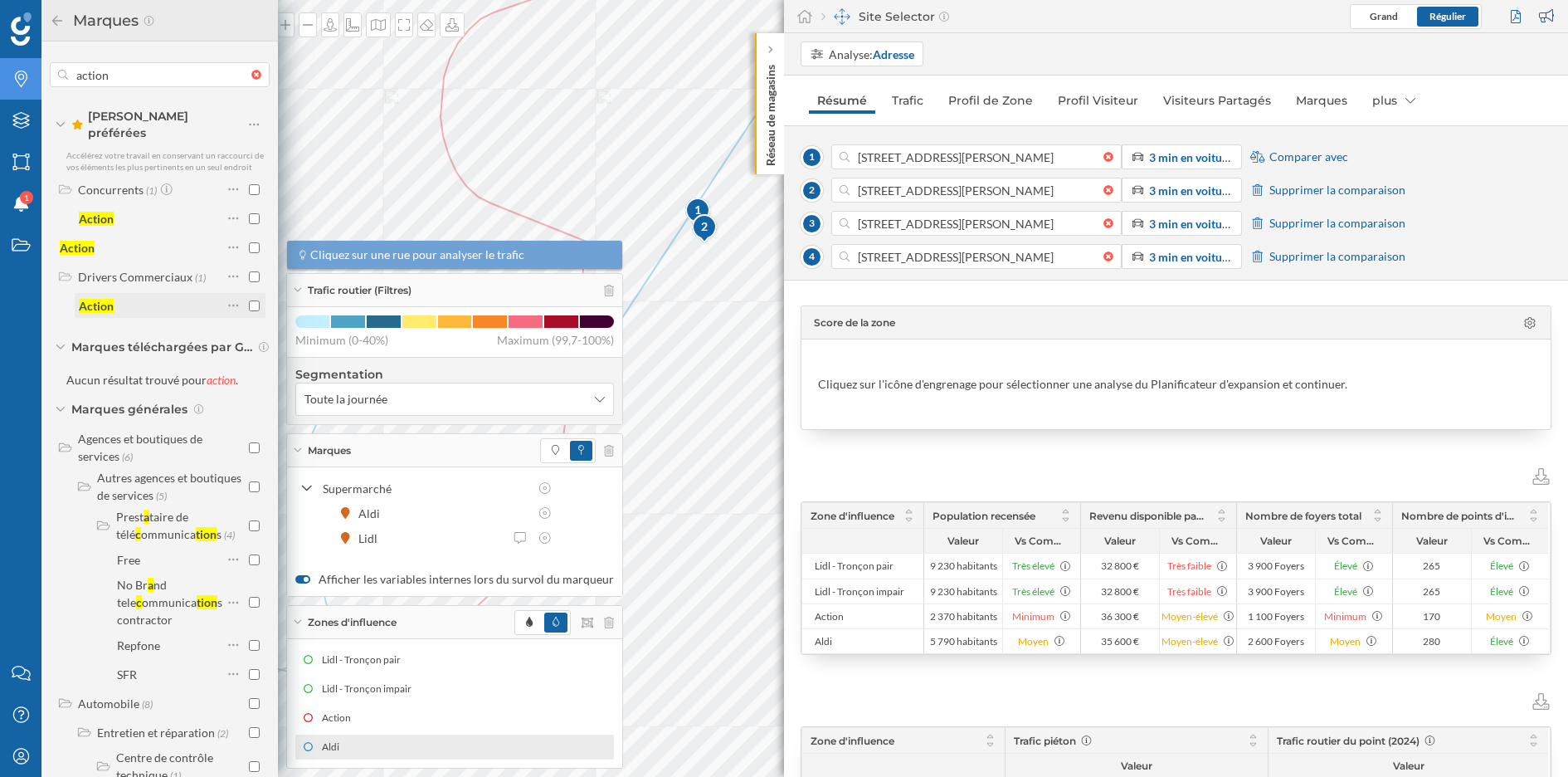
click at [252, 300] on input "checkbox" at bounding box center [254, 305] width 10 height 10
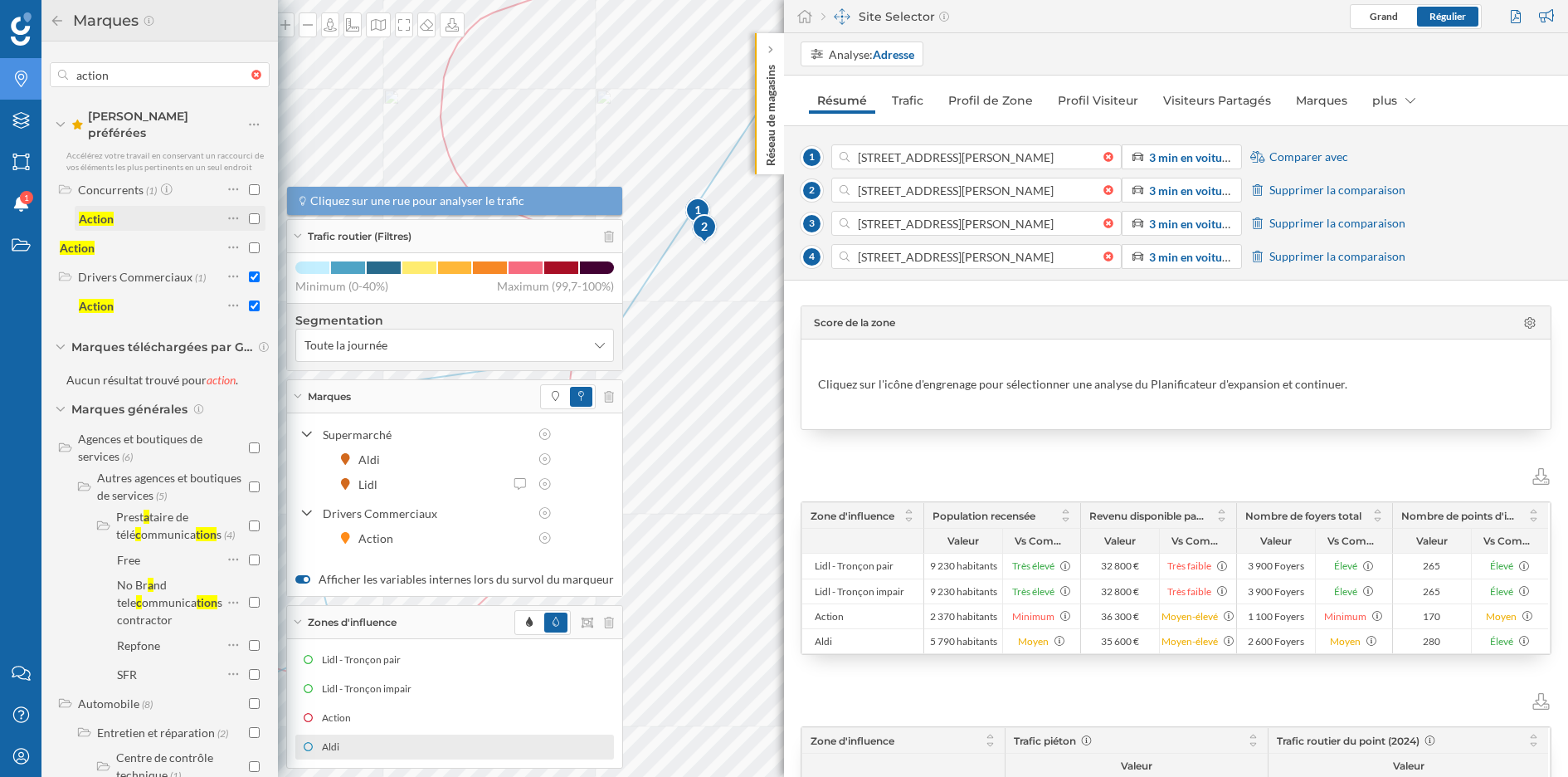
click at [249, 214] on input "checkbox" at bounding box center [254, 218] width 10 height 10
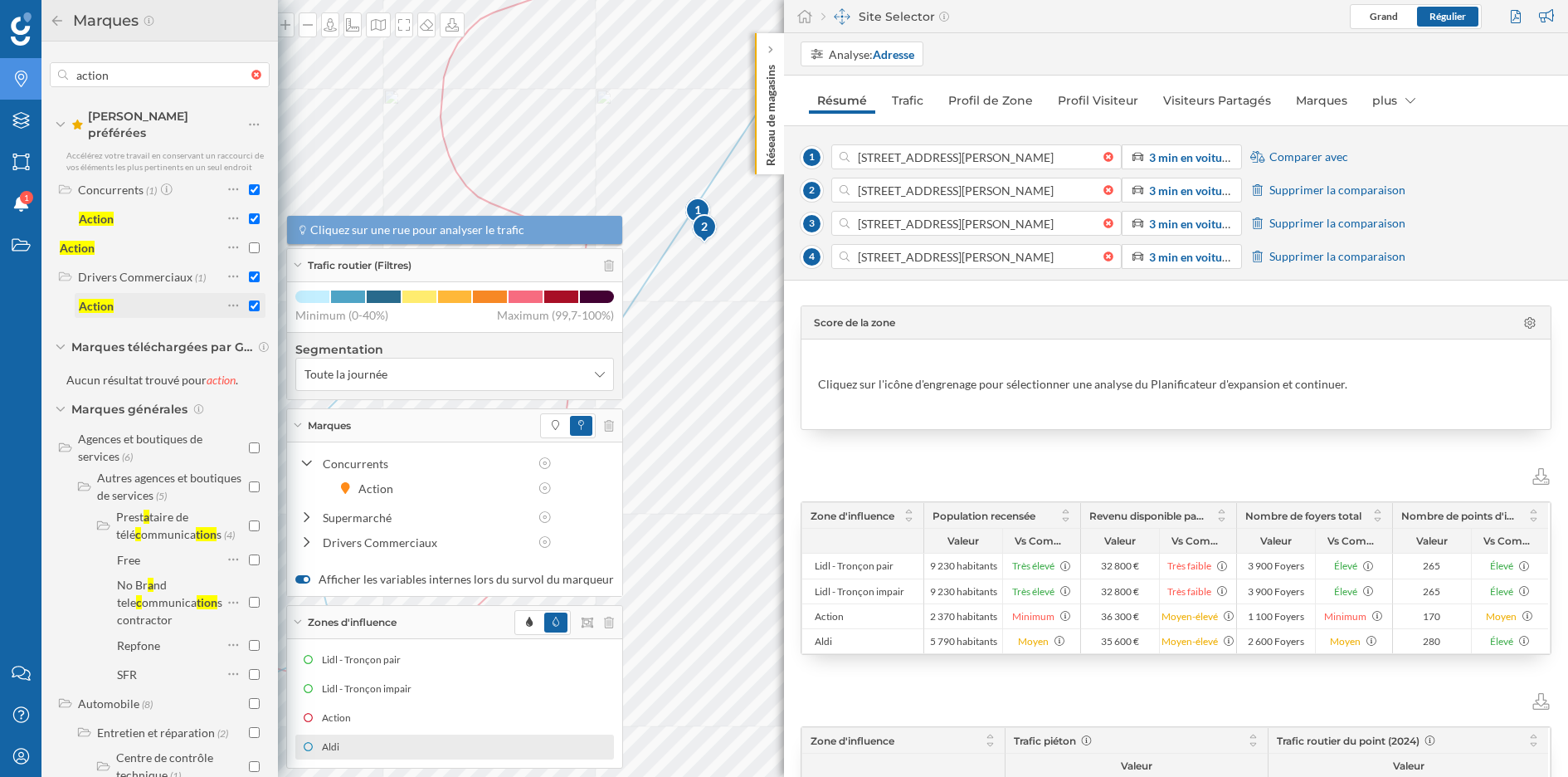
click at [253, 300] on input "checkbox" at bounding box center [254, 305] width 10 height 10
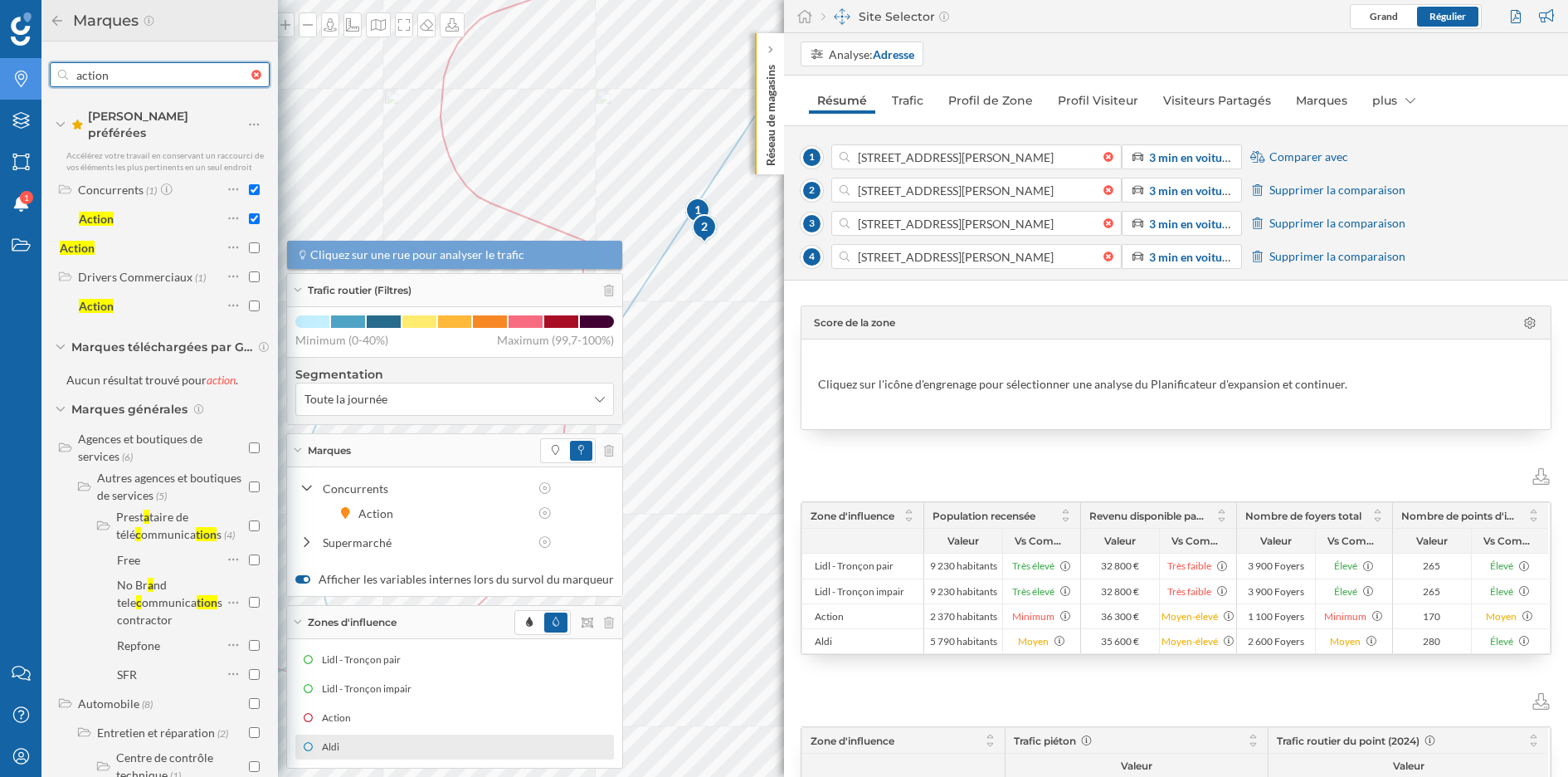
click at [166, 80] on input "action" at bounding box center [159, 74] width 183 height 33
type input "aldi"
checkbox input "false"
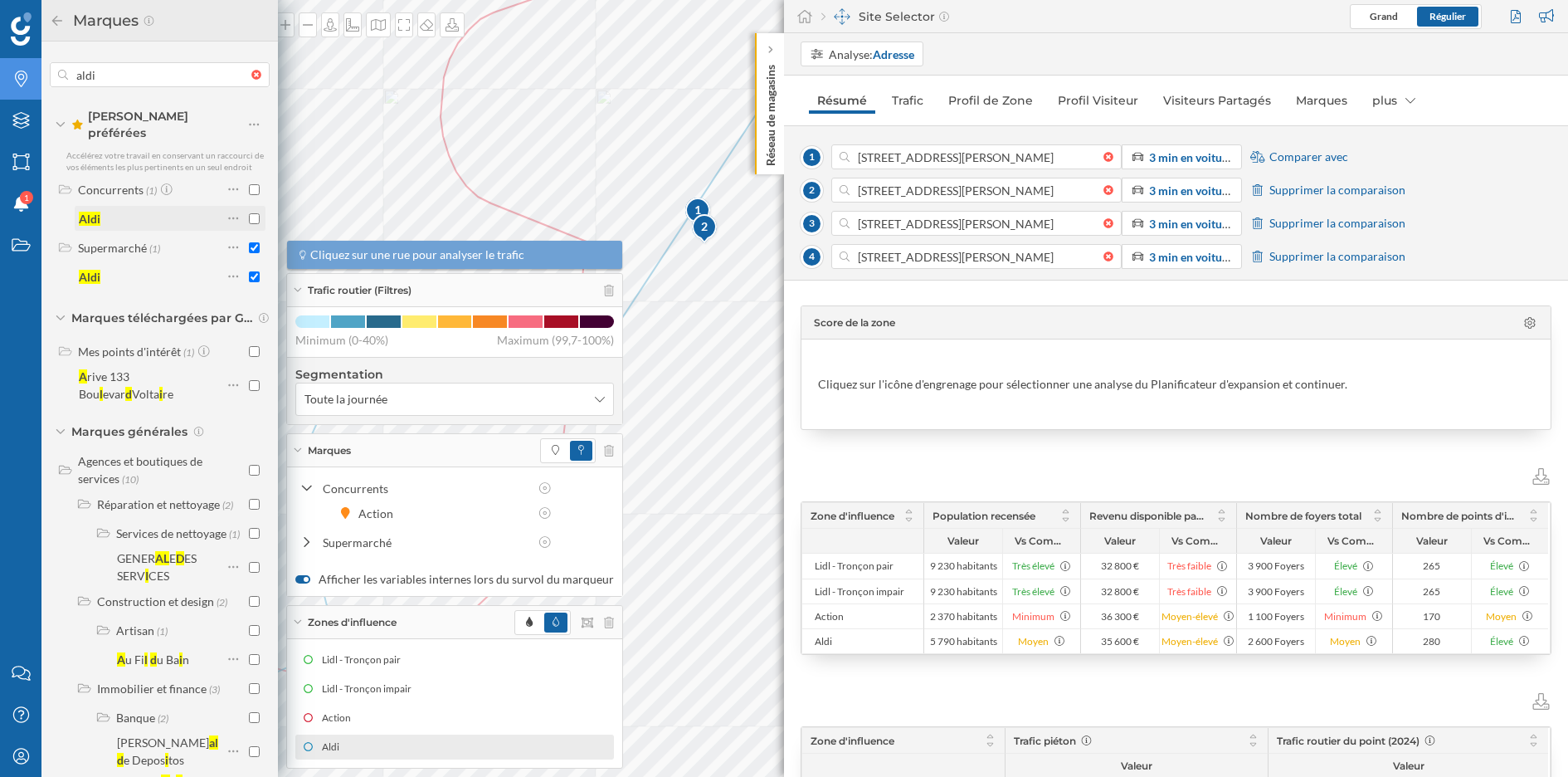
click at [249, 214] on input "checkbox" at bounding box center [254, 218] width 10 height 10
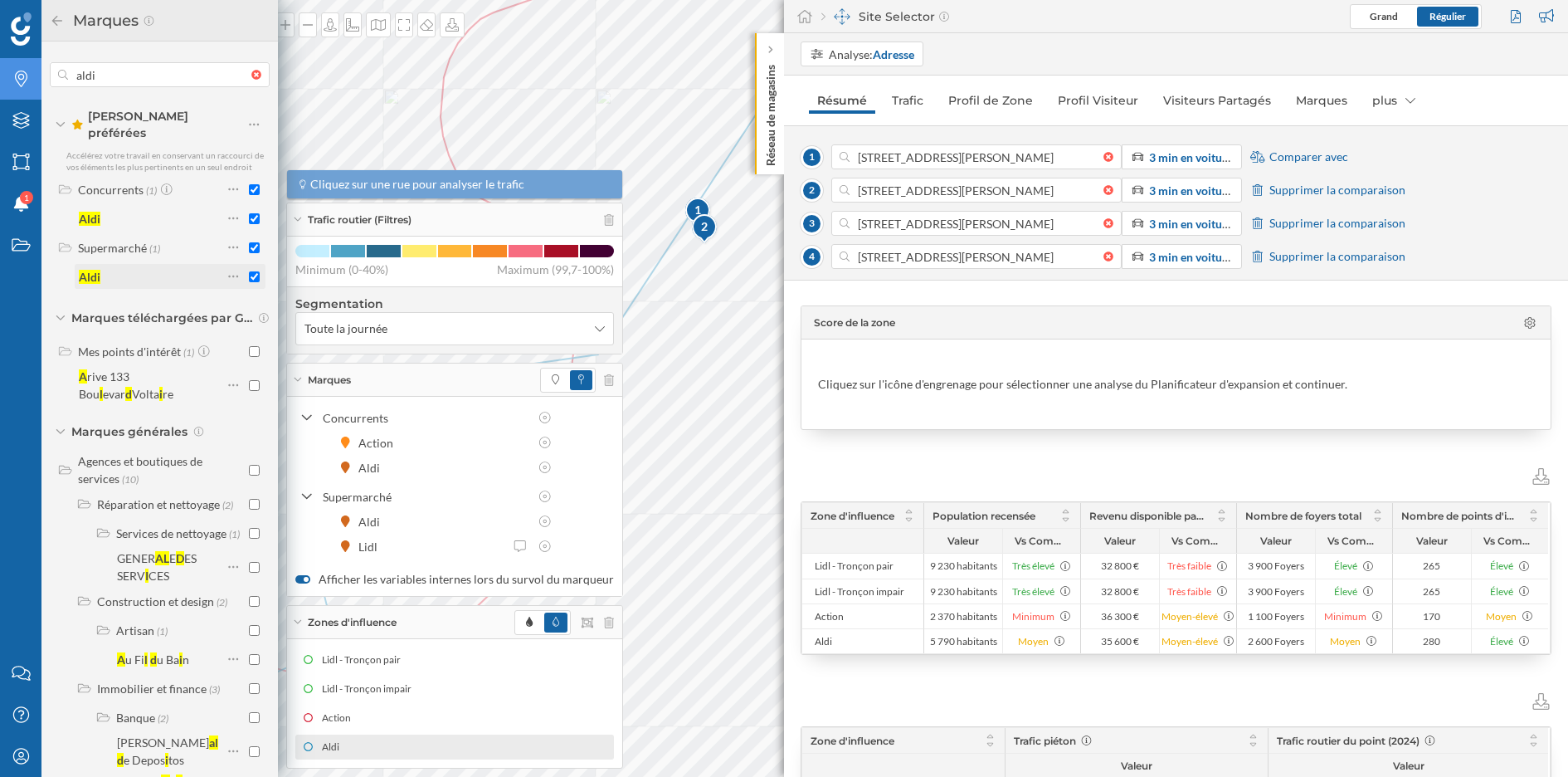
click at [250, 271] on input "checkbox" at bounding box center [254, 276] width 10 height 10
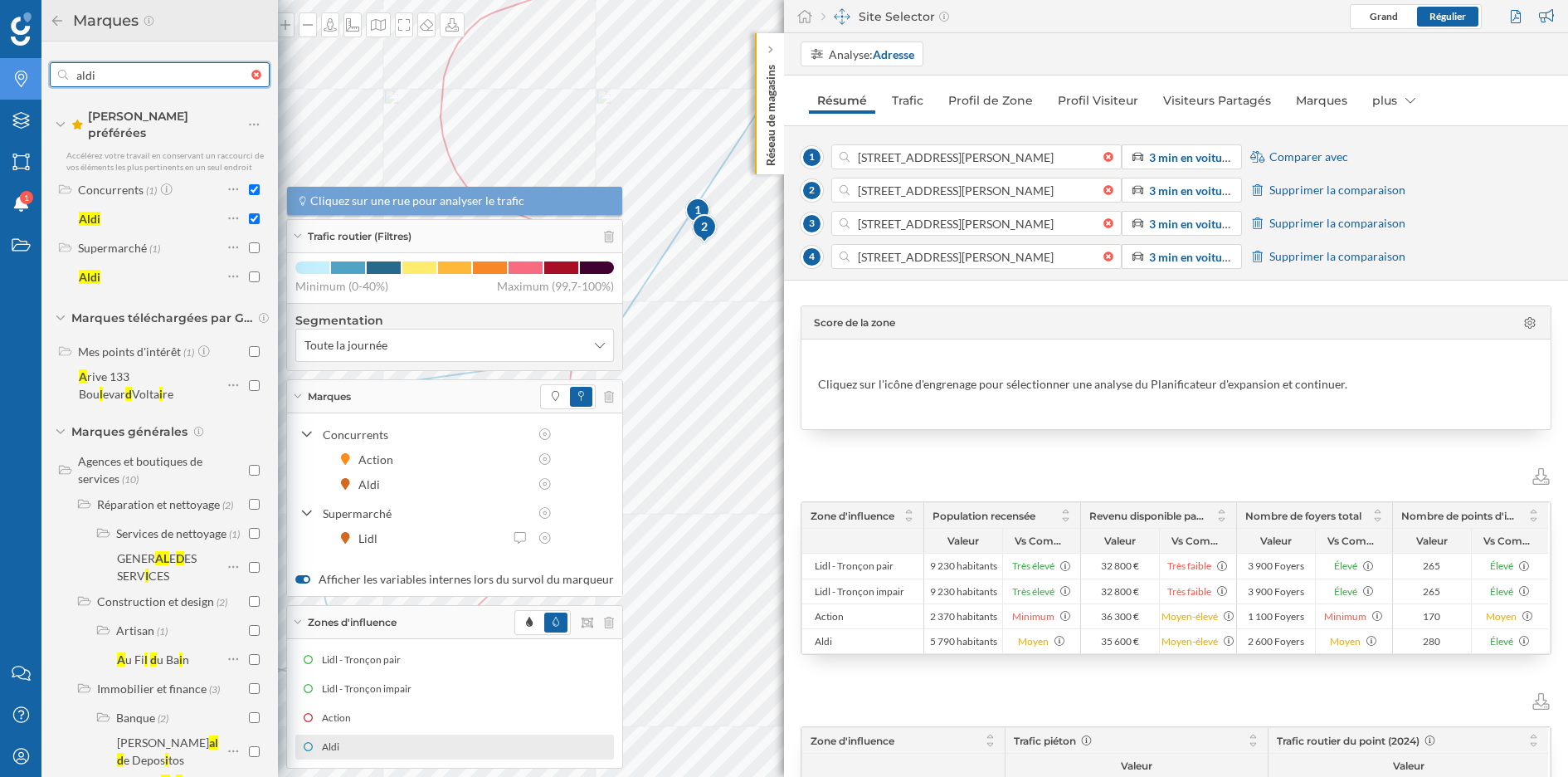
click at [121, 79] on input "aldi" at bounding box center [159, 74] width 183 height 33
type input "lidl"
checkbox input "false"
checkbox input "true"
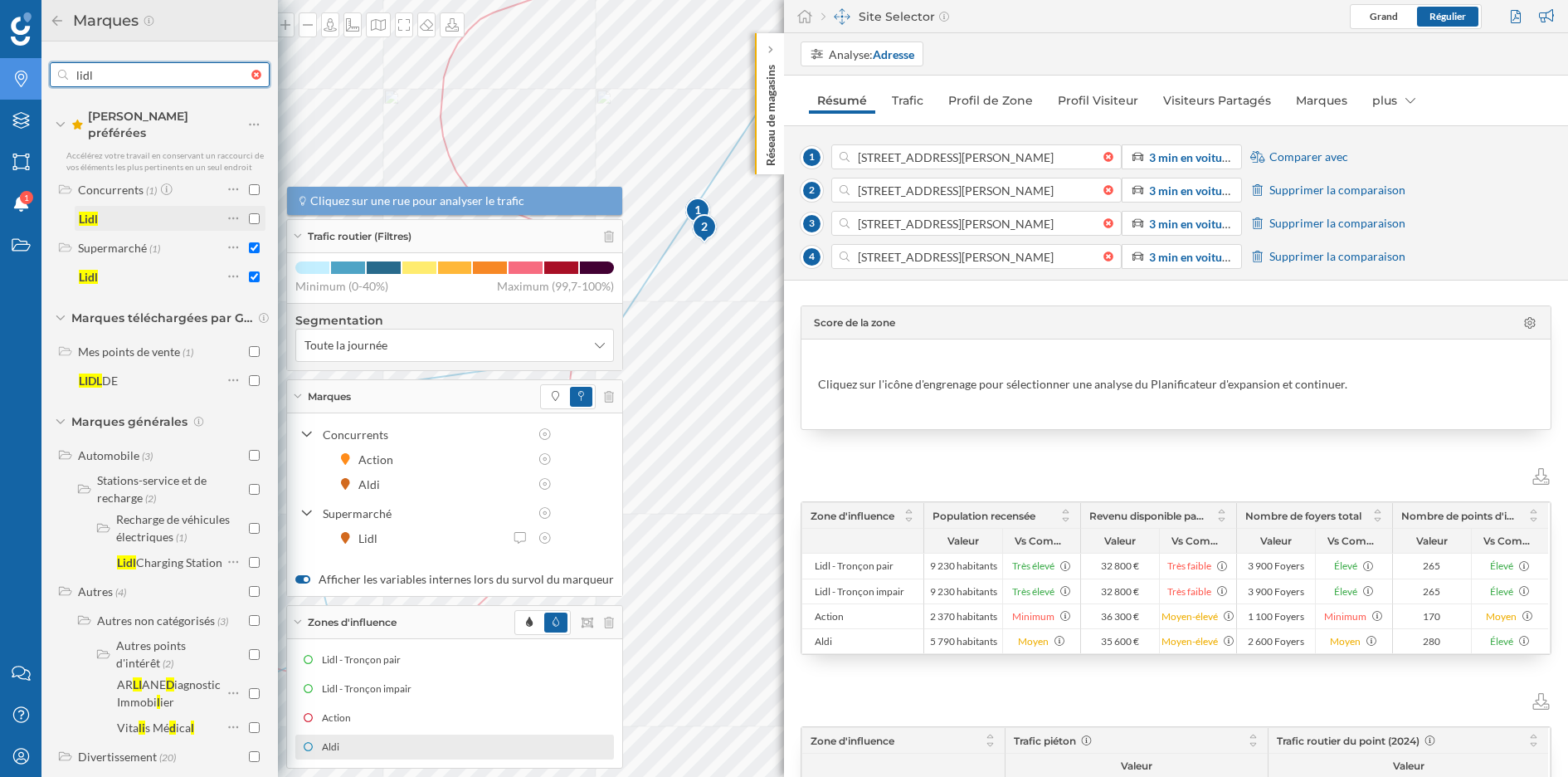
type input "lidl"
click at [250, 214] on input "checkbox" at bounding box center [254, 218] width 10 height 10
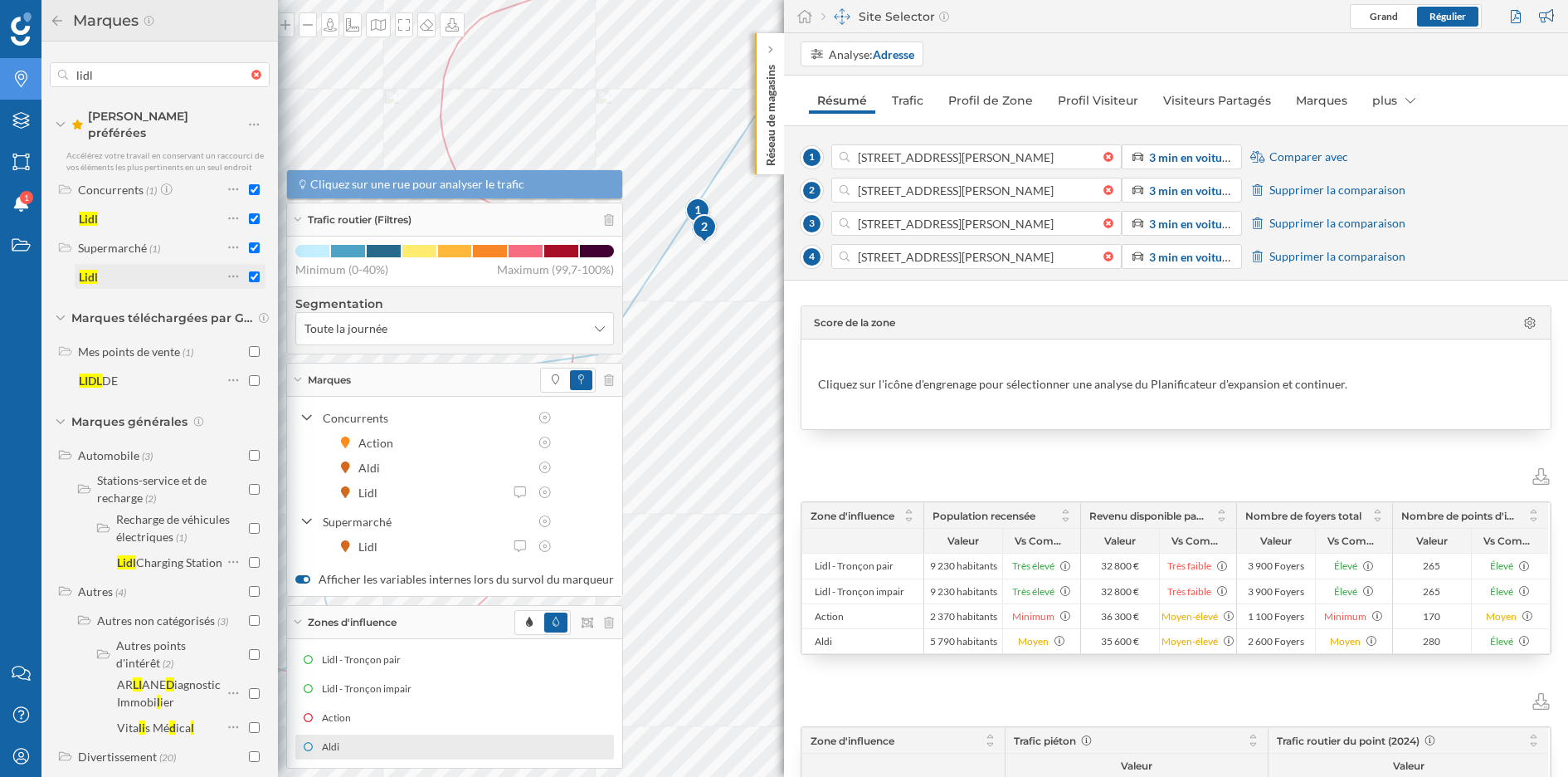
click at [250, 271] on input "checkbox" at bounding box center [254, 276] width 10 height 10
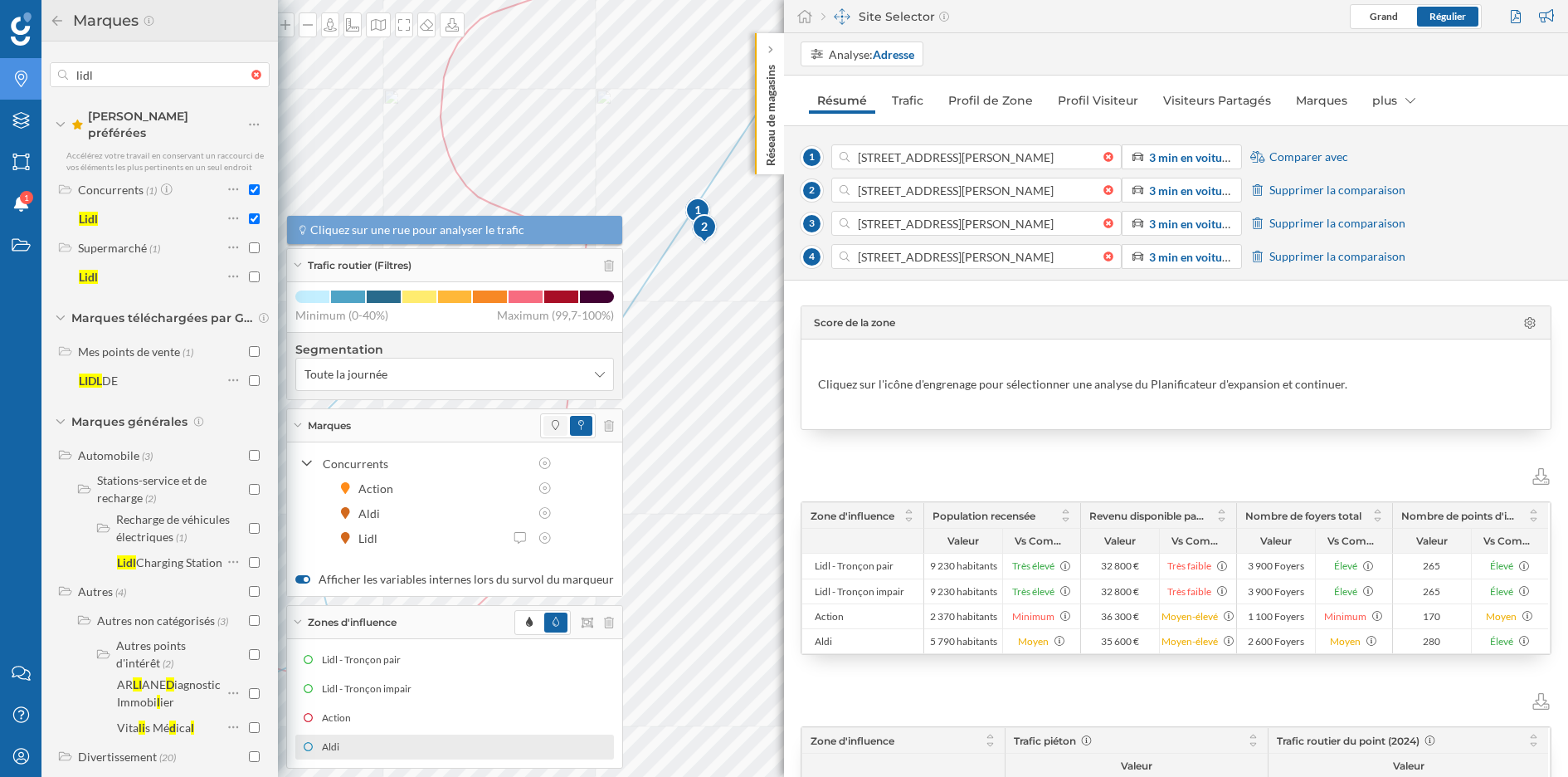
click at [544, 428] on span at bounding box center [556, 425] width 24 height 20
click at [297, 424] on icon at bounding box center [297, 425] width 9 height 4
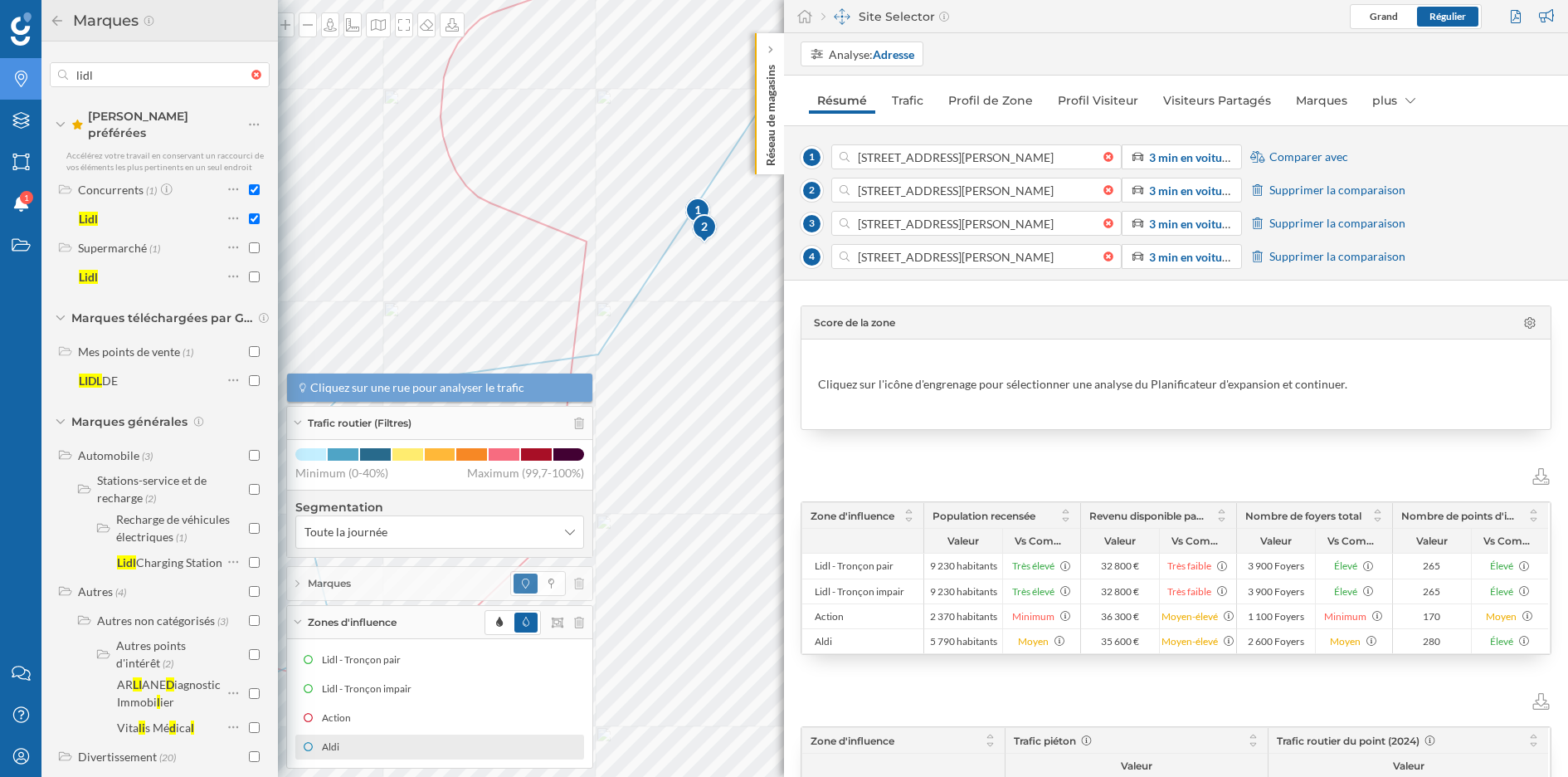
click at [296, 626] on div "Zones d'influence" at bounding box center [439, 622] width 306 height 33
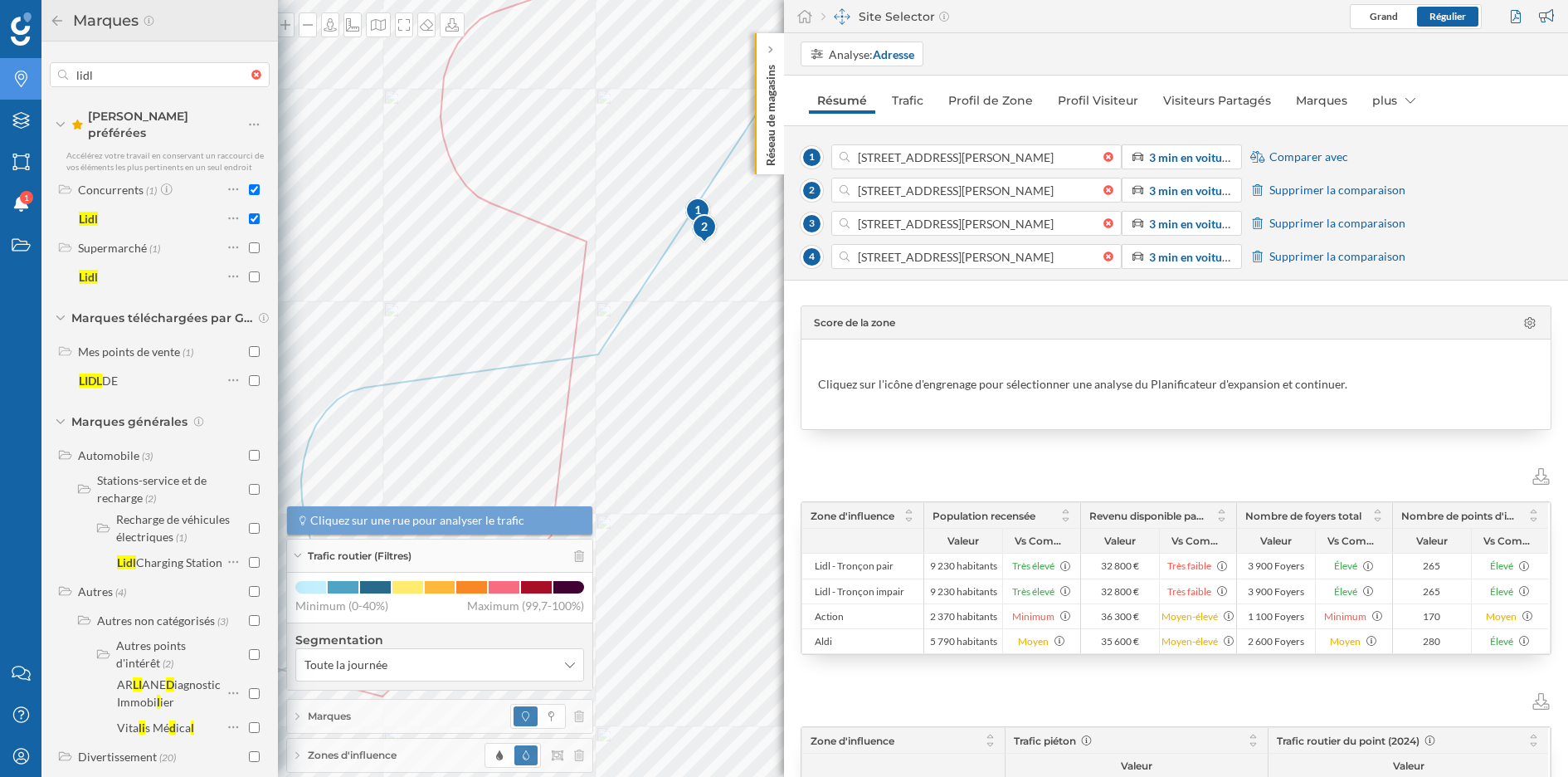
click at [55, 22] on icon at bounding box center [57, 20] width 10 height 10
